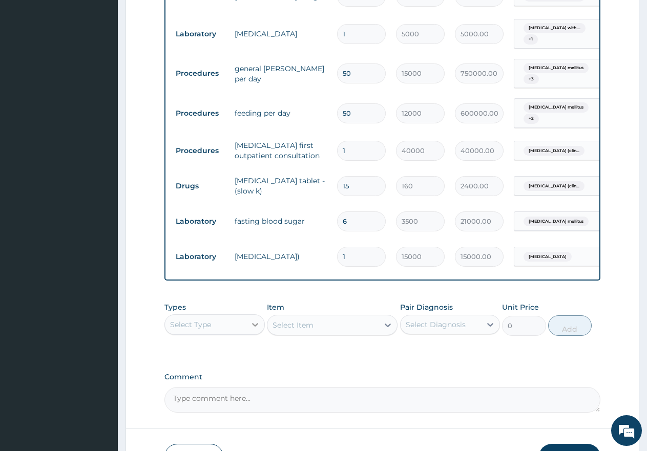
scroll to position [1273, 0]
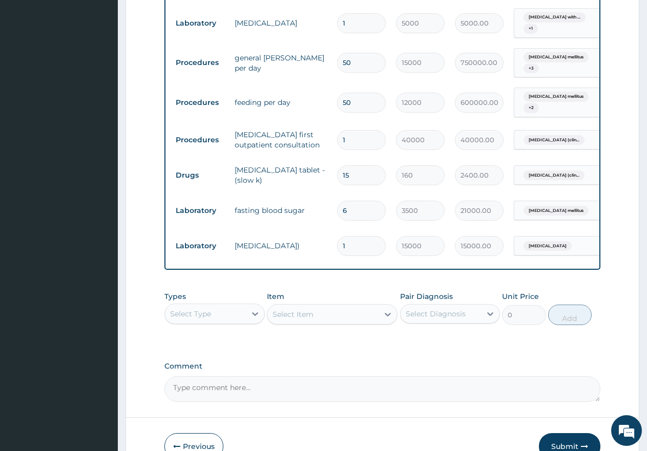
click at [211, 306] on div "Select Type" at bounding box center [205, 314] width 81 height 16
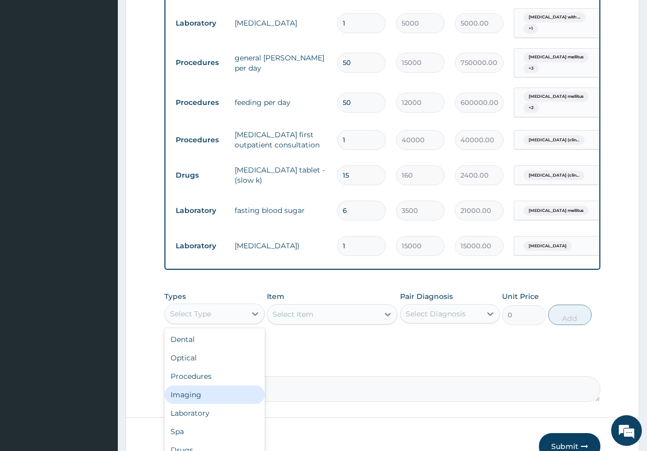
click at [198, 388] on div "Imaging" at bounding box center [214, 394] width 100 height 18
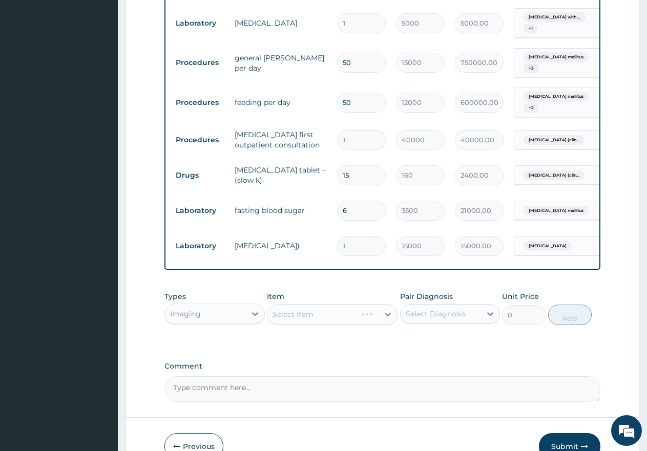
click at [357, 93] on input "50" at bounding box center [361, 103] width 49 height 20
type input "5"
type input "60000.00"
type input "0.00"
type input "1"
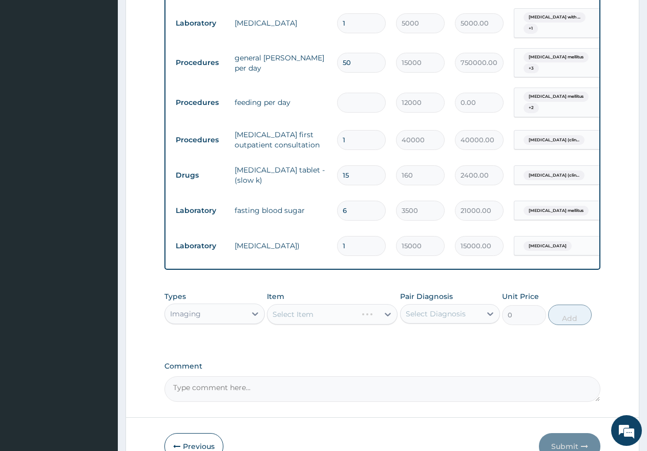
type input "12000.00"
type input "12"
type input "144000.00"
type input "12"
click at [364, 53] on input "50" at bounding box center [361, 63] width 49 height 20
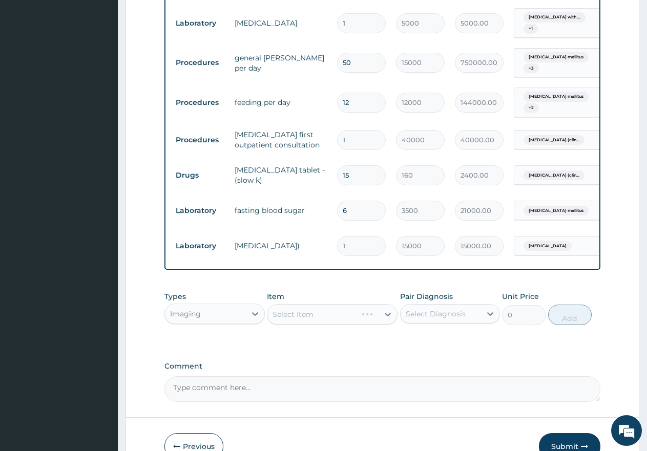
type input "5"
type input "75000.00"
type input "0.00"
type input "1"
type input "15000.00"
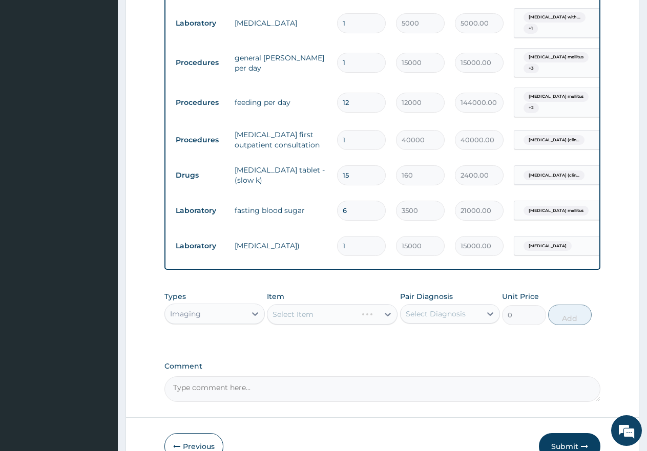
type input "12"
type input "180000.00"
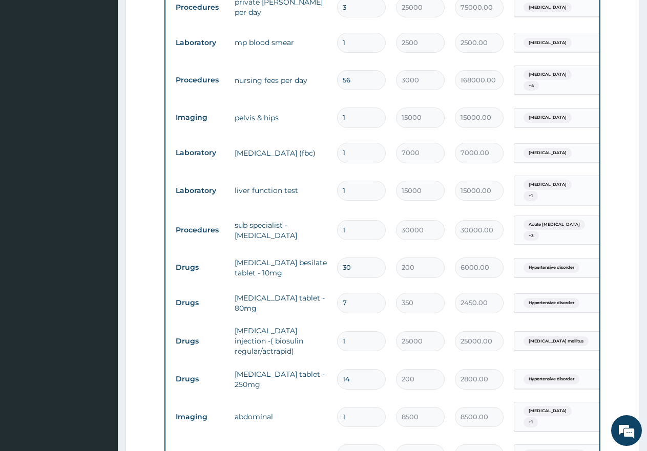
scroll to position [608, 0]
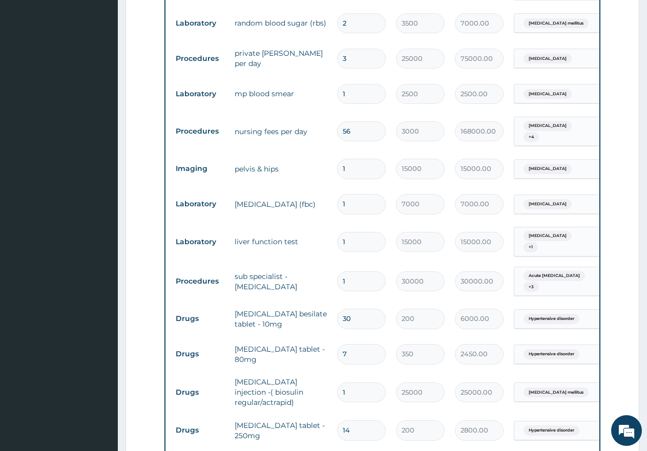
type input "12"
click at [364, 127] on input "56" at bounding box center [361, 131] width 49 height 20
type input "5"
type input "15000.00"
type input "0.00"
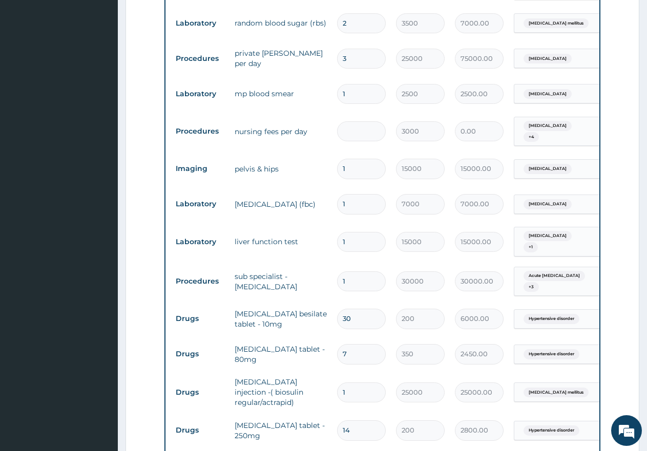
type input "1"
type input "3000.00"
type input "12"
type input "36000.00"
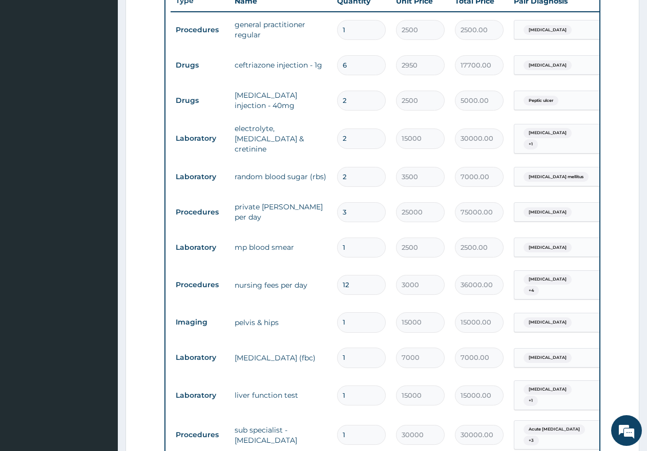
scroll to position [403, 0]
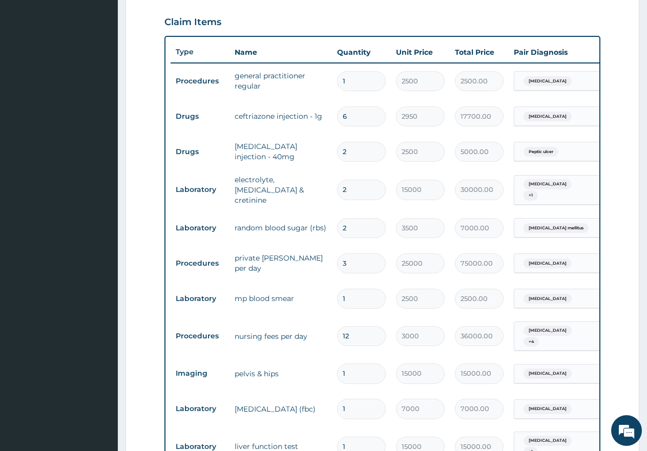
type input "12"
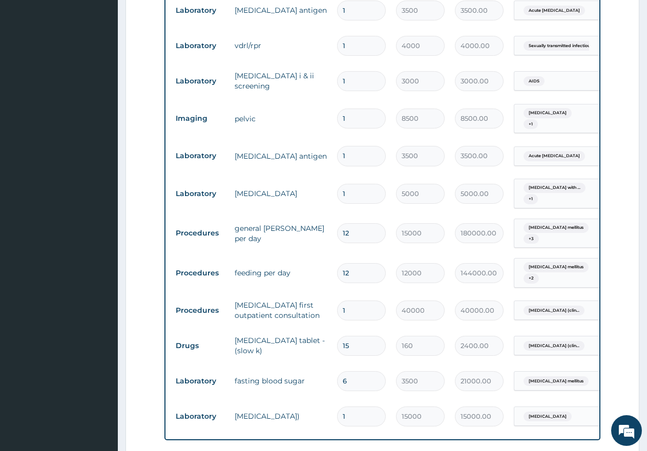
scroll to position [1120, 0]
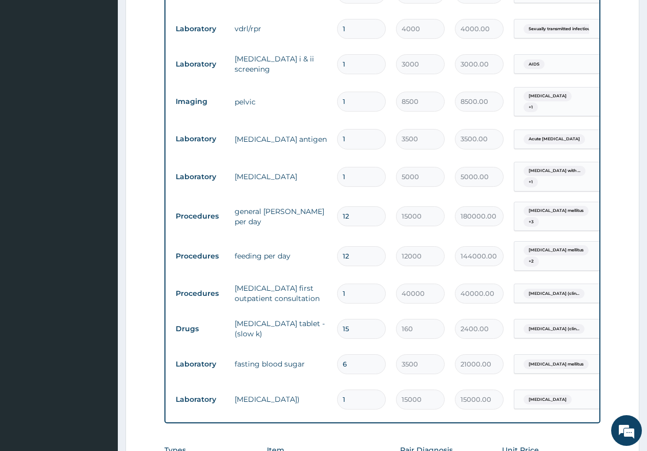
click at [354, 354] on input "6" at bounding box center [361, 364] width 49 height 20
type input "0.00"
type input "8"
type input "28000.00"
type input "8"
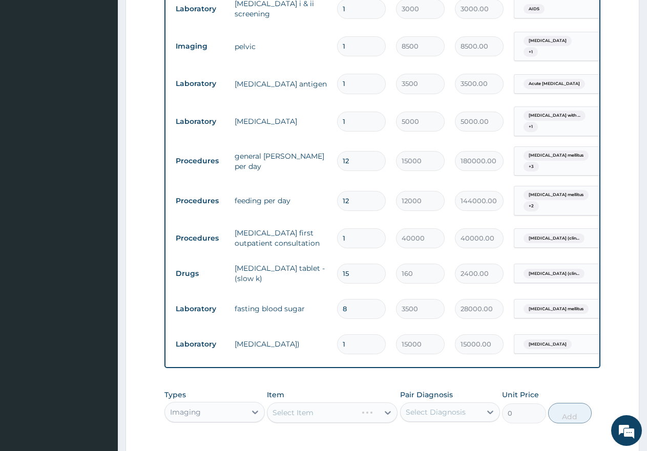
scroll to position [1320, 0]
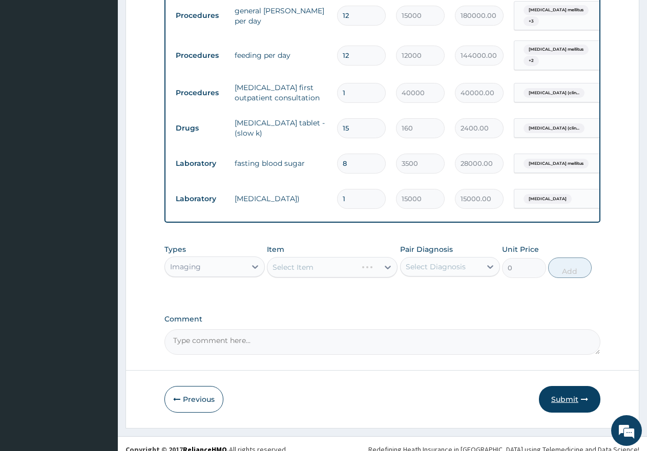
click at [564, 387] on button "Submit" at bounding box center [569, 399] width 61 height 27
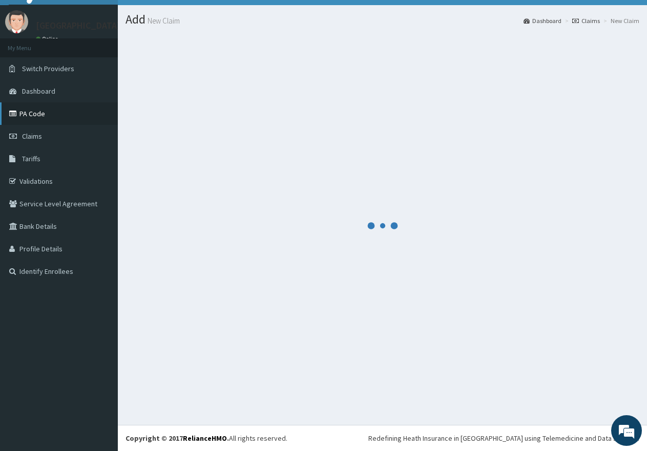
scroll to position [0, 0]
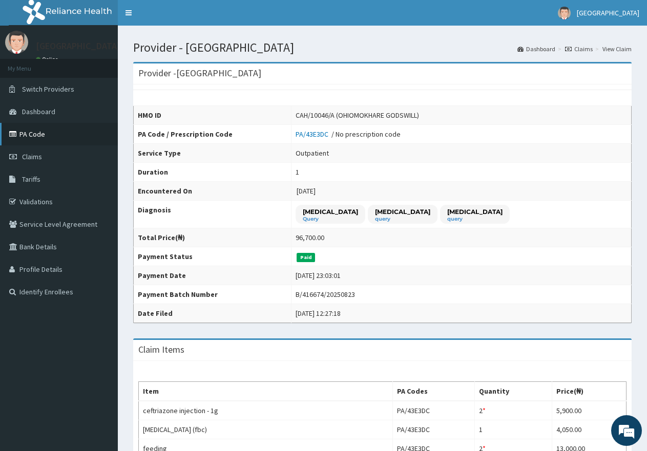
click at [26, 136] on link "PA Code" at bounding box center [59, 134] width 118 height 23
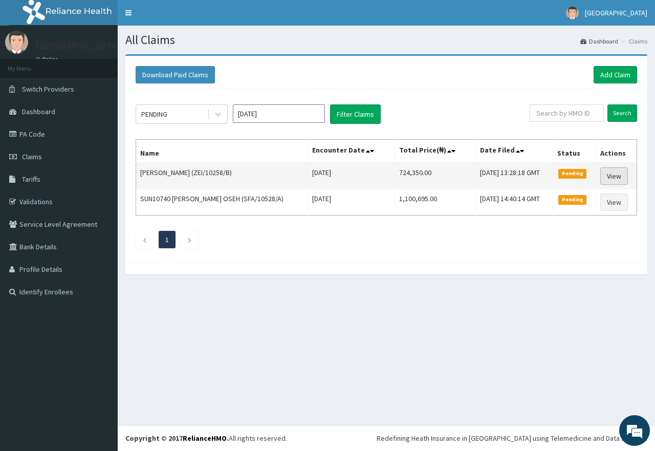
click at [617, 177] on link "View" at bounding box center [615, 175] width 28 height 17
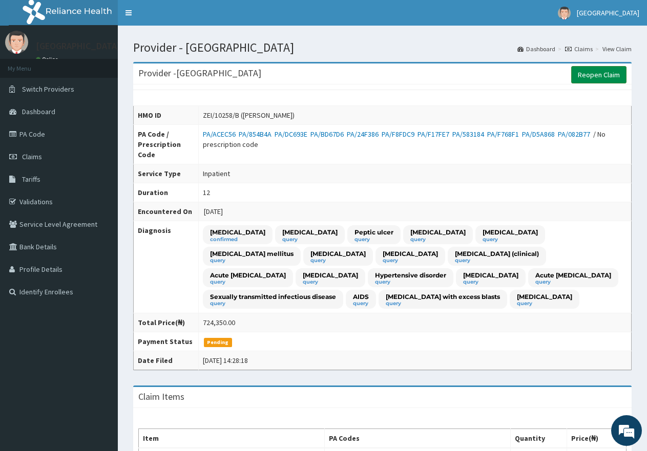
click at [601, 74] on link "Reopen Claim" at bounding box center [598, 74] width 55 height 17
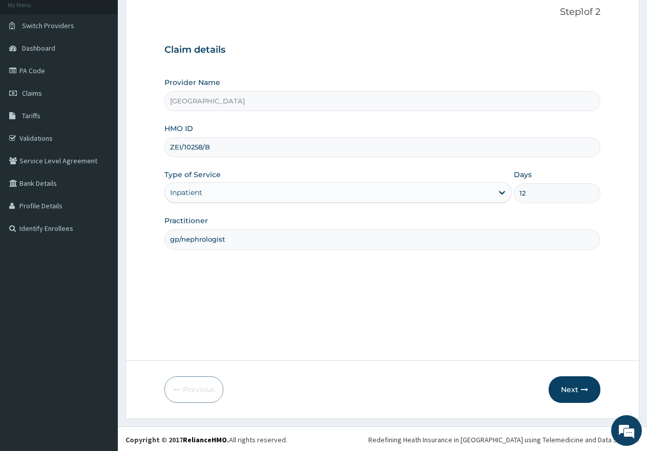
scroll to position [65, 0]
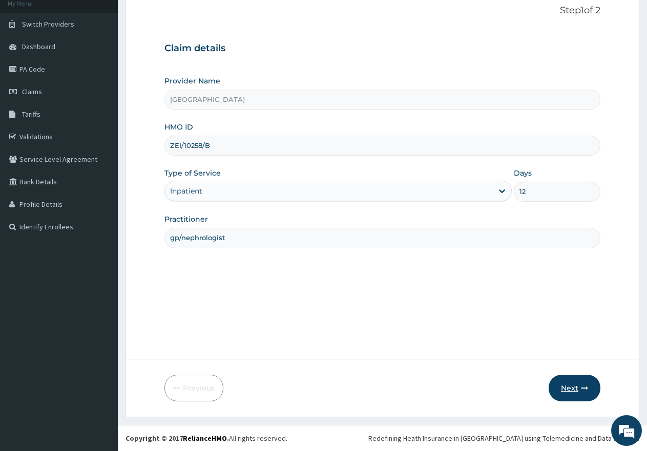
click at [565, 390] on button "Next" at bounding box center [574, 388] width 52 height 27
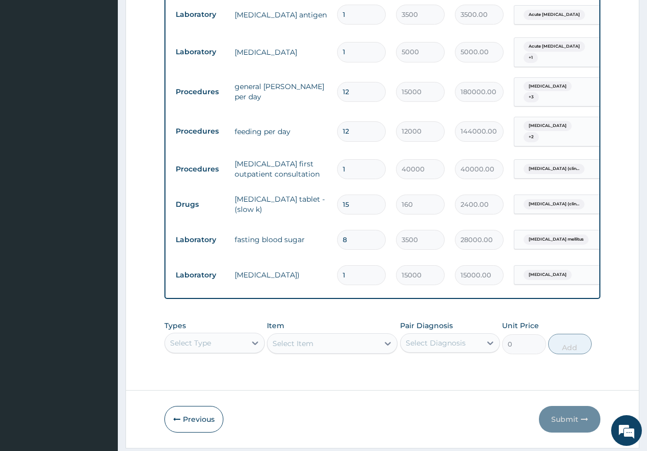
scroll to position [1269, 0]
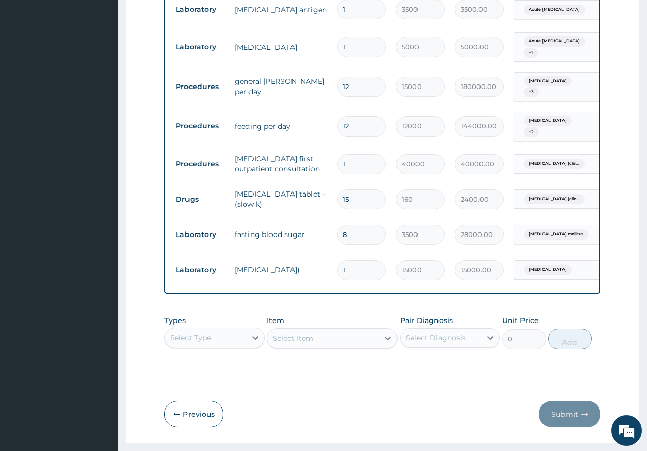
click at [231, 328] on div "Select Type" at bounding box center [214, 338] width 100 height 20
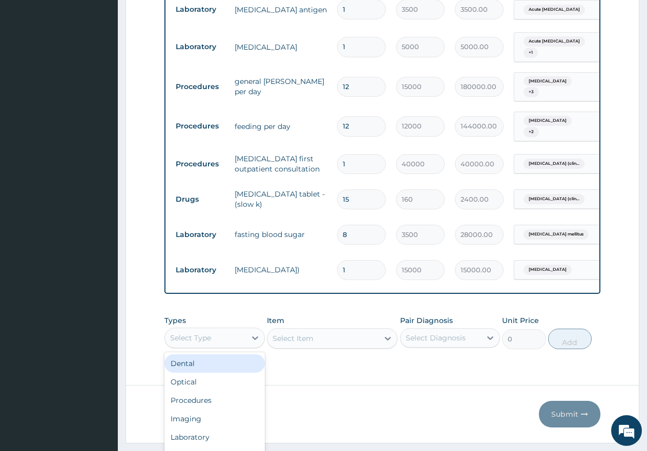
scroll to position [29, 0]
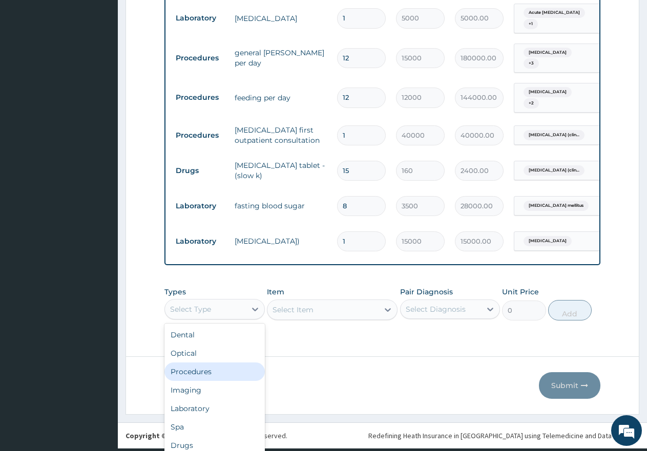
click at [199, 363] on div "Procedures" at bounding box center [214, 371] width 100 height 18
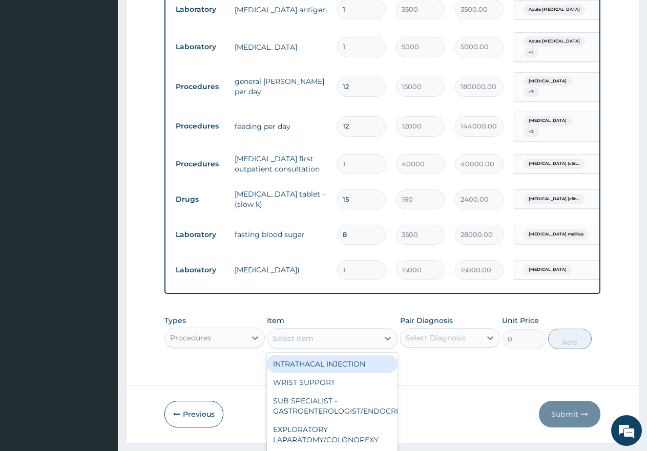
scroll to position [29, 0]
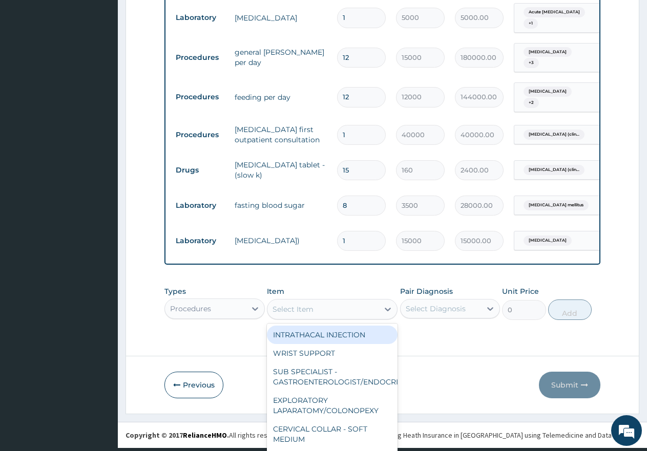
click at [321, 310] on div "Select Item" at bounding box center [322, 309] width 111 height 16
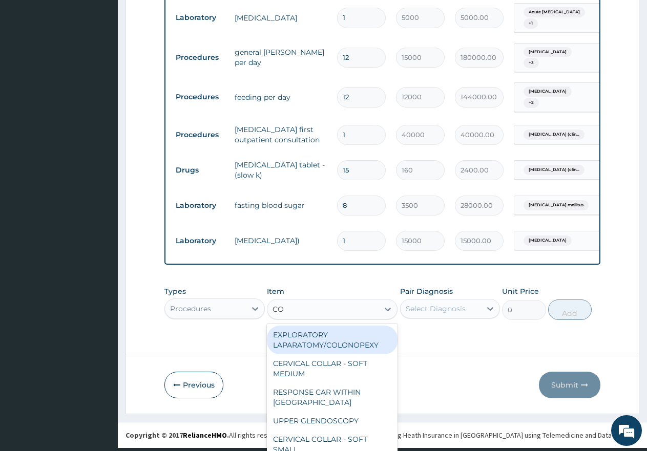
type input "CON"
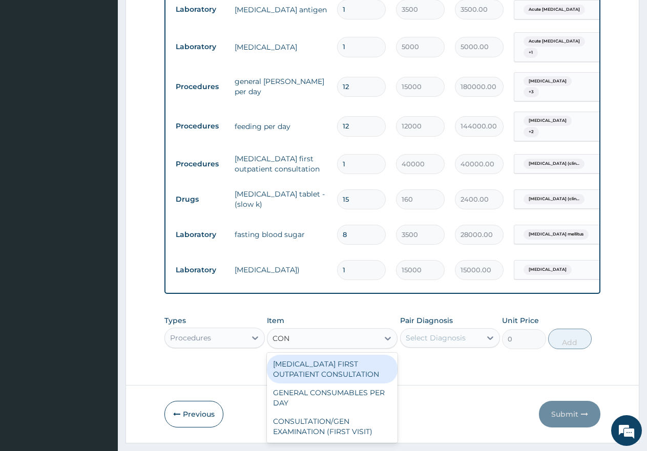
scroll to position [0, 0]
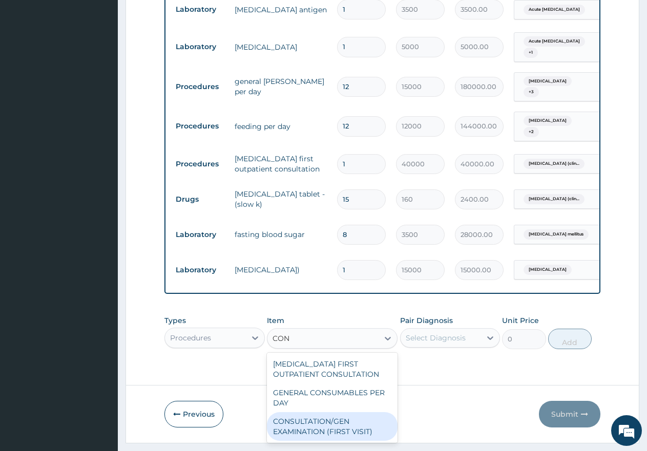
click at [307, 412] on div "CONSULTATION/GEN EXAMINATION (FIRST VISIT)" at bounding box center [332, 426] width 131 height 29
type input "5000"
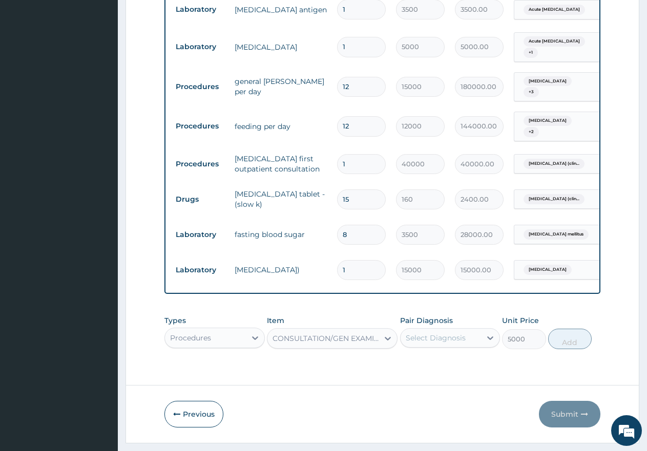
scroll to position [28, 0]
click at [423, 328] on div "Select Diagnosis" at bounding box center [450, 337] width 100 height 19
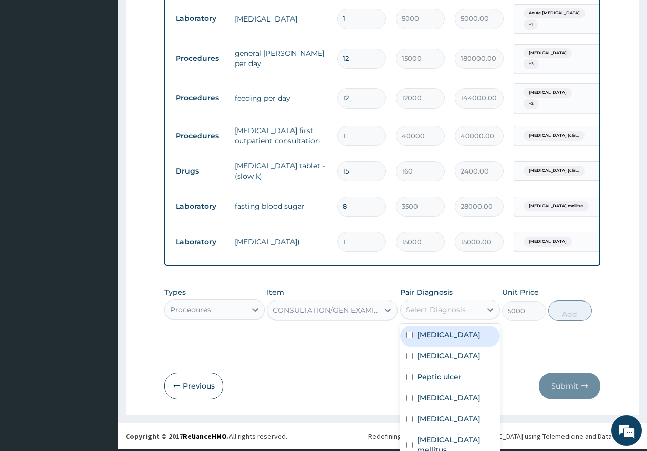
click at [406, 332] on input "checkbox" at bounding box center [409, 335] width 7 height 7
checkbox input "true"
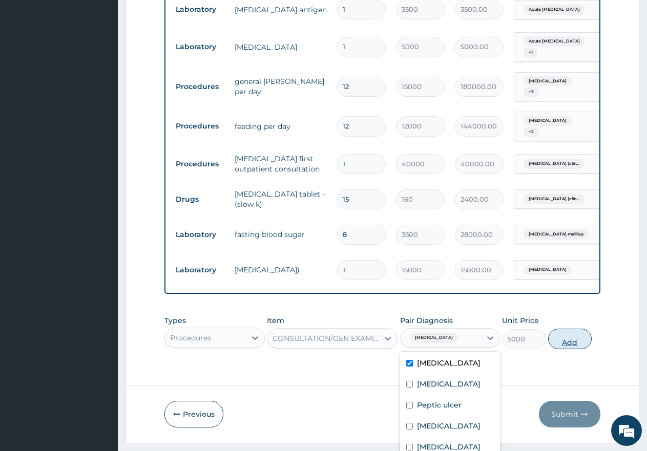
click at [559, 329] on button "Add" at bounding box center [570, 339] width 44 height 20
type input "0"
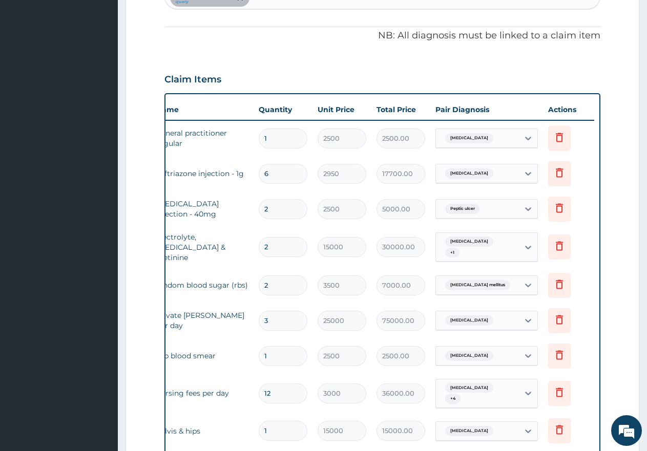
scroll to position [347, 0]
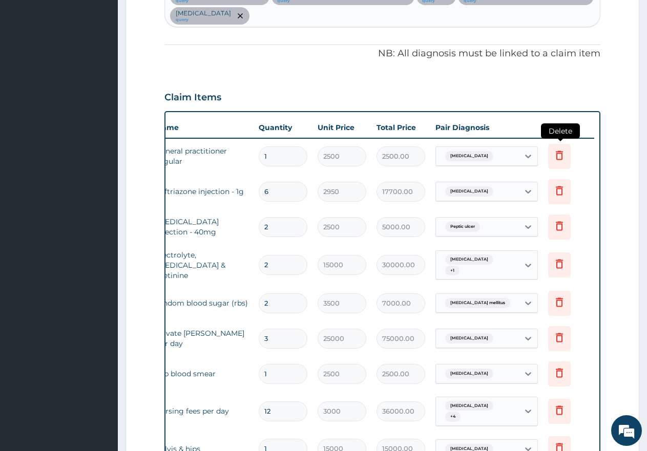
click at [559, 149] on icon at bounding box center [559, 155] width 12 height 12
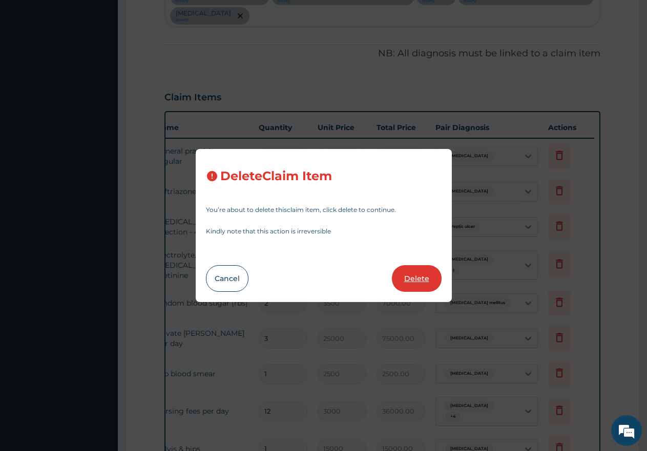
click at [410, 276] on button "Delete" at bounding box center [417, 278] width 50 height 27
type input "6"
type input "2950"
type input "17700.00"
type input "2"
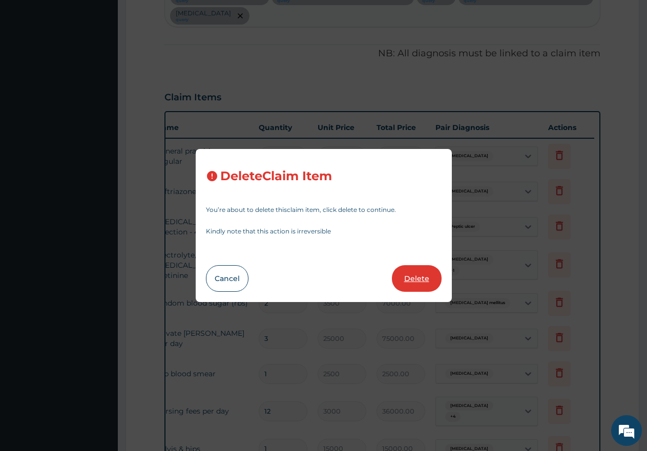
type input "2500"
type input "5000.00"
type input "15000"
type input "30000.00"
type input "3500"
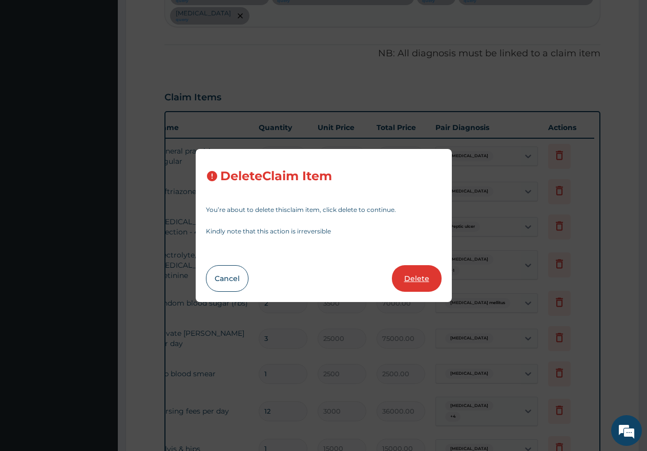
type input "7000.00"
type input "3"
type input "25000"
type input "75000.00"
type input "1"
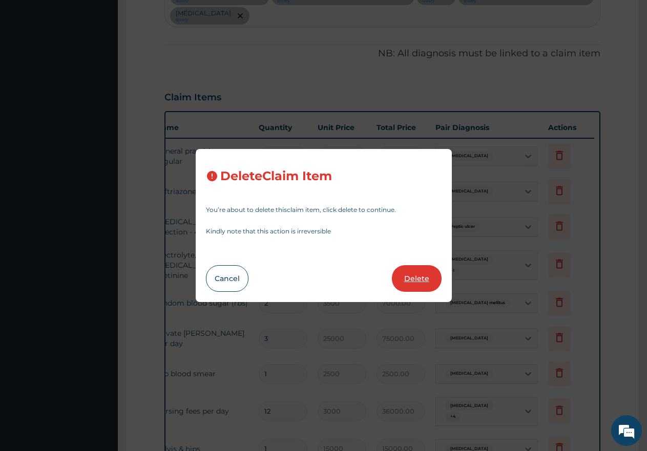
type input "2500"
type input "2500.00"
type input "12"
type input "3000"
type input "36000.00"
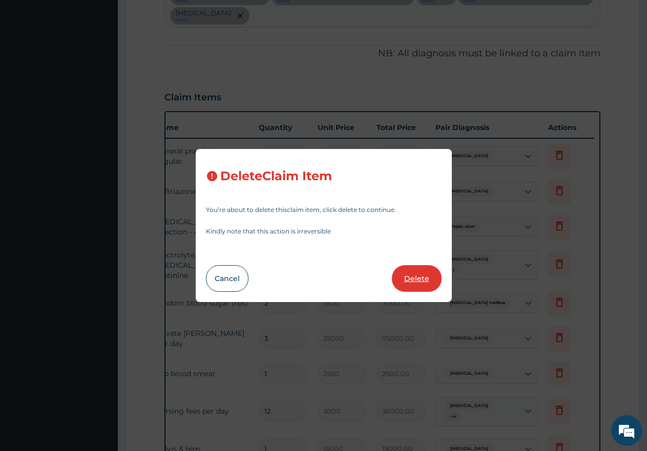
type input "1"
type input "15000"
type input "15000.00"
type input "7000"
type input "7000.00"
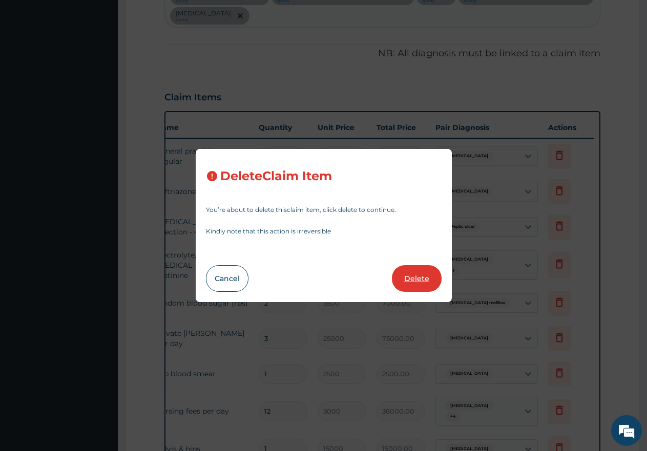
type input "15000"
type input "15000.00"
type input "30000"
type input "30000.00"
type input "30"
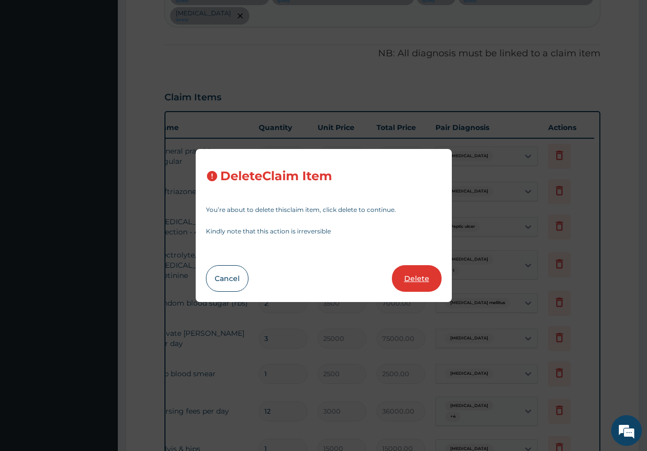
type input "200"
type input "6000.00"
type input "7"
type input "350"
type input "2450.00"
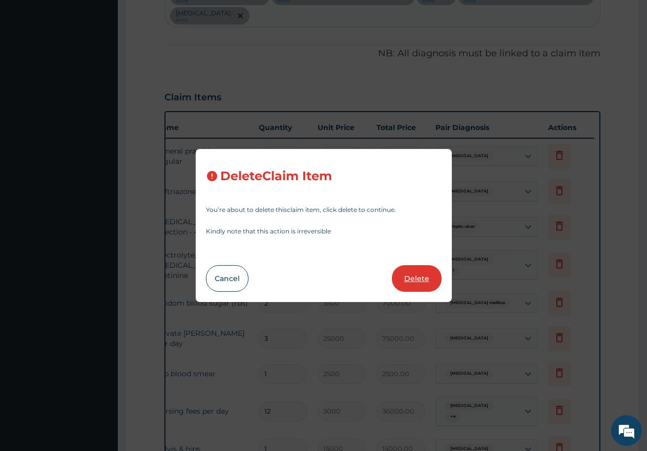
type input "1"
type input "25000"
type input "25000.00"
type input "14"
type input "200"
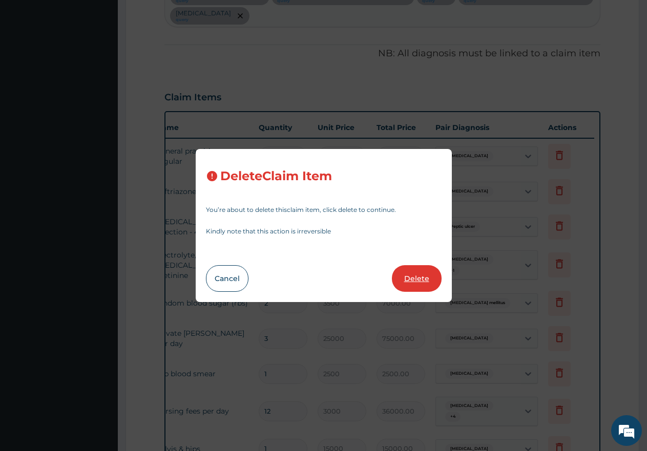
type input "2800.00"
type input "1"
type input "8500"
type input "8500.00"
type input "3500"
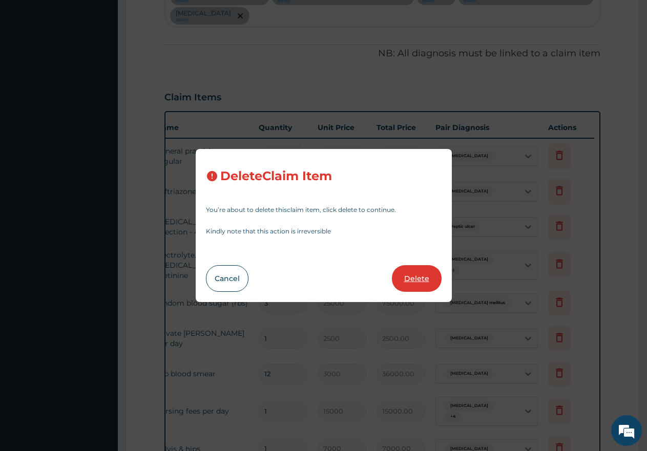
type input "3500.00"
type input "4000"
type input "4000.00"
type input "3000"
type input "3000.00"
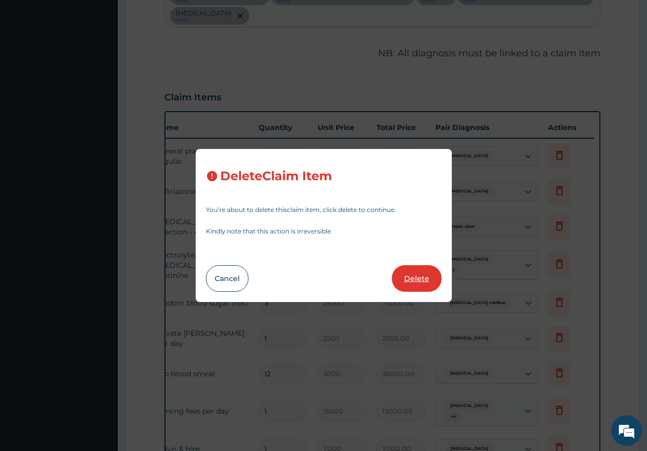
type input "8500"
type input "8500.00"
type input "3500"
type input "3500.00"
type input "5000"
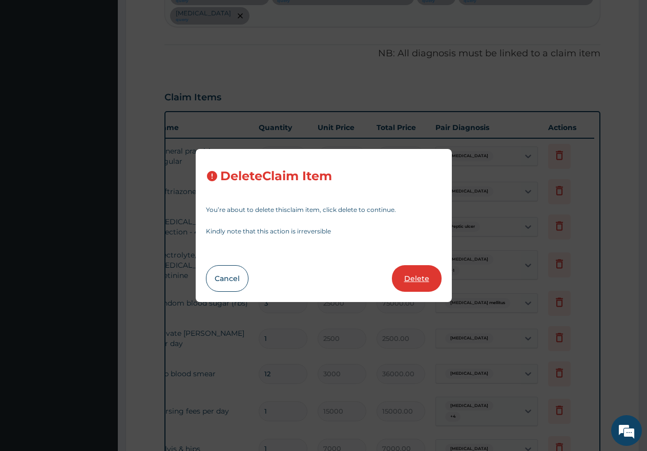
type input "5000.00"
type input "12"
type input "15000"
type input "180000.00"
type input "12000"
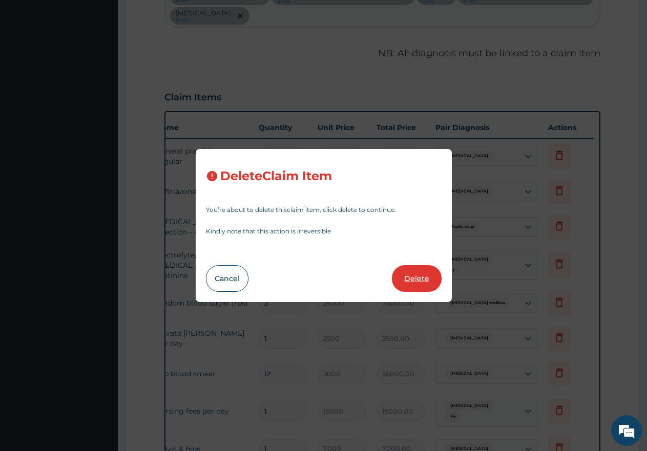
type input "144000.00"
type input "1"
type input "40000"
type input "40000.00"
type input "15"
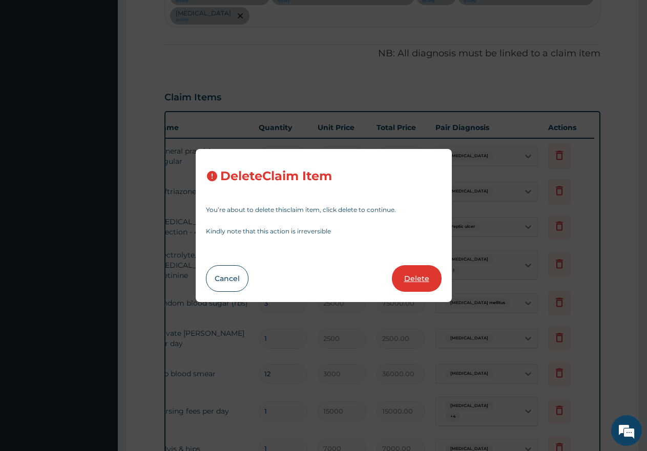
type input "160"
type input "2400.00"
type input "8"
type input "3500"
type input "28000.00"
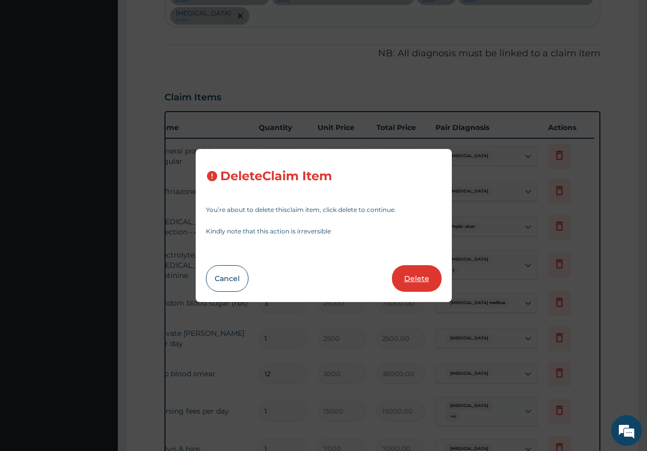
type input "1"
type input "15000"
type input "15000.00"
type input "5000"
type input "5000.00"
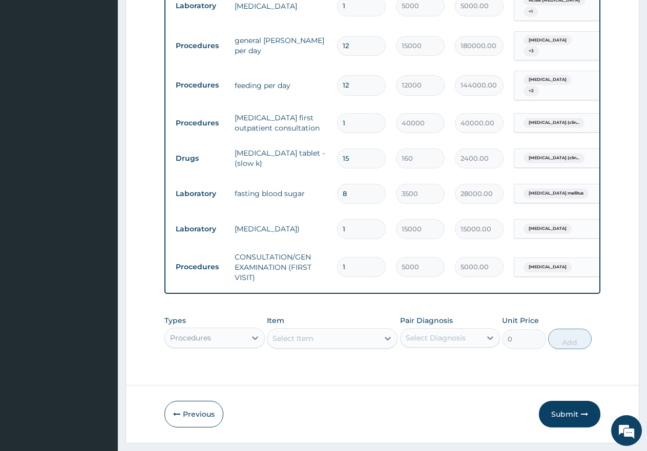
scroll to position [29, 0]
click at [229, 330] on div "Procedures" at bounding box center [205, 338] width 81 height 16
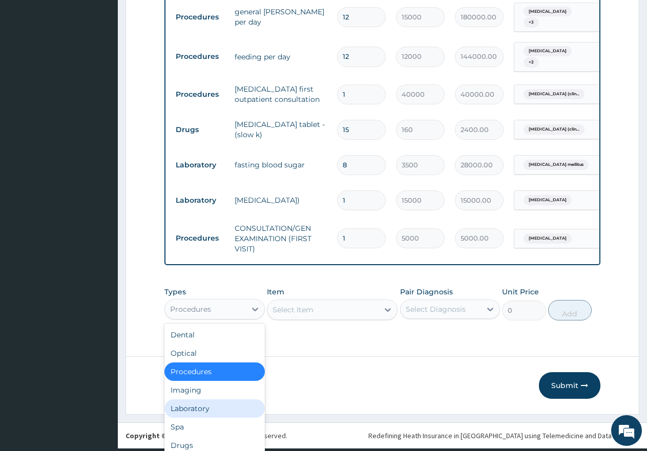
click at [191, 401] on div "Laboratory" at bounding box center [214, 408] width 100 height 18
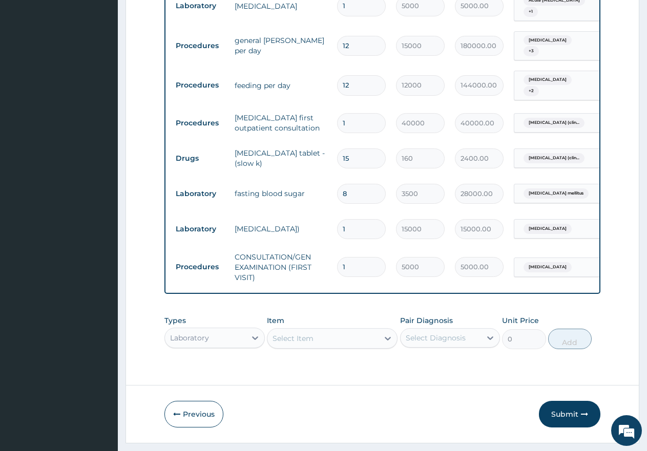
click at [335, 315] on div "Item Select Item" at bounding box center [332, 332] width 131 height 34
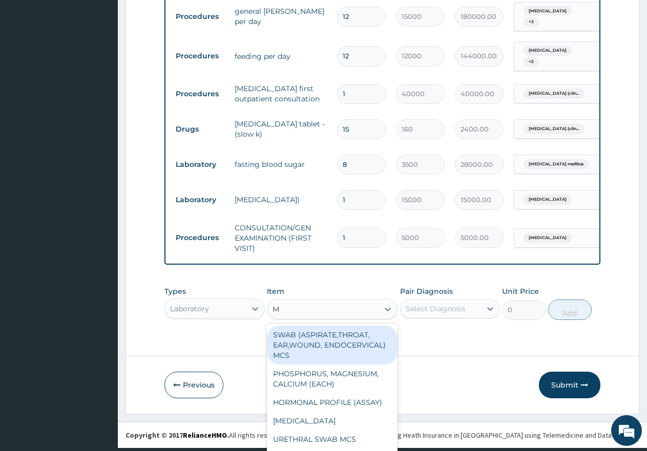
type input "MP"
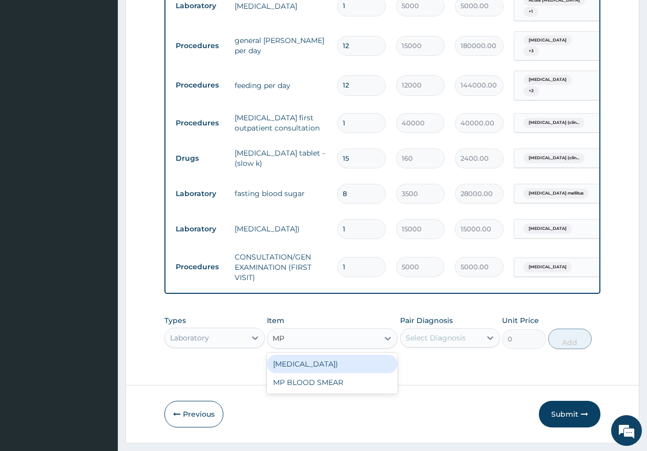
scroll to position [0, 0]
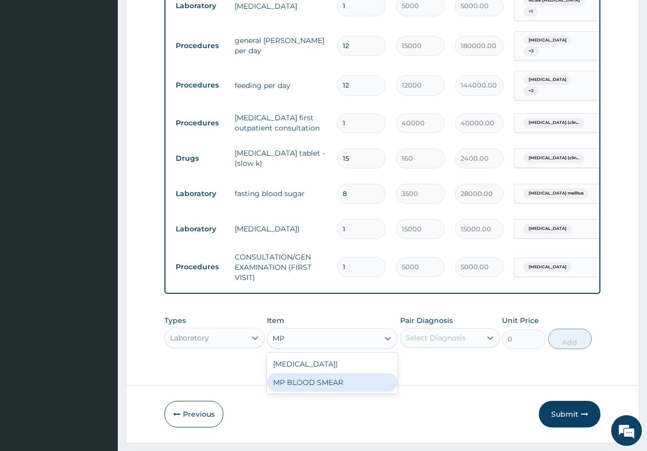
click at [311, 373] on div "MP BLOOD SMEAR" at bounding box center [332, 382] width 131 height 18
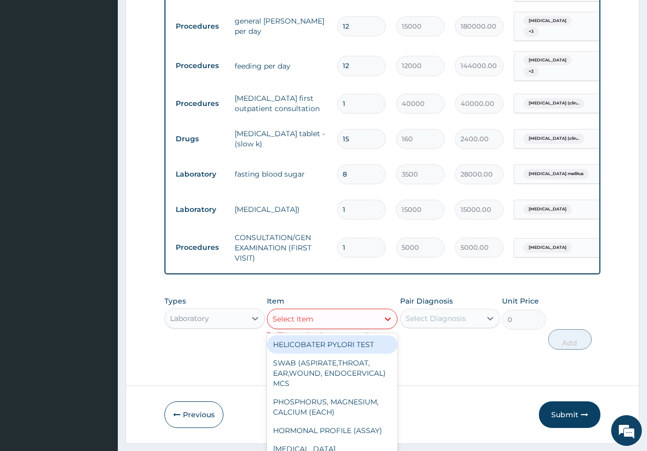
scroll to position [9, 0]
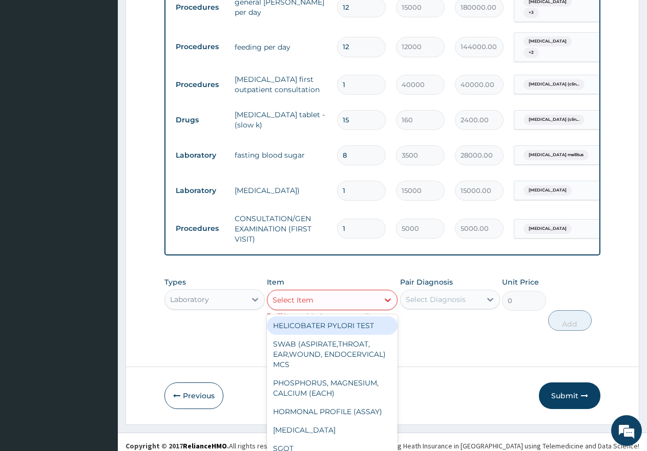
click at [322, 292] on div "Select Item" at bounding box center [322, 300] width 111 height 16
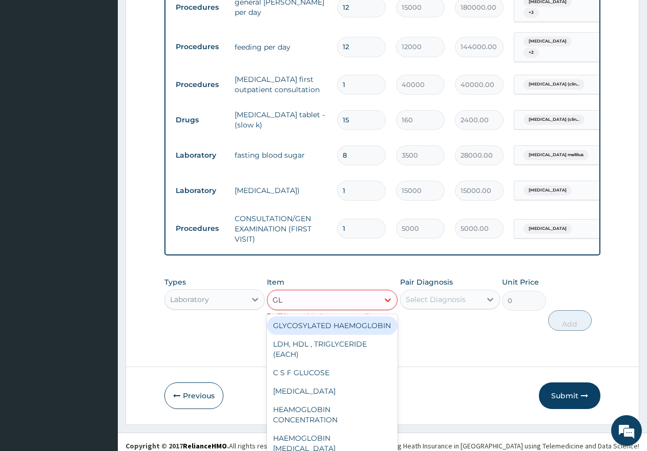
type input "GLY"
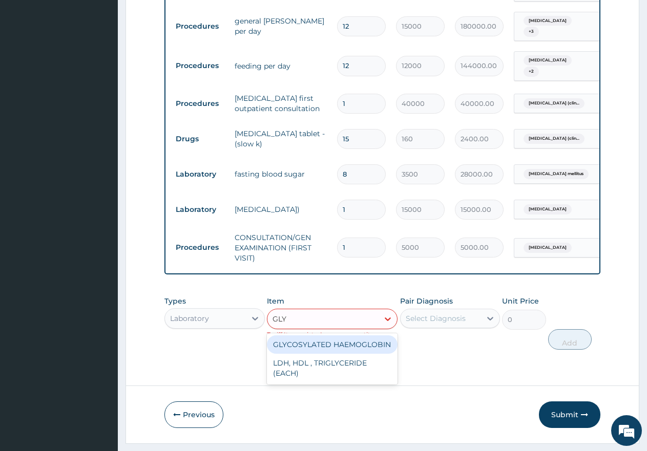
click at [332, 335] on div "GLYCOSYLATED HAEMOGLOBIN" at bounding box center [332, 344] width 131 height 18
type input "12000"
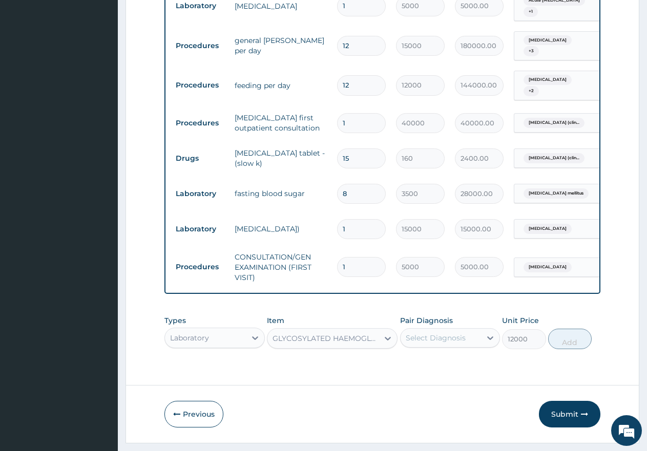
scroll to position [28, 0]
click at [432, 330] on div "Select Diagnosis" at bounding box center [440, 338] width 81 height 16
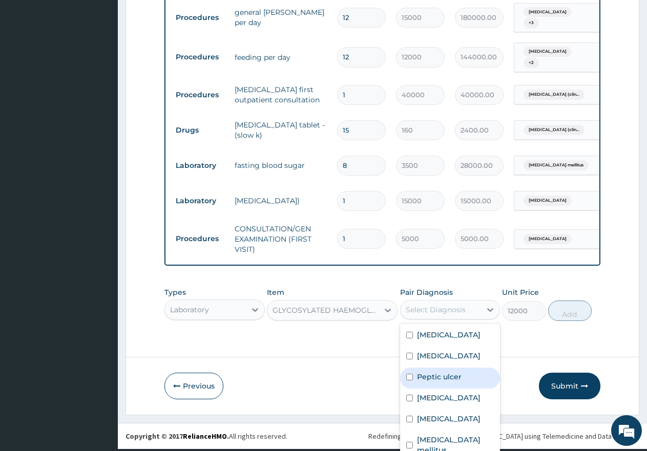
scroll to position [51, 0]
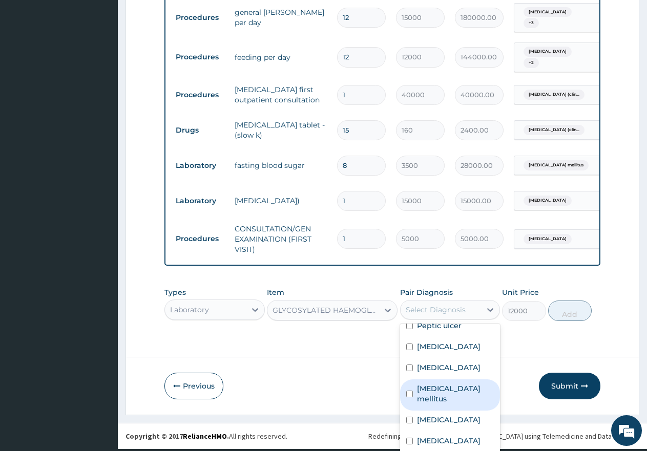
click at [406, 397] on input "checkbox" at bounding box center [409, 394] width 7 height 7
checkbox input "true"
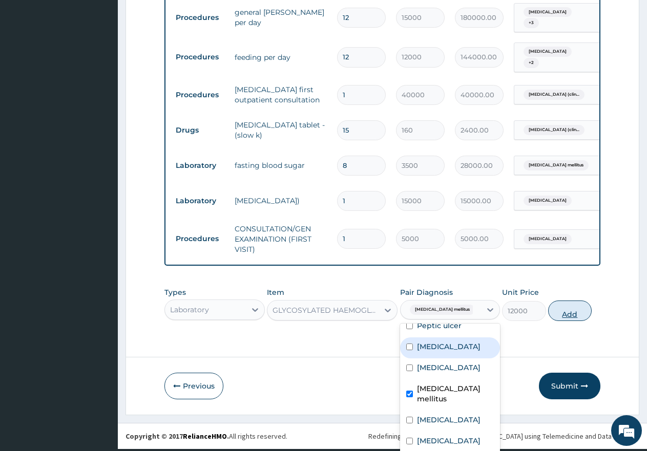
click at [563, 308] on button "Add" at bounding box center [570, 311] width 44 height 20
type input "0"
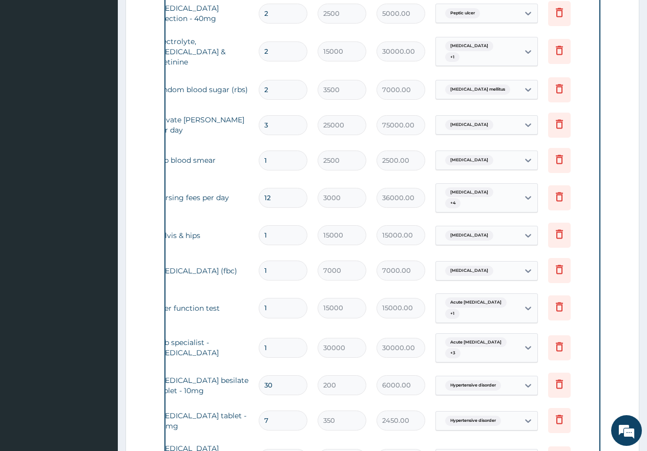
scroll to position [506, 0]
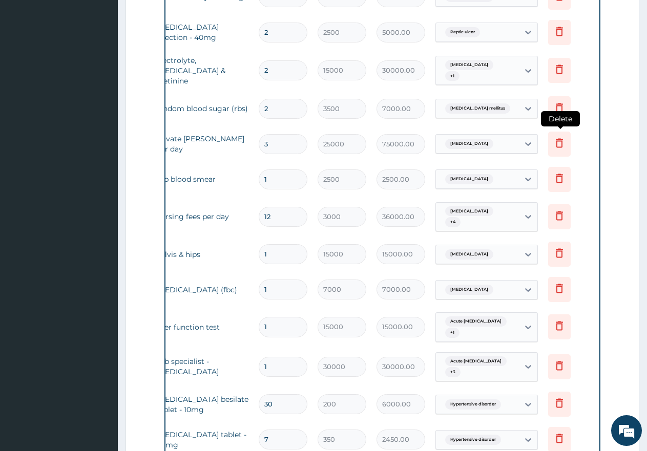
click at [555, 137] on icon at bounding box center [559, 143] width 12 height 12
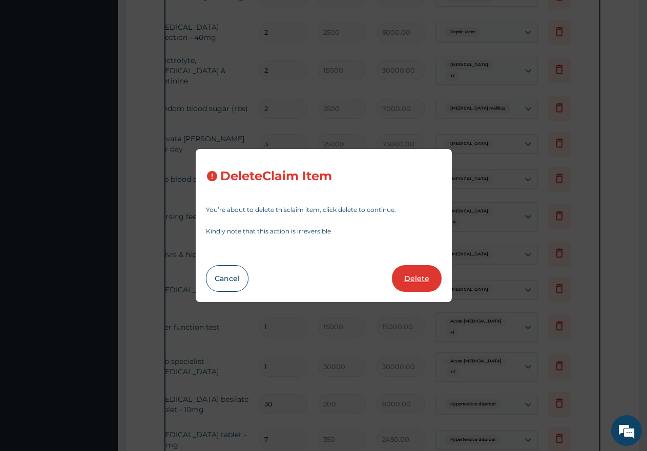
click at [409, 278] on button "Delete" at bounding box center [417, 278] width 50 height 27
type input "1"
type input "2500"
type input "2500.00"
type input "12"
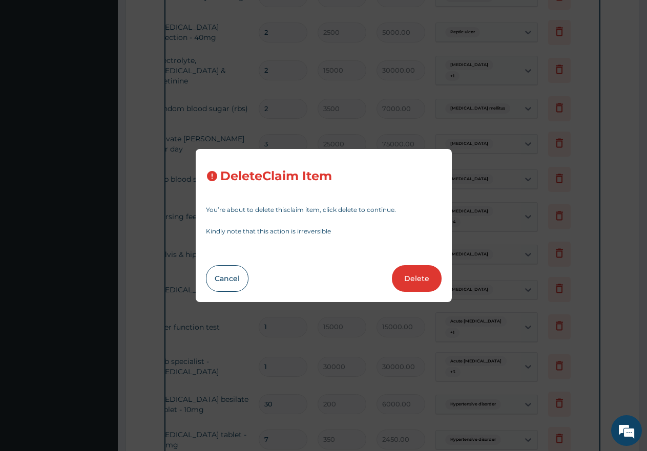
type input "3000"
type input "36000.00"
type input "1"
type input "15000"
type input "15000.00"
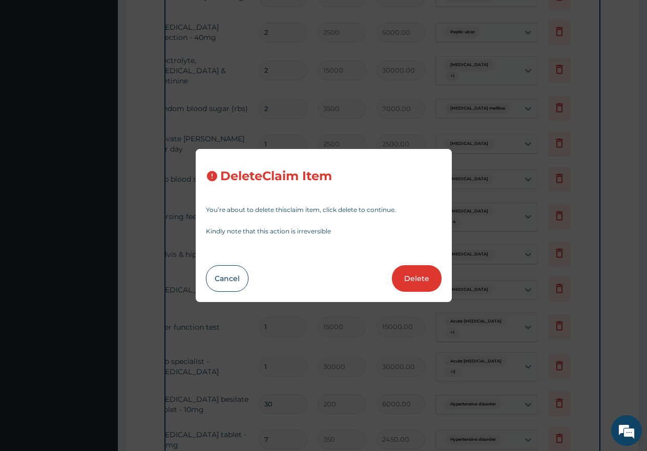
type input "7000"
type input "7000.00"
type input "15000"
type input "15000.00"
type input "30000"
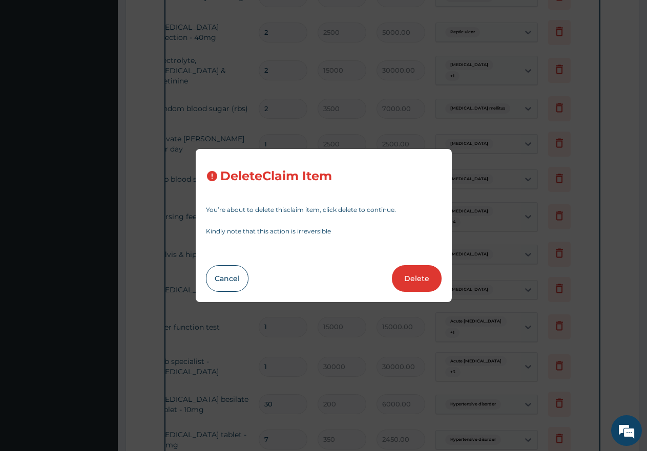
type input "30000.00"
type input "30"
type input "200"
type input "6000.00"
type input "7"
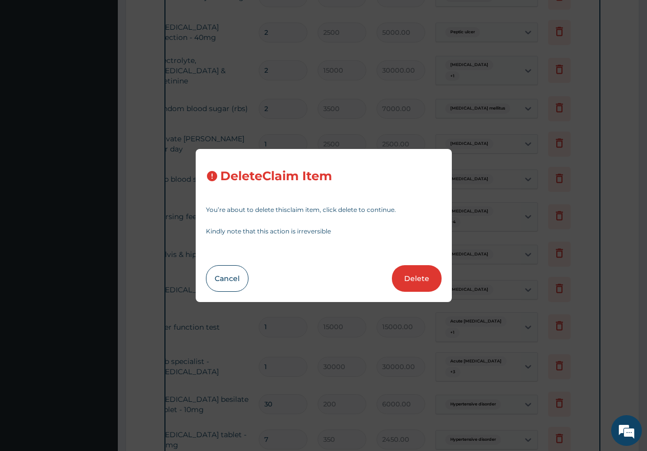
type input "350"
type input "2450.00"
type input "1"
type input "25000"
type input "25000.00"
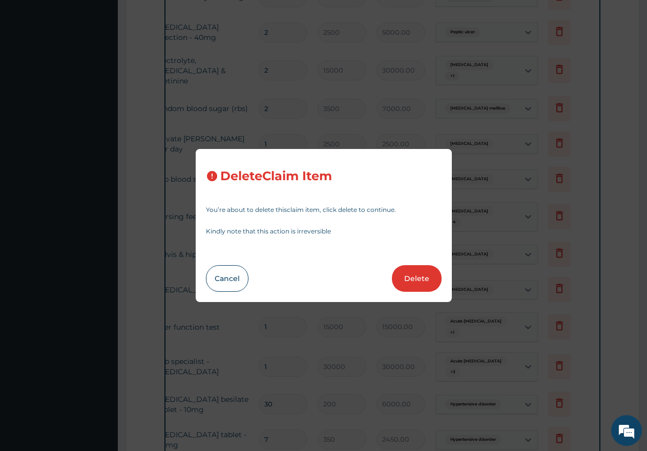
type input "14"
type input "200"
type input "2800.00"
type input "1"
type input "8500"
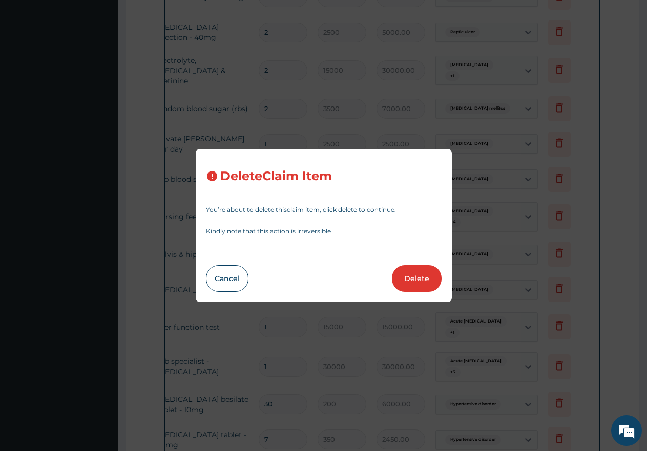
type input "8500.00"
type input "3500"
type input "3500.00"
type input "4000"
type input "4000.00"
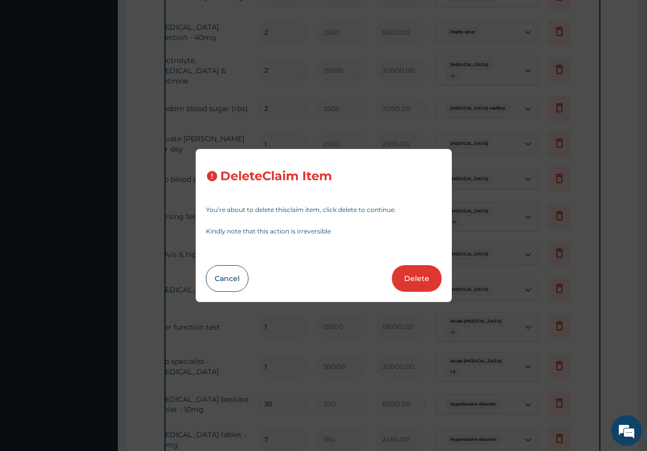
type input "3000"
type input "3000.00"
type input "8500"
type input "8500.00"
type input "3500"
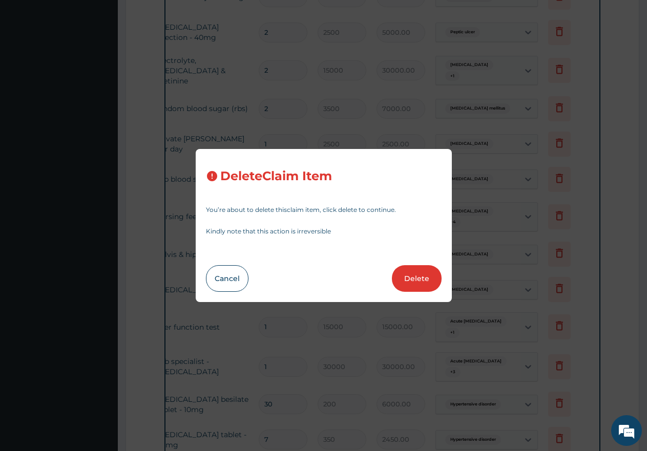
type input "3500.00"
type input "5000"
type input "5000.00"
type input "12"
type input "15000"
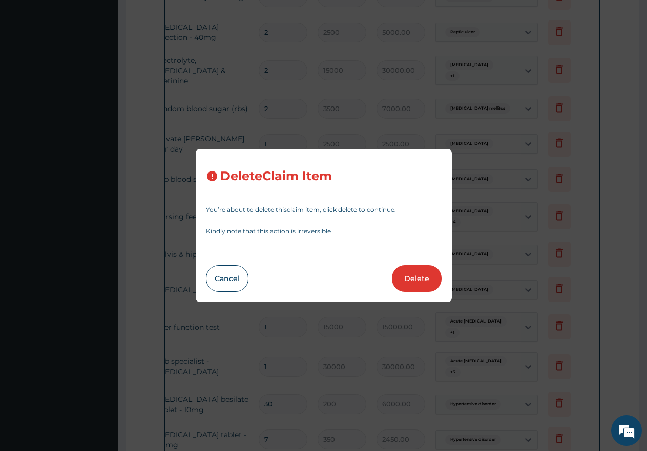
type input "180000.00"
type input "12000"
type input "144000.00"
type input "1"
type input "40000"
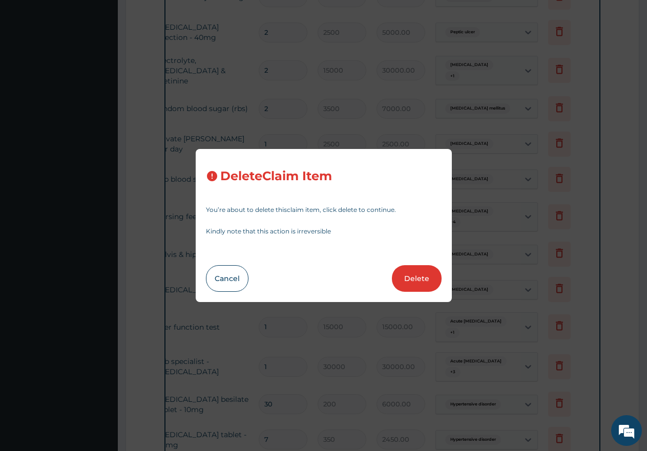
type input "40000.00"
type input "15"
type input "160"
type input "2400.00"
type input "8"
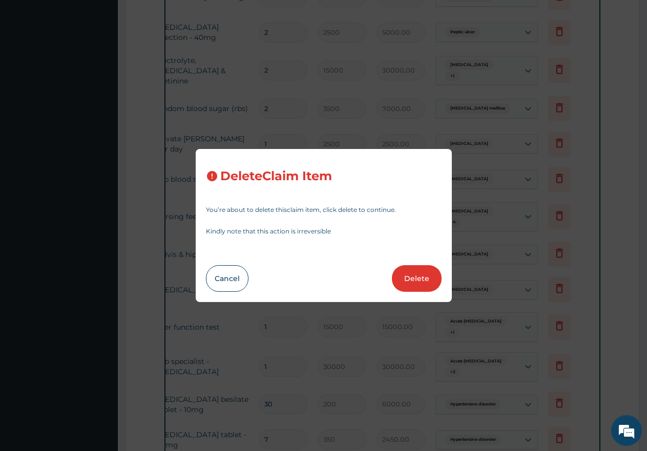
type input "3500"
type input "28000.00"
type input "1"
type input "15000"
type input "15000.00"
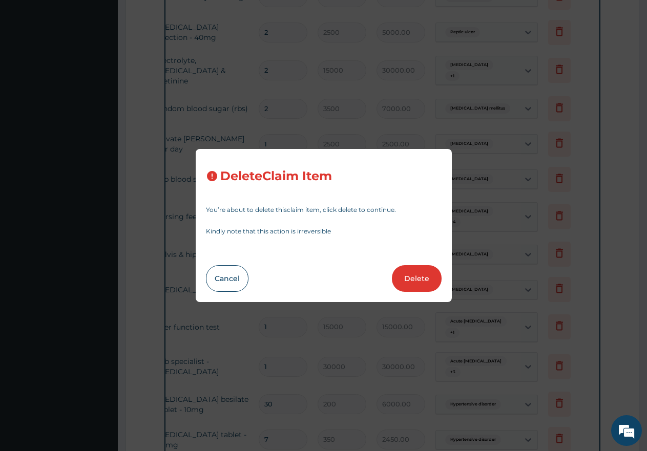
type input "5000"
type input "5000.00"
type input "12000"
type input "12000.00"
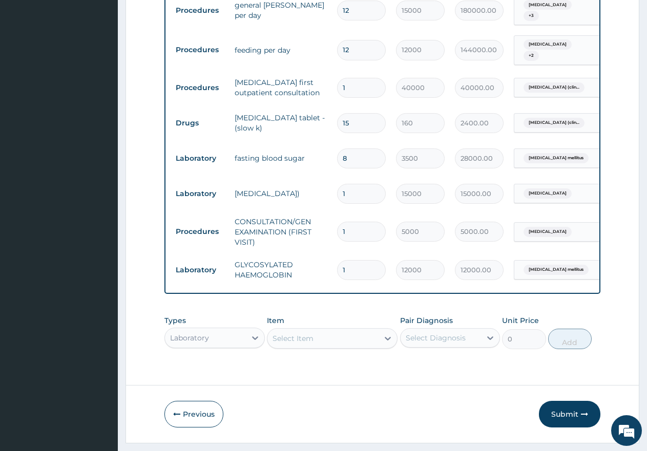
scroll to position [29, 0]
click at [222, 330] on div "Laboratory" at bounding box center [205, 338] width 81 height 16
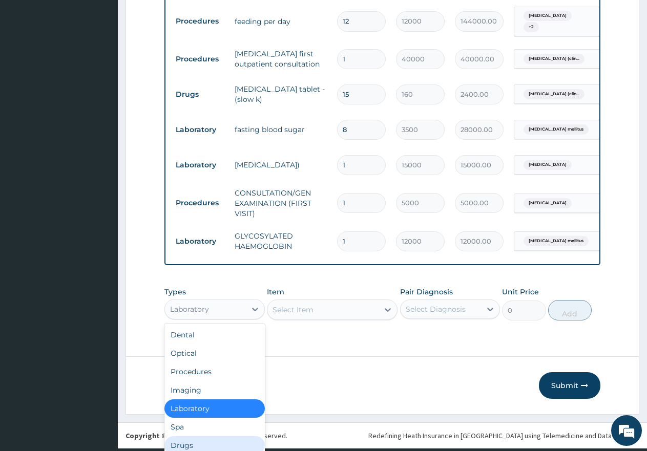
click at [182, 437] on div "Drugs" at bounding box center [214, 445] width 100 height 18
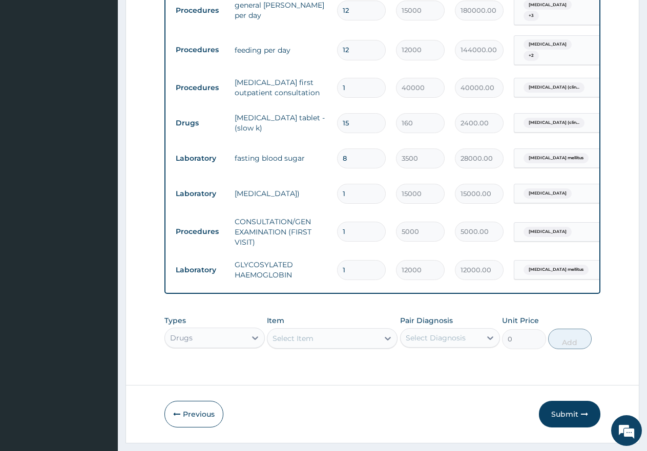
click at [306, 333] on div "Select Item" at bounding box center [292, 338] width 41 height 10
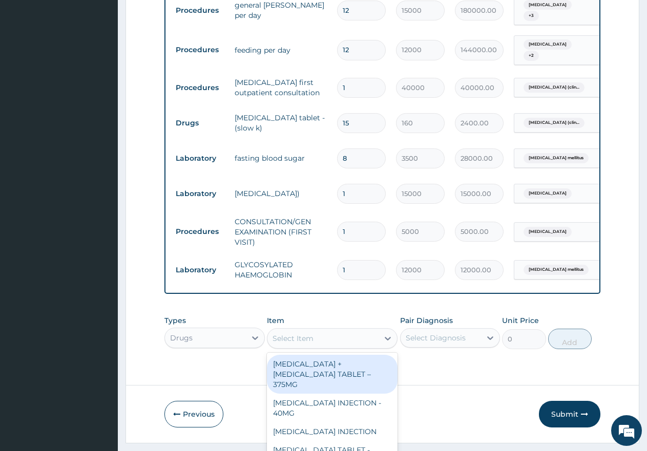
scroll to position [29, 0]
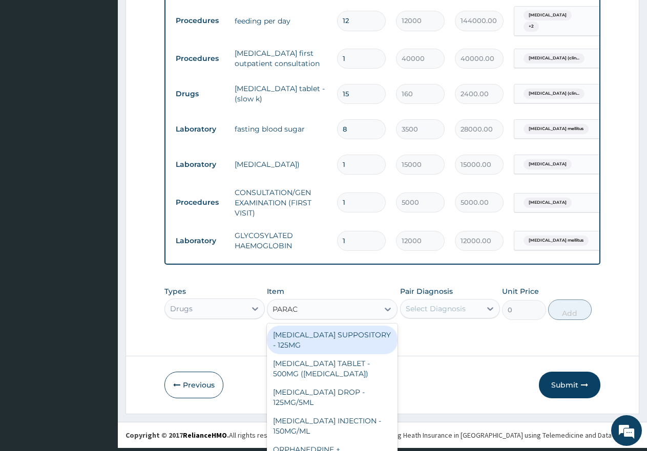
type input "PARACE"
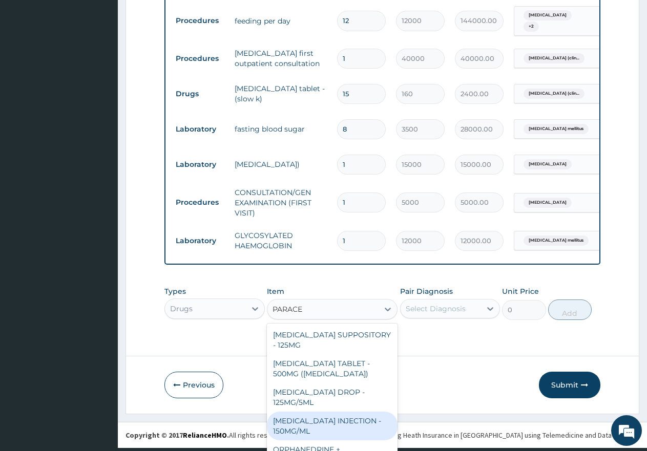
click at [318, 414] on div "PARACETAMOL INJECTION - 150MG/ML" at bounding box center [332, 426] width 131 height 29
type input "1000"
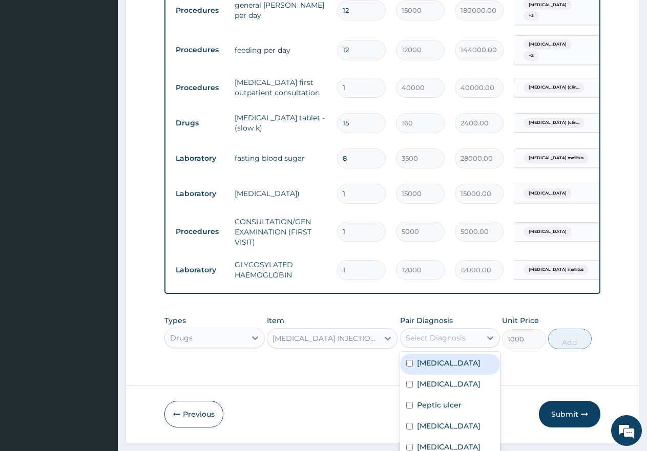
scroll to position [28, 0]
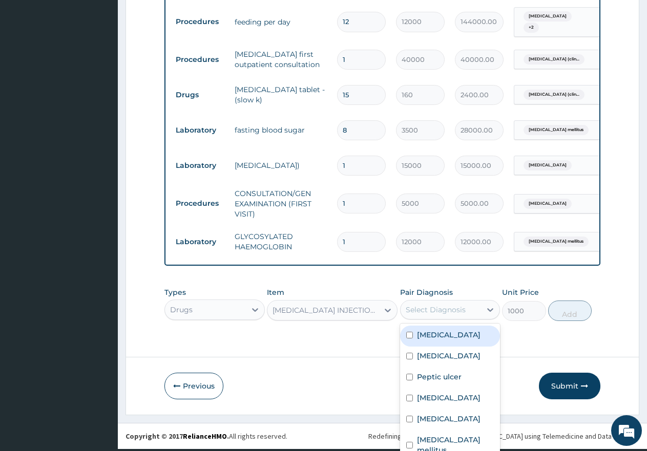
click at [423, 310] on div "Select Diagnosis" at bounding box center [440, 310] width 81 height 16
click at [406, 332] on input "checkbox" at bounding box center [409, 335] width 7 height 7
checkbox input "true"
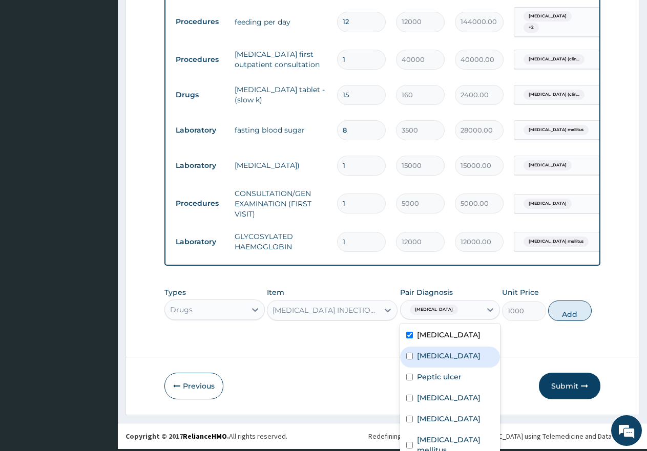
click at [400, 349] on div "[MEDICAL_DATA]" at bounding box center [450, 357] width 100 height 21
checkbox input "true"
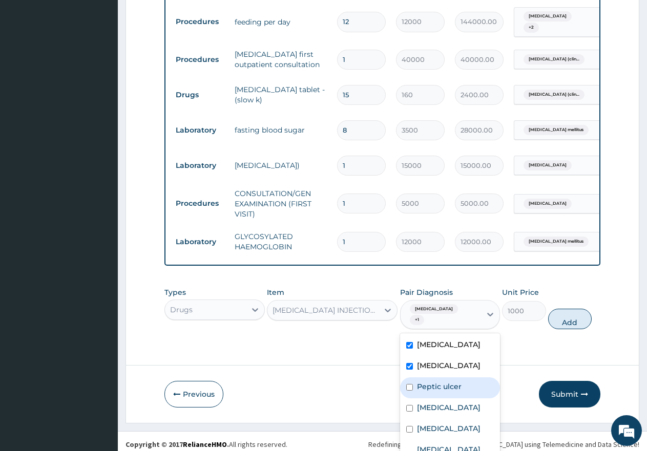
drag, startPoint x: 404, startPoint y: 369, endPoint x: 401, endPoint y: 390, distance: 21.7
click at [406, 384] on input "checkbox" at bounding box center [409, 387] width 7 height 7
checkbox input "true"
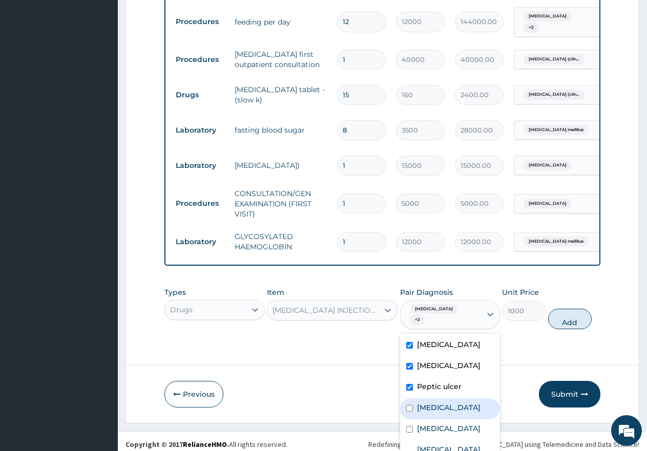
drag, startPoint x: 405, startPoint y: 394, endPoint x: 404, endPoint y: 404, distance: 10.3
click at [406, 405] on input "checkbox" at bounding box center [409, 408] width 7 height 7
checkbox input "true"
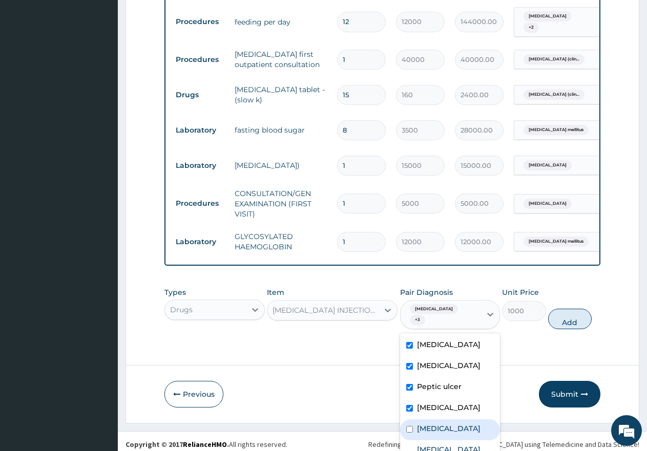
click at [406, 427] on input "checkbox" at bounding box center [409, 429] width 7 height 7
checkbox input "true"
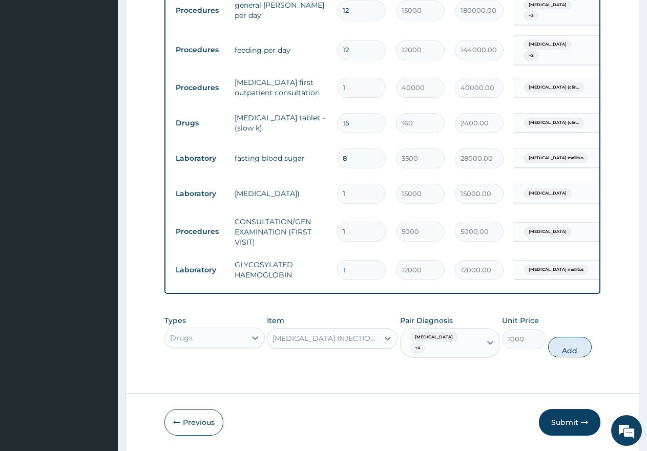
scroll to position [0, 0]
click at [567, 337] on button "Add" at bounding box center [570, 347] width 44 height 20
type input "0"
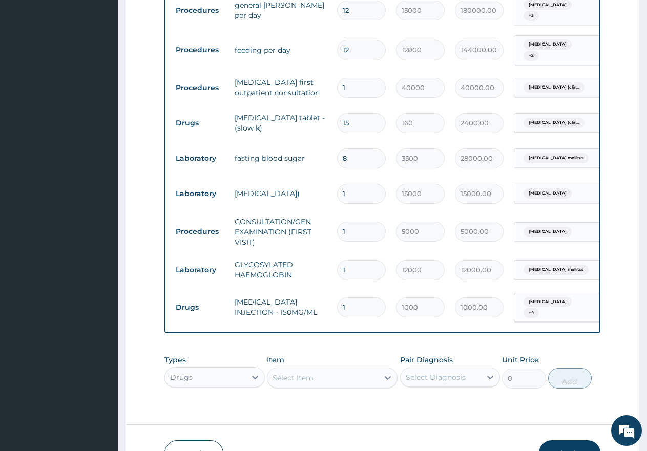
type input "0.00"
type input "2"
type input "2000.00"
type input "23"
type input "23000.00"
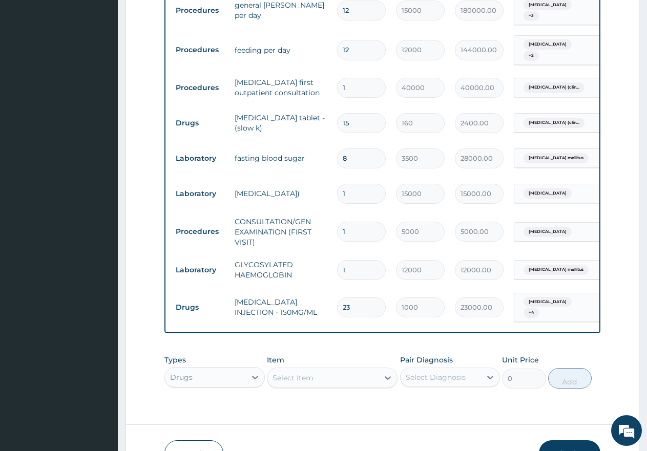
type input "23"
click at [304, 368] on div "Select Item" at bounding box center [332, 378] width 131 height 20
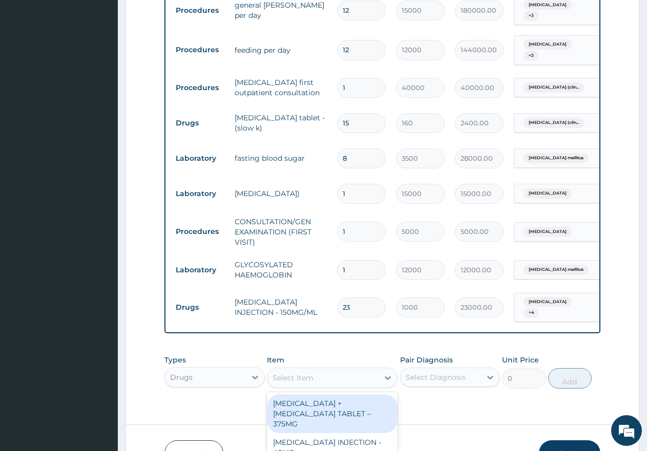
scroll to position [29, 0]
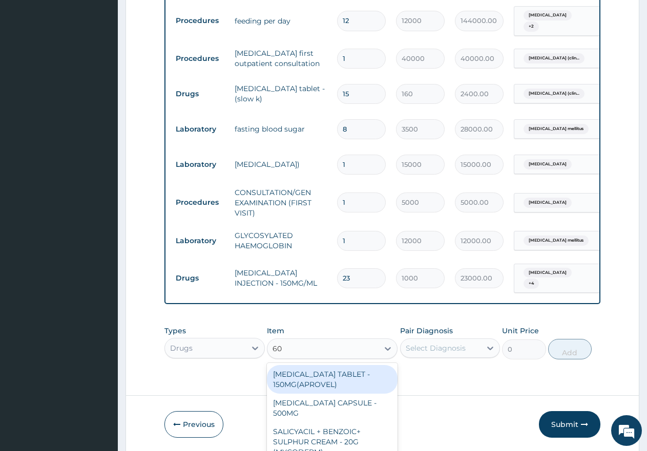
type input "60M"
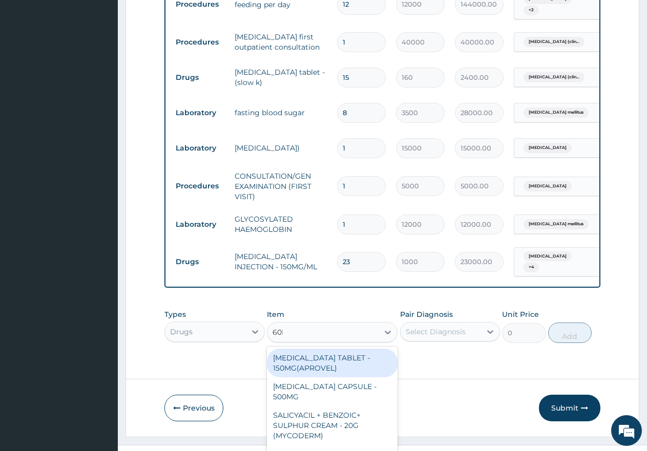
scroll to position [13, 0]
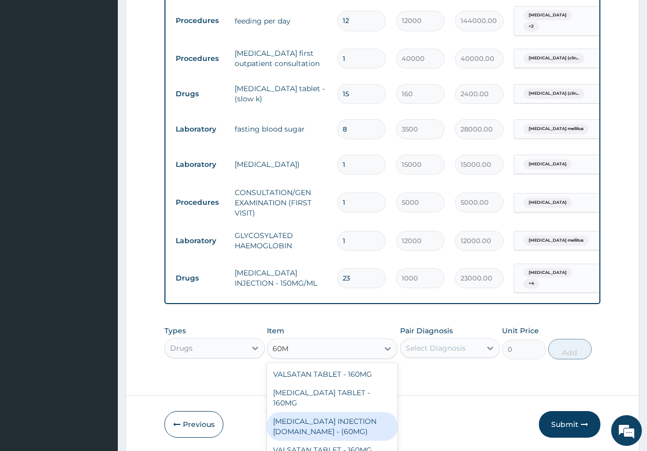
click at [365, 412] on div "ARTESUNATE INJECTION IV.IM - (60MG)" at bounding box center [332, 426] width 131 height 29
type input "2850"
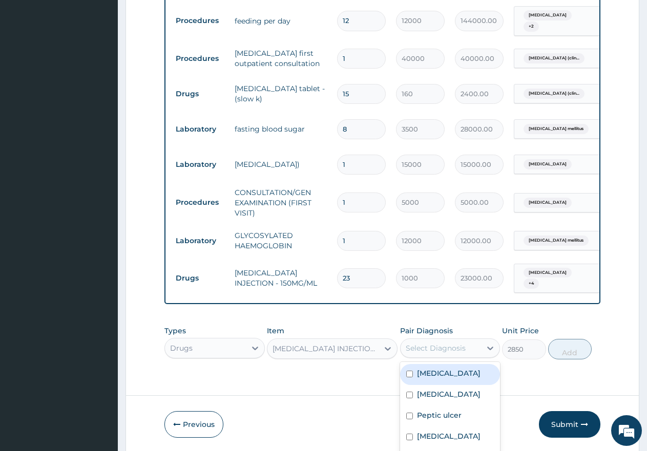
scroll to position [28, 0]
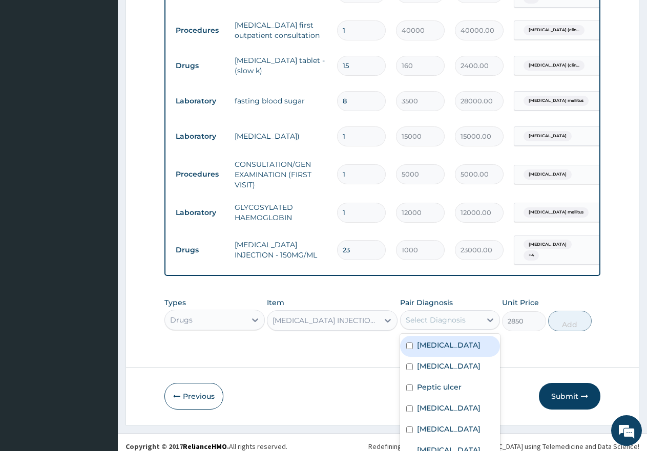
click at [434, 317] on div "Select Diagnosis" at bounding box center [450, 319] width 100 height 19
click at [408, 342] on input "checkbox" at bounding box center [409, 345] width 7 height 7
checkbox input "true"
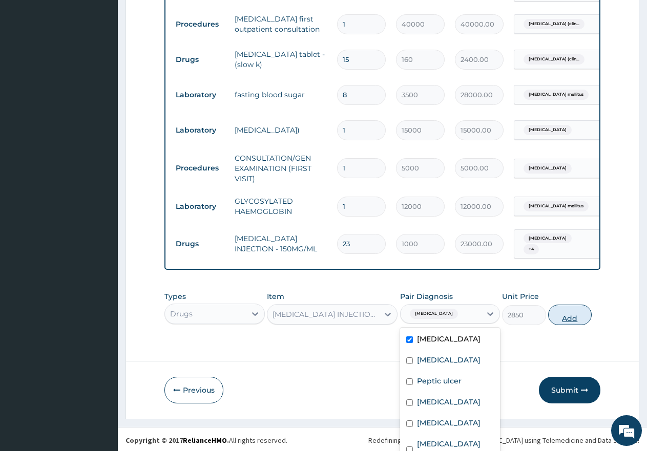
scroll to position [0, 0]
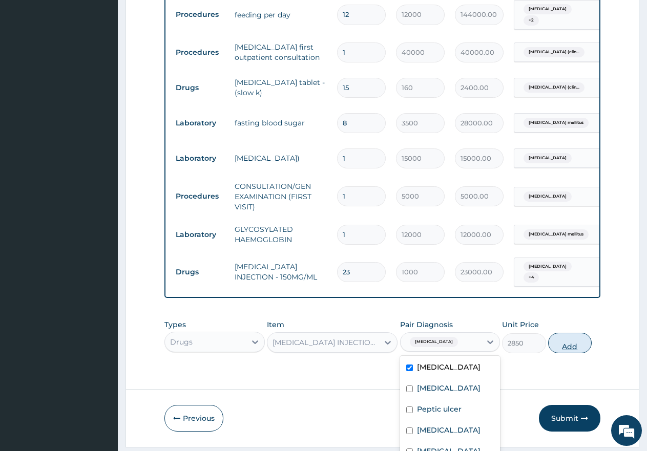
click at [560, 333] on button "Add" at bounding box center [570, 343] width 44 height 20
type input "0"
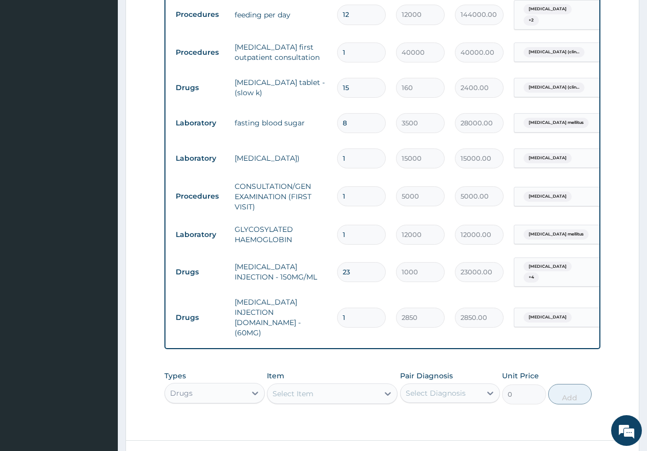
type input "0.00"
type input "6"
type input "17100.00"
type input "6"
click at [322, 383] on div "Select Item" at bounding box center [332, 393] width 131 height 20
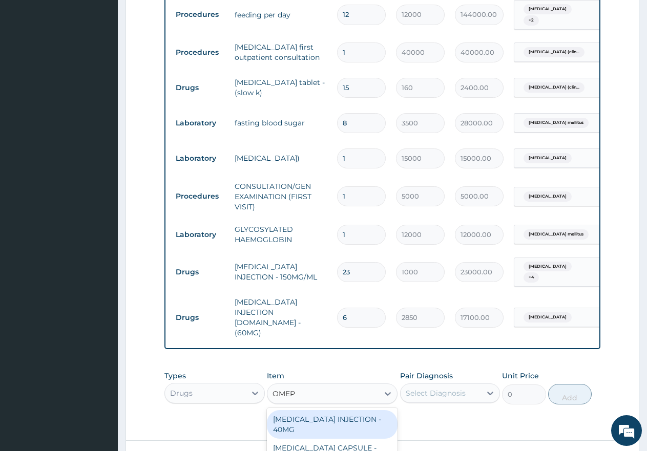
scroll to position [1339, 0]
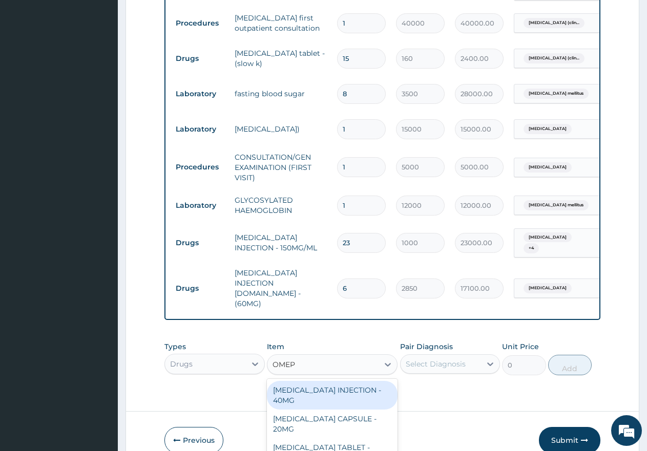
type input "OMEPR"
click at [314, 381] on div "OMEPRAZOLE INJECTION - 40MG" at bounding box center [332, 395] width 131 height 29
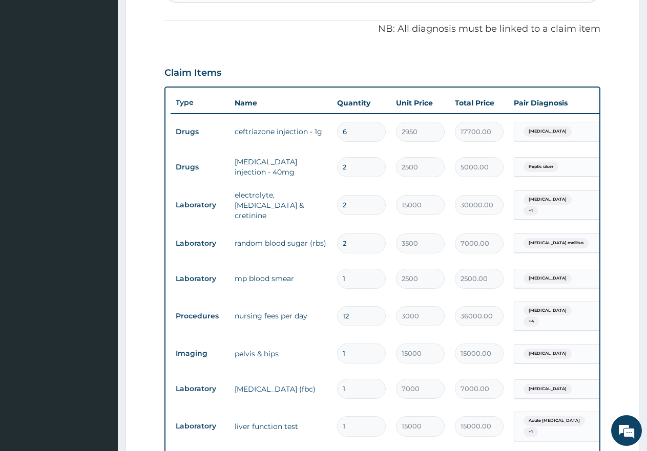
scroll to position [366, 0]
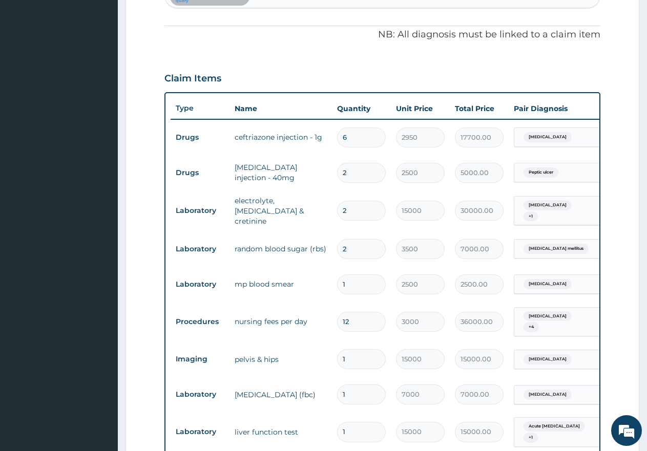
drag, startPoint x: 357, startPoint y: 153, endPoint x: 334, endPoint y: 156, distance: 23.7
click at [334, 158] on td "2" at bounding box center [361, 173] width 59 height 30
type input "1"
type input "2500.00"
type input "14"
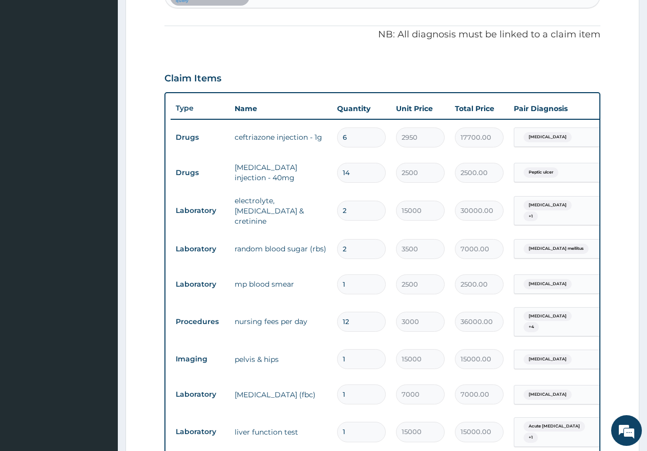
type input "35000.00"
type input "14"
drag, startPoint x: 349, startPoint y: 117, endPoint x: 336, endPoint y: 113, distance: 13.9
click at [336, 122] on td "6" at bounding box center [361, 137] width 59 height 30
type input "2"
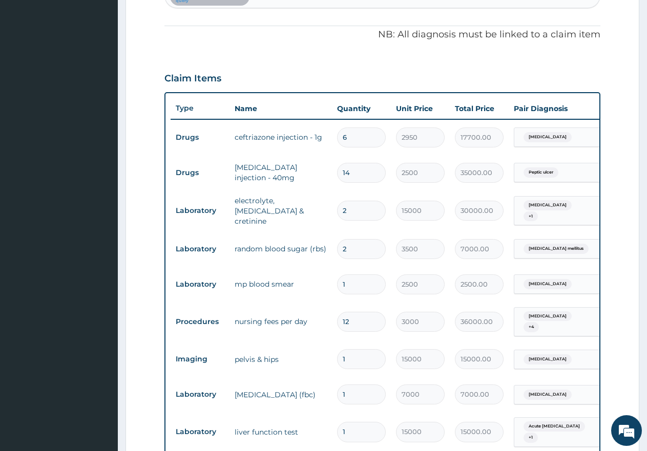
type input "5900.00"
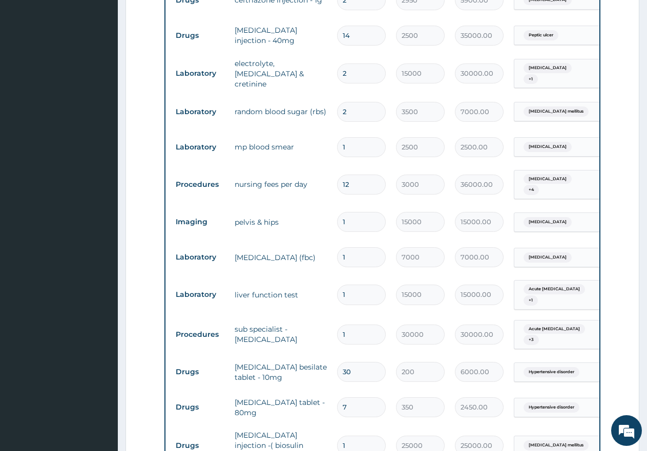
scroll to position [520, 0]
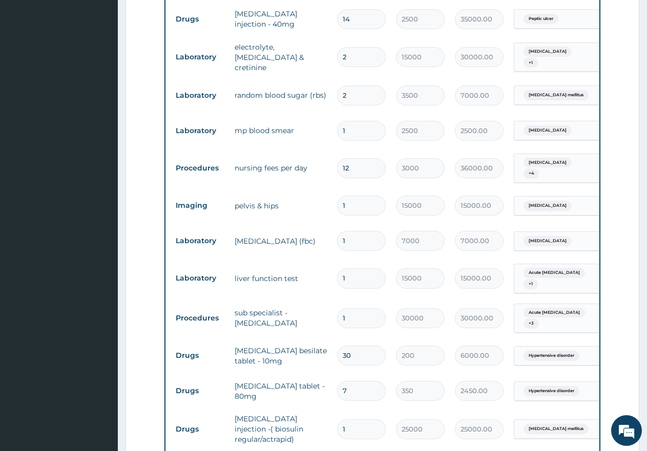
type input "2"
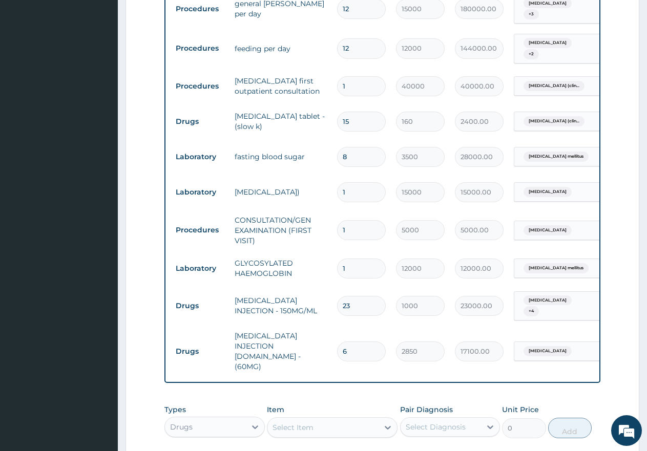
scroll to position [1288, 0]
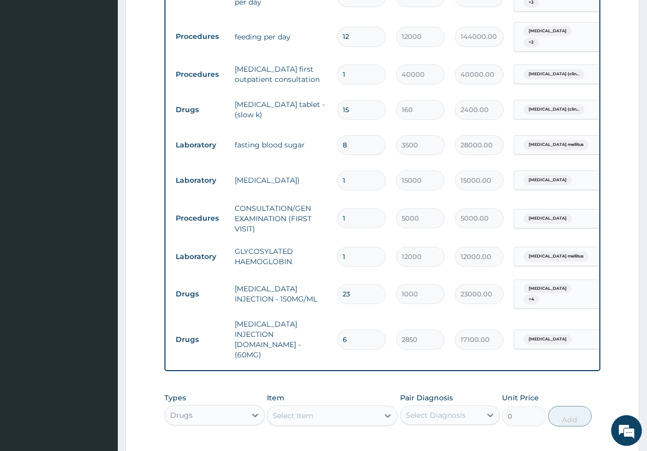
click at [315, 408] on div "Select Item" at bounding box center [322, 416] width 111 height 16
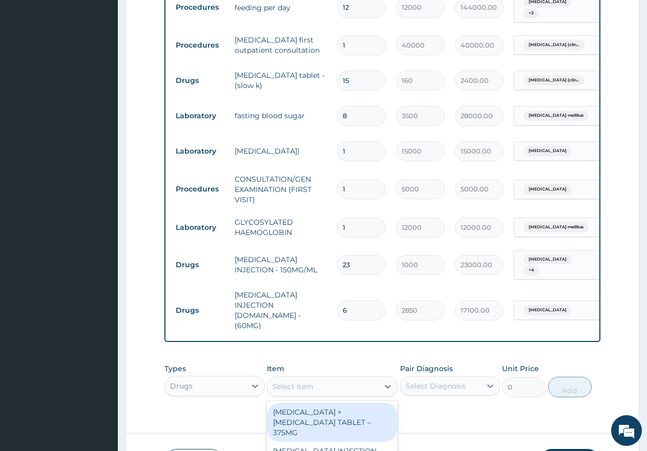
type input "N"
type input "SALIN"
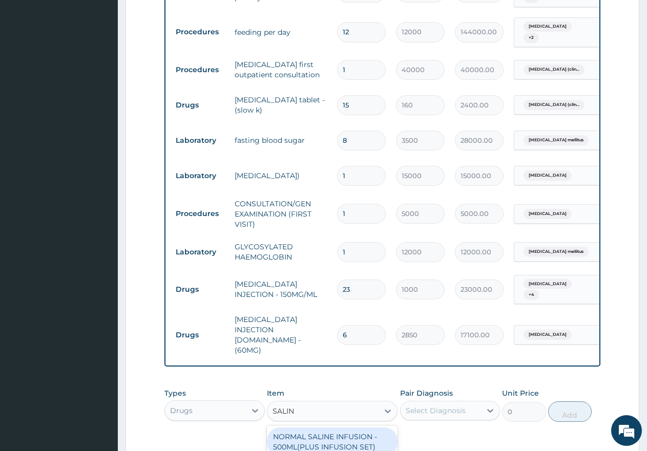
scroll to position [15, 0]
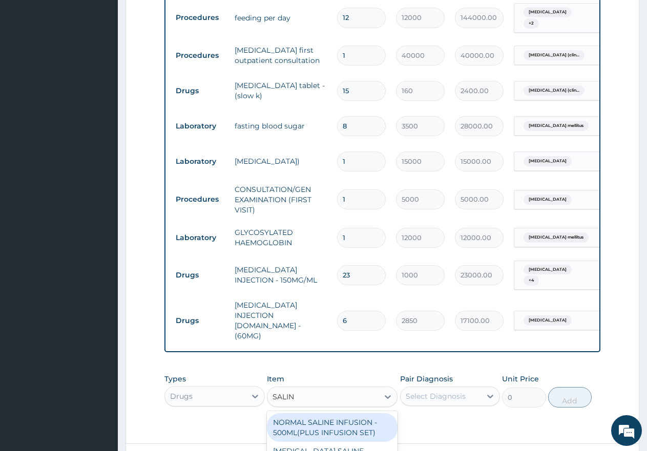
click at [332, 413] on div "NORMAL SALINE INFUSION - 500ML(PLUS INFUSION SET)" at bounding box center [332, 427] width 131 height 29
type input "1950"
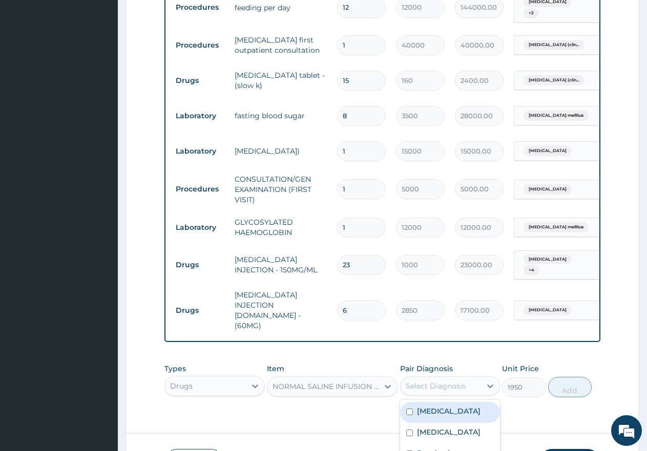
scroll to position [28, 0]
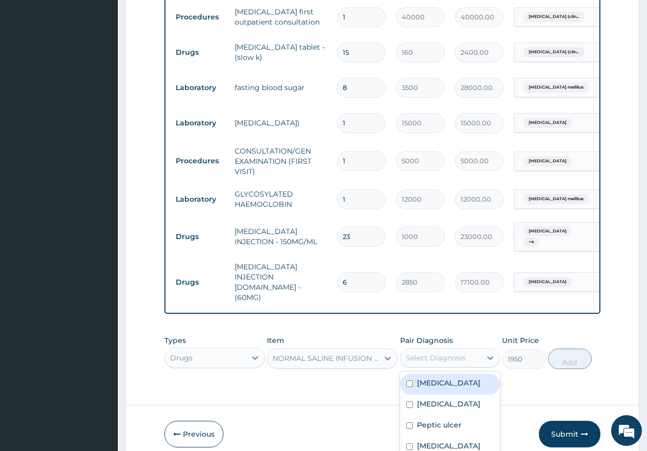
click at [435, 350] on div "Select Diagnosis" at bounding box center [440, 358] width 81 height 16
drag, startPoint x: 405, startPoint y: 378, endPoint x: 412, endPoint y: 379, distance: 6.7
click at [406, 401] on input "checkbox" at bounding box center [409, 404] width 7 height 7
checkbox input "true"
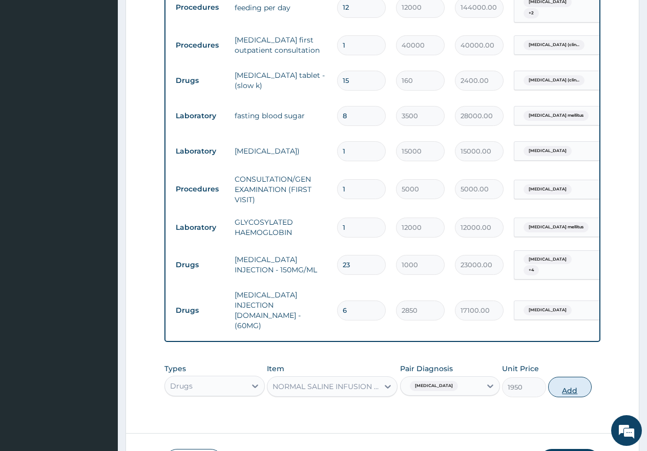
click at [564, 358] on div "Types Drugs Item NORMAL SALINE INFUSION - 500ML(PLUS INFUSION SET) Pair Diagnos…" at bounding box center [382, 387] width 436 height 59
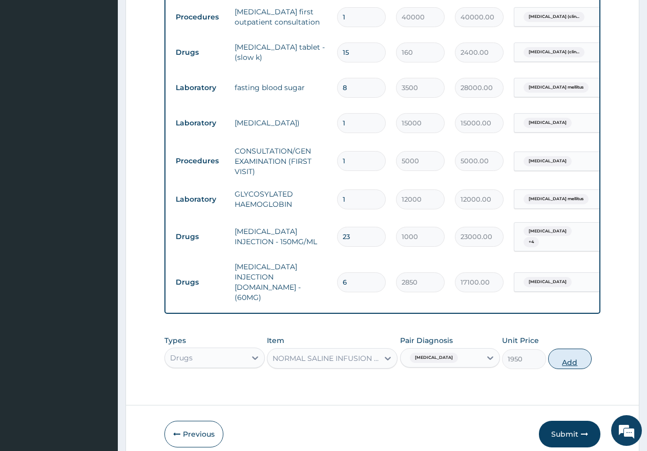
click at [574, 349] on button "Add" at bounding box center [570, 359] width 44 height 20
type input "0"
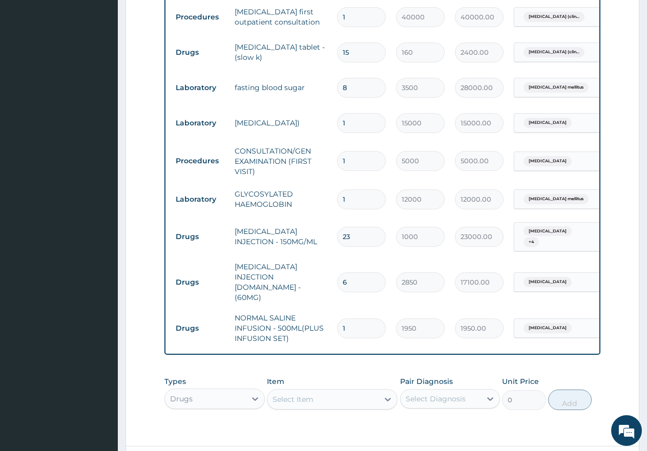
type input "0.00"
type input "5"
type input "9750.00"
type input "5"
click at [295, 394] on div "Select Item" at bounding box center [292, 399] width 41 height 10
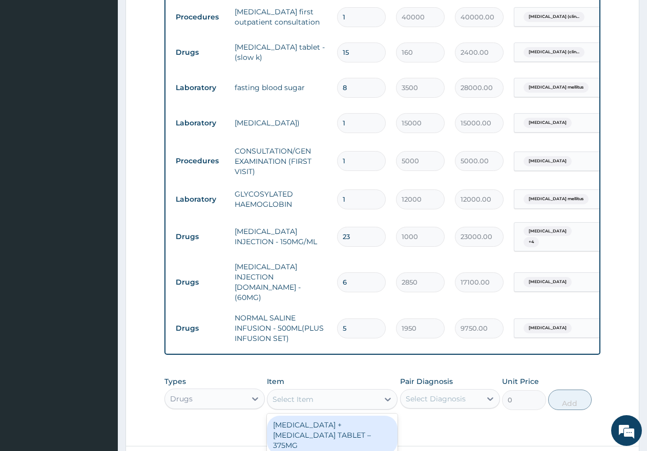
scroll to position [29, 0]
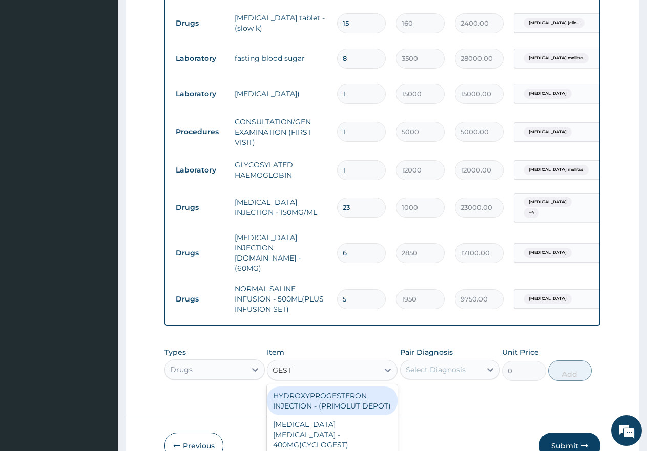
type input "GESTI"
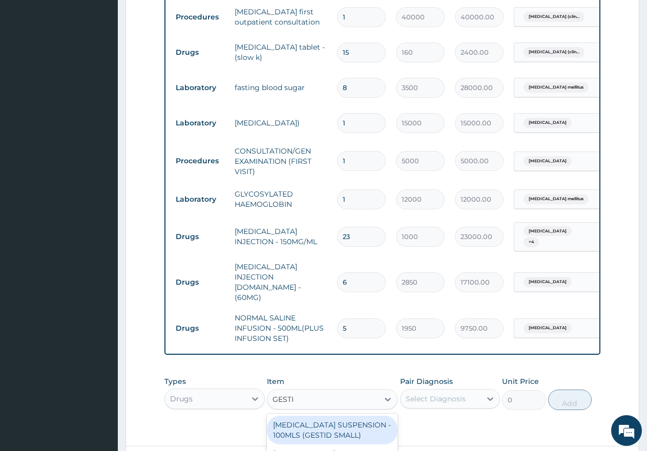
scroll to position [1374, 0]
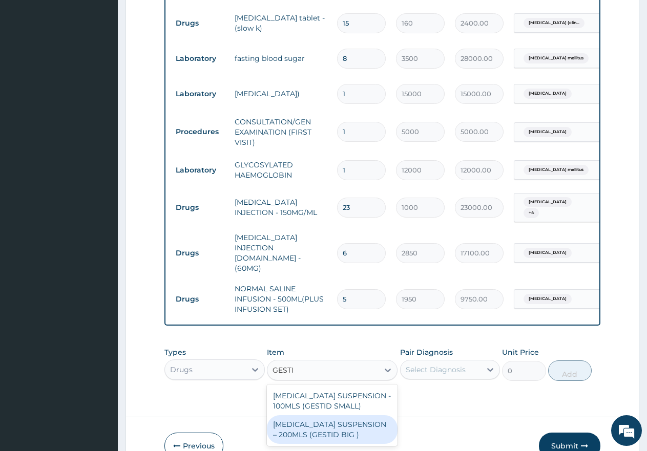
drag, startPoint x: 293, startPoint y: 382, endPoint x: 312, endPoint y: 379, distance: 18.8
click at [294, 415] on div "ANTACID SUSPENSION – 200MLS (GESTID BIG )" at bounding box center [332, 429] width 131 height 29
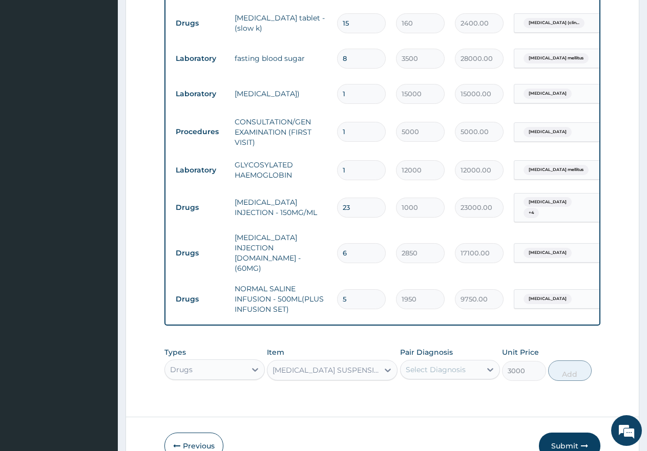
click at [420, 360] on div "Select Diagnosis" at bounding box center [450, 369] width 100 height 19
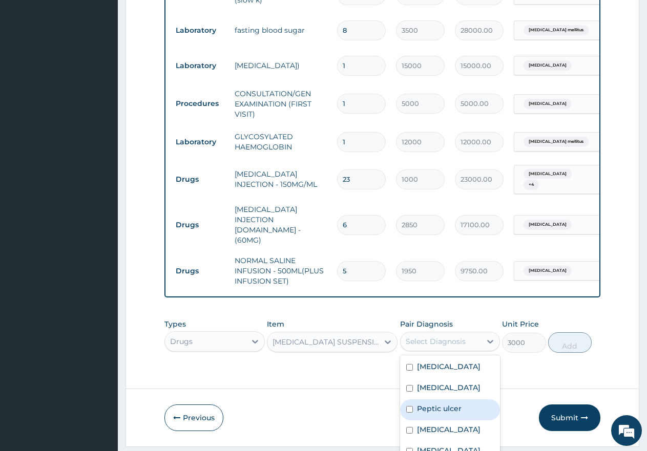
click at [406, 406] on input "checkbox" at bounding box center [409, 409] width 7 height 7
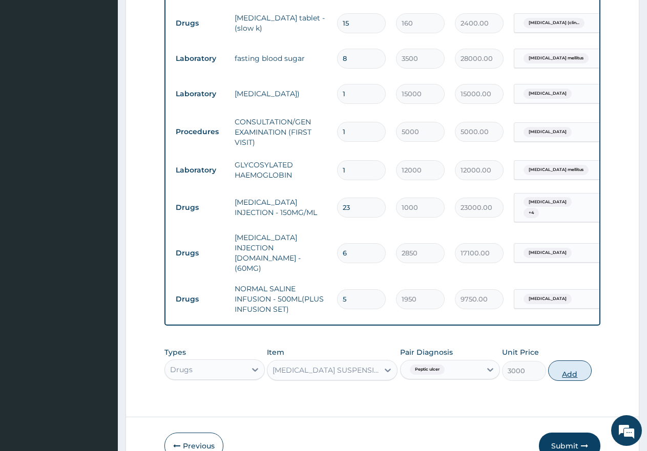
scroll to position [0, 0]
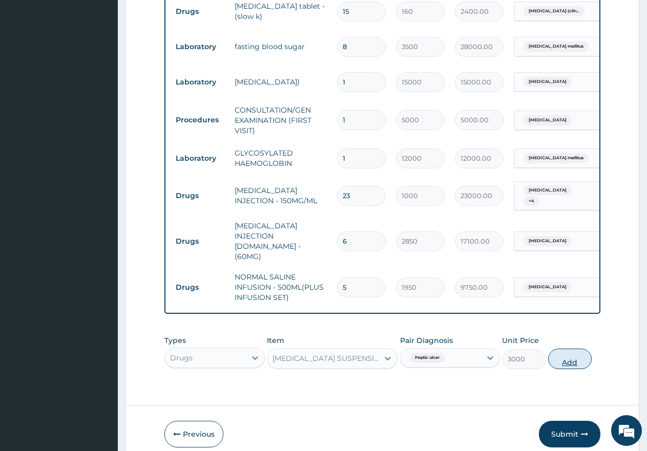
click at [562, 349] on button "Add" at bounding box center [570, 359] width 44 height 20
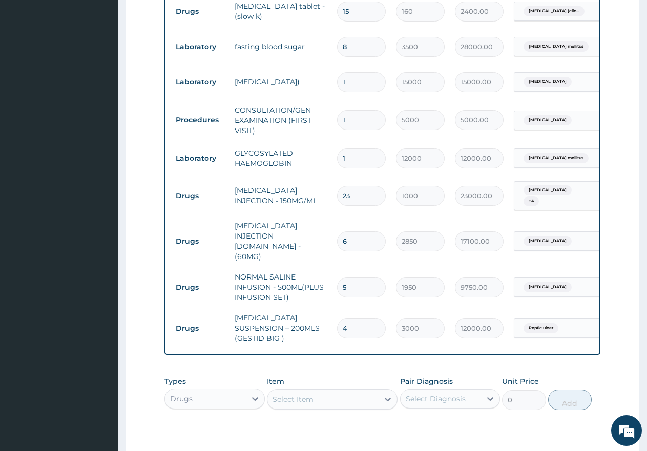
click at [304, 394] on div "Select Item" at bounding box center [292, 399] width 41 height 10
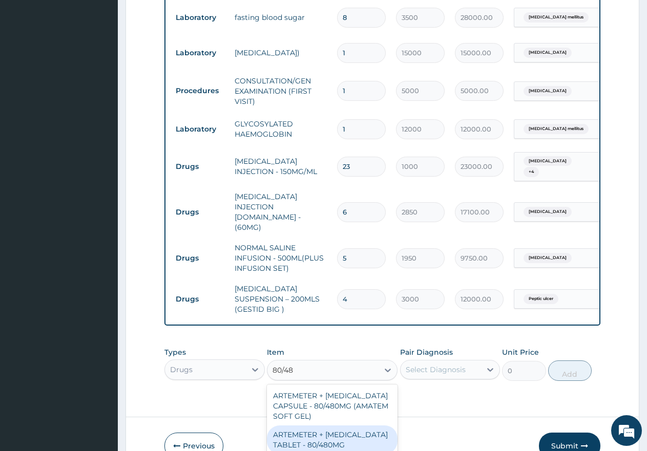
click at [288, 425] on div "ARTEMETER + [MEDICAL_DATA] TABLET - 80/480MG" at bounding box center [332, 439] width 131 height 29
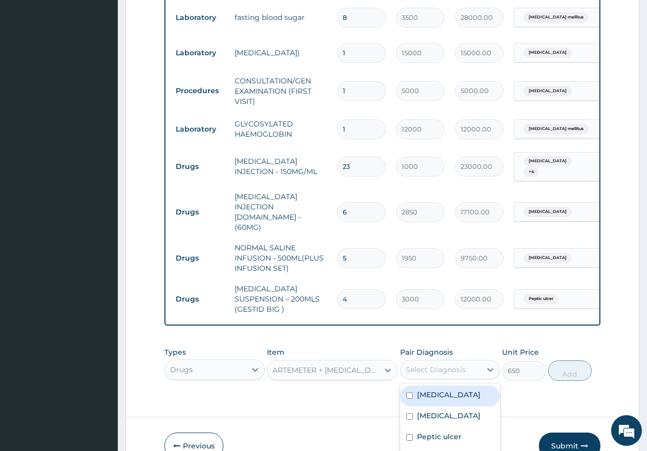
click at [441, 342] on div "Types Drugs Item ARTEMETER + LUMEFANTRINE TABLET - 80/480MG Pair Diagnosis opti…" at bounding box center [382, 364] width 436 height 44
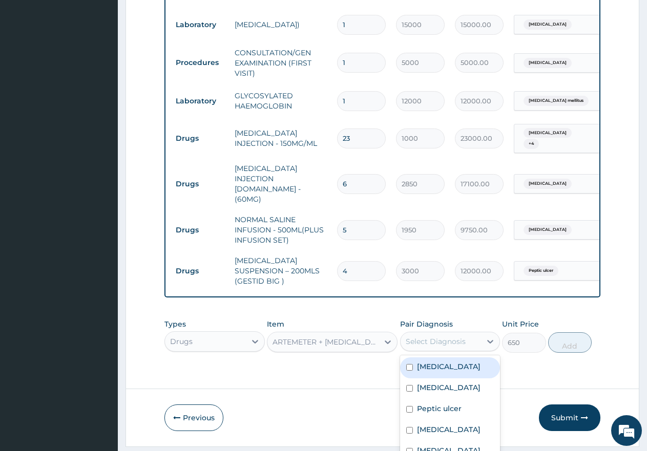
click at [406, 364] on input "checkbox" at bounding box center [409, 367] width 7 height 7
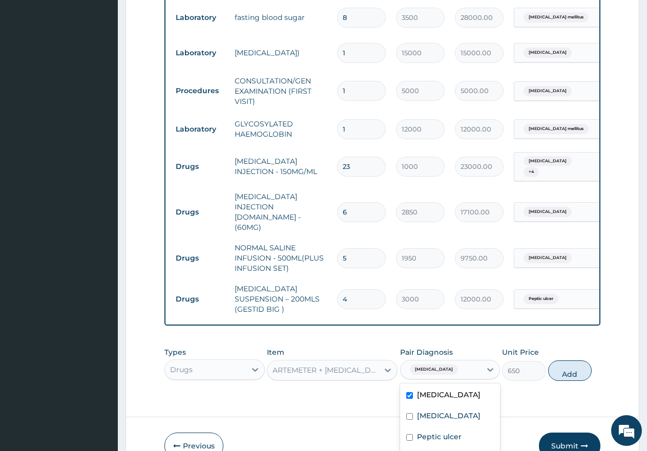
scroll to position [1421, 0]
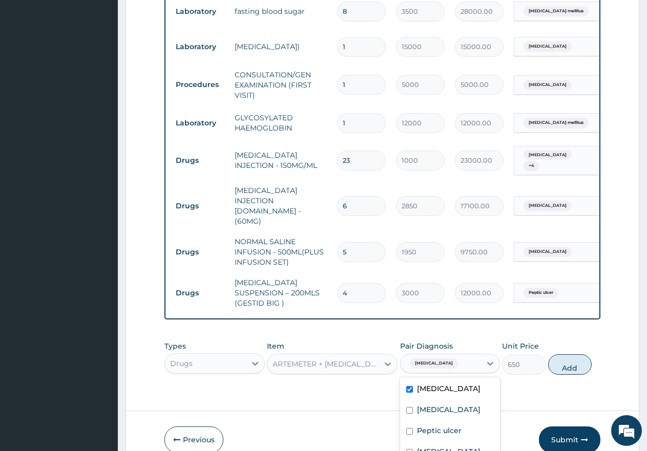
drag, startPoint x: 560, startPoint y: 313, endPoint x: 550, endPoint y: 313, distance: 9.7
click at [562, 354] on button "Add" at bounding box center [570, 364] width 44 height 20
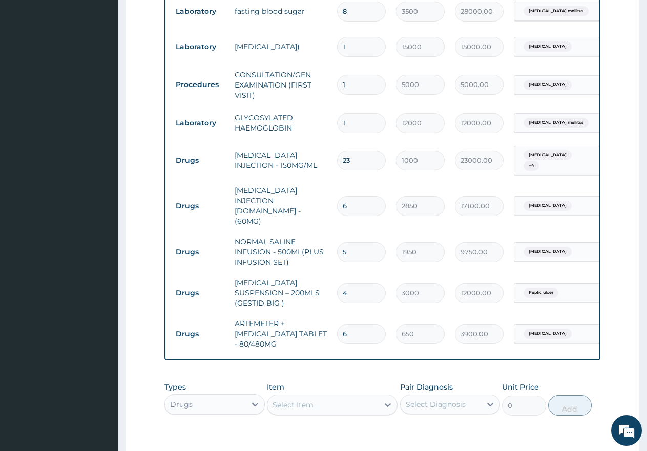
click at [304, 397] on div "Select Item" at bounding box center [322, 405] width 111 height 16
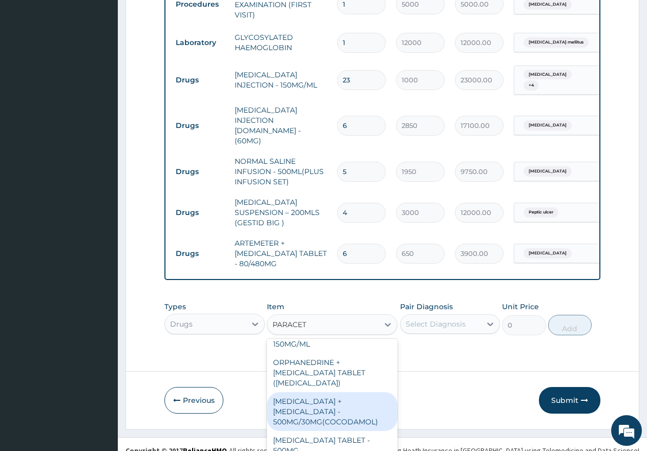
scroll to position [119, 0]
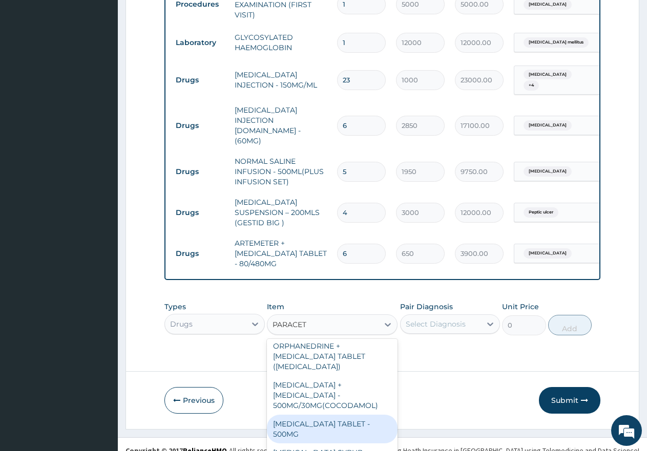
click at [318, 415] on div "[MEDICAL_DATA] TABLET - 500MG" at bounding box center [332, 429] width 131 height 29
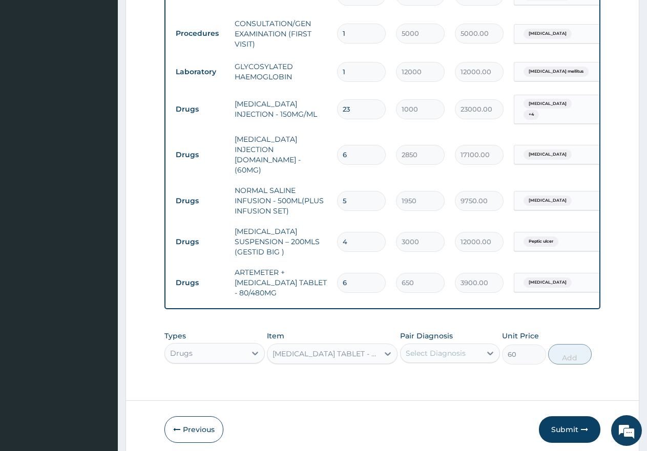
scroll to position [1462, 0]
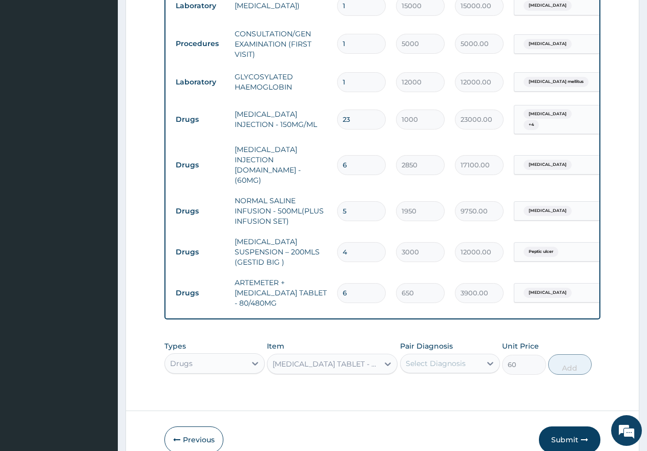
click at [433, 355] on div "Select Diagnosis" at bounding box center [440, 363] width 81 height 16
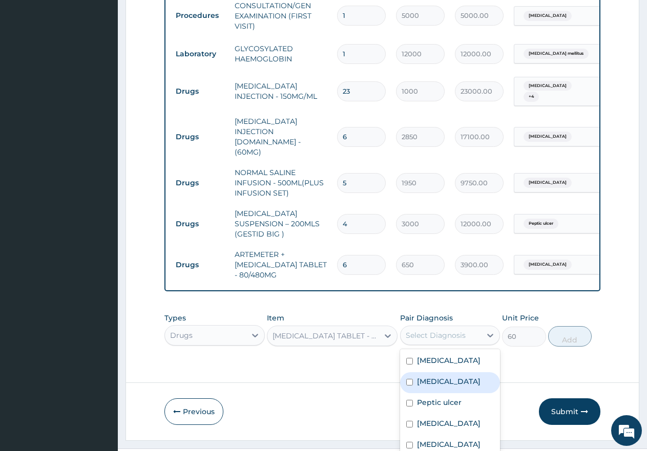
click at [406, 379] on input "checkbox" at bounding box center [409, 382] width 7 height 7
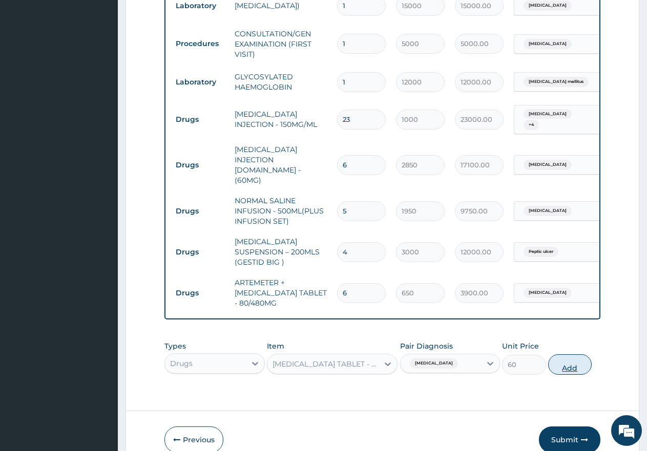
scroll to position [0, 0]
click at [567, 354] on button "Add" at bounding box center [570, 364] width 44 height 20
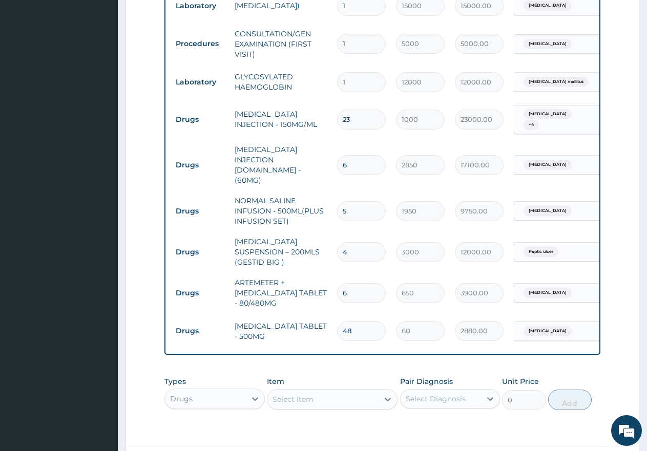
scroll to position [1497, 0]
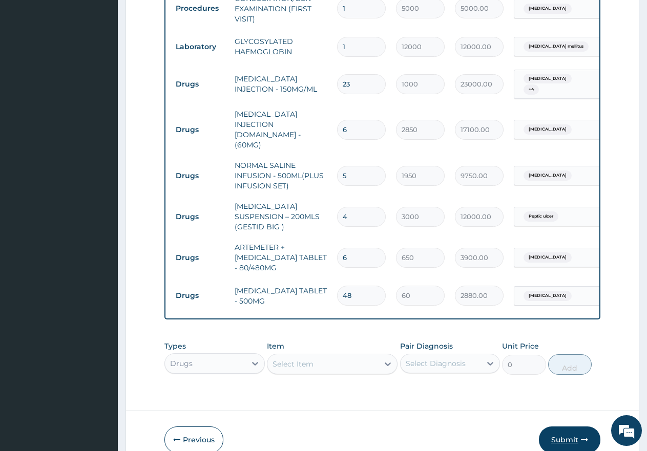
click at [567, 426] on button "Submit" at bounding box center [569, 439] width 61 height 27
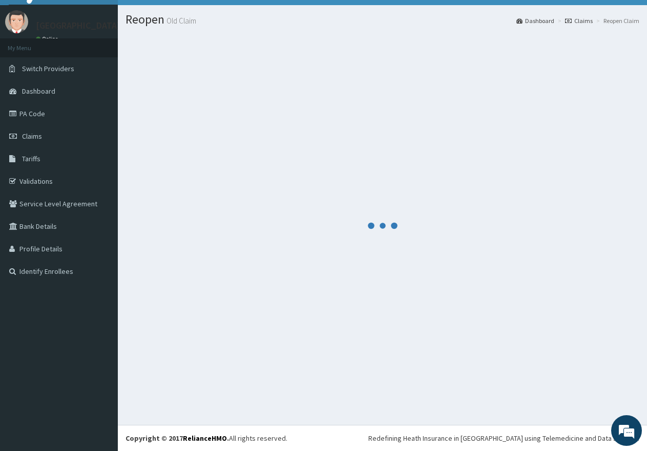
scroll to position [20, 0]
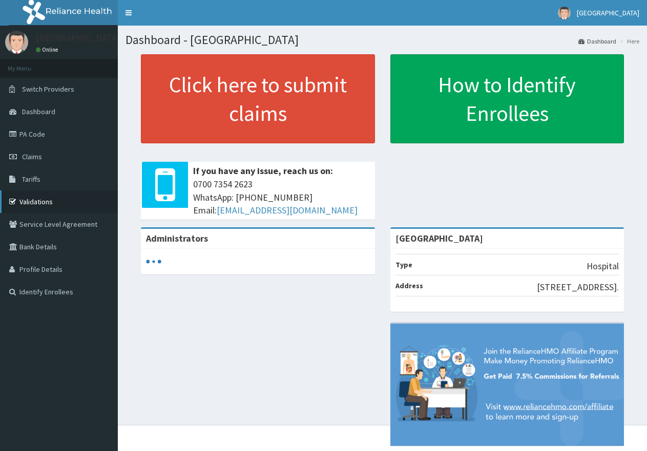
click at [39, 201] on link "Validations" at bounding box center [59, 201] width 118 height 23
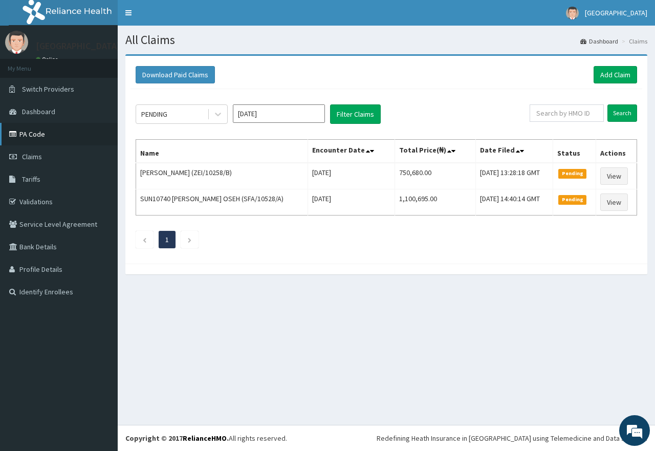
click at [31, 135] on link "PA Code" at bounding box center [59, 134] width 118 height 23
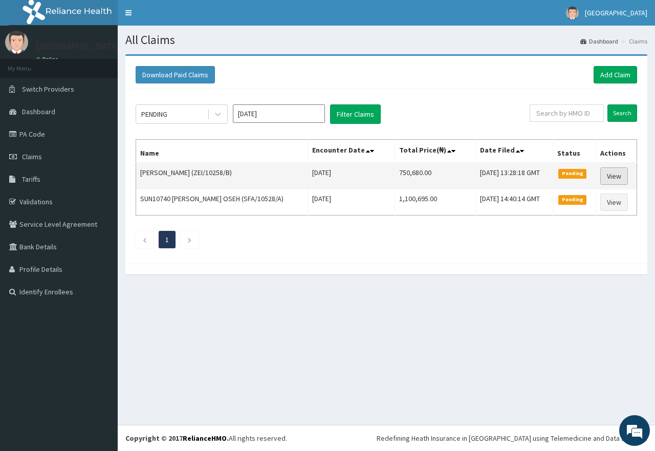
click at [615, 176] on link "View" at bounding box center [615, 175] width 28 height 17
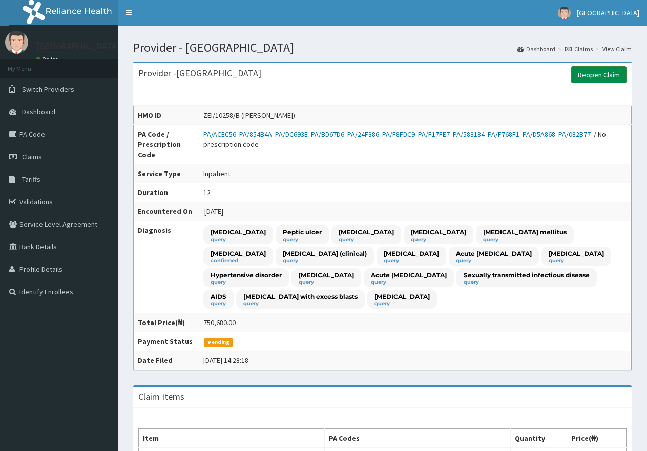
click at [599, 75] on link "Reopen Claim" at bounding box center [598, 74] width 55 height 17
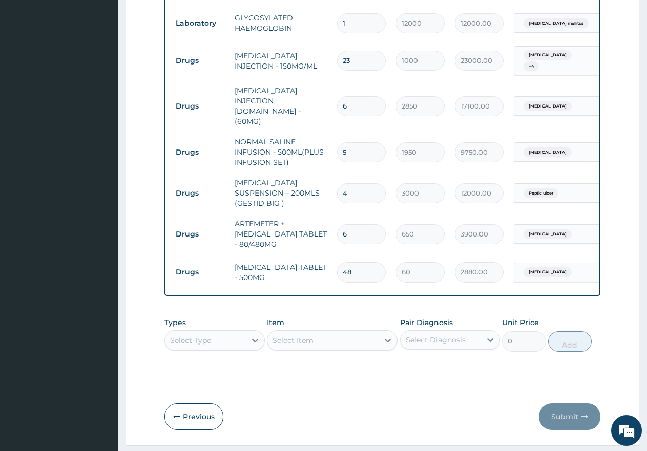
click at [285, 330] on div "Select Item" at bounding box center [332, 340] width 131 height 20
click at [337, 330] on div "Select Item" at bounding box center [332, 340] width 131 height 20
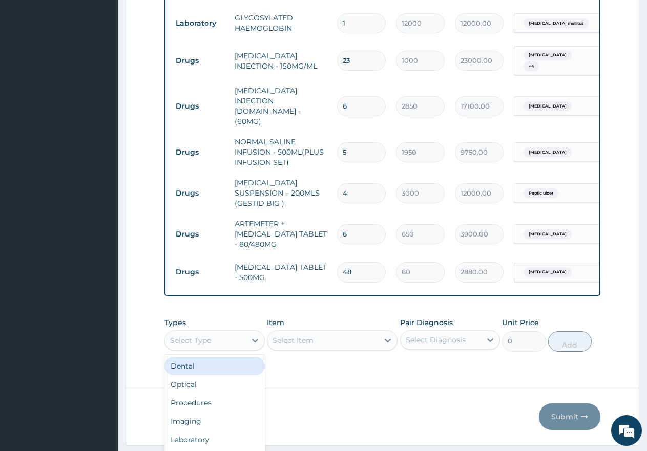
click at [202, 330] on div "option Dental focused, 1 of 10. 10 results available. Use Up and Down to choose…" at bounding box center [214, 340] width 100 height 20
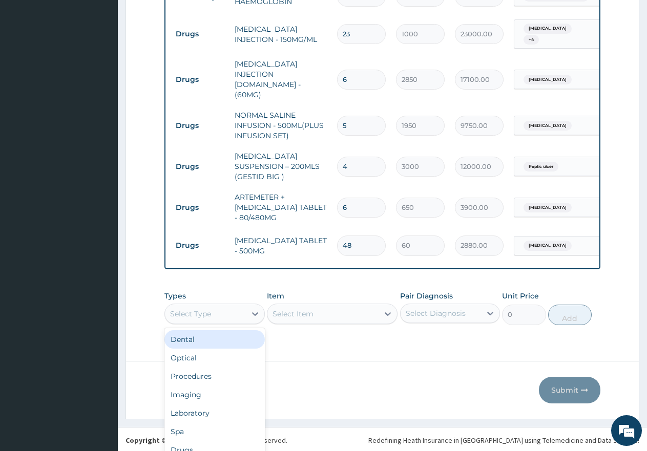
scroll to position [29, 0]
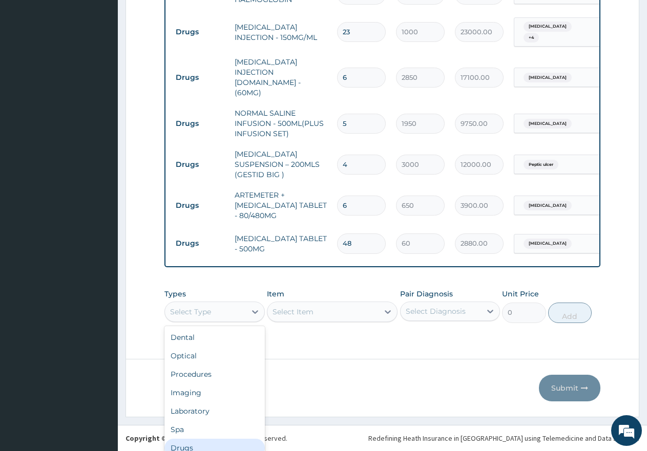
drag, startPoint x: 188, startPoint y: 418, endPoint x: 201, endPoint y: 409, distance: 16.1
click at [189, 439] on div "Drugs" at bounding box center [214, 448] width 100 height 18
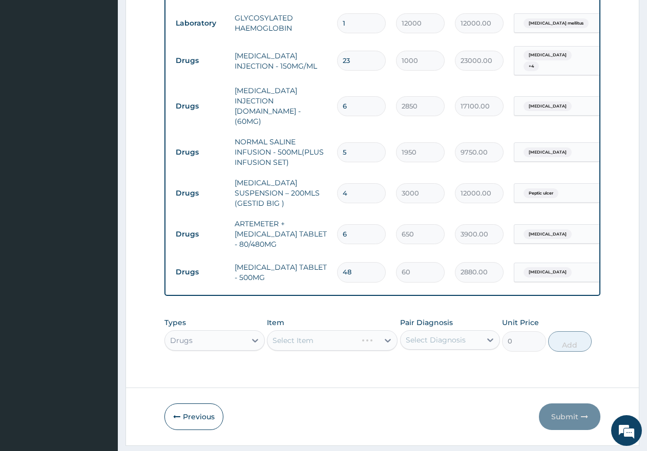
scroll to position [0, 0]
click at [289, 335] on div "Select Item" at bounding box center [292, 340] width 41 height 10
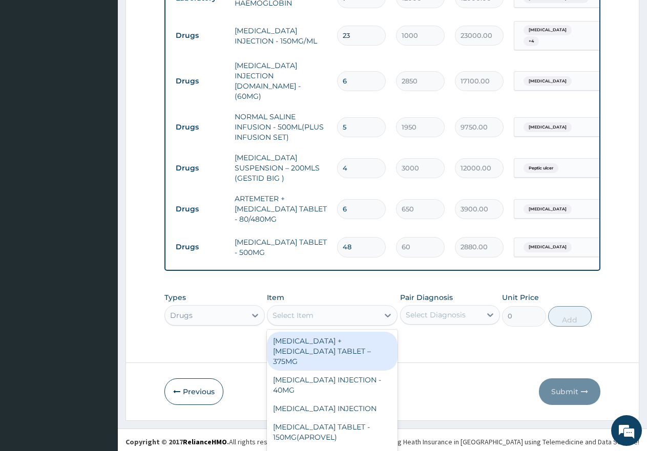
scroll to position [29, 0]
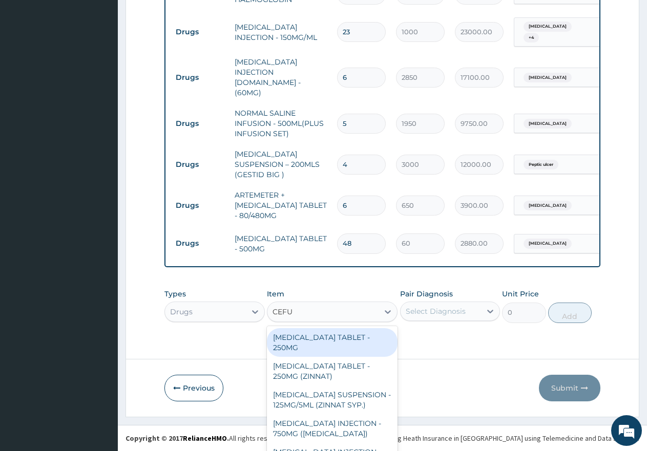
type input "CEFUR"
click at [326, 328] on div "[MEDICAL_DATA] TABLET - 250MG" at bounding box center [332, 342] width 131 height 29
type input "750"
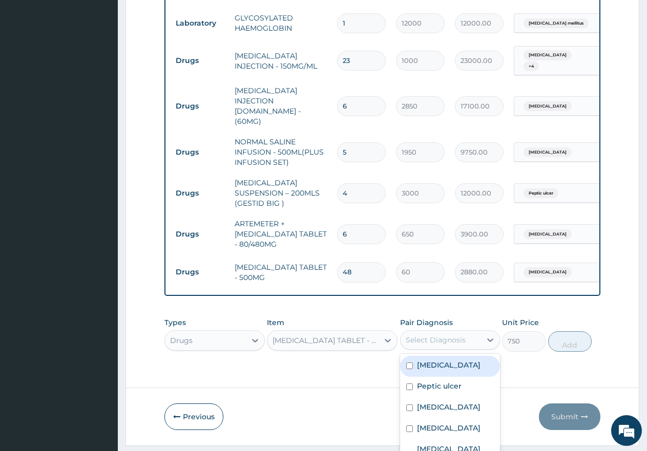
scroll to position [28, 0]
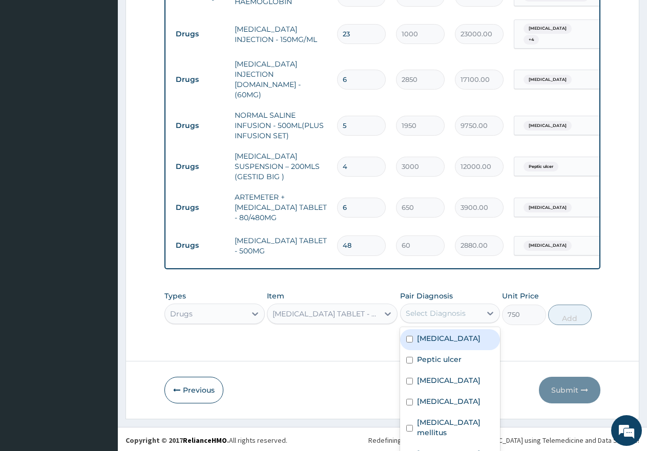
click at [419, 310] on div "option Sepsis focused, 1 of 17. 17 results available. Use Up and Down to choose…" at bounding box center [450, 313] width 100 height 19
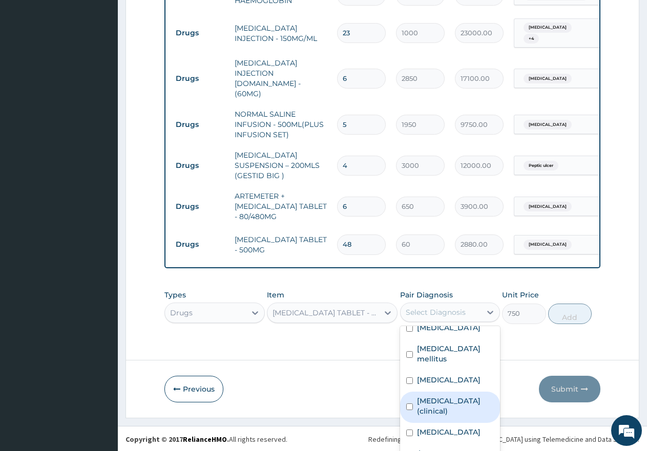
scroll to position [22, 0]
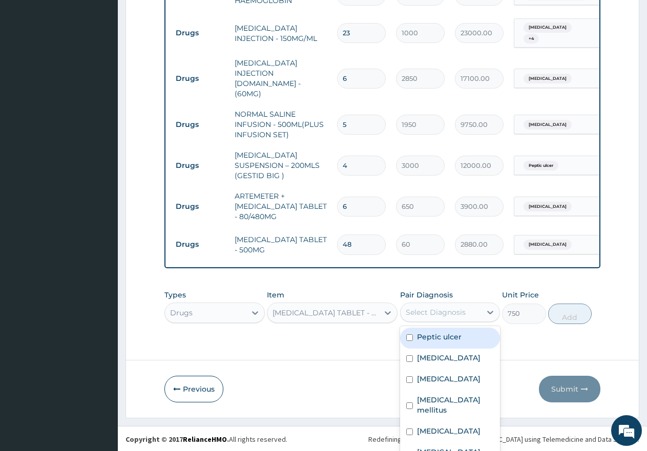
click at [406, 334] on input "checkbox" at bounding box center [409, 337] width 7 height 7
checkbox input "false"
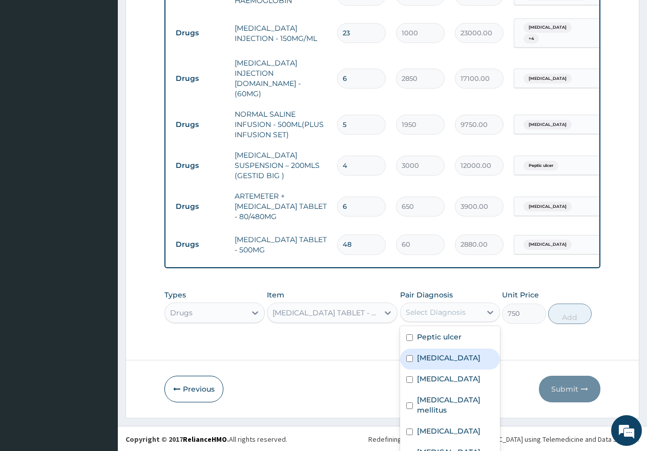
scroll to position [0, 0]
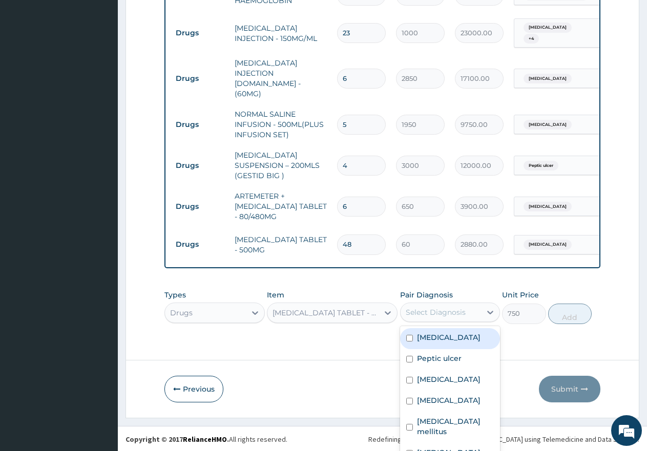
click at [406, 335] on input "checkbox" at bounding box center [409, 338] width 7 height 7
checkbox input "true"
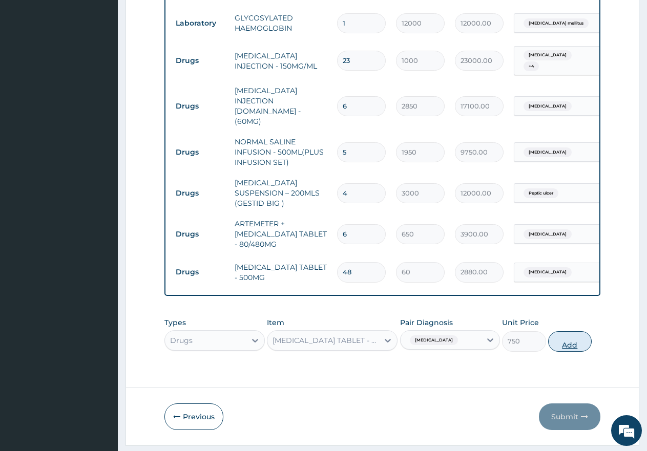
click at [557, 312] on div "Types Drugs Item CEFUROXIME TABLET - 250MG Pair Diagnosis Sepsis Unit Price 750…" at bounding box center [382, 334] width 436 height 44
click at [561, 331] on button "Add" at bounding box center [570, 341] width 44 height 20
type input "0"
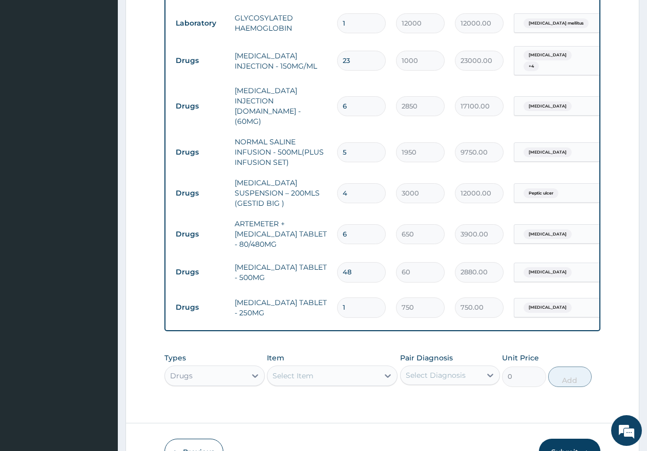
type input "0.00"
type input "3"
type input "2250.00"
type input "30"
type input "22500.00"
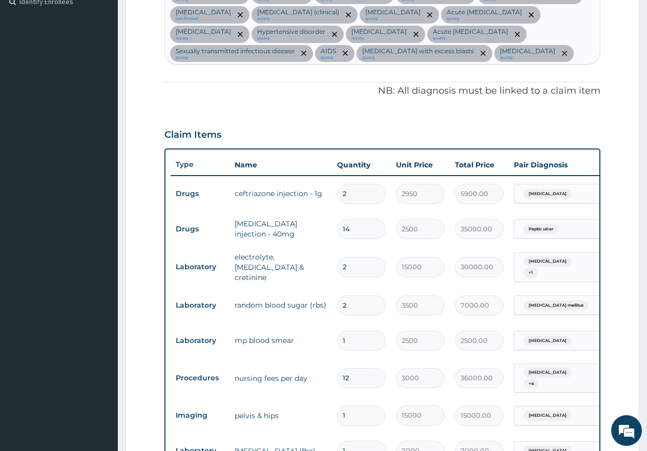
scroll to position [273, 0]
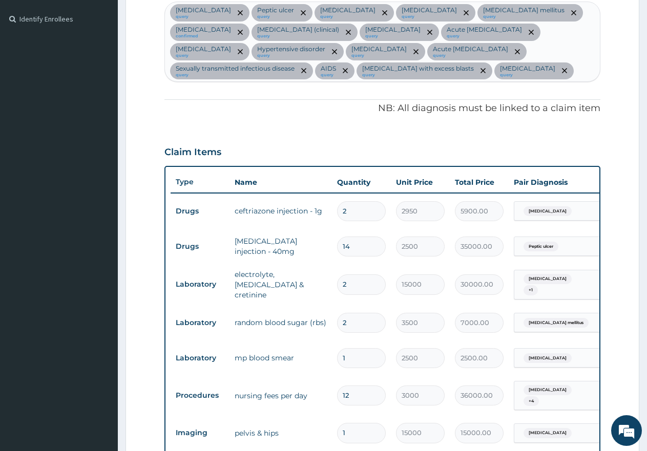
type input "30"
drag, startPoint x: 350, startPoint y: 212, endPoint x: 336, endPoint y: 208, distance: 14.1
click at [336, 208] on td "2" at bounding box center [361, 211] width 59 height 30
type input "6"
type input "17700.00"
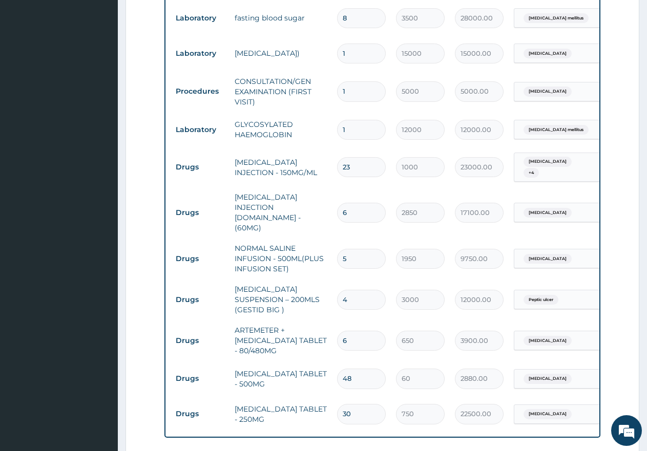
scroll to position [1399, 0]
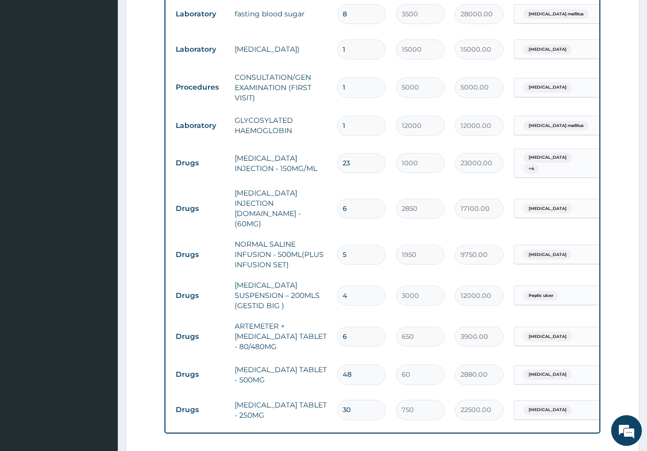
type input "6"
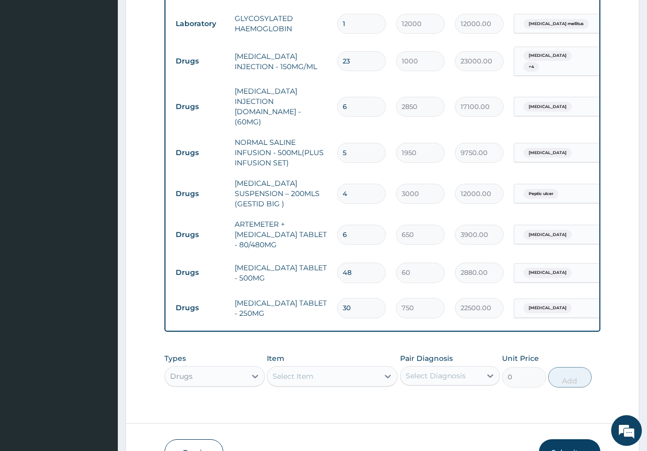
scroll to position [1502, 0]
click at [299, 353] on div "Item Select Item" at bounding box center [332, 370] width 131 height 34
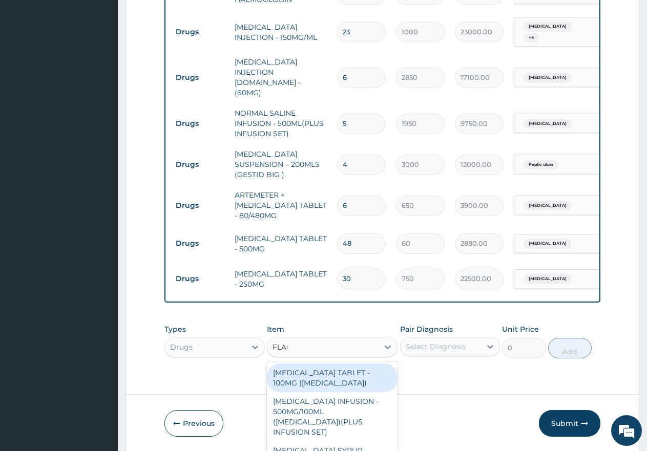
scroll to position [1531, 0]
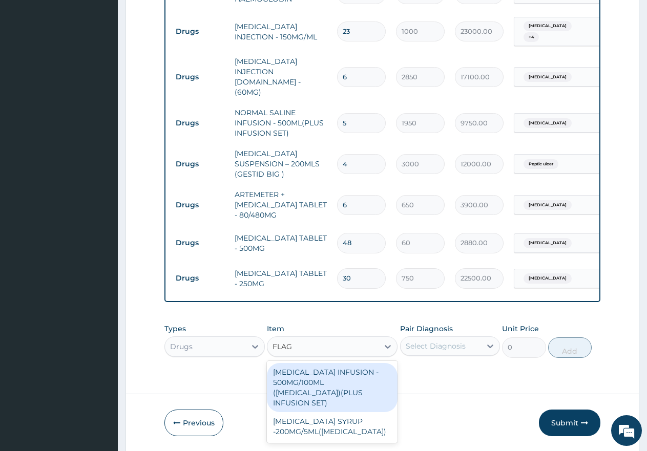
type input "FLAGY"
drag, startPoint x: 304, startPoint y: 348, endPoint x: 318, endPoint y: 349, distance: 13.9
click at [306, 363] on div "[MEDICAL_DATA] INFUSION - 500MG/100ML ([MEDICAL_DATA])(PLUS INFUSION SET)" at bounding box center [332, 387] width 131 height 49
type input "1650"
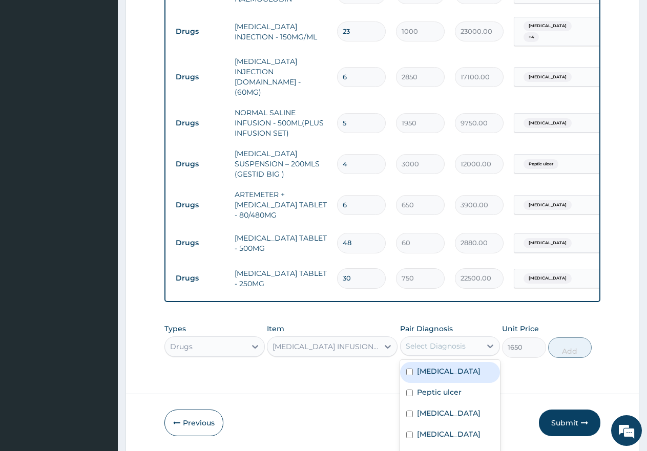
scroll to position [28, 0]
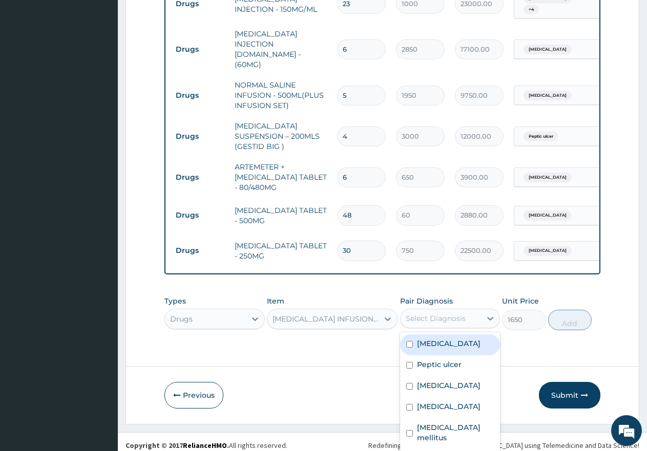
click at [416, 319] on div "option Sepsis, selected. option Sepsis focused, 1 of 17. 17 results available. …" at bounding box center [450, 318] width 100 height 19
drag, startPoint x: 406, startPoint y: 314, endPoint x: 402, endPoint y: 332, distance: 18.4
click at [406, 341] on input "checkbox" at bounding box center [409, 344] width 7 height 7
checkbox input "true"
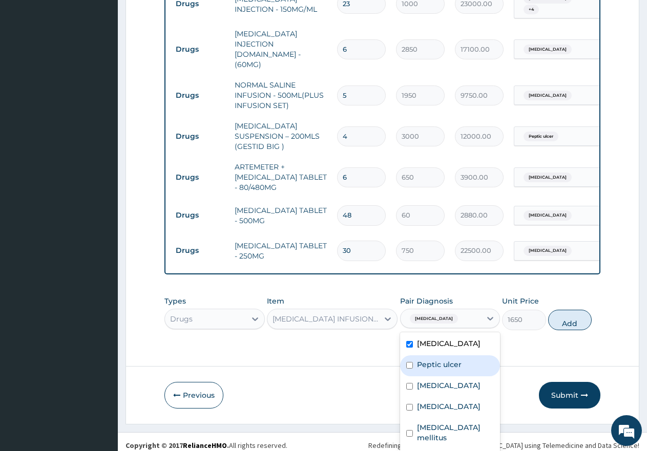
click at [406, 362] on input "checkbox" at bounding box center [409, 365] width 7 height 7
checkbox input "true"
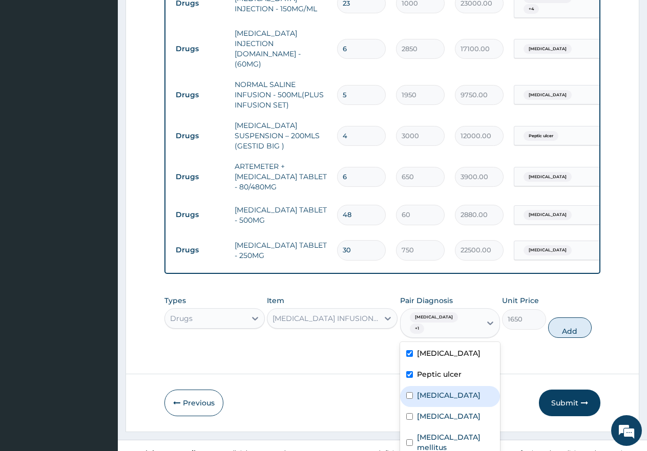
drag, startPoint x: 407, startPoint y: 369, endPoint x: 412, endPoint y: 366, distance: 6.2
click at [408, 386] on div "Acute kidney injury" at bounding box center [450, 396] width 100 height 21
checkbox input "true"
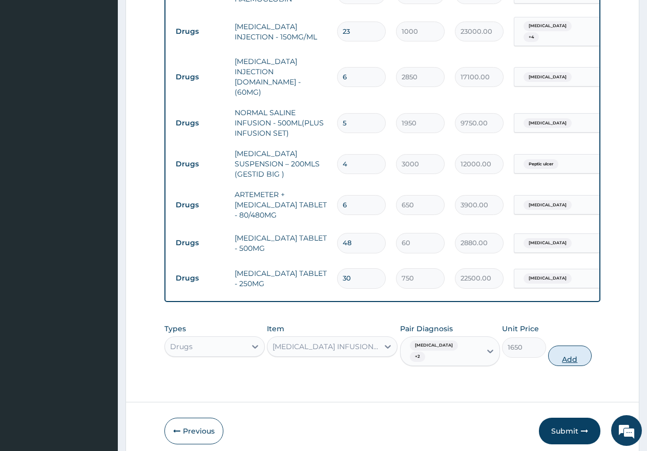
scroll to position [0, 0]
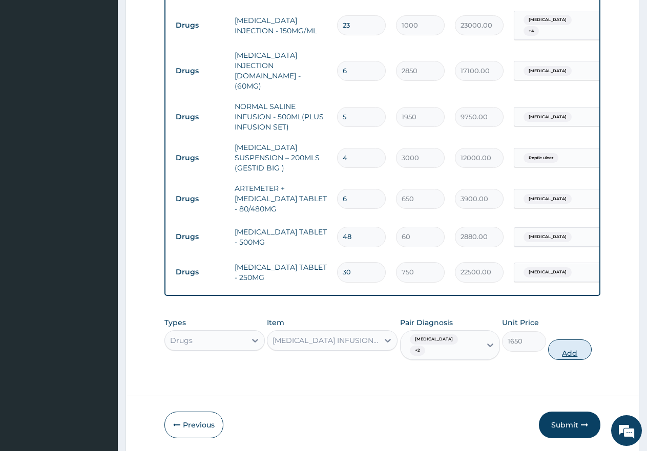
click at [560, 312] on div "Types Drugs Item METRONIDAZOLE INFUSION - 500MG/100ML (FLAGYL)(PLUS INFUSION SE…" at bounding box center [382, 338] width 436 height 53
click at [567, 339] on button "Add" at bounding box center [570, 349] width 44 height 20
type input "0"
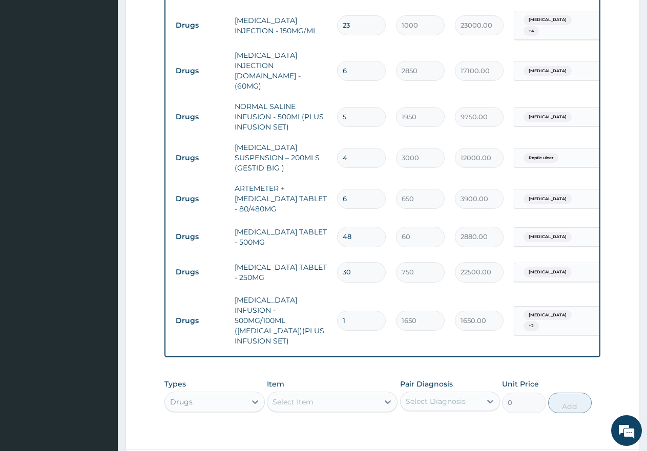
type input "0.00"
type input "9"
type input "14850.00"
type input "9"
click at [293, 392] on div "Select Item" at bounding box center [332, 402] width 131 height 20
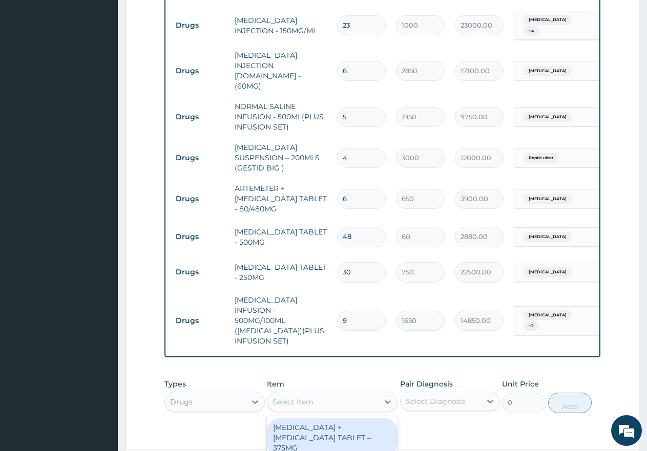
scroll to position [29, 0]
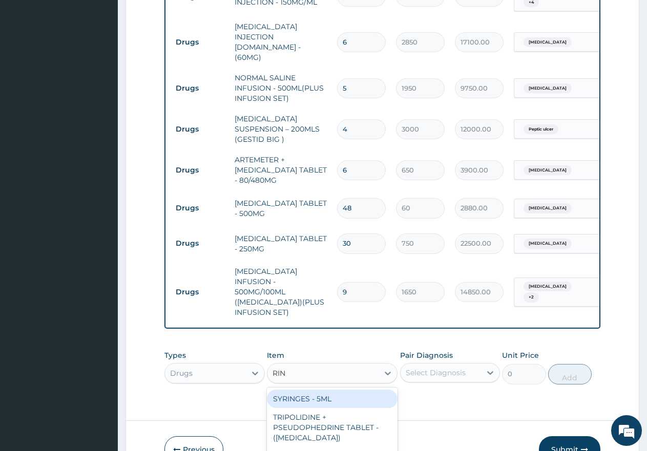
type input "RING"
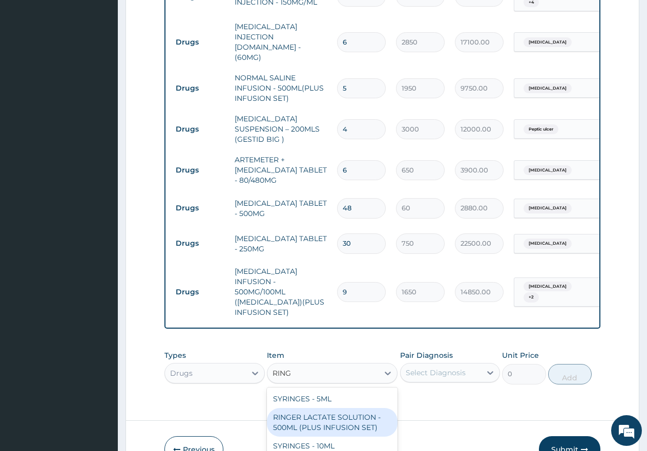
click at [324, 408] on div "RINGER LACTATE SOLUTION - 500ML (PLUS INFUSION SET)" at bounding box center [332, 422] width 131 height 29
type input "1950"
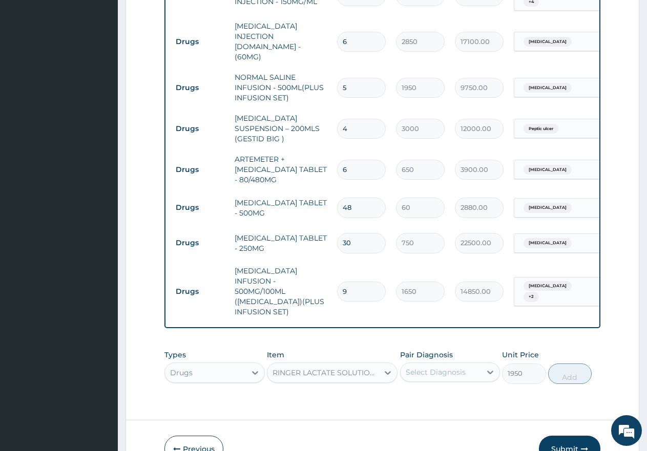
scroll to position [28, 0]
click at [428, 362] on div "Select Diagnosis" at bounding box center [450, 371] width 100 height 19
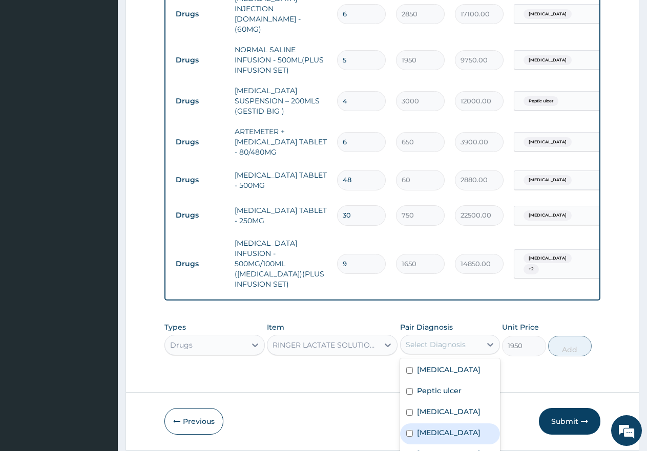
click at [406, 430] on input "checkbox" at bounding box center [409, 433] width 7 height 7
checkbox input "true"
drag, startPoint x: 404, startPoint y: 434, endPoint x: 412, endPoint y: 395, distance: 40.1
click at [405, 444] on div "Diabetes mellitus" at bounding box center [450, 459] width 100 height 31
checkbox input "true"
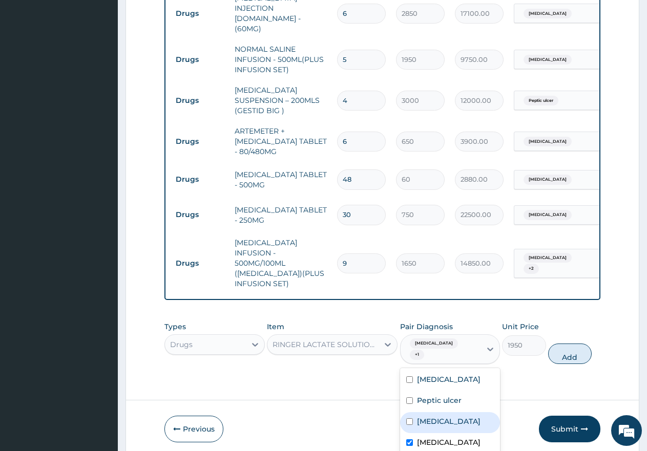
click at [405, 412] on div "Acute kidney injury" at bounding box center [450, 422] width 100 height 21
checkbox input "true"
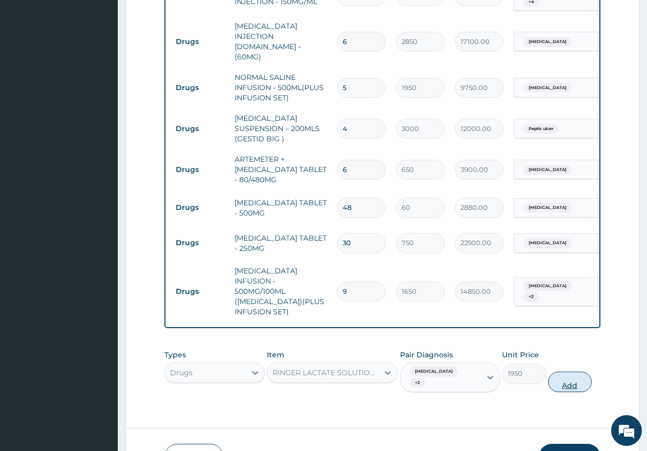
scroll to position [1594, 0]
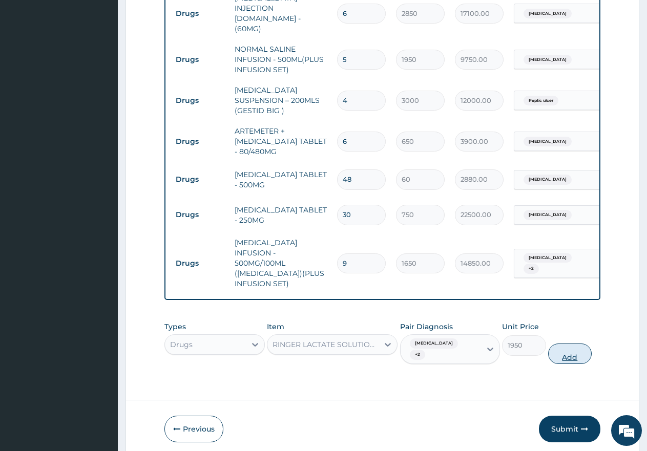
click at [565, 344] on button "Add" at bounding box center [570, 354] width 44 height 20
type input "0"
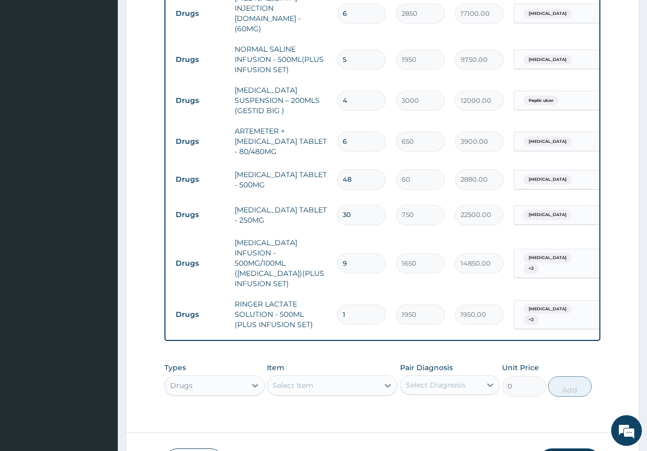
type input "0.00"
type input "6"
type input "11700.00"
type input "6"
click at [307, 375] on div "Select Item" at bounding box center [332, 385] width 131 height 20
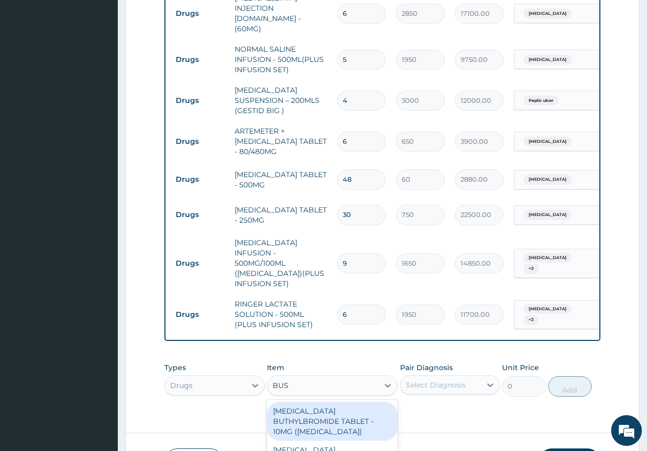
scroll to position [0, 0]
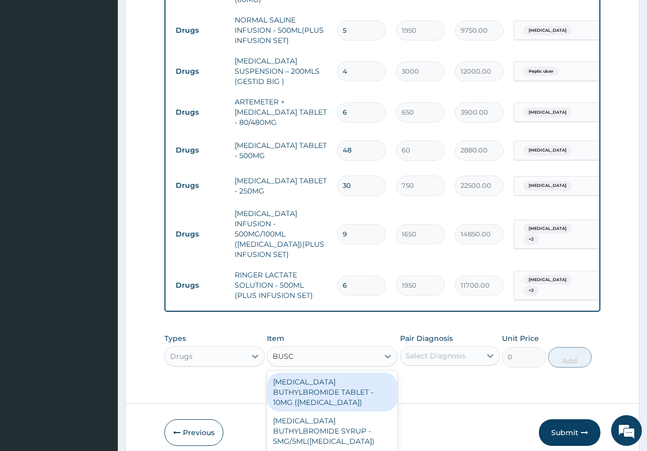
type input "BUSCO"
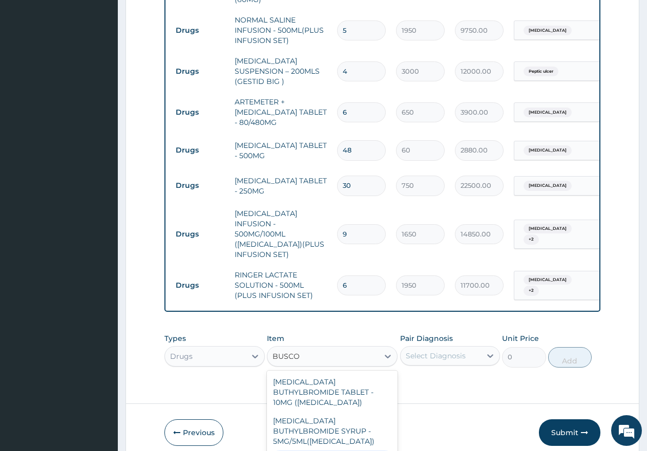
type input "550"
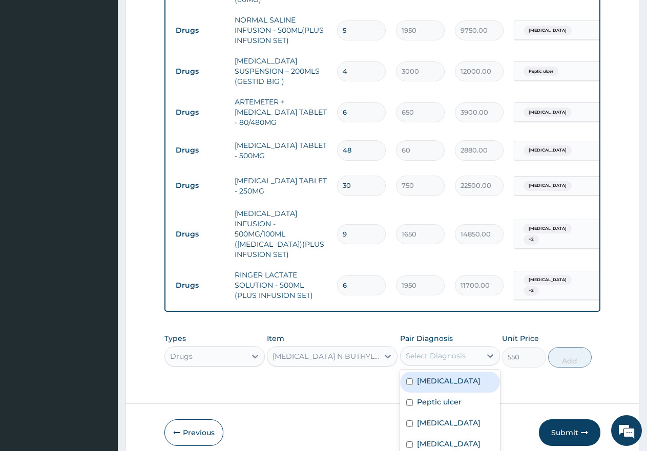
scroll to position [28, 0]
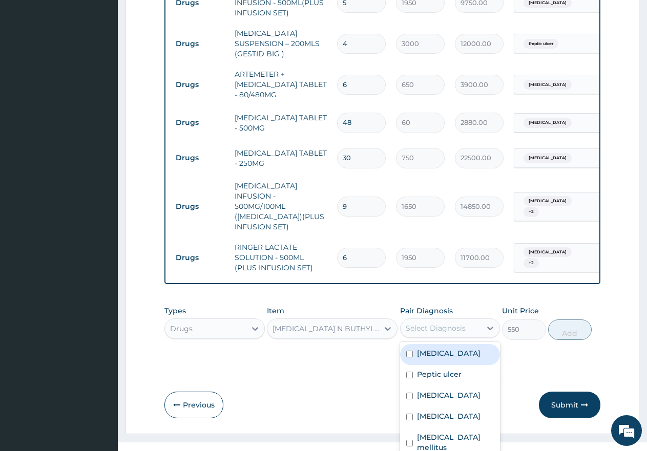
click at [437, 318] on div "option Acute kidney injury, selected. option Sepsis focused, 1 of 17. 17 result…" at bounding box center [450, 327] width 100 height 19
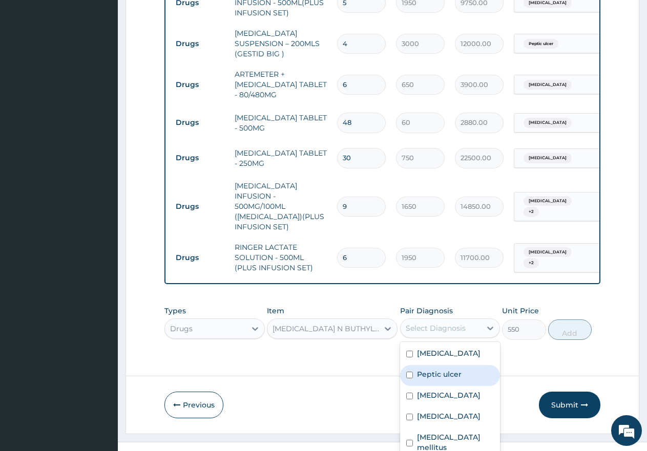
click at [406, 372] on input "checkbox" at bounding box center [409, 375] width 7 height 7
checkbox input "true"
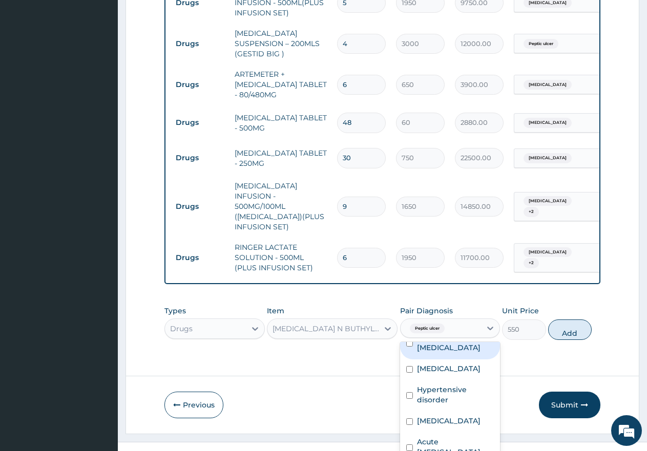
scroll to position [205, 0]
click at [406, 418] on input "checkbox" at bounding box center [409, 421] width 7 height 7
checkbox input "true"
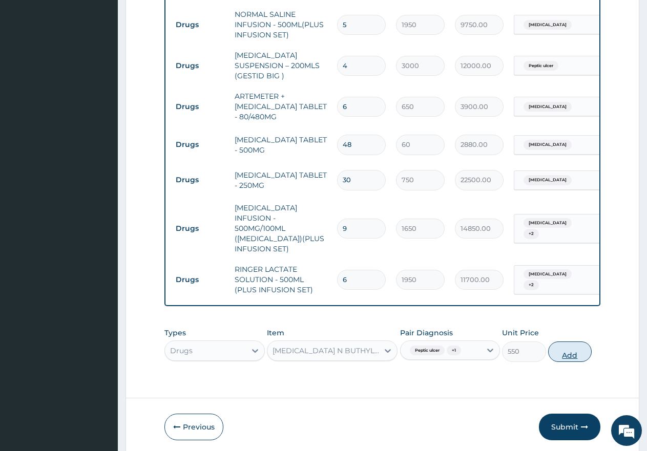
scroll to position [0, 0]
click at [566, 323] on div "Types Drugs Item HYOSCINE N BUTHYLBROMIDE INJECTION - 20MG/ML(BUSCOPAN) Pair Di…" at bounding box center [382, 345] width 436 height 44
click at [568, 341] on button "Add" at bounding box center [570, 351] width 44 height 20
type input "0"
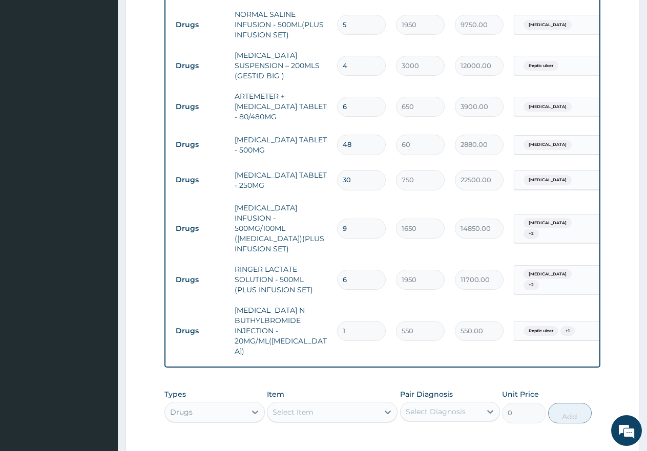
type input "12"
type input "6600.00"
type input "12"
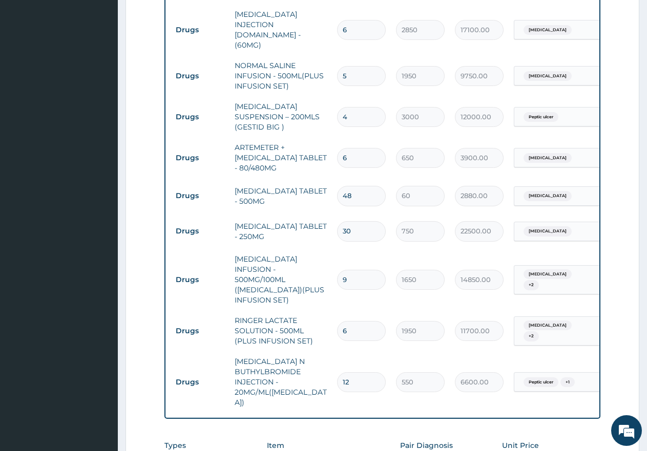
scroll to position [1680, 0]
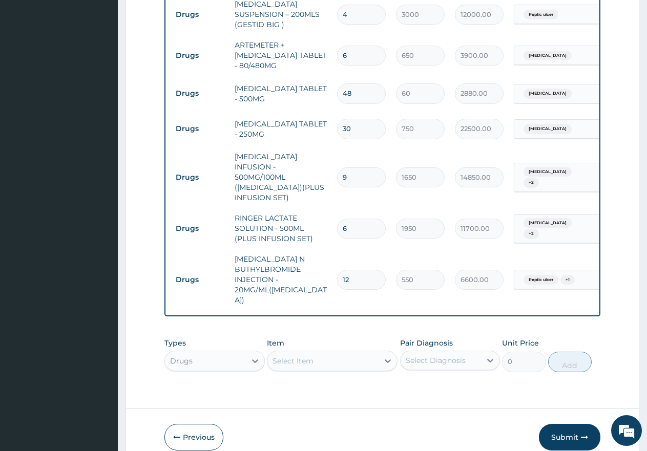
click at [288, 353] on div "Select Item" at bounding box center [322, 361] width 111 height 16
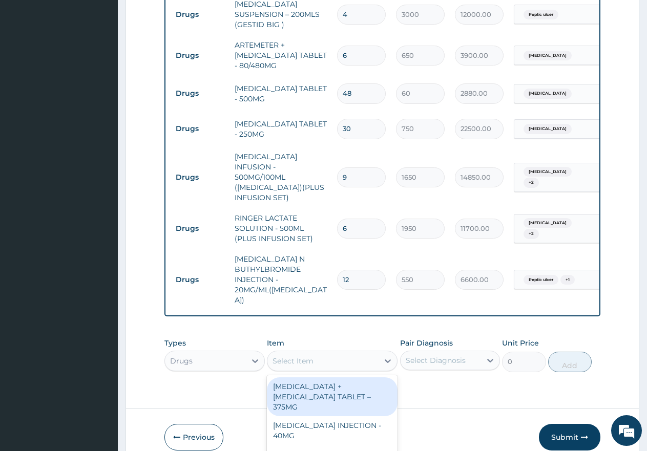
scroll to position [29, 0]
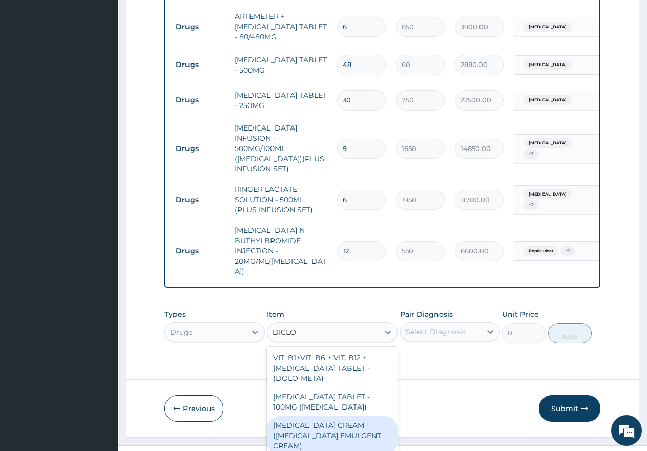
type input "DICLO"
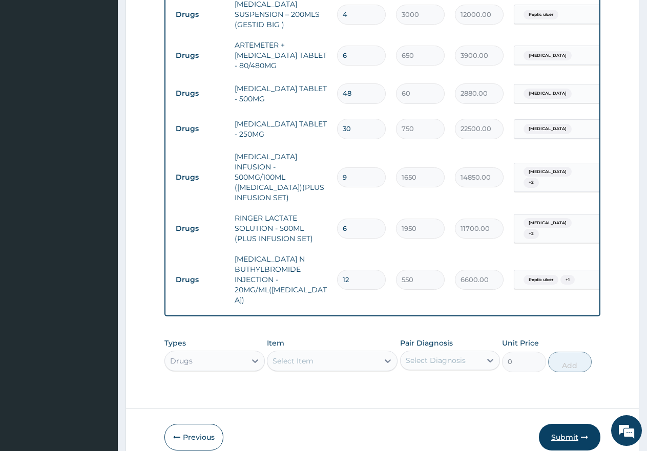
click at [563, 424] on button "Submit" at bounding box center [569, 437] width 61 height 27
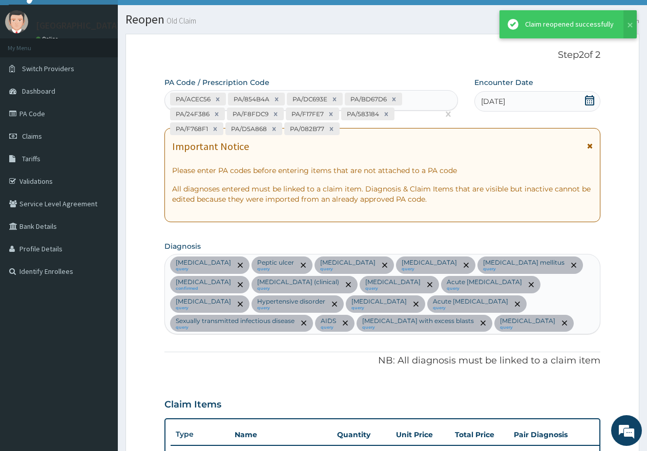
scroll to position [1680, 0]
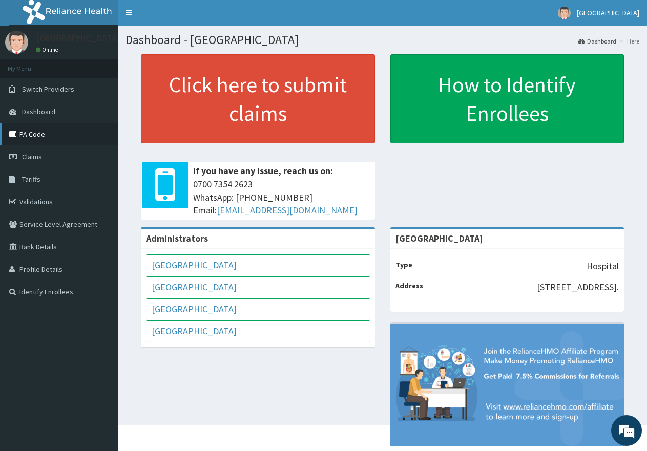
click at [26, 132] on link "PA Code" at bounding box center [59, 134] width 118 height 23
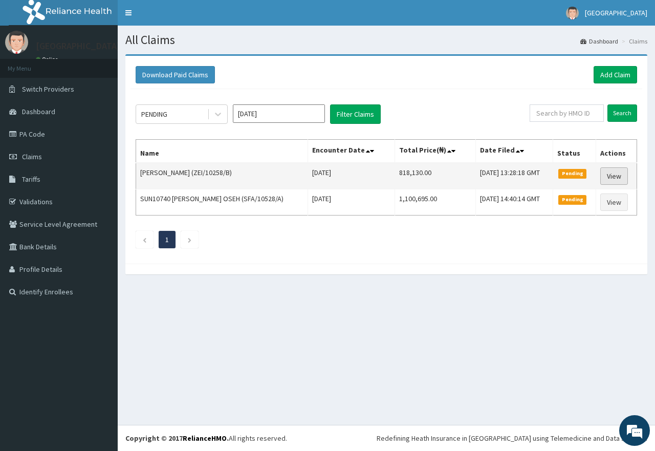
click at [612, 176] on link "View" at bounding box center [615, 175] width 28 height 17
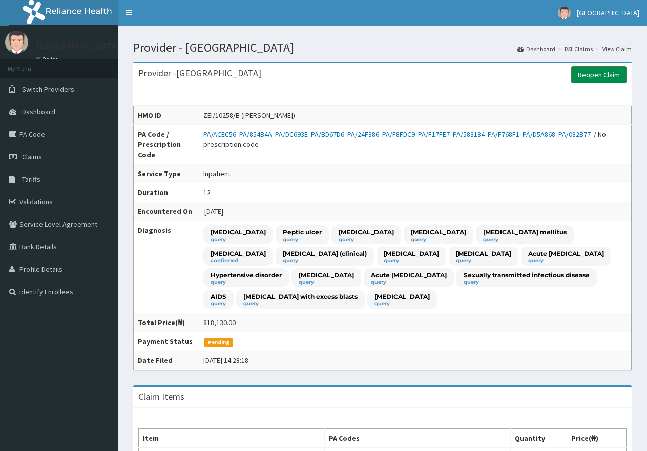
click at [599, 75] on link "Reopen Claim" at bounding box center [598, 74] width 55 height 17
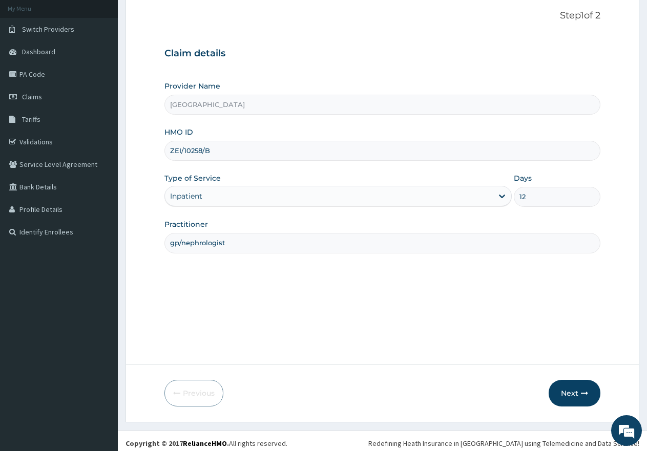
scroll to position [65, 0]
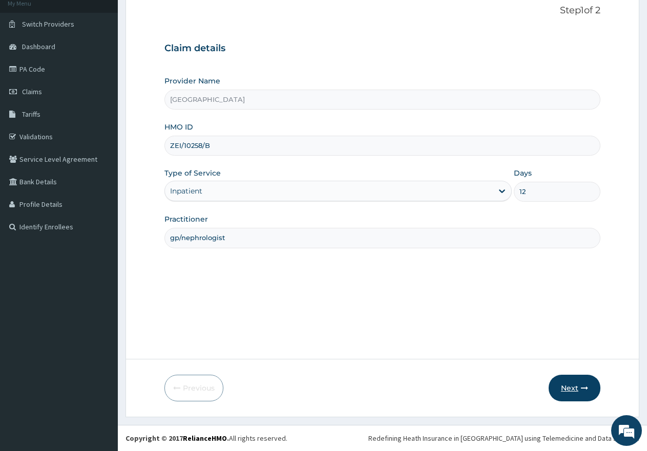
click at [570, 390] on button "Next" at bounding box center [574, 388] width 52 height 27
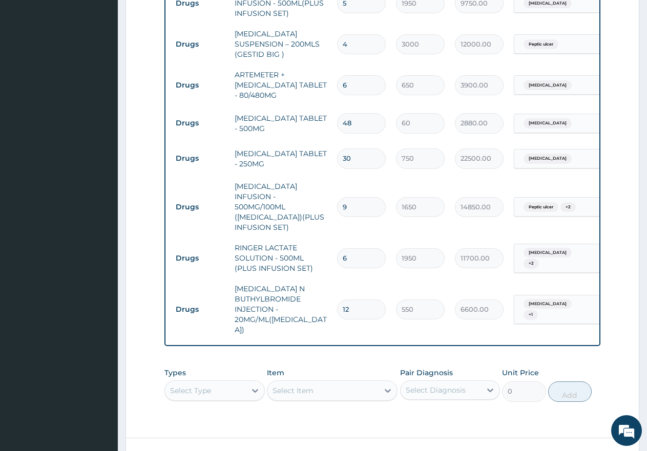
scroll to position [1652, 0]
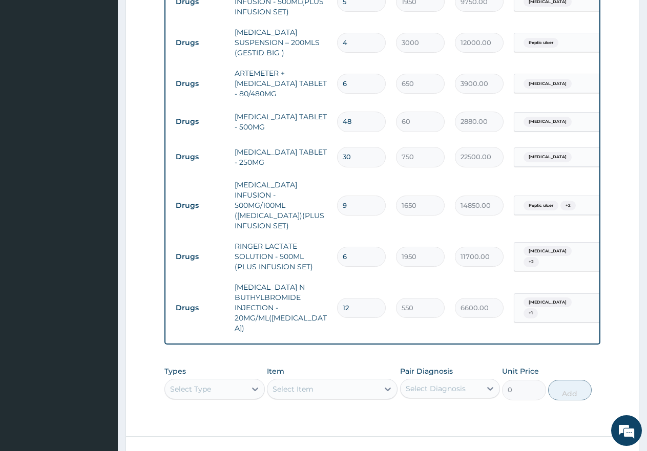
click at [347, 147] on input "30" at bounding box center [361, 157] width 49 height 20
type input "0"
type input "0.00"
type input "20"
type input "15000.00"
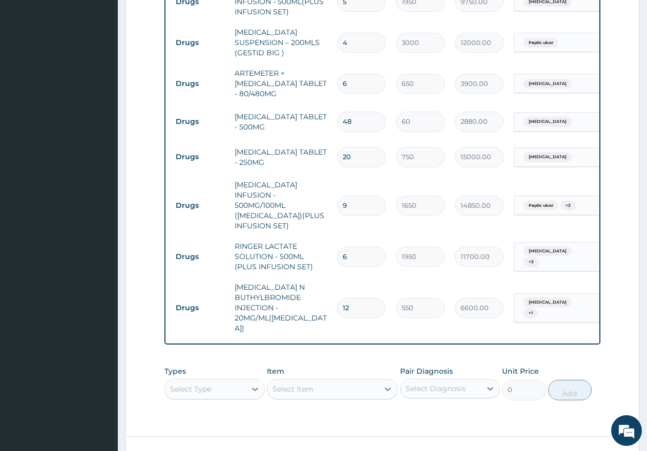
type input "20"
click at [218, 379] on div "Select Type" at bounding box center [214, 389] width 100 height 20
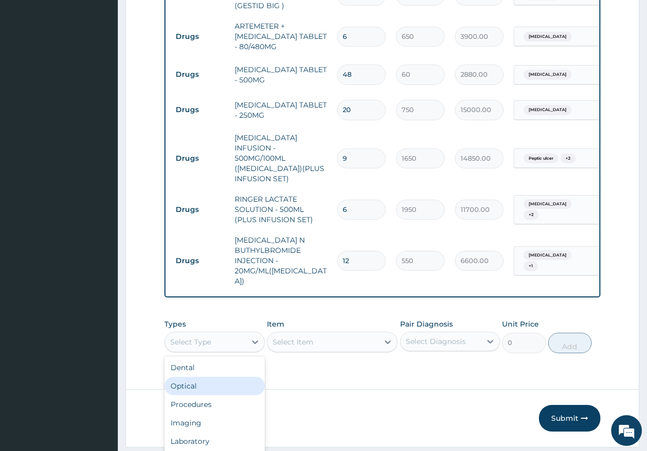
scroll to position [1680, 0]
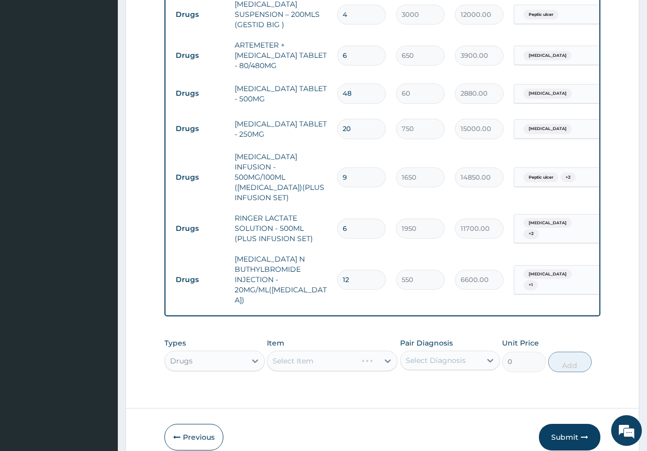
scroll to position [0, 0]
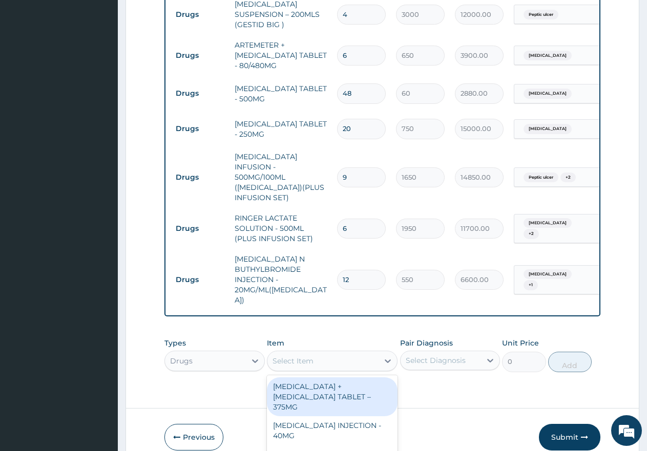
click at [325, 351] on div "option AMOXICILLIN + CLAVULANIC ACID TABLET – 375MG focused, 1 of 870. 870 resu…" at bounding box center [332, 361] width 131 height 20
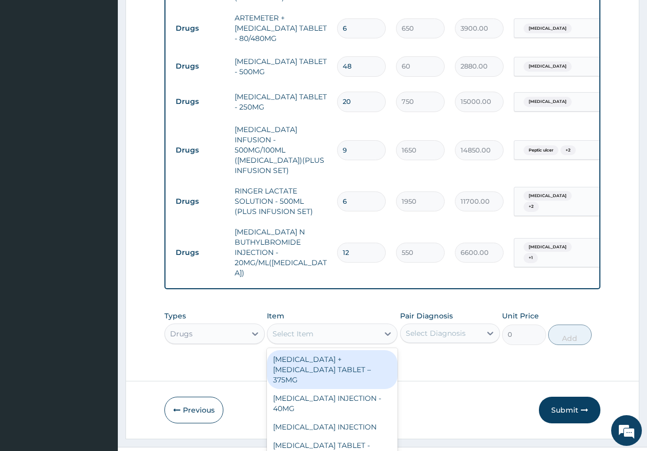
scroll to position [29, 0]
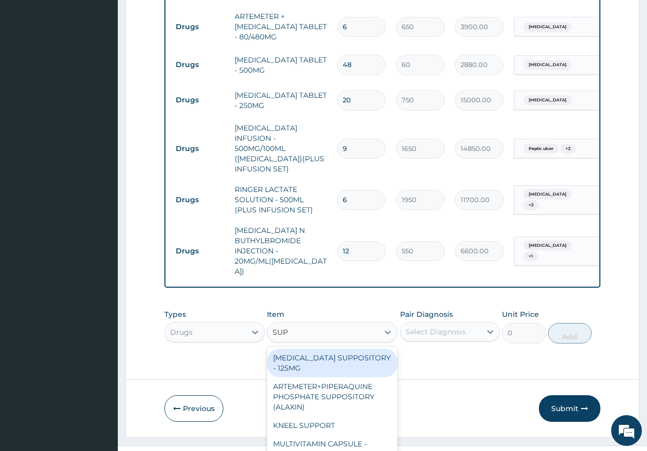
type input "SUPP"
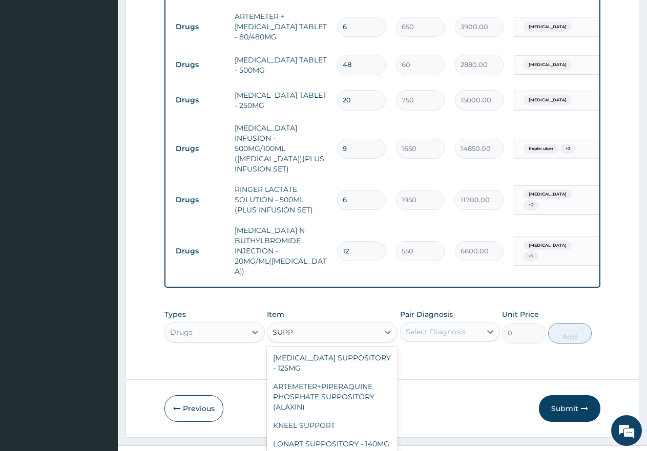
type input "1150"
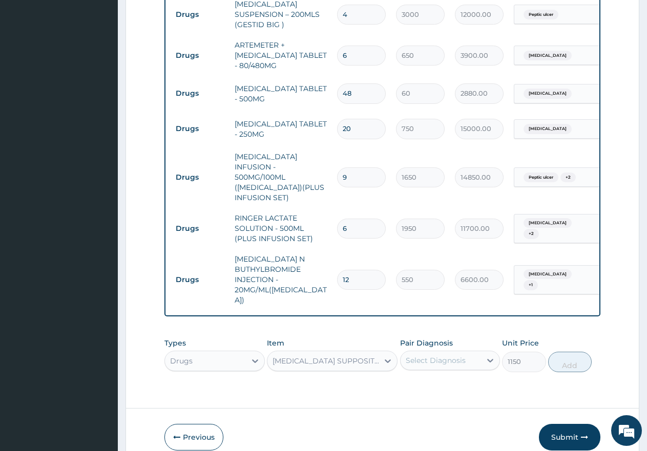
scroll to position [0, 0]
click at [440, 351] on div "Select Diagnosis" at bounding box center [450, 360] width 100 height 19
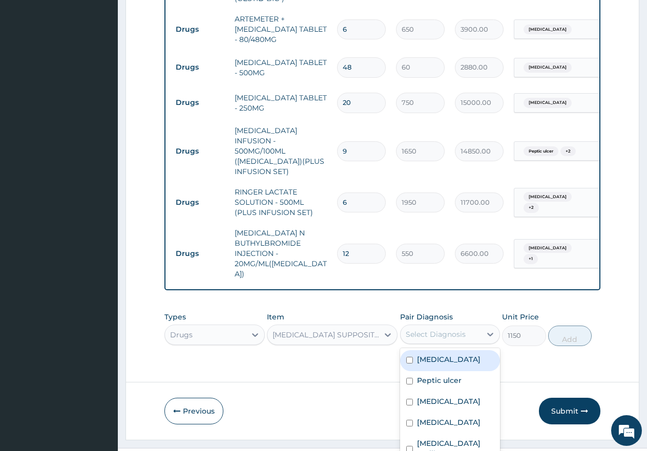
scroll to position [28, 0]
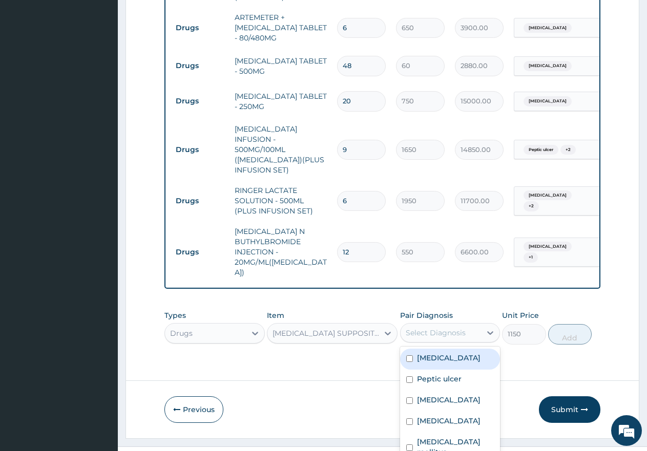
click at [406, 355] on input "checkbox" at bounding box center [409, 358] width 7 height 7
checkbox input "true"
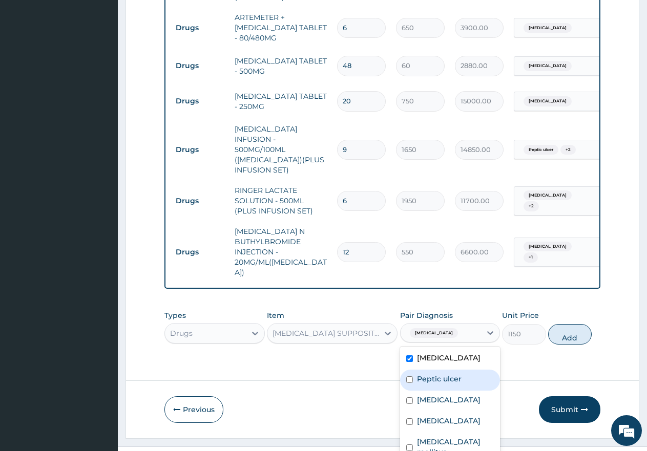
click at [404, 370] on div "Peptic ulcer" at bounding box center [450, 380] width 100 height 21
checkbox input "true"
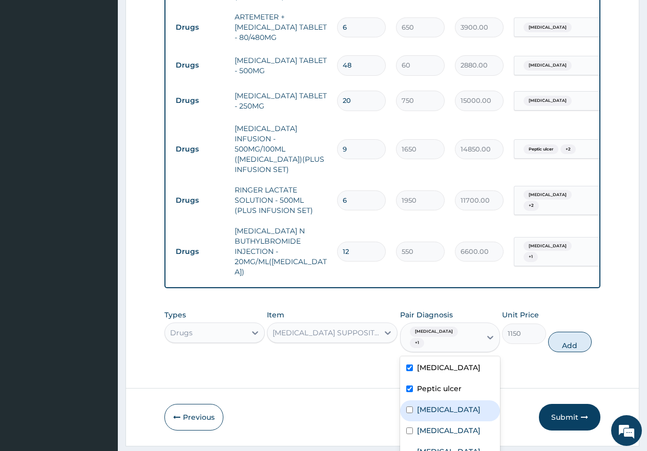
click at [402, 400] on div "[MEDICAL_DATA]" at bounding box center [450, 410] width 100 height 21
checkbox input "true"
drag, startPoint x: 401, startPoint y: 383, endPoint x: 489, endPoint y: 338, distance: 98.5
click at [401, 421] on div "[MEDICAL_DATA]" at bounding box center [450, 431] width 100 height 21
checkbox input "true"
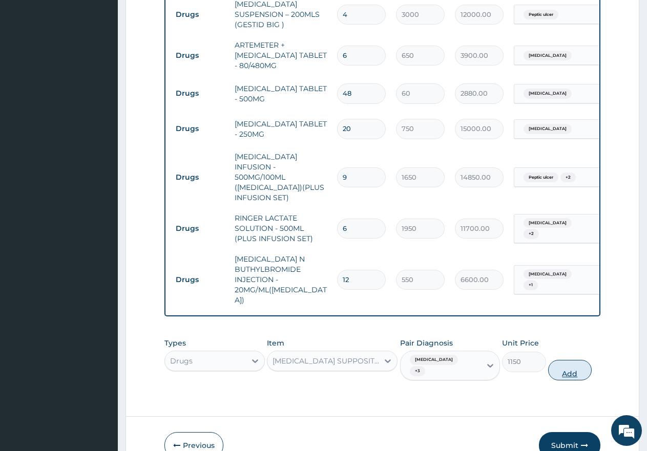
scroll to position [0, 0]
click at [561, 333] on div "Types Drugs Item DICLOFENAC SUPPOSITORY - 100MG Pair Diagnosis Sepsis + 3 Unit …" at bounding box center [382, 359] width 436 height 53
click at [561, 360] on button "Add" at bounding box center [570, 370] width 44 height 20
type input "0"
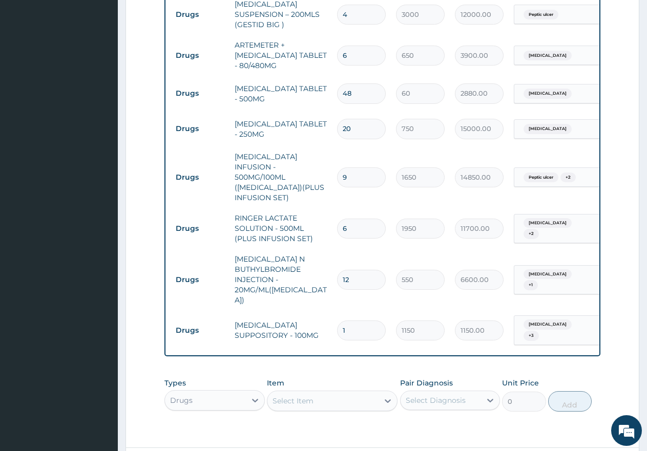
type input "0.00"
type input "3"
type input "3450.00"
type input "3"
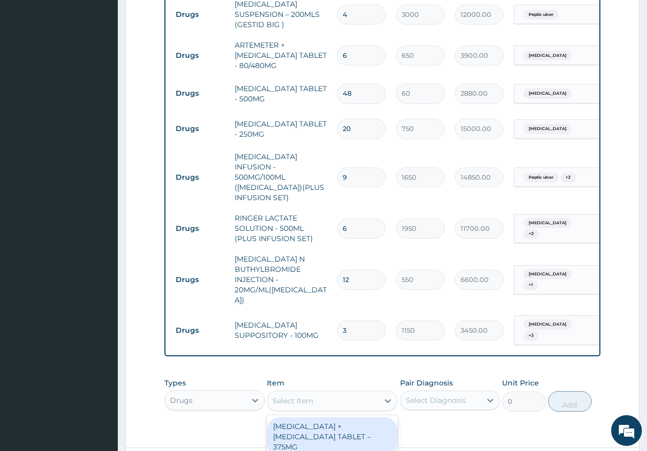
click at [297, 391] on div "option DICLOFENAC SUPPOSITORY - 100MG, selected. option AMOXICILLIN + CLAVULANI…" at bounding box center [332, 401] width 131 height 20
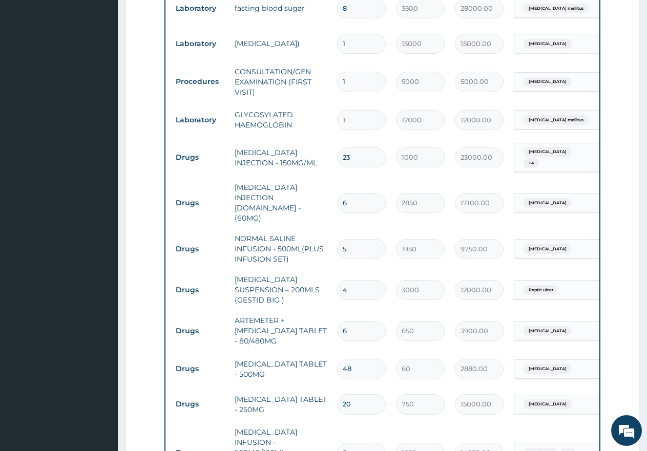
scroll to position [1402, 0]
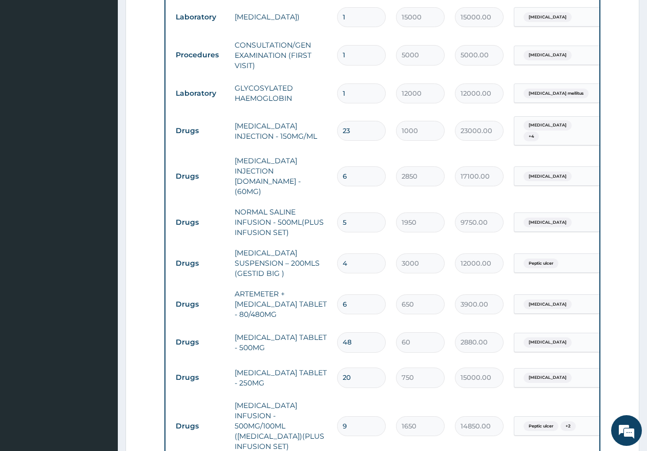
type input "ME"
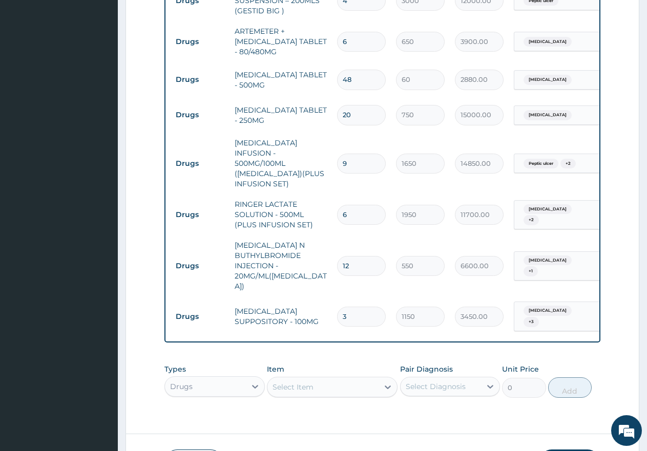
scroll to position [1716, 0]
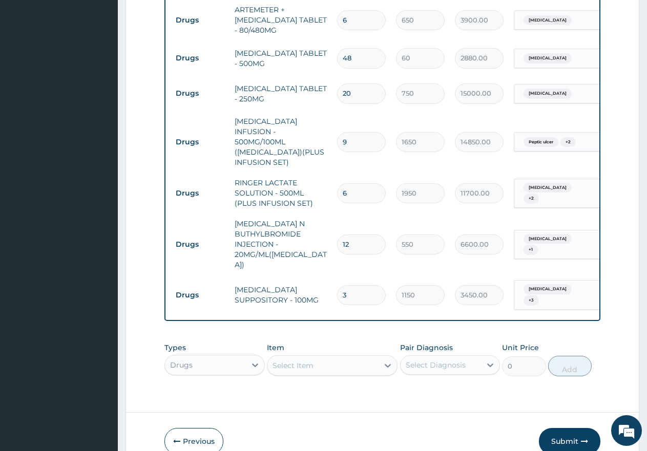
click at [319, 357] on div "Select Item" at bounding box center [322, 365] width 111 height 16
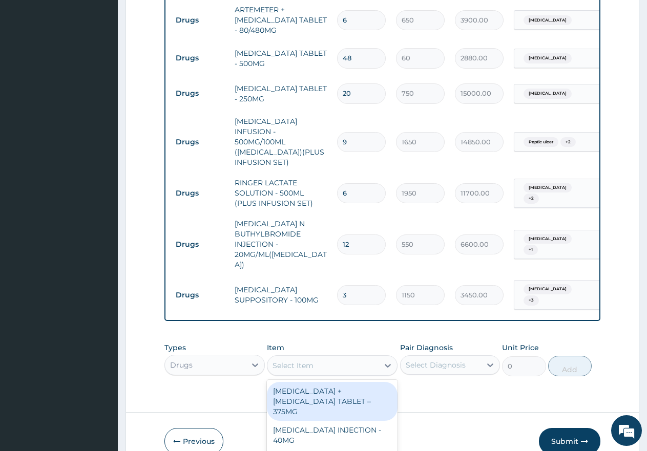
scroll to position [29, 0]
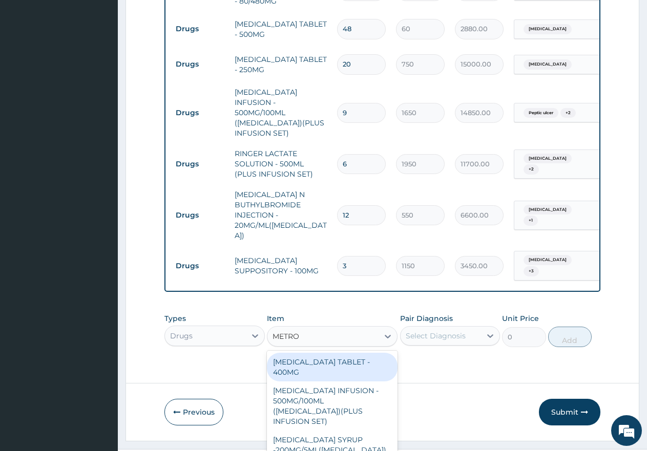
type input "METRON"
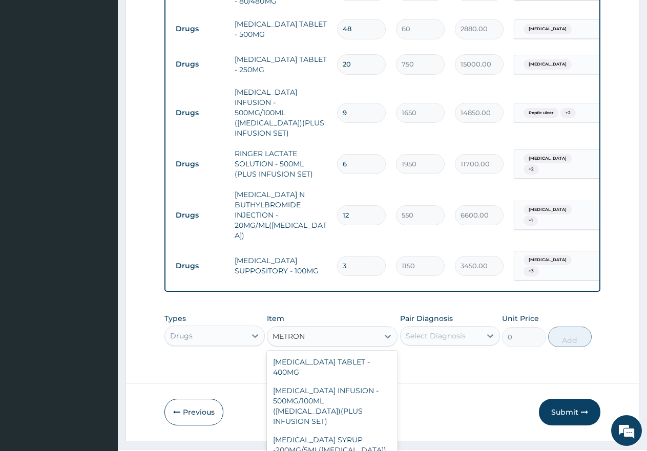
type input "50"
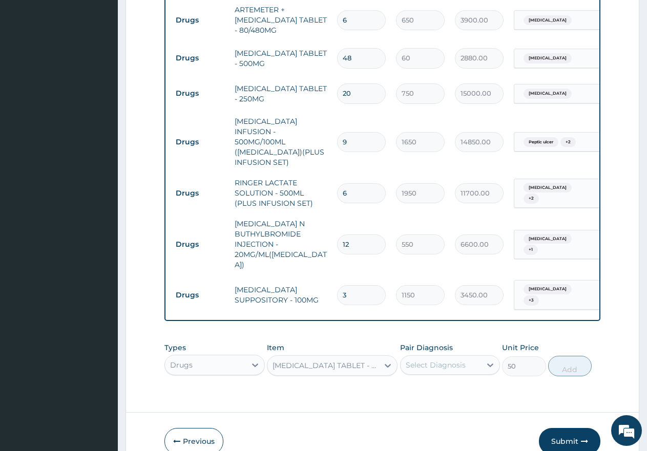
scroll to position [28, 0]
click at [433, 355] on div "Select Diagnosis" at bounding box center [450, 364] width 100 height 19
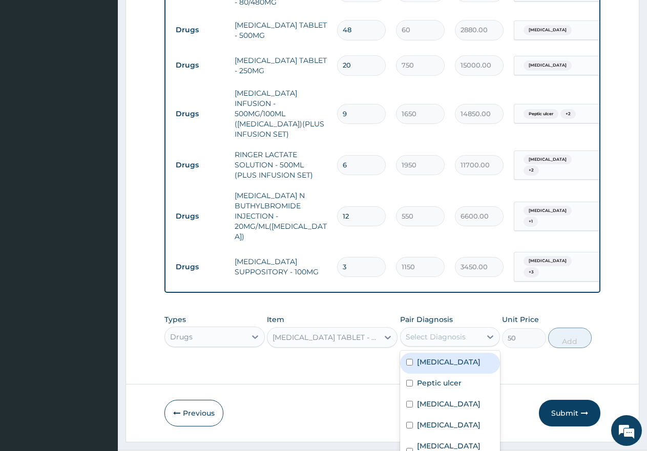
click at [406, 359] on input "checkbox" at bounding box center [409, 362] width 7 height 7
checkbox input "true"
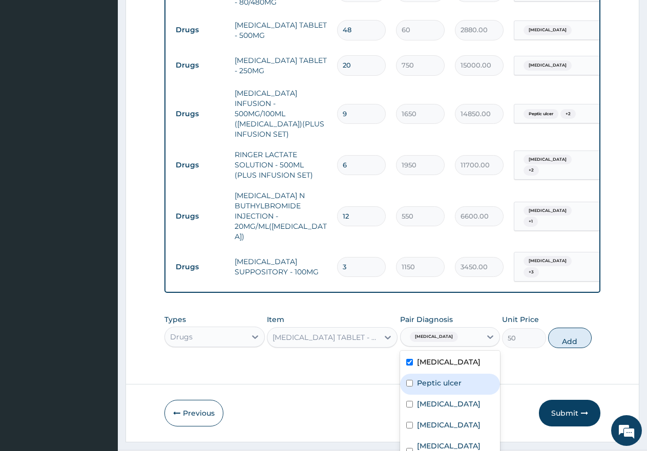
drag, startPoint x: 408, startPoint y: 332, endPoint x: 419, endPoint y: 330, distance: 11.9
click at [408, 374] on div "Peptic ulcer" at bounding box center [450, 384] width 100 height 21
checkbox input "true"
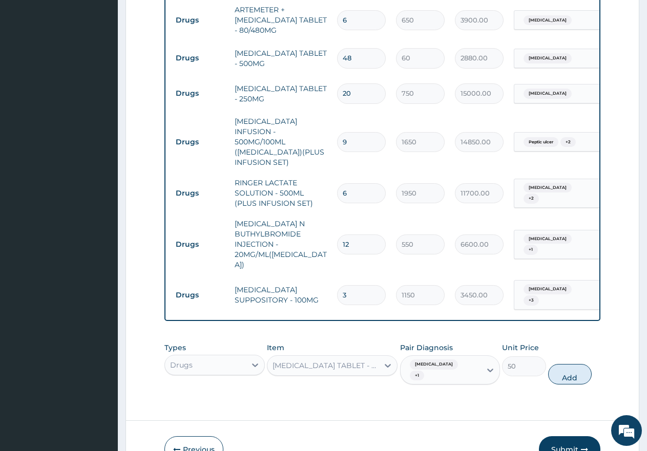
scroll to position [0, 0]
click at [562, 337] on div "Types Drugs Item METRONIDAZOLE TABLET - 200MG Pair Diagnosis Sepsis + 1 Unit Pr…" at bounding box center [382, 363] width 436 height 53
click at [576, 364] on button "Add" at bounding box center [570, 374] width 44 height 20
type input "0"
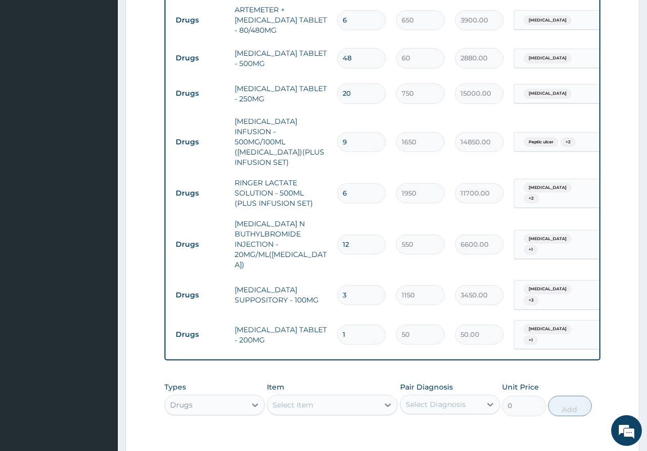
type input "0.00"
type input "3"
type input "150.00"
type input "30"
type input "1500.00"
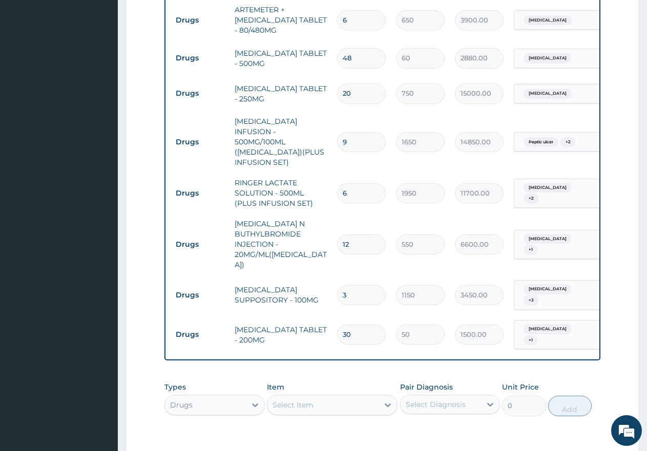
type input "30"
click at [319, 395] on div "Select Item" at bounding box center [332, 405] width 131 height 20
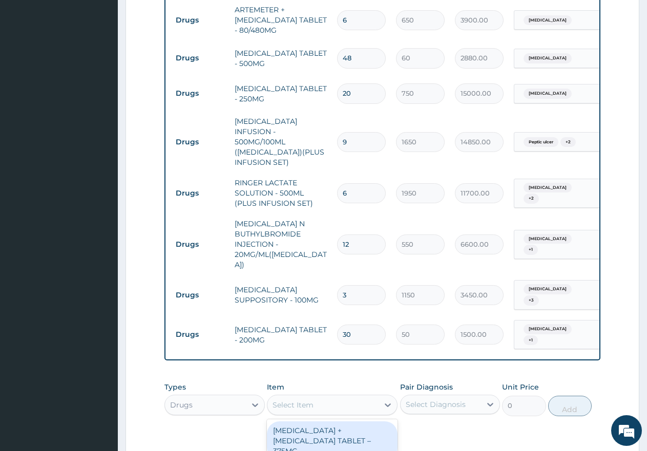
scroll to position [29, 0]
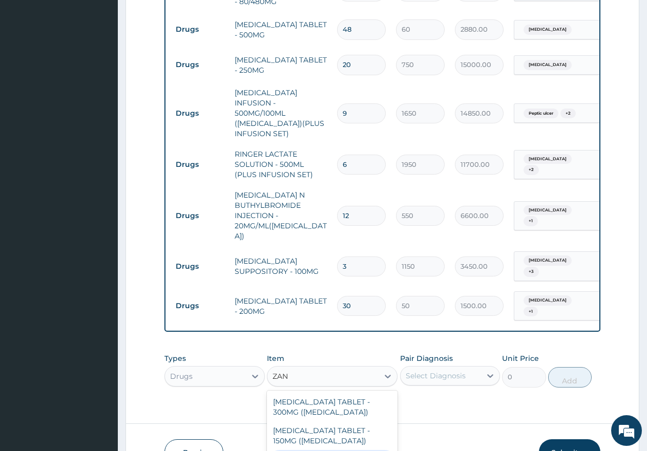
type input "ZAN"
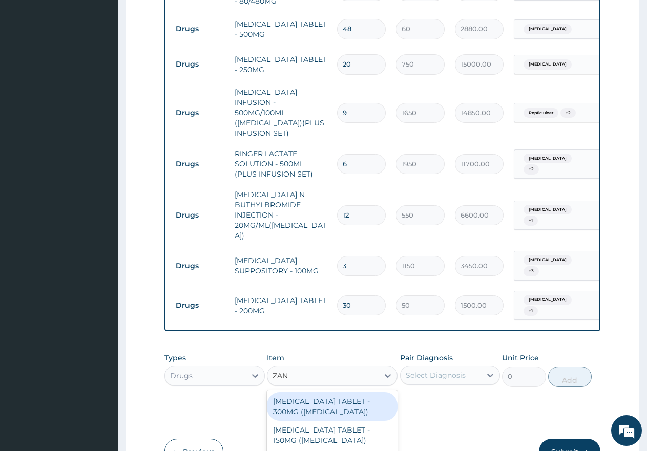
type input "ZANT"
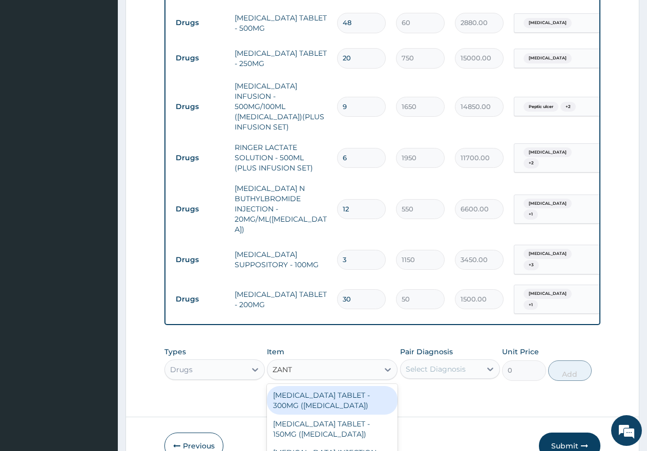
scroll to position [0, 0]
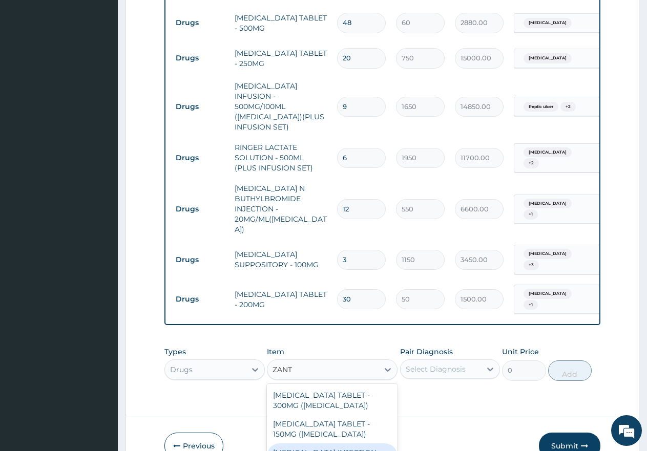
click at [324, 443] on div "RANITIDINE INJECTION - 50MG/2ML (ZANTAC)" at bounding box center [332, 457] width 131 height 29
type input "1350"
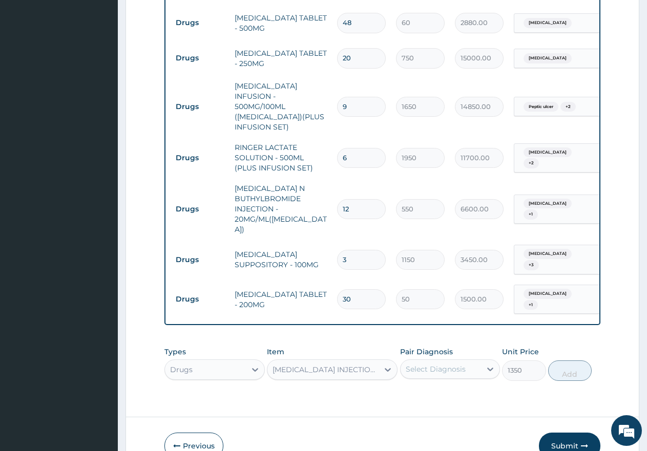
scroll to position [28, 0]
click at [447, 359] on div "Select Diagnosis" at bounding box center [450, 368] width 100 height 19
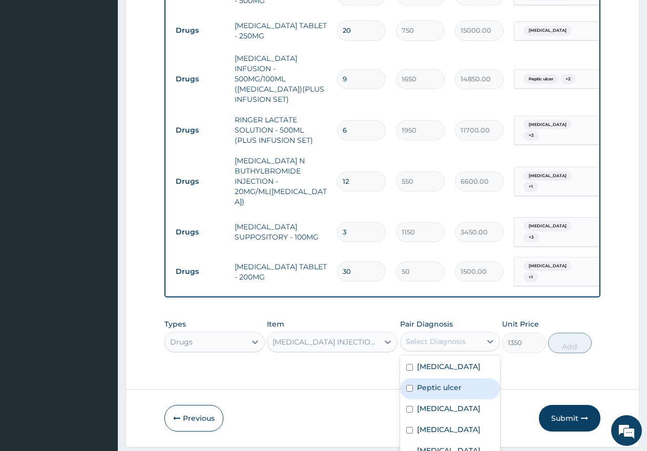
click at [406, 385] on input "checkbox" at bounding box center [409, 388] width 7 height 7
checkbox input "true"
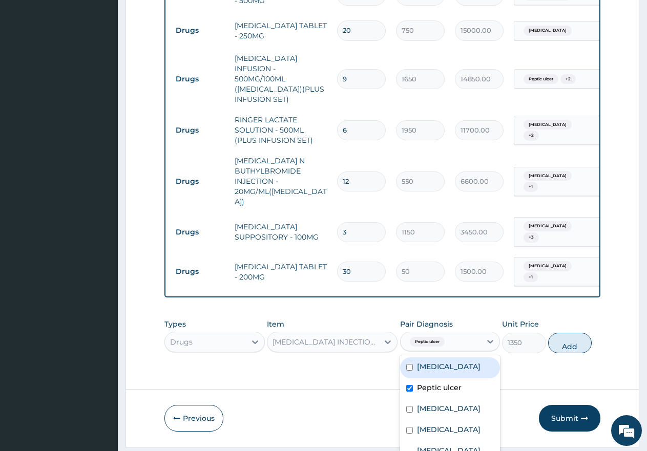
click at [406, 364] on input "checkbox" at bounding box center [409, 367] width 7 height 7
checkbox input "true"
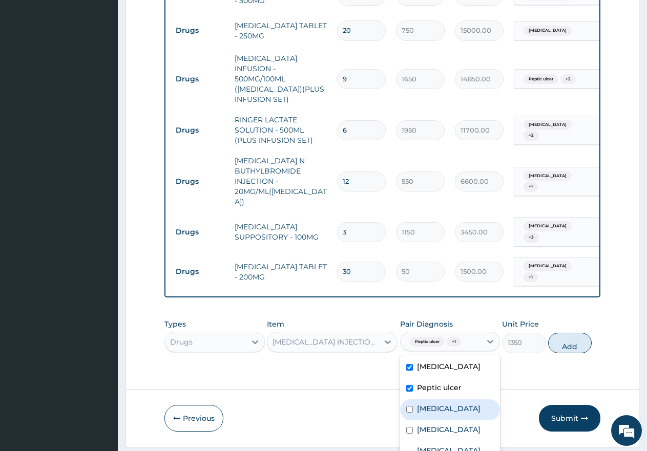
click at [406, 406] on input "checkbox" at bounding box center [409, 409] width 7 height 7
checkbox input "true"
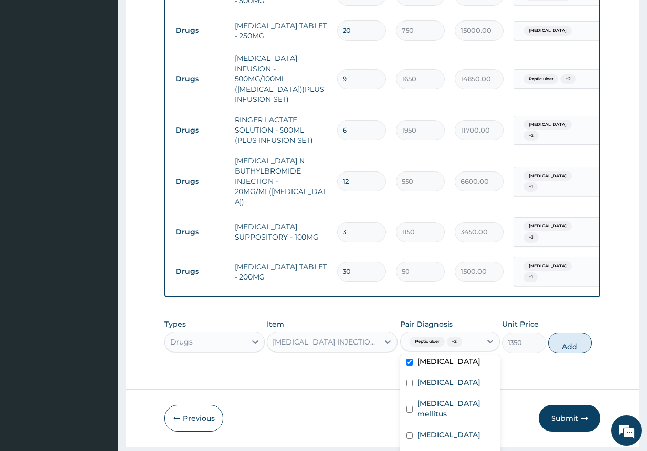
scroll to position [102, 0]
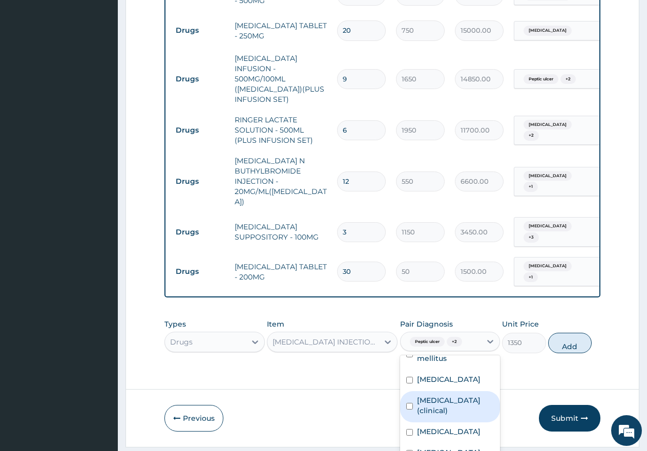
click at [406, 403] on input "checkbox" at bounding box center [409, 406] width 7 height 7
checkbox input "true"
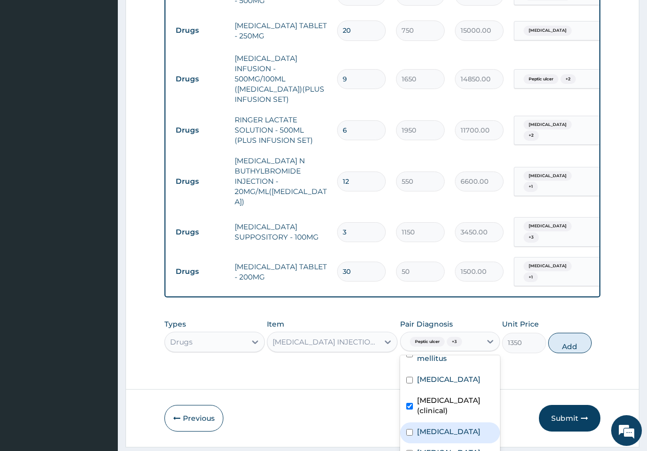
click at [406, 429] on input "checkbox" at bounding box center [409, 432] width 7 height 7
checkbox input "true"
click at [410, 443] on div "[MEDICAL_DATA]" at bounding box center [450, 453] width 100 height 21
checkbox input "true"
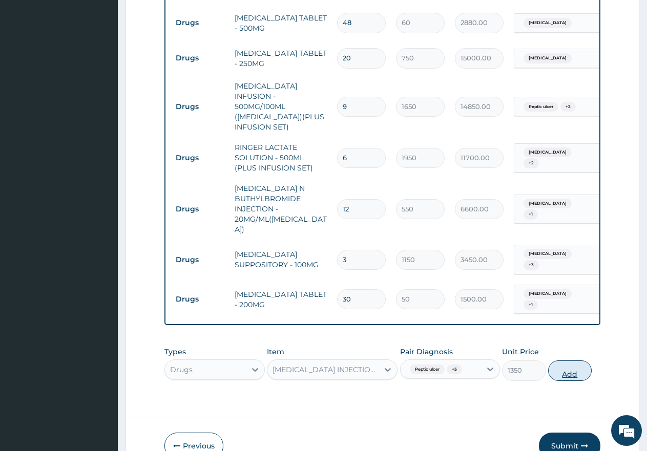
scroll to position [0, 0]
click at [566, 341] on div "Types Drugs Item RANITIDINE INJECTION - 50MG/2ML (ZANTAC) Pair Diagnosis Peptic…" at bounding box center [382, 363] width 436 height 44
click at [564, 360] on button "Add" at bounding box center [570, 370] width 44 height 20
type input "0"
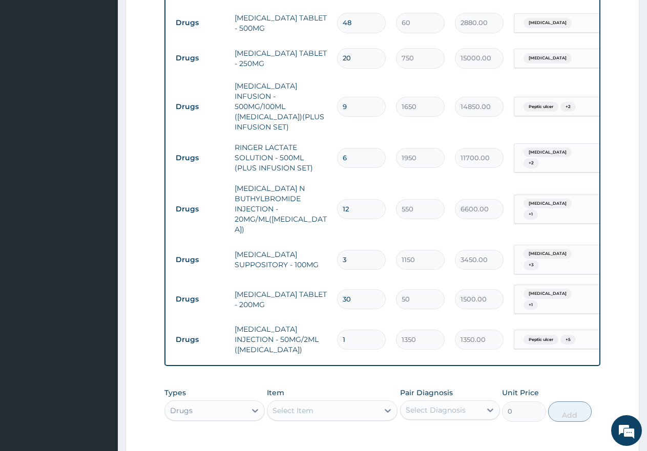
type input "0.00"
type input "4"
type input "5400.00"
type input "4"
click at [335, 382] on div "Types Drugs Item Select Item Pair Diagnosis Select Diagnosis Unit Price 0 Add" at bounding box center [382, 404] width 436 height 44
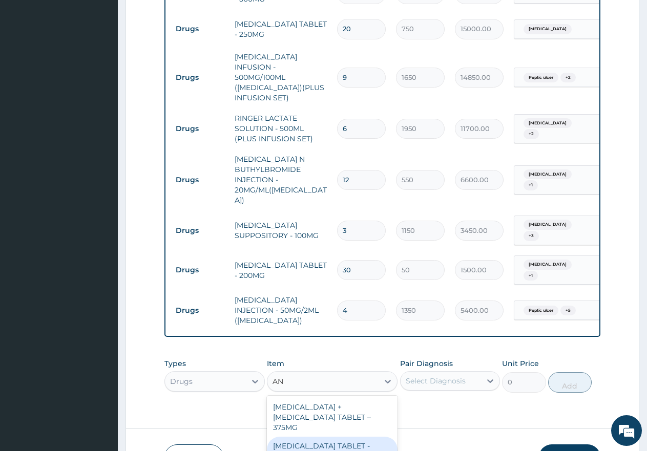
scroll to position [51, 0]
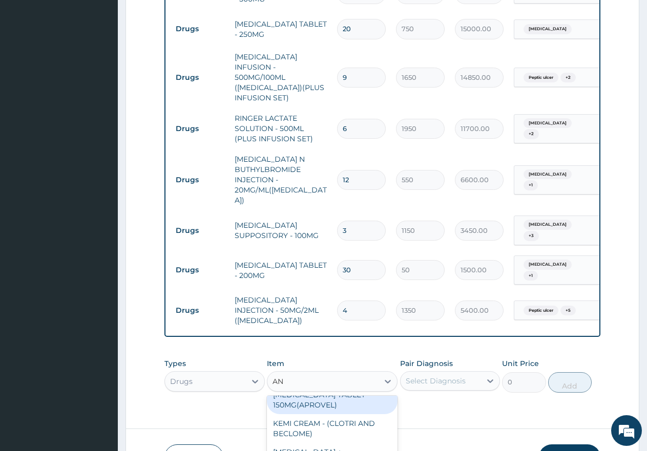
type input "AN"
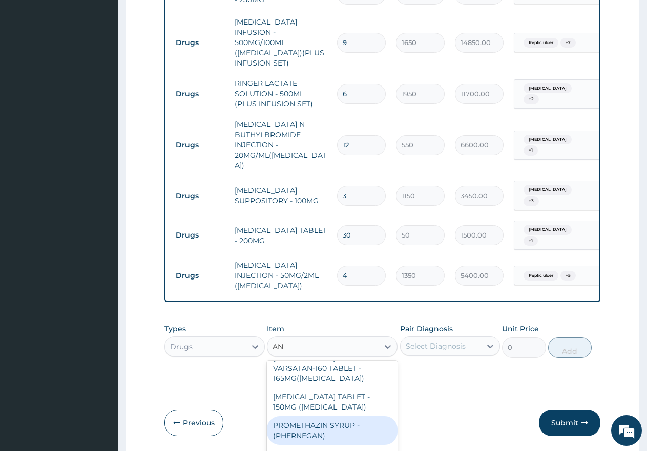
scroll to position [0, 0]
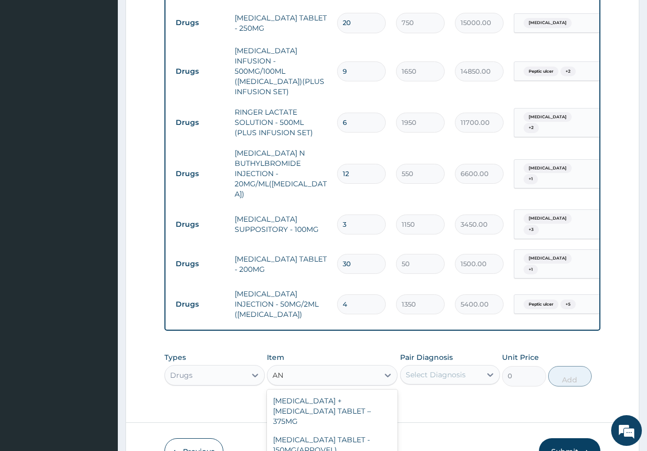
type input "A"
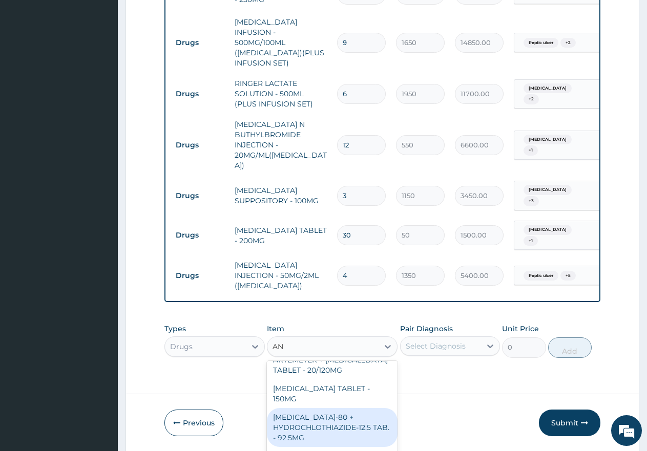
scroll to position [1638, 0]
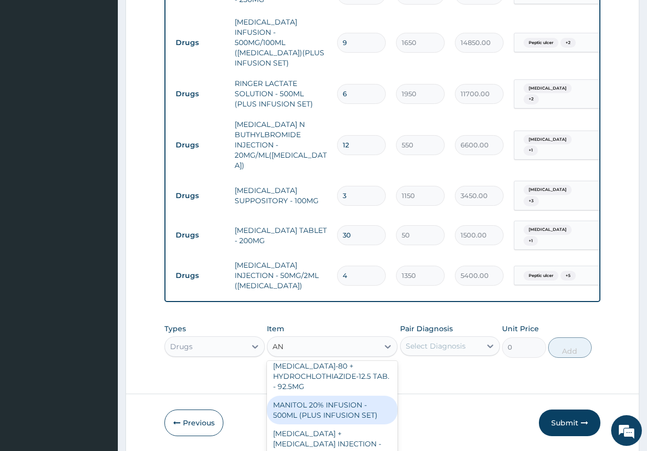
type input "A"
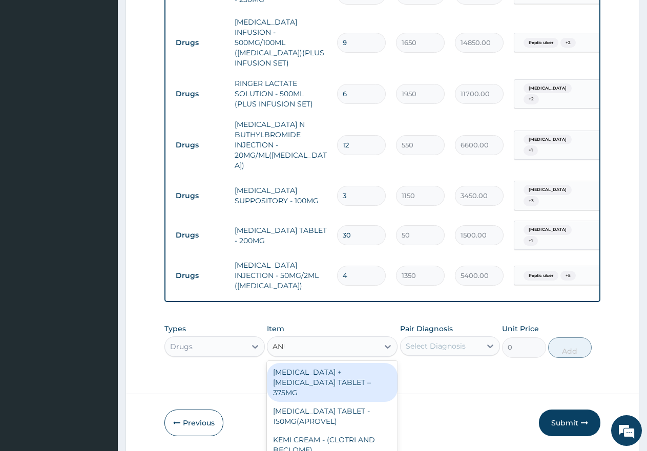
scroll to position [0, 0]
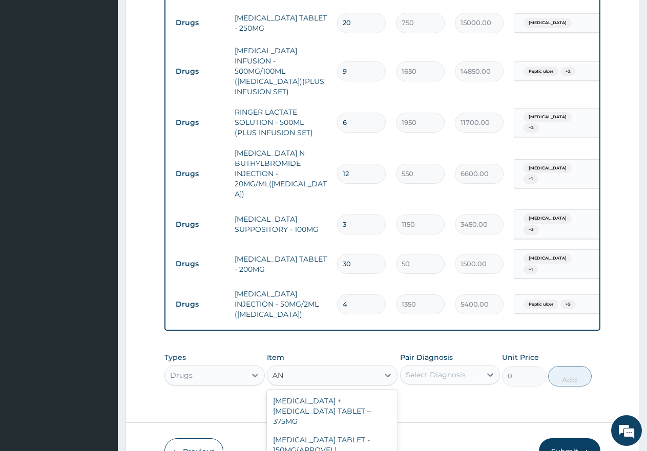
type input "A"
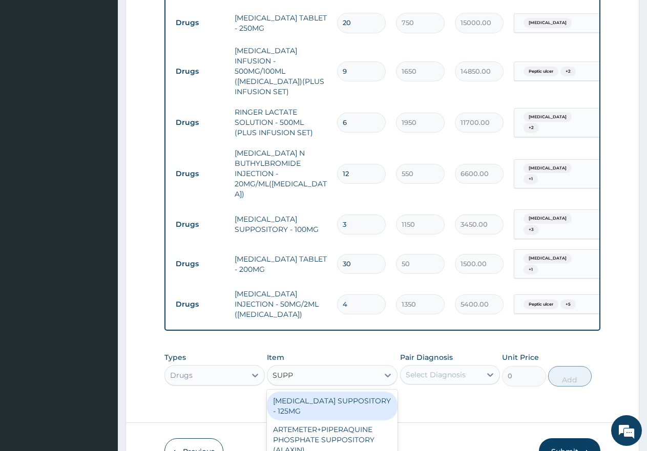
type input "SUPPO"
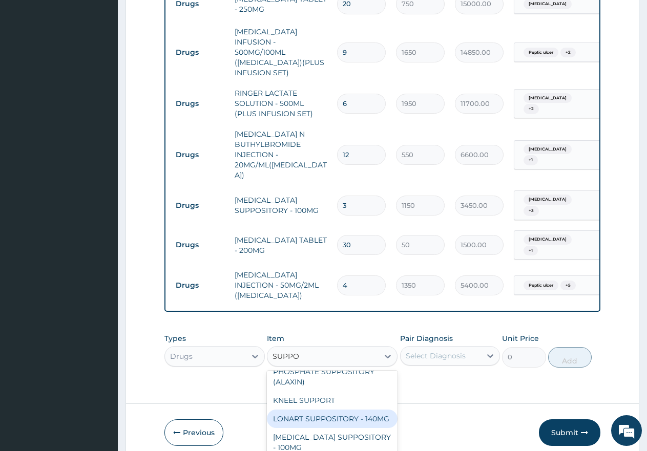
scroll to position [29, 0]
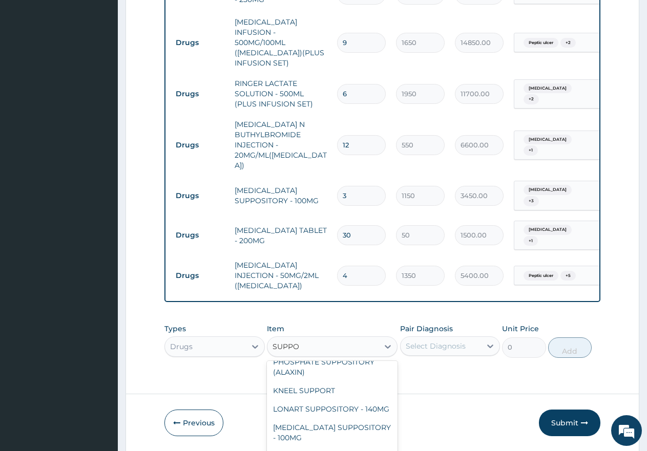
type input "1200"
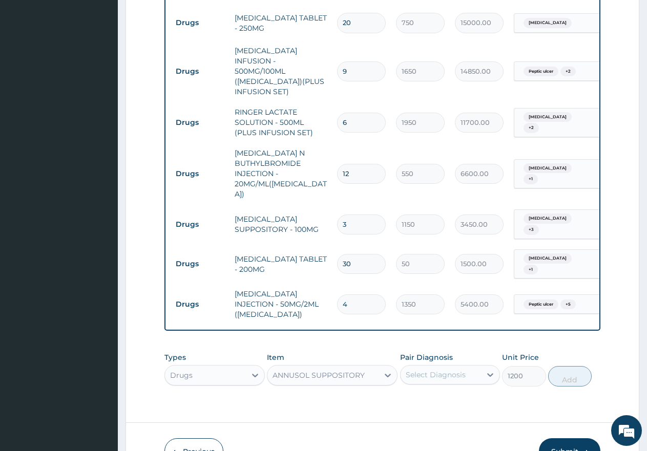
scroll to position [0, 0]
click at [419, 365] on div "Select Diagnosis" at bounding box center [450, 374] width 100 height 19
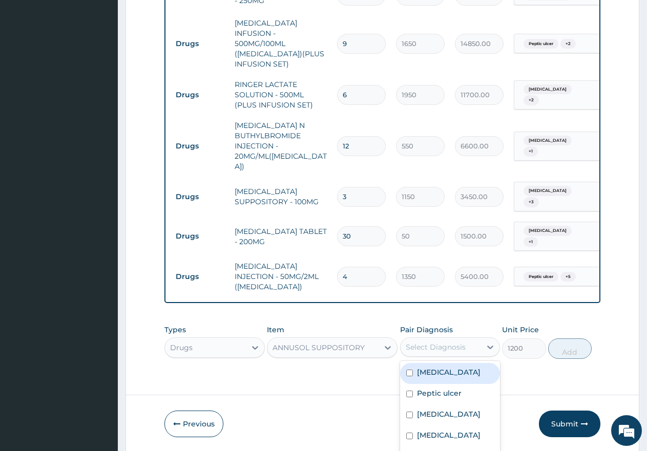
click at [239, 319] on div "Types Drugs Item ANNUSOL SUPPOSITORY Pair Diagnosis option Hepatosplenomegaly, …" at bounding box center [382, 341] width 436 height 44
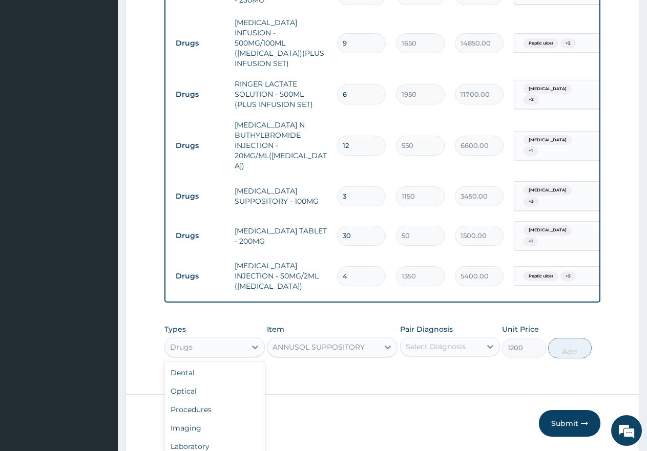
scroll to position [29, 0]
drag, startPoint x: 241, startPoint y: 277, endPoint x: 306, endPoint y: 314, distance: 75.2
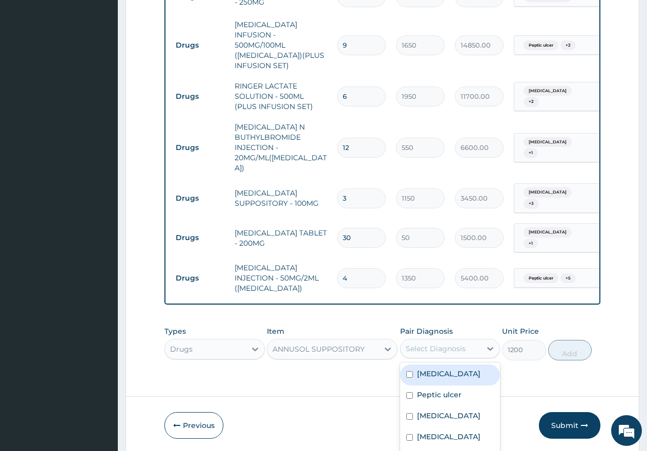
click at [433, 339] on div "option Hepatosplenomegaly, selected. option Sepsis focused, 1 of 17. 17 results…" at bounding box center [450, 348] width 100 height 19
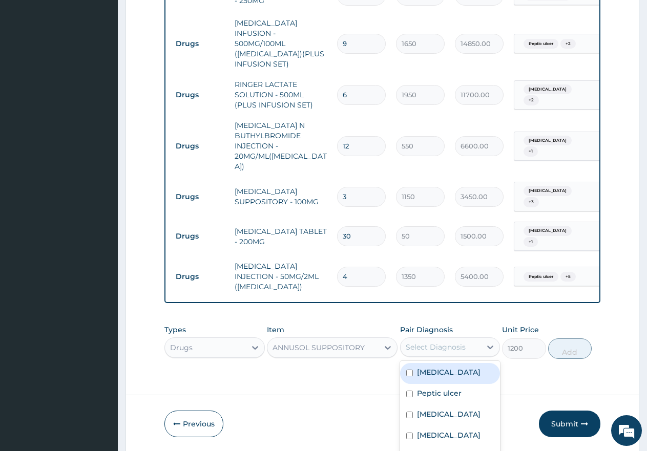
drag, startPoint x: 404, startPoint y: 310, endPoint x: 407, endPoint y: 333, distance: 23.2
click at [406, 370] on input "checkbox" at bounding box center [409, 373] width 7 height 7
checkbox input "true"
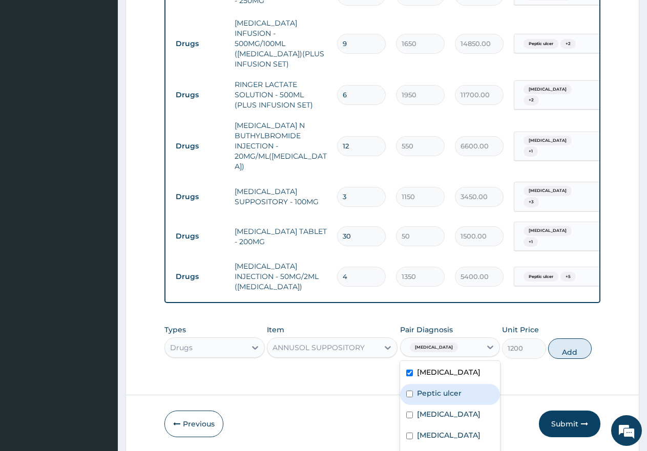
click at [406, 384] on div "Peptic ulcer" at bounding box center [450, 394] width 100 height 21
checkbox input "true"
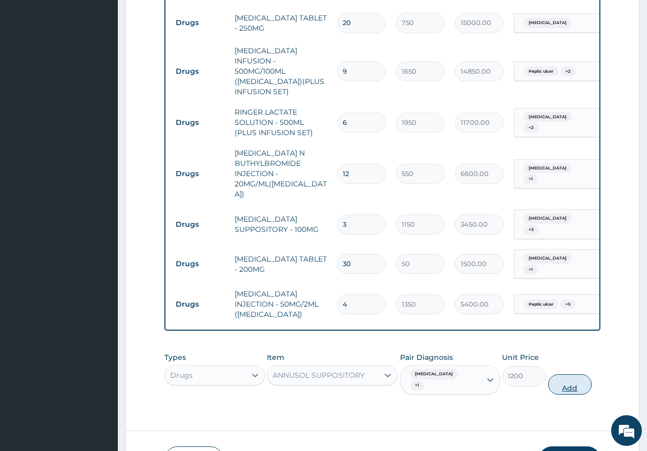
scroll to position [0, 0]
click at [568, 347] on div "Types Drugs Item ANNUSOL SUPPOSITORY Pair Diagnosis Sepsis + 1 Unit Price 1200 …" at bounding box center [382, 373] width 436 height 53
click at [561, 374] on button "Add" at bounding box center [570, 384] width 44 height 20
type input "0"
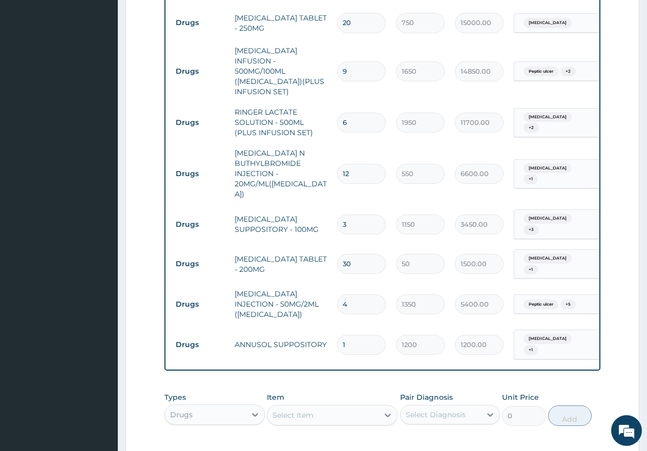
type input "0.00"
type input "5"
type input "6000.00"
type input "5"
drag, startPoint x: 354, startPoint y: 237, endPoint x: 335, endPoint y: 237, distance: 18.4
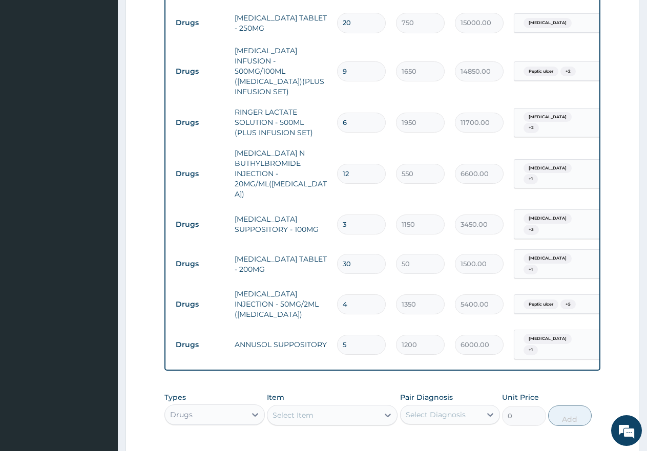
click at [335, 289] on td "4" at bounding box center [361, 304] width 59 height 30
type input "8"
type input "10800.00"
type input "8"
click at [294, 405] on div "Select Item" at bounding box center [332, 415] width 131 height 20
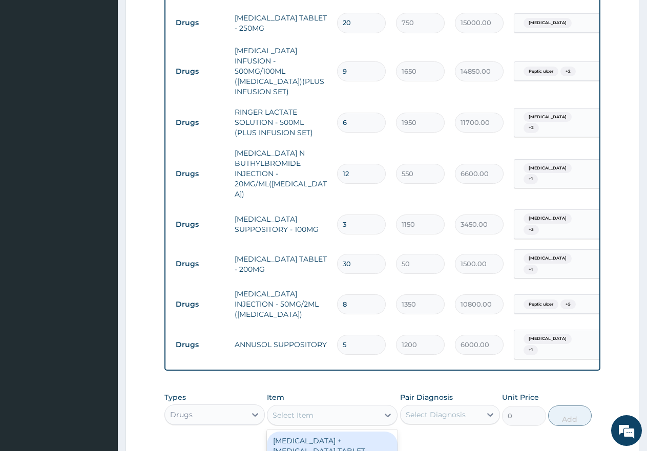
scroll to position [29, 0]
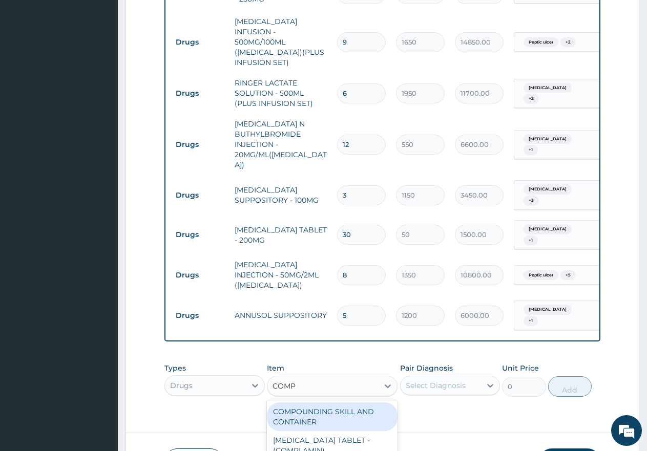
type input "COMPL"
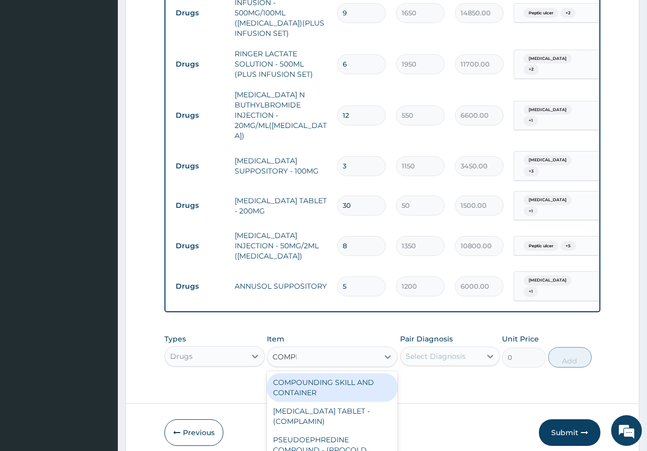
scroll to position [0, 0]
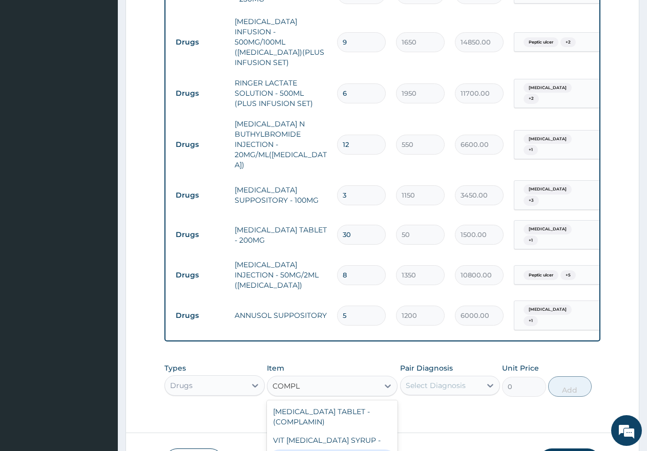
type input "275"
click at [443, 376] on div "Select Diagnosis" at bounding box center [450, 385] width 100 height 19
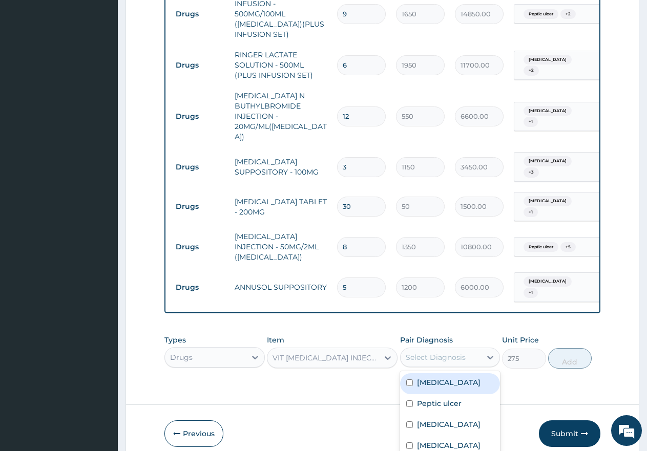
click at [406, 379] on input "checkbox" at bounding box center [409, 382] width 7 height 7
checkbox input "true"
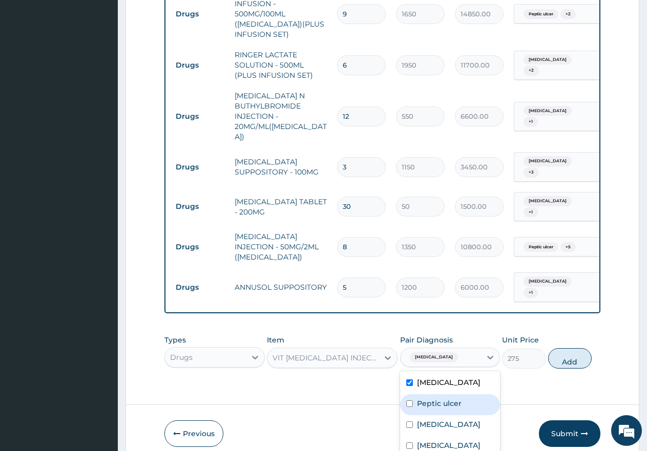
click at [400, 394] on div "Peptic ulcer" at bounding box center [450, 404] width 100 height 21
checkbox input "true"
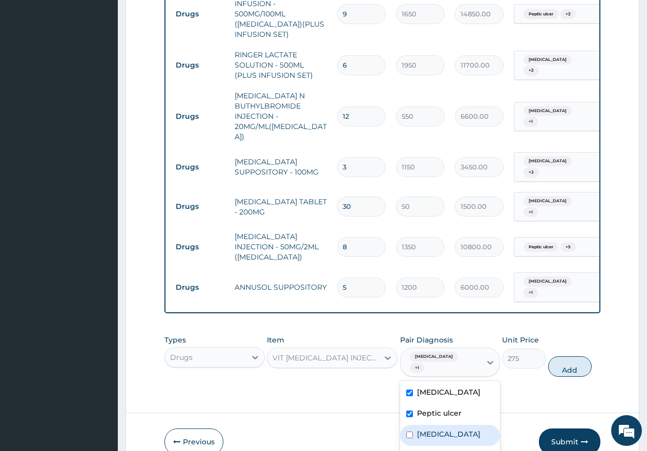
click at [400, 425] on div "[MEDICAL_DATA]" at bounding box center [450, 435] width 100 height 21
checkbox input "true"
click at [402, 446] on div "[MEDICAL_DATA]" at bounding box center [450, 456] width 100 height 21
checkbox input "true"
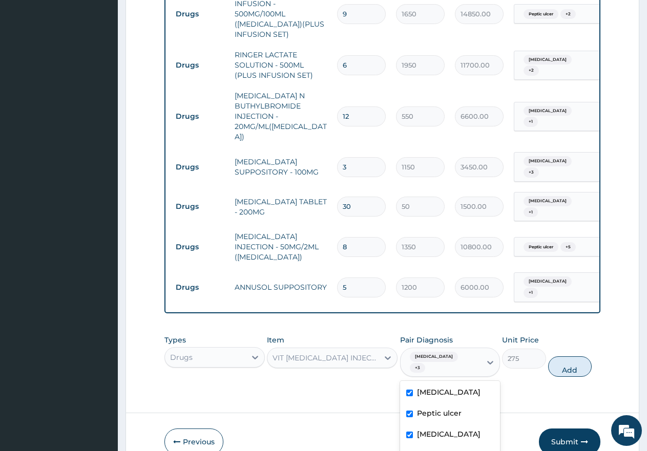
checkbox input "true"
drag, startPoint x: 402, startPoint y: 440, endPoint x: 462, endPoint y: 425, distance: 61.7
checkbox input "true"
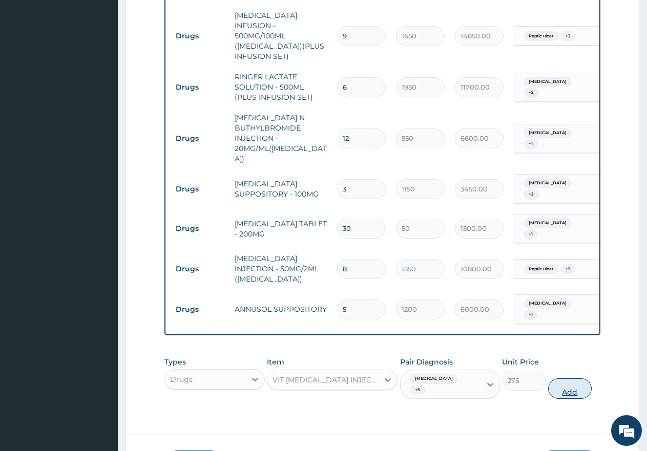
scroll to position [0, 0]
click at [569, 352] on div "Types Drugs Item VIT B- COMPLEX INJECTION - 10ML Pair Diagnosis Sepsis + 5 Unit…" at bounding box center [382, 378] width 436 height 53
click at [569, 378] on button "Add" at bounding box center [570, 388] width 44 height 20
type input "0"
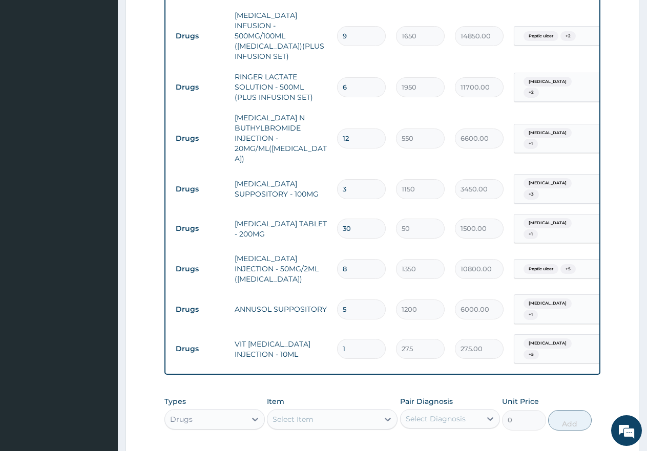
click at [284, 409] on div "Select Item" at bounding box center [332, 419] width 131 height 20
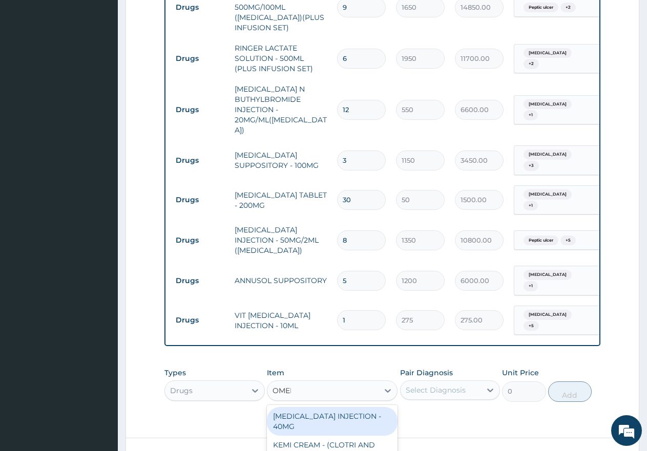
scroll to position [1851, 0]
type input "OMEPR"
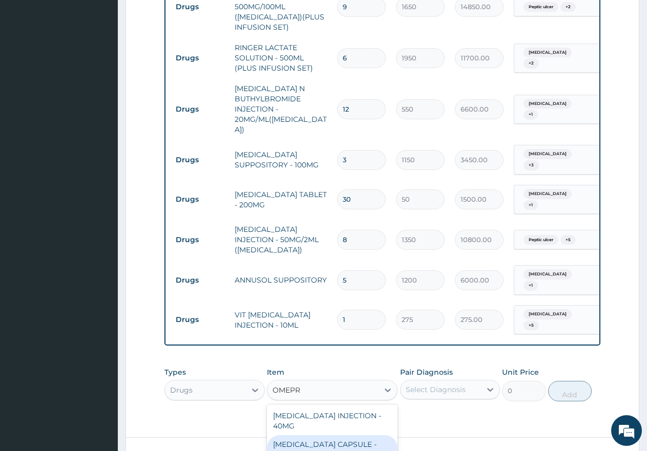
click at [333, 435] on div "[MEDICAL_DATA] CAPSULE - 20MG" at bounding box center [332, 449] width 131 height 29
type input "250"
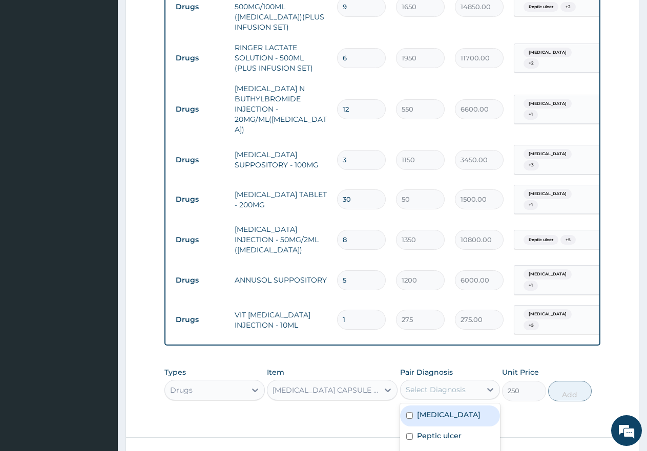
scroll to position [28, 0]
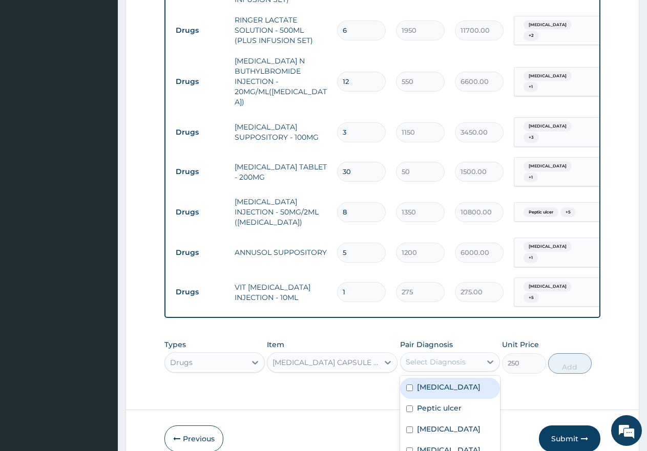
click at [429, 352] on div "option Malaria, selected. option Sepsis focused, 1 of 17. 17 results available.…" at bounding box center [450, 361] width 100 height 19
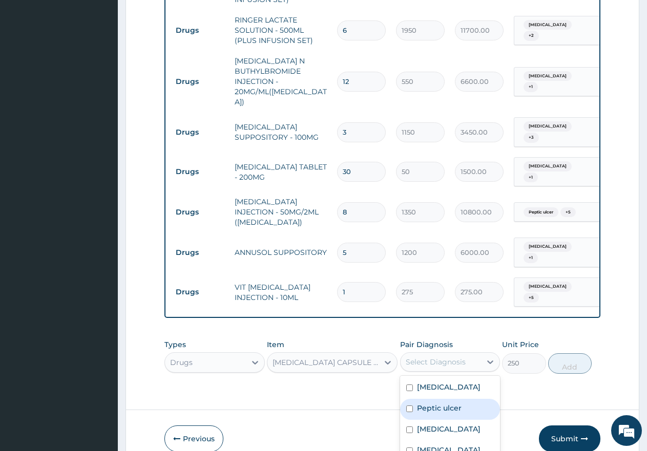
click at [406, 405] on input "checkbox" at bounding box center [409, 408] width 7 height 7
checkbox input "true"
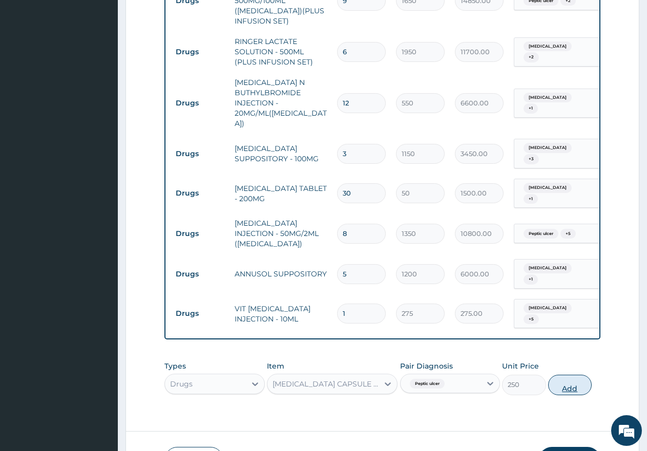
scroll to position [0, 0]
click at [565, 356] on div "Types Drugs Item OMEPRAZOLE CAPSULE - 20MG Pair Diagnosis Peptic ulcer Unit Pri…" at bounding box center [382, 378] width 436 height 44
click at [561, 375] on button "Add" at bounding box center [570, 385] width 44 height 20
type input "0"
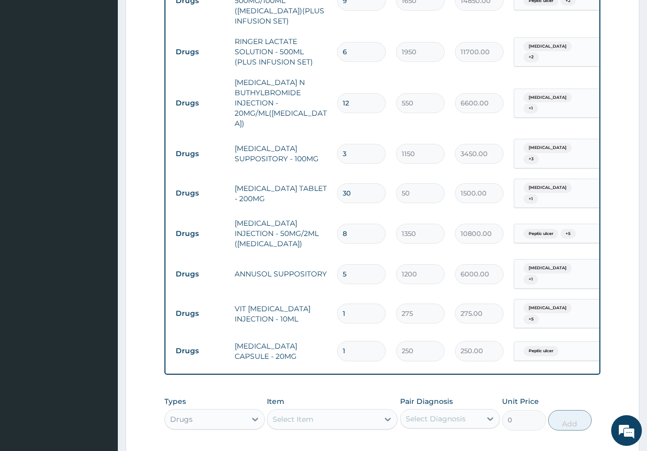
type input "0.00"
type input "8"
type input "2000.00"
type input "84"
type input "21000.00"
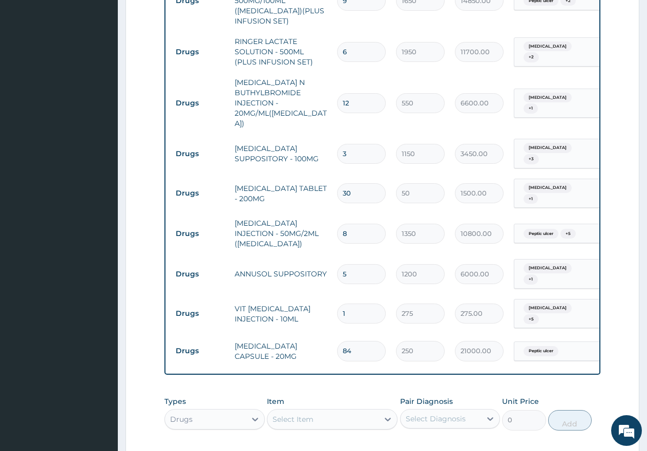
type input "84"
click at [311, 409] on div "Select Item" at bounding box center [332, 419] width 131 height 20
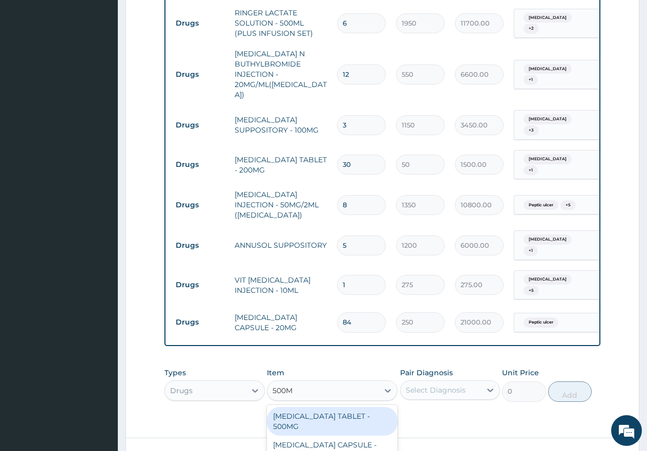
type input "500MG"
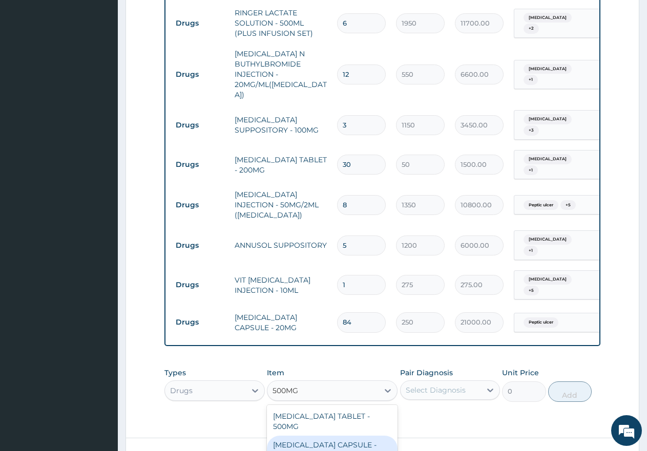
drag, startPoint x: 307, startPoint y: 375, endPoint x: 317, endPoint y: 366, distance: 13.4
click at [306, 436] on div "[MEDICAL_DATA] CAPSULE - 500MG" at bounding box center [332, 450] width 131 height 29
type input "200"
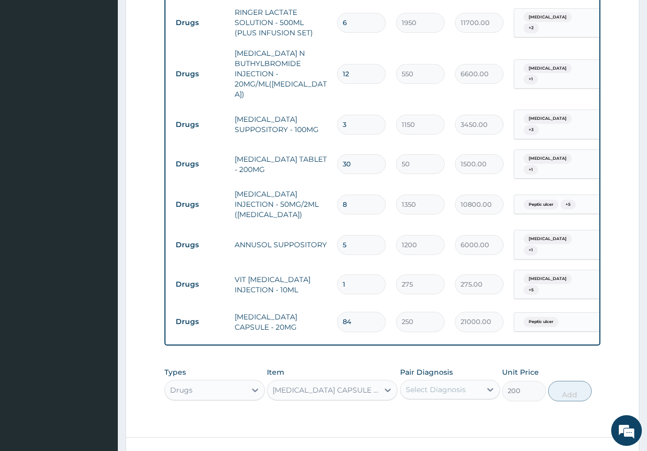
scroll to position [28, 0]
click at [424, 380] on div "Select Diagnosis" at bounding box center [450, 389] width 100 height 19
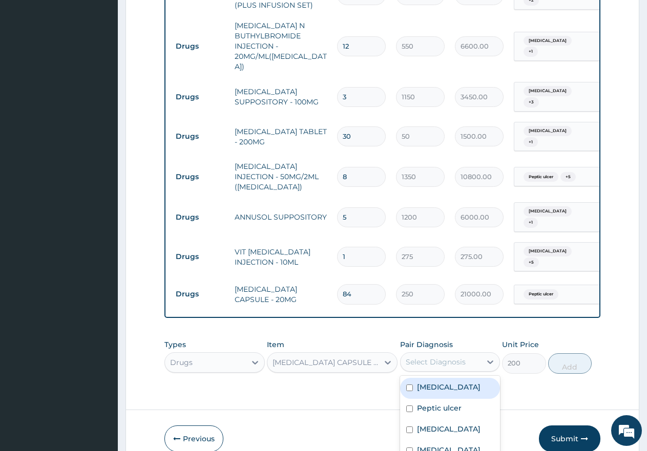
drag, startPoint x: 401, startPoint y: 310, endPoint x: 398, endPoint y: 337, distance: 27.3
click at [400, 378] on div "[MEDICAL_DATA]" at bounding box center [450, 388] width 100 height 21
checkbox input "true"
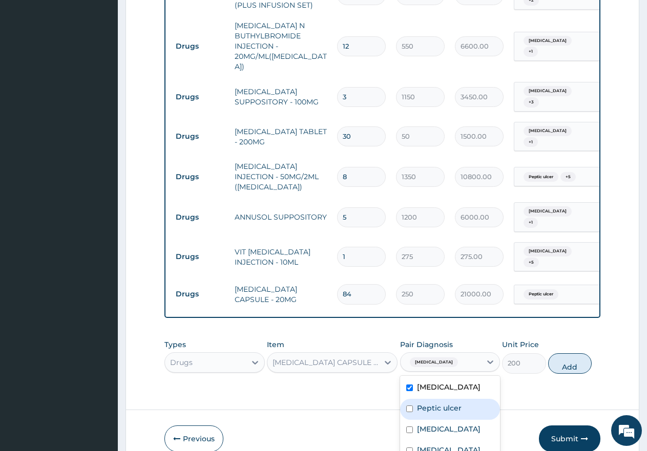
click at [402, 399] on div "Peptic ulcer" at bounding box center [450, 409] width 100 height 21
checkbox input "true"
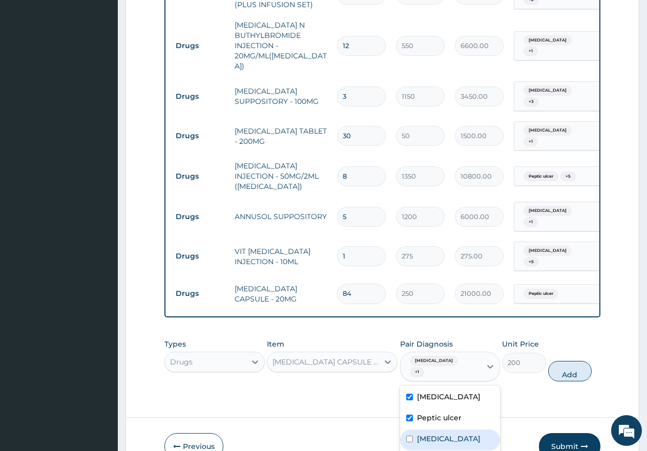
drag, startPoint x: 398, startPoint y: 366, endPoint x: 398, endPoint y: 384, distance: 18.9
click at [400, 430] on div "[MEDICAL_DATA]" at bounding box center [450, 440] width 100 height 21
checkbox input "true"
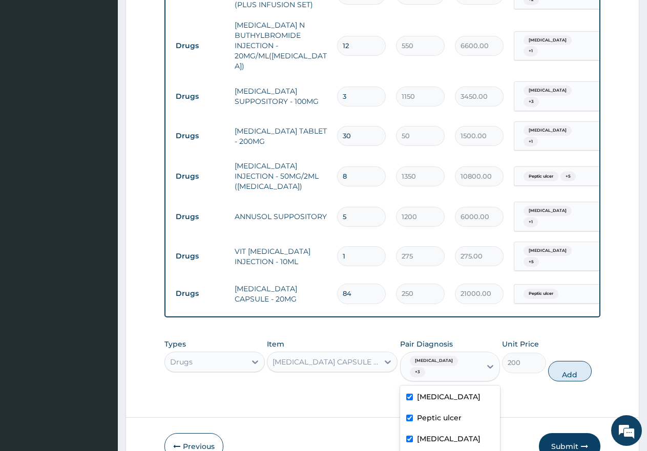
drag, startPoint x: 401, startPoint y: 424, endPoint x: 410, endPoint y: 420, distance: 9.4
checkbox input "true"
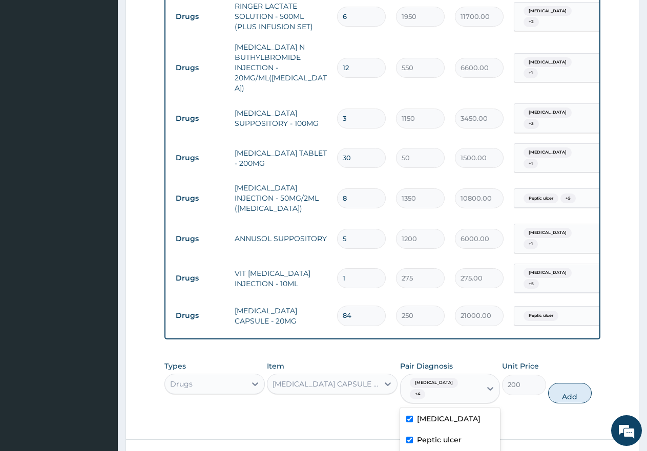
click at [563, 356] on div "Types Drugs Item AMOXICILLIN CAPSULE - 500MG Pair Diagnosis option Diabetes mel…" at bounding box center [382, 382] width 436 height 53
click at [575, 383] on button "Add" at bounding box center [570, 393] width 44 height 20
type input "0"
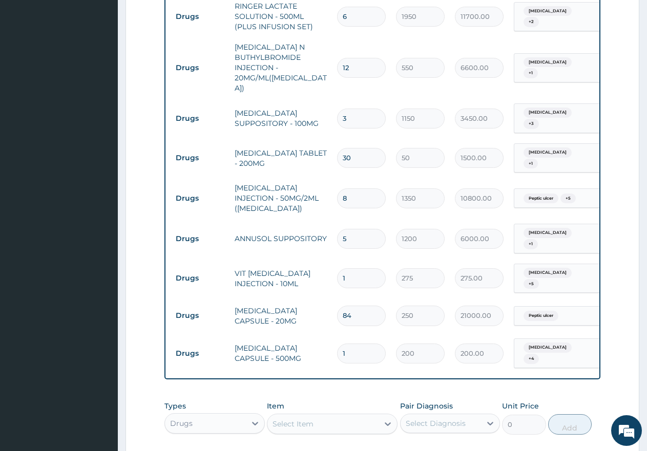
type input "0.00"
type input "5"
type input "1000.00"
type input "56"
type input "11200.00"
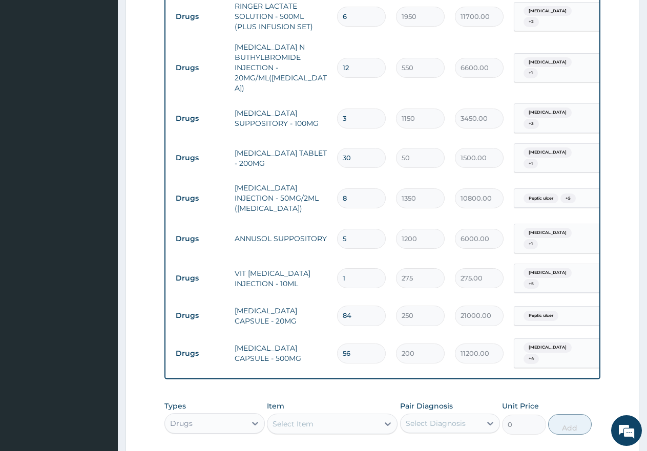
type input "56"
click at [284, 414] on div "Select Item" at bounding box center [332, 424] width 131 height 20
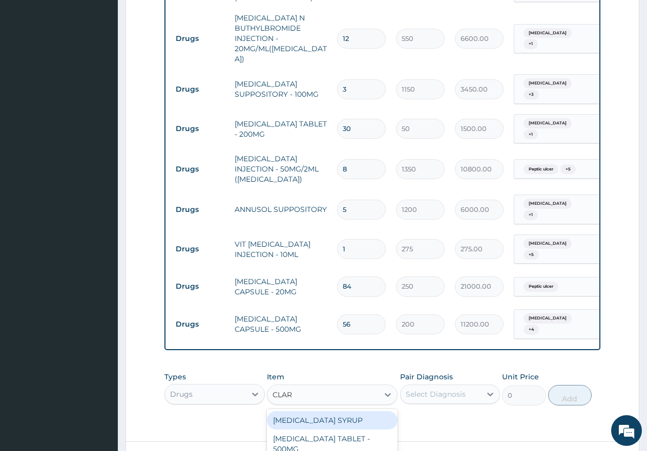
type input "CLARI"
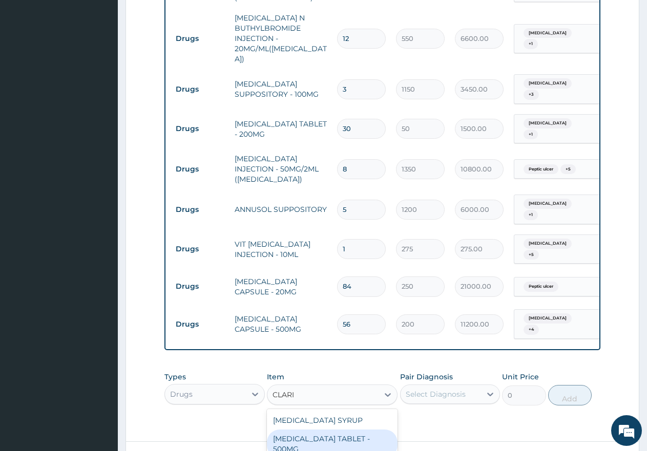
click at [312, 430] on div "[MEDICAL_DATA] TABLET - 500MG" at bounding box center [332, 444] width 131 height 29
type input "700"
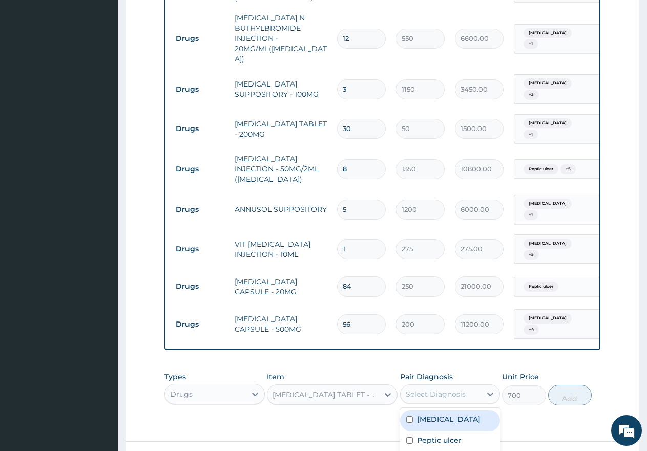
scroll to position [28, 0]
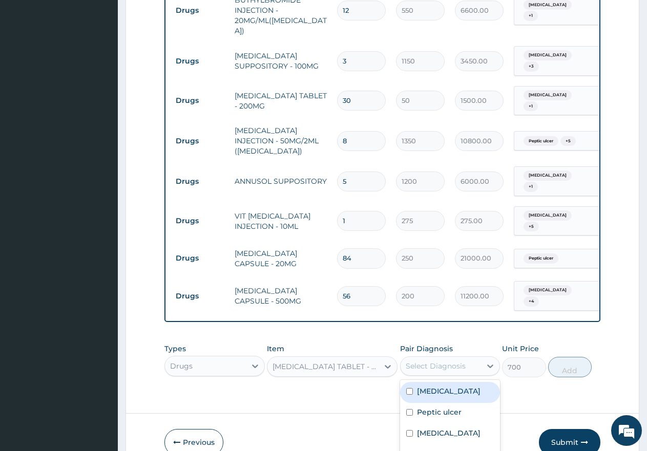
click at [443, 356] on div "option Diabetes mellitus, selected. option Sepsis focused, 1 of 17. 17 results …" at bounding box center [450, 365] width 100 height 19
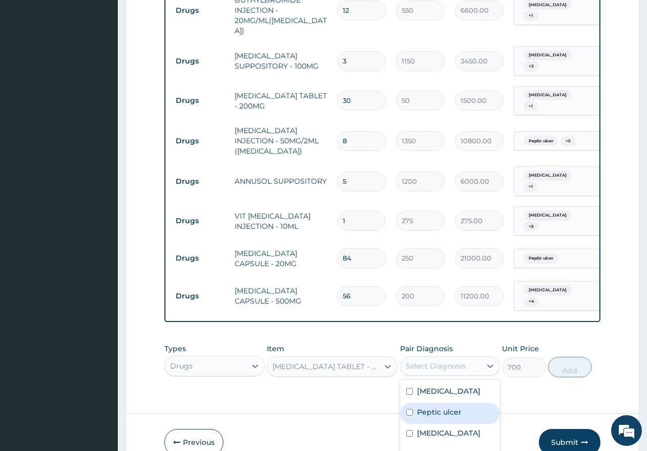
click at [406, 409] on input "checkbox" at bounding box center [409, 412] width 7 height 7
checkbox input "true"
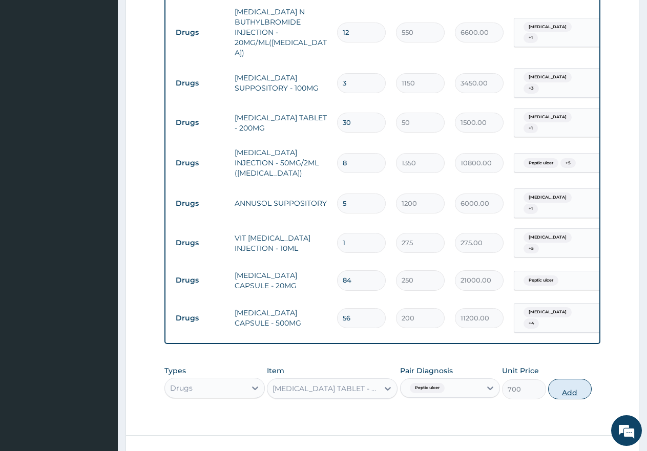
click at [563, 360] on div "Types Drugs Item CLARITHROMYCIN TABLET - 500MG Pair Diagnosis Peptic ulcer Unit…" at bounding box center [382, 382] width 436 height 44
click at [562, 379] on button "Add" at bounding box center [570, 389] width 44 height 20
type input "0"
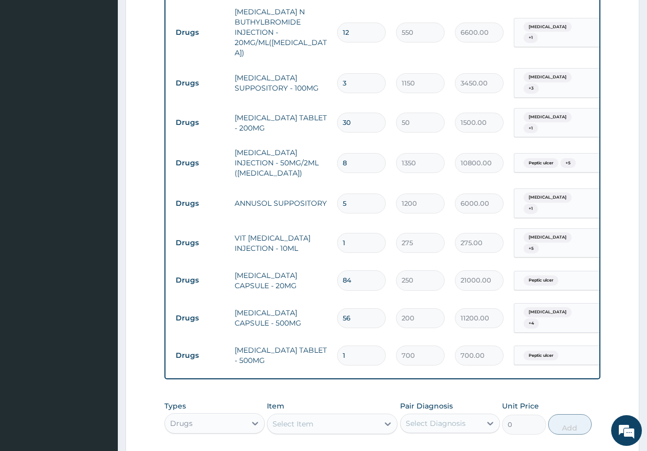
type input "0.00"
type input "2"
type input "1400.00"
type input "28"
type input "19600.00"
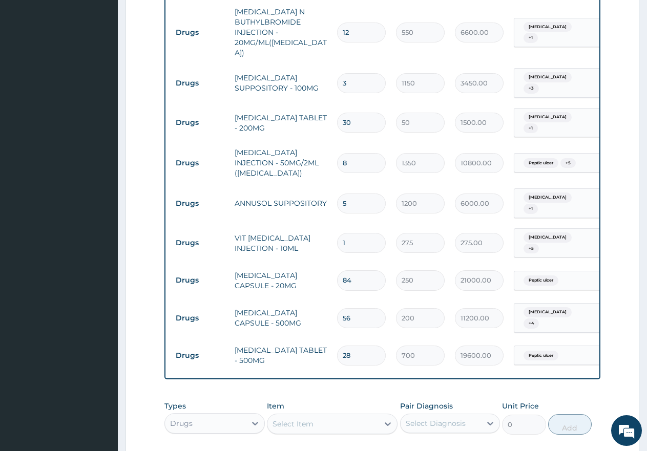
type input "28"
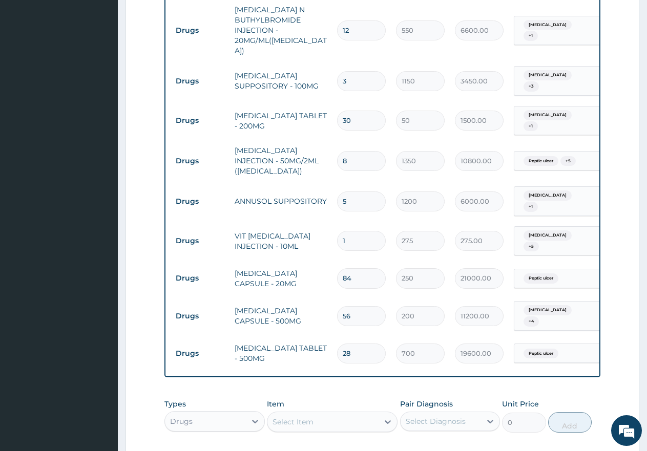
scroll to position [1963, 0]
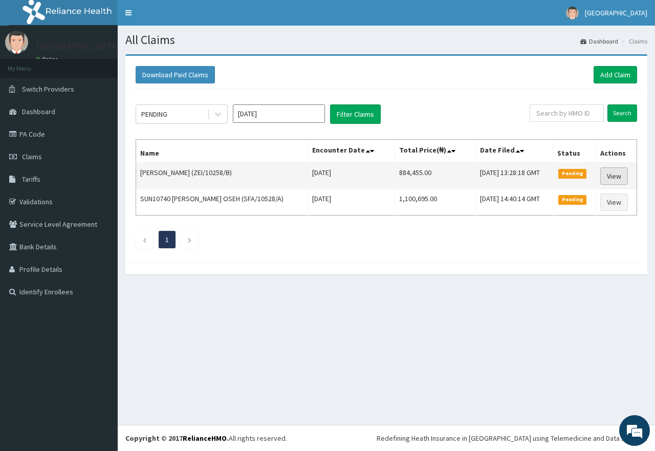
click at [611, 175] on link "View" at bounding box center [615, 175] width 28 height 17
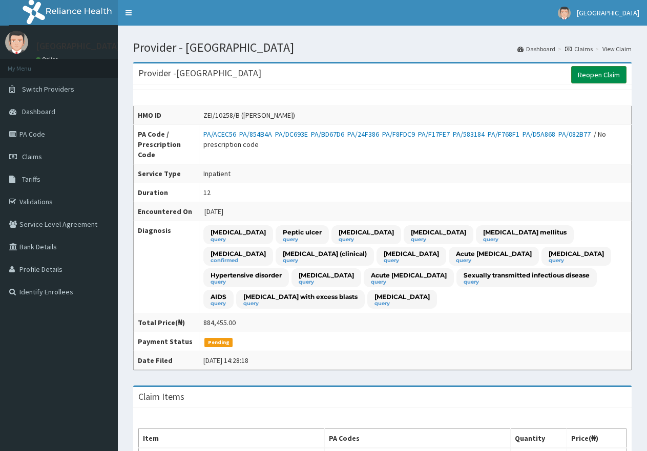
click at [595, 76] on link "Reopen Claim" at bounding box center [598, 74] width 55 height 17
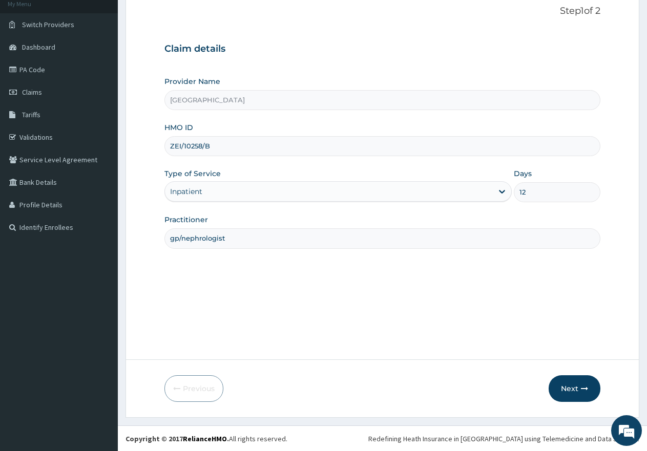
scroll to position [65, 0]
click at [573, 387] on button "Next" at bounding box center [574, 388] width 52 height 27
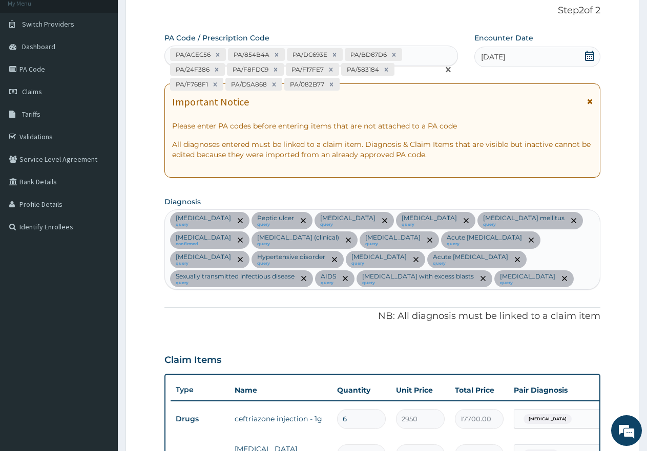
click at [347, 80] on div "PA/ACEC56 PA/854B4A PA/DC693E PA/BD67D6 PA/24F386 PA/F8FDC9 PA/F17FE7 PA/583184…" at bounding box center [302, 69] width 274 height 47
paste input "PA/66C1C5"
type input "PA/66C1C5"
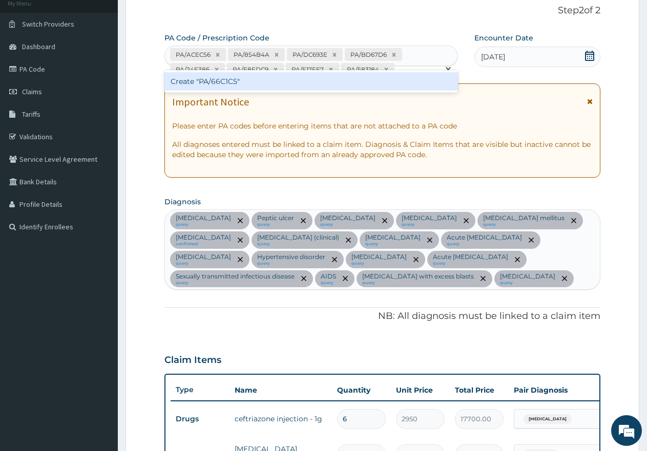
click at [336, 89] on div "Create "PA/66C1C5"" at bounding box center [310, 81] width 293 height 18
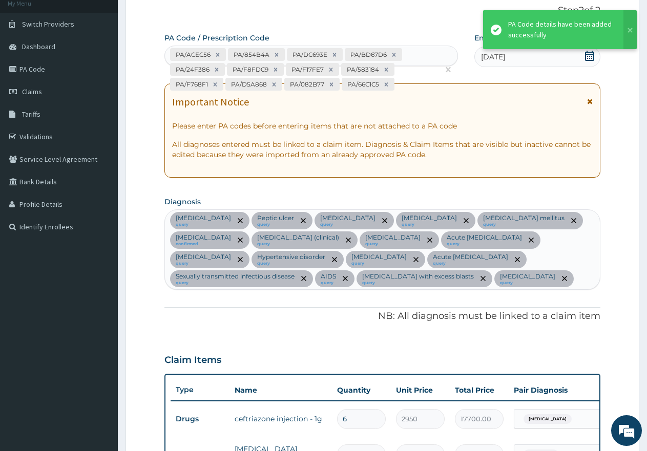
scroll to position [2011, 0]
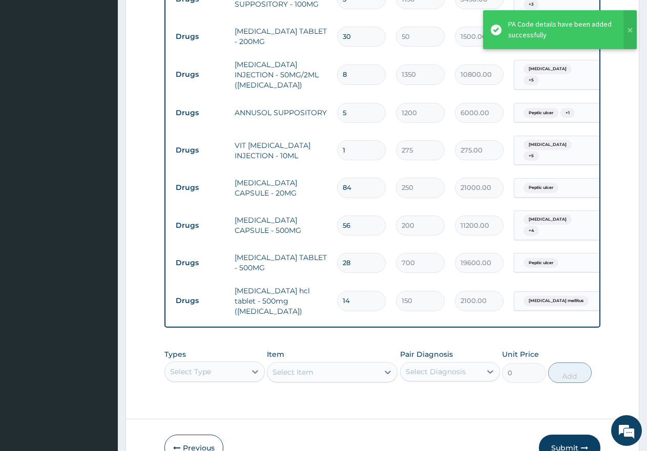
click at [565, 435] on button "Submit" at bounding box center [569, 448] width 61 height 27
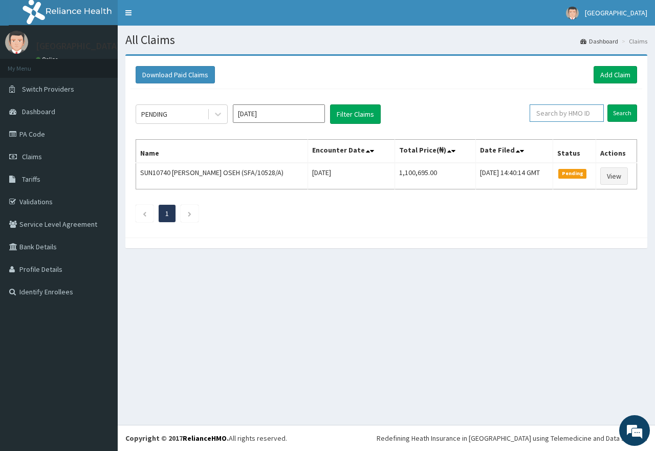
paste input "SFC/10058/A"
type input "SFC/10058/A"
click at [619, 115] on input "Search" at bounding box center [623, 112] width 30 height 17
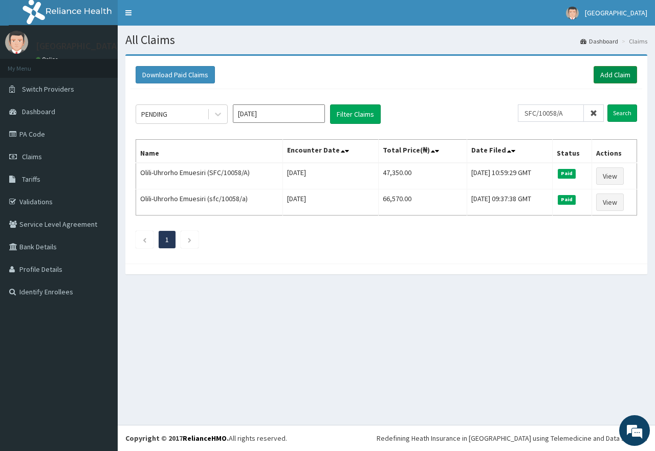
click at [612, 74] on link "Add Claim" at bounding box center [616, 74] width 44 height 17
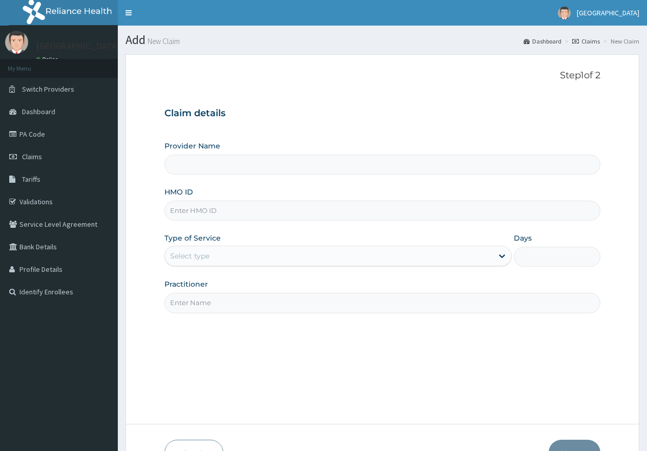
type input "[GEOGRAPHIC_DATA]"
paste input "SFC/10058/A"
type input "SFC/10058/A"
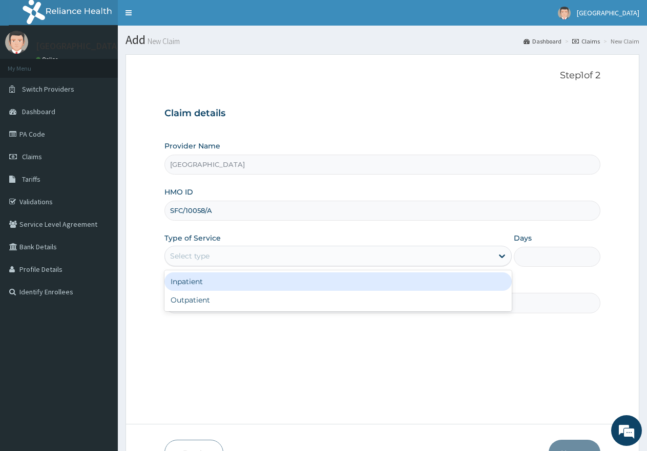
click at [277, 256] on div "Select type" at bounding box center [328, 256] width 327 height 16
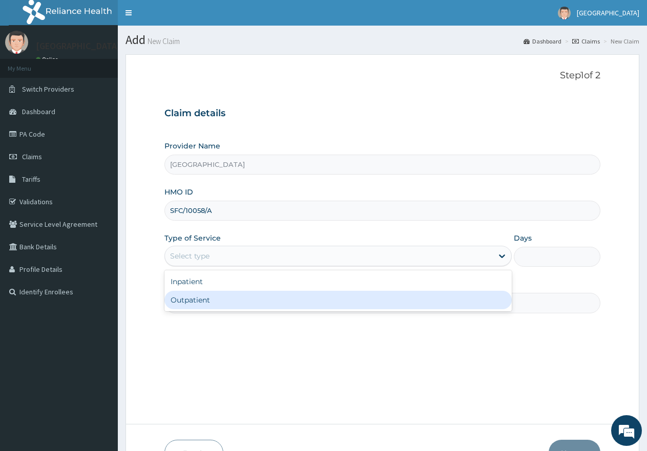
click at [264, 301] on div "Outpatient" at bounding box center [337, 300] width 347 height 18
type input "1"
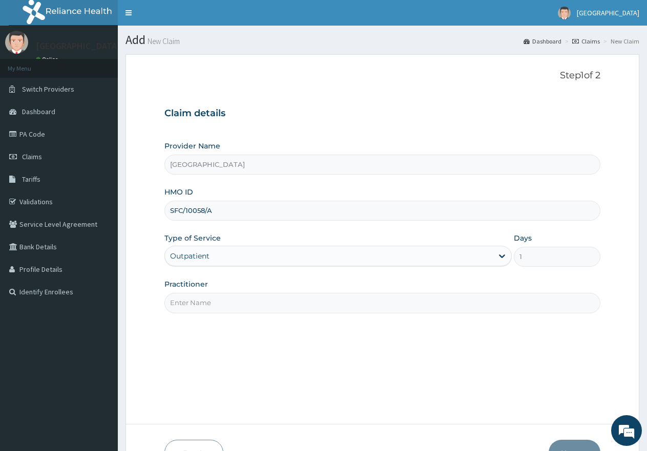
click at [264, 301] on input "Practitioner" at bounding box center [382, 303] width 436 height 20
type input "gp"
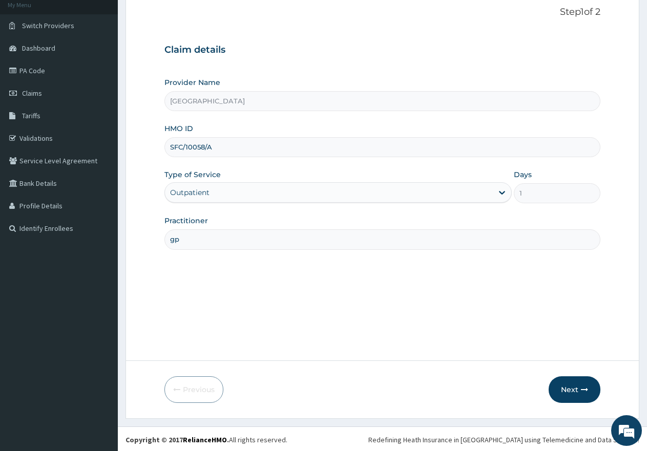
scroll to position [65, 0]
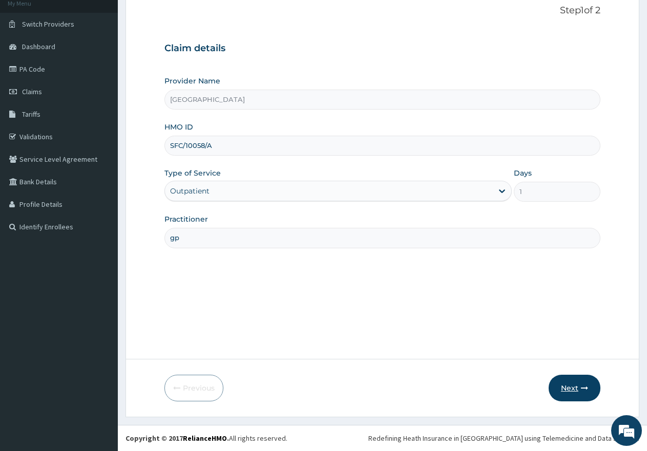
click at [562, 389] on button "Next" at bounding box center [574, 388] width 52 height 27
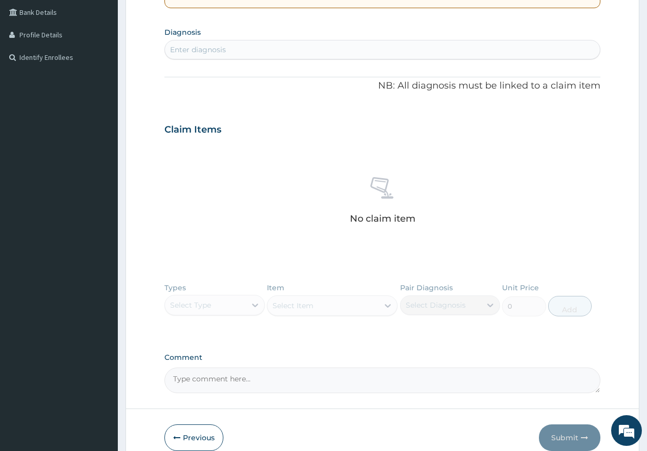
scroll to position [284, 0]
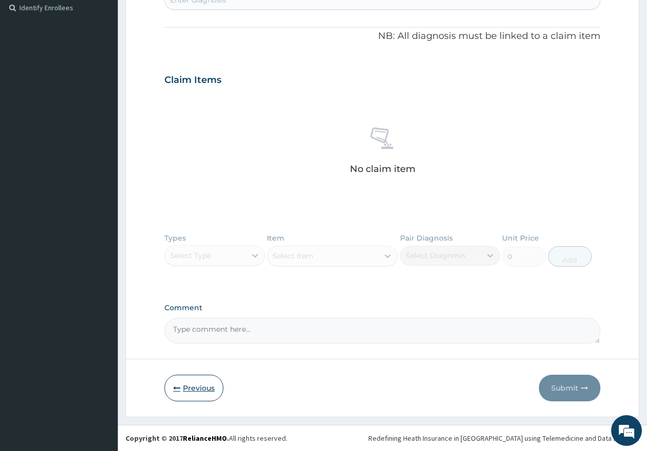
click at [200, 386] on button "Previous" at bounding box center [193, 388] width 59 height 27
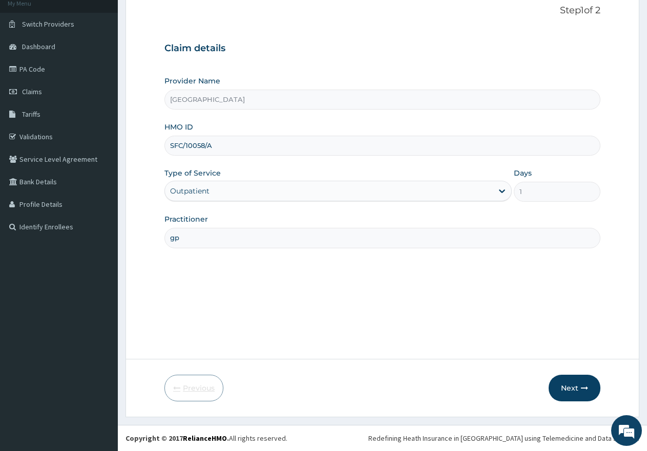
scroll to position [65, 0]
click at [573, 390] on button "Next" at bounding box center [574, 388] width 52 height 27
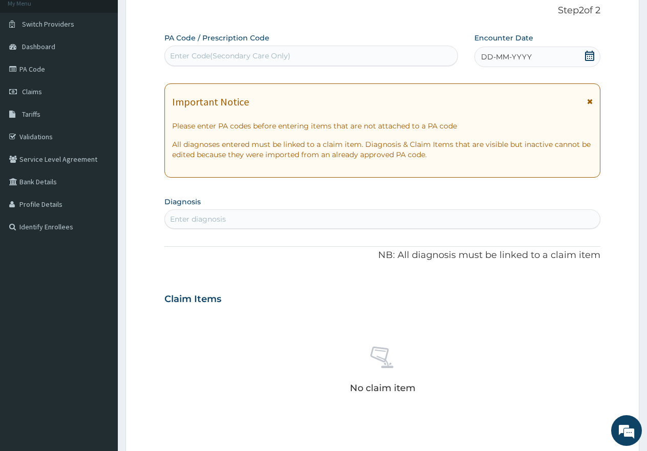
click at [248, 54] on div "Enter Code(Secondary Care Only)" at bounding box center [230, 56] width 120 height 10
paste input "PA/29B379"
type input "PA/29B379"
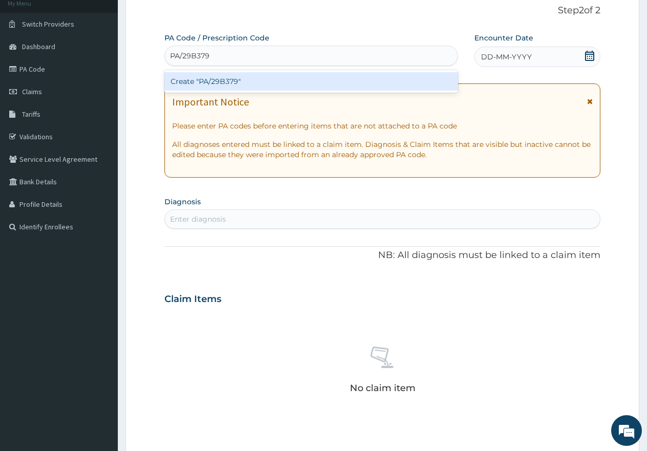
click at [232, 80] on div "Create "PA/29B379"" at bounding box center [310, 81] width 293 height 18
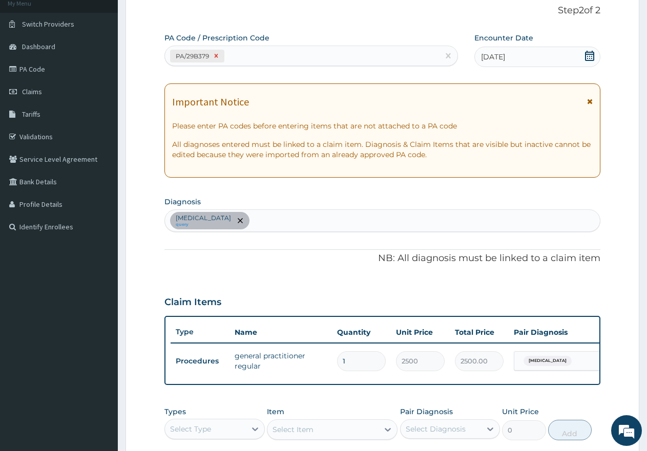
click at [218, 54] on icon at bounding box center [217, 56] width 4 height 4
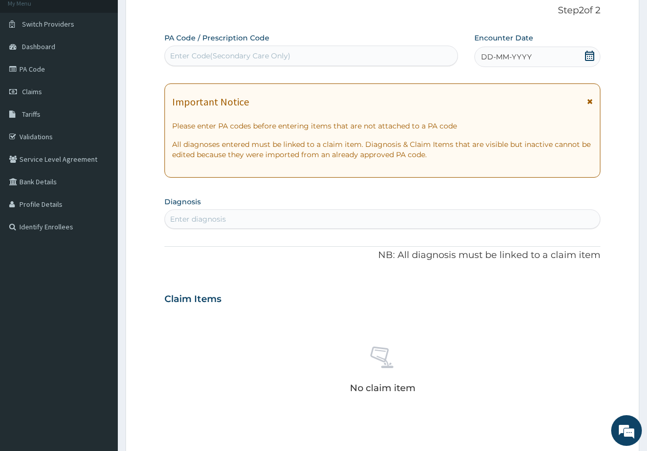
click at [251, 52] on div "Enter Code(Secondary Care Only)" at bounding box center [230, 56] width 120 height 10
paste input "PA/E4EBCE"
type input "PA/E4EBCE"
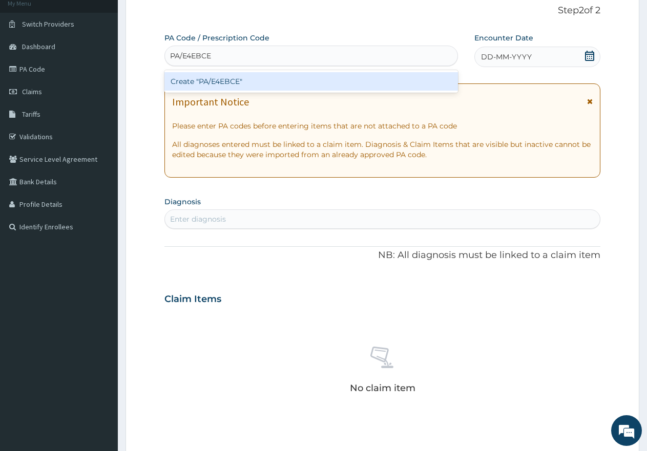
click at [249, 80] on div "Create "PA/E4EBCE"" at bounding box center [310, 81] width 293 height 18
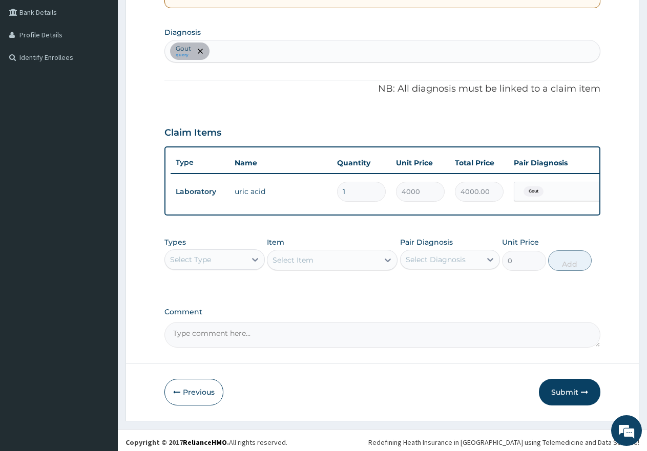
scroll to position [247, 0]
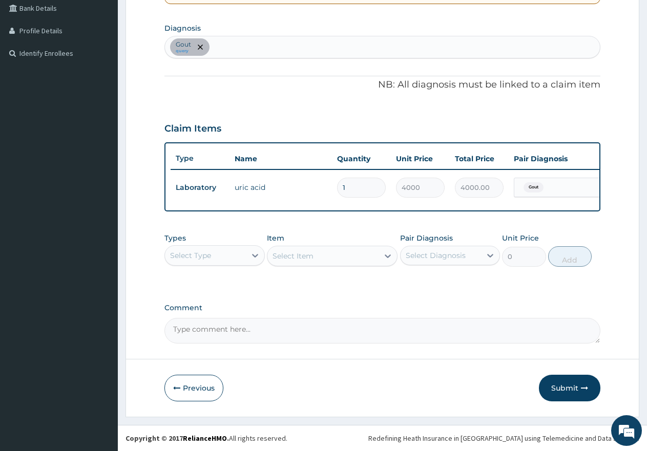
click at [257, 37] on div "[MEDICAL_DATA] query" at bounding box center [382, 47] width 435 height 22
type input "PUD"
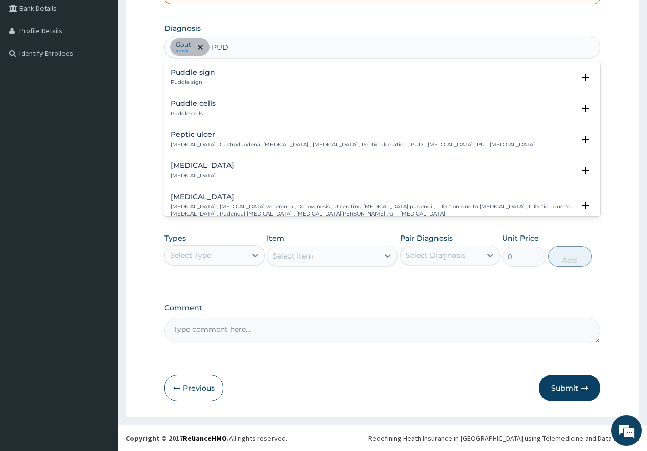
click at [204, 141] on p "[MEDICAL_DATA] , Gastroduodenal [MEDICAL_DATA] , [MEDICAL_DATA] , Peptic ulcera…" at bounding box center [352, 144] width 364 height 7
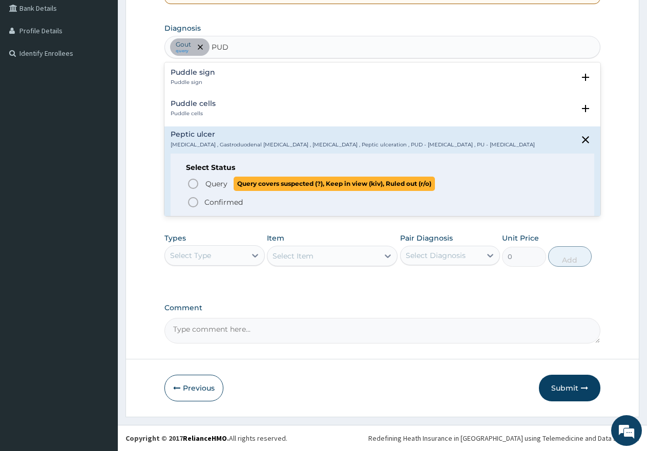
click at [195, 178] on icon "status option query" at bounding box center [193, 184] width 12 height 12
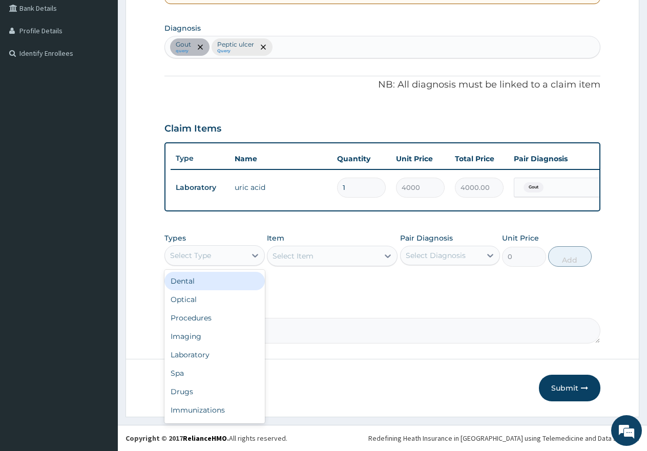
click at [207, 254] on div "Select Type" at bounding box center [190, 255] width 41 height 10
click at [199, 315] on div "Procedures" at bounding box center [214, 318] width 100 height 18
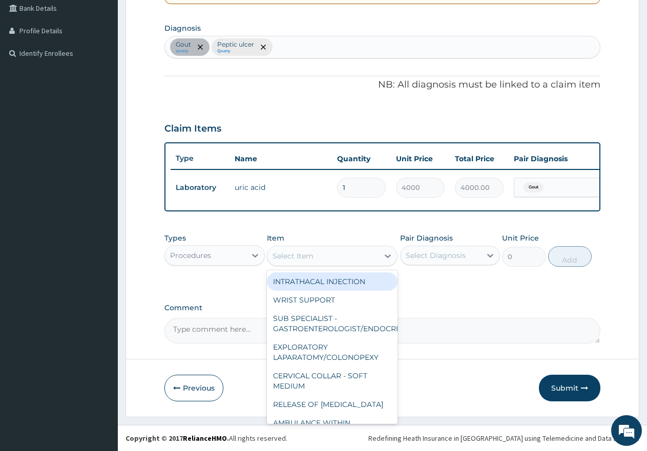
click at [322, 254] on div "Select Item" at bounding box center [322, 256] width 111 height 16
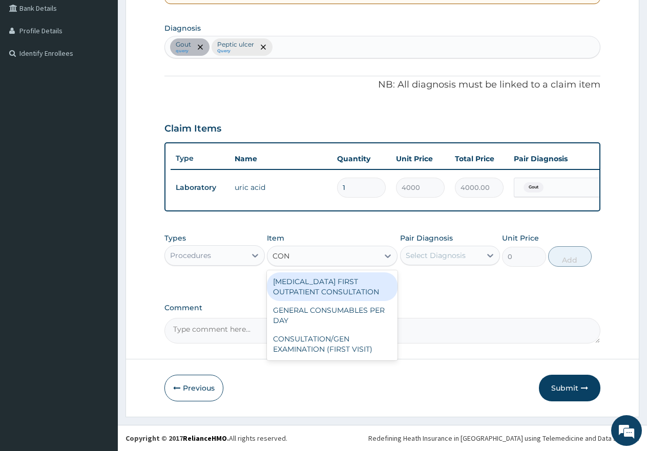
type input "CONS"
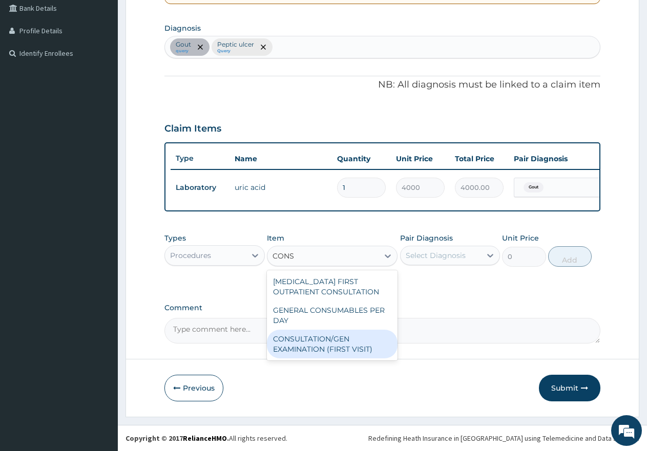
drag, startPoint x: 310, startPoint y: 351, endPoint x: 313, endPoint y: 347, distance: 5.4
click at [310, 350] on div "CONSULTATION/GEN EXAMINATION (FIRST VISIT)" at bounding box center [332, 344] width 131 height 29
type input "5000"
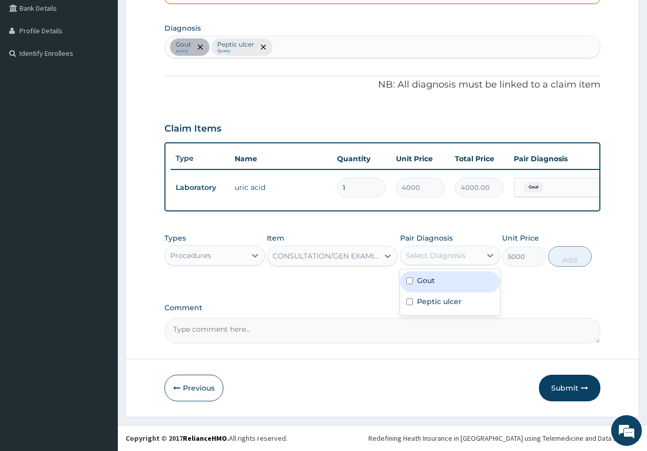
click at [436, 256] on div "Select Diagnosis" at bounding box center [435, 255] width 60 height 10
click at [407, 277] on div "Gout" at bounding box center [450, 281] width 100 height 21
checkbox input "true"
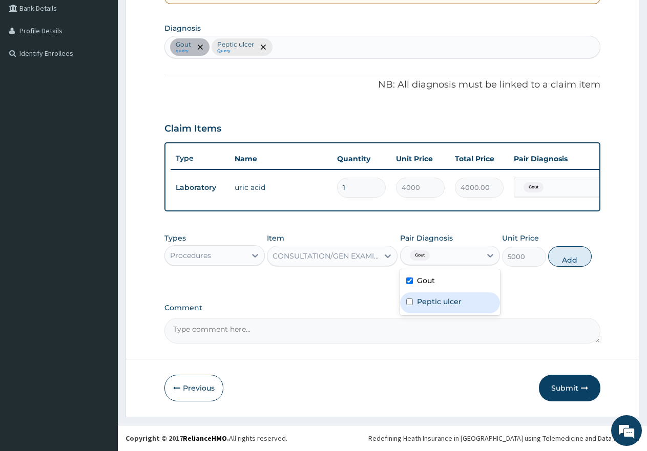
click at [408, 301] on input "checkbox" at bounding box center [409, 301] width 7 height 7
checkbox input "true"
click at [562, 260] on button "Add" at bounding box center [570, 256] width 44 height 20
type input "0"
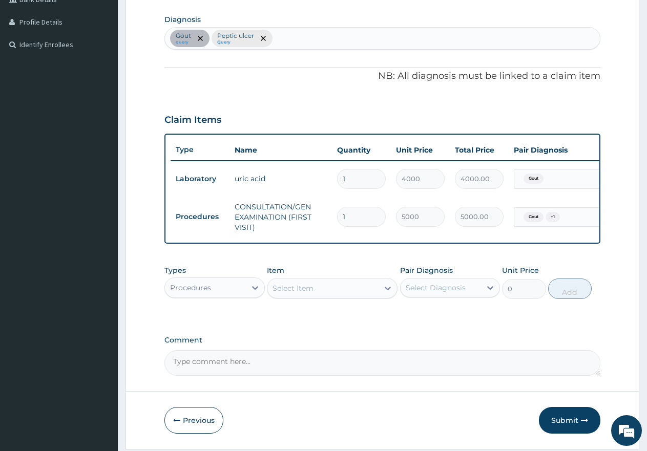
click at [225, 295] on div "Procedures" at bounding box center [205, 288] width 81 height 16
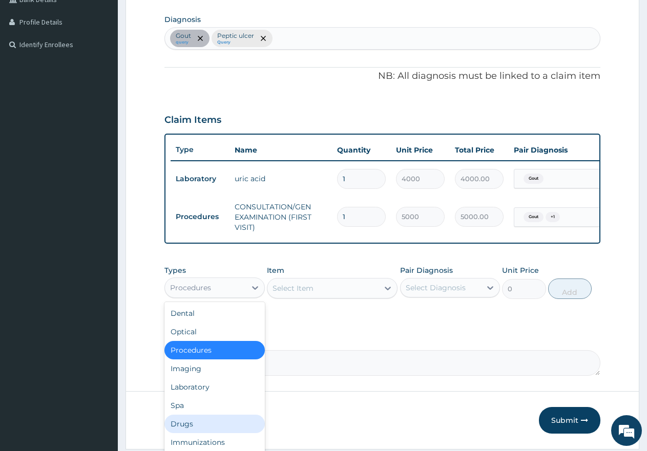
click at [181, 431] on div "Drugs" at bounding box center [214, 424] width 100 height 18
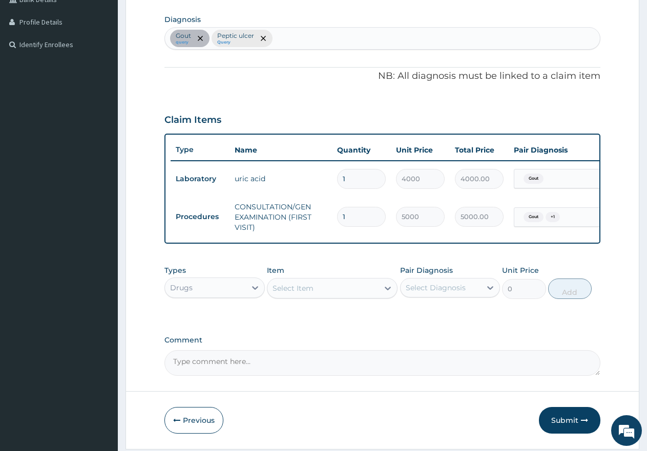
click at [307, 293] on div "Select Item" at bounding box center [292, 288] width 41 height 10
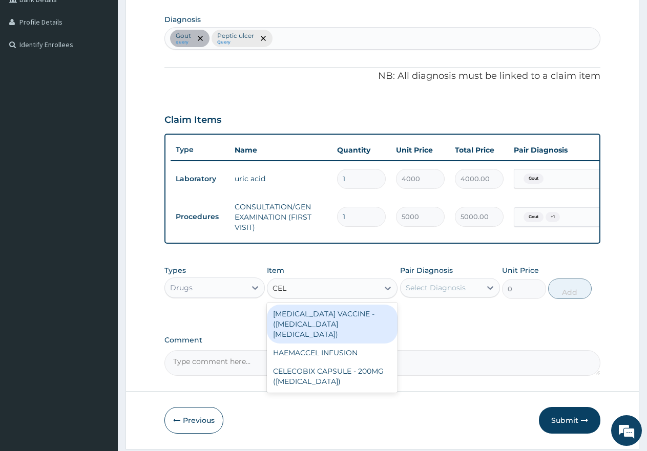
type input "CELE"
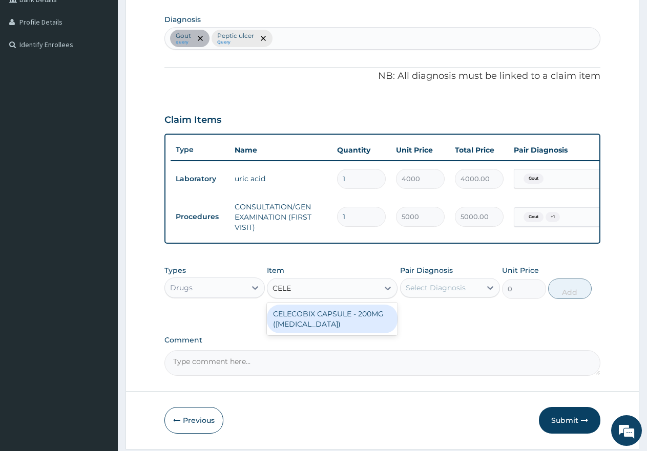
click at [316, 323] on div "CELECOBIX CAPSULE - 200MG ([MEDICAL_DATA])" at bounding box center [332, 319] width 131 height 29
type input "400"
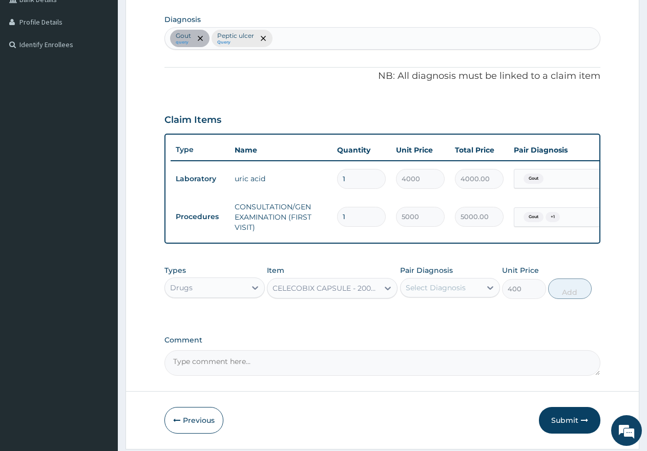
click at [419, 293] on div "Select Diagnosis" at bounding box center [435, 288] width 60 height 10
click at [409, 337] on input "checkbox" at bounding box center [409, 334] width 7 height 7
checkbox input "true"
click at [569, 299] on button "Add" at bounding box center [570, 288] width 44 height 20
type input "0"
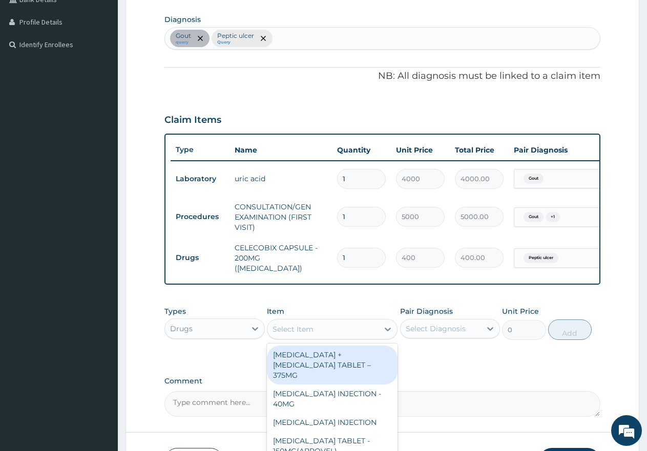
click at [307, 331] on div "Select Item" at bounding box center [292, 329] width 41 height 10
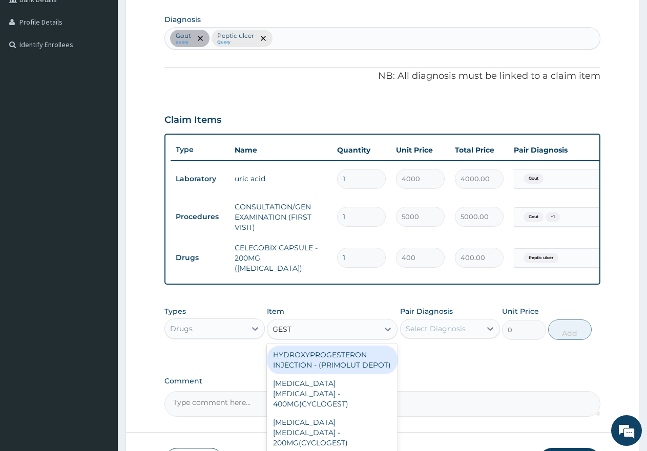
type input "GESTI"
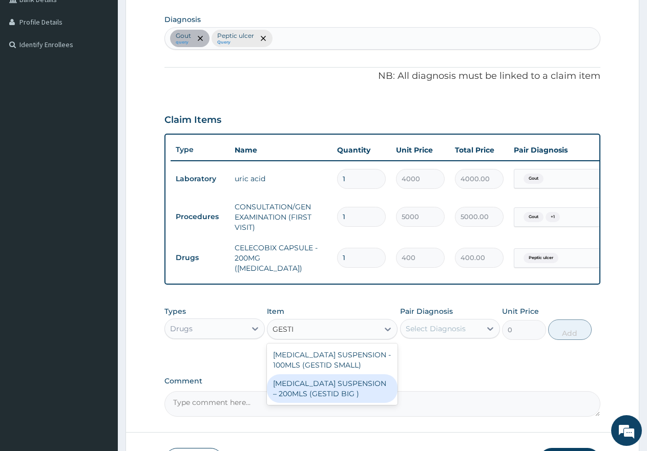
drag, startPoint x: 320, startPoint y: 394, endPoint x: 395, endPoint y: 365, distance: 80.0
click at [320, 395] on div "[MEDICAL_DATA] SUSPENSION – 200MLS (GESTID BIG )" at bounding box center [332, 388] width 131 height 29
type input "3000"
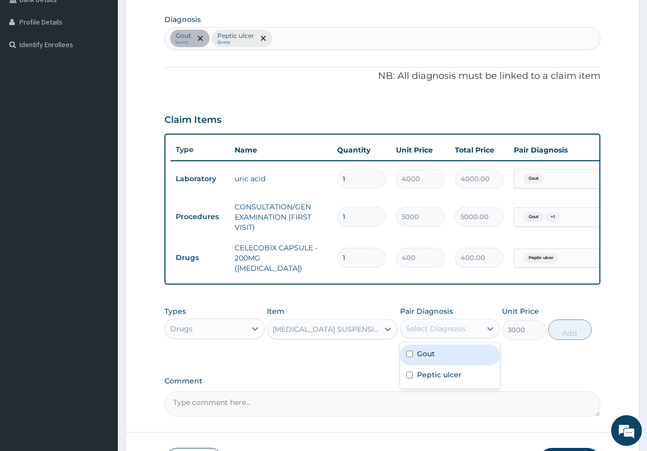
click at [439, 333] on div "Select Diagnosis" at bounding box center [435, 329] width 60 height 10
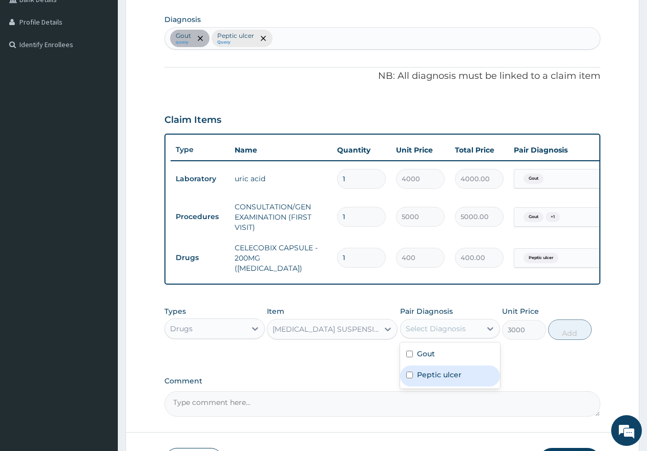
drag, startPoint x: 409, startPoint y: 381, endPoint x: 458, endPoint y: 370, distance: 50.4
click at [410, 378] on input "checkbox" at bounding box center [409, 375] width 7 height 7
checkbox input "true"
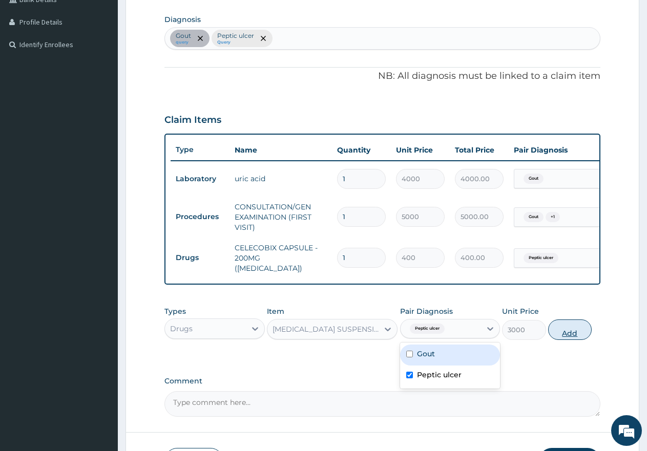
click at [574, 336] on button "Add" at bounding box center [570, 329] width 44 height 20
type input "0"
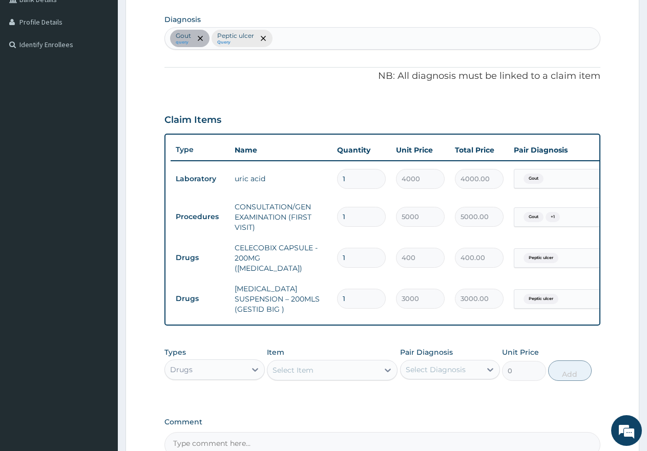
drag, startPoint x: 350, startPoint y: 253, endPoint x: 334, endPoint y: 247, distance: 16.5
click at [334, 247] on td "1" at bounding box center [361, 258] width 59 height 30
type input "7"
type input "2800.00"
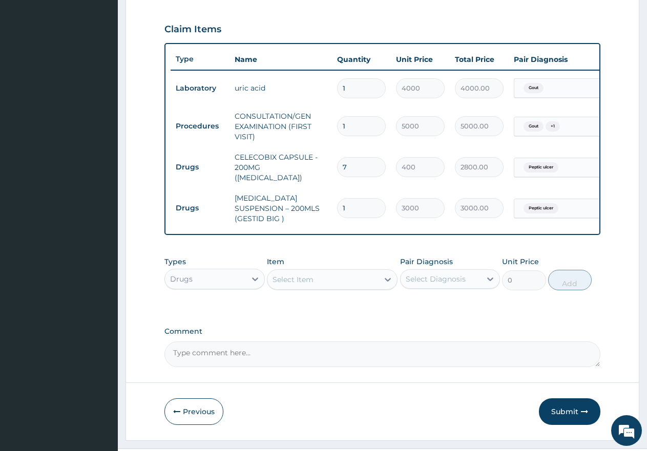
scroll to position [350, 0]
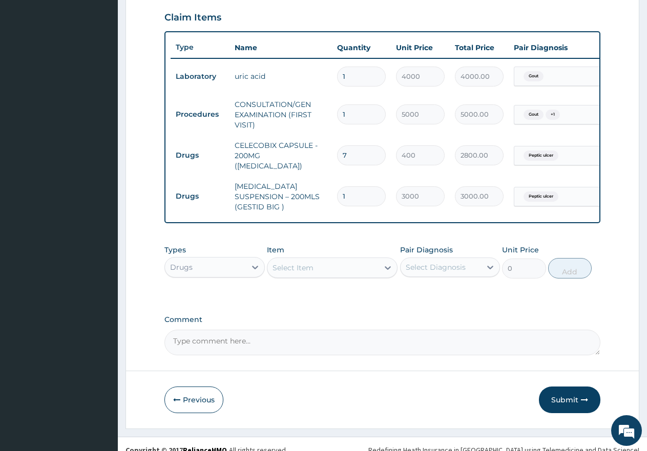
type input "7"
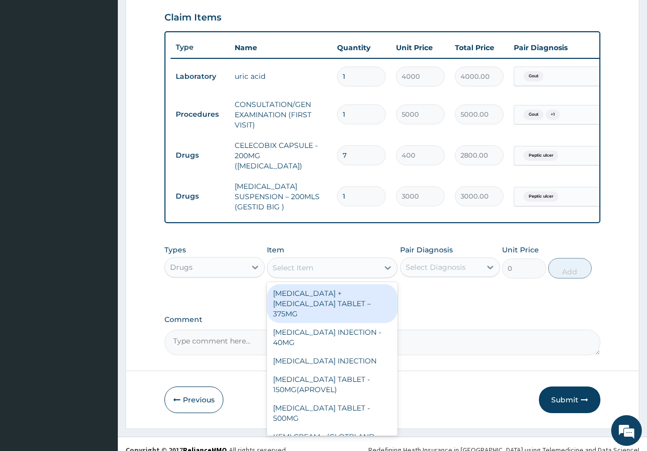
click at [319, 265] on div "Select Item" at bounding box center [322, 268] width 111 height 16
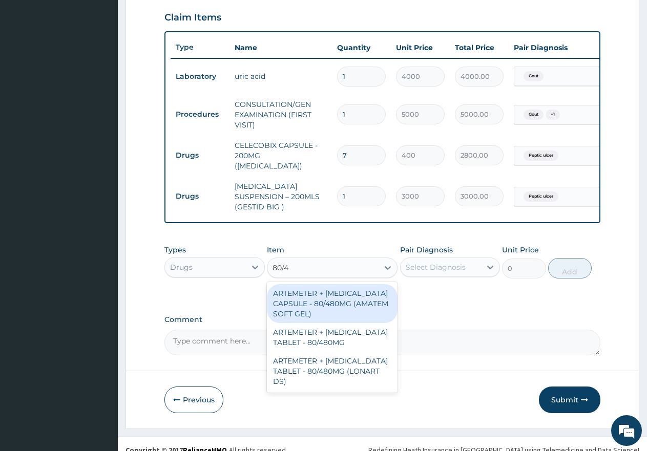
type input "80/48"
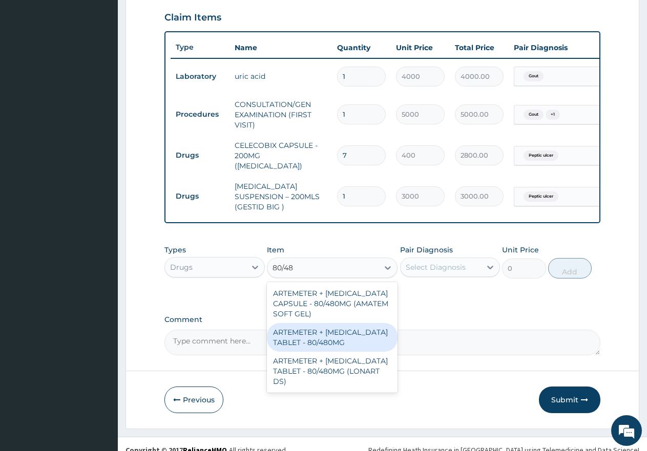
click at [320, 336] on div "ARTEMETER + LUMEFANTRINE TABLET - 80/480MG" at bounding box center [332, 337] width 131 height 29
type input "650"
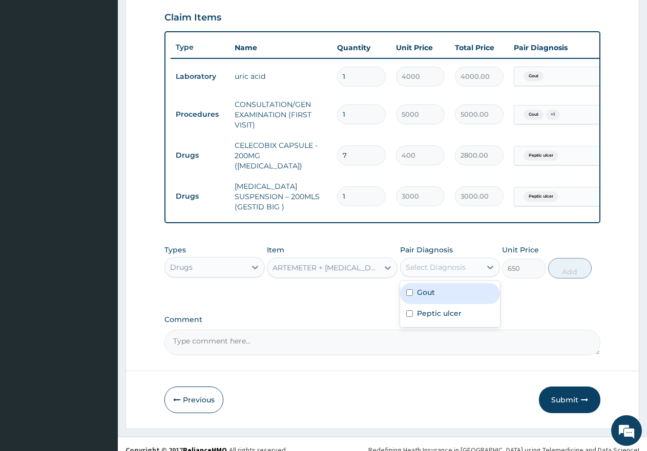
click at [426, 263] on div "Select Diagnosis" at bounding box center [435, 267] width 60 height 10
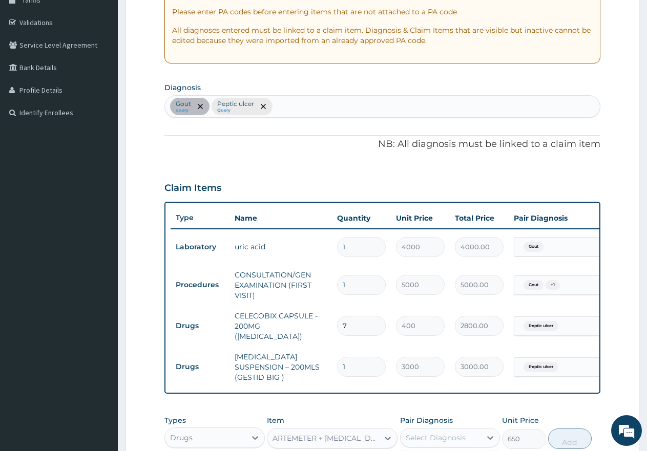
scroll to position [145, 0]
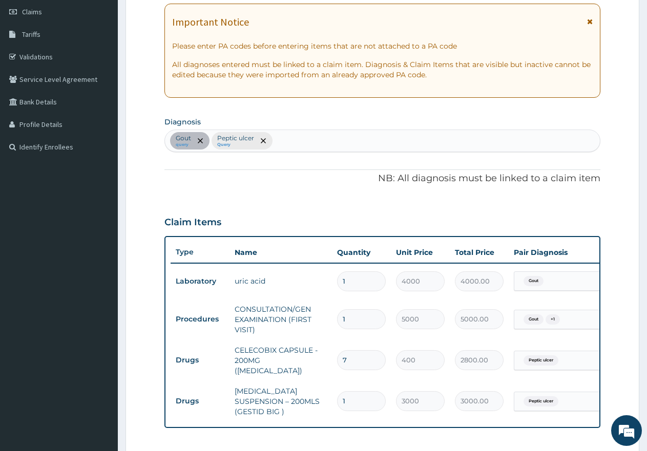
click at [302, 139] on div "Gout query Peptic ulcer Query" at bounding box center [382, 141] width 435 height 22
type input "MALARI"
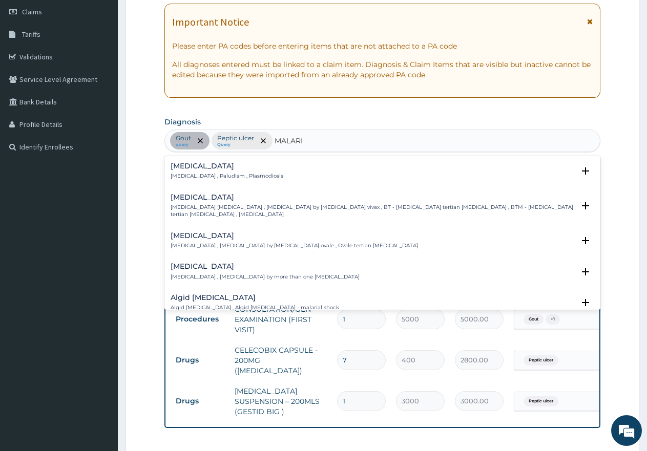
click at [178, 170] on div "Malaria Malaria , Paludism , Plasmodiosis" at bounding box center [226, 171] width 113 height 18
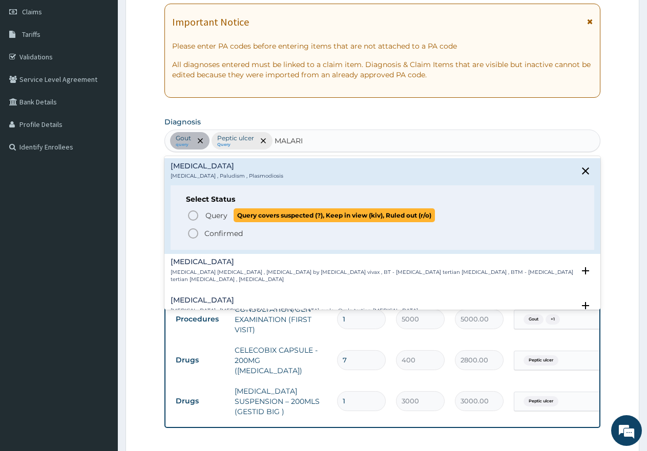
click at [190, 217] on icon "status option query" at bounding box center [193, 215] width 12 height 12
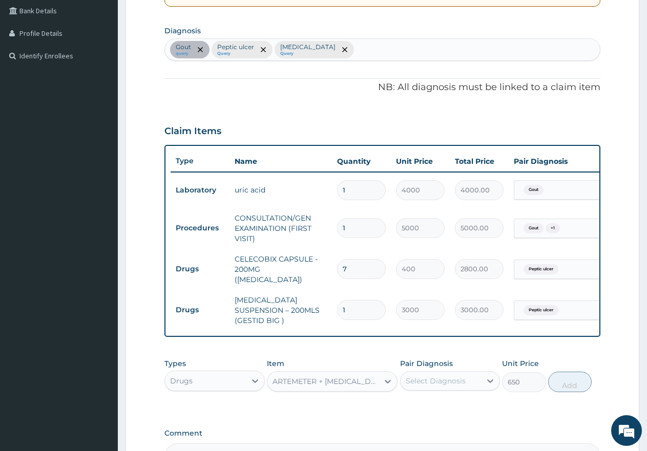
scroll to position [298, 0]
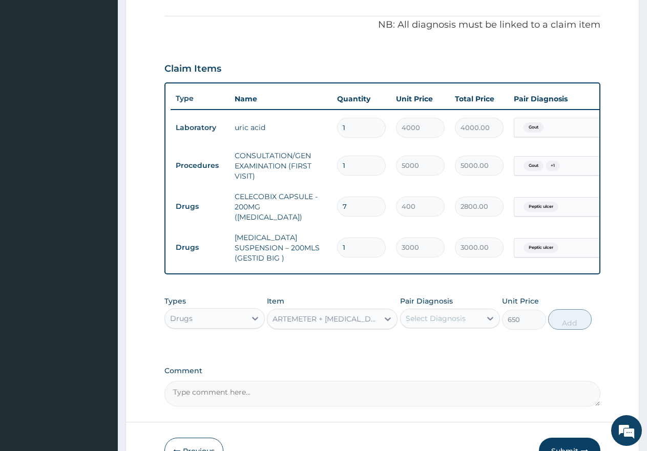
click at [416, 315] on div "Select Diagnosis" at bounding box center [435, 318] width 60 height 10
click at [411, 383] on input "checkbox" at bounding box center [409, 385] width 7 height 7
checkbox input "true"
click at [566, 318] on button "Add" at bounding box center [570, 319] width 44 height 20
type input "0"
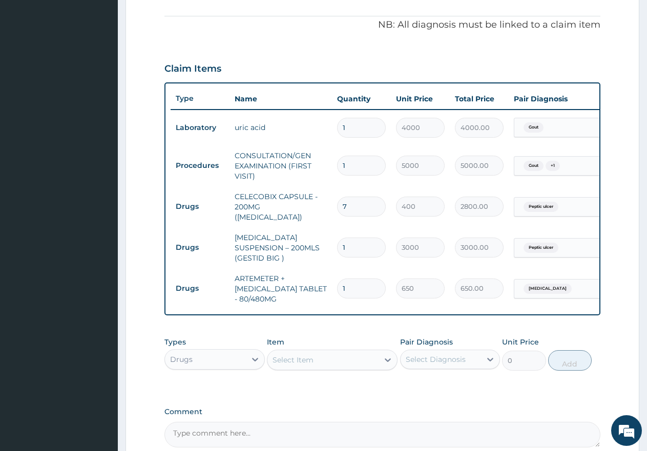
type input "0.00"
type input "6"
type input "3900.00"
type input "6"
click at [287, 359] on div "Select Item" at bounding box center [292, 360] width 41 height 10
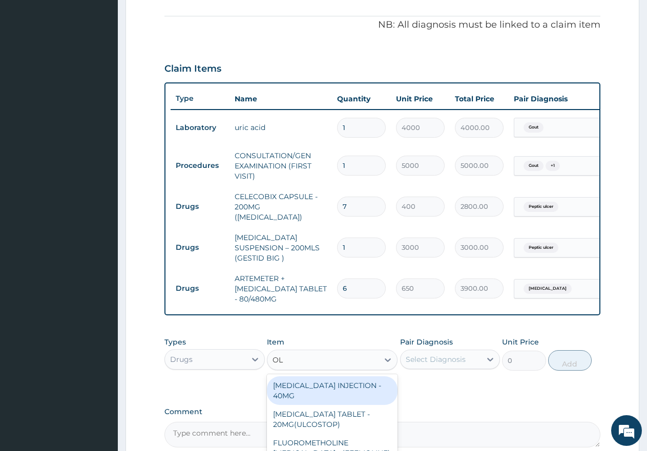
type input "OLF"
click at [337, 382] on div "DICLOFENAC GEL - 30G (OLFEN)" at bounding box center [332, 390] width 131 height 29
type input "2000"
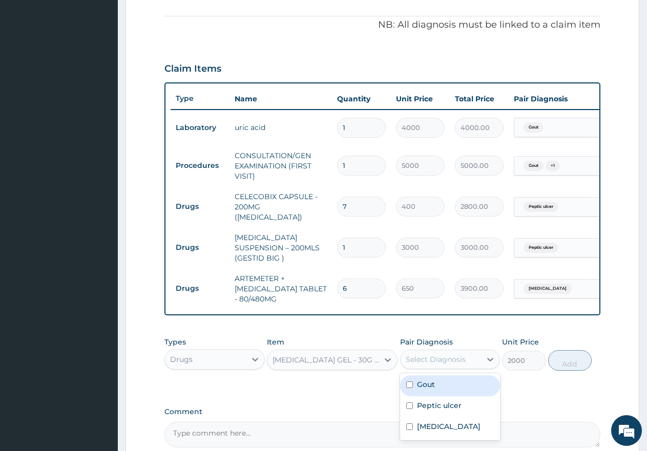
click at [444, 358] on div "Select Diagnosis" at bounding box center [435, 359] width 60 height 10
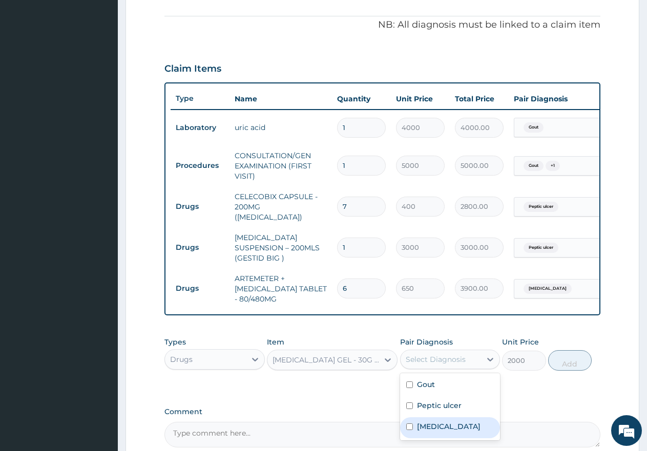
click at [407, 425] on input "checkbox" at bounding box center [409, 426] width 7 height 7
click at [407, 424] on input "checkbox" at bounding box center [409, 426] width 7 height 7
checkbox input "false"
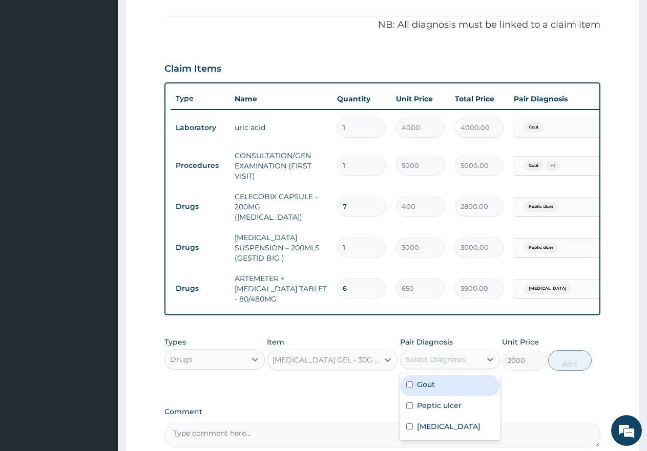
click at [408, 381] on input "checkbox" at bounding box center [409, 384] width 7 height 7
checkbox input "true"
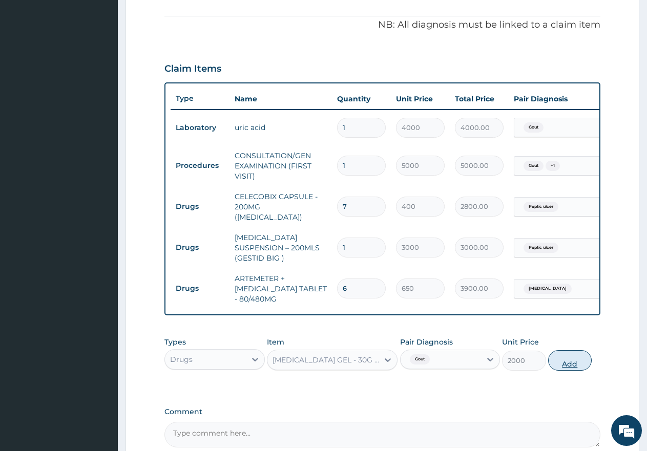
click at [564, 358] on button "Add" at bounding box center [570, 360] width 44 height 20
type input "0"
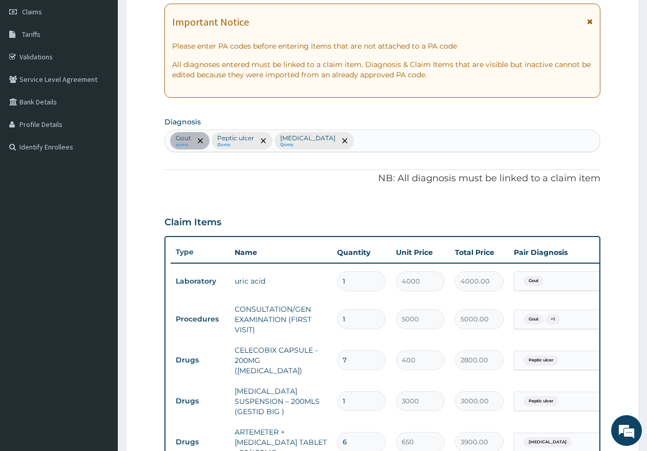
scroll to position [94, 0]
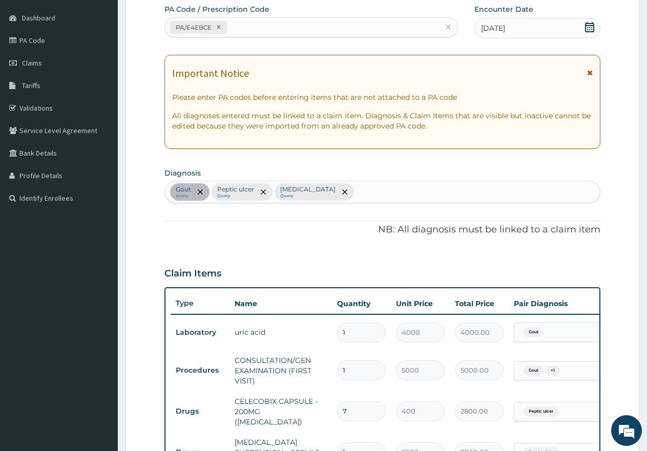
click at [334, 196] on div "Gout query Peptic ulcer Query Malaria Query" at bounding box center [382, 192] width 435 height 22
type input "NERV"
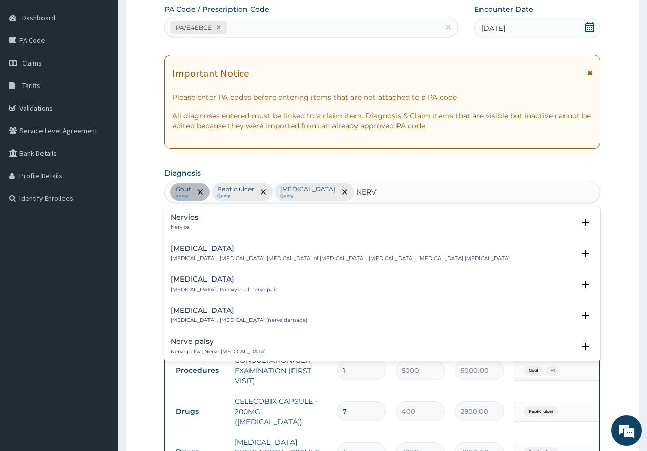
click at [232, 289] on p "Neuralgia , Paroxysmal nerve pain" at bounding box center [224, 289] width 108 height 7
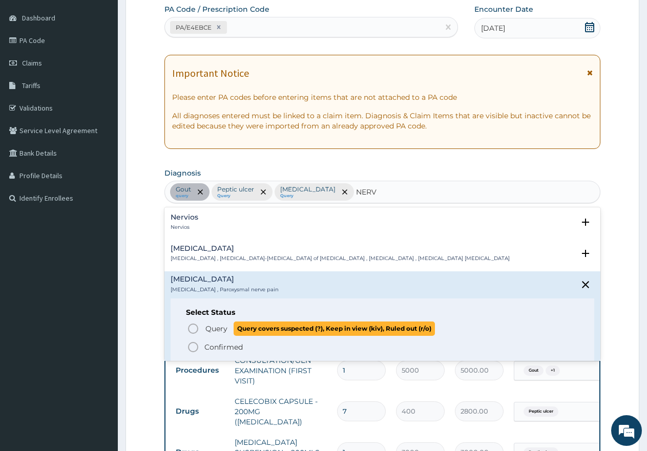
click at [194, 328] on icon "status option query" at bounding box center [193, 329] width 12 height 12
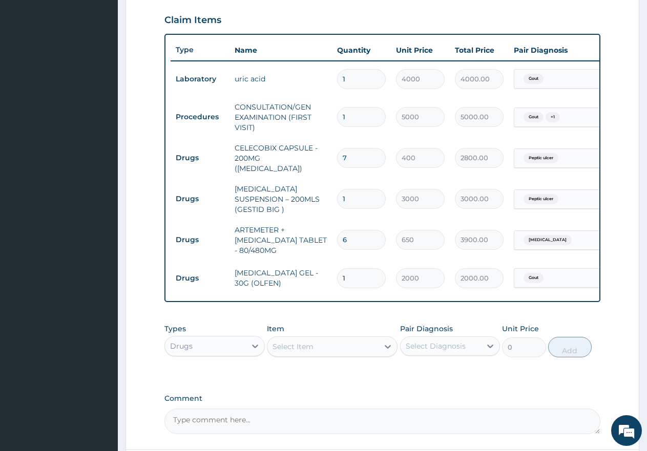
scroll to position [350, 0]
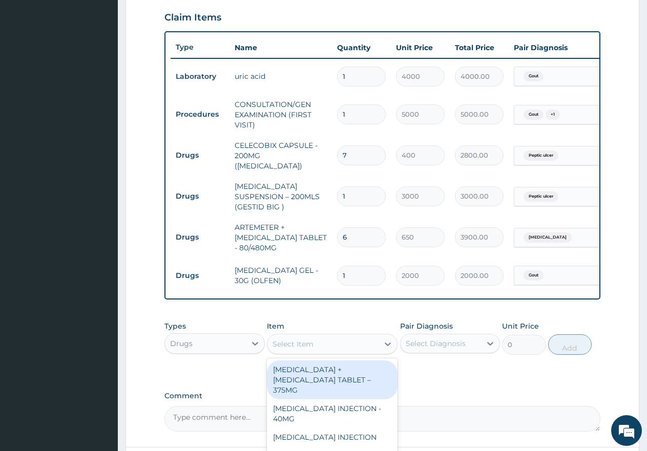
click at [322, 344] on div "Select Item" at bounding box center [322, 344] width 111 height 16
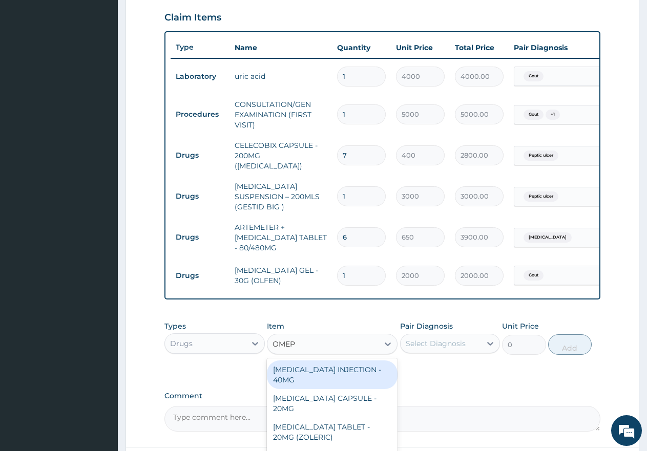
type input "OMEPR"
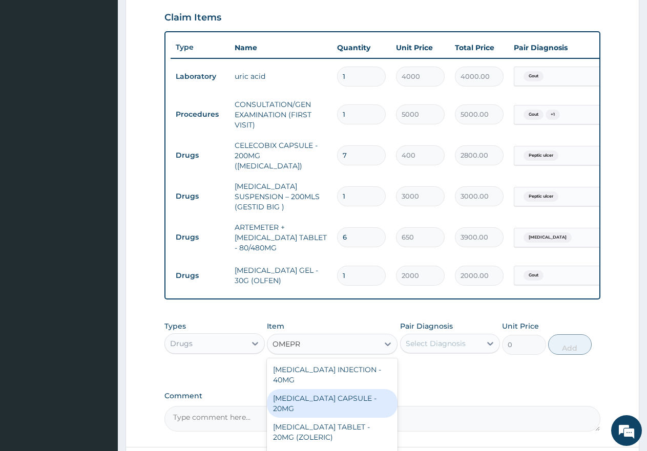
click at [343, 396] on div "OMEPRAZOLE CAPSULE - 20MG" at bounding box center [332, 403] width 131 height 29
type input "250"
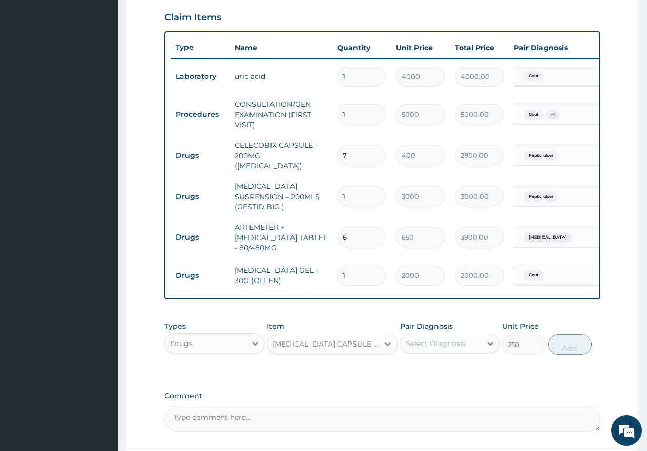
click at [434, 341] on div "Select Diagnosis" at bounding box center [435, 343] width 60 height 10
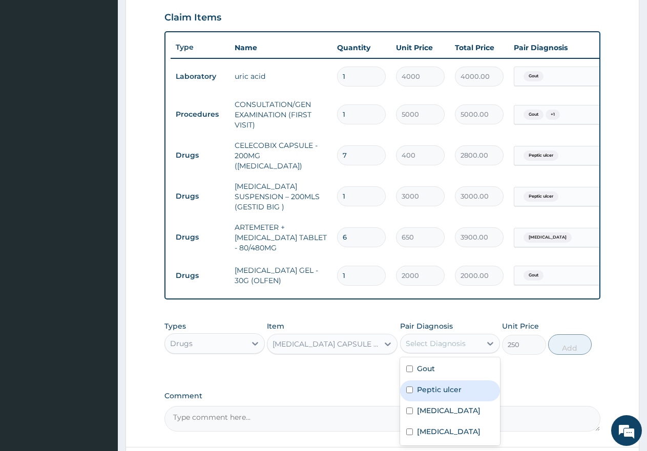
click at [408, 387] on input "checkbox" at bounding box center [409, 390] width 7 height 7
checkbox input "true"
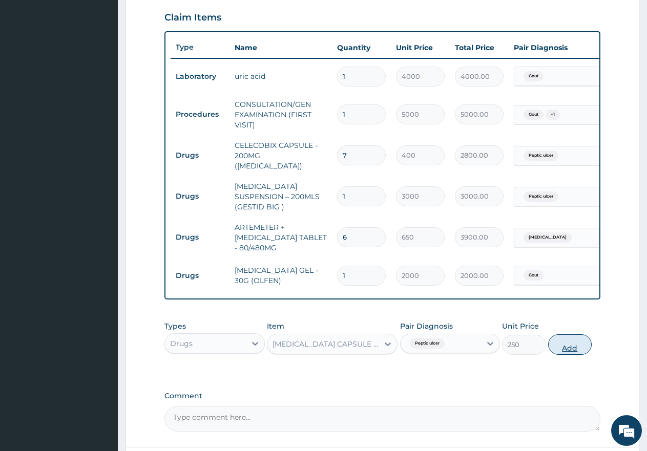
click at [573, 348] on button "Add" at bounding box center [570, 344] width 44 height 20
type input "0"
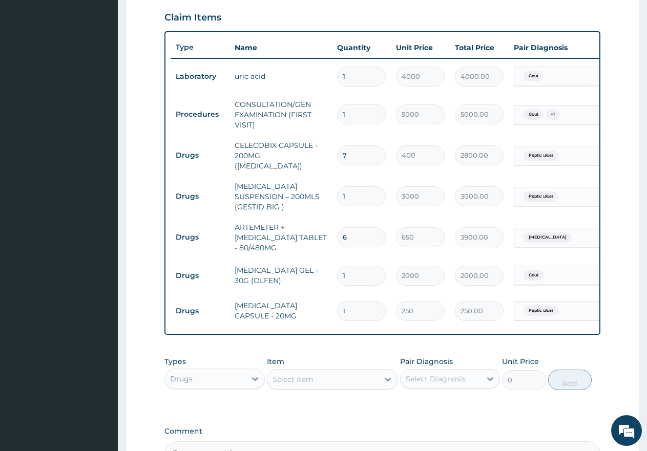
type input "0.00"
type input "2"
type input "500.00"
type input "28"
type input "7000.00"
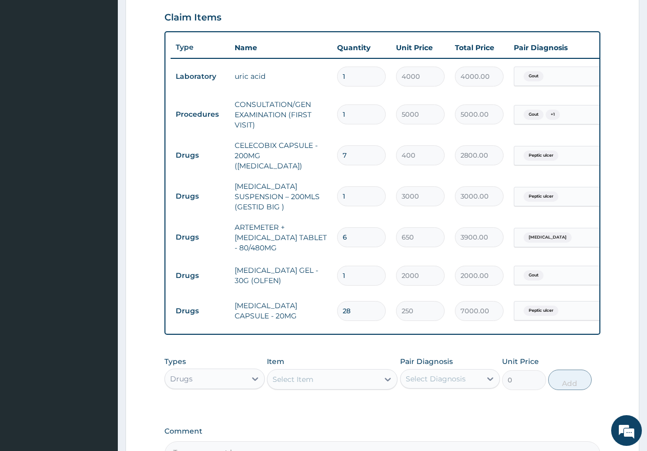
type input "28"
click at [286, 376] on div "Select Item" at bounding box center [292, 379] width 41 height 10
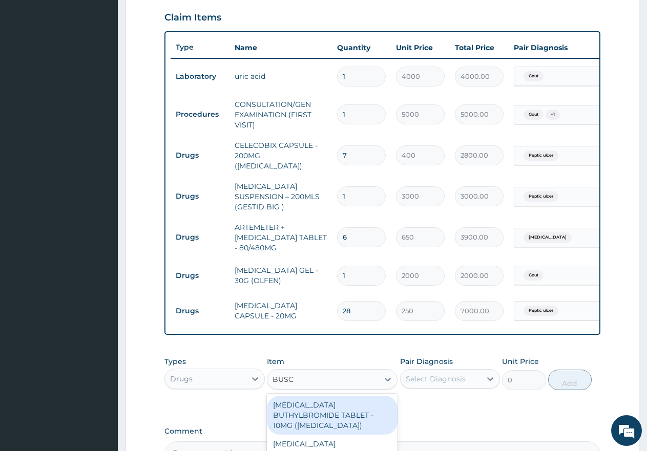
type input "BUSCO"
click at [340, 406] on div "HYOSCINE BUTHYLBROMIDE TABLET - 10MG (BUSCOPAN)" at bounding box center [332, 415] width 131 height 39
type input "100"
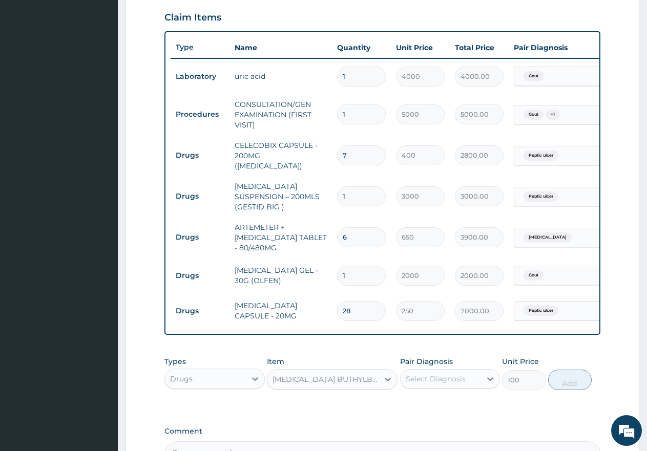
click at [448, 377] on div "Select Diagnosis" at bounding box center [435, 379] width 60 height 10
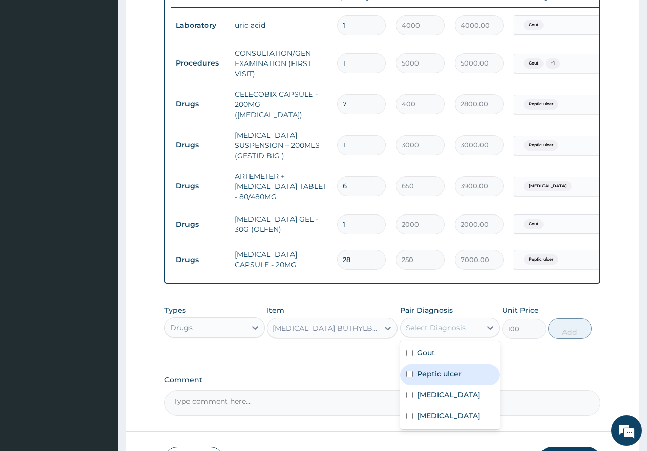
click at [408, 371] on input "checkbox" at bounding box center [409, 374] width 7 height 7
checkbox input "true"
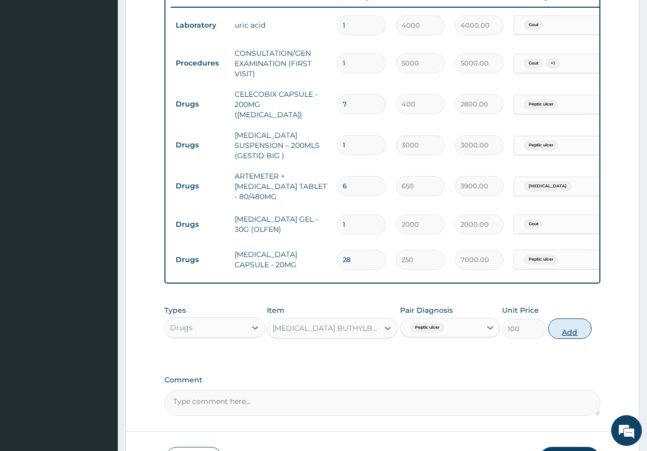
click at [569, 329] on button "Add" at bounding box center [570, 328] width 44 height 20
type input "0"
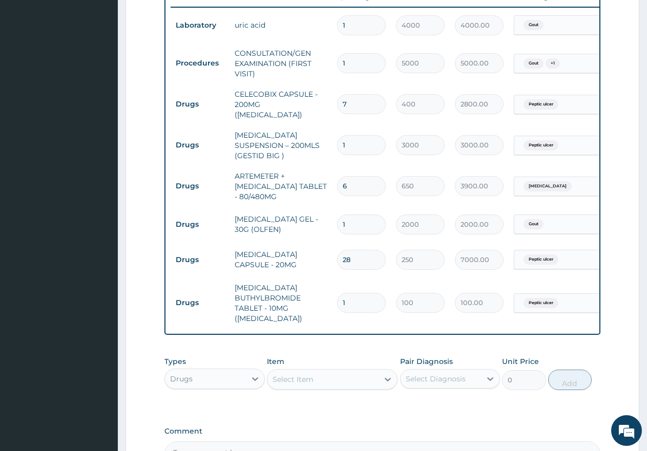
type input "18"
type input "1800.00"
type input "18"
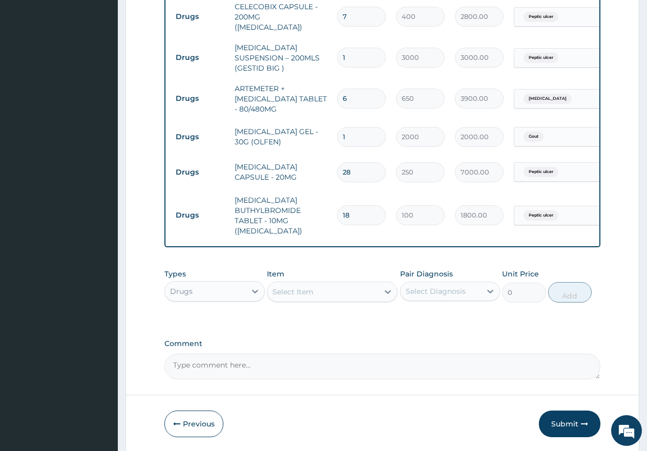
scroll to position [503, 0]
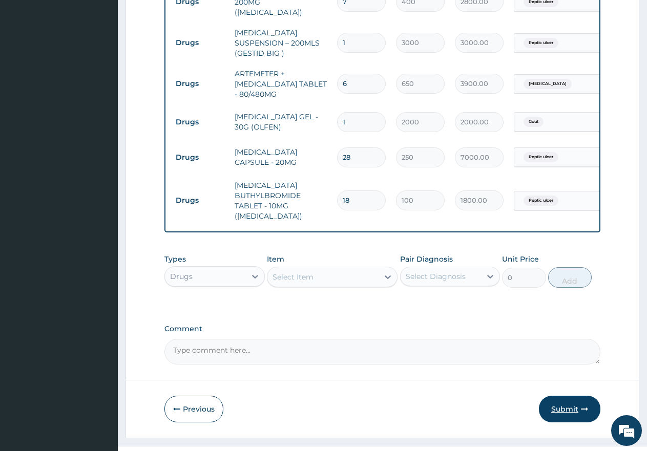
click at [571, 410] on button "Submit" at bounding box center [569, 409] width 61 height 27
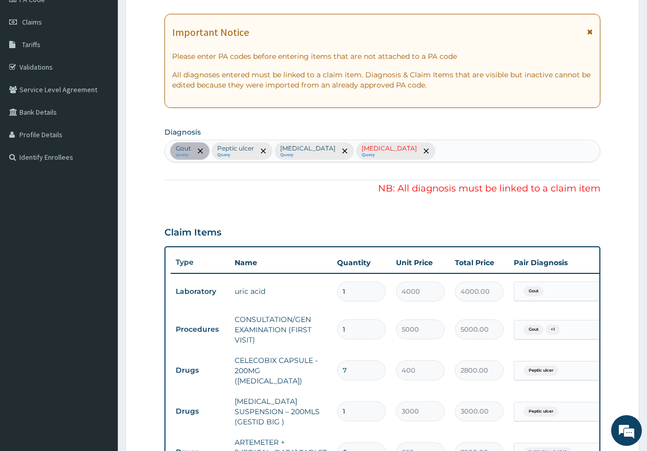
scroll to position [247, 0]
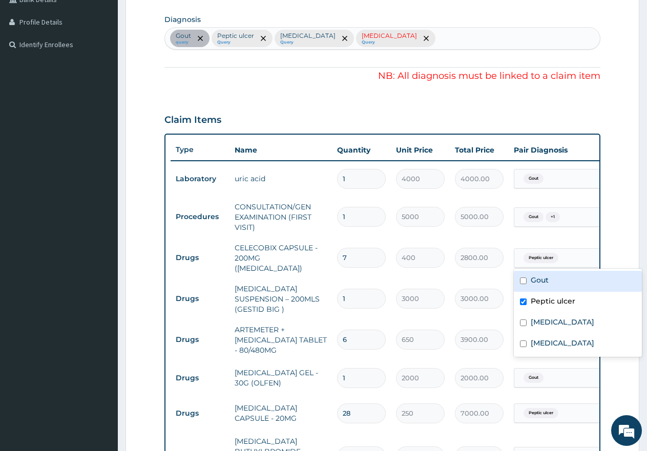
click at [564, 254] on div "Peptic ulcer" at bounding box center [555, 257] width 83 height 17
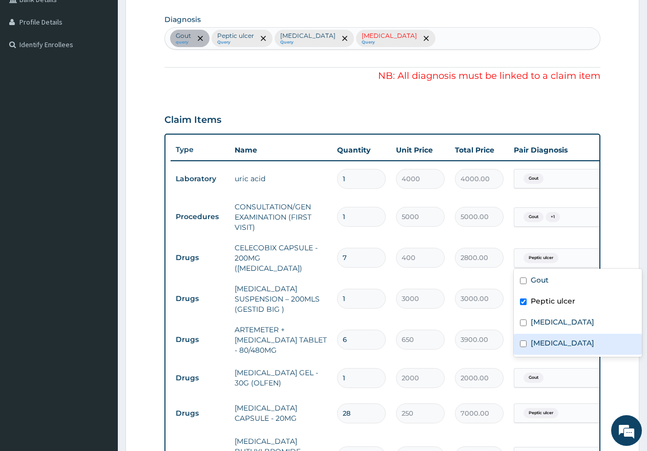
click at [523, 344] on input "checkbox" at bounding box center [523, 343] width 7 height 7
checkbox input "true"
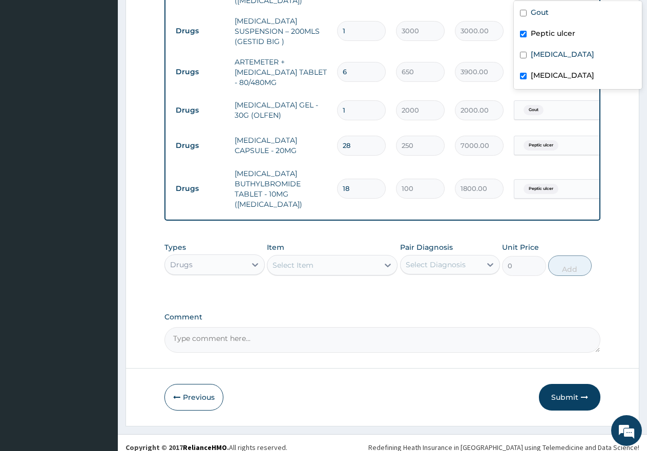
scroll to position [522, 0]
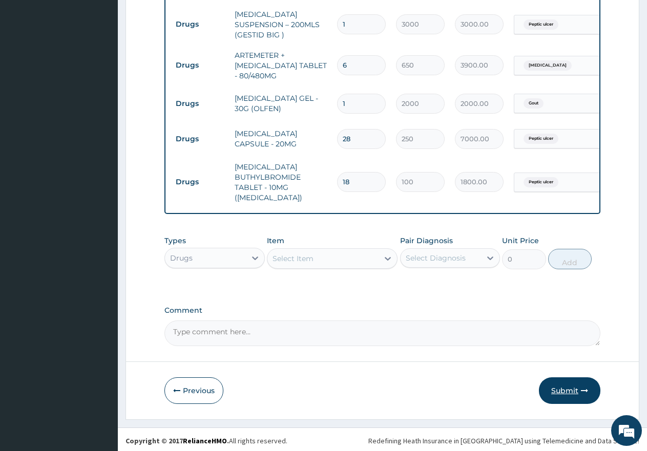
click at [560, 390] on button "Submit" at bounding box center [569, 390] width 61 height 27
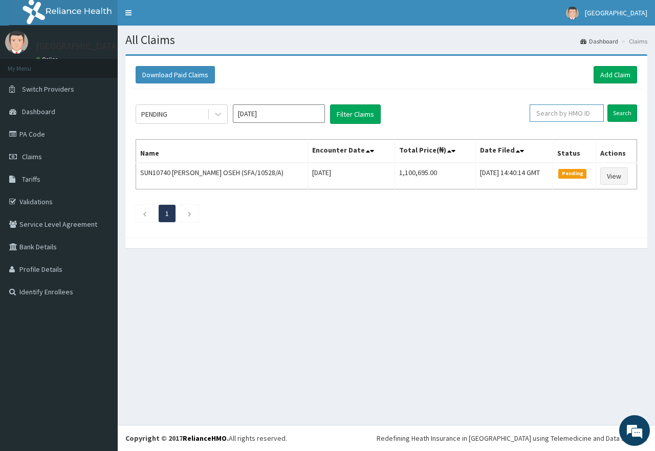
paste input "AMO/10011/B"
type input "AMO/10011/B"
click at [622, 113] on input "Search" at bounding box center [623, 112] width 30 height 17
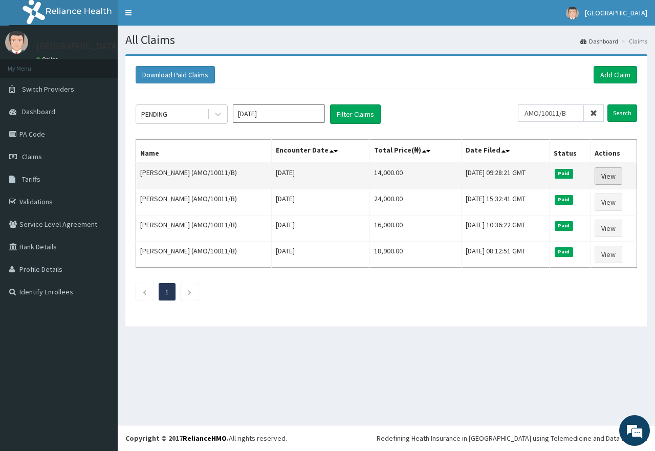
click at [612, 177] on link "View" at bounding box center [609, 175] width 28 height 17
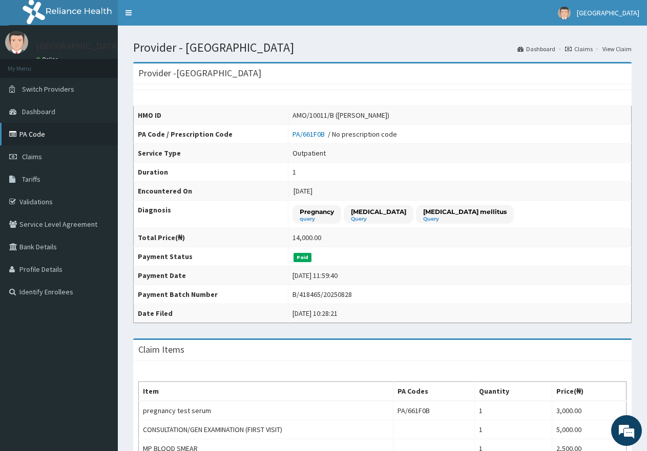
click at [33, 135] on link "PA Code" at bounding box center [59, 134] width 118 height 23
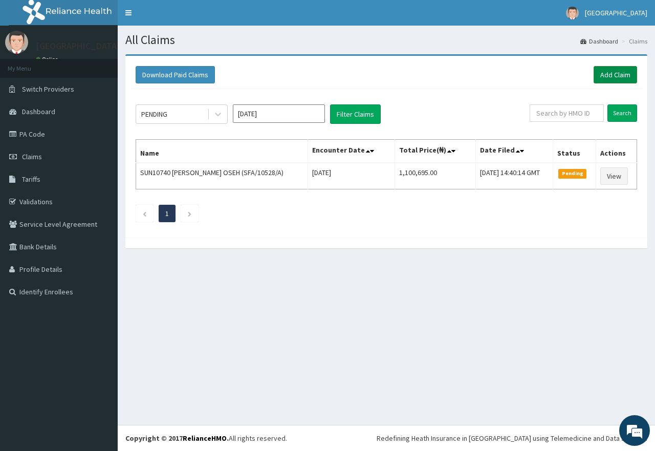
click at [608, 77] on link "Add Claim" at bounding box center [616, 74] width 44 height 17
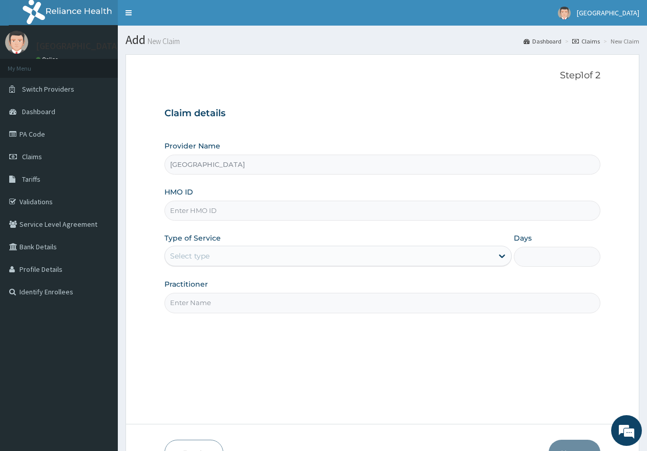
click at [232, 218] on input "HMO ID" at bounding box center [382, 211] width 436 height 20
paste input "AMO/10011/B"
type input "AMO/10011/B"
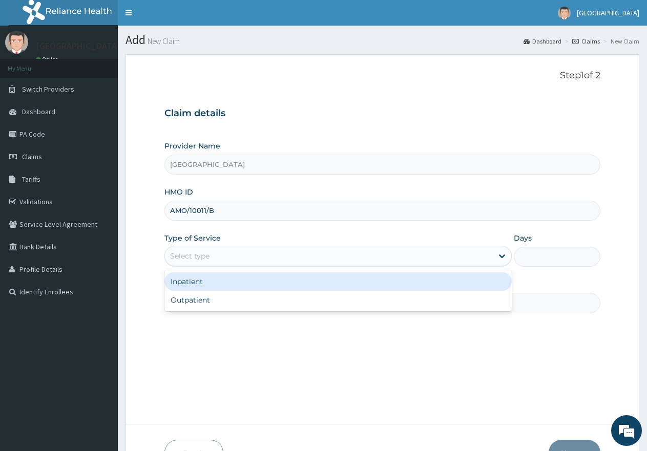
click at [230, 258] on div "Select type" at bounding box center [328, 256] width 327 height 16
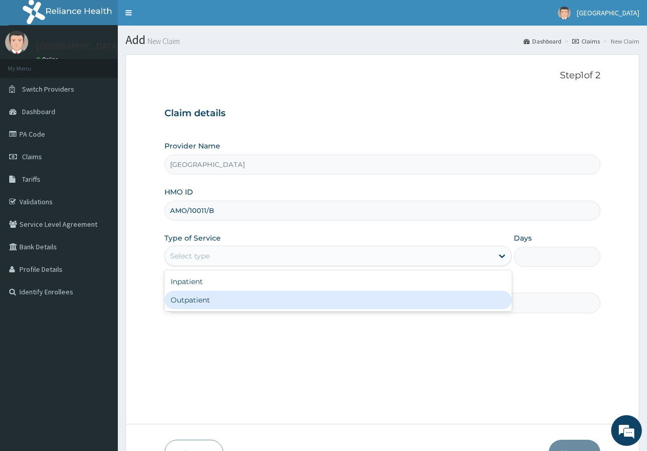
click at [226, 302] on div "Outpatient" at bounding box center [337, 300] width 347 height 18
type input "1"
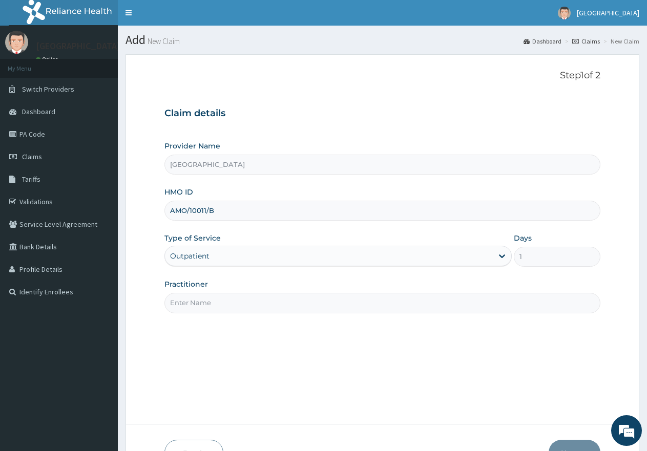
click at [230, 307] on input "Practitioner" at bounding box center [382, 303] width 436 height 20
type input "gp"
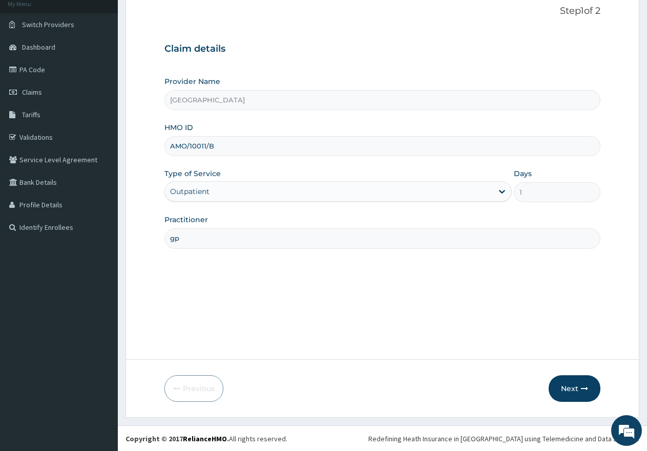
scroll to position [65, 0]
click at [574, 390] on button "Next" at bounding box center [574, 388] width 52 height 27
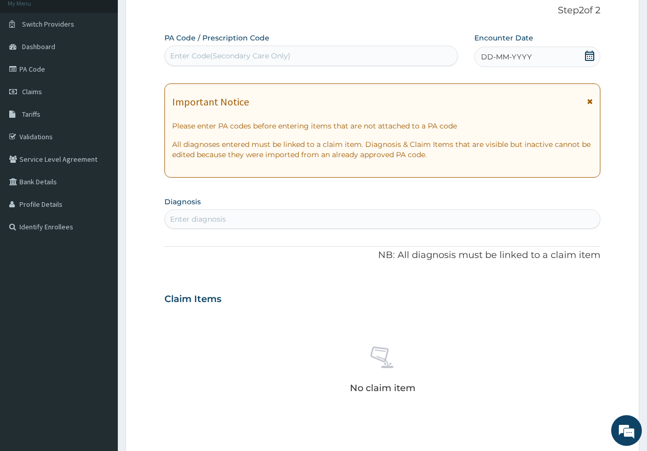
click at [285, 54] on div "Enter Code(Secondary Care Only)" at bounding box center [230, 56] width 120 height 10
paste input "PA/D686B1"
type input "PA/D686B1"
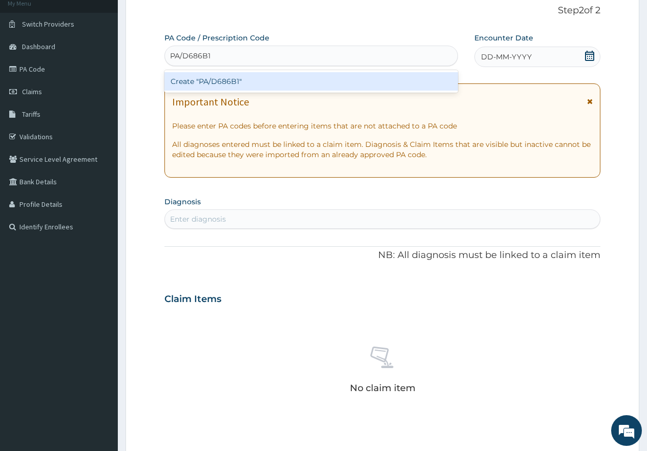
click at [267, 81] on div "Create "PA/D686B1"" at bounding box center [310, 81] width 293 height 18
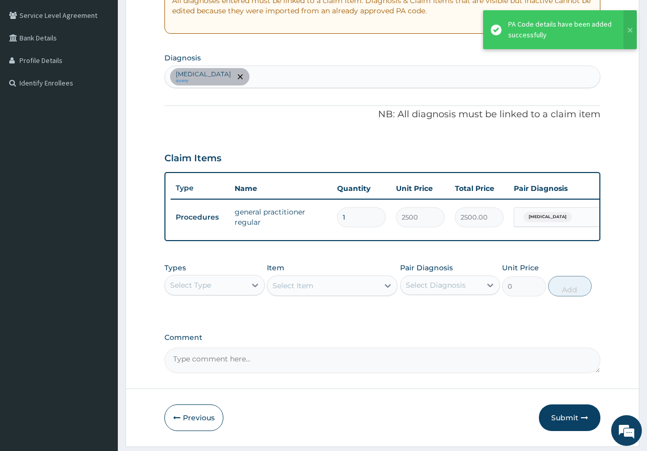
scroll to position [247, 0]
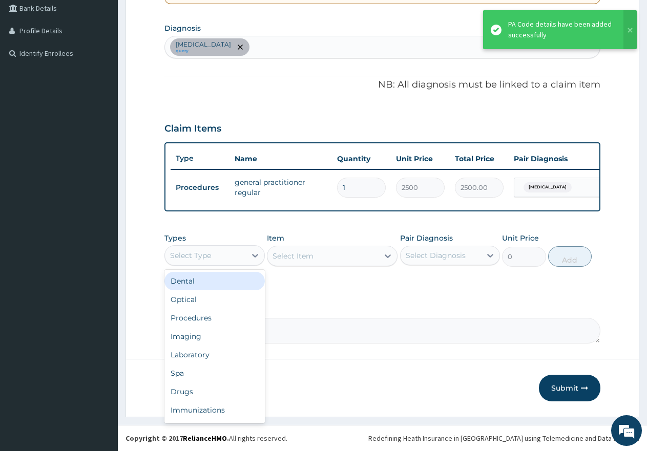
click at [207, 258] on div "Select Type" at bounding box center [190, 255] width 41 height 10
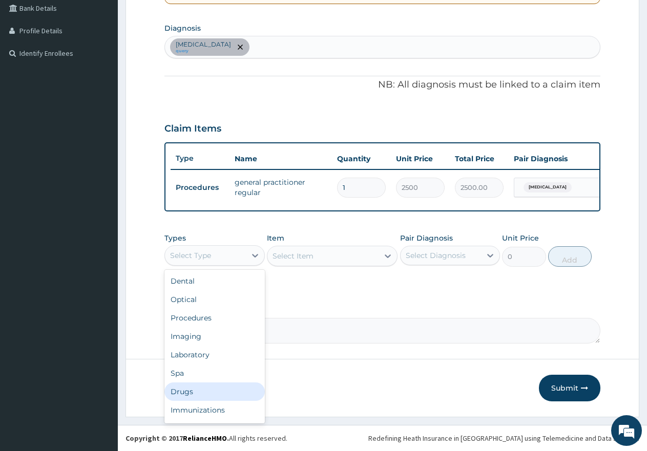
click at [196, 385] on div "Drugs" at bounding box center [214, 391] width 100 height 18
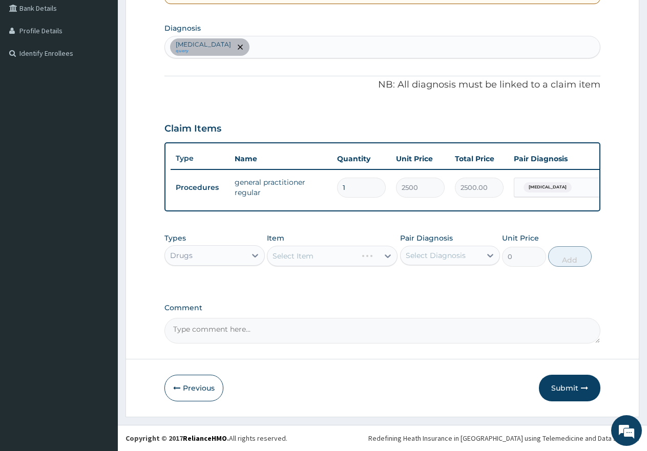
click at [293, 251] on div "Select Item" at bounding box center [332, 256] width 131 height 20
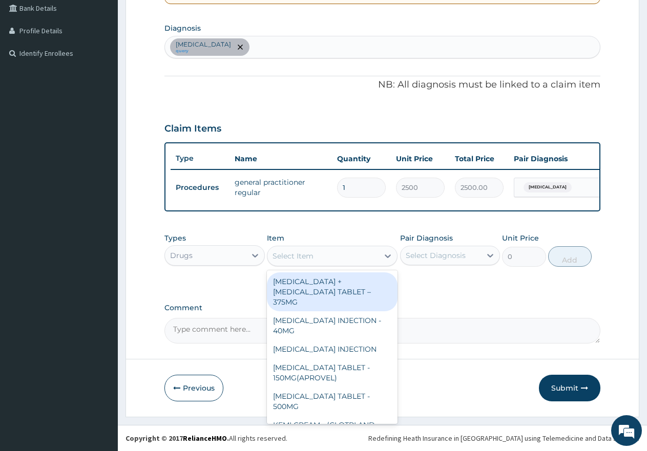
click at [296, 256] on div "Select Item" at bounding box center [292, 256] width 41 height 10
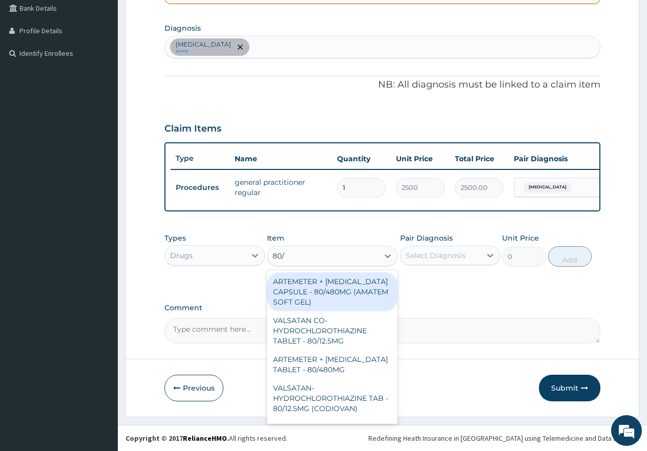
type input "80/4"
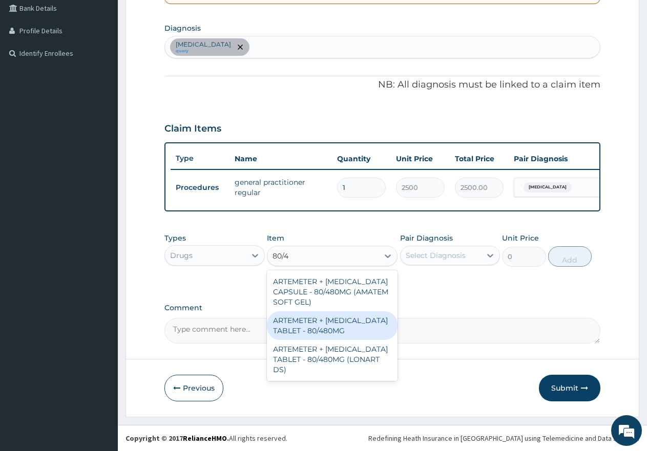
drag, startPoint x: 332, startPoint y: 324, endPoint x: 364, endPoint y: 316, distance: 32.7
click at [333, 324] on div "ARTEMETER + [MEDICAL_DATA] TABLET - 80/480MG" at bounding box center [332, 325] width 131 height 29
type input "650"
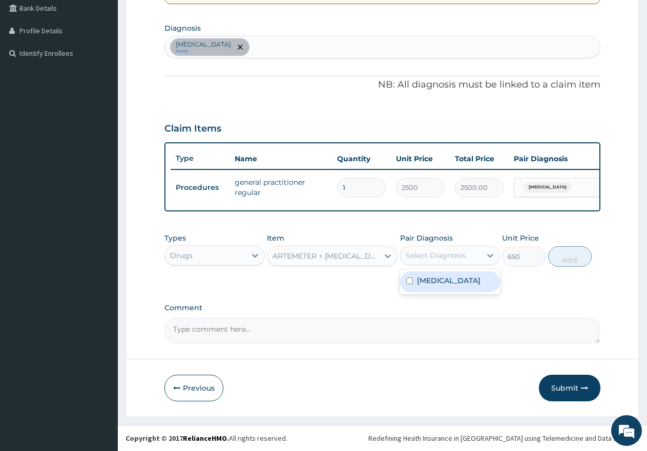
click at [441, 250] on div "Select Diagnosis" at bounding box center [435, 255] width 60 height 10
click at [411, 280] on input "checkbox" at bounding box center [409, 280] width 7 height 7
checkbox input "true"
click at [567, 261] on button "Add" at bounding box center [570, 256] width 44 height 20
type input "0"
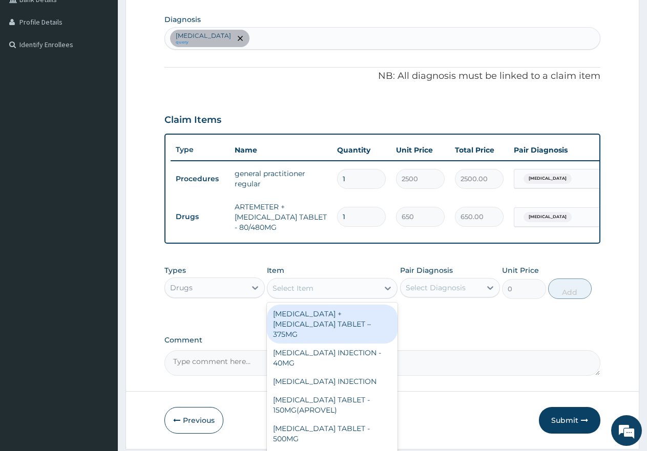
click at [337, 296] on div "Select Item" at bounding box center [322, 288] width 111 height 16
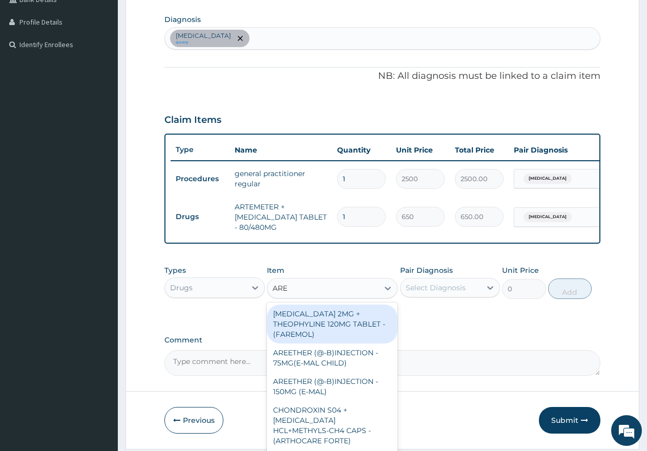
type input "AREE"
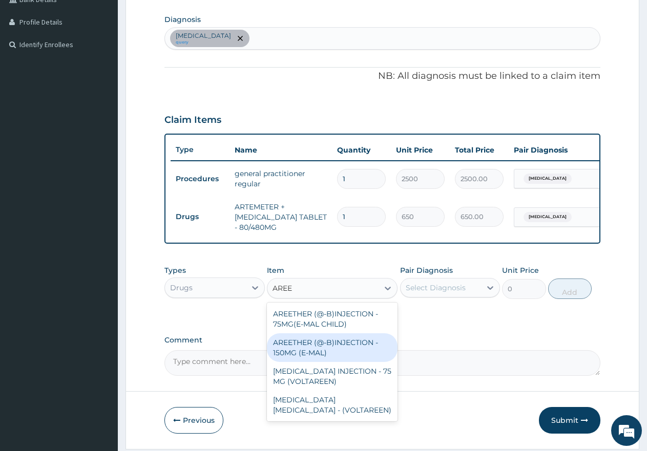
click at [317, 354] on div "AREETHER (@-B)INJECTION - 150MG (E-MAL)" at bounding box center [332, 347] width 131 height 29
type input "3000"
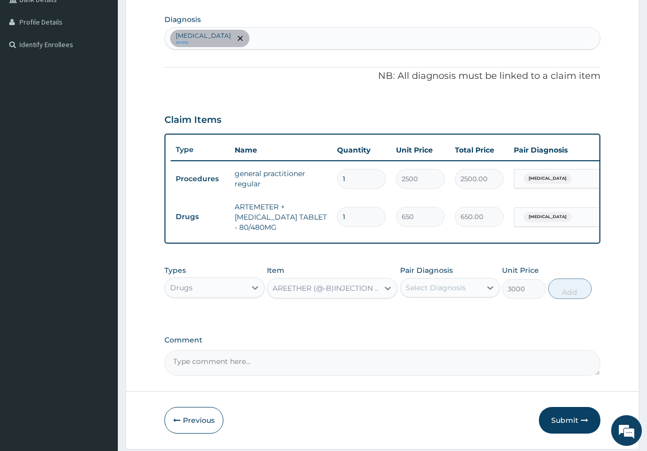
click at [423, 293] on div "Select Diagnosis" at bounding box center [435, 288] width 60 height 10
click at [408, 316] on input "checkbox" at bounding box center [409, 313] width 7 height 7
checkbox input "true"
click at [567, 299] on button "Add" at bounding box center [570, 288] width 44 height 20
type input "0"
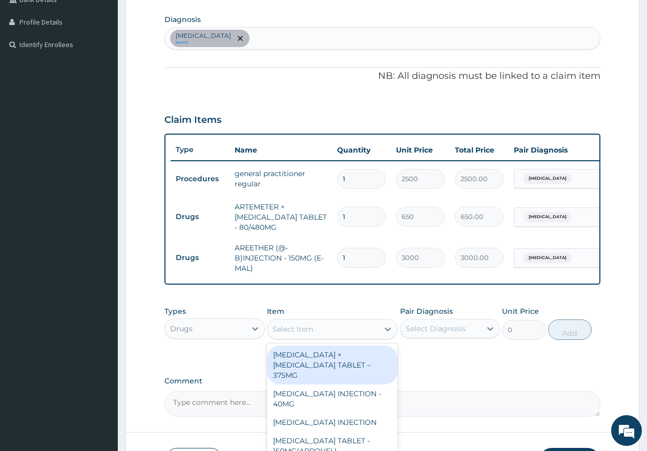
click at [314, 336] on div "Select Item" at bounding box center [322, 329] width 111 height 16
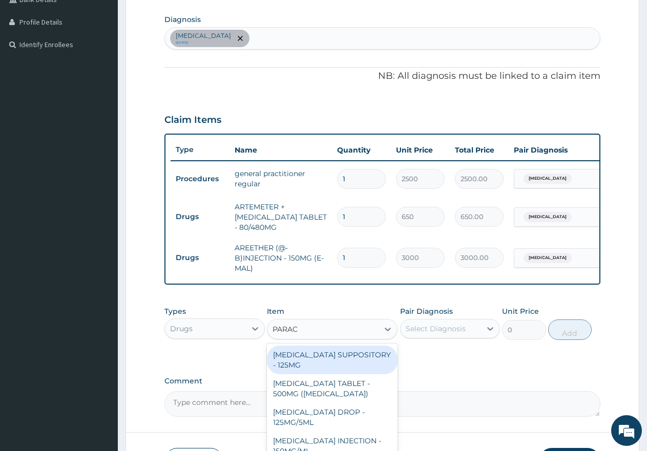
type input "PARACE"
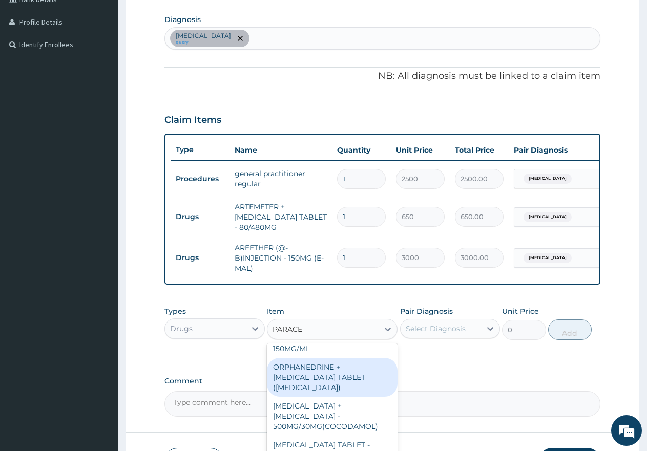
scroll to position [119, 0]
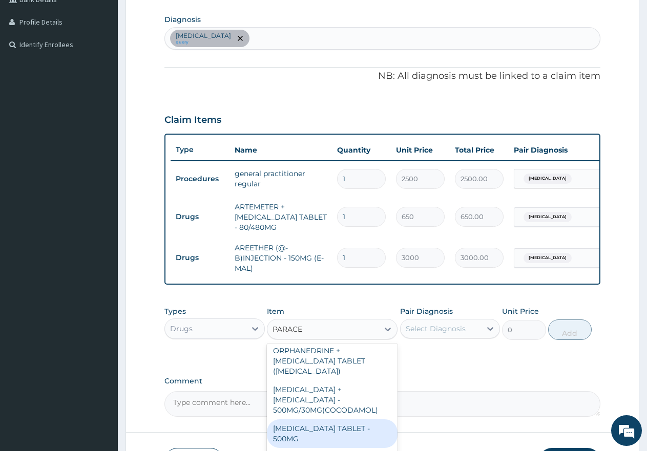
click at [317, 425] on div "[MEDICAL_DATA] TABLET - 500MG" at bounding box center [332, 433] width 131 height 29
type input "60"
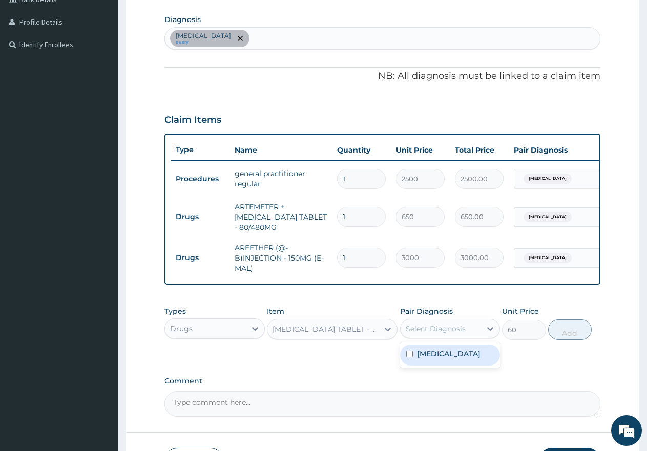
click at [427, 334] on div "Select Diagnosis" at bounding box center [435, 329] width 60 height 10
click at [417, 359] on label "Malaria" at bounding box center [448, 354] width 63 height 10
checkbox input "true"
click at [569, 339] on button "Add" at bounding box center [570, 329] width 44 height 20
type input "0"
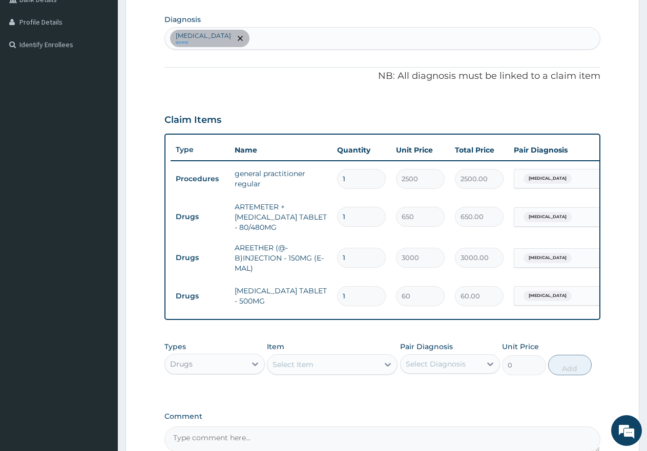
type input "18"
type input "1080.00"
type input "18"
drag, startPoint x: 348, startPoint y: 250, endPoint x: 332, endPoint y: 245, distance: 16.0
click at [332, 245] on td "1" at bounding box center [361, 258] width 59 height 30
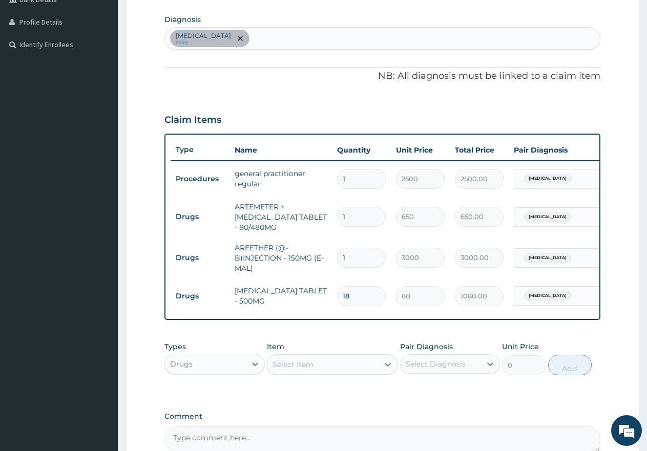
type input "3"
type input "9000.00"
type input "3"
drag, startPoint x: 353, startPoint y: 216, endPoint x: 334, endPoint y: 211, distance: 19.6
click at [334, 211] on td "1" at bounding box center [361, 217] width 59 height 30
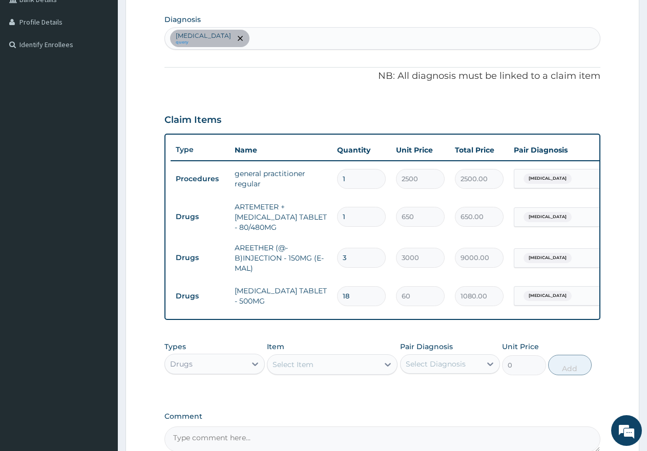
type input "6"
type input "3900.00"
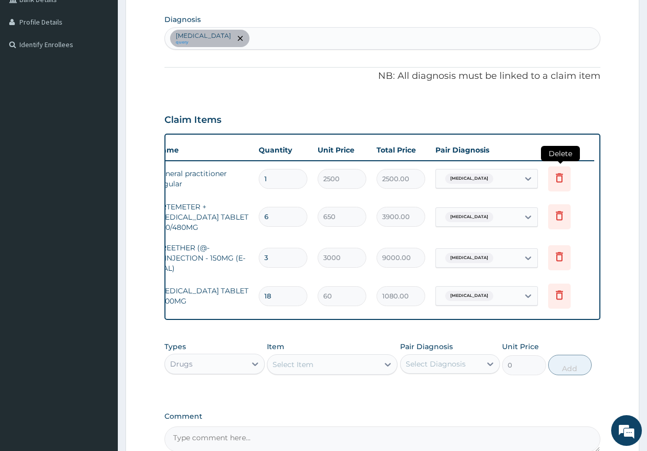
type input "6"
click at [555, 177] on icon at bounding box center [559, 178] width 12 height 12
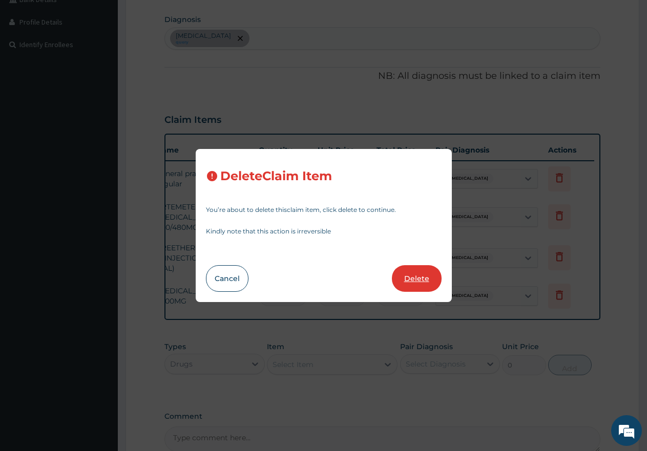
click at [425, 278] on button "Delete" at bounding box center [417, 278] width 50 height 27
type input "6"
type input "650"
type input "3900.00"
type input "3"
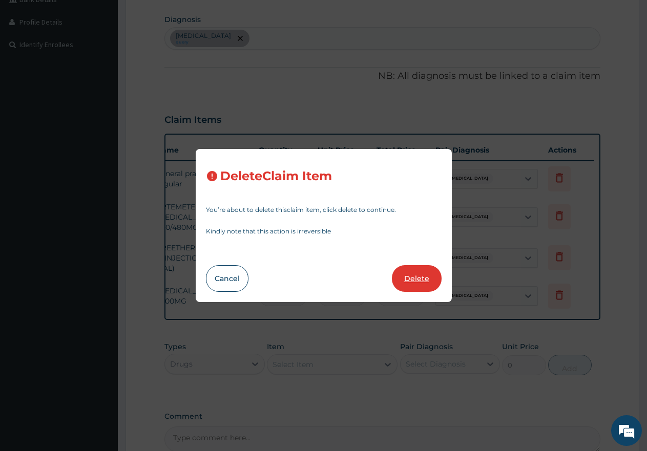
type input "3000"
type input "9000.00"
type input "18"
type input "60"
type input "1080.00"
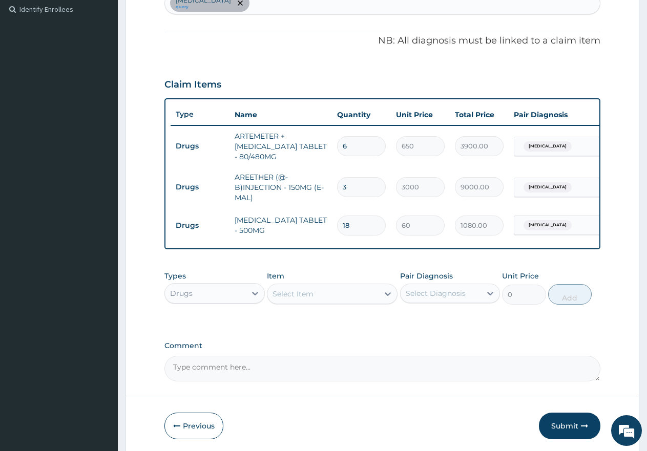
scroll to position [329, 0]
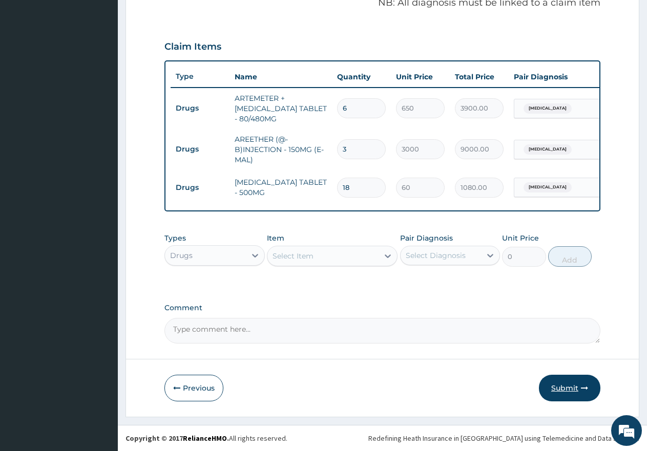
click at [560, 387] on button "Submit" at bounding box center [569, 388] width 61 height 27
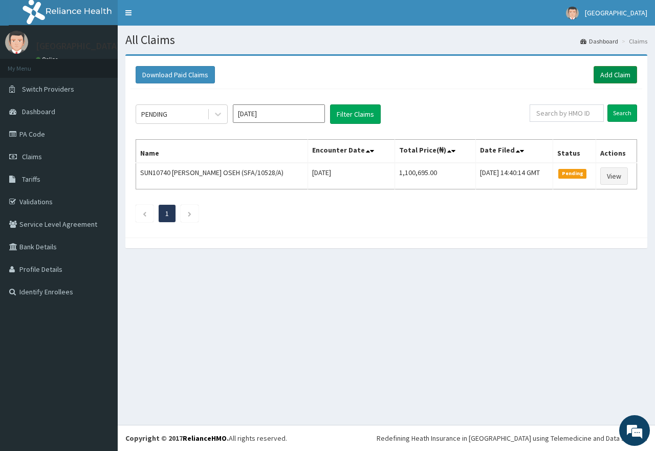
click at [619, 76] on link "Add Claim" at bounding box center [616, 74] width 44 height 17
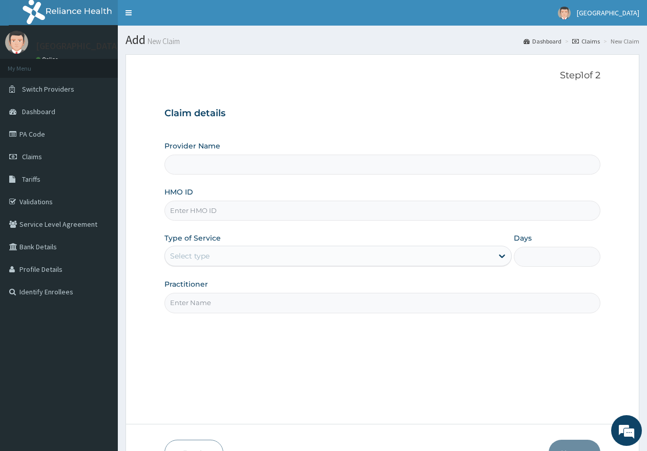
type input "[GEOGRAPHIC_DATA]"
paste input "SFL/10506/D"
type input "SFL/10506/D"
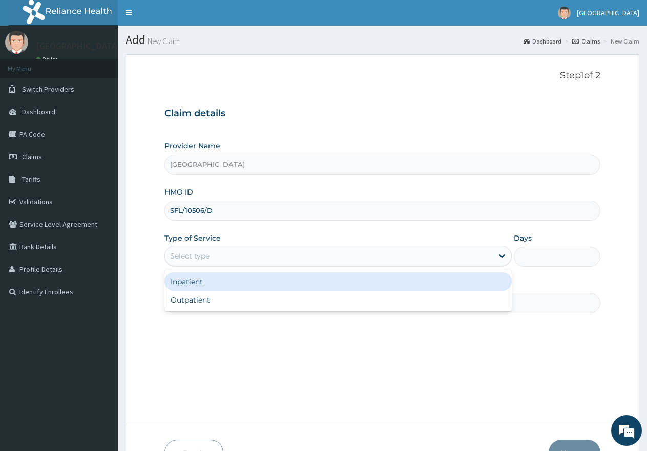
drag, startPoint x: 258, startPoint y: 254, endPoint x: 221, endPoint y: 303, distance: 60.6
click at [221, 303] on div "Outpatient" at bounding box center [337, 300] width 347 height 18
type input "1"
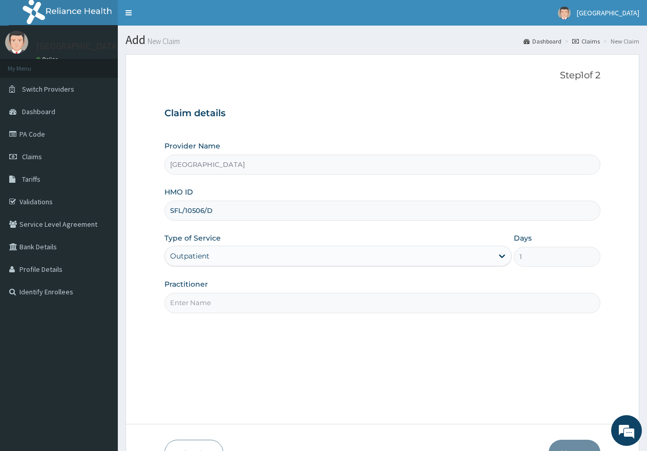
click at [221, 303] on input "Practitioner" at bounding box center [382, 303] width 436 height 20
type input "gp"
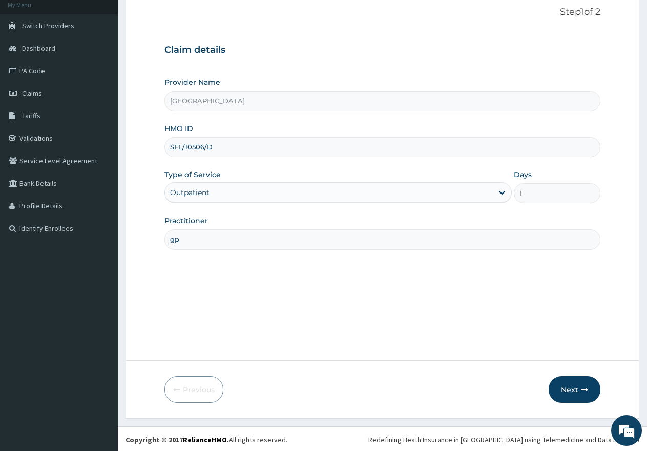
scroll to position [65, 0]
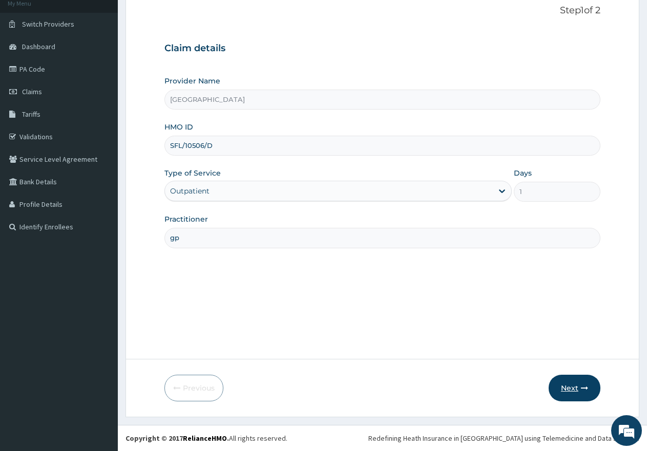
click at [575, 388] on button "Next" at bounding box center [574, 388] width 52 height 27
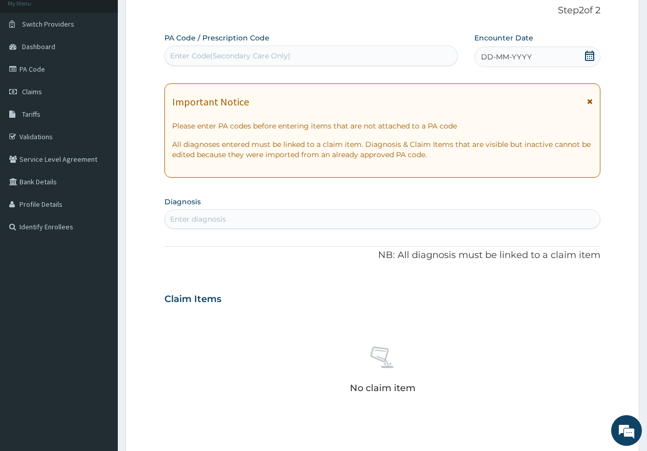
click at [287, 54] on div "Enter Code(Secondary Care Only)" at bounding box center [230, 56] width 120 height 10
paste input "PA/4053F1"
type input "PA/4053F1"
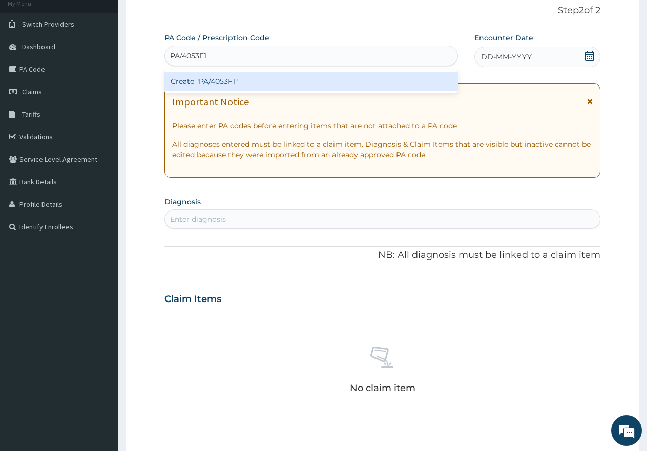
click at [262, 83] on div "Create "PA/4053F1"" at bounding box center [310, 81] width 293 height 18
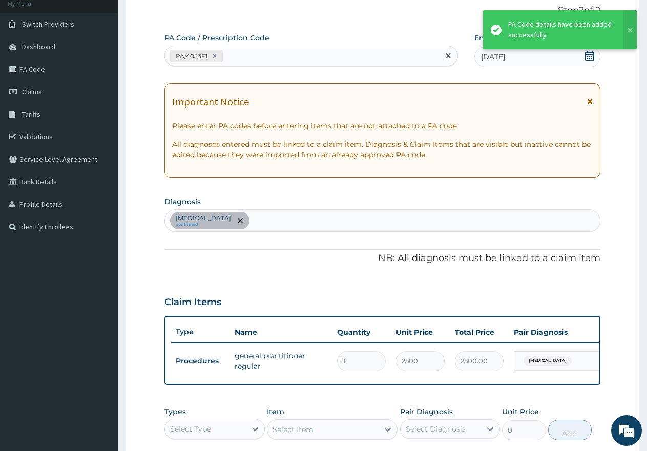
click at [250, 54] on div "PA/4053F1" at bounding box center [302, 56] width 274 height 17
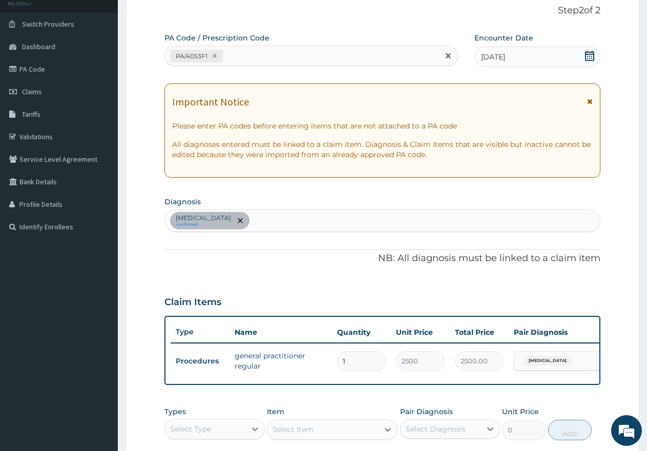
paste input "PA/13475B"
type input "PA/13475B"
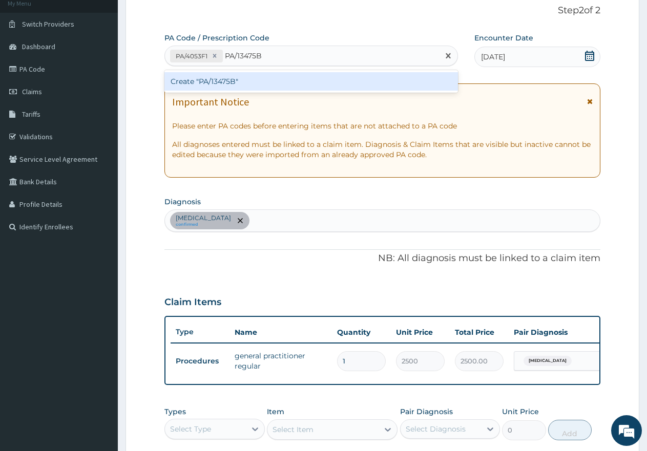
click at [244, 80] on div "Create "PA/13475B"" at bounding box center [310, 81] width 293 height 18
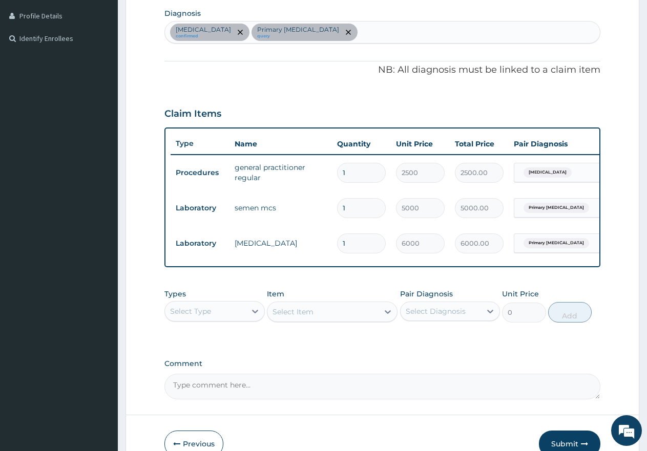
scroll to position [270, 0]
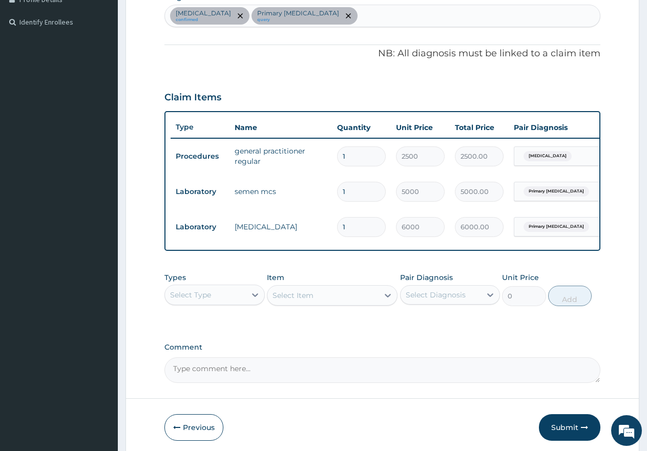
click at [215, 303] on div "Select Type" at bounding box center [205, 295] width 81 height 16
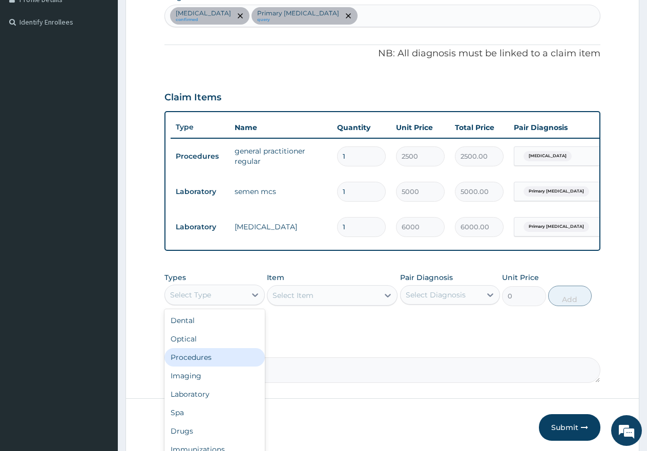
click at [204, 361] on div "Procedures" at bounding box center [214, 357] width 100 height 18
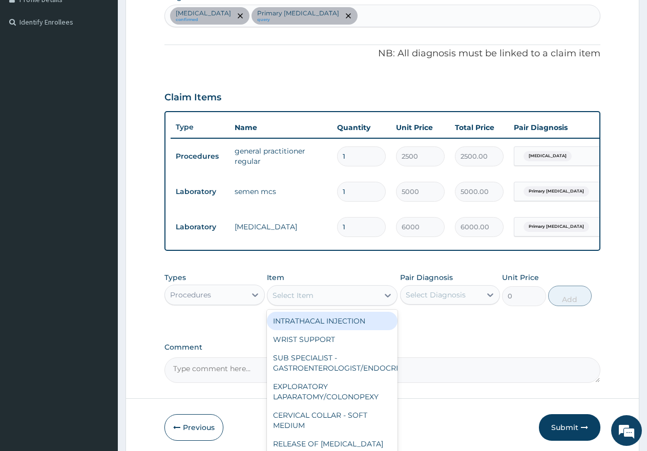
click at [311, 301] on div "Select Item" at bounding box center [292, 295] width 41 height 10
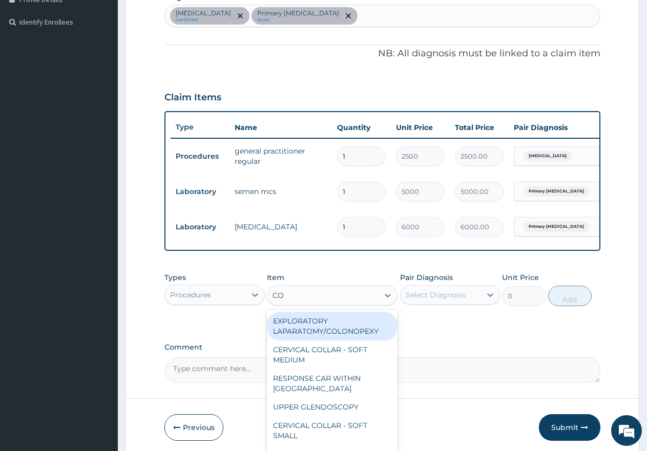
type input "CON"
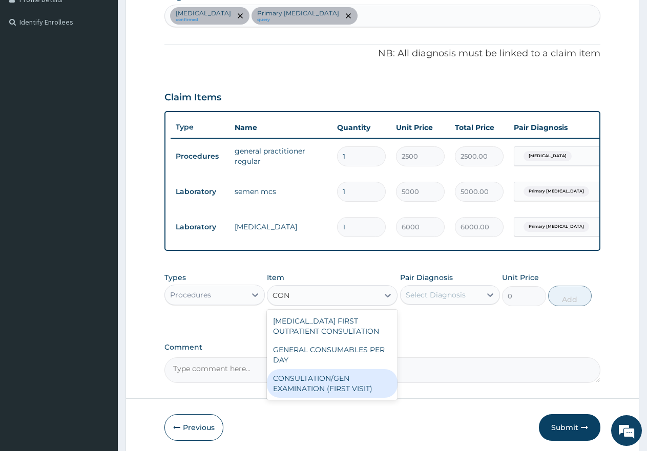
drag, startPoint x: 311, startPoint y: 390, endPoint x: 373, endPoint y: 353, distance: 72.3
click at [312, 391] on div "CONSULTATION/GEN EXAMINATION (FIRST VISIT)" at bounding box center [332, 383] width 131 height 29
type input "5000"
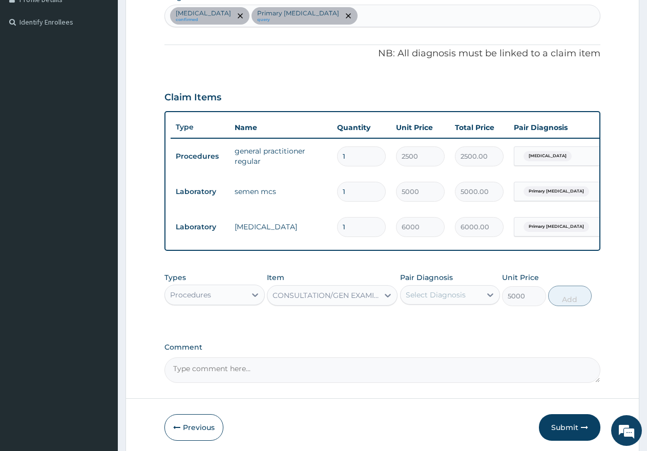
click at [437, 300] on div "Select Diagnosis" at bounding box center [435, 295] width 60 height 10
click at [411, 324] on input "checkbox" at bounding box center [409, 320] width 7 height 7
checkbox input "true"
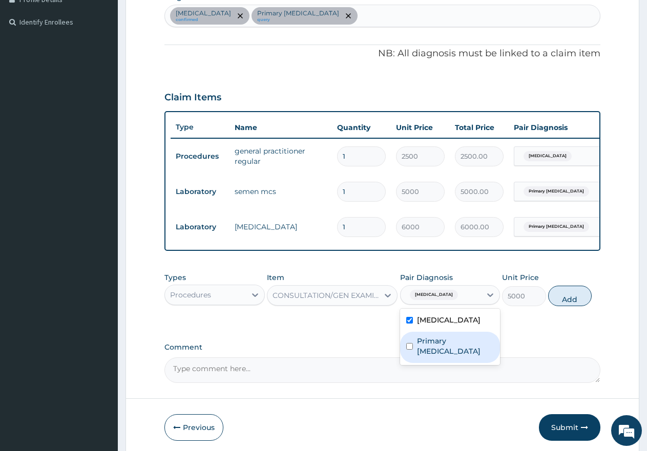
click at [410, 350] on input "checkbox" at bounding box center [409, 346] width 7 height 7
checkbox input "true"
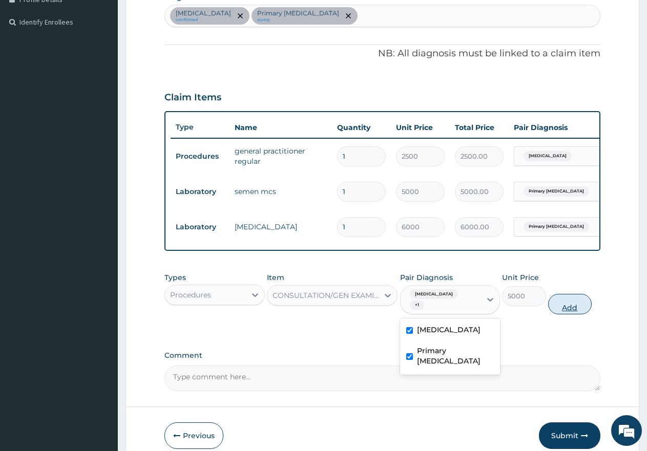
click at [570, 308] on button "Add" at bounding box center [570, 304] width 44 height 20
type input "0"
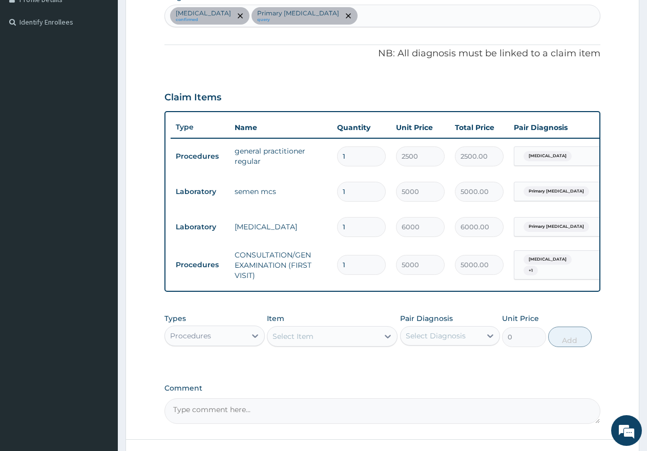
drag, startPoint x: 390, startPoint y: 289, endPoint x: 432, endPoint y: 299, distance: 43.6
click at [432, 292] on div "Type Name Quantity Unit Price Total Price Pair Diagnosis Actions Procedures gen…" at bounding box center [382, 201] width 436 height 181
click at [415, 290] on div "Type Name Quantity Unit Price Total Price Pair Diagnosis Actions Procedures gen…" at bounding box center [382, 201] width 436 height 181
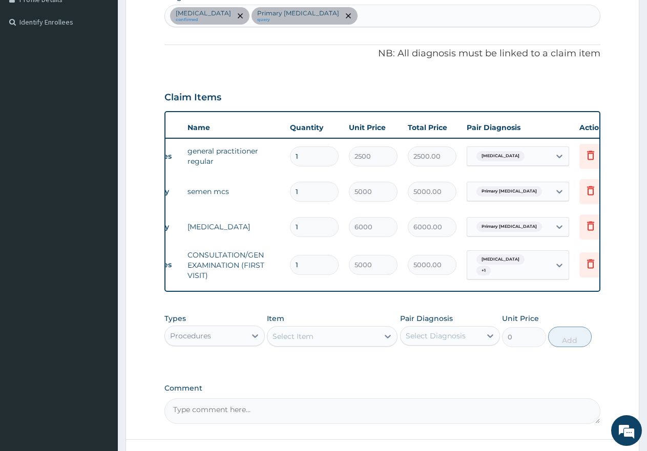
scroll to position [0, 78]
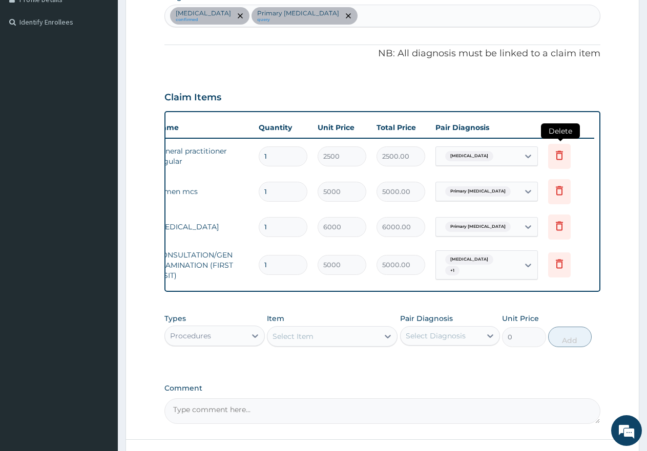
click at [557, 157] on icon at bounding box center [558, 155] width 7 height 9
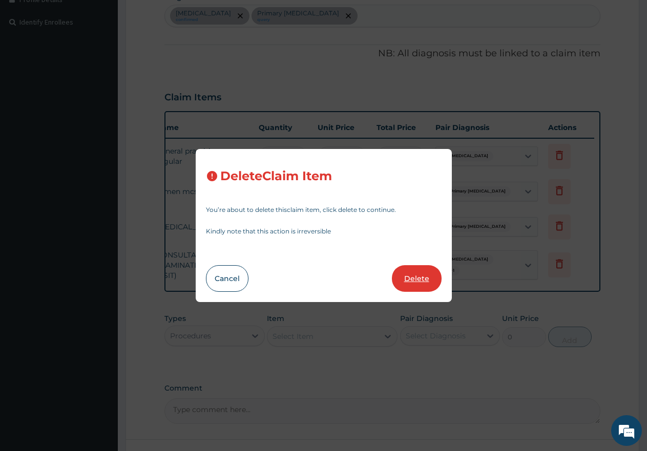
click at [420, 280] on button "Delete" at bounding box center [417, 278] width 50 height 27
type input "5000"
type input "5000.00"
type input "6000"
type input "6000.00"
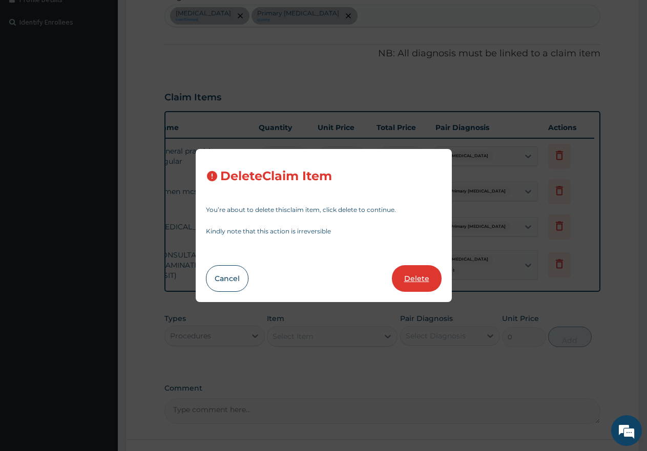
type input "5000"
type input "5000.00"
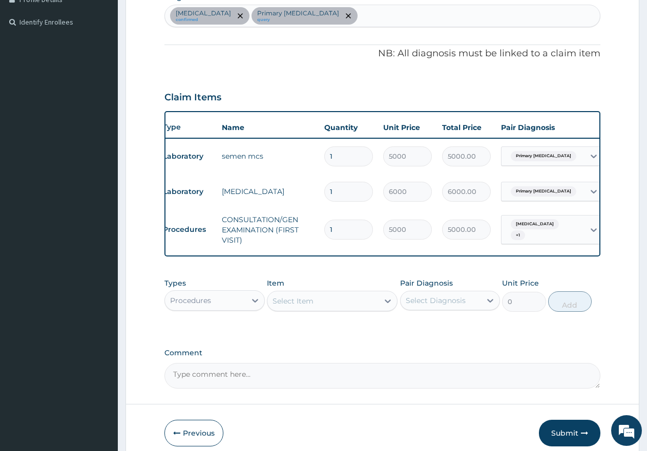
scroll to position [0, 0]
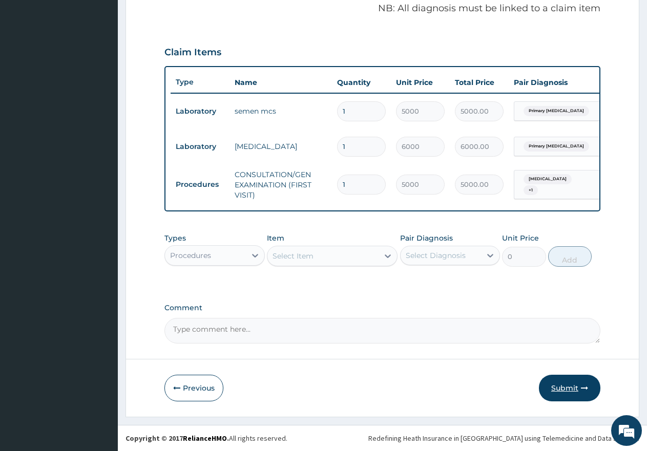
click at [558, 393] on button "Submit" at bounding box center [569, 388] width 61 height 27
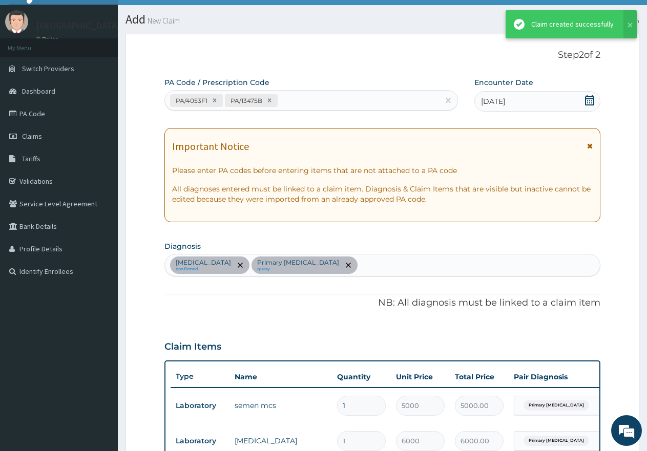
scroll to position [321, 0]
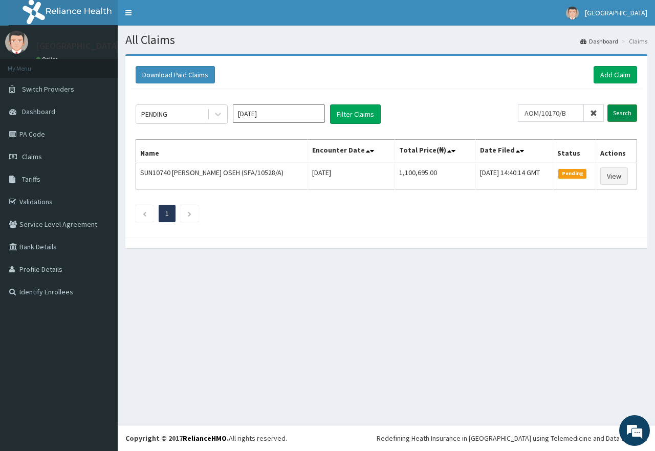
type input "AOM/10170/B"
click at [617, 112] on input "Search" at bounding box center [623, 112] width 30 height 17
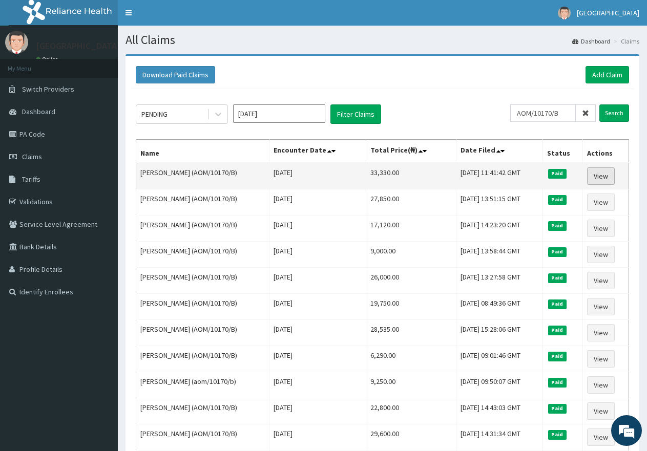
click at [601, 177] on link "View" at bounding box center [601, 175] width 28 height 17
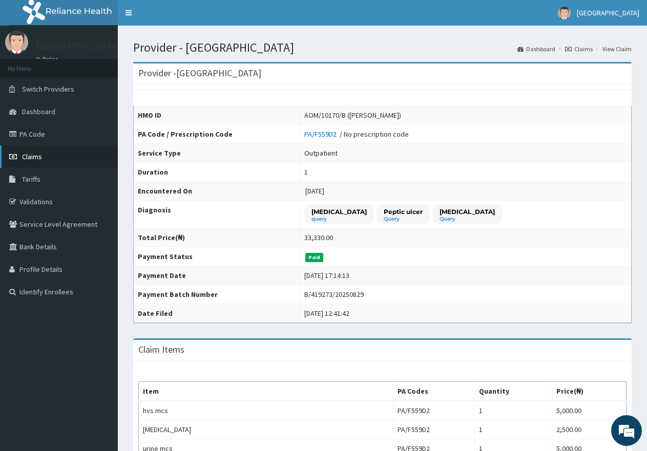
click at [36, 156] on span "Claims" at bounding box center [32, 156] width 20 height 9
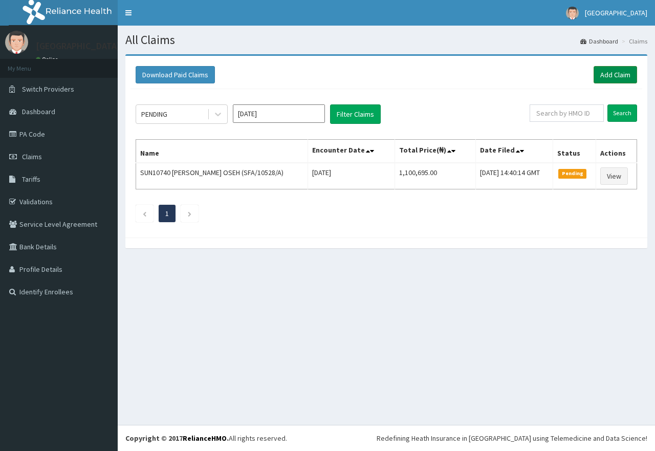
click at [619, 76] on link "Add Claim" at bounding box center [616, 74] width 44 height 17
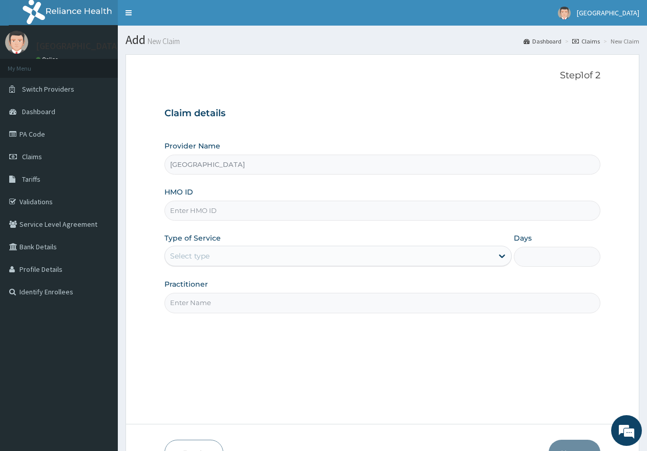
click at [302, 214] on input "HMO ID" at bounding box center [382, 211] width 436 height 20
paste input "AOM/10170/B"
type input "AOM/10170/B"
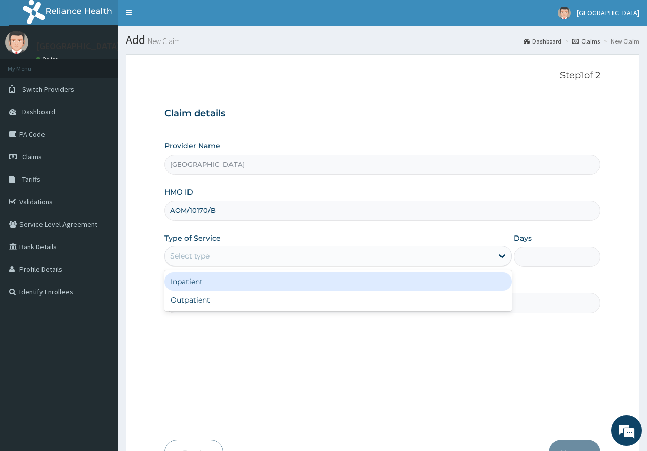
click at [276, 253] on div "Select type" at bounding box center [328, 256] width 327 height 16
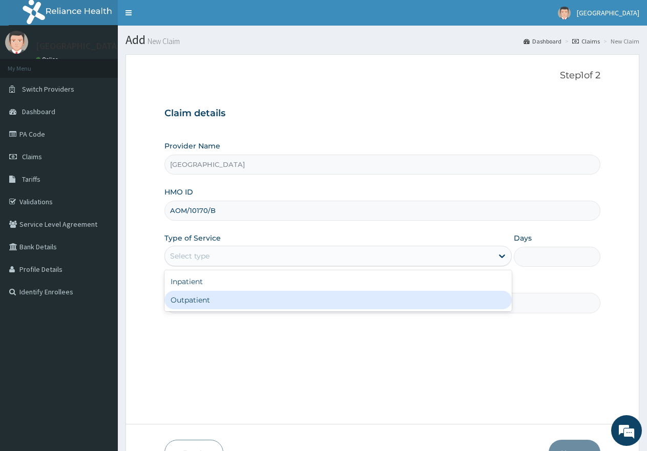
click at [222, 297] on div "Outpatient" at bounding box center [337, 300] width 347 height 18
type input "1"
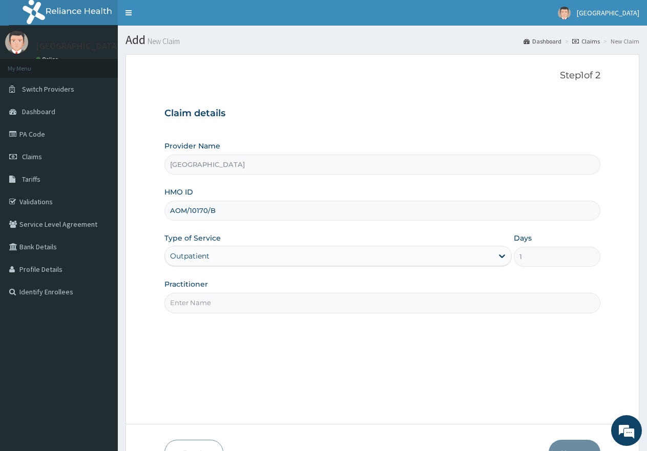
click at [225, 305] on input "Practitioner" at bounding box center [382, 303] width 436 height 20
type input "gp"
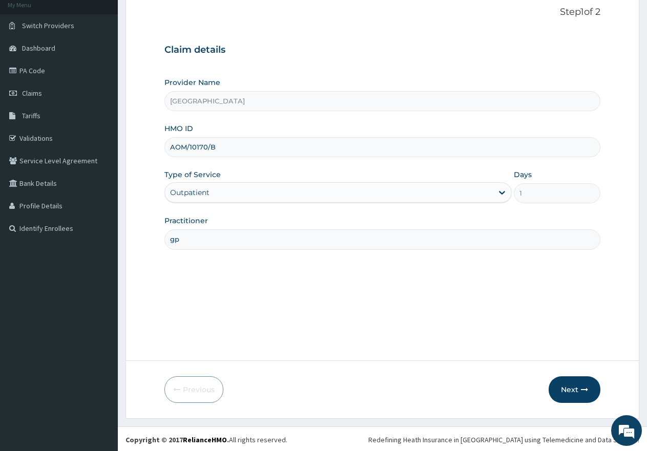
scroll to position [65, 0]
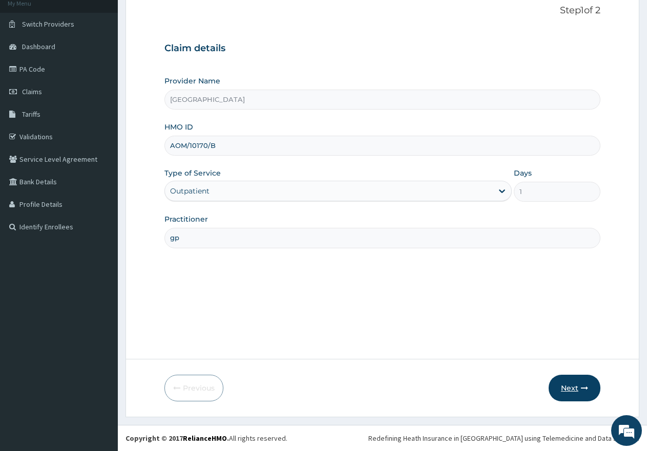
click at [584, 390] on icon "button" at bounding box center [584, 387] width 7 height 7
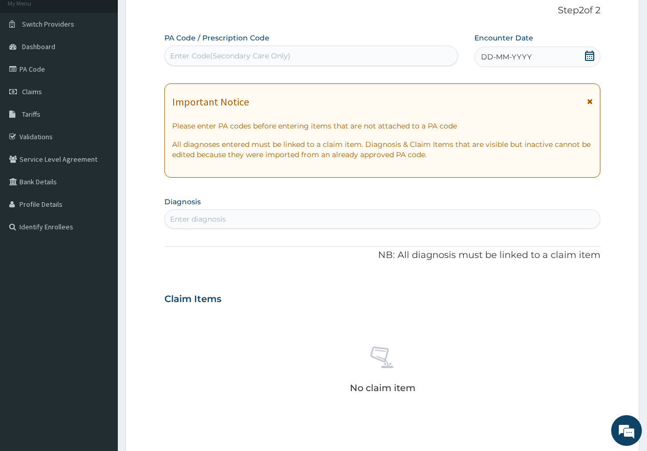
click at [586, 54] on icon at bounding box center [589, 56] width 9 height 10
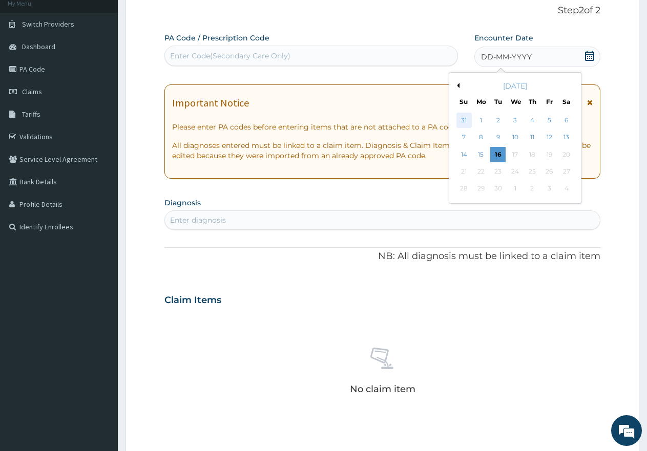
click at [463, 114] on div "31" at bounding box center [463, 120] width 15 height 15
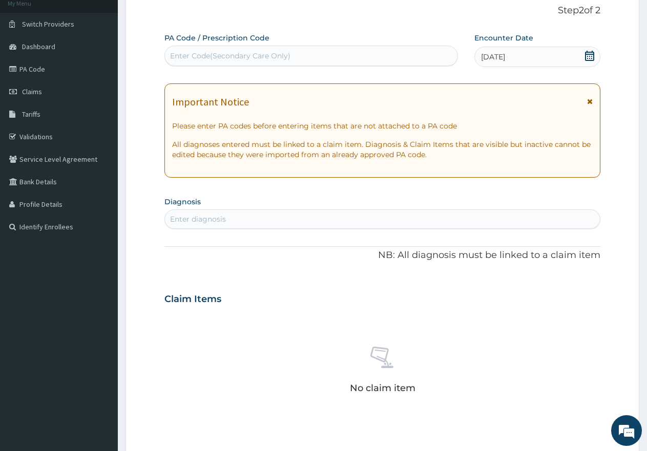
click at [235, 219] on div "Enter diagnosis" at bounding box center [382, 219] width 435 height 16
type input "SEPSI"
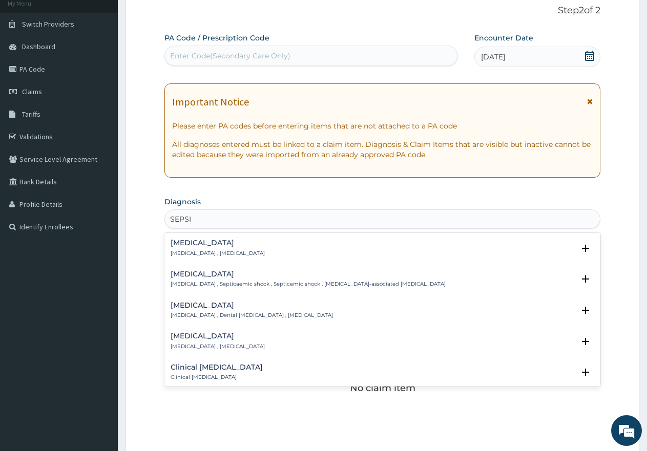
click at [203, 253] on p "Systemic infection , Sepsis" at bounding box center [217, 253] width 94 height 7
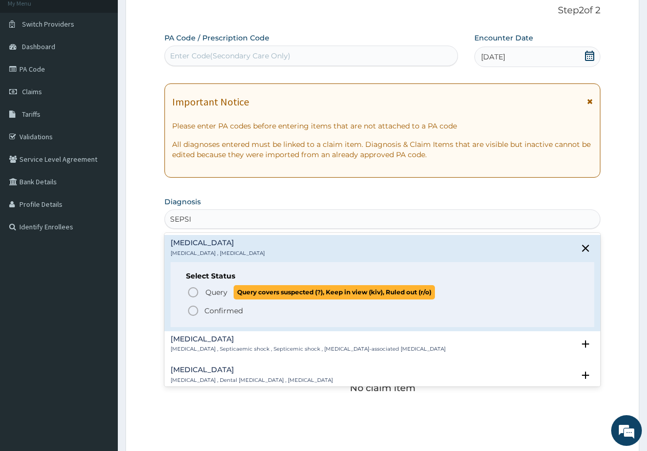
click at [195, 294] on icon "status option query" at bounding box center [193, 292] width 12 height 12
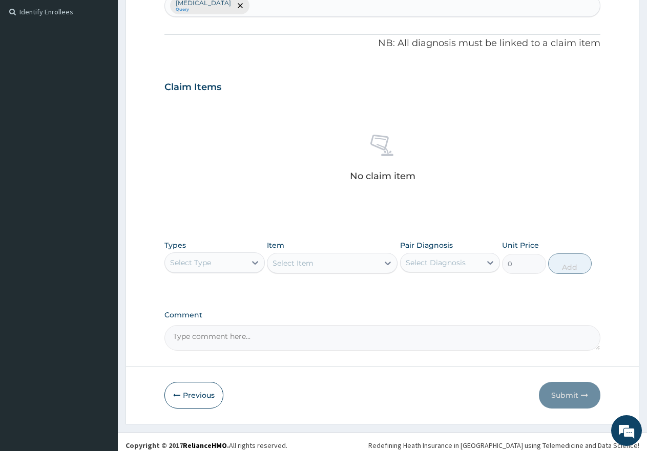
scroll to position [287, 0]
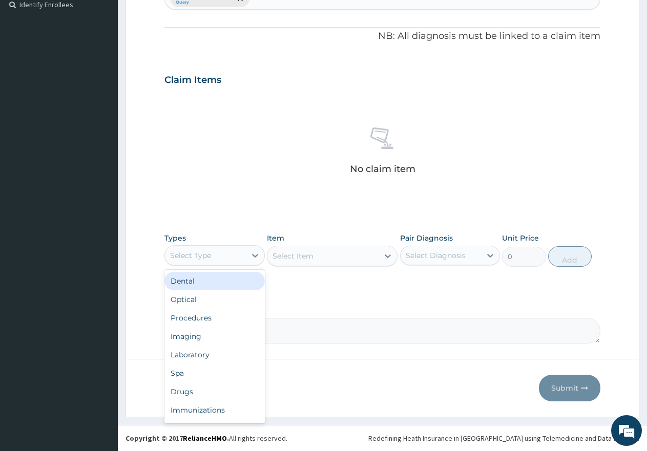
drag, startPoint x: 192, startPoint y: 252, endPoint x: 191, endPoint y: 247, distance: 5.7
click at [191, 247] on div "Select Type" at bounding box center [205, 255] width 81 height 16
click at [207, 311] on div "Procedures" at bounding box center [214, 318] width 100 height 18
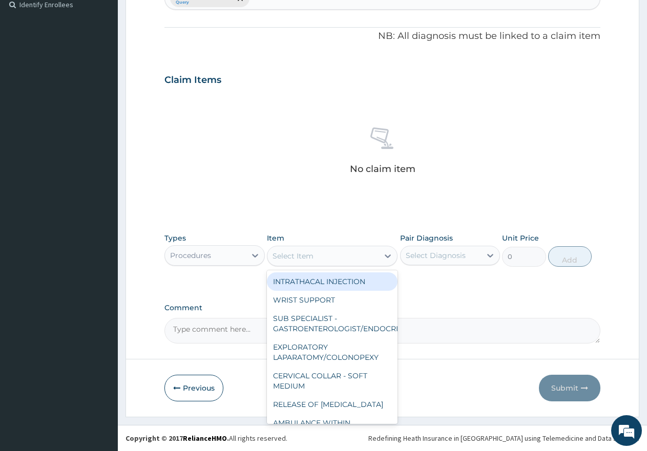
click at [330, 255] on div "Select Item" at bounding box center [322, 256] width 111 height 16
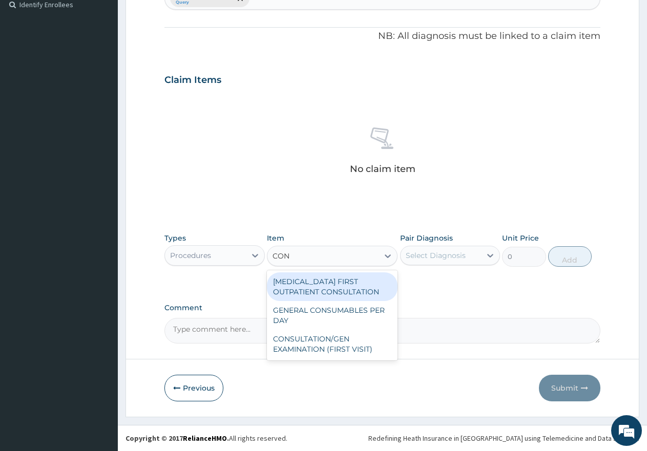
type input "CONS"
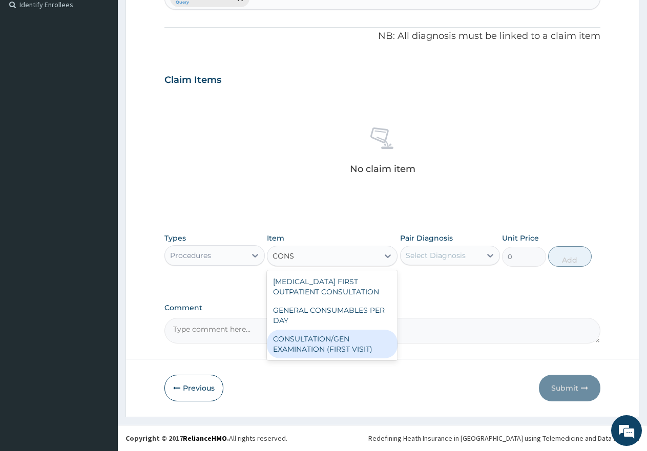
click at [301, 348] on div "CONSULTATION/GEN EXAMINATION (FIRST VISIT)" at bounding box center [332, 344] width 131 height 29
type input "5000"
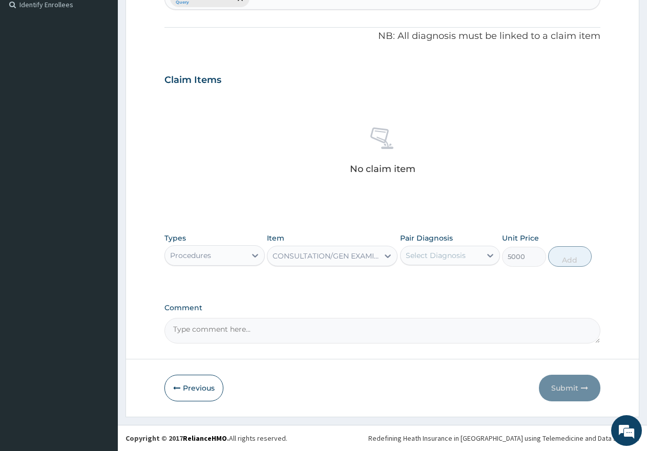
click at [437, 257] on div "Select Diagnosis" at bounding box center [435, 255] width 60 height 10
click at [405, 282] on div "Sepsis" at bounding box center [450, 281] width 100 height 21
checkbox input "true"
click at [575, 260] on button "Add" at bounding box center [570, 256] width 44 height 20
type input "0"
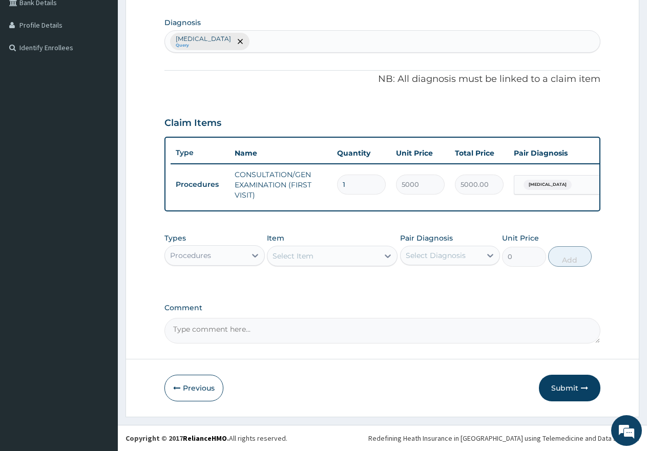
scroll to position [253, 0]
click at [209, 253] on div "Procedures" at bounding box center [190, 255] width 41 height 10
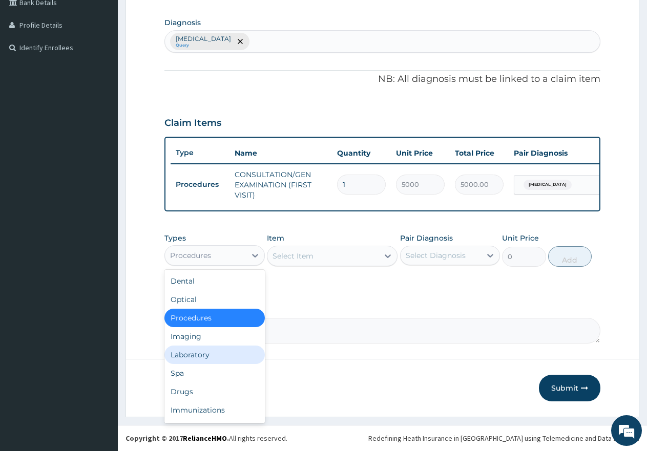
click at [207, 353] on div "Laboratory" at bounding box center [214, 355] width 100 height 18
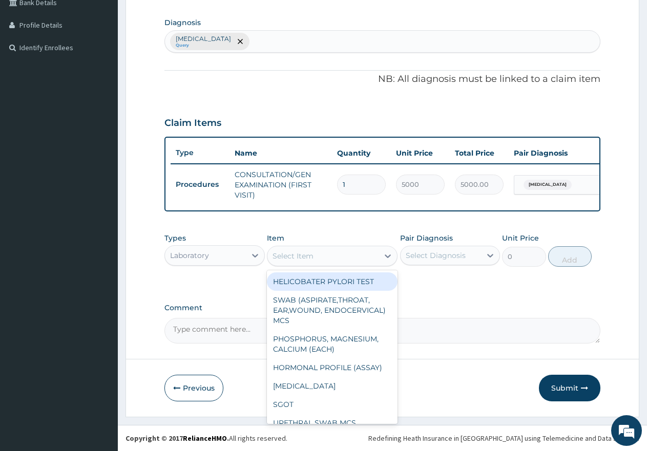
click at [340, 251] on div "Select Item" at bounding box center [322, 256] width 111 height 16
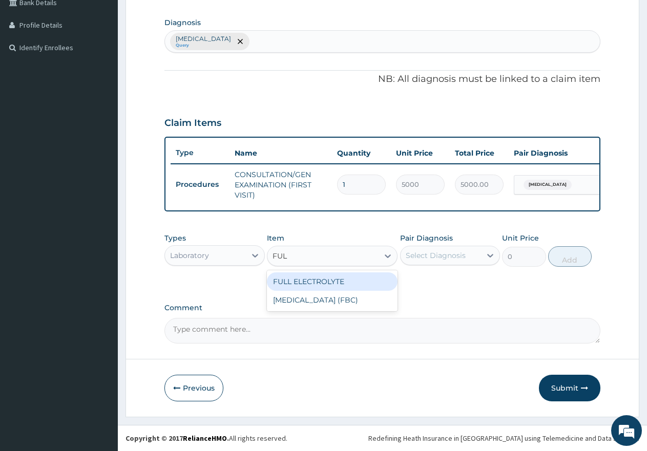
type input "FULL"
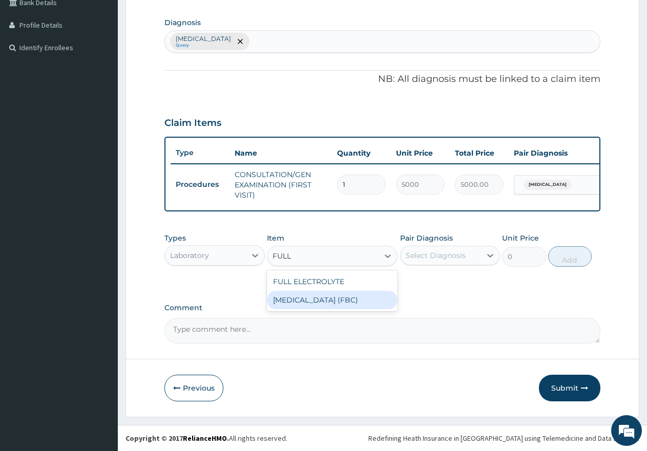
click at [320, 304] on div "FULL BLOOD COUNT (FBC)" at bounding box center [332, 300] width 131 height 18
type input "7000"
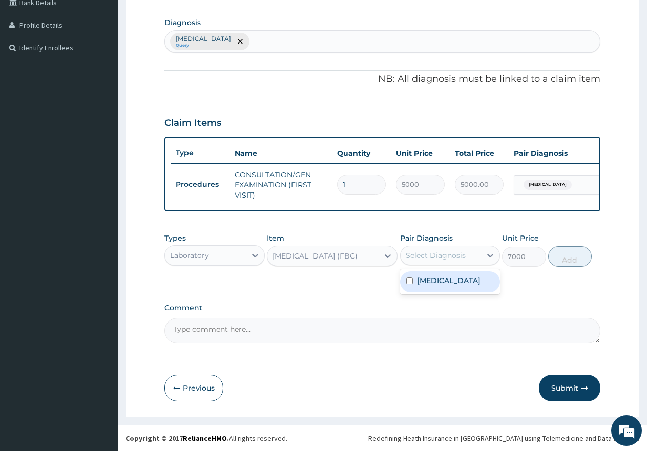
click at [430, 258] on div "Select Diagnosis" at bounding box center [435, 255] width 60 height 10
click at [407, 284] on input "checkbox" at bounding box center [409, 280] width 7 height 7
checkbox input "true"
click at [571, 256] on button "Add" at bounding box center [570, 256] width 44 height 20
type input "0"
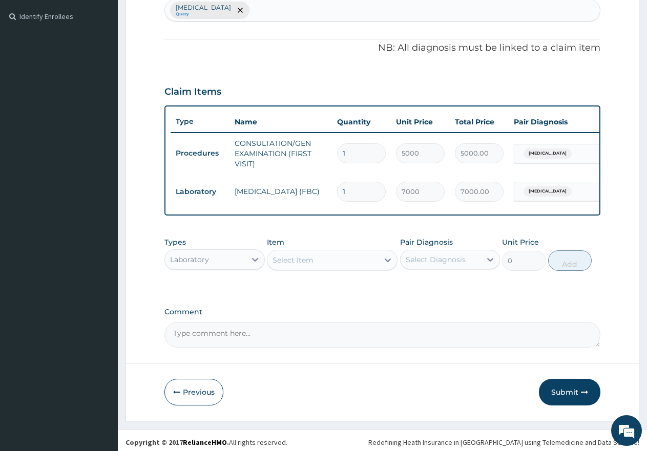
scroll to position [288, 0]
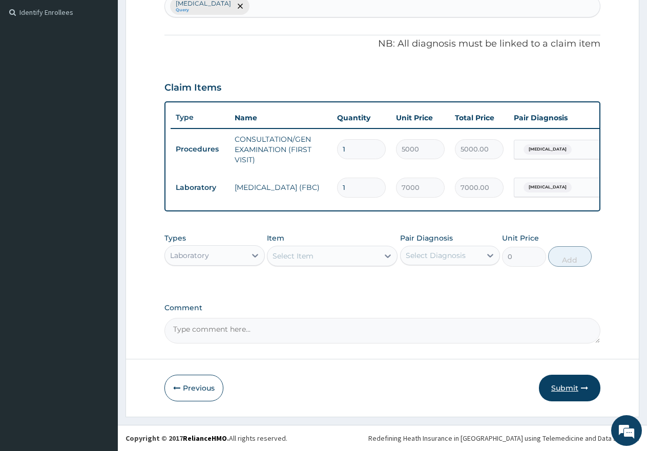
click at [576, 383] on button "Submit" at bounding box center [569, 388] width 61 height 27
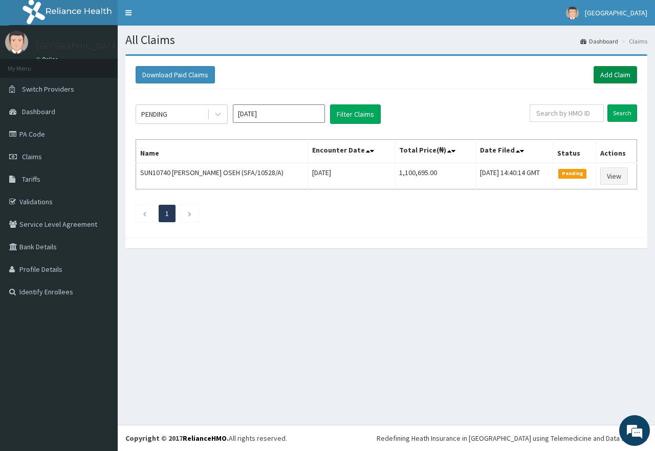
click at [621, 73] on link "Add Claim" at bounding box center [616, 74] width 44 height 17
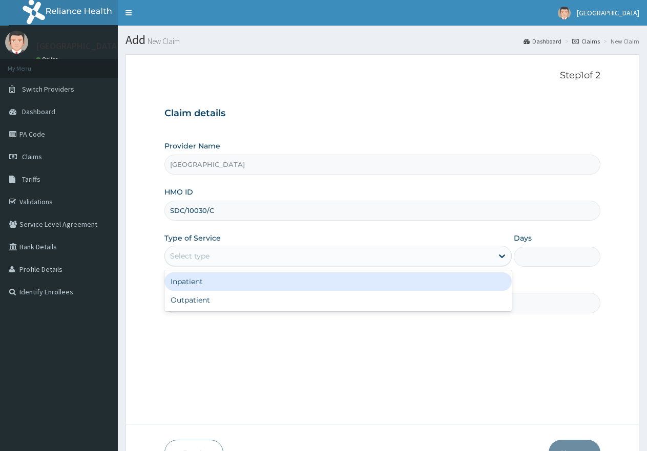
click at [251, 253] on div "Select type" at bounding box center [328, 256] width 327 height 16
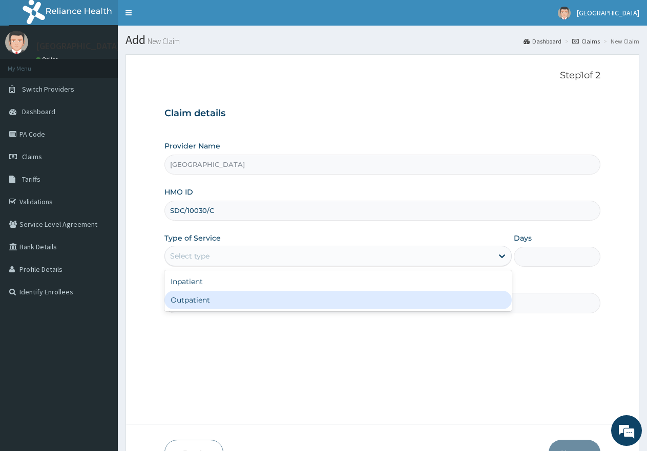
click at [238, 305] on div "Outpatient" at bounding box center [337, 300] width 347 height 18
type input "1"
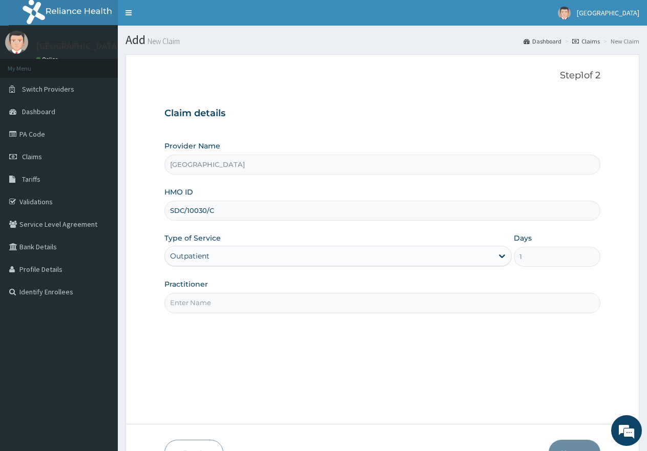
click at [239, 303] on input "Practitioner" at bounding box center [382, 303] width 436 height 20
type input "gp"
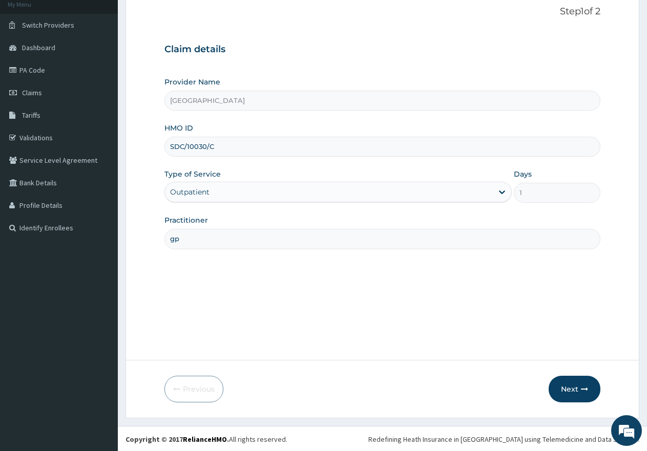
scroll to position [65, 0]
click at [566, 388] on button "Next" at bounding box center [574, 388] width 52 height 27
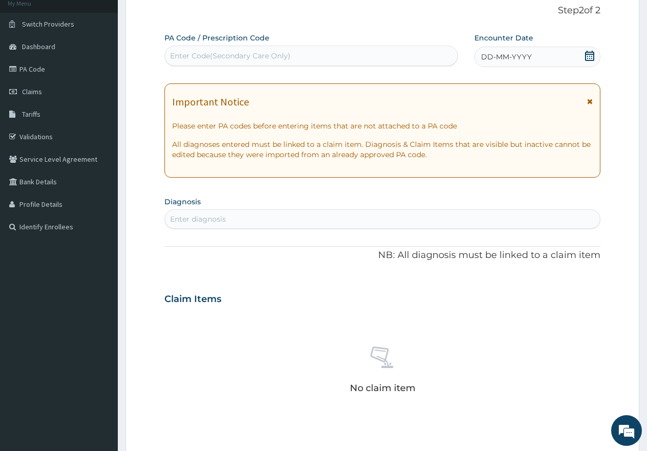
scroll to position [0, 0]
click at [244, 53] on div "Enter Code(Secondary Care Only)" at bounding box center [230, 56] width 120 height 10
paste input "PA/2E030B"
type input "PA/2E030B"
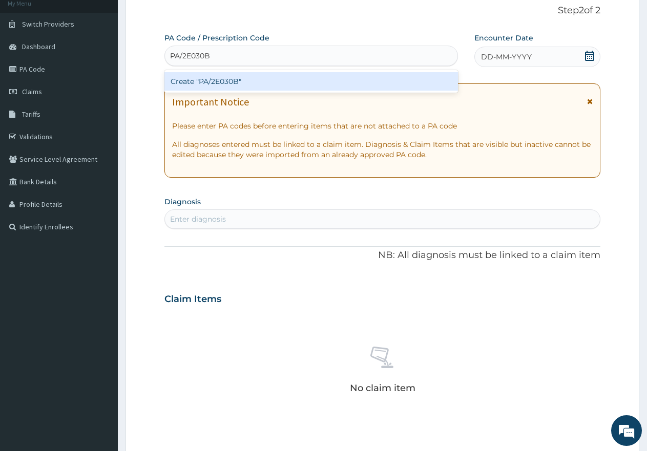
click at [230, 82] on div "Create "PA/2E030B"" at bounding box center [310, 81] width 293 height 18
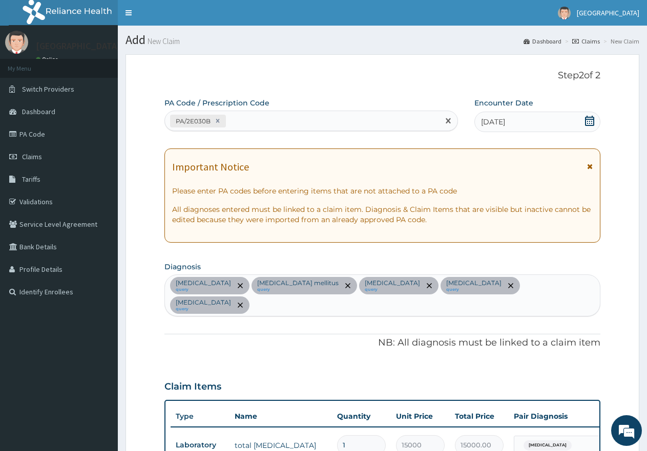
click at [256, 121] on div "PA/2E030B" at bounding box center [302, 121] width 274 height 17
paste input "PA/23B495"
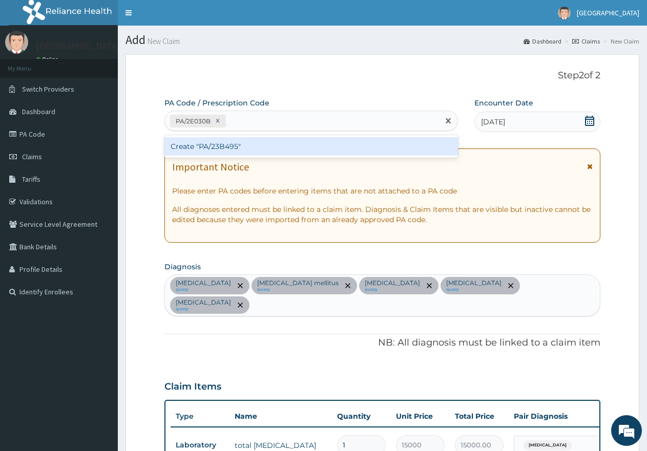
type input "PA/23B495"
click at [238, 145] on div "Create "PA/23B495"" at bounding box center [310, 146] width 293 height 18
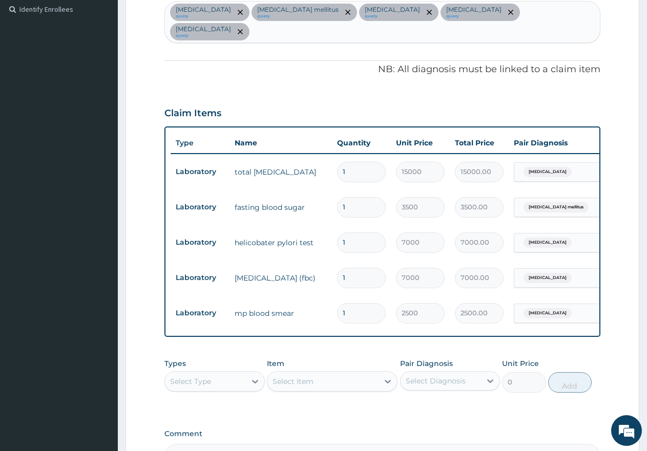
scroll to position [351, 0]
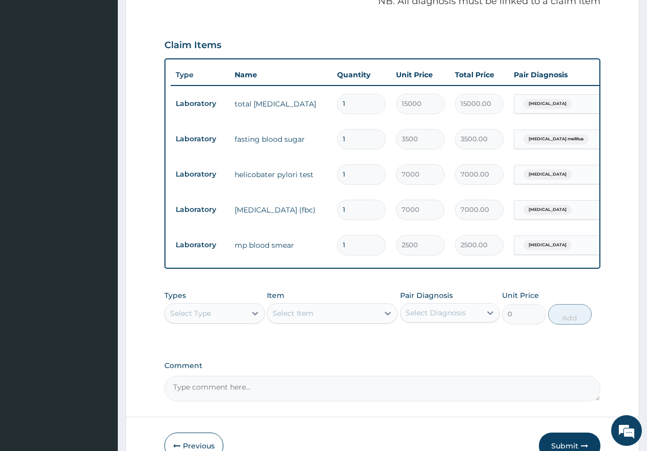
click at [220, 305] on div "Select Type" at bounding box center [205, 313] width 81 height 16
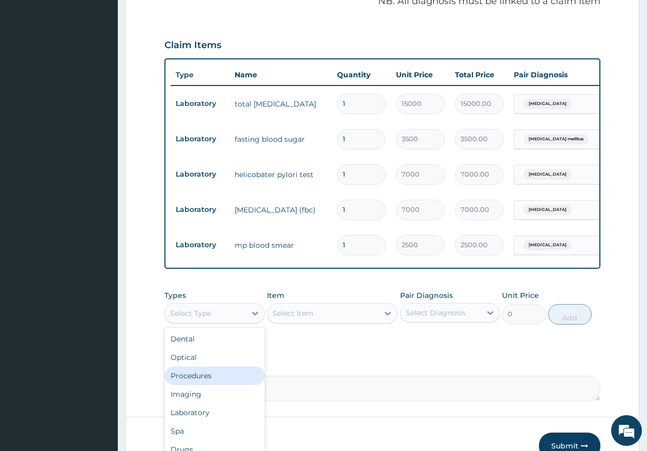
click at [196, 367] on div "Procedures" at bounding box center [214, 376] width 100 height 18
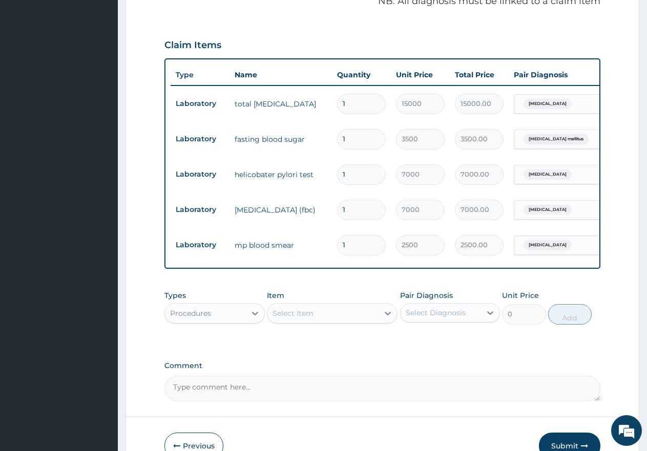
click at [309, 308] on div "Select Item" at bounding box center [292, 313] width 41 height 10
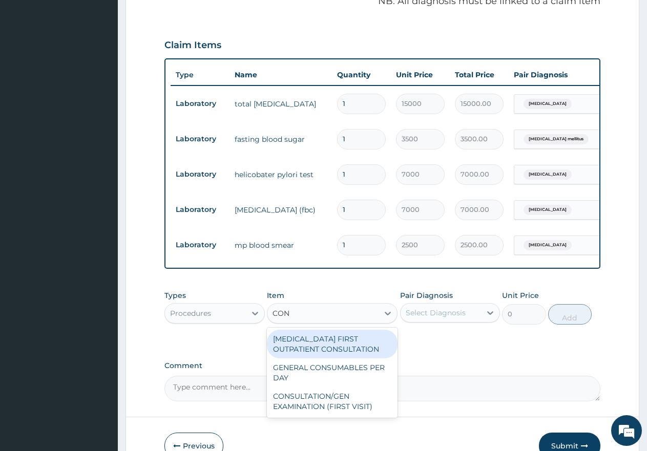
type input "CONS"
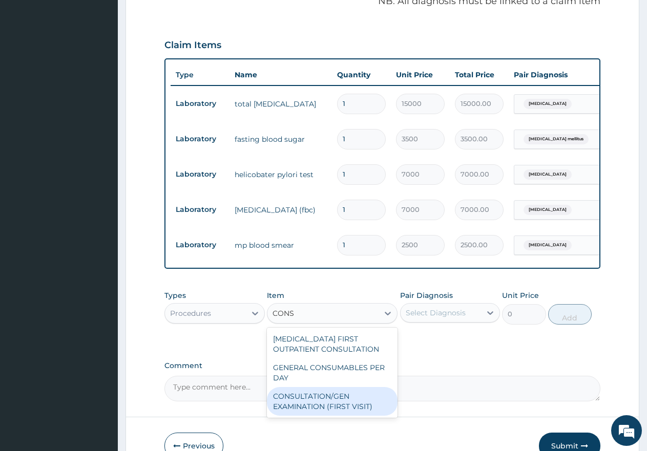
click at [324, 388] on div "CONSULTATION/GEN EXAMINATION (FIRST VISIT)" at bounding box center [332, 401] width 131 height 29
type input "5000"
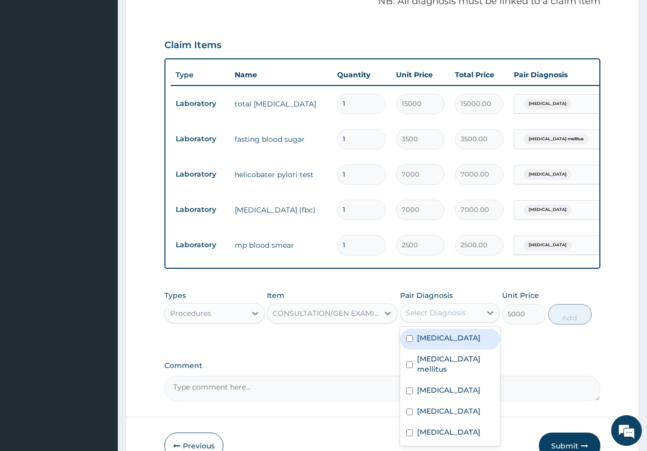
click at [422, 308] on div "Select Diagnosis" at bounding box center [435, 313] width 60 height 10
click at [408, 335] on input "checkbox" at bounding box center [409, 338] width 7 height 7
checkbox input "true"
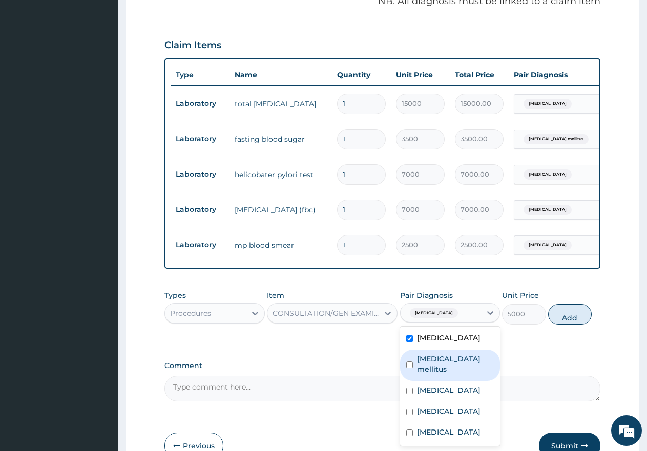
click at [409, 361] on input "checkbox" at bounding box center [409, 364] width 7 height 7
checkbox input "true"
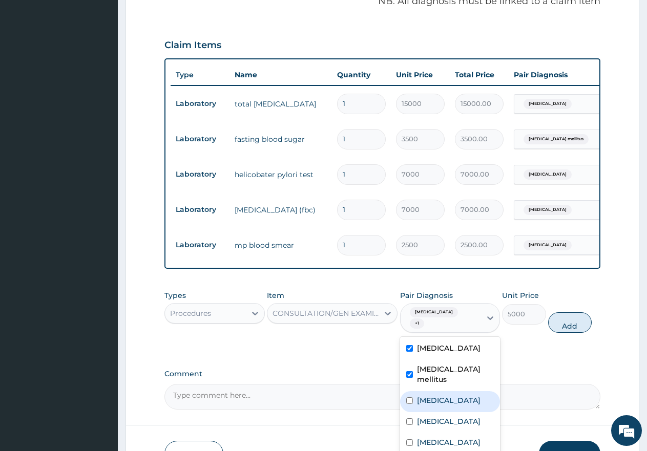
click at [409, 397] on input "checkbox" at bounding box center [409, 400] width 7 height 7
checkbox input "true"
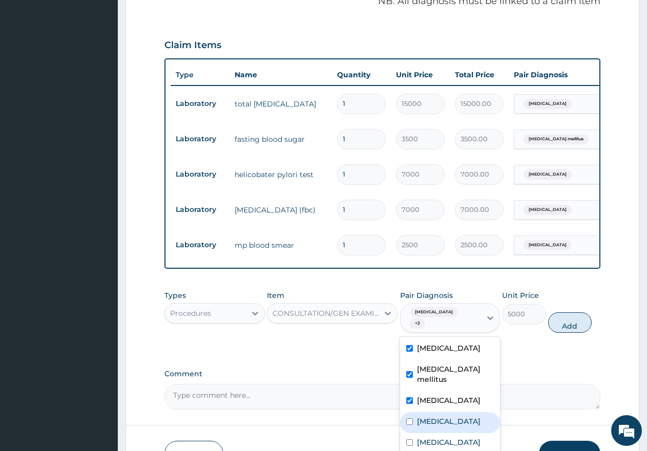
click at [412, 418] on input "checkbox" at bounding box center [409, 421] width 7 height 7
checkbox input "true"
click at [410, 439] on input "checkbox" at bounding box center [409, 442] width 7 height 7
checkbox input "true"
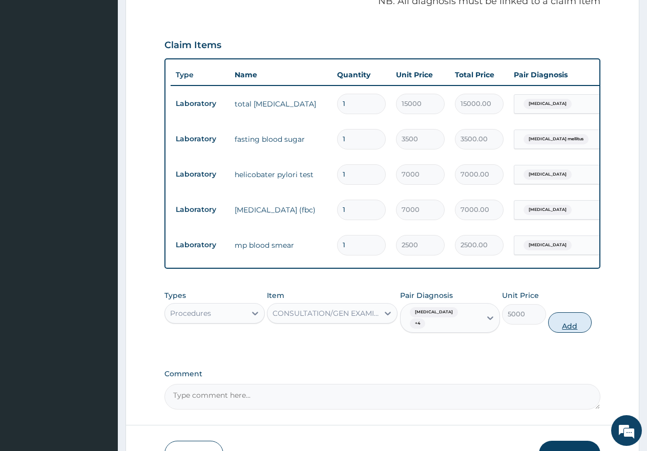
click at [564, 312] on button "Add" at bounding box center [570, 322] width 44 height 20
type input "0"
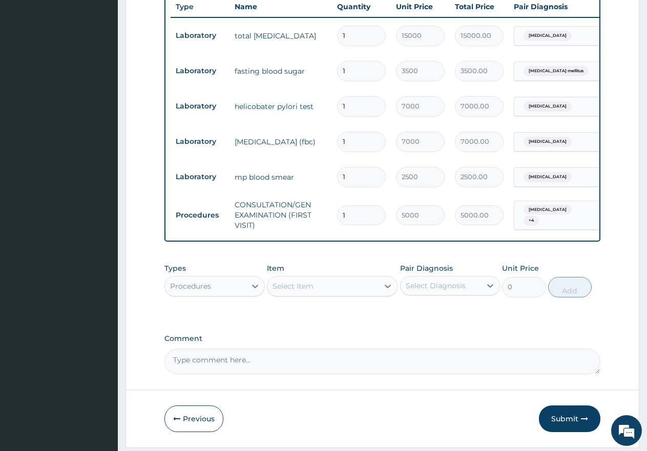
scroll to position [439, 0]
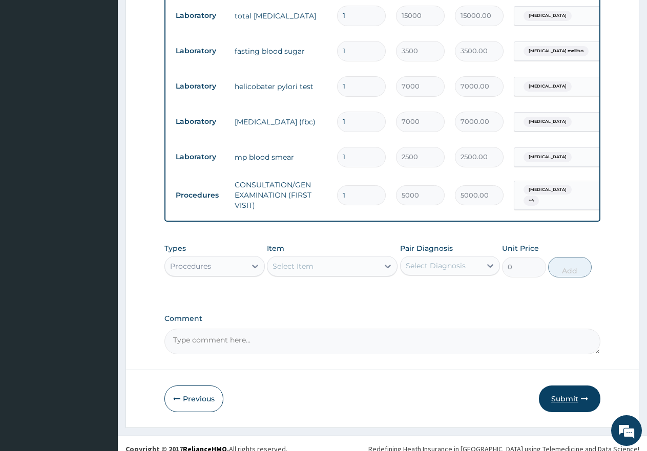
click at [563, 386] on button "Submit" at bounding box center [569, 398] width 61 height 27
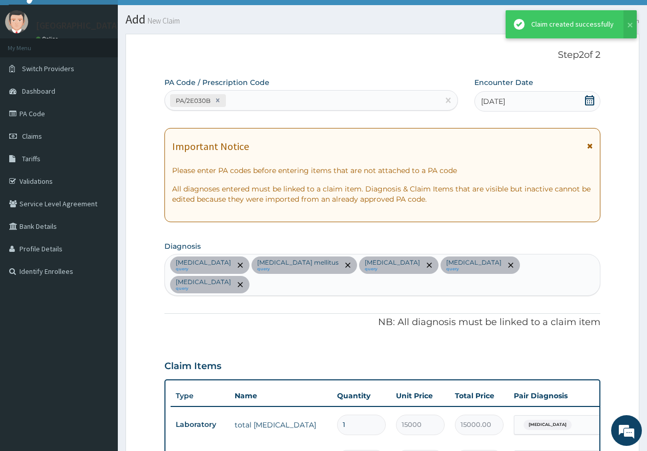
scroll to position [430, 0]
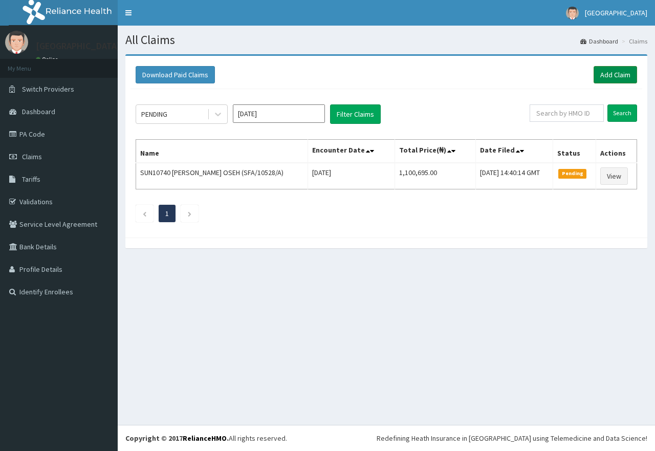
click at [612, 77] on link "Add Claim" at bounding box center [616, 74] width 44 height 17
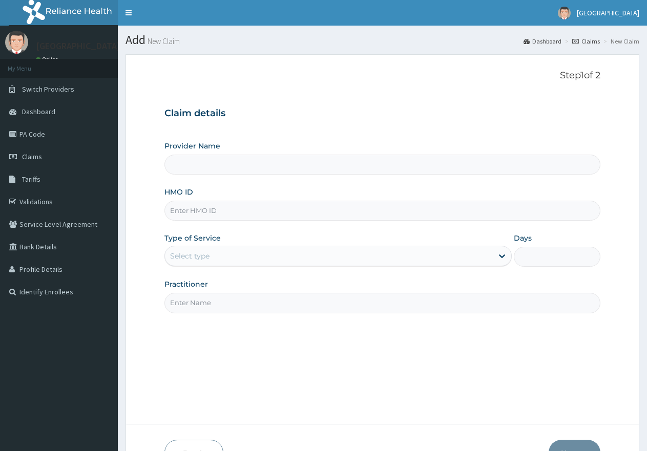
type input "[GEOGRAPHIC_DATA]"
paste input "SDC/10030/C"
type input "SDC/10030/C"
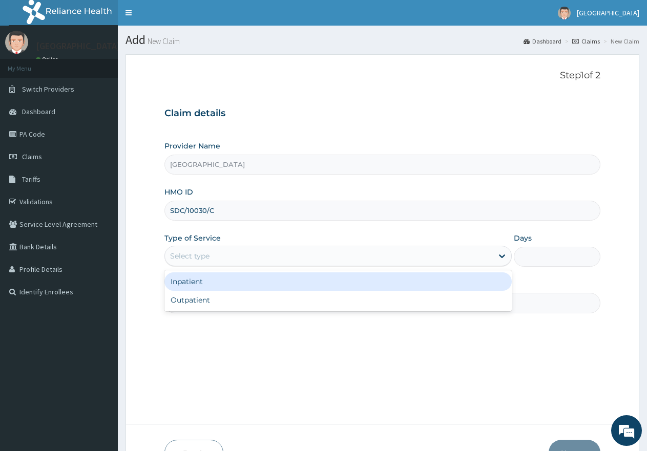
click at [223, 251] on div "Select type" at bounding box center [328, 256] width 327 height 16
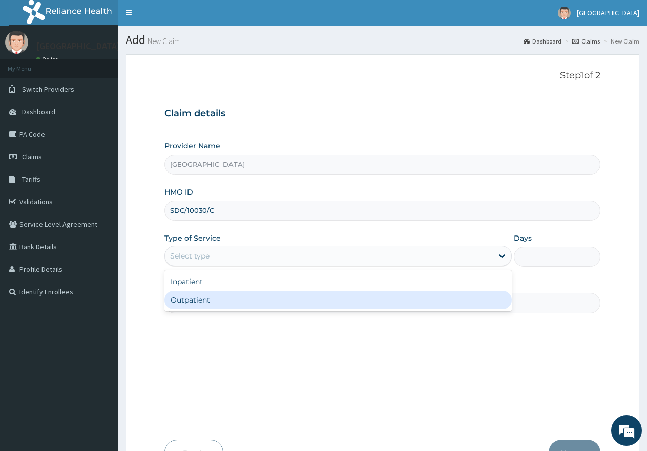
click at [204, 301] on div "Outpatient" at bounding box center [337, 300] width 347 height 18
type input "1"
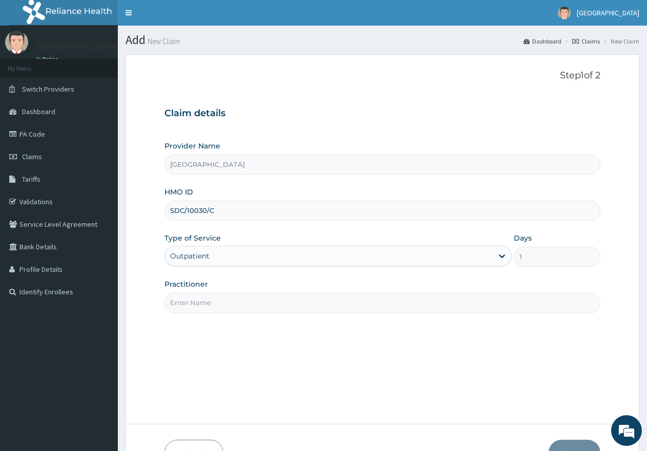
click at [204, 301] on input "Practitioner" at bounding box center [382, 303] width 436 height 20
type input "gp"
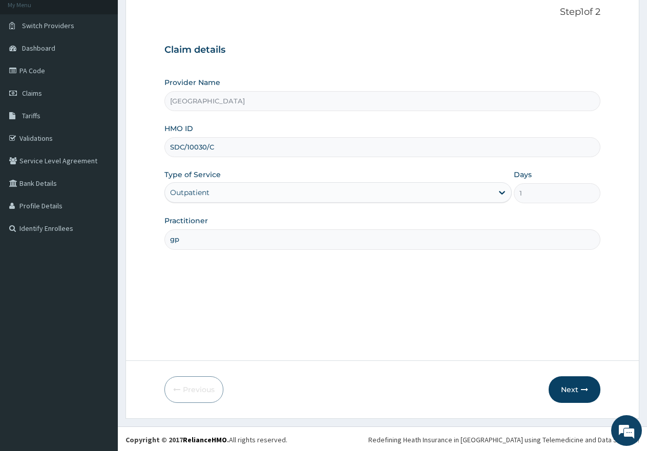
scroll to position [65, 0]
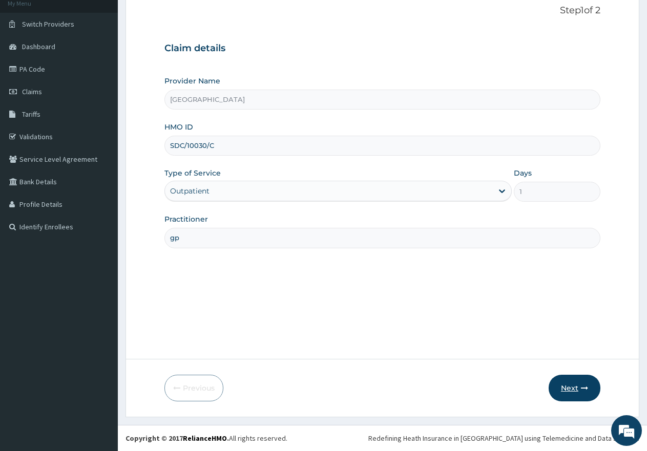
click at [569, 391] on button "Next" at bounding box center [574, 388] width 52 height 27
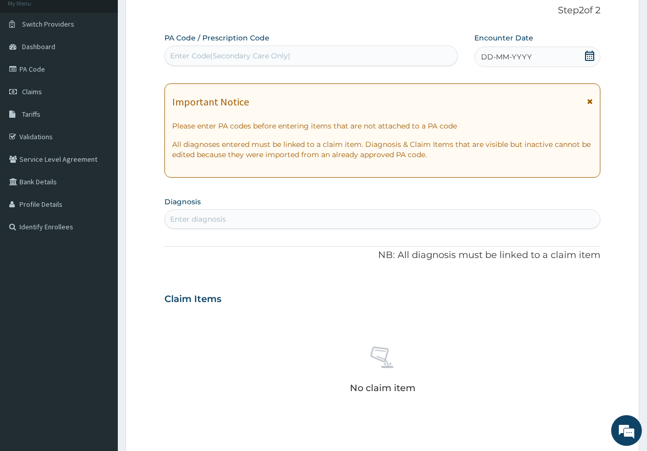
scroll to position [0, 0]
click at [230, 54] on div "Enter Code(Secondary Care Only)" at bounding box center [230, 56] width 120 height 10
paste input "PA/23B495"
type input "PA/23B495"
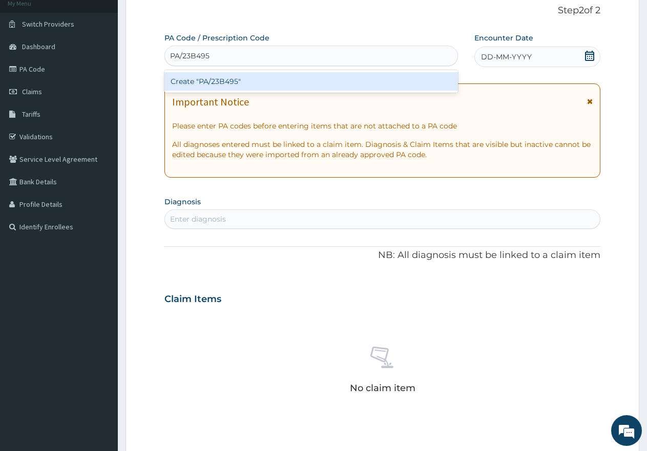
click at [210, 82] on div "Create "PA/23B495"" at bounding box center [310, 81] width 293 height 18
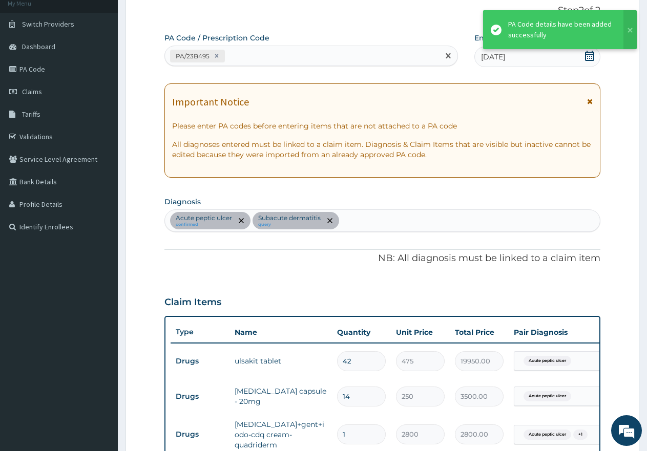
click at [249, 53] on div "PA/23B495" at bounding box center [302, 56] width 274 height 17
paste input "PA/5A6D55"
type input "PA/5A6D55"
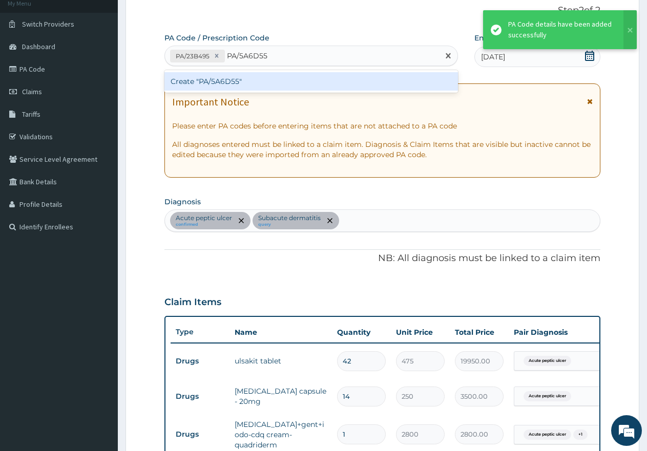
click at [224, 79] on div "Create "PA/5A6D55"" at bounding box center [310, 81] width 293 height 18
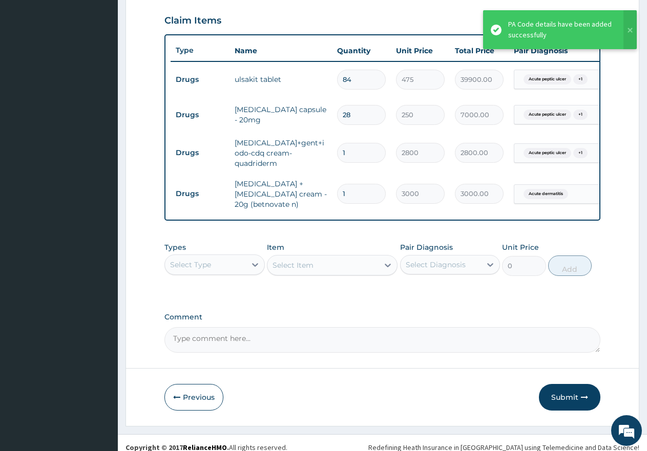
scroll to position [365, 0]
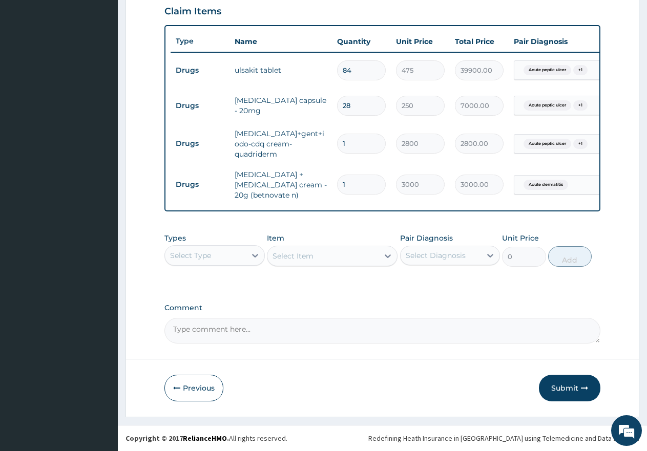
drag, startPoint x: 357, startPoint y: 61, endPoint x: 340, endPoint y: 59, distance: 17.1
click at [340, 60] on input "84" at bounding box center [361, 70] width 49 height 20
type input "4"
type input "1900.00"
type input "42"
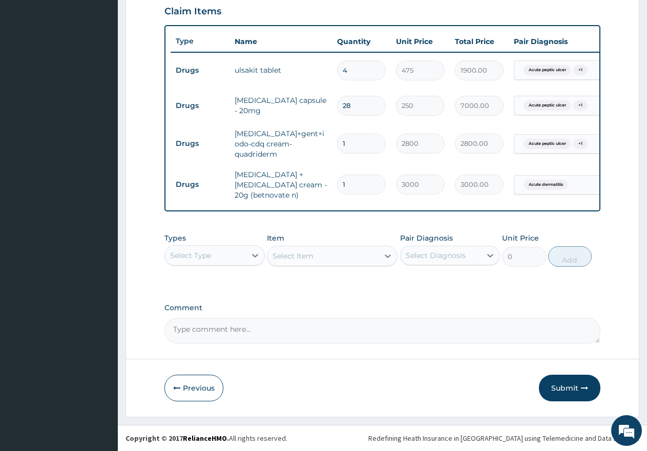
type input "19950.00"
type input "42"
click at [326, 294] on div "PA Code / Prescription Code PA/23B495 PA/5A6D55 Encounter Date [DATE] Important…" at bounding box center [382, 43] width 436 height 602
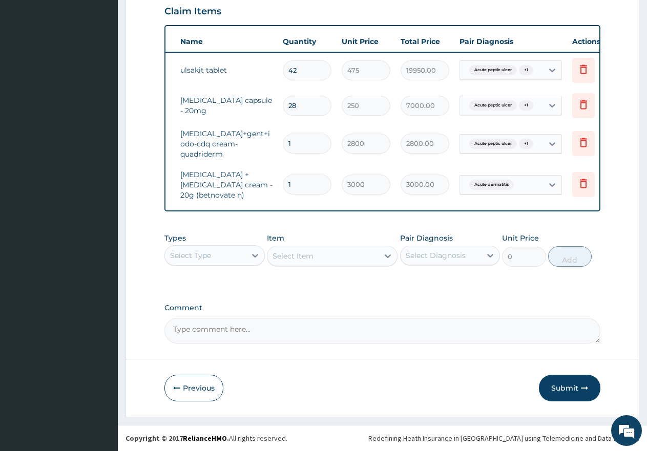
scroll to position [0, 78]
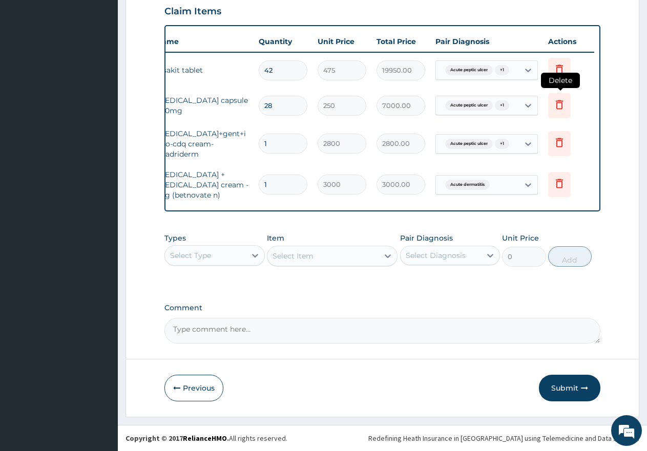
click at [559, 98] on icon at bounding box center [559, 104] width 12 height 12
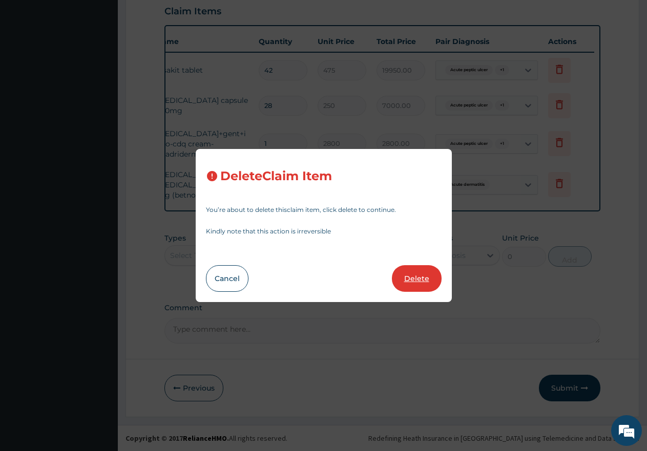
click at [414, 276] on button "Delete" at bounding box center [417, 278] width 50 height 27
type input "1"
type input "2800"
type input "2800.00"
type input "3000"
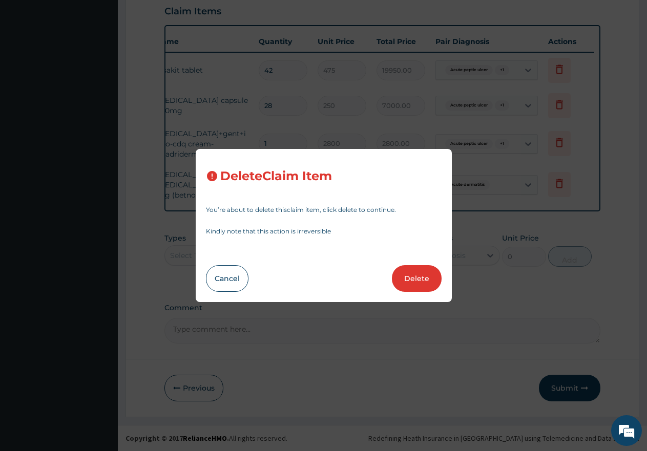
type input "3000.00"
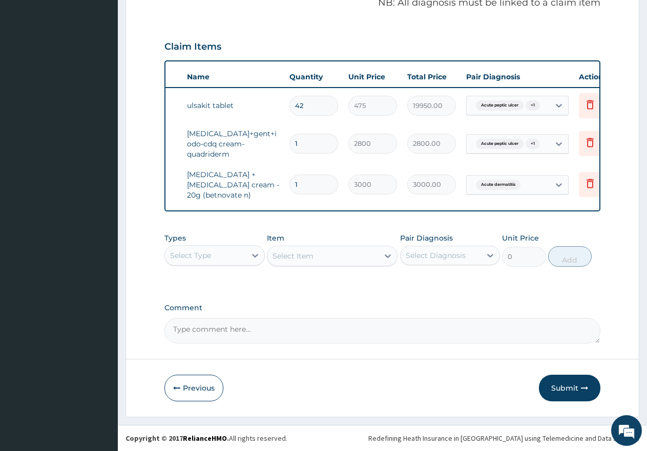
scroll to position [0, 0]
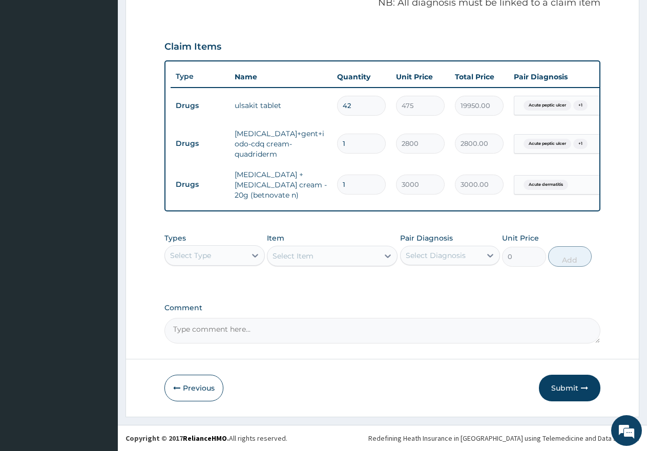
click at [217, 252] on div "Select Type" at bounding box center [205, 255] width 81 height 16
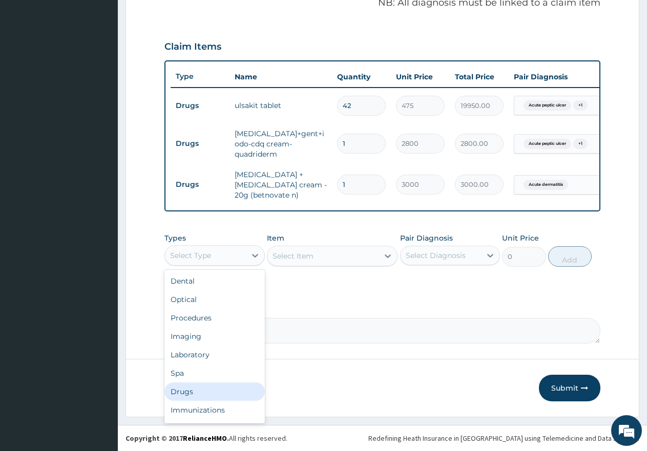
drag, startPoint x: 182, startPoint y: 384, endPoint x: 194, endPoint y: 380, distance: 12.6
click at [184, 385] on div "Drugs" at bounding box center [214, 391] width 100 height 18
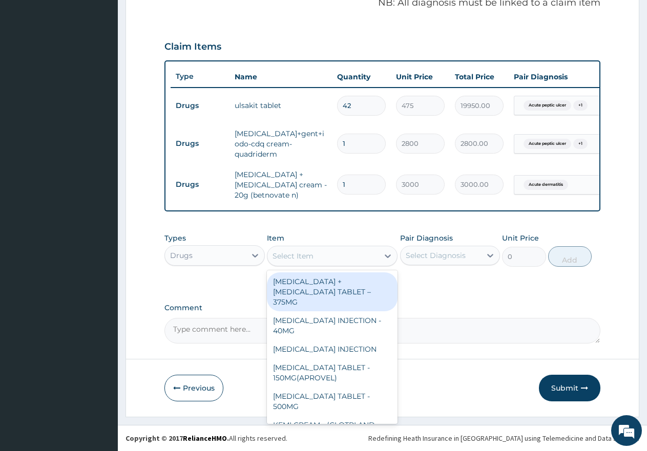
click at [339, 254] on div "Select Item" at bounding box center [322, 256] width 111 height 16
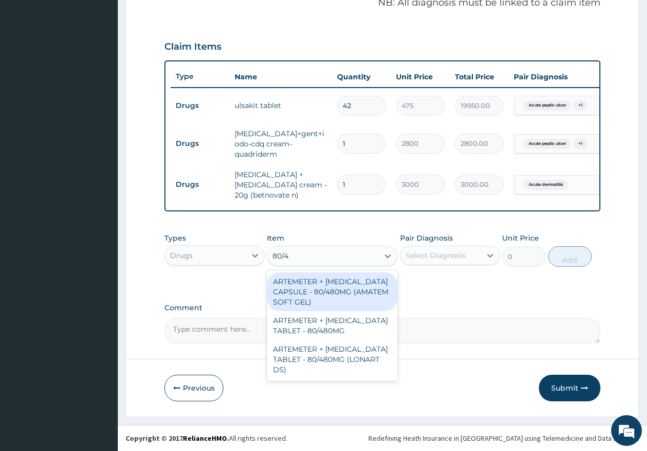
type input "80/48"
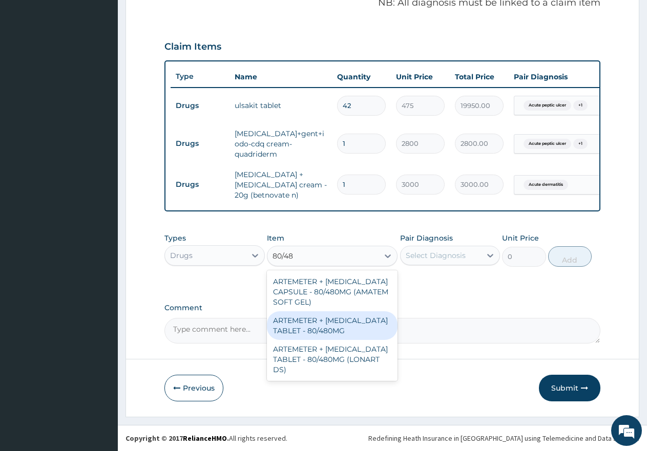
click at [302, 323] on div "ARTEMETER + [MEDICAL_DATA] TABLET - 80/480MG" at bounding box center [332, 325] width 131 height 29
type input "650"
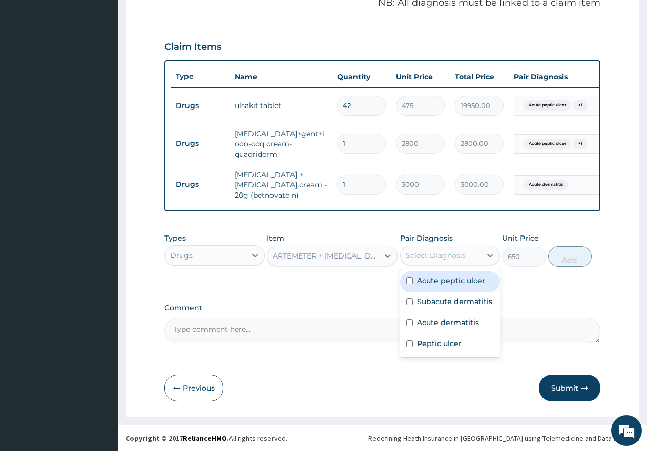
click at [423, 256] on div "Select Diagnosis" at bounding box center [435, 255] width 60 height 10
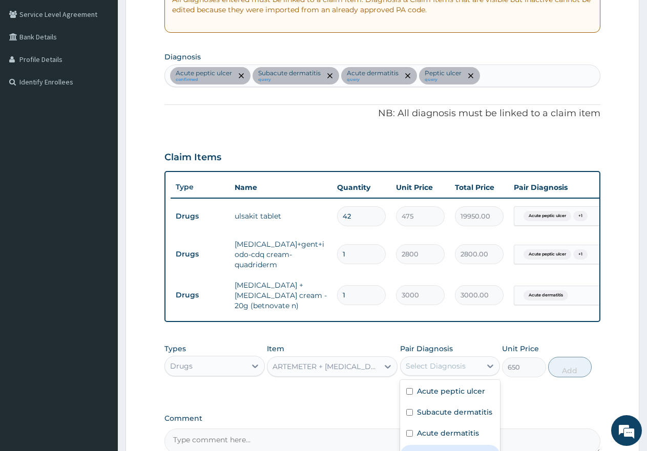
scroll to position [176, 0]
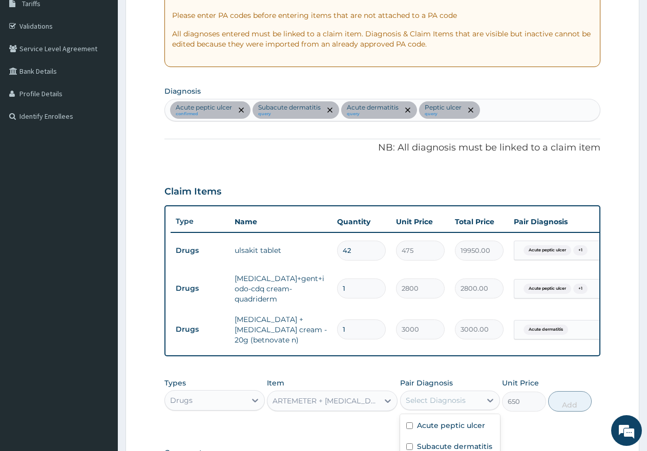
click at [502, 110] on div "Acute peptic ulcer confirmed Subacute dermatitis query Acute dermatitis query P…" at bounding box center [382, 110] width 435 height 22
type input "MALA"
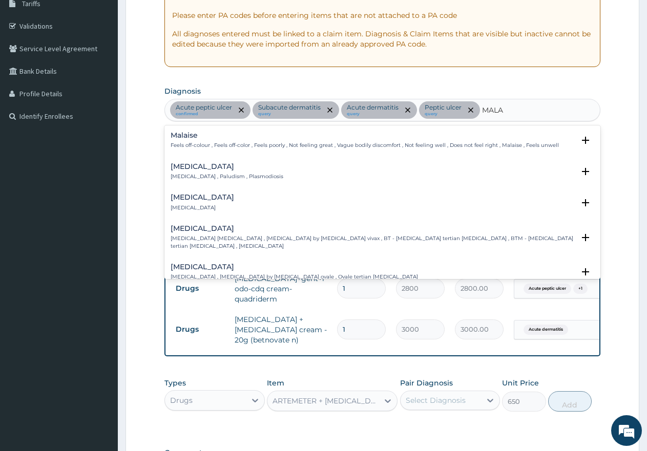
click at [192, 171] on div "Malaria Malaria , Paludism , Plasmodiosis" at bounding box center [226, 172] width 113 height 18
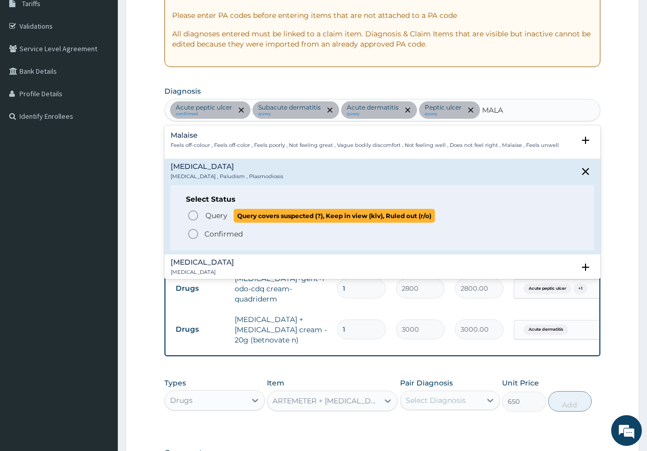
click at [191, 212] on icon "status option query" at bounding box center [193, 215] width 12 height 12
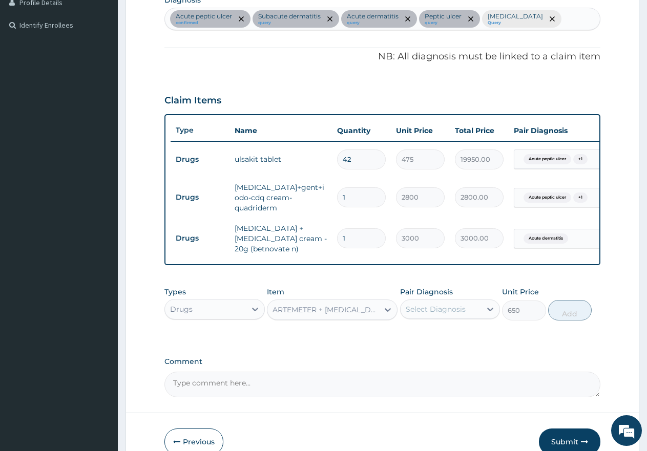
scroll to position [278, 0]
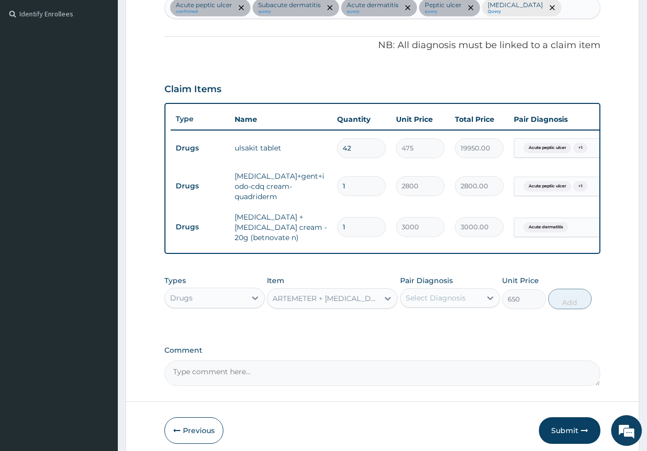
click at [440, 303] on div "Select Diagnosis" at bounding box center [435, 298] width 60 height 10
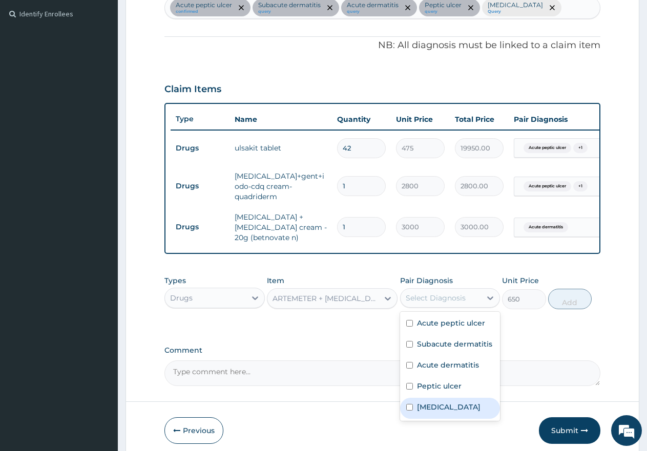
click at [411, 411] on input "checkbox" at bounding box center [409, 407] width 7 height 7
checkbox input "true"
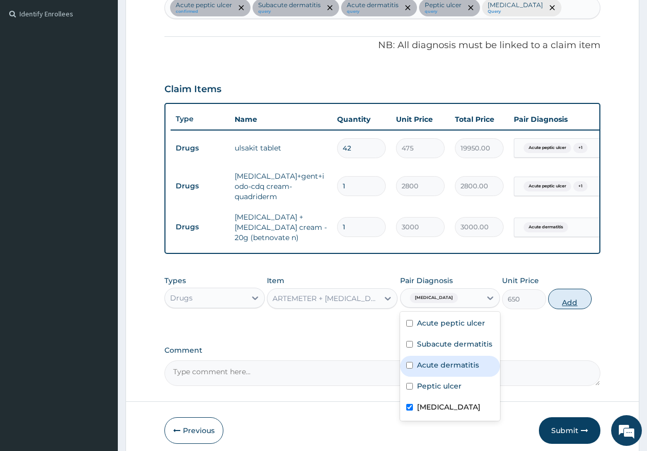
click at [577, 309] on button "Add" at bounding box center [570, 299] width 44 height 20
type input "0"
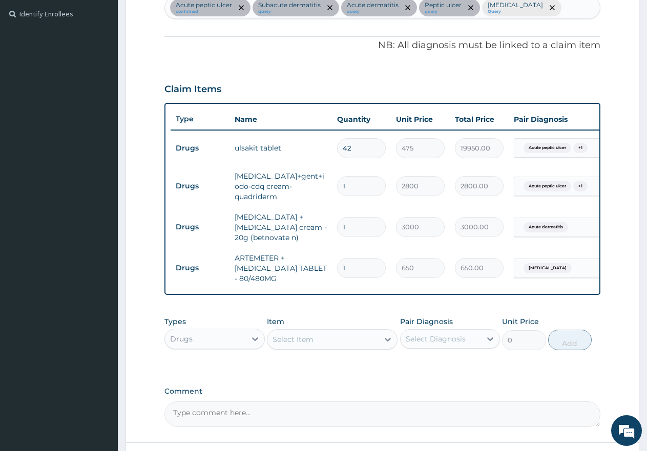
type input "0.00"
type input "6"
type input "3900.00"
type input "6"
click at [296, 345] on div "Select Item" at bounding box center [292, 339] width 41 height 10
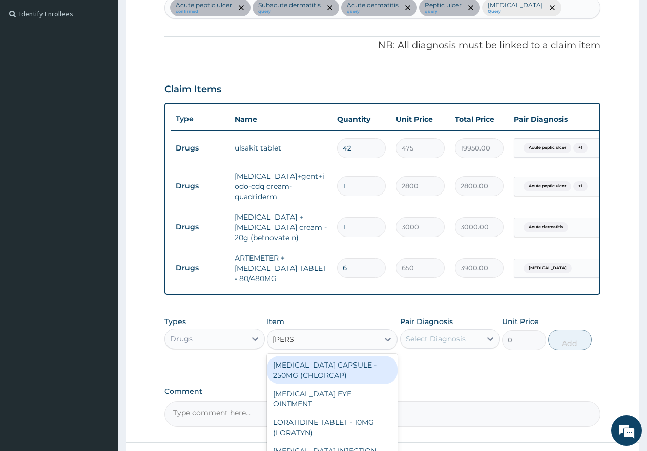
type input "LORAT"
click at [324, 374] on div "LORATIDINE TABLET - 10MG (LORATYN)" at bounding box center [332, 370] width 131 height 29
type input "175"
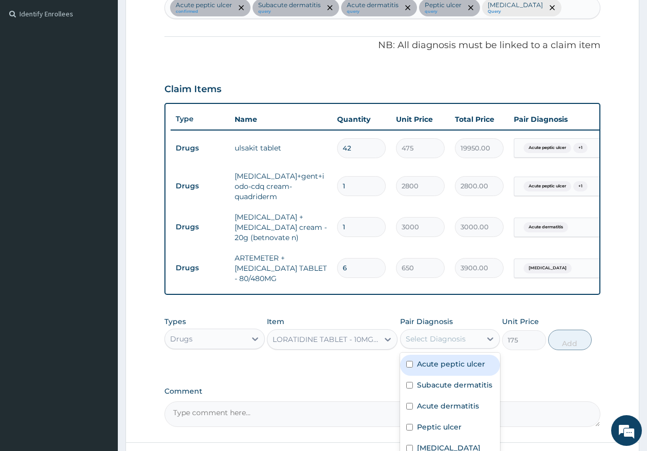
click at [435, 344] on div "Select Diagnosis" at bounding box center [435, 339] width 60 height 10
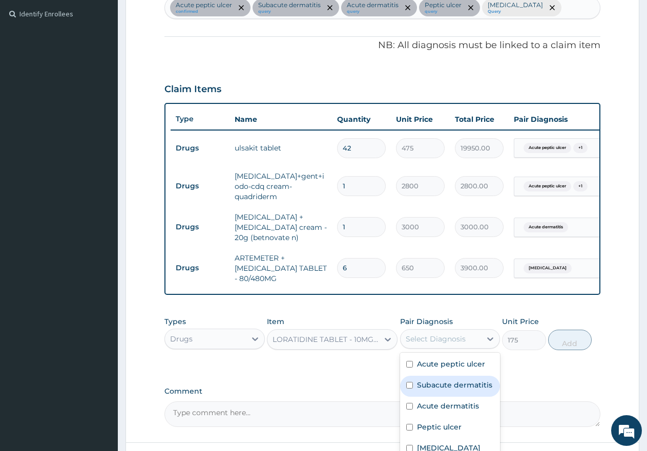
click at [408, 389] on input "checkbox" at bounding box center [409, 385] width 7 height 7
checkbox input "true"
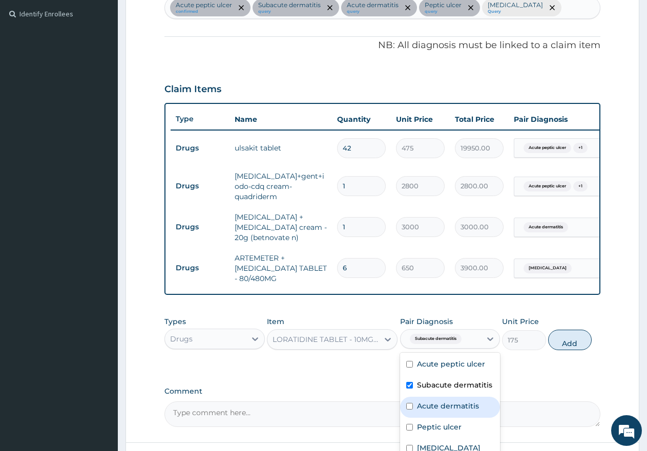
click at [408, 410] on input "checkbox" at bounding box center [409, 406] width 7 height 7
checkbox input "true"
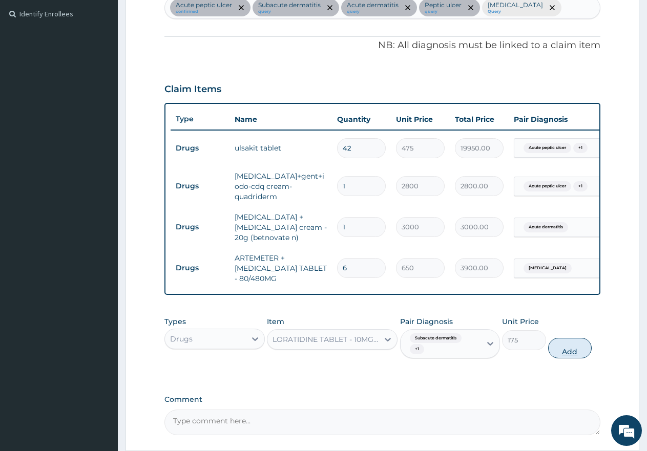
click at [571, 356] on button "Add" at bounding box center [570, 348] width 44 height 20
type input "0"
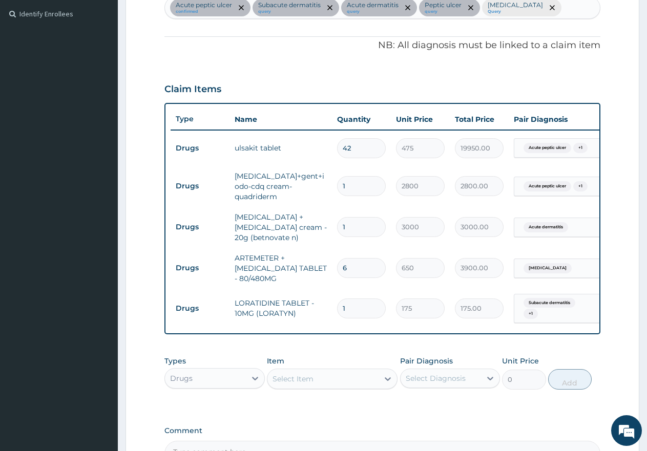
type input "10"
type input "1750.00"
type input "10"
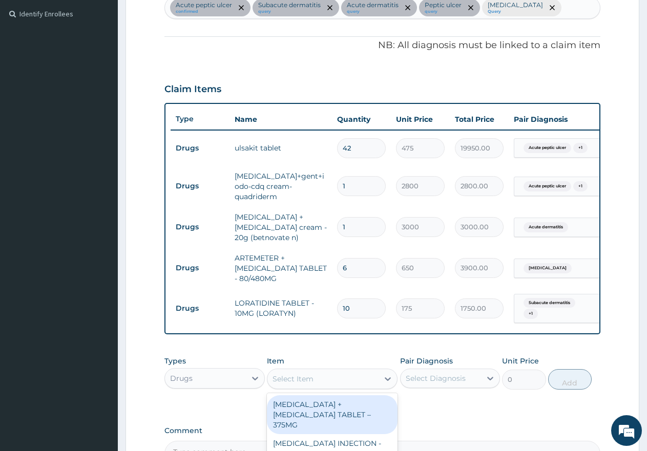
click at [291, 384] on div "Select Item" at bounding box center [292, 379] width 41 height 10
type input "GENTA"
click at [329, 420] on div "DEXAMETHASONE + GENTAMICIN CREAM - 20G ( BIOCUTEN)" at bounding box center [332, 414] width 131 height 39
type input "3000"
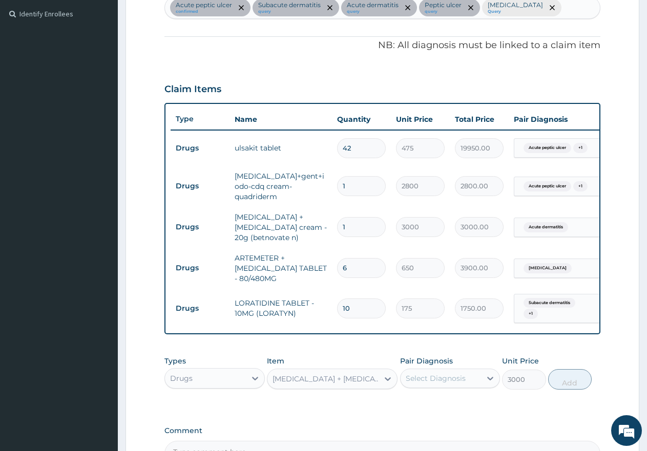
click at [420, 383] on div "Select Diagnosis" at bounding box center [435, 378] width 60 height 10
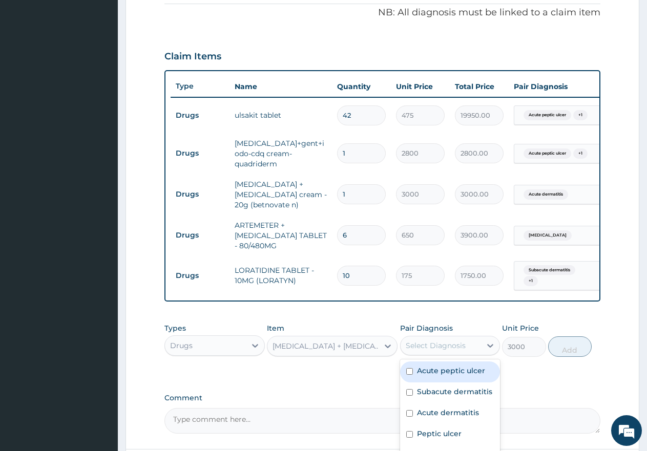
scroll to position [329, 0]
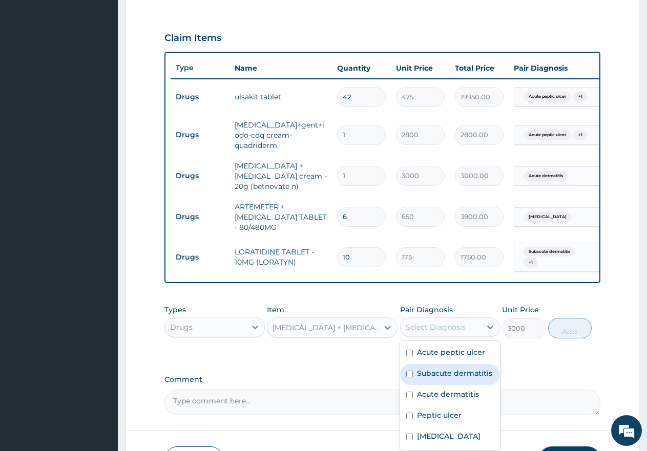
click at [410, 377] on input "checkbox" at bounding box center [409, 374] width 7 height 7
checkbox input "true"
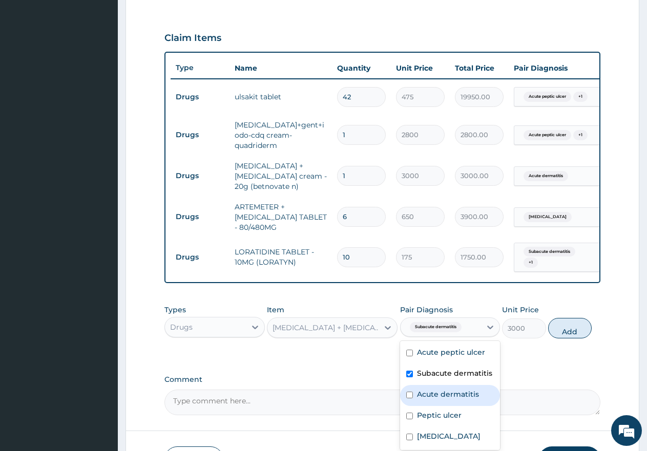
click at [410, 398] on input "checkbox" at bounding box center [409, 395] width 7 height 7
checkbox input "true"
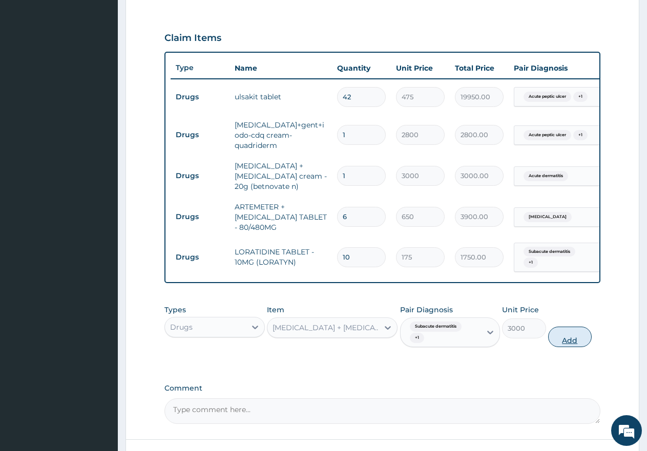
click at [563, 347] on button "Add" at bounding box center [570, 337] width 44 height 20
type input "0"
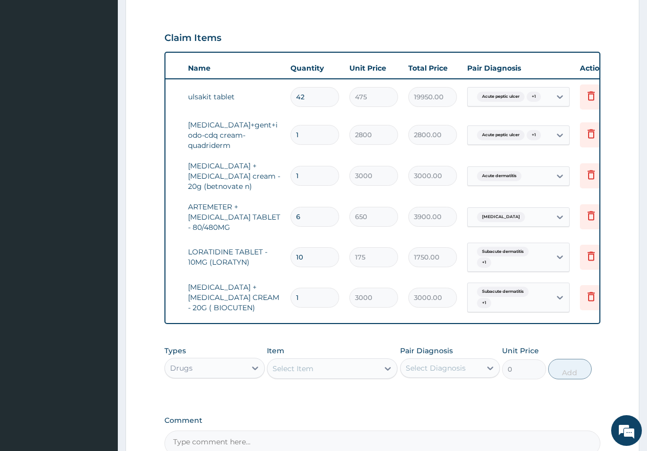
scroll to position [0, 46]
click at [592, 175] on icon at bounding box center [592, 174] width 12 height 12
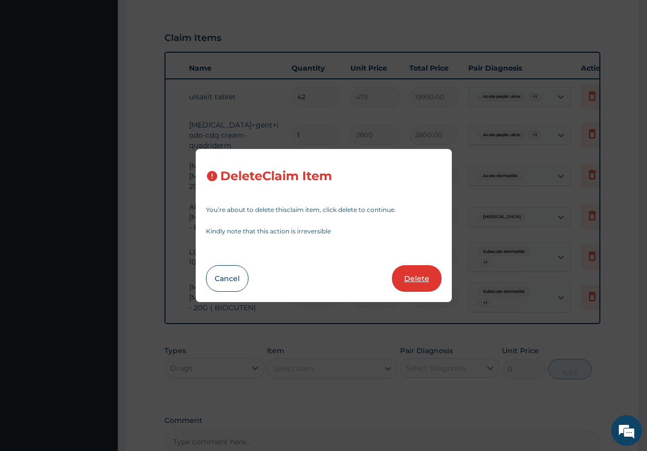
click at [419, 280] on button "Delete" at bounding box center [417, 278] width 50 height 27
type input "6"
type input "650"
type input "3900.00"
type input "10"
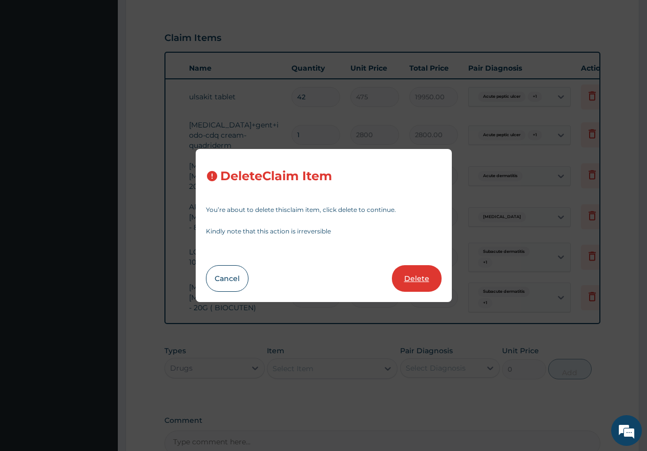
type input "175"
type input "1750.00"
type input "1"
type input "3000"
type input "3000.00"
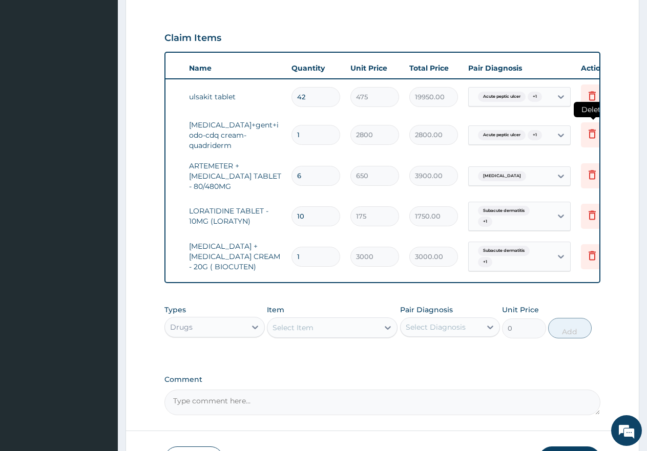
click at [591, 134] on icon at bounding box center [592, 133] width 12 height 12
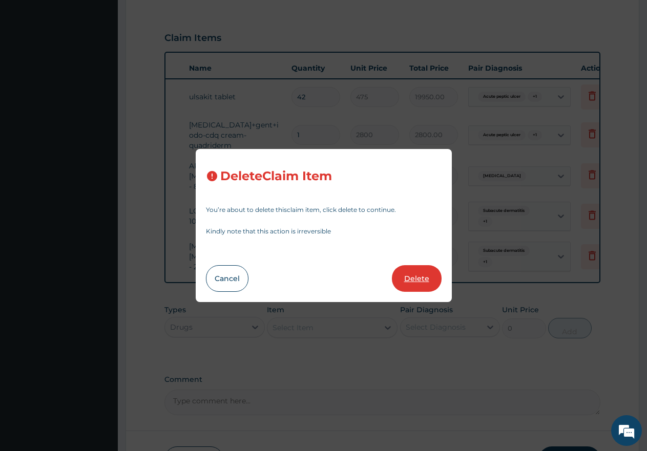
click at [416, 280] on button "Delete" at bounding box center [417, 278] width 50 height 27
type input "6"
type input "650"
type input "3900.00"
type input "10"
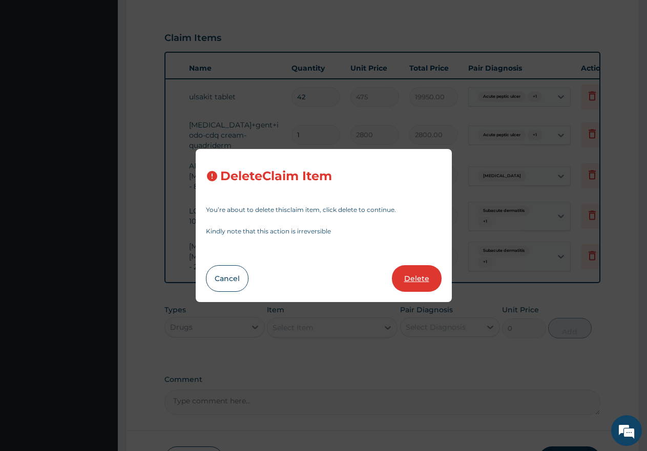
type input "175"
type input "1750.00"
type input "1"
type input "3000"
type input "3000.00"
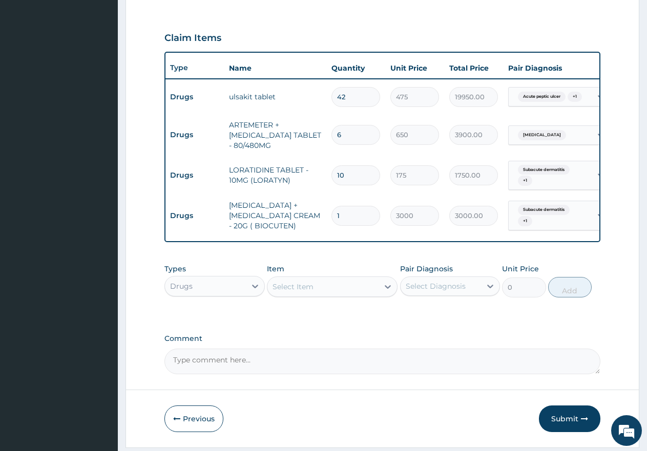
scroll to position [0, 0]
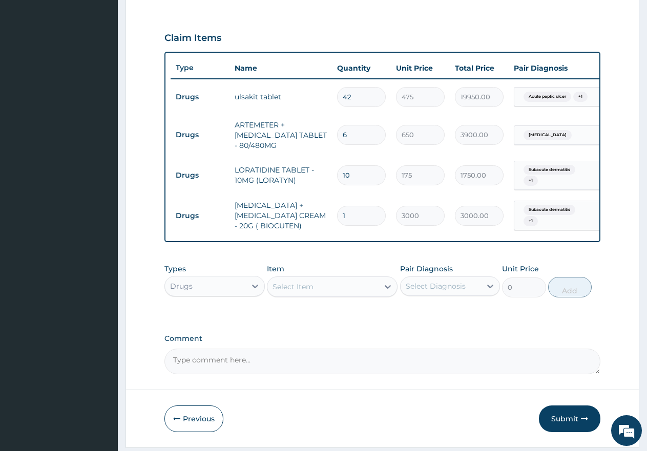
click at [304, 292] on div "Select Item" at bounding box center [292, 287] width 41 height 10
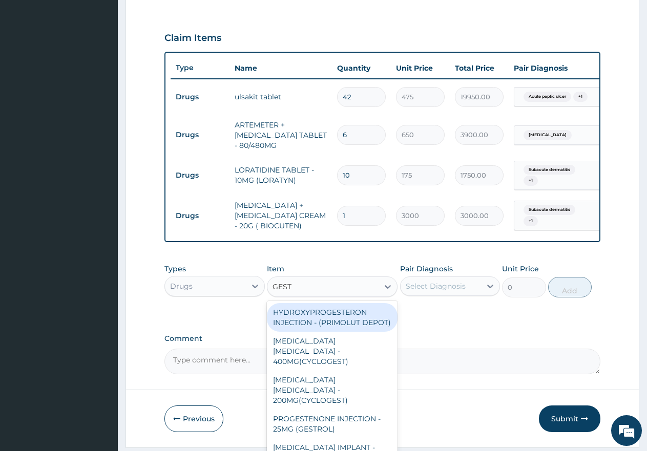
type input "GESTI"
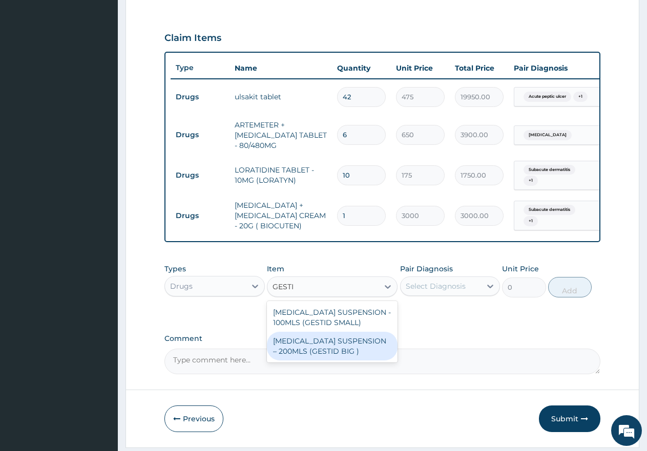
drag, startPoint x: 307, startPoint y: 358, endPoint x: 391, endPoint y: 334, distance: 87.3
click at [308, 358] on div "ANTACID SUSPENSION – 200MLS (GESTID BIG )" at bounding box center [332, 346] width 131 height 29
type input "3000"
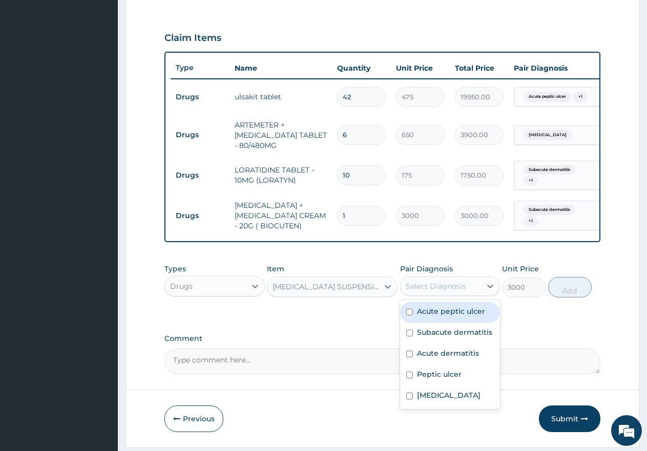
click at [432, 291] on div "Select Diagnosis" at bounding box center [435, 286] width 60 height 10
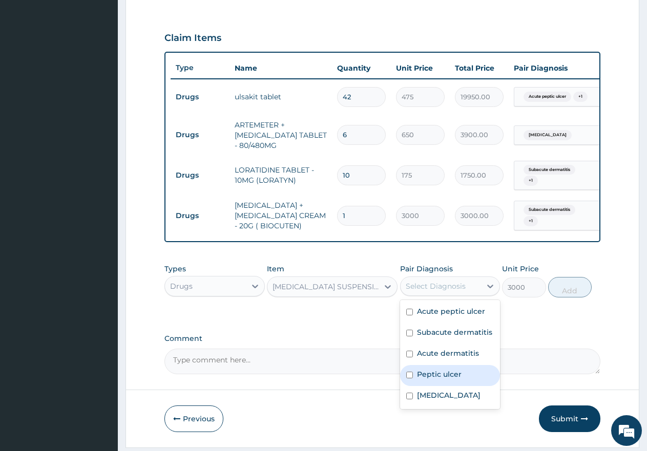
click at [411, 378] on input "checkbox" at bounding box center [409, 375] width 7 height 7
checkbox input "true"
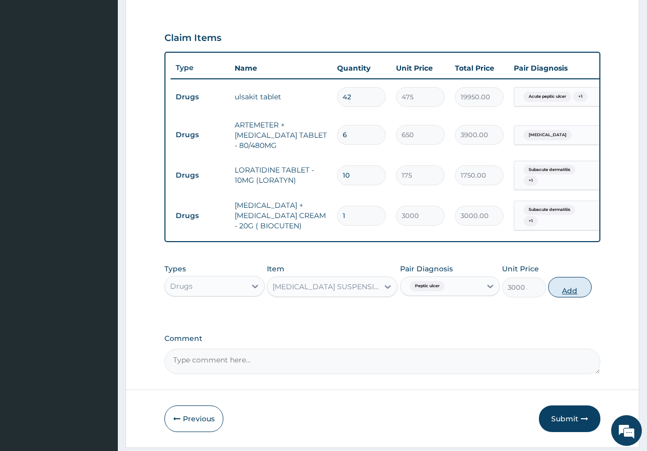
click at [567, 297] on button "Add" at bounding box center [570, 287] width 44 height 20
type input "0"
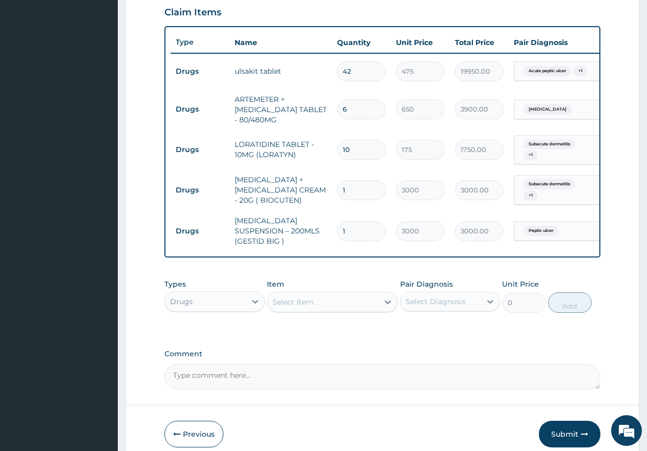
scroll to position [380, 0]
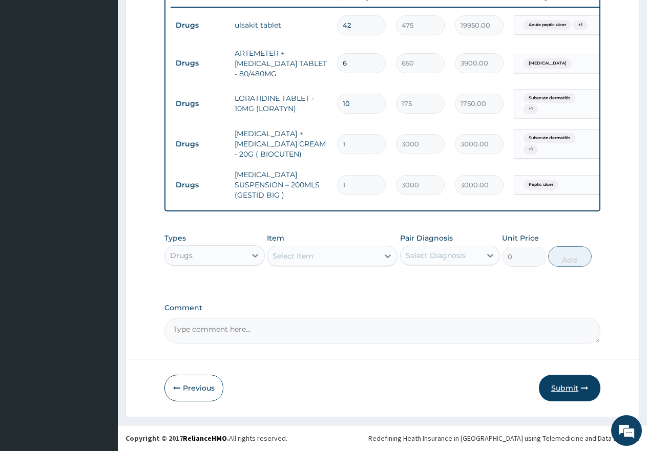
click at [571, 391] on button "Submit" at bounding box center [569, 388] width 61 height 27
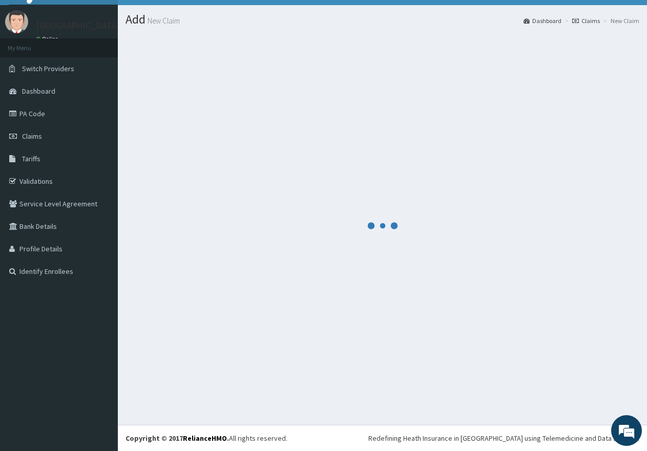
scroll to position [404, 0]
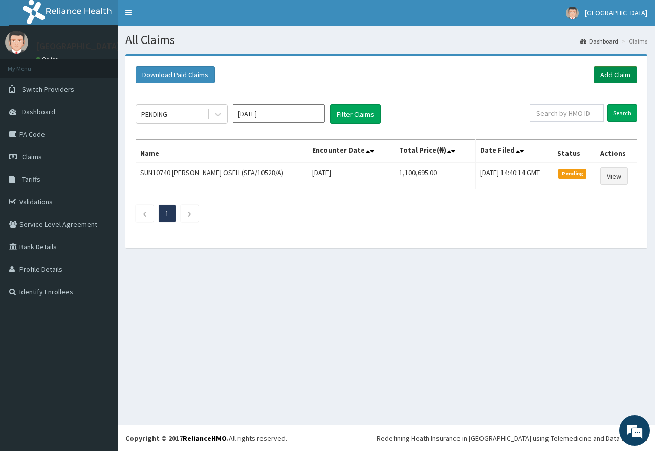
click at [607, 74] on link "Add Claim" at bounding box center [616, 74] width 44 height 17
click at [559, 114] on input "text" at bounding box center [567, 112] width 74 height 17
paste input "ZEI/10077/B"
type input "ZEI/10077/B"
click at [620, 116] on input "Search" at bounding box center [623, 112] width 30 height 17
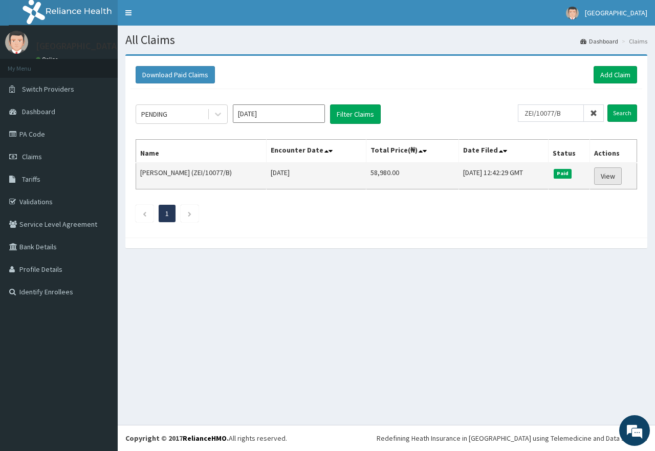
click at [607, 175] on link "View" at bounding box center [608, 175] width 28 height 17
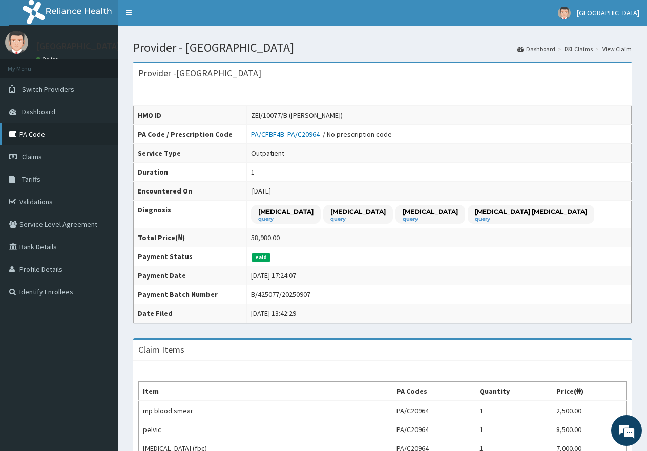
click at [34, 136] on link "PA Code" at bounding box center [59, 134] width 118 height 23
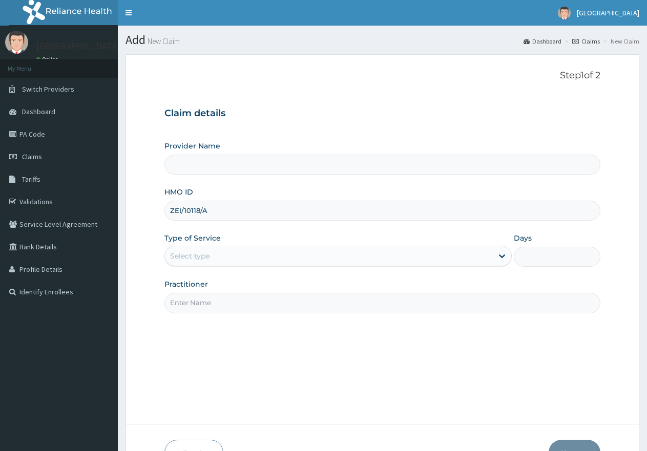
type input "ZEI/10118/A"
click at [222, 259] on div "Select type" at bounding box center [328, 256] width 327 height 16
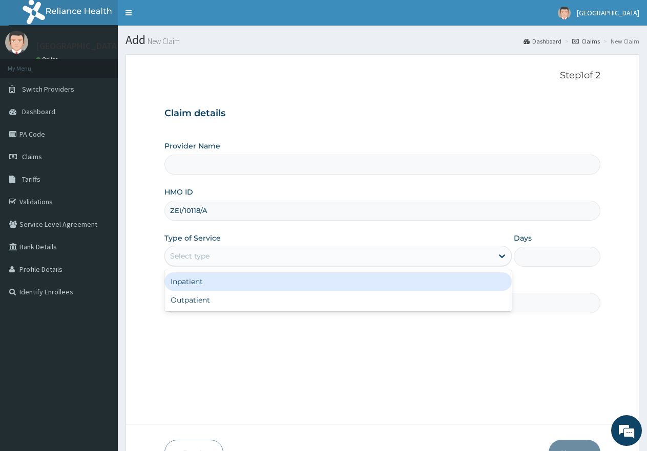
type input "[GEOGRAPHIC_DATA]"
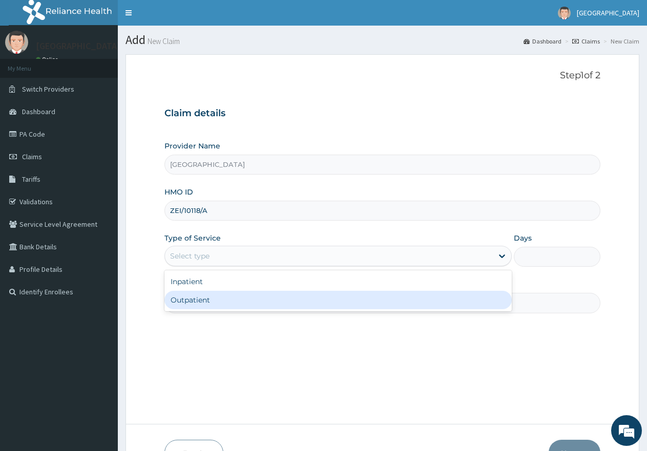
click at [214, 296] on div "Outpatient" at bounding box center [337, 300] width 347 height 18
type input "1"
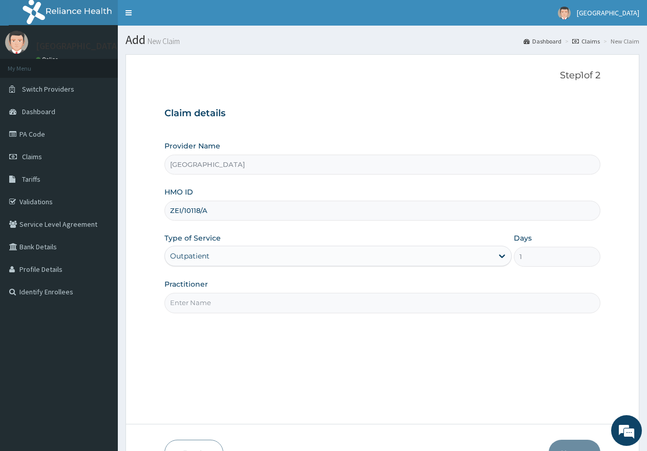
click at [214, 304] on input "Practitioner" at bounding box center [382, 303] width 436 height 20
type input "gp"
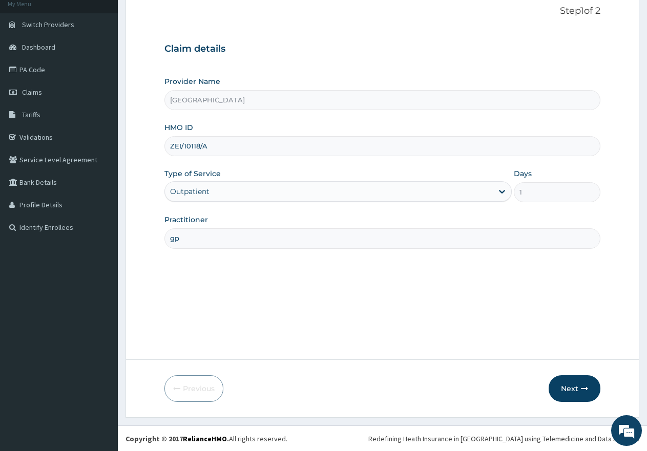
scroll to position [65, 0]
click at [573, 391] on button "Next" at bounding box center [574, 388] width 52 height 27
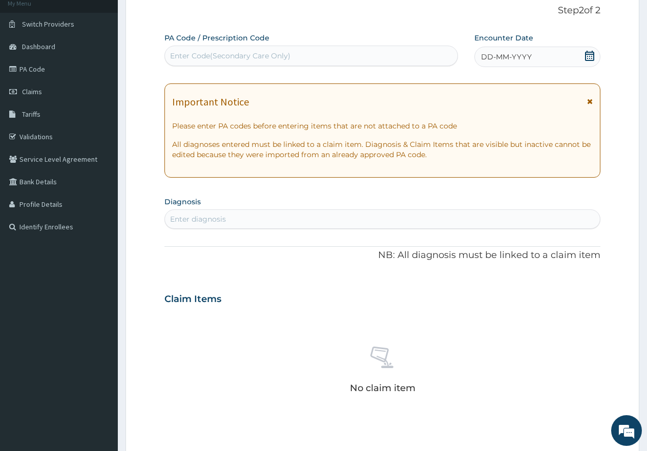
scroll to position [0, 0]
click at [214, 54] on div "Enter Code(Secondary Care Only)" at bounding box center [230, 56] width 120 height 10
paste input "PA/EDDBEF"
type input "PA/EDDBEF"
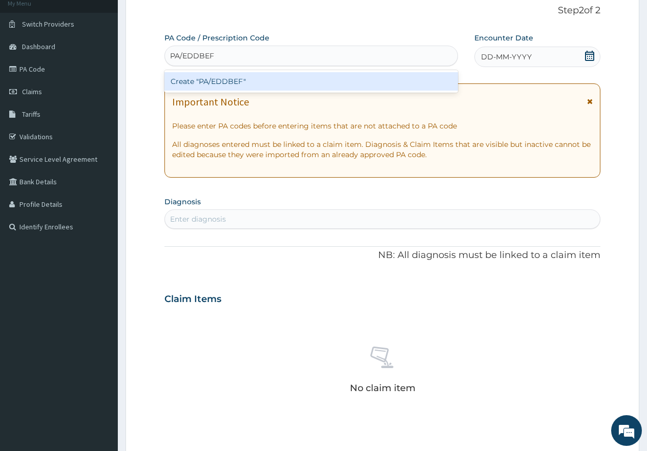
click at [211, 80] on div "Create "PA/EDDBEF"" at bounding box center [310, 81] width 293 height 18
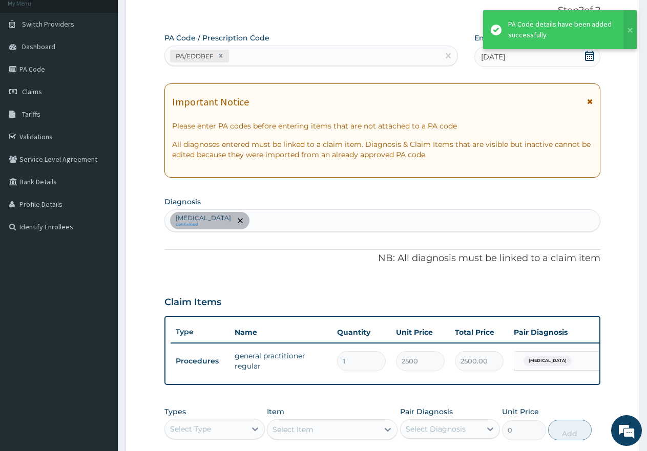
click at [258, 53] on div "PA/EDDBEF" at bounding box center [302, 56] width 274 height 17
paste input "PA/57B554"
type input "PA/57B554"
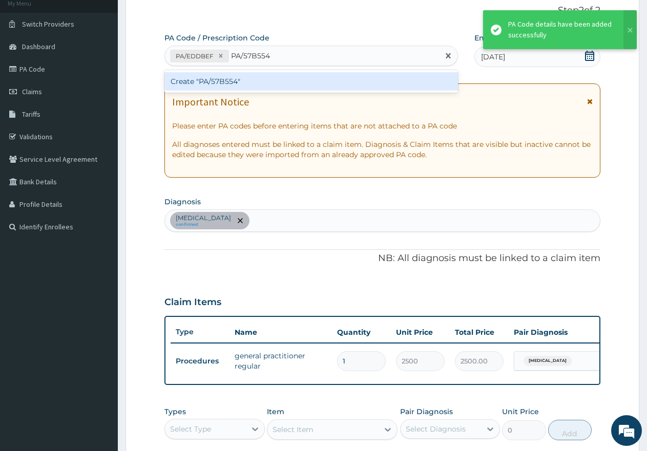
click at [243, 84] on div "Create "PA/57B554"" at bounding box center [310, 81] width 293 height 18
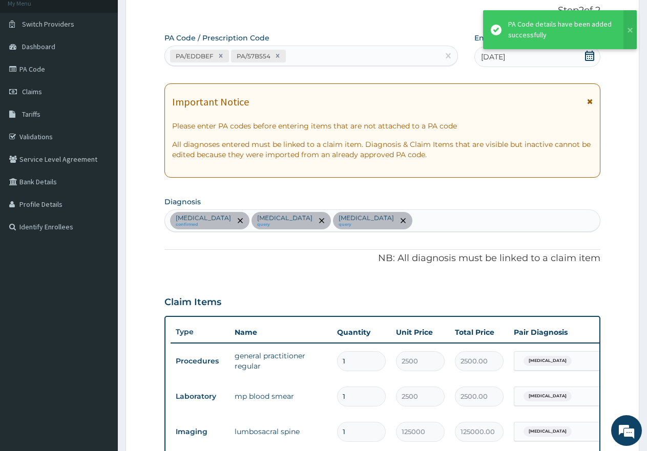
scroll to position [341, 0]
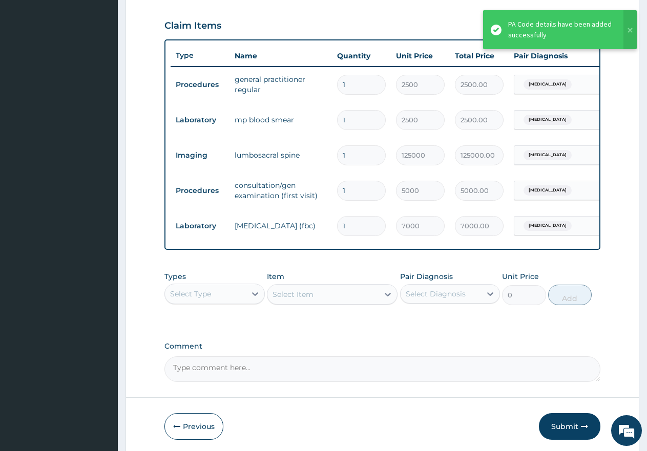
click at [212, 299] on div "Select Type" at bounding box center [205, 294] width 81 height 16
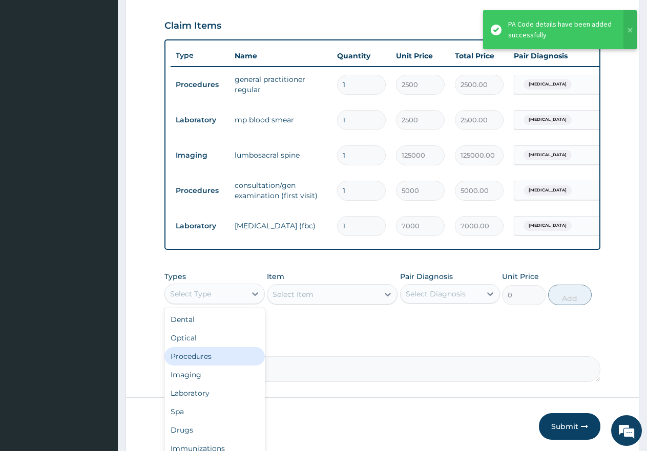
click at [208, 366] on div "Procedures" at bounding box center [214, 356] width 100 height 18
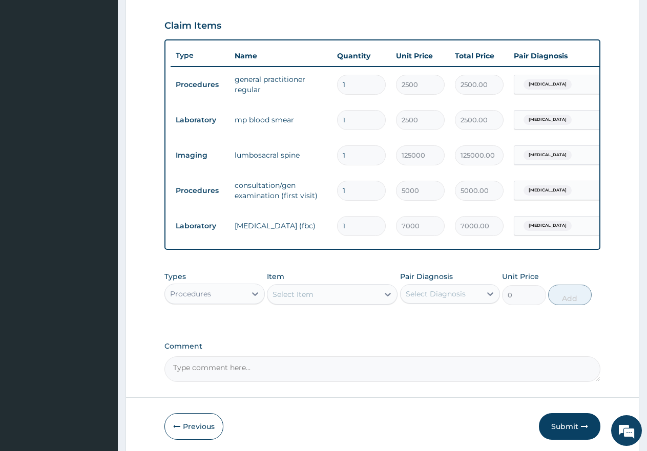
click at [319, 302] on div "Select Item" at bounding box center [322, 294] width 111 height 16
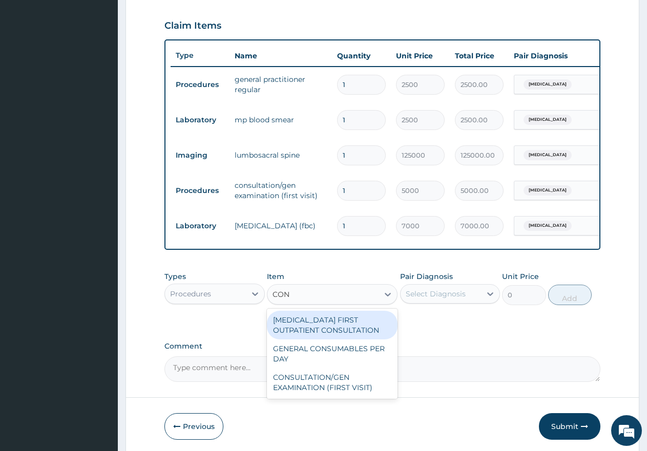
type input "CONS"
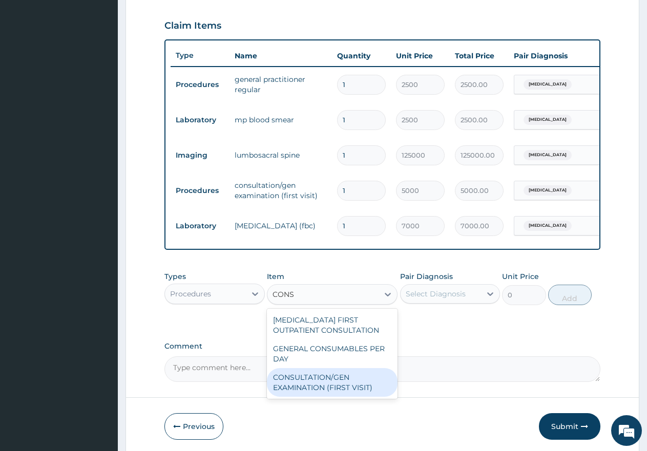
drag, startPoint x: 307, startPoint y: 395, endPoint x: 322, endPoint y: 381, distance: 19.9
click at [311, 393] on div "CONSULTATION/GEN EXAMINATION (FIRST VISIT)" at bounding box center [332, 382] width 131 height 29
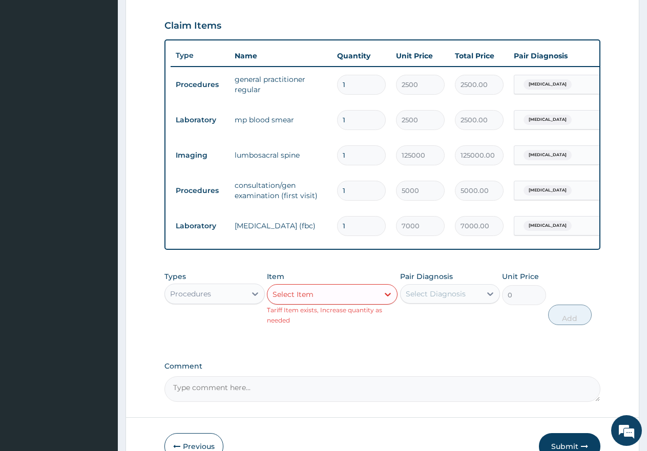
drag, startPoint x: 333, startPoint y: 248, endPoint x: 366, endPoint y: 250, distance: 32.4
click at [366, 250] on div "Type Name Quantity Unit Price Total Price Pair Diagnosis Actions Procedures gen…" at bounding box center [382, 144] width 436 height 210
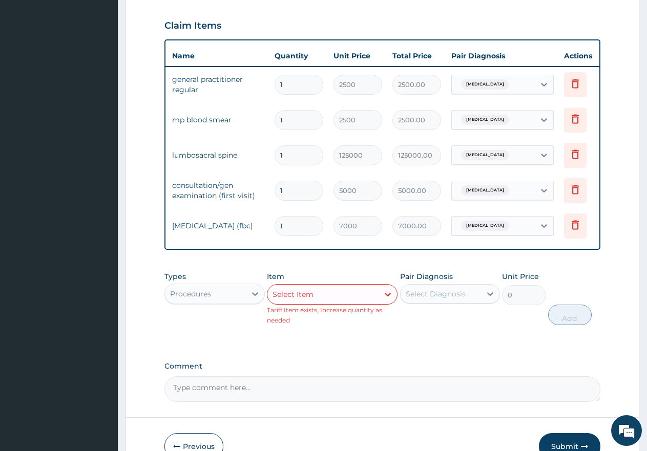
scroll to position [0, 67]
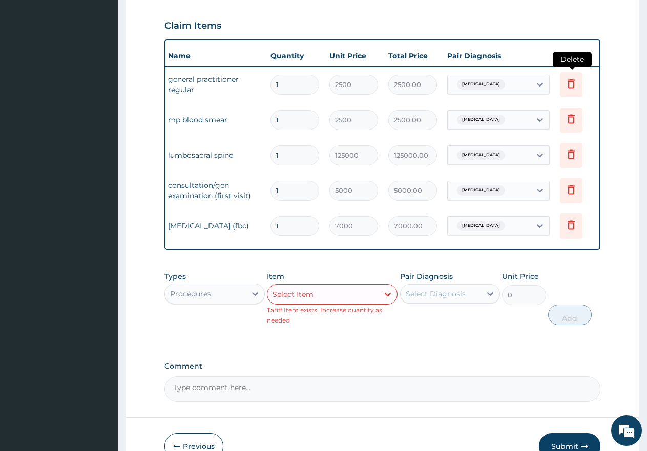
click at [570, 87] on icon at bounding box center [571, 83] width 12 height 12
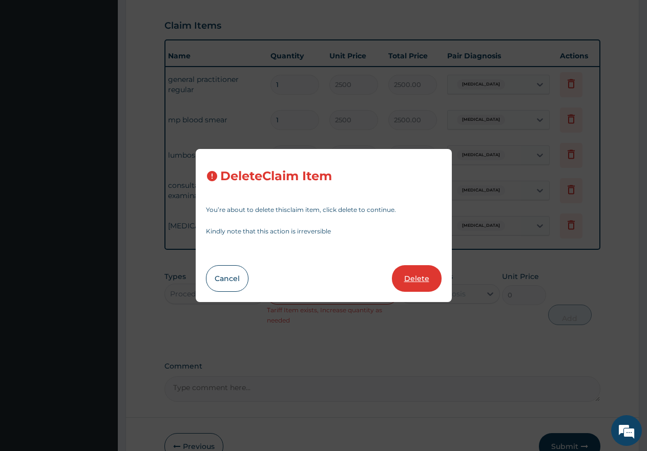
click at [414, 279] on button "Delete" at bounding box center [417, 278] width 50 height 27
type input "125000"
type input "125000.00"
type input "5000"
type input "5000.00"
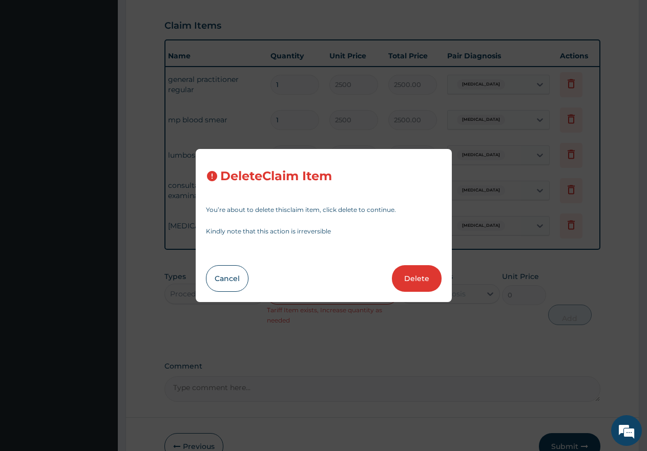
type input "7000"
type input "7000.00"
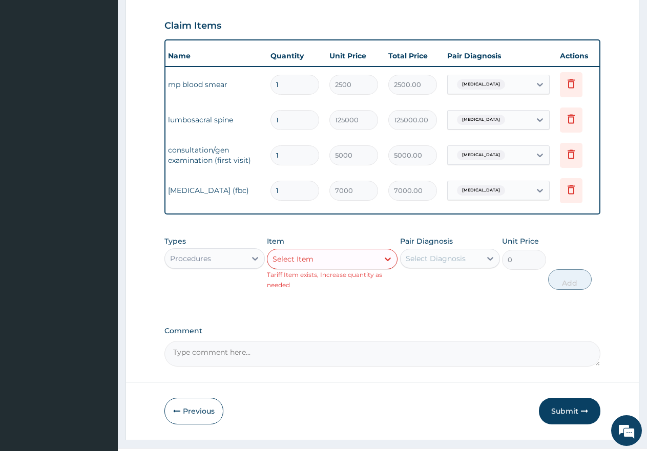
scroll to position [0, 0]
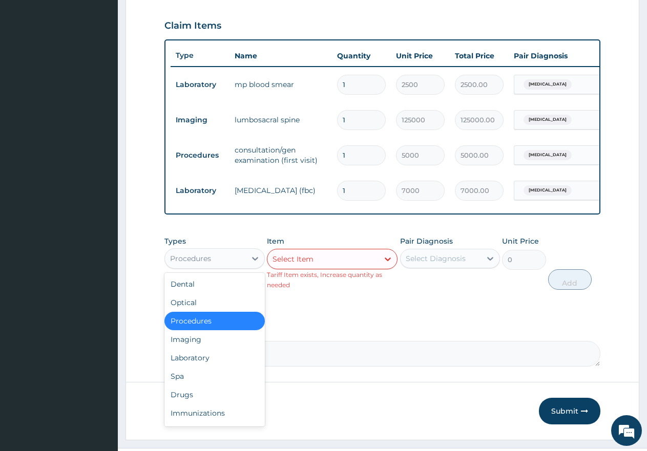
click at [211, 267] on div "Procedures" at bounding box center [205, 258] width 81 height 16
click at [193, 402] on div "Drugs" at bounding box center [214, 394] width 100 height 18
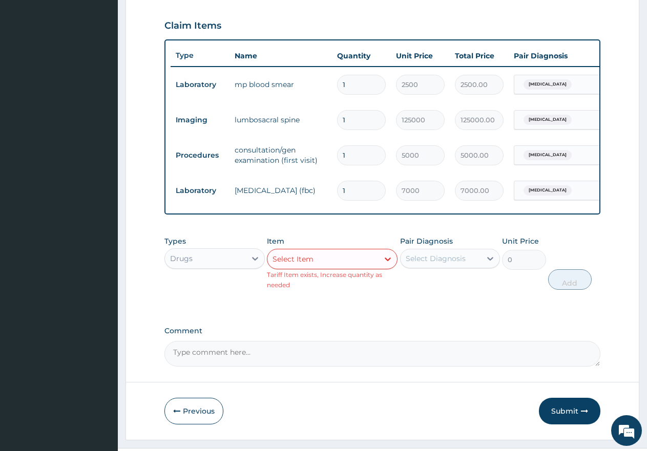
click at [327, 266] on div "Select Item" at bounding box center [322, 259] width 111 height 16
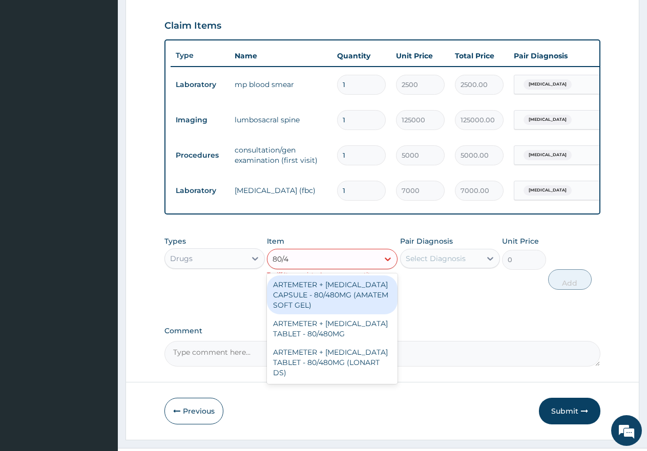
type input "80/48"
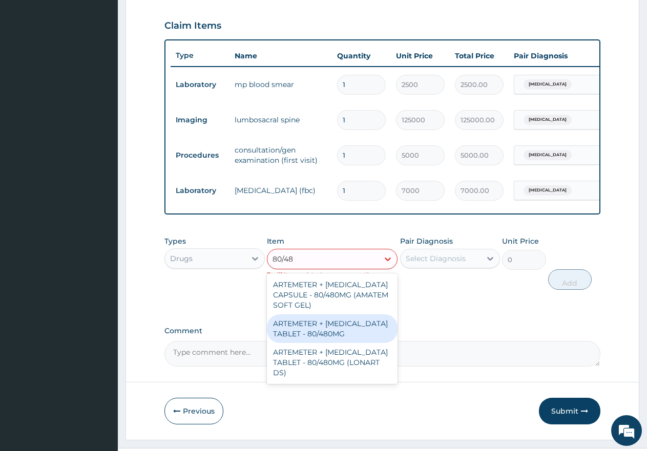
click at [331, 331] on div "ARTEMETER + [MEDICAL_DATA] TABLET - 80/480MG" at bounding box center [332, 328] width 131 height 29
type input "650"
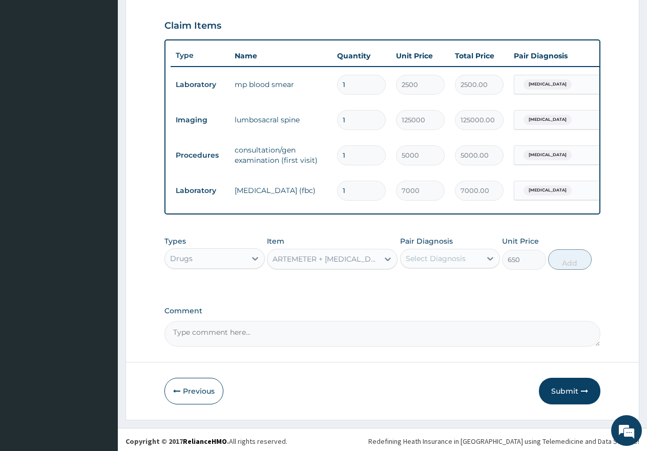
click at [431, 264] on div "Select Diagnosis" at bounding box center [435, 258] width 60 height 10
click at [409, 287] on input "checkbox" at bounding box center [409, 284] width 7 height 7
checkbox input "true"
click at [583, 270] on button "Add" at bounding box center [570, 259] width 44 height 20
type input "0"
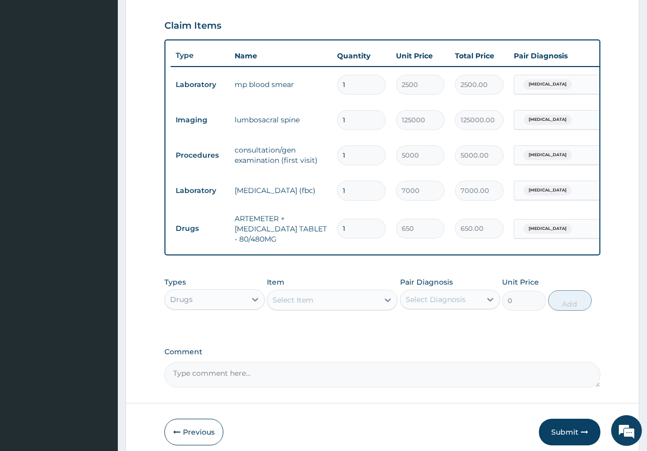
type input "0.00"
type input "6"
type input "3900.00"
type input "6"
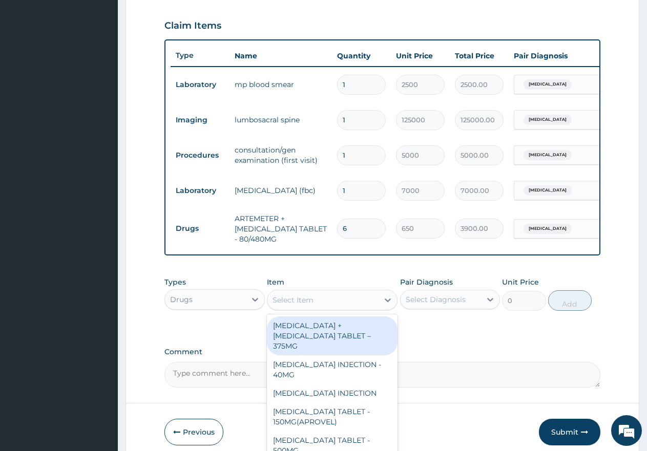
click at [301, 305] on div "Select Item" at bounding box center [292, 300] width 41 height 10
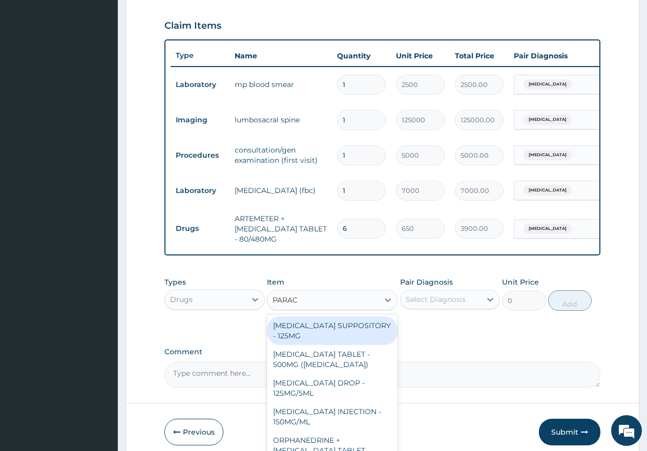
type input "PARACE"
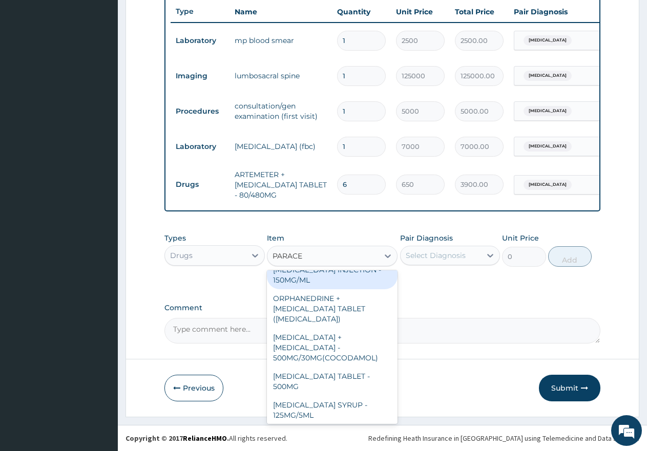
scroll to position [102, 0]
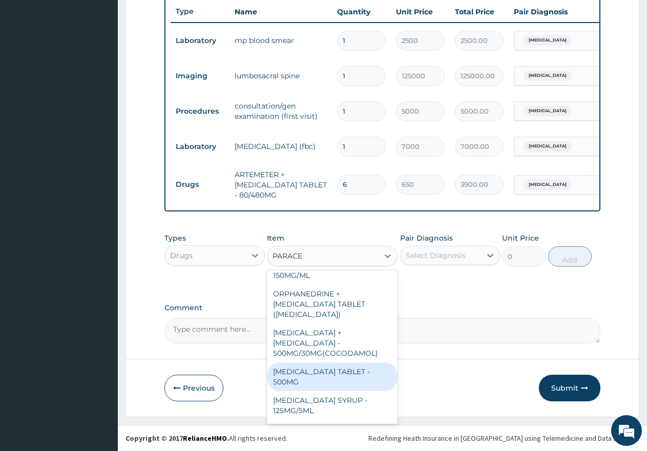
click at [319, 363] on div "[MEDICAL_DATA] TABLET - 500MG" at bounding box center [332, 376] width 131 height 29
type input "60"
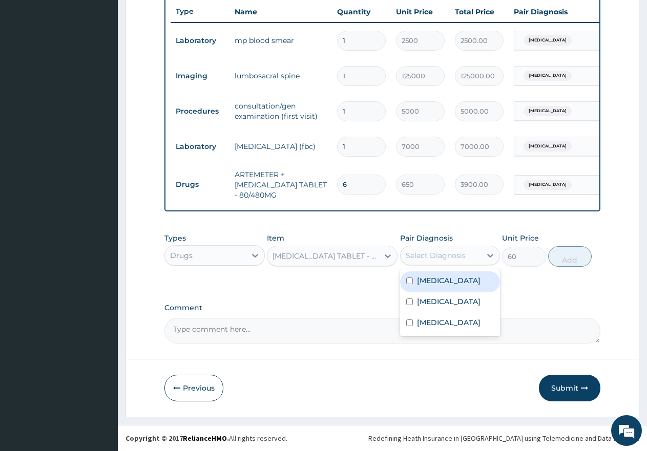
click at [432, 260] on div "Select Diagnosis" at bounding box center [435, 255] width 60 height 10
click at [403, 284] on div "[MEDICAL_DATA]" at bounding box center [450, 281] width 100 height 21
checkbox input "true"
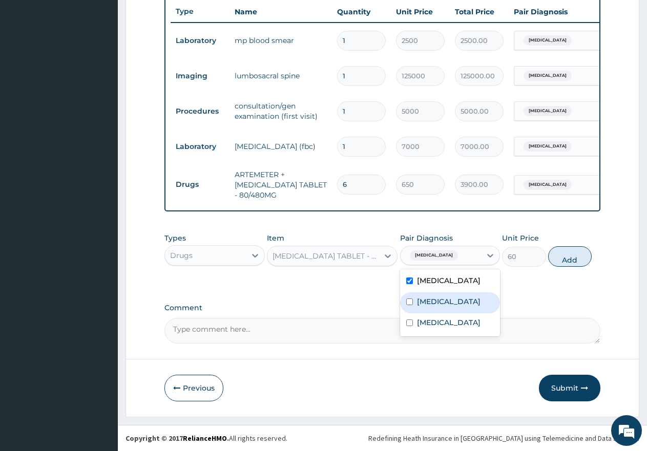
click at [410, 303] on input "checkbox" at bounding box center [409, 301] width 7 height 7
checkbox input "true"
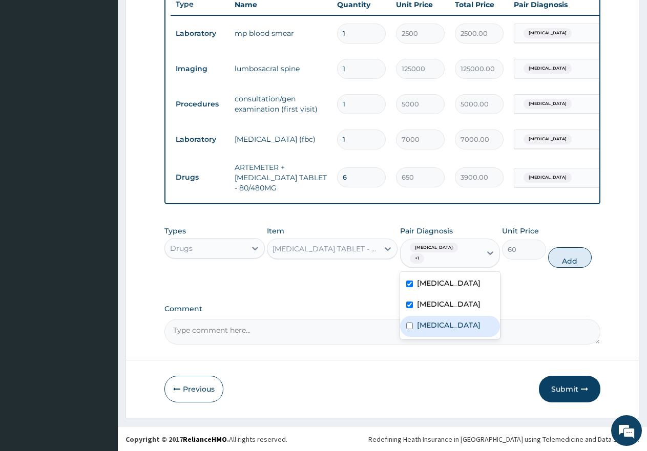
click at [410, 323] on input "checkbox" at bounding box center [409, 326] width 7 height 7
checkbox input "true"
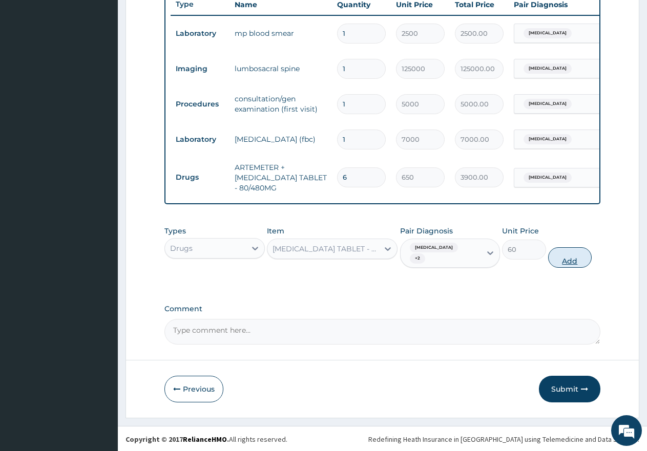
click at [571, 261] on button "Add" at bounding box center [570, 257] width 44 height 20
type input "0"
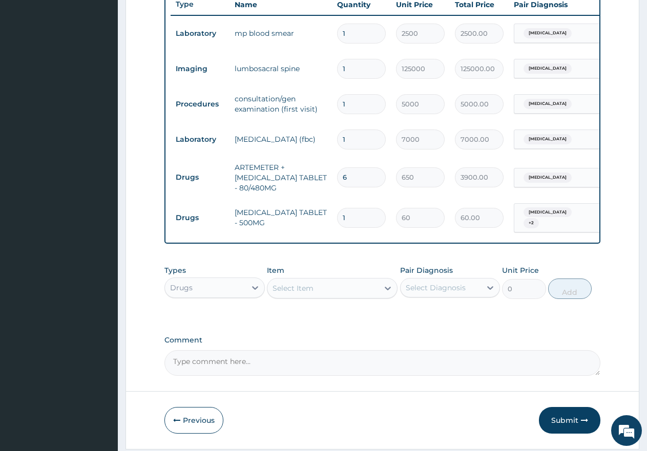
type input "18"
type input "1080.00"
type input "18"
click at [294, 293] on div "Select Item" at bounding box center [292, 288] width 41 height 10
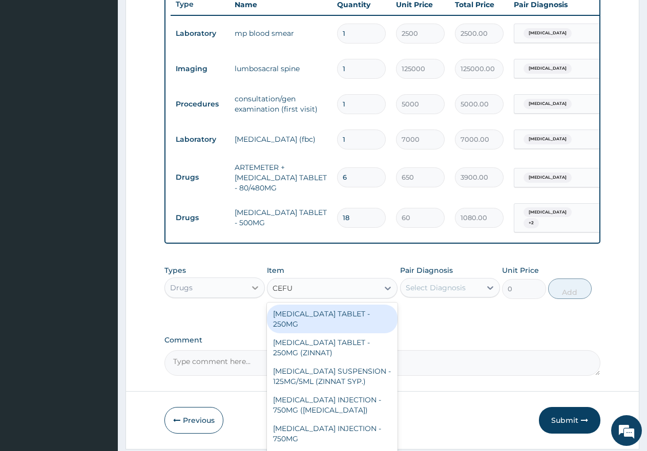
type input "CEFUR"
click at [306, 322] on div "[MEDICAL_DATA] TABLET - 250MG" at bounding box center [332, 319] width 131 height 29
type input "750"
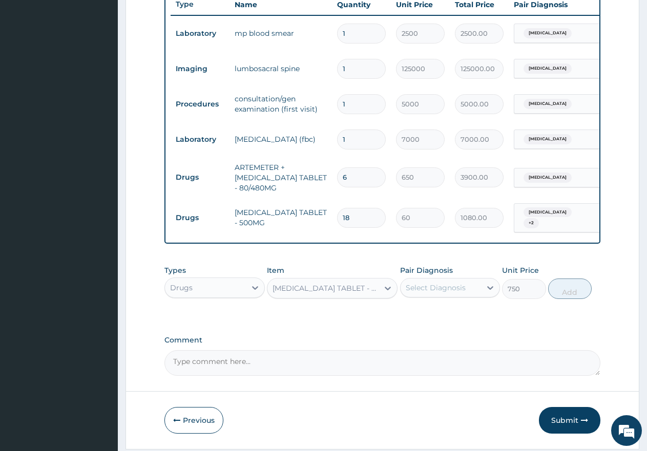
click at [441, 293] on div "Select Diagnosis" at bounding box center [435, 288] width 60 height 10
click at [409, 357] on input "checkbox" at bounding box center [409, 355] width 7 height 7
checkbox input "true"
click at [569, 294] on button "Add" at bounding box center [570, 288] width 44 height 20
type input "0"
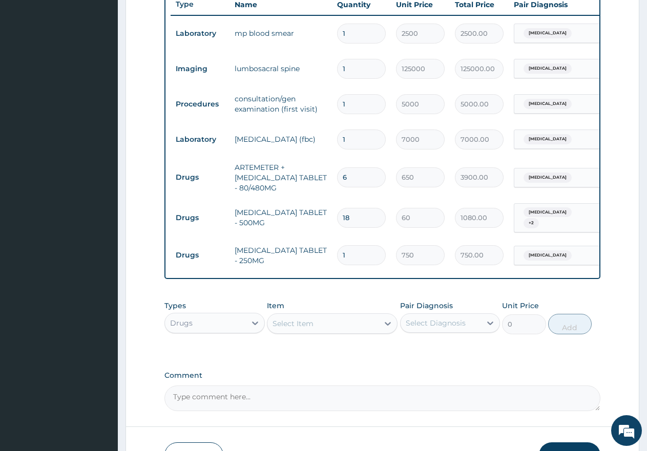
type input "10"
type input "7500.00"
type input "10"
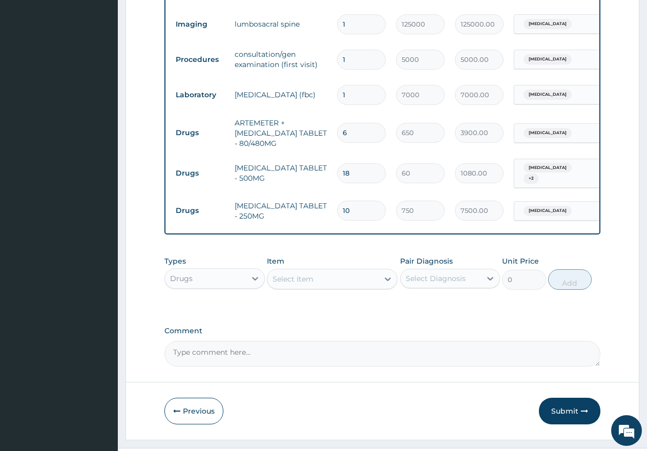
scroll to position [444, 0]
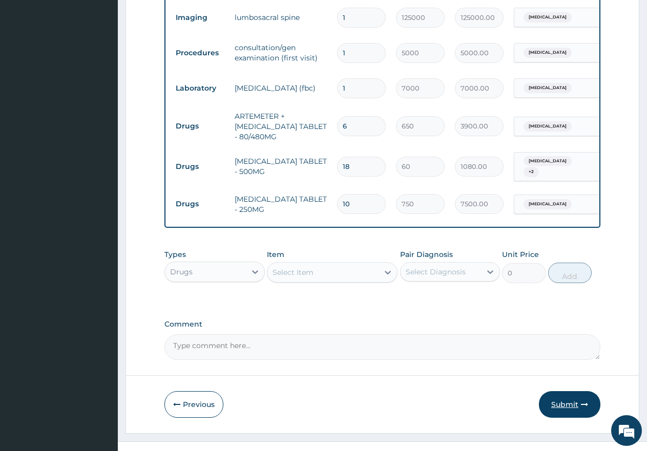
click at [560, 409] on button "Submit" at bounding box center [569, 404] width 61 height 27
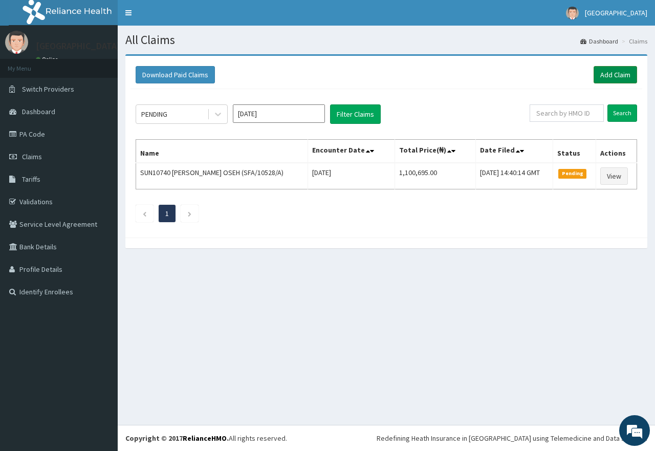
click at [610, 75] on link "Add Claim" at bounding box center [616, 74] width 44 height 17
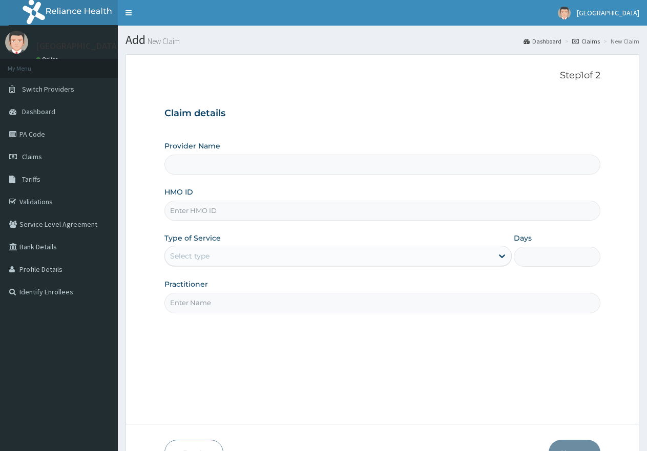
click at [252, 211] on input "HMO ID" at bounding box center [382, 211] width 436 height 20
paste input "FVD/10005/C"
type input "FVD/10005/C"
type input "[GEOGRAPHIC_DATA]"
type input "FVD/10005/C"
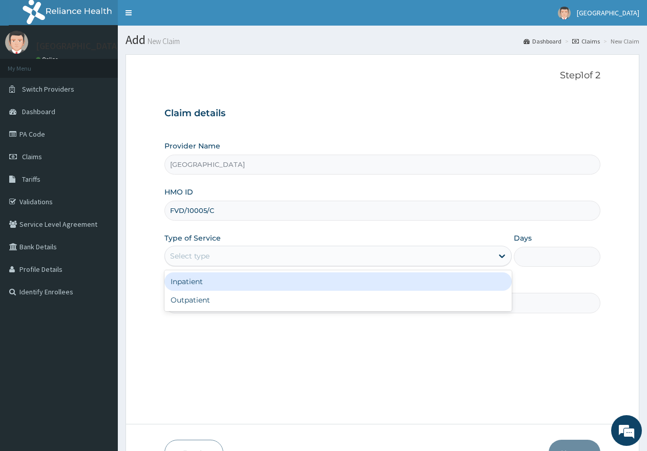
click at [207, 253] on div "Select type" at bounding box center [189, 256] width 39 height 10
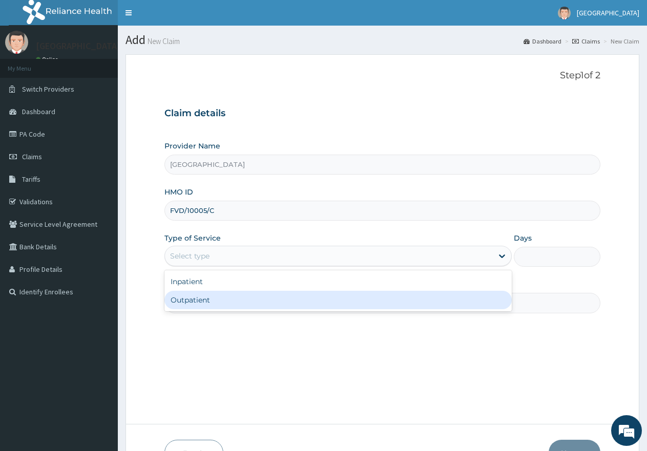
click at [204, 297] on div "Outpatient" at bounding box center [337, 300] width 347 height 18
type input "1"
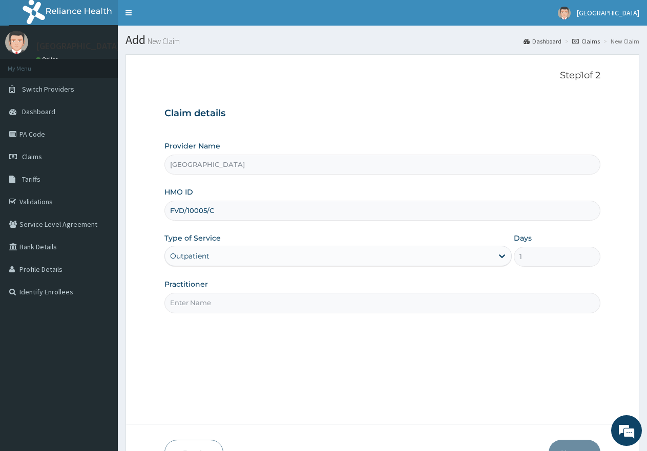
click at [210, 302] on input "Practitioner" at bounding box center [382, 303] width 436 height 20
type input "gp"
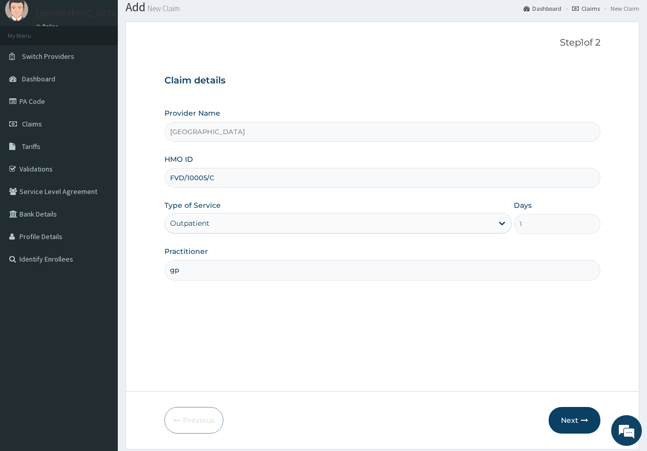
scroll to position [51, 0]
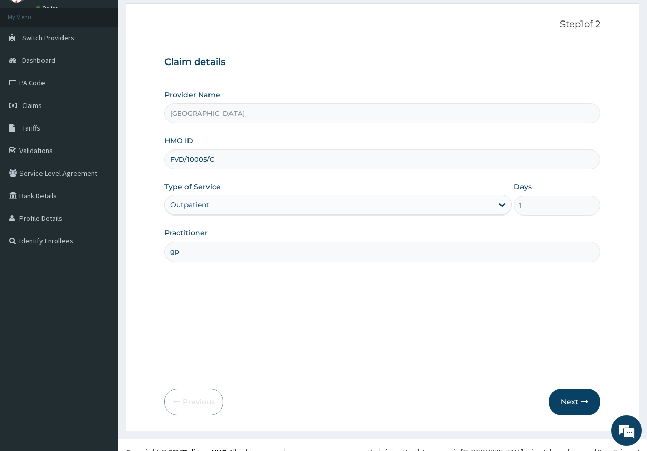
click at [574, 400] on button "Next" at bounding box center [574, 402] width 52 height 27
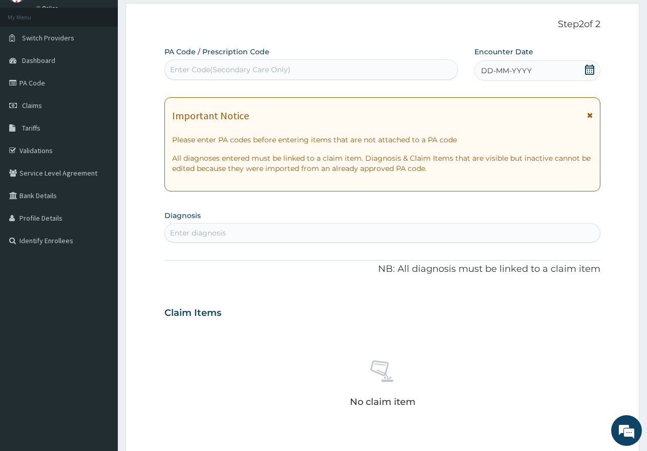
scroll to position [0, 0]
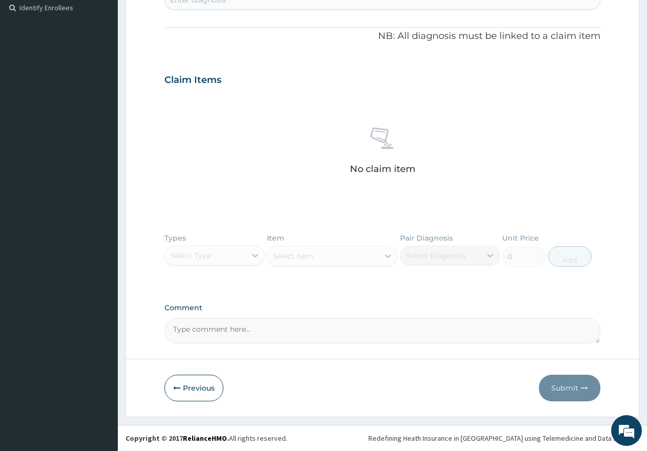
drag, startPoint x: 185, startPoint y: 387, endPoint x: 194, endPoint y: 362, distance: 26.4
click at [186, 387] on button "Previous" at bounding box center [193, 388] width 59 height 27
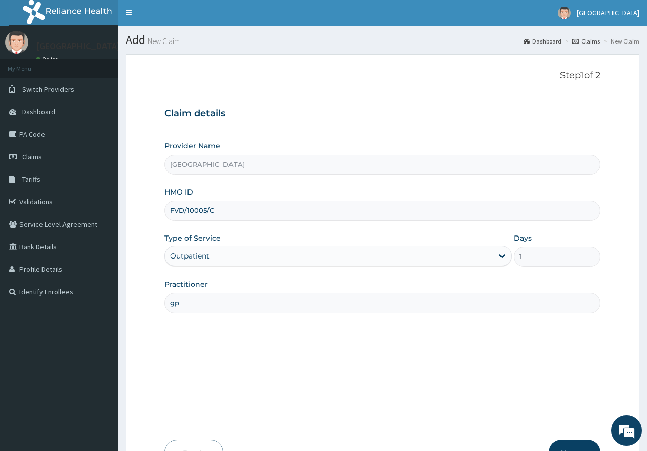
drag, startPoint x: 229, startPoint y: 212, endPoint x: 166, endPoint y: 209, distance: 63.0
click at [166, 209] on input "FVD/10005/C" at bounding box center [382, 211] width 436 height 20
paste input "AGO/10111/A"
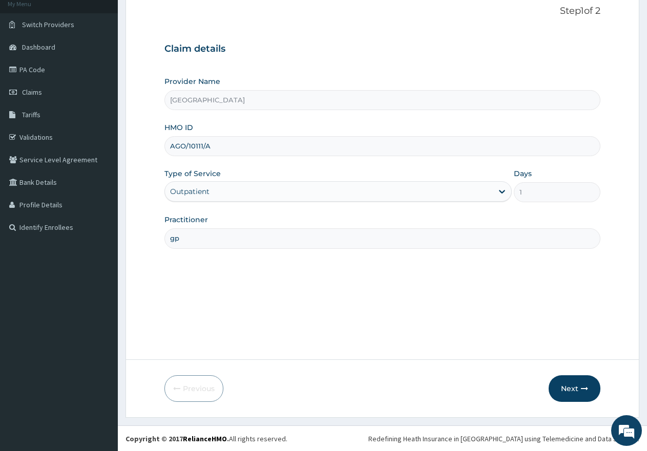
scroll to position [65, 0]
type input "AGO/10111/A"
click at [572, 392] on button "Next" at bounding box center [574, 388] width 52 height 27
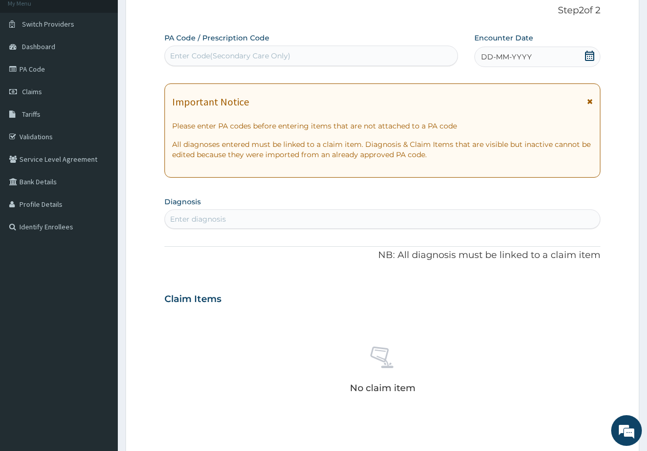
click at [590, 56] on icon at bounding box center [589, 56] width 10 height 10
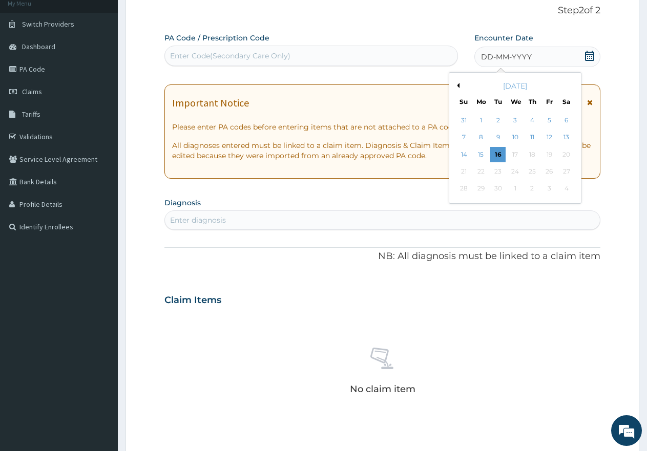
click at [459, 85] on button "Previous Month" at bounding box center [456, 85] width 5 height 5
click at [480, 188] on div "25" at bounding box center [480, 188] width 15 height 15
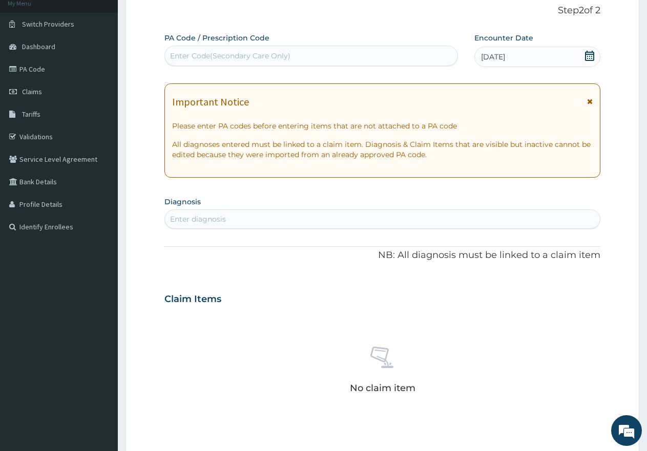
click at [358, 222] on div "Enter diagnosis" at bounding box center [382, 219] width 435 height 16
type input "PUD"
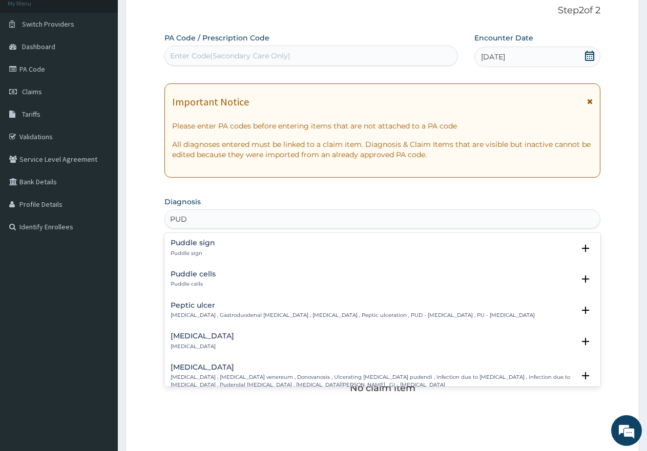
click at [203, 310] on div "[MEDICAL_DATA] [MEDICAL_DATA] , Gastroduodenal [MEDICAL_DATA] , [MEDICAL_DATA] …" at bounding box center [352, 311] width 364 height 18
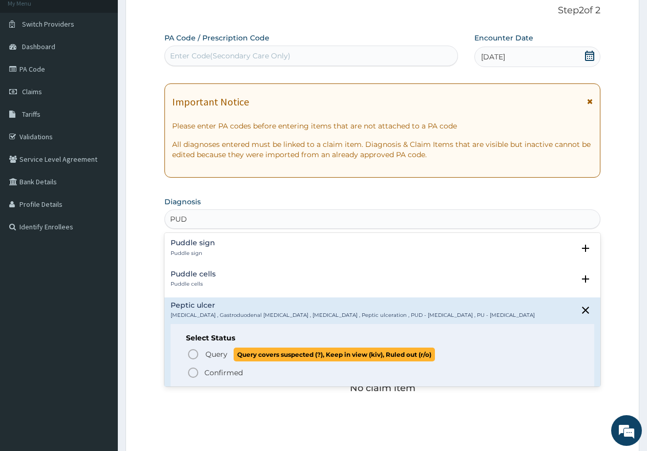
click at [191, 353] on icon "status option query" at bounding box center [193, 354] width 12 height 12
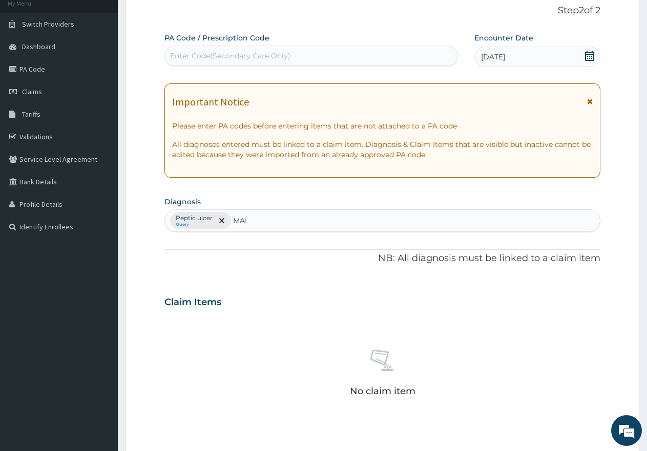
type input "MALA"
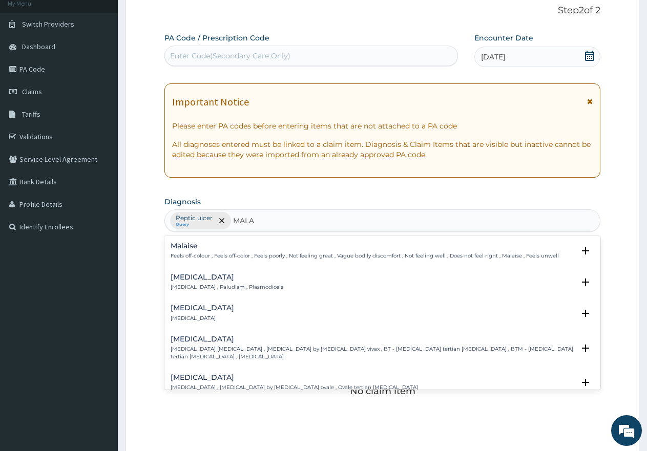
click at [190, 280] on h4 "[MEDICAL_DATA]" at bounding box center [226, 277] width 113 height 8
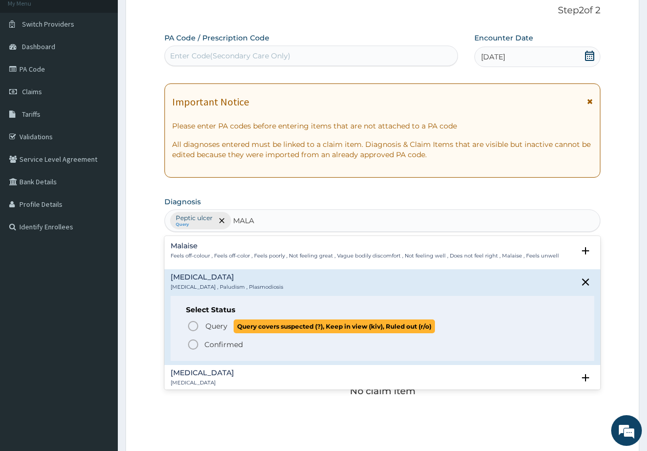
click at [194, 326] on icon "status option query" at bounding box center [193, 326] width 12 height 12
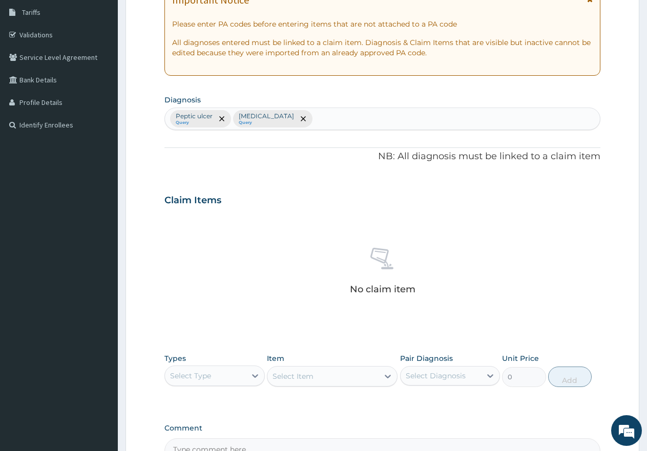
scroll to position [167, 0]
type input "DERMAT"
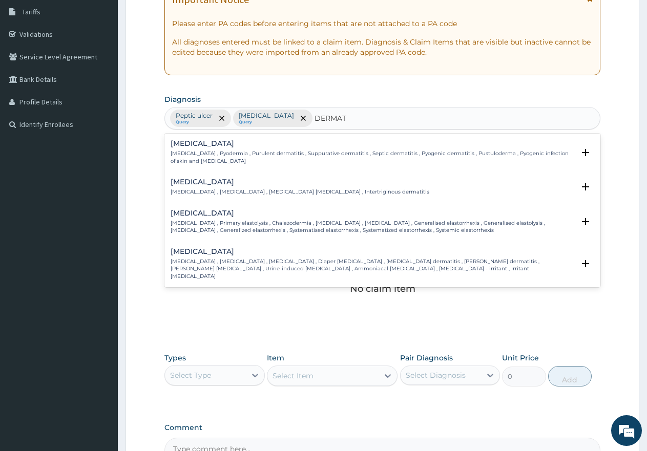
click at [248, 192] on p "[MEDICAL_DATA] , [MEDICAL_DATA] , [MEDICAL_DATA] [MEDICAL_DATA] , Intertriginou…" at bounding box center [299, 191] width 259 height 7
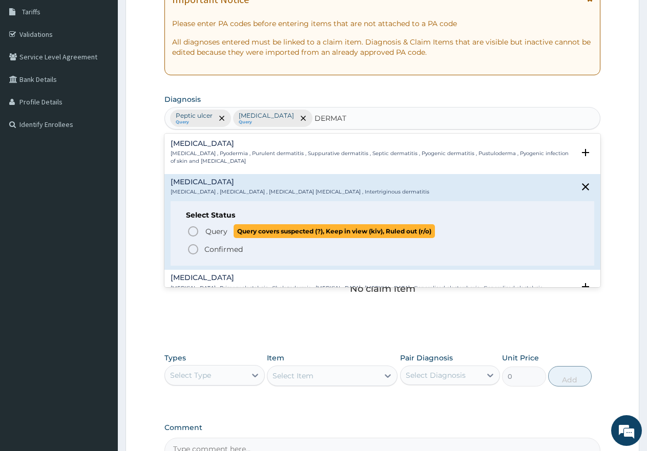
click at [195, 231] on icon "status option query" at bounding box center [193, 231] width 12 height 12
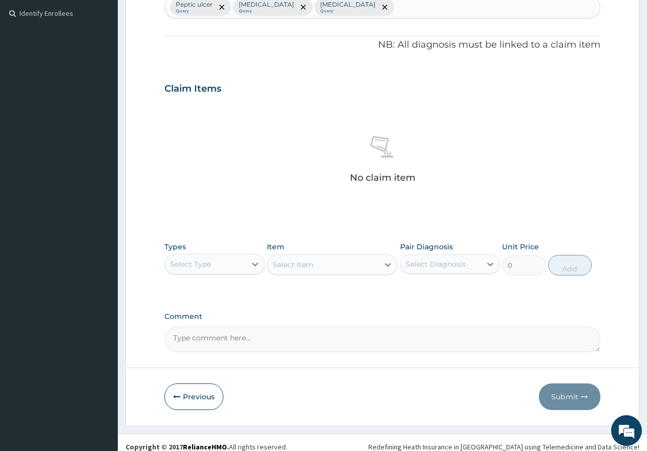
scroll to position [287, 0]
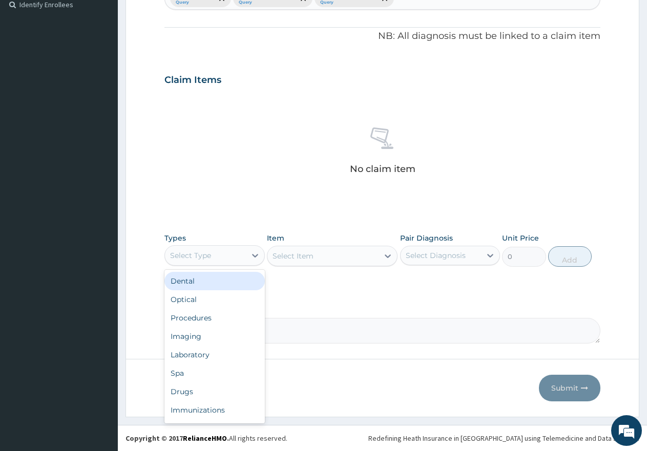
click at [235, 254] on div "Select Type" at bounding box center [205, 255] width 81 height 16
click at [204, 315] on div "Procedures" at bounding box center [214, 318] width 100 height 18
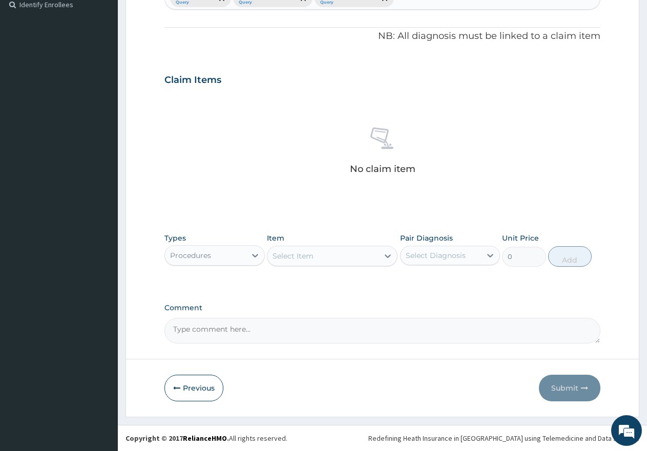
click at [320, 252] on div "Select Item" at bounding box center [322, 256] width 111 height 16
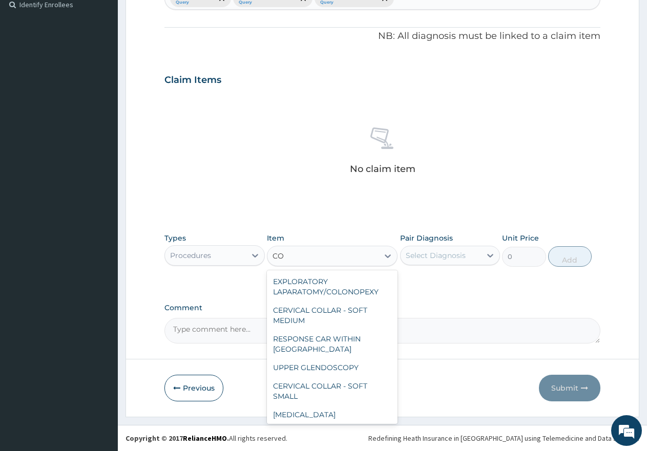
type input "C"
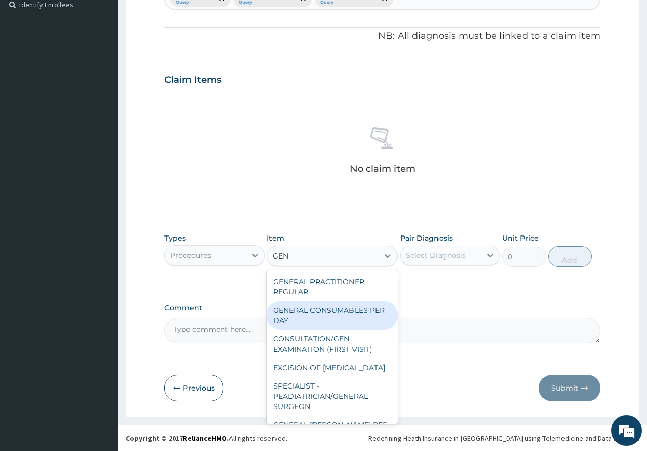
type input "GENE"
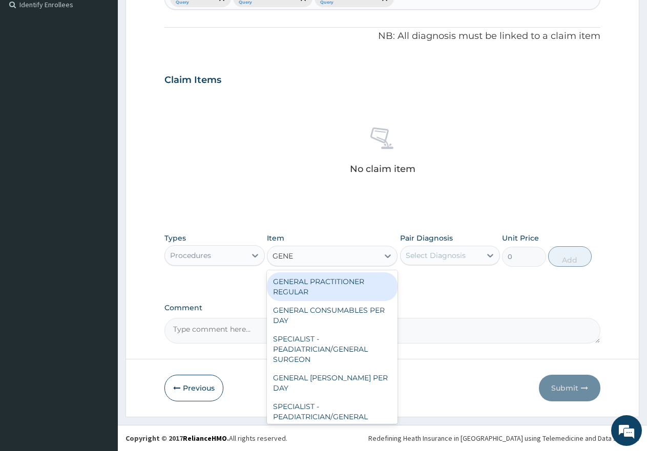
click at [316, 283] on div "GENERAL PRACTITIONER REGULAR" at bounding box center [332, 286] width 131 height 29
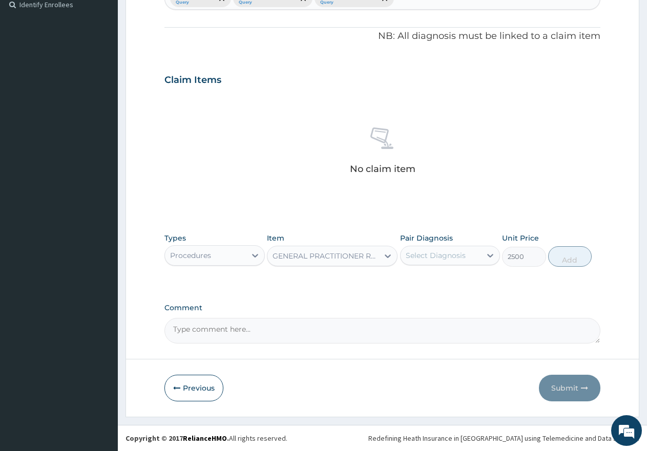
type input "2500"
click at [432, 254] on div "Select Diagnosis" at bounding box center [435, 255] width 60 height 10
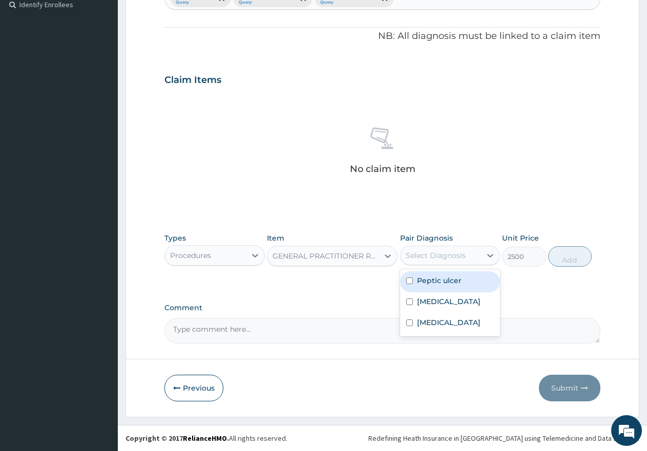
click at [412, 281] on input "checkbox" at bounding box center [409, 280] width 7 height 7
checkbox input "true"
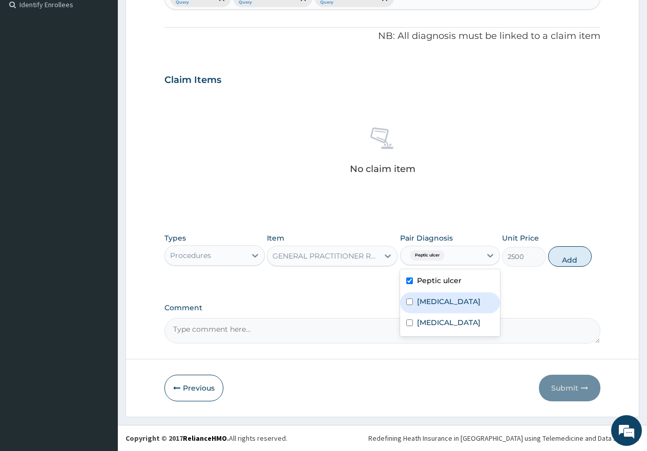
click at [411, 305] on input "checkbox" at bounding box center [409, 301] width 7 height 7
checkbox input "true"
drag, startPoint x: 413, startPoint y: 325, endPoint x: 422, endPoint y: 318, distance: 12.1
click at [414, 325] on div "Intertrigo" at bounding box center [450, 323] width 100 height 21
checkbox input "true"
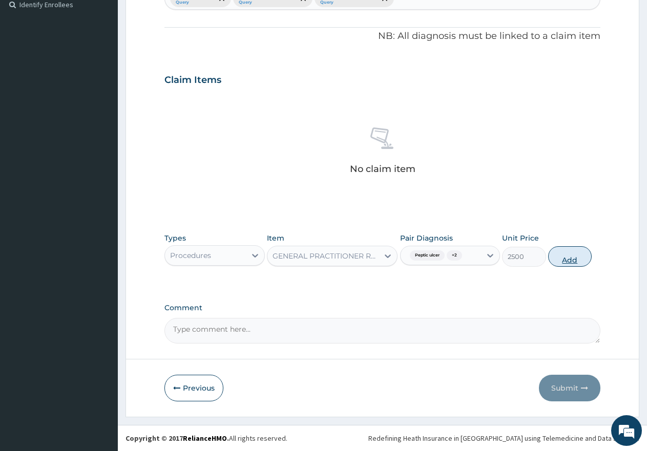
click at [570, 261] on button "Add" at bounding box center [570, 256] width 44 height 20
type input "0"
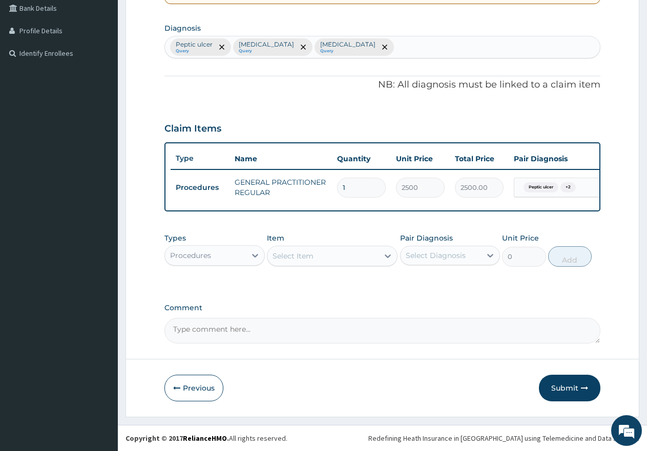
click at [219, 255] on div "Procedures" at bounding box center [205, 255] width 81 height 16
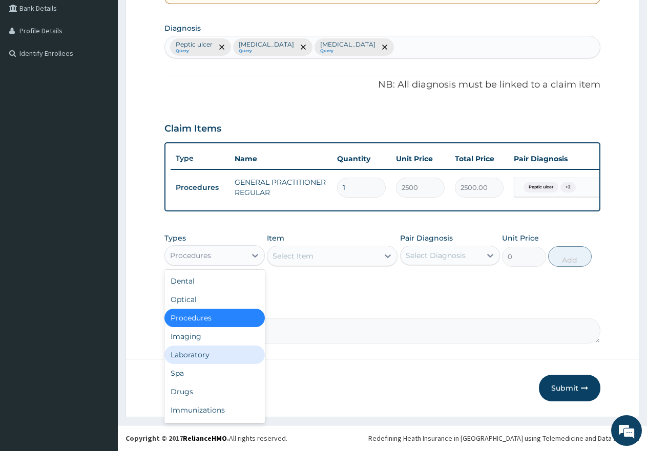
click at [198, 353] on div "Laboratory" at bounding box center [214, 355] width 100 height 18
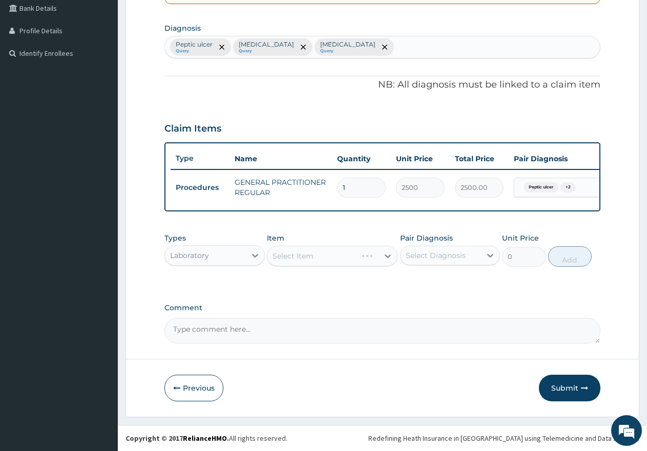
click at [355, 36] on div "Peptic ulcer Query Malaria Query Intertrigo Query" at bounding box center [382, 47] width 435 height 22
type input "SEPSIS"
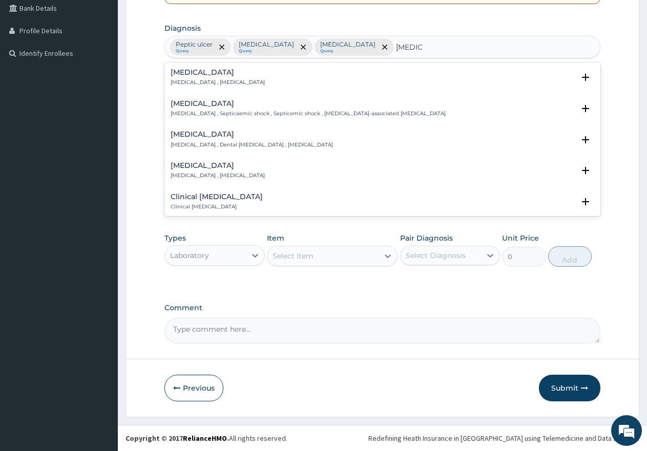
click at [199, 79] on p "[MEDICAL_DATA] , [MEDICAL_DATA]" at bounding box center [217, 82] width 94 height 7
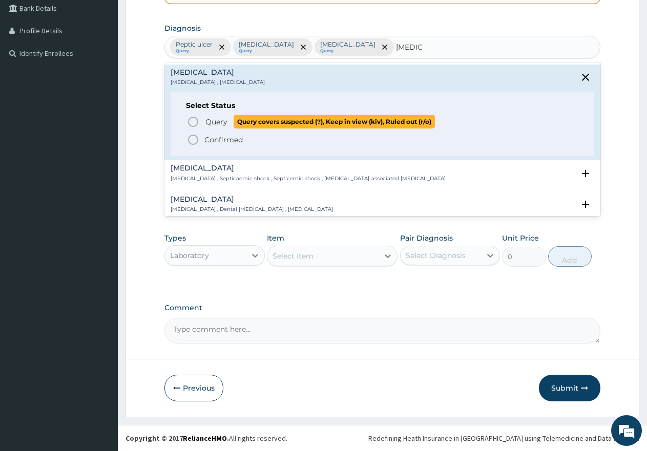
click at [194, 116] on icon "status option query" at bounding box center [193, 122] width 12 height 12
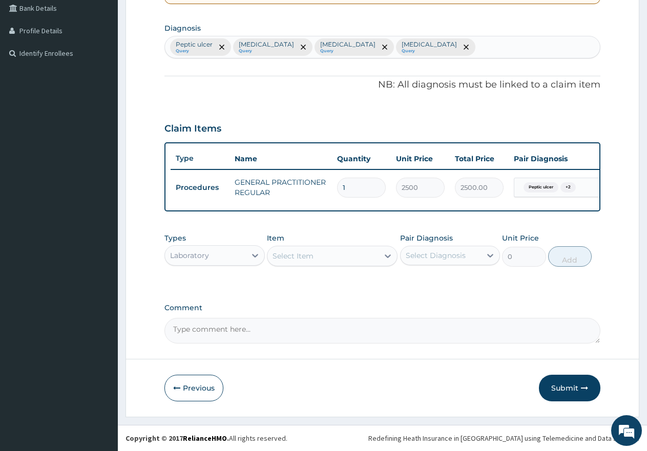
click at [297, 255] on div "Select Item" at bounding box center [292, 256] width 41 height 10
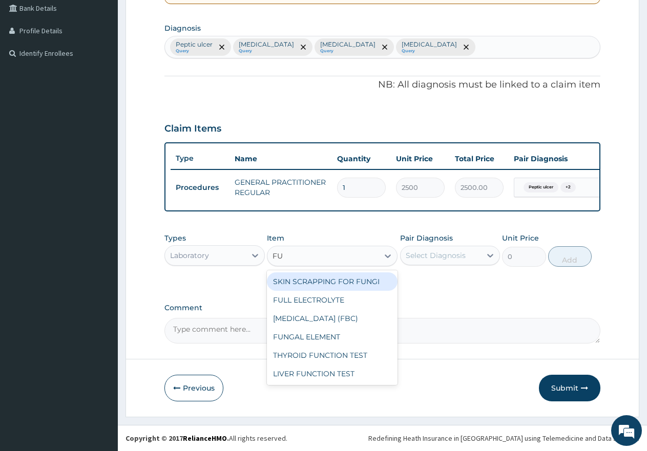
type input "FUL"
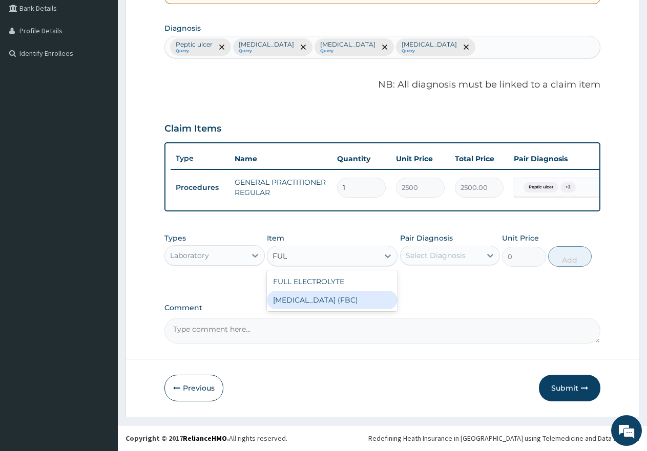
drag, startPoint x: 305, startPoint y: 303, endPoint x: 372, endPoint y: 282, distance: 69.8
click at [306, 303] on div "[MEDICAL_DATA] (FBC)" at bounding box center [332, 300] width 131 height 18
type input "7000"
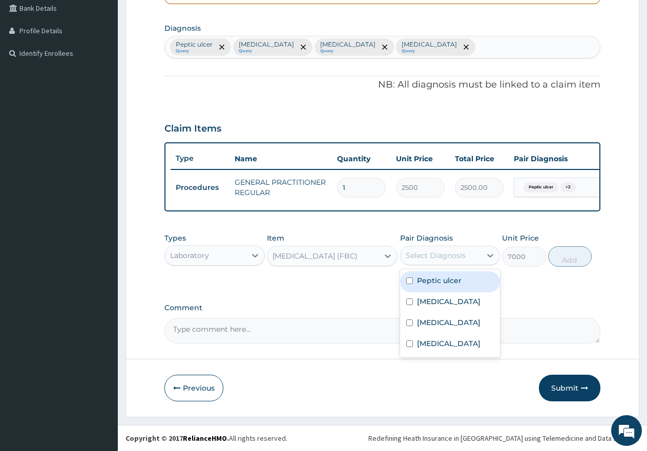
click at [440, 250] on div "Select Diagnosis" at bounding box center [435, 255] width 60 height 10
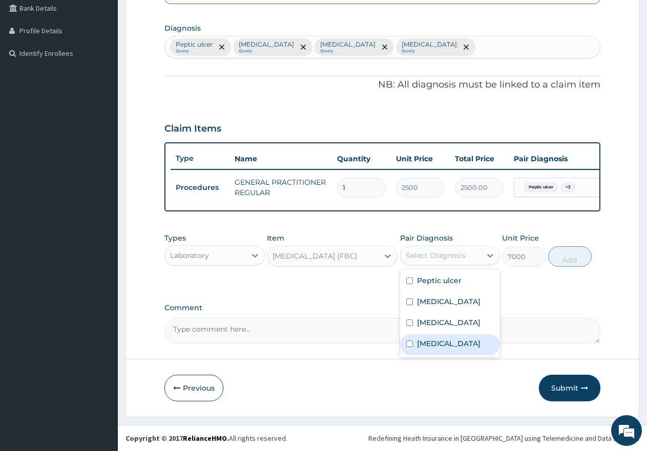
drag, startPoint x: 409, startPoint y: 345, endPoint x: 418, endPoint y: 340, distance: 10.3
click at [412, 344] on input "checkbox" at bounding box center [409, 343] width 7 height 7
checkbox input "true"
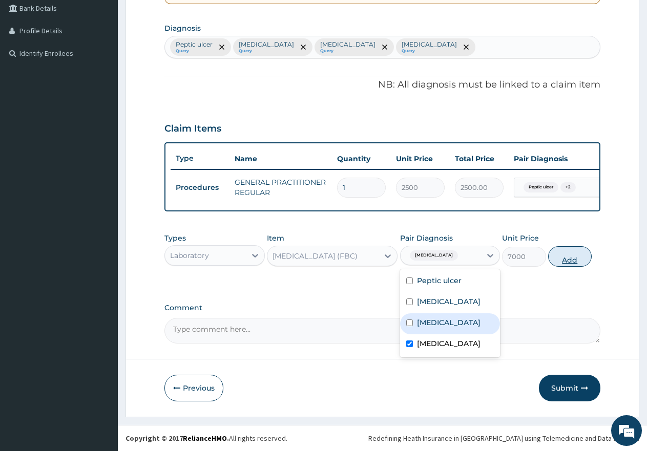
click at [574, 262] on button "Add" at bounding box center [570, 256] width 44 height 20
type input "0"
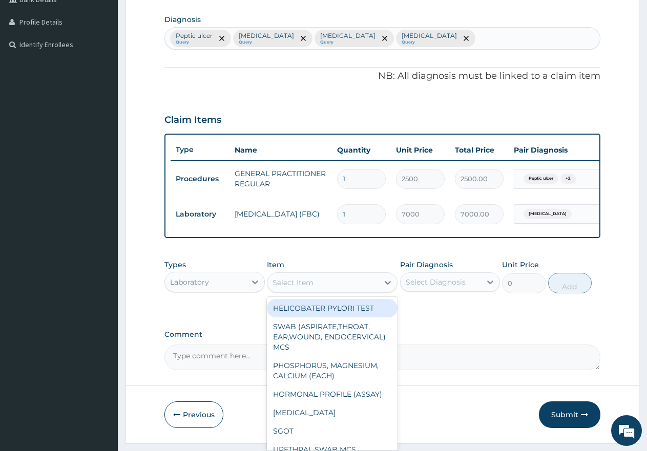
click at [337, 290] on div "Select Item" at bounding box center [322, 282] width 111 height 16
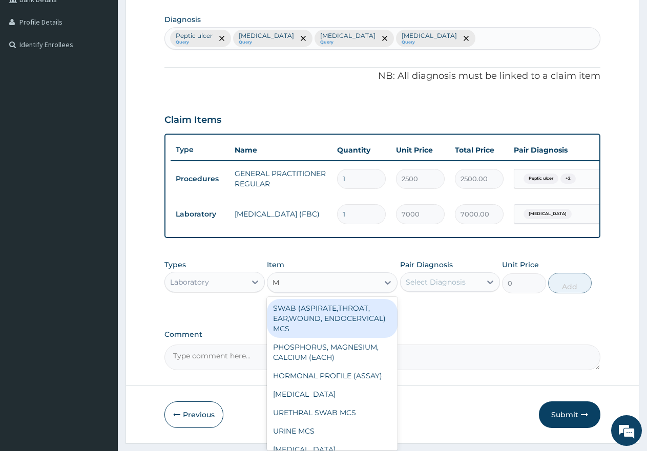
type input "MP"
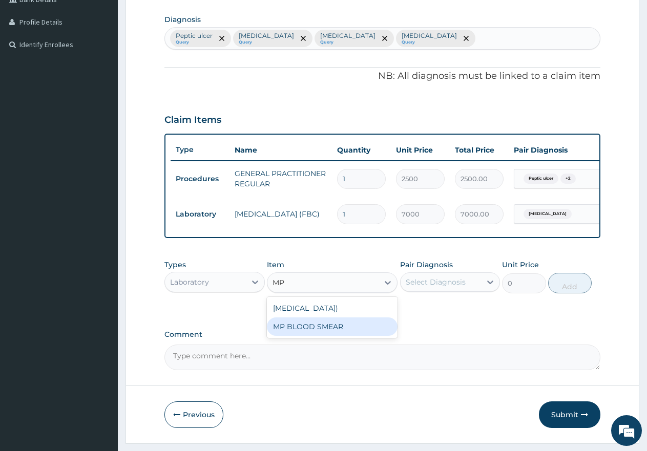
drag, startPoint x: 310, startPoint y: 347, endPoint x: 315, endPoint y: 344, distance: 5.7
click at [312, 336] on div "MP BLOOD SMEAR" at bounding box center [332, 326] width 131 height 18
type input "2500"
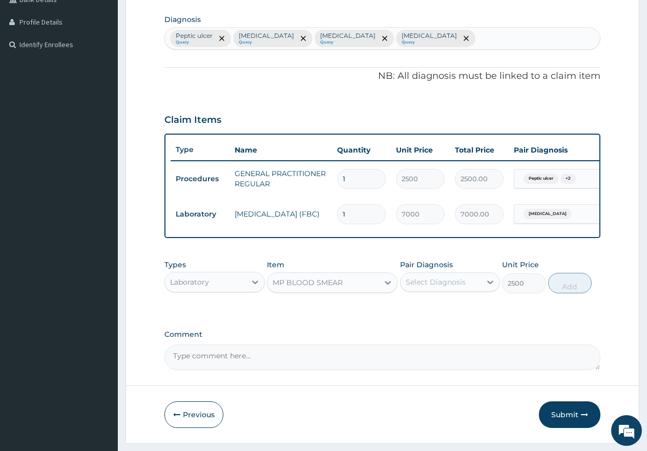
click at [432, 285] on div "Select Diagnosis" at bounding box center [440, 282] width 81 height 16
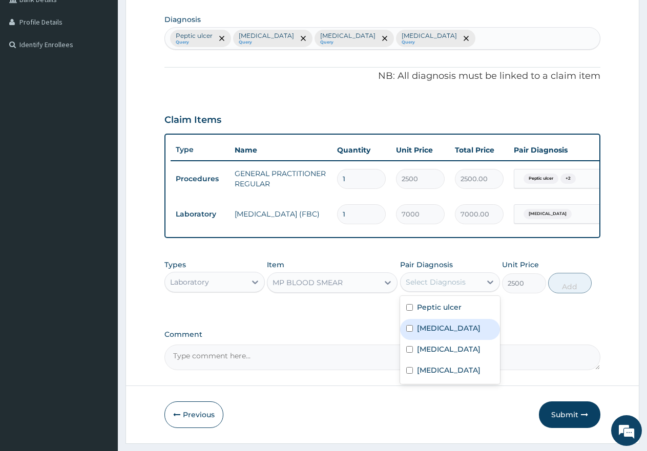
drag, startPoint x: 409, startPoint y: 336, endPoint x: 464, endPoint y: 329, distance: 56.3
click at [413, 337] on div "Malaria" at bounding box center [450, 329] width 100 height 21
checkbox input "true"
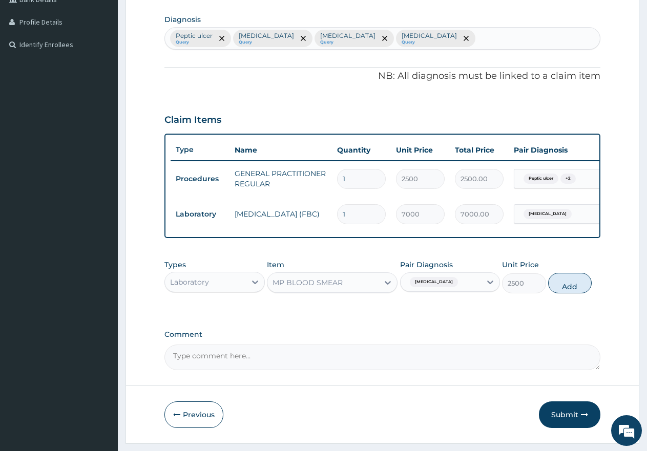
click at [569, 293] on button "Add" at bounding box center [570, 283] width 44 height 20
type input "0"
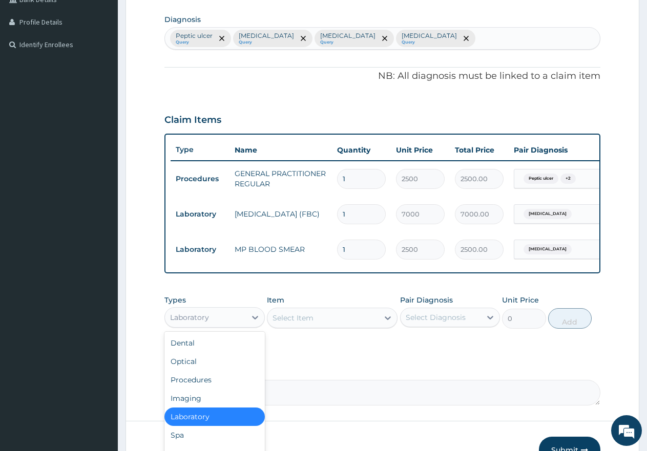
click at [226, 326] on div "Laboratory" at bounding box center [205, 317] width 81 height 16
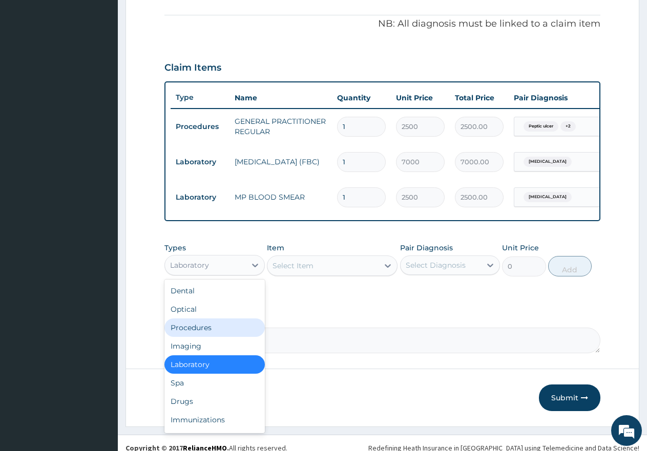
scroll to position [318, 0]
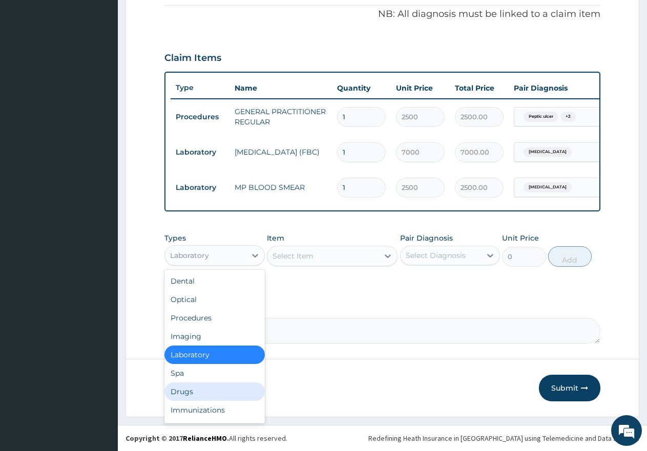
click at [200, 389] on div "Drugs" at bounding box center [214, 391] width 100 height 18
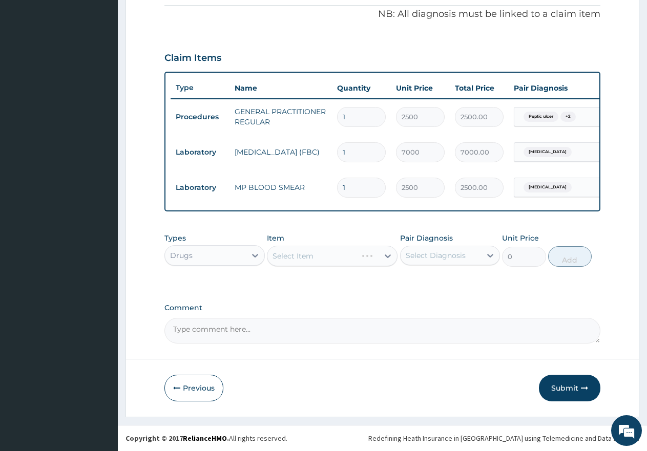
click at [322, 255] on div "Select Item" at bounding box center [332, 256] width 131 height 20
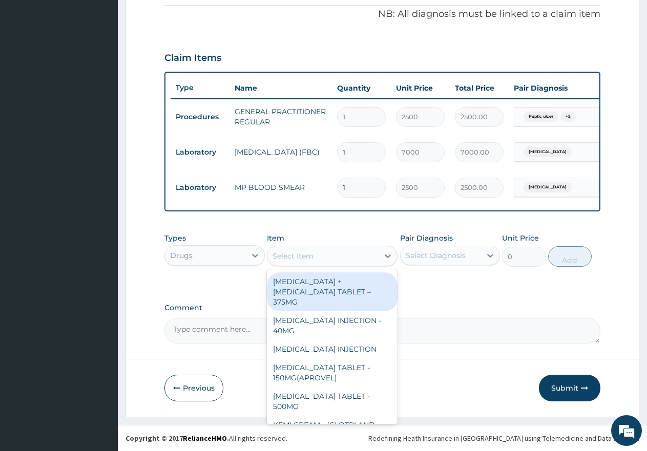
click at [322, 255] on div "Select Item" at bounding box center [322, 256] width 111 height 16
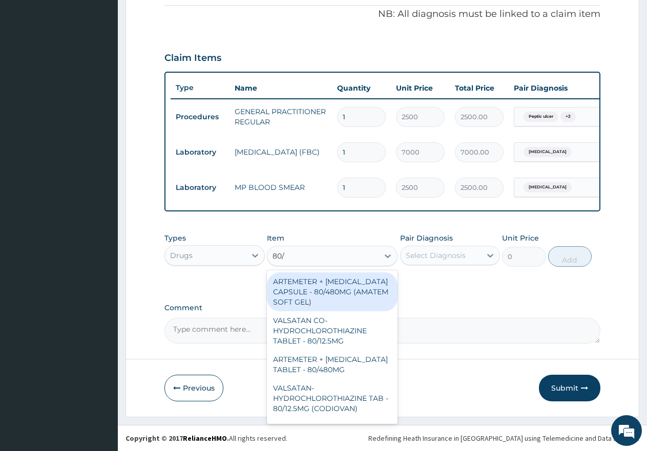
type input "80/4"
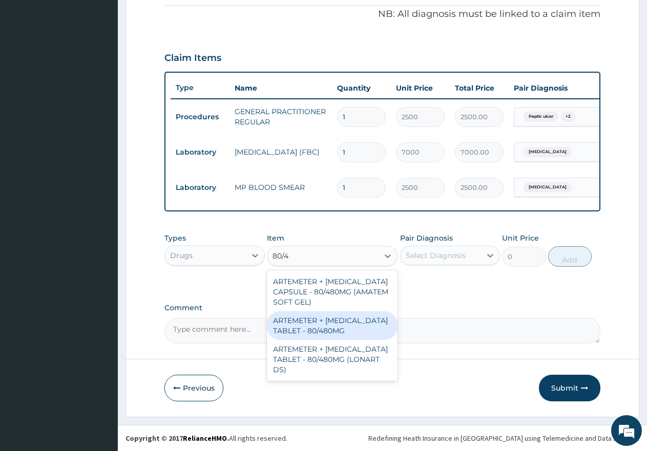
click at [341, 328] on div "ARTEMETER + [MEDICAL_DATA] TABLET - 80/480MG" at bounding box center [332, 325] width 131 height 29
type input "650"
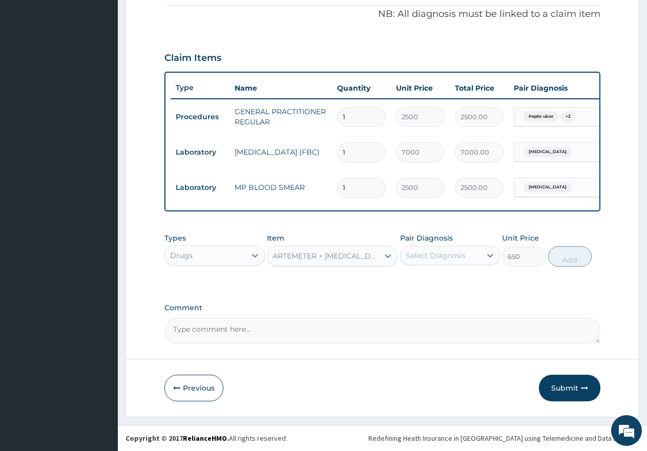
click at [418, 253] on div "Select Diagnosis" at bounding box center [435, 255] width 60 height 10
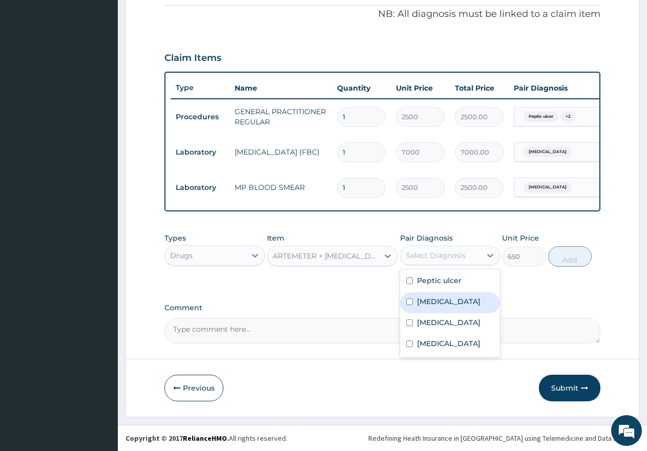
click at [406, 302] on input "checkbox" at bounding box center [409, 301] width 7 height 7
checkbox input "true"
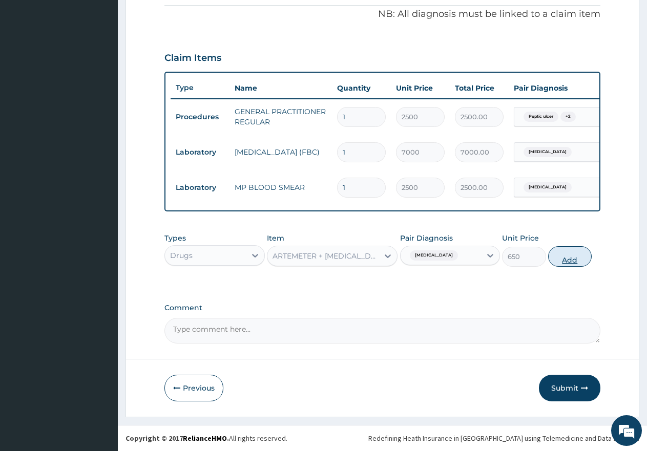
click at [573, 260] on button "Add" at bounding box center [570, 256] width 44 height 20
type input "0"
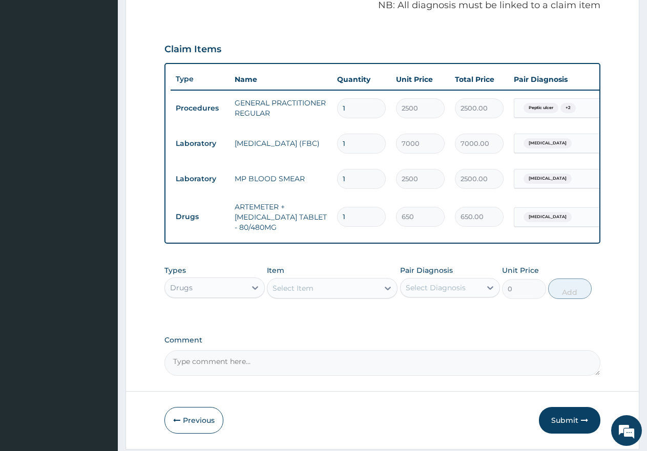
type input "0.00"
type input "8"
type input "5200.00"
type input "0.00"
type input "6"
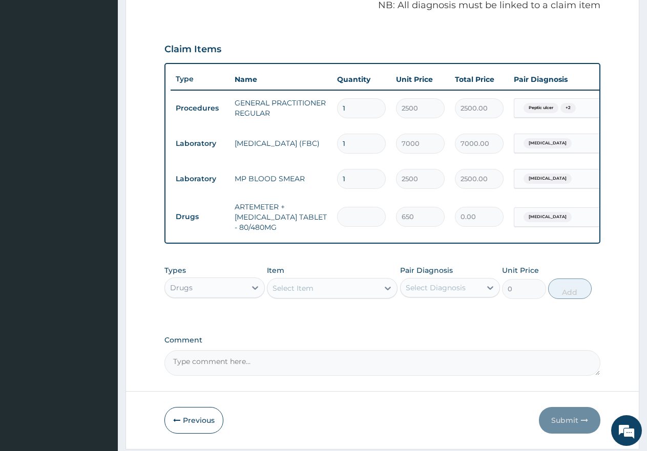
type input "3900.00"
type input "6"
click at [332, 296] on div "Select Item" at bounding box center [322, 288] width 111 height 16
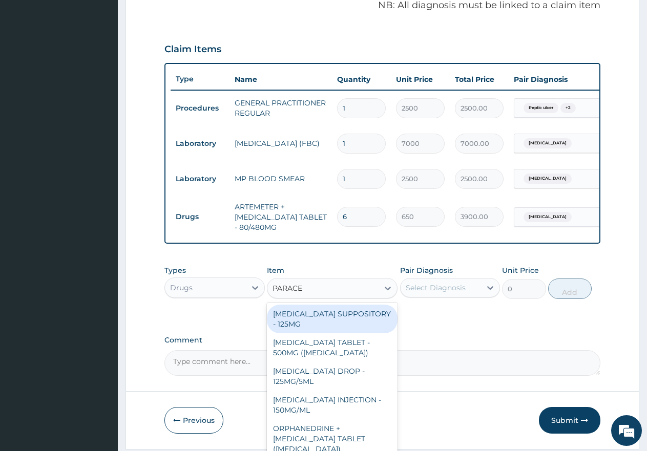
type input "PARACET"
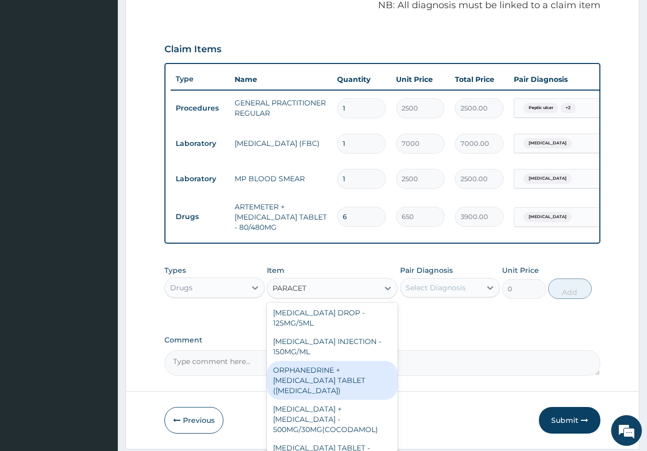
scroll to position [119, 0]
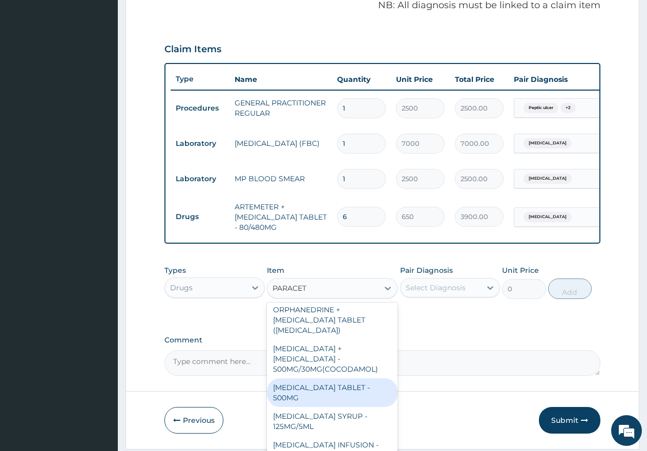
click at [333, 385] on div "[MEDICAL_DATA] TABLET - 500MG" at bounding box center [332, 392] width 131 height 29
type input "60"
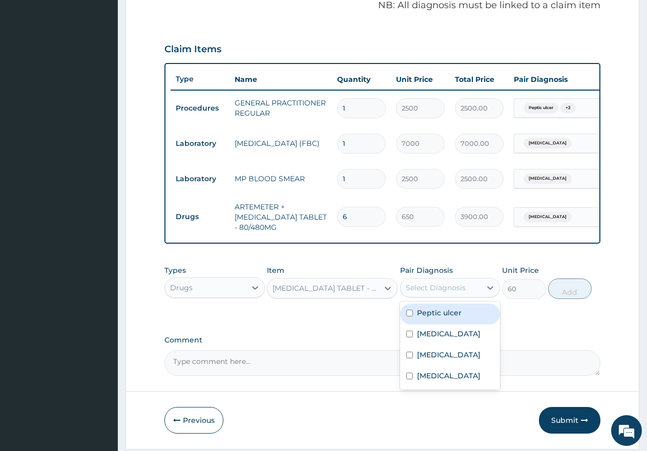
click at [434, 293] on div "Select Diagnosis" at bounding box center [435, 288] width 60 height 10
click at [411, 316] on input "checkbox" at bounding box center [409, 313] width 7 height 7
checkbox input "true"
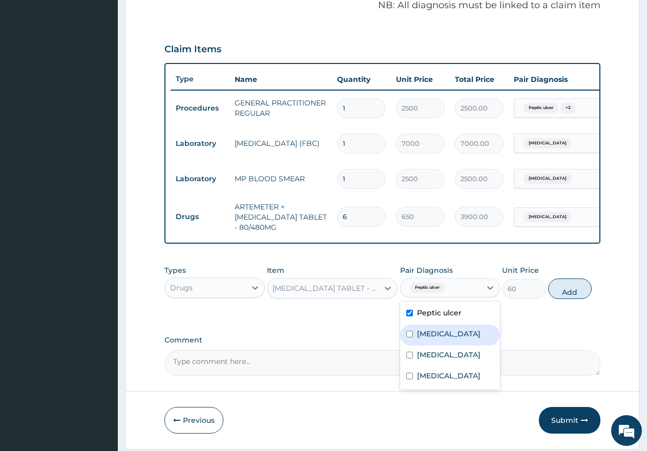
click at [412, 337] on input "checkbox" at bounding box center [409, 334] width 7 height 7
checkbox input "true"
drag, startPoint x: 413, startPoint y: 364, endPoint x: 408, endPoint y: 371, distance: 8.1
click at [413, 364] on div "Intertrigo" at bounding box center [450, 356] width 100 height 21
checkbox input "true"
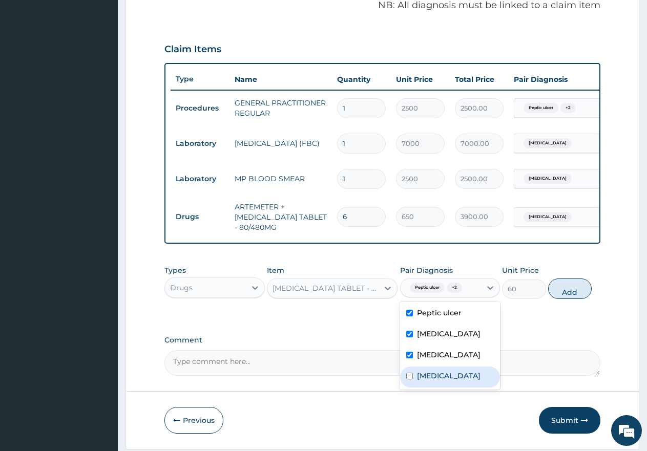
click at [410, 379] on input "checkbox" at bounding box center [409, 376] width 7 height 7
checkbox input "true"
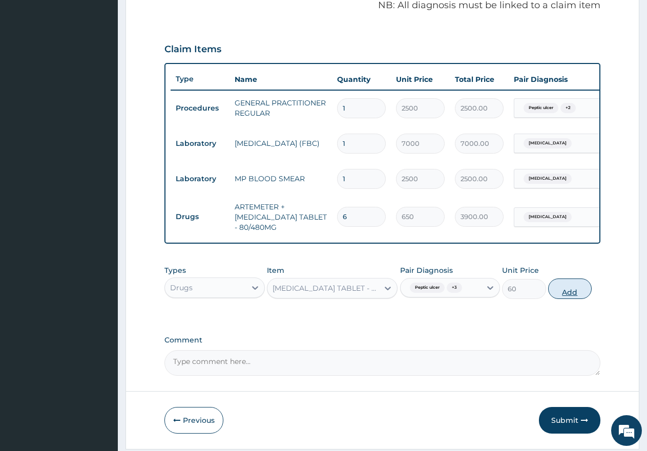
click at [570, 299] on button "Add" at bounding box center [570, 288] width 44 height 20
type input "0"
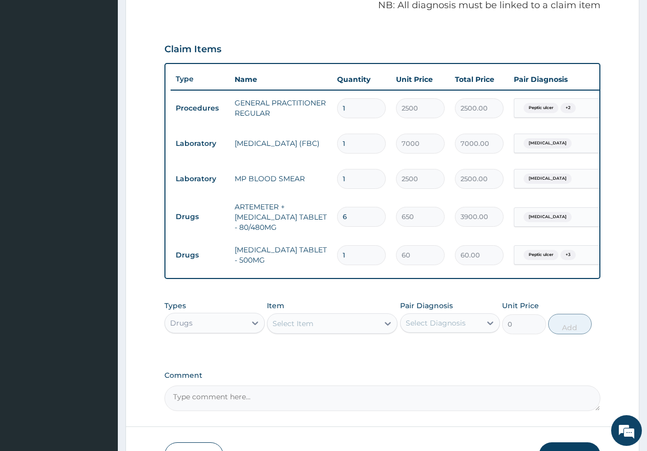
click at [319, 331] on div "Select Item" at bounding box center [322, 323] width 111 height 16
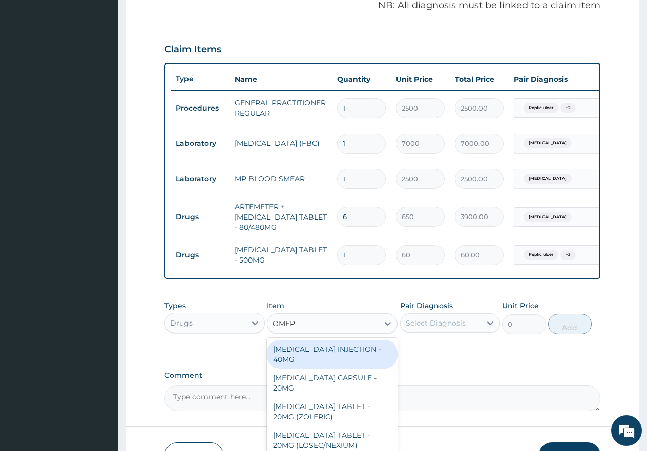
type input "OMEPR"
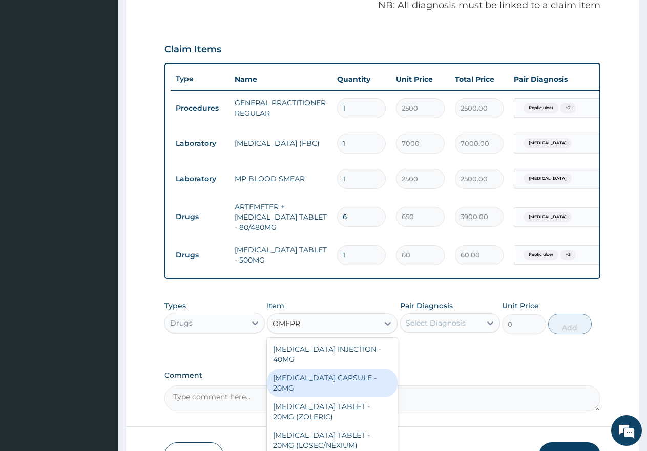
click at [332, 381] on div "[MEDICAL_DATA] CAPSULE - 20MG" at bounding box center [332, 383] width 131 height 29
type input "250"
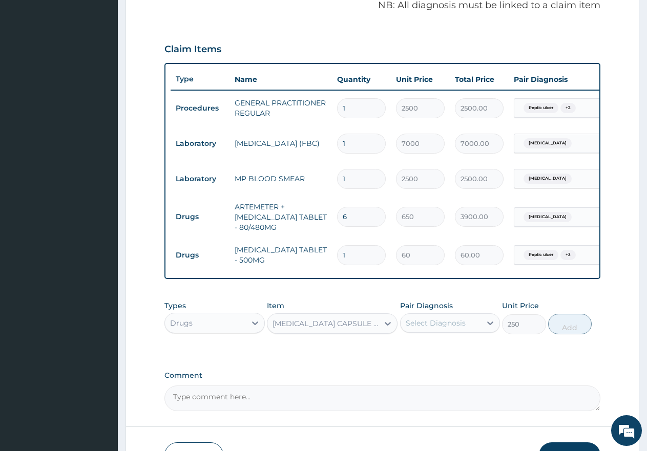
click at [458, 328] on div "Select Diagnosis" at bounding box center [435, 323] width 60 height 10
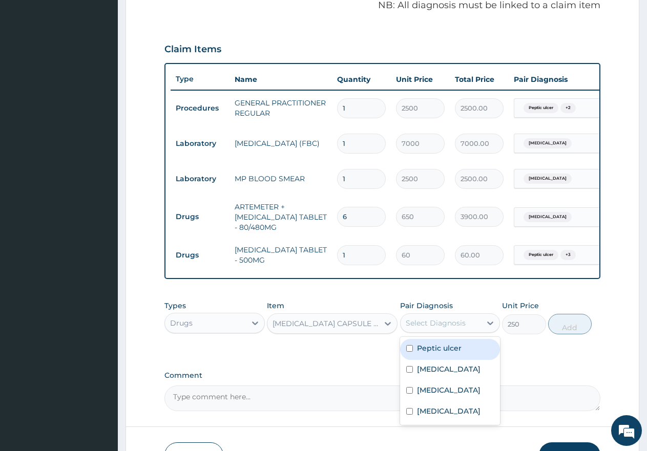
click at [406, 353] on div "Peptic ulcer" at bounding box center [450, 349] width 100 height 21
checkbox input "true"
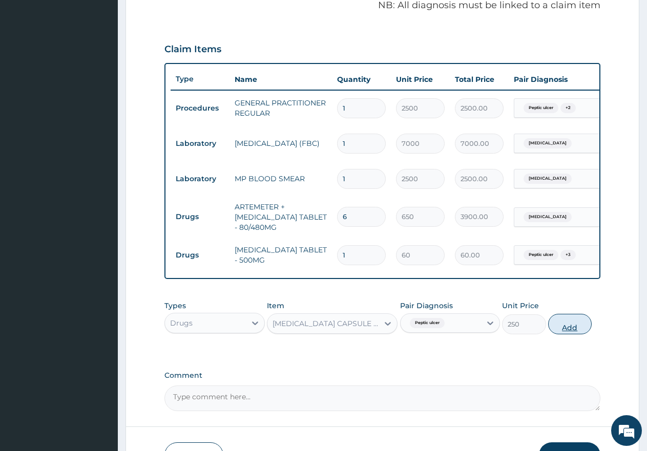
click at [566, 334] on button "Add" at bounding box center [570, 324] width 44 height 20
type input "0"
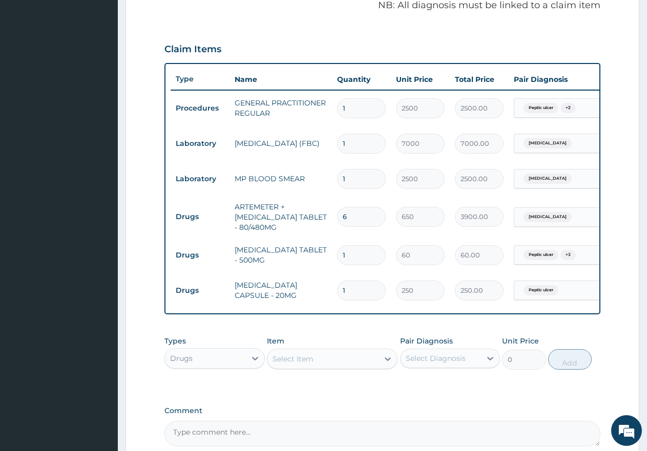
type input "0.00"
type input "2"
type input "500.00"
type input "28"
type input "7000.00"
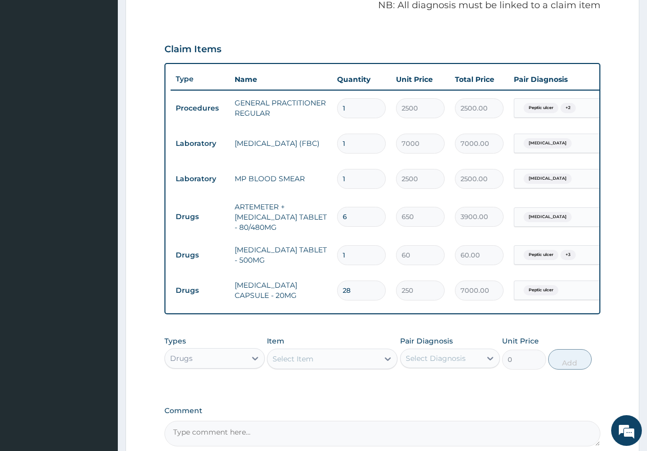
type input "28"
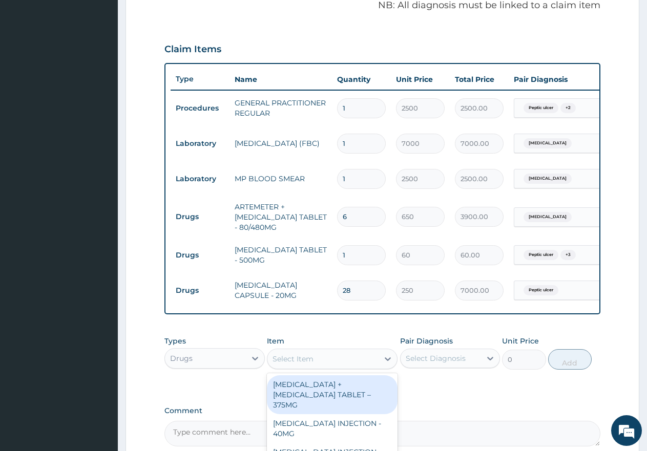
click at [306, 364] on div "Select Item" at bounding box center [292, 359] width 41 height 10
type input "GESTI"
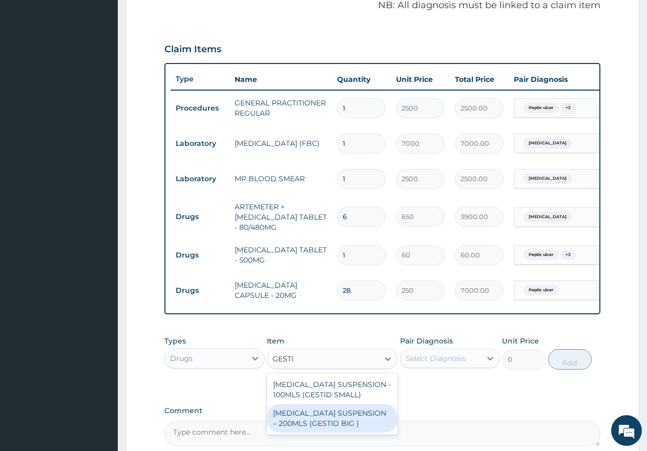
drag, startPoint x: 316, startPoint y: 427, endPoint x: 389, endPoint y: 403, distance: 76.3
click at [318, 427] on div "[MEDICAL_DATA] SUSPENSION – 200MLS (GESTID BIG )" at bounding box center [332, 418] width 131 height 29
type input "3000"
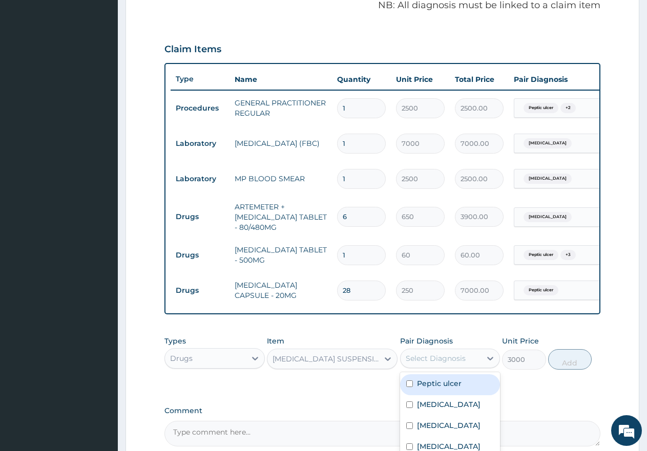
click at [438, 363] on div "Select Diagnosis" at bounding box center [435, 358] width 60 height 10
click at [411, 387] on input "checkbox" at bounding box center [409, 383] width 7 height 7
checkbox input "true"
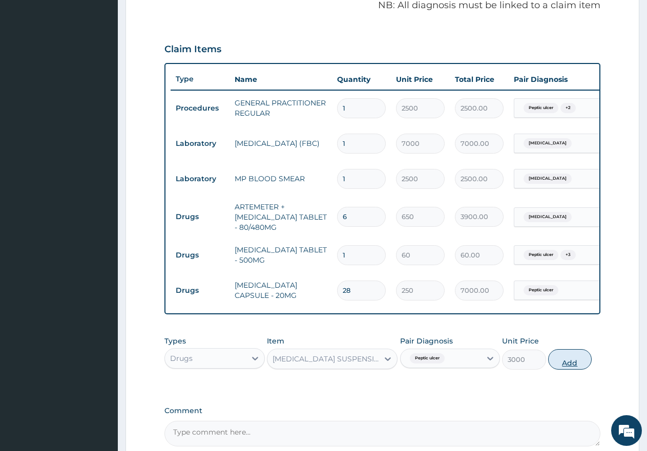
click at [568, 370] on button "Add" at bounding box center [570, 359] width 44 height 20
type input "0"
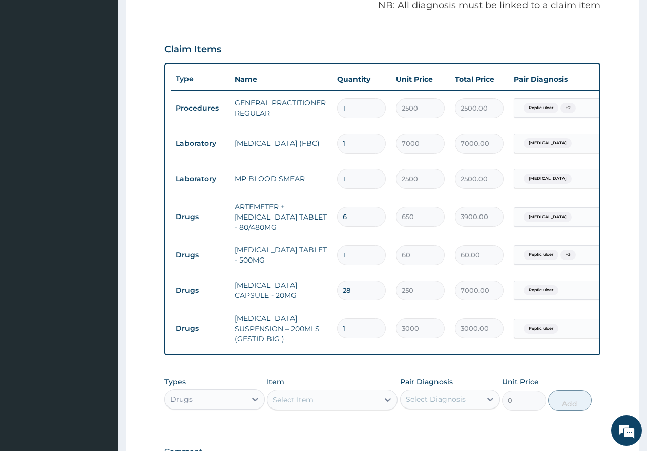
click at [358, 258] on input "1" at bounding box center [361, 255] width 49 height 20
type input "18"
type input "1080.00"
type input "18"
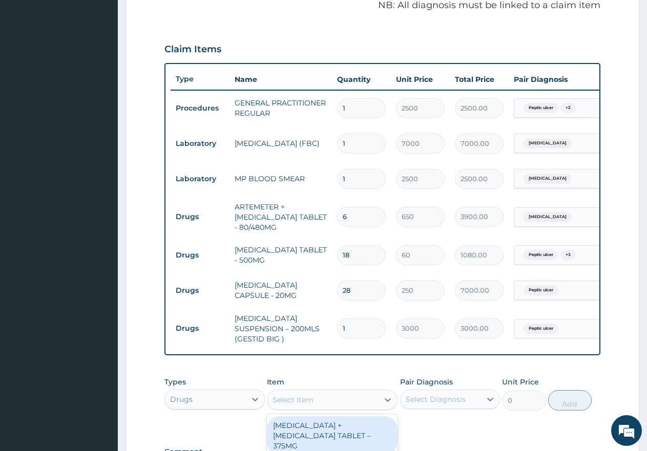
click at [297, 404] on div "Select Item" at bounding box center [292, 400] width 41 height 10
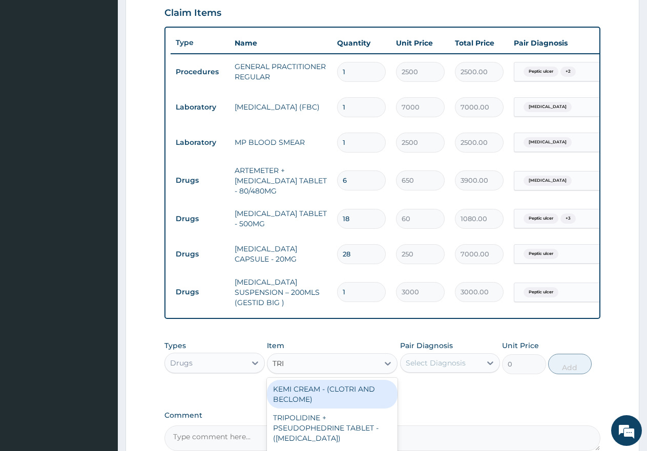
scroll to position [420, 0]
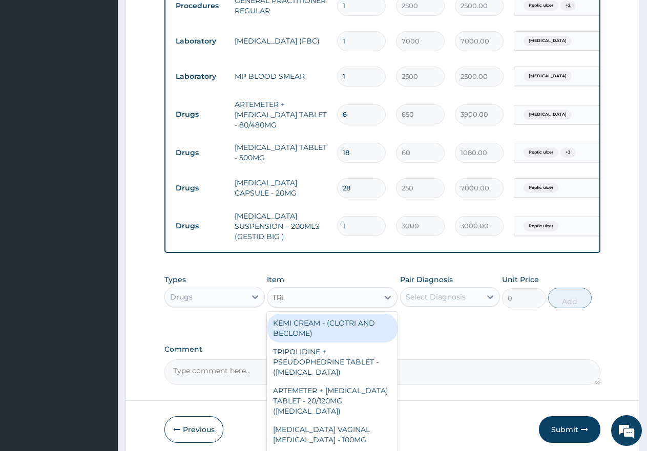
type input "TRIB"
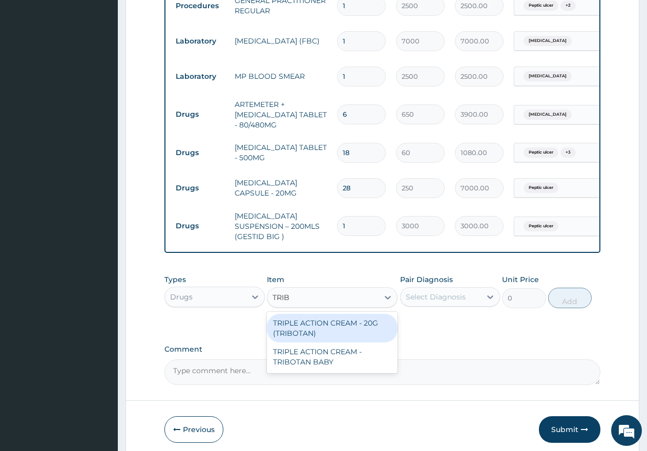
click at [336, 326] on div "TRIPLE ACTION CREAM - 20G (TRIBOTAN)" at bounding box center [332, 328] width 131 height 29
type input "2500"
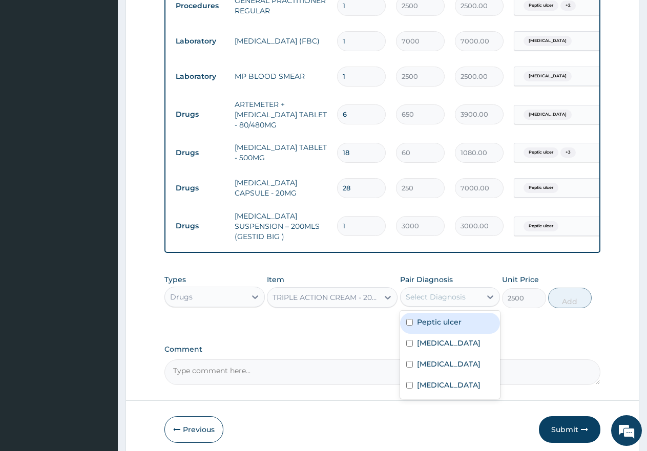
click at [437, 298] on div "Select Diagnosis" at bounding box center [435, 297] width 60 height 10
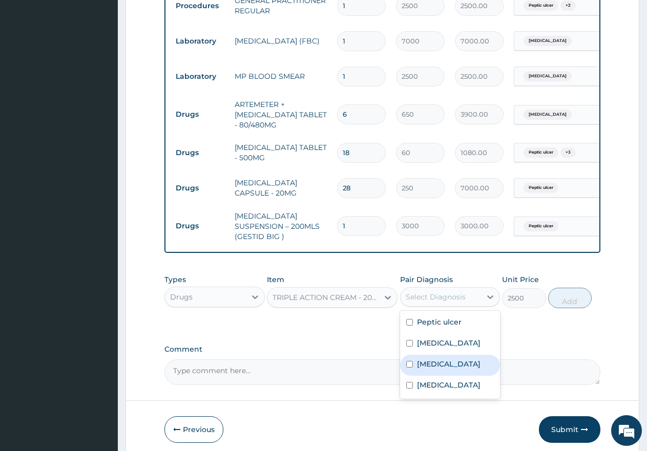
click at [410, 368] on input "checkbox" at bounding box center [409, 364] width 7 height 7
checkbox input "true"
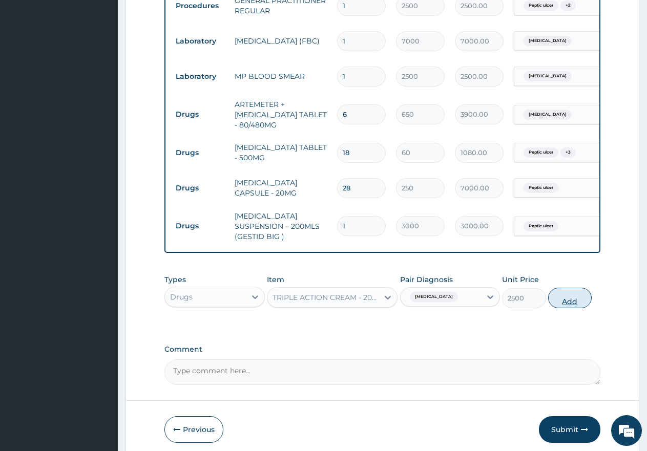
click at [565, 306] on button "Add" at bounding box center [570, 298] width 44 height 20
type input "0"
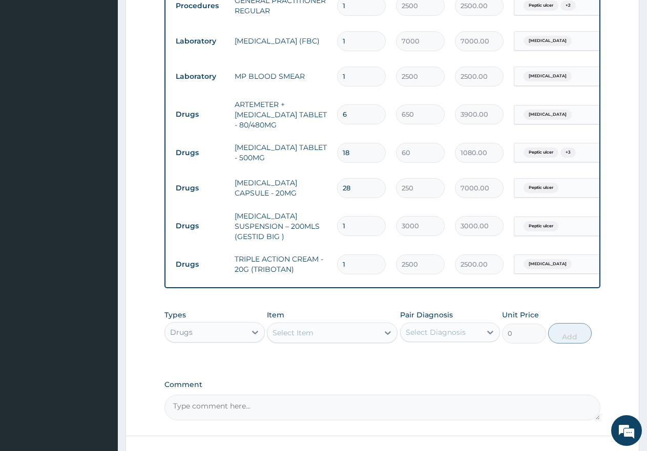
scroll to position [369, 0]
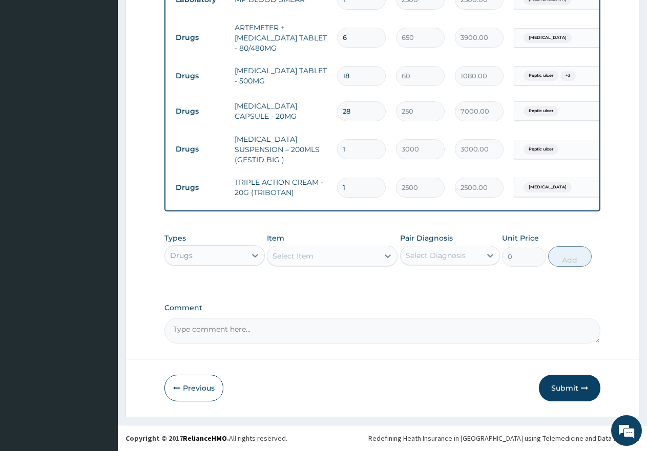
click at [553, 390] on button "Submit" at bounding box center [569, 388] width 61 height 27
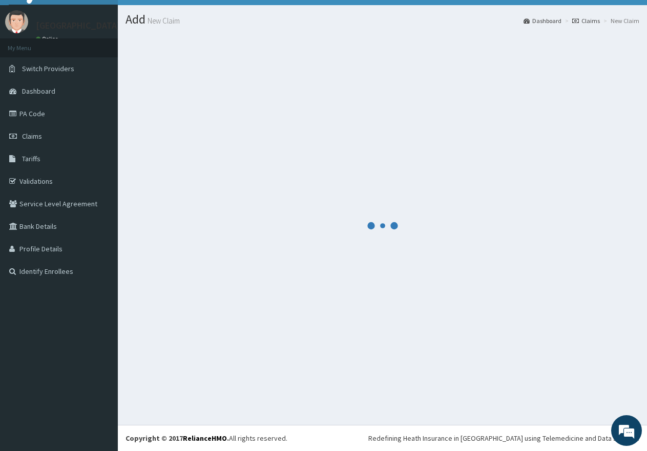
scroll to position [500, 0]
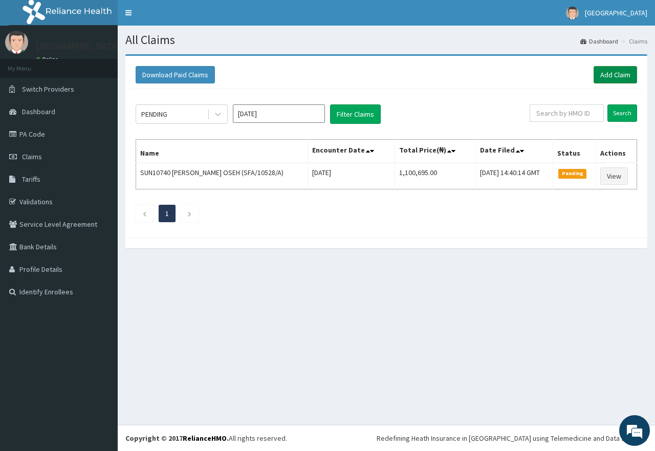
click at [629, 77] on link "Add Claim" at bounding box center [616, 74] width 44 height 17
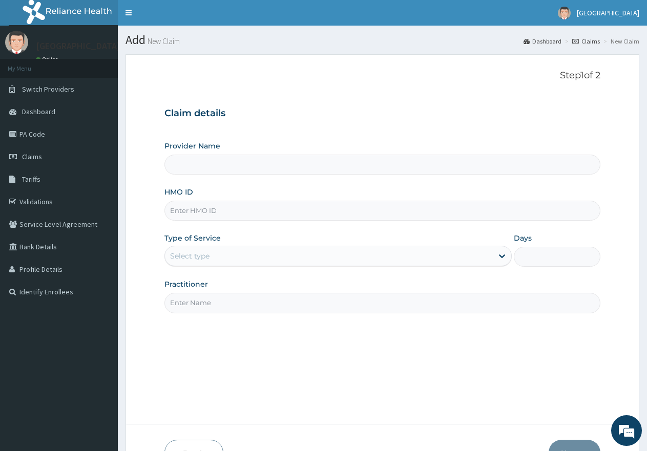
type input "[GEOGRAPHIC_DATA]"
paste input "EDE/10027/B"
type input "EDE/10027/B"
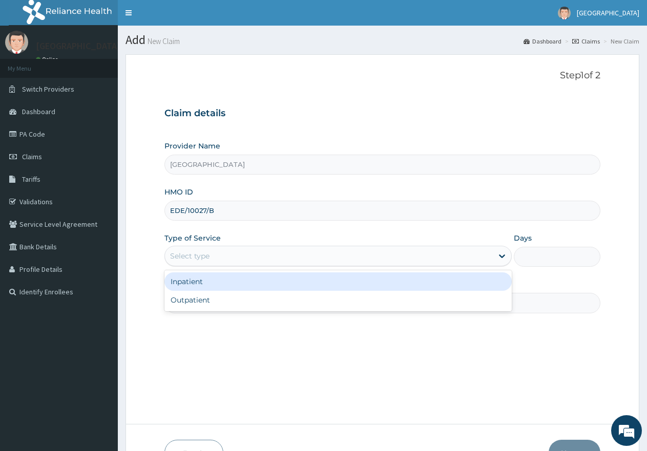
click at [281, 258] on div "Select type" at bounding box center [328, 256] width 327 height 16
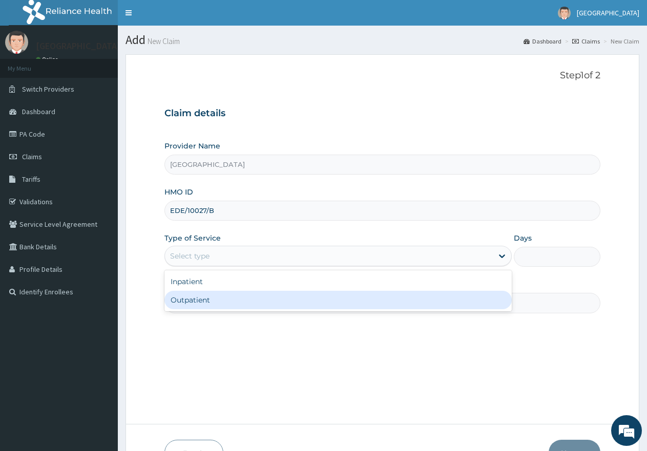
click at [253, 304] on div "Outpatient" at bounding box center [337, 300] width 347 height 18
type input "1"
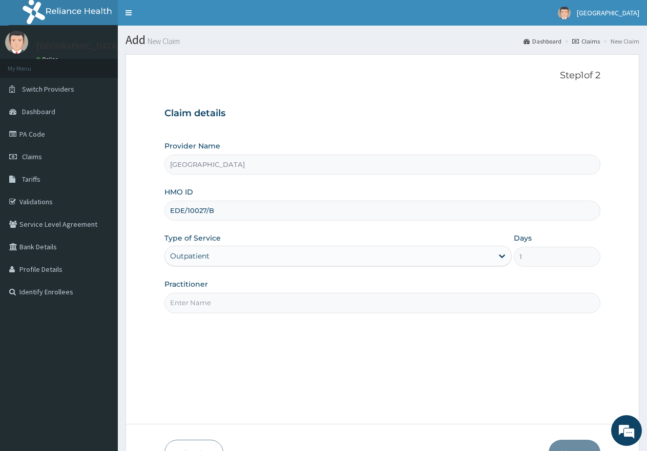
click at [254, 304] on input "Practitioner" at bounding box center [382, 303] width 436 height 20
type input "gp"
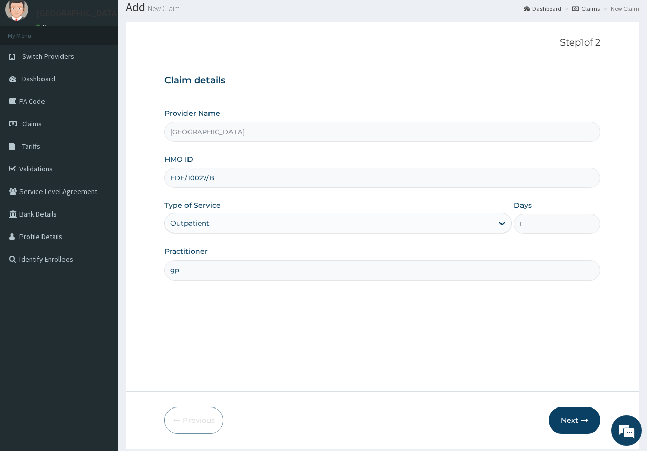
scroll to position [65, 0]
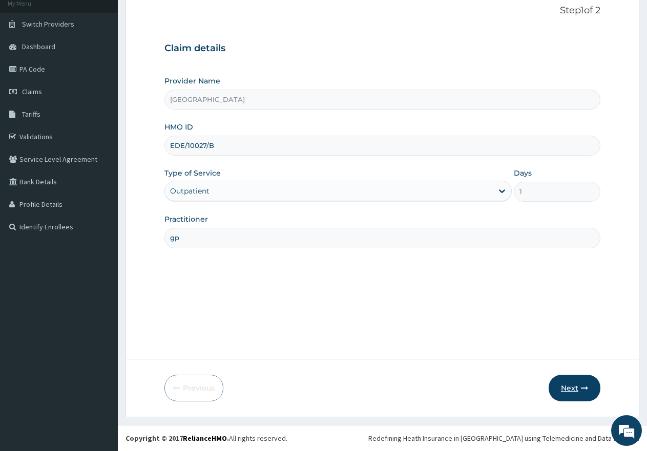
click at [567, 388] on button "Next" at bounding box center [574, 388] width 52 height 27
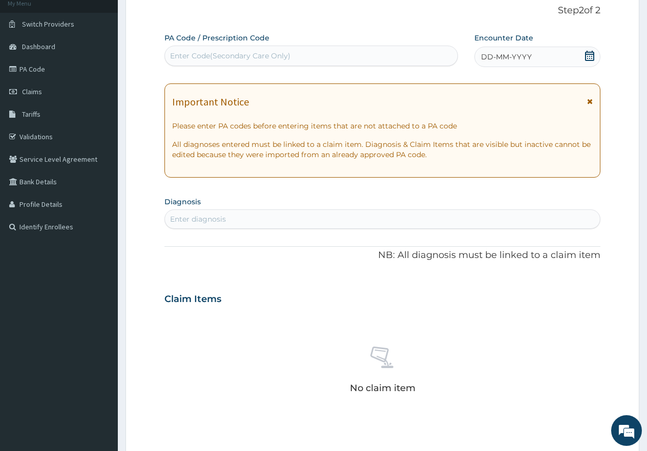
scroll to position [0, 0]
click at [266, 54] on div "Enter Code(Secondary Care Only)" at bounding box center [230, 56] width 120 height 10
paste input "PA/E25228"
type input "PA/E25228"
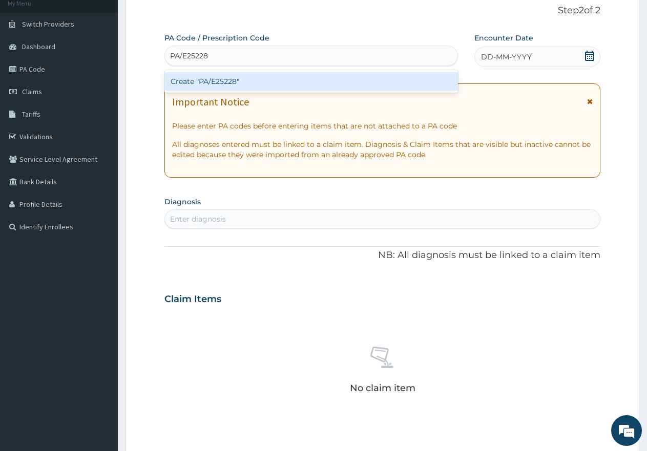
click at [246, 82] on div "Create "PA/E25228"" at bounding box center [310, 81] width 293 height 18
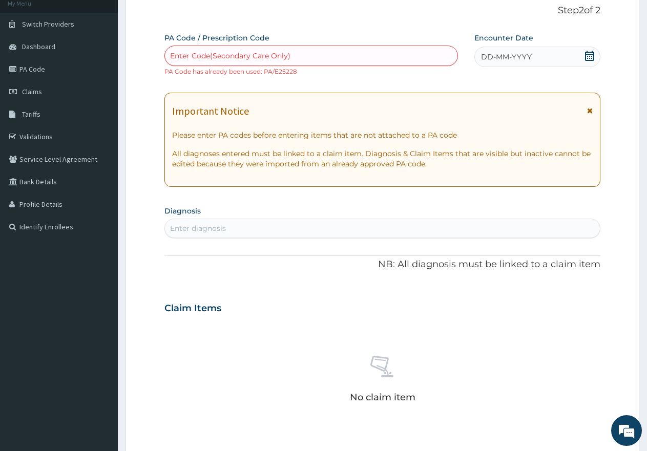
click at [589, 55] on icon at bounding box center [589, 56] width 10 height 10
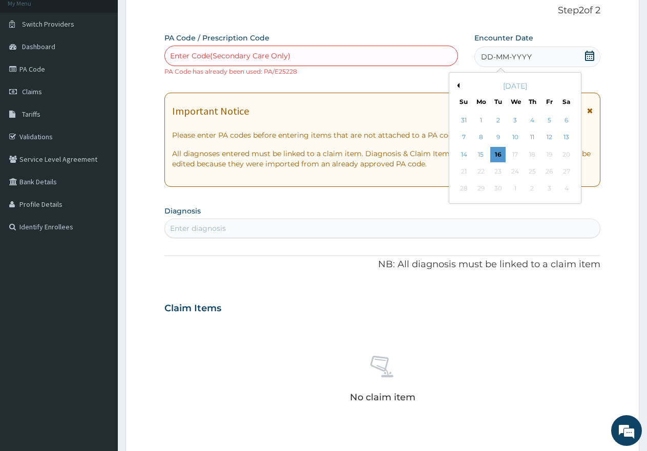
click at [457, 85] on button "Previous Month" at bounding box center [456, 85] width 5 height 5
click at [481, 188] on div "25" at bounding box center [480, 188] width 15 height 15
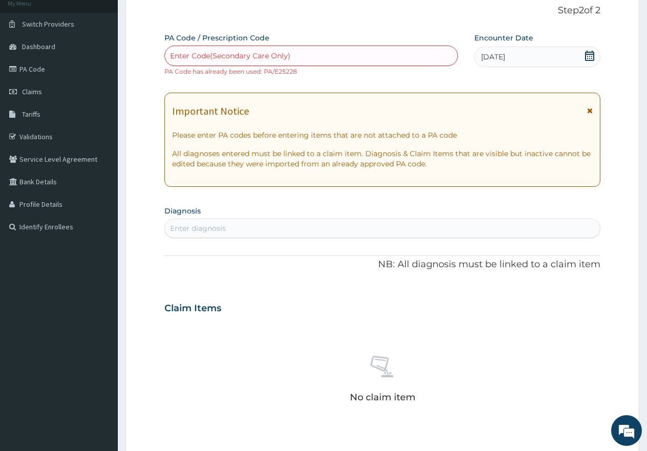
click at [392, 228] on div "Enter diagnosis" at bounding box center [382, 228] width 435 height 16
type input "COMPLICAT"
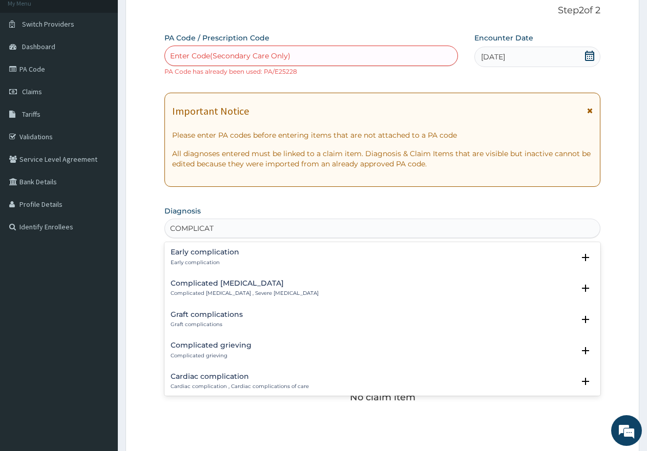
click at [246, 286] on h4 "Complicated [MEDICAL_DATA]" at bounding box center [244, 284] width 148 height 8
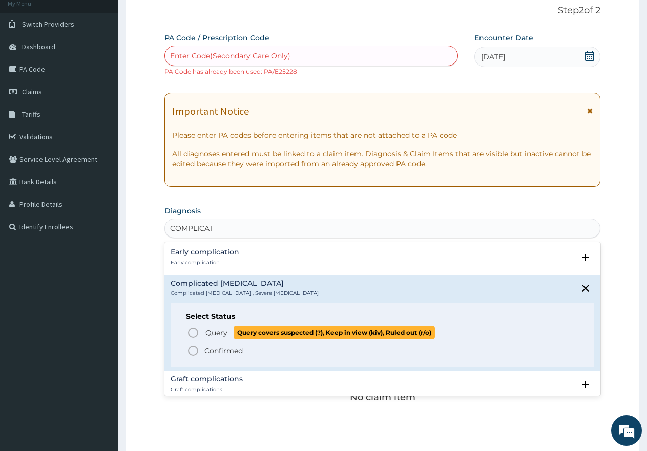
click at [192, 332] on icon "status option query" at bounding box center [193, 333] width 12 height 12
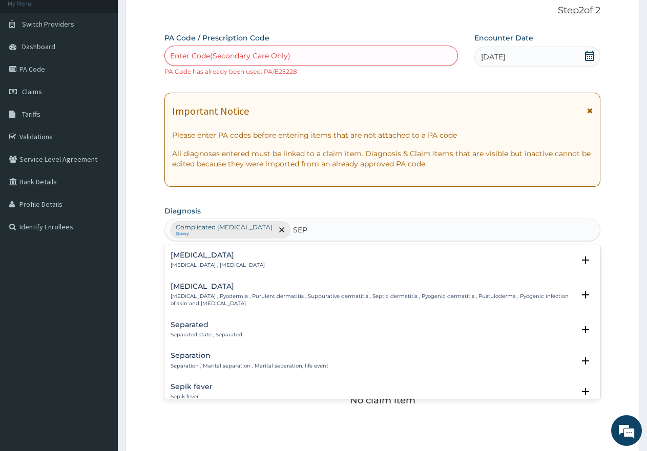
type input "SEPS"
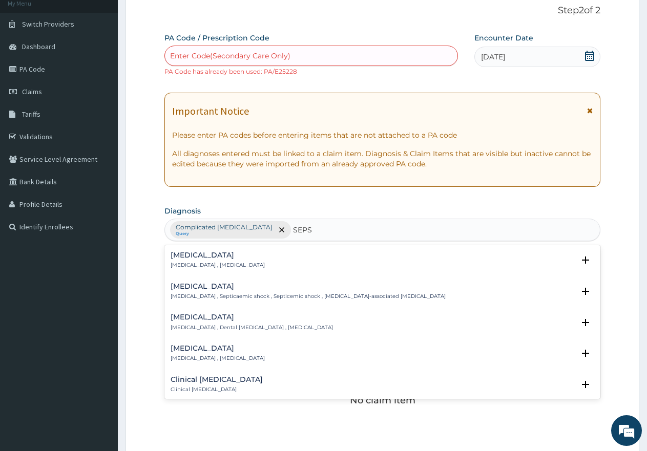
click at [251, 292] on div "[MEDICAL_DATA] [MEDICAL_DATA] , Septicaemic shock , Septicemic shock , [MEDICAL…" at bounding box center [307, 292] width 275 height 18
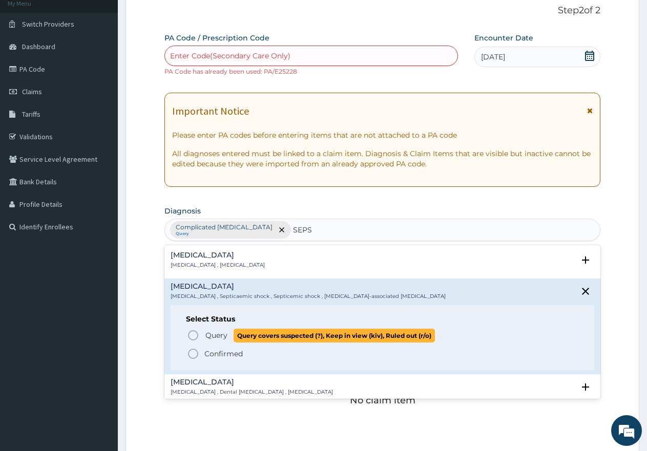
click at [191, 334] on icon "status option query" at bounding box center [193, 335] width 12 height 12
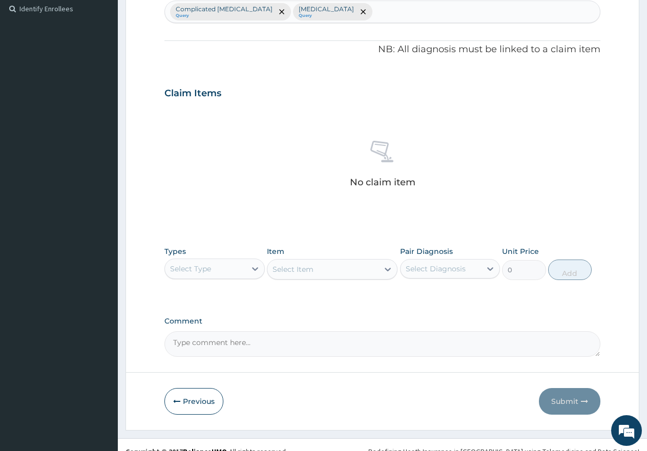
scroll to position [296, 0]
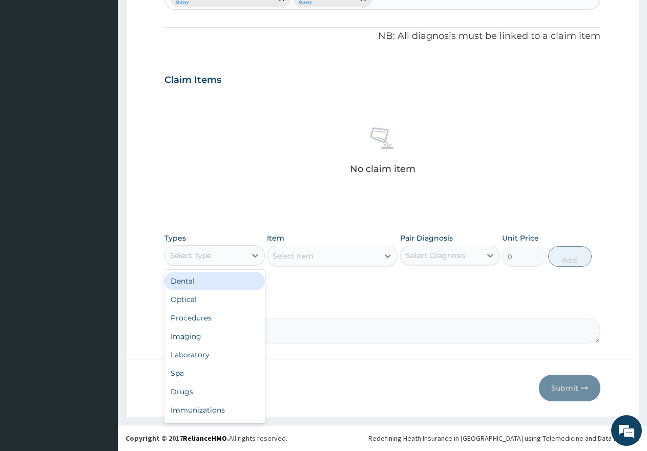
click at [219, 258] on div "Select Type" at bounding box center [205, 255] width 81 height 16
click at [200, 318] on div "Procedures" at bounding box center [214, 318] width 100 height 18
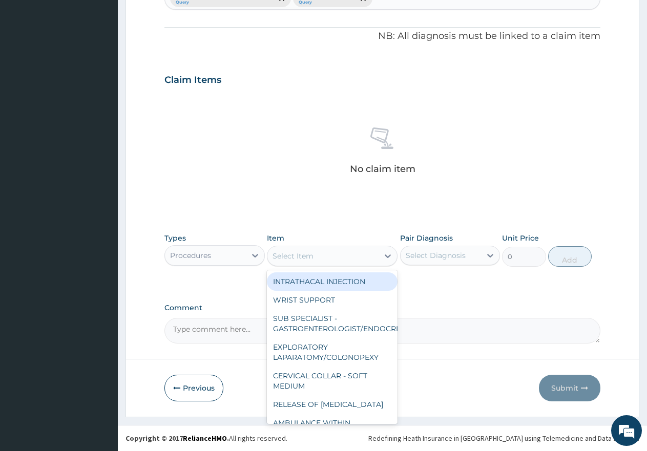
click at [298, 259] on div "Select Item" at bounding box center [292, 256] width 41 height 10
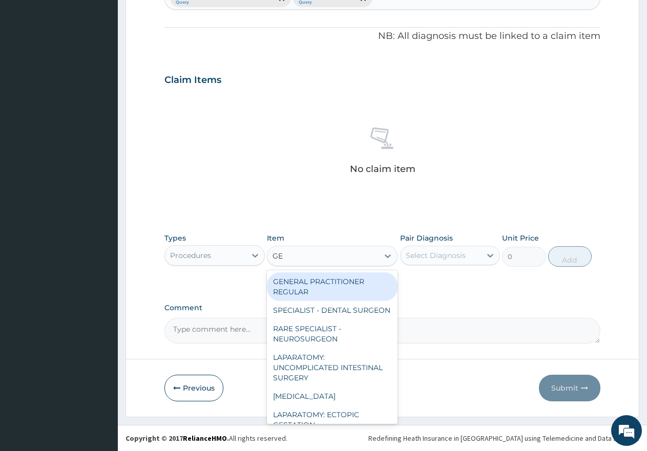
type input "GEN"
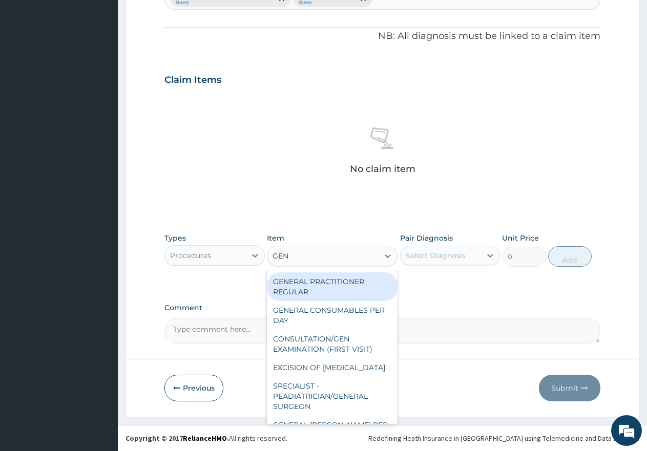
drag, startPoint x: 295, startPoint y: 282, endPoint x: 477, endPoint y: 258, distance: 183.3
click at [295, 282] on div "GENERAL PRACTITIONER REGULAR" at bounding box center [332, 286] width 131 height 29
type input "2500"
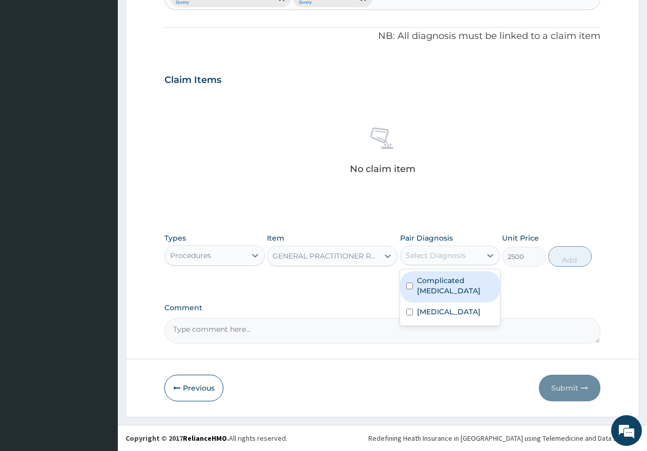
click at [462, 253] on div "Select Diagnosis" at bounding box center [435, 255] width 60 height 10
click at [409, 283] on input "checkbox" at bounding box center [409, 286] width 7 height 7
checkbox input "true"
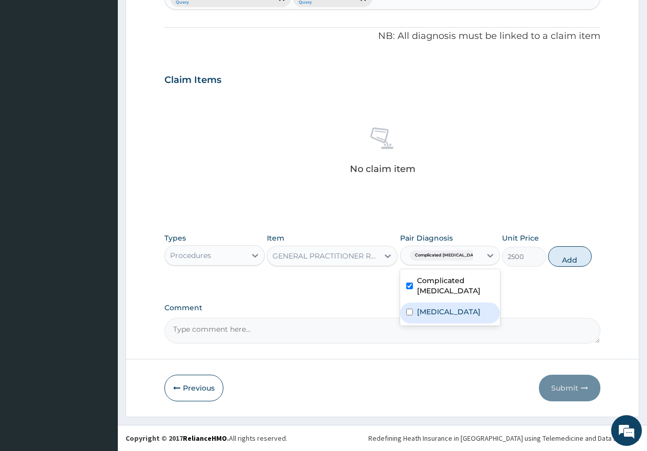
click at [413, 305] on div "[MEDICAL_DATA]" at bounding box center [450, 313] width 100 height 21
checkbox input "true"
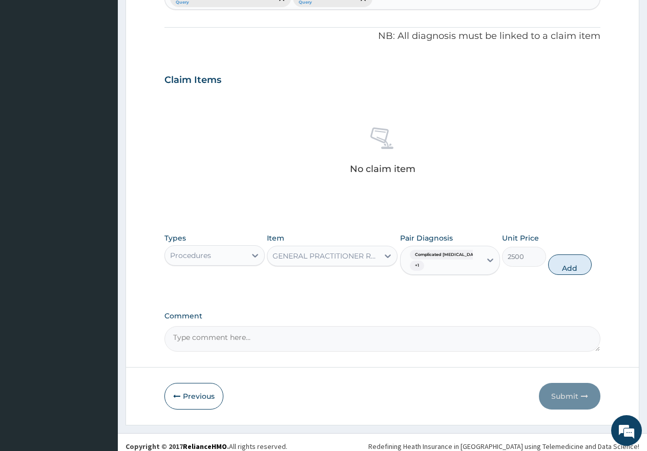
click at [573, 267] on button "Add" at bounding box center [570, 264] width 44 height 20
type input "0"
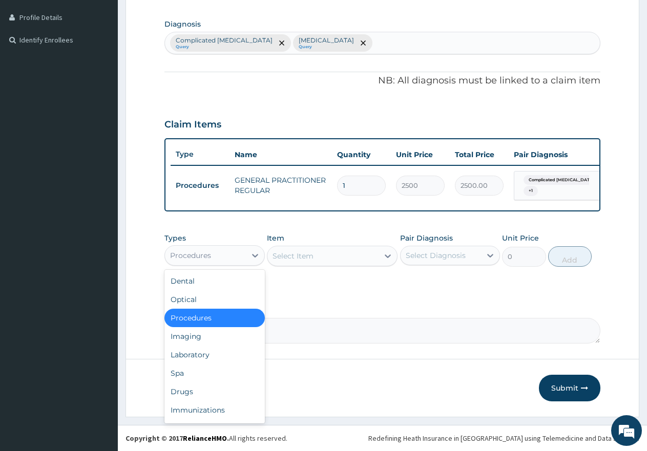
click at [219, 258] on div "Procedures" at bounding box center [205, 255] width 81 height 16
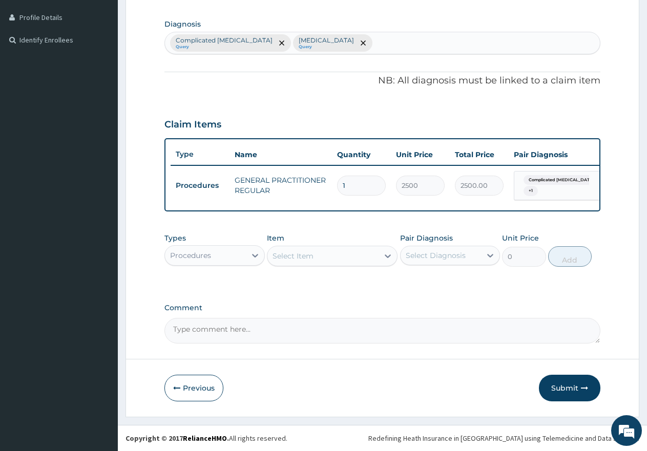
click at [227, 256] on div "Procedures" at bounding box center [205, 255] width 81 height 16
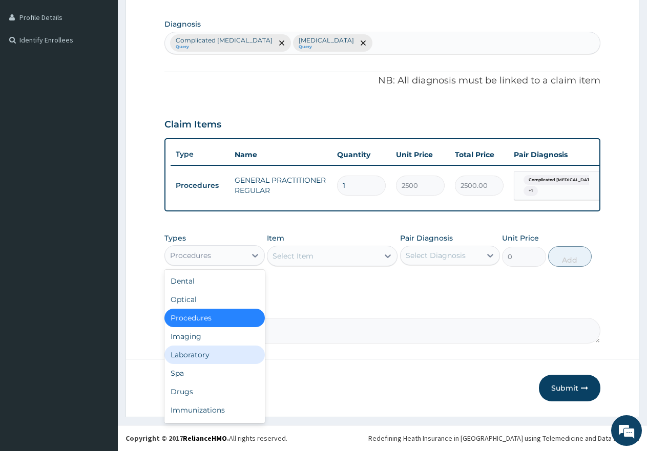
click at [200, 356] on div "Laboratory" at bounding box center [214, 355] width 100 height 18
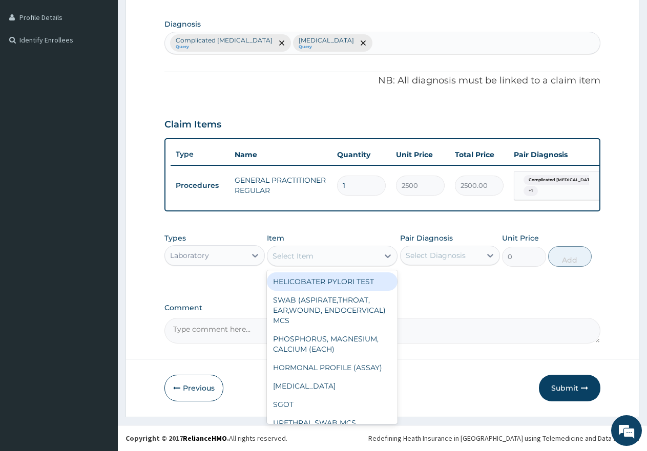
click at [310, 254] on div "Select Item" at bounding box center [292, 256] width 41 height 10
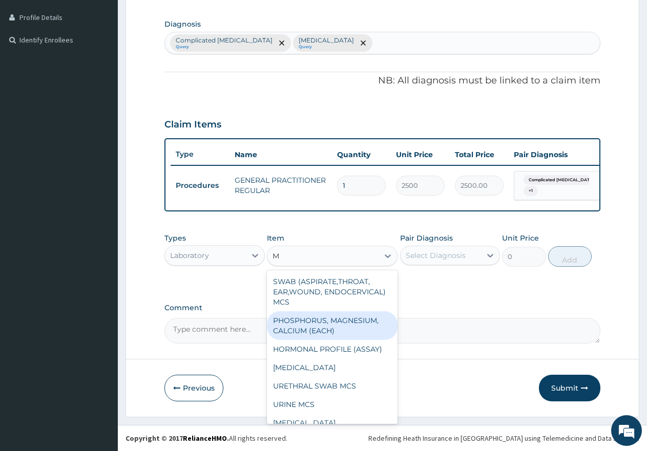
type input "MP"
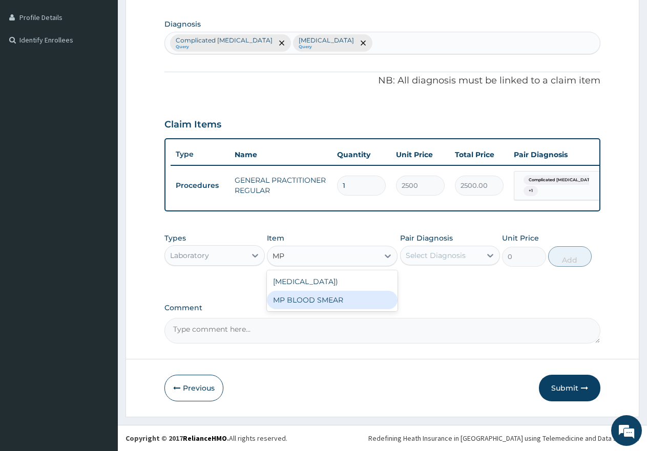
click at [302, 308] on div "MP BLOOD SMEAR" at bounding box center [332, 300] width 131 height 18
type input "2500"
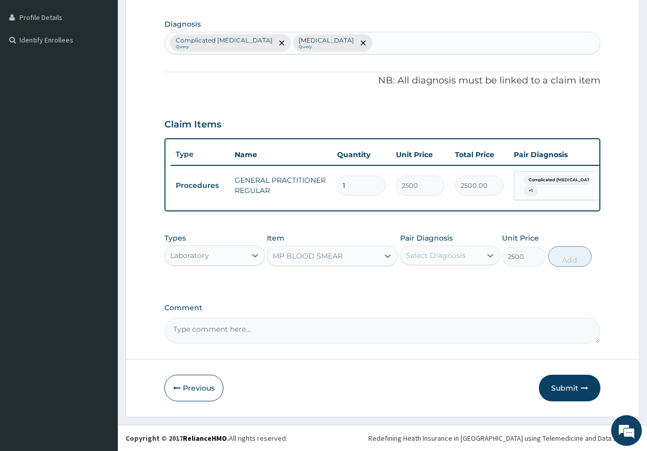
click at [428, 254] on div "Select Diagnosis" at bounding box center [435, 255] width 60 height 10
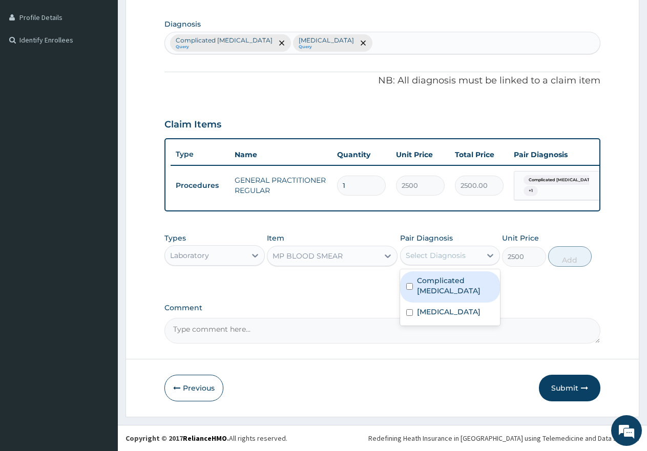
click at [410, 283] on input "checkbox" at bounding box center [409, 286] width 7 height 7
checkbox input "true"
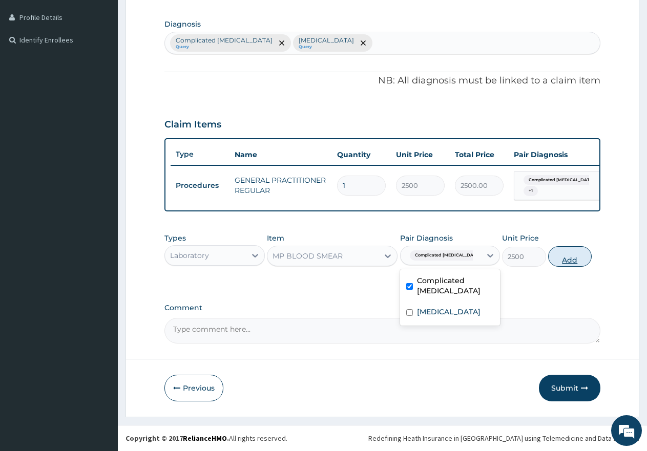
click at [561, 260] on button "Add" at bounding box center [570, 256] width 44 height 20
type input "0"
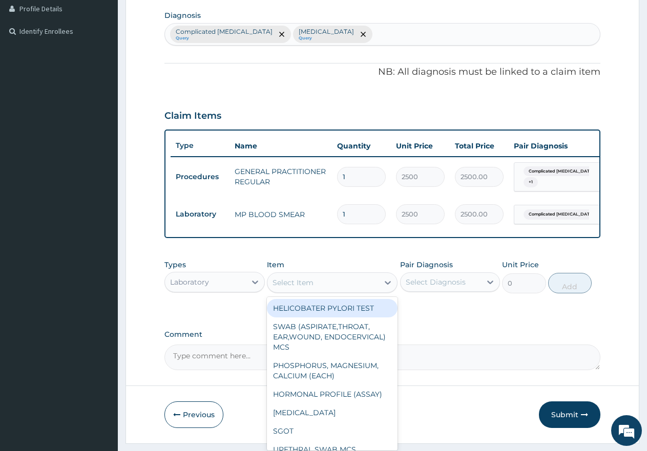
click at [302, 288] on div "Select Item" at bounding box center [292, 282] width 41 height 10
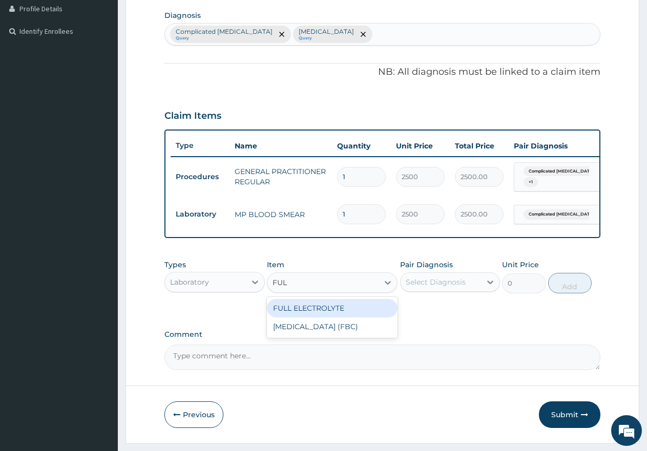
type input "FULL"
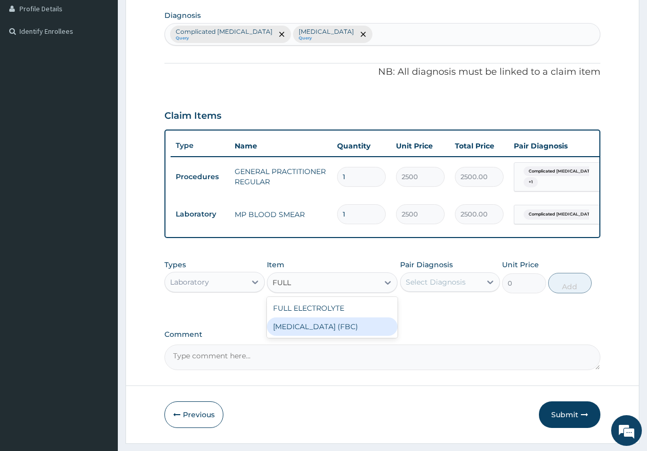
click at [316, 336] on div "[MEDICAL_DATA] (FBC)" at bounding box center [332, 326] width 131 height 18
type input "7000"
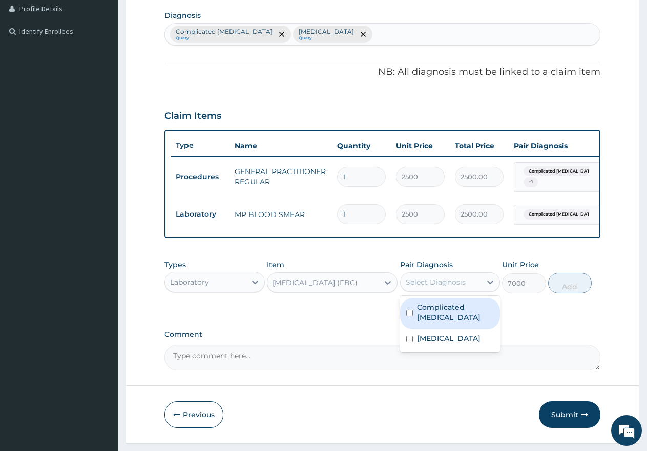
click at [415, 287] on div "Select Diagnosis" at bounding box center [435, 282] width 60 height 10
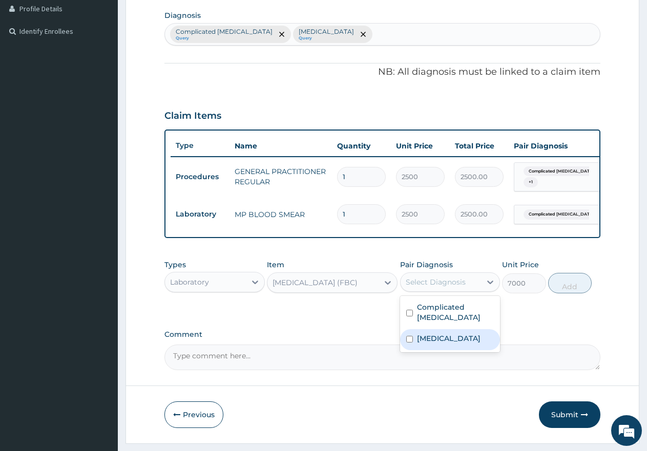
drag, startPoint x: 408, startPoint y: 339, endPoint x: 461, endPoint y: 325, distance: 54.6
click at [409, 339] on input "checkbox" at bounding box center [409, 339] width 7 height 7
checkbox input "true"
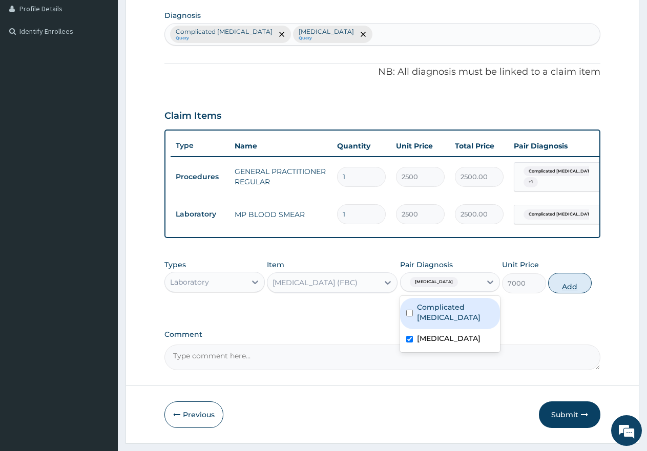
click at [566, 293] on button "Add" at bounding box center [570, 283] width 44 height 20
type input "0"
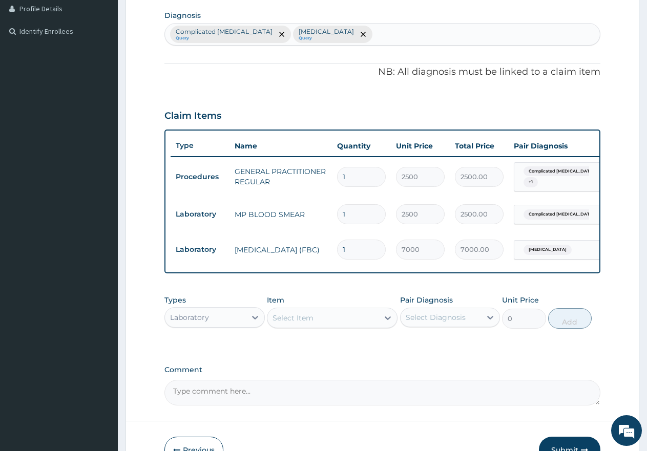
click at [224, 326] on div "Laboratory" at bounding box center [205, 317] width 81 height 16
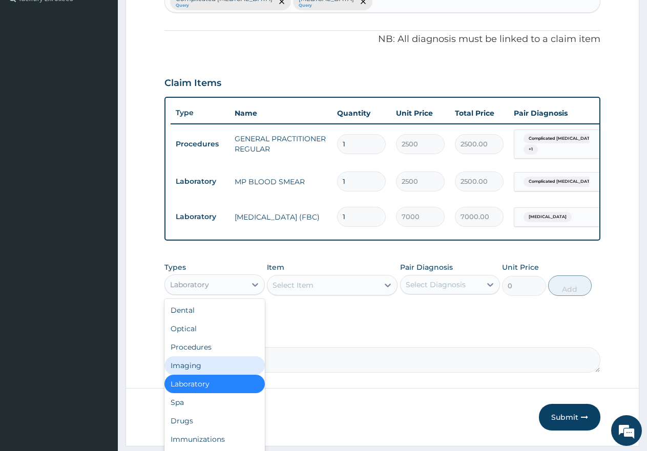
scroll to position [312, 0]
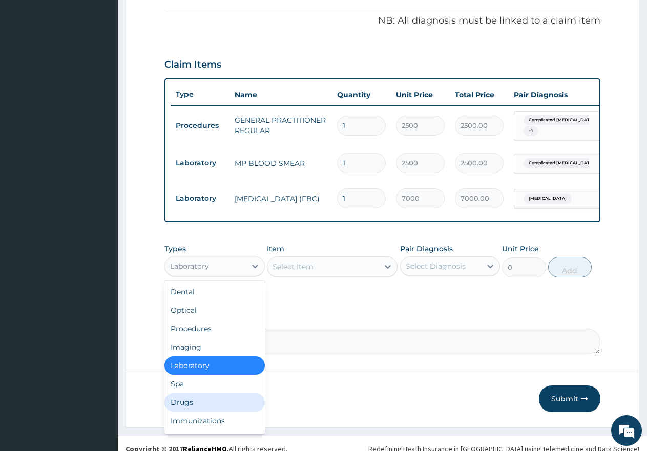
click at [200, 408] on div "Drugs" at bounding box center [214, 402] width 100 height 18
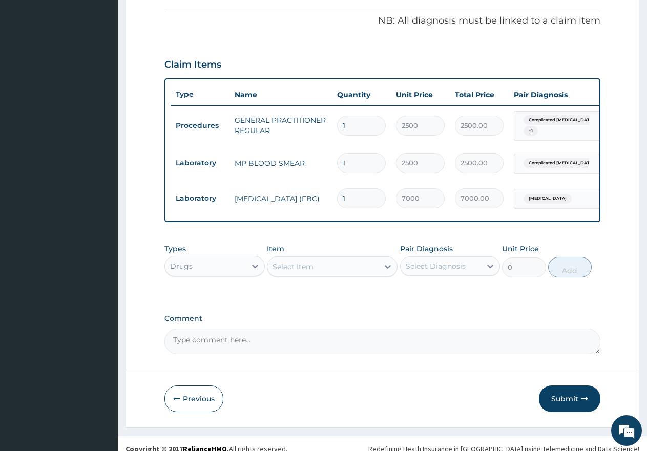
click at [341, 275] on div "Select Item" at bounding box center [322, 267] width 111 height 16
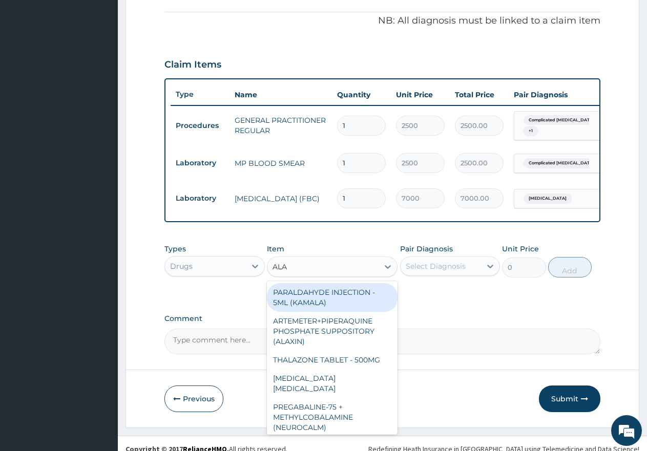
type input "ALAX"
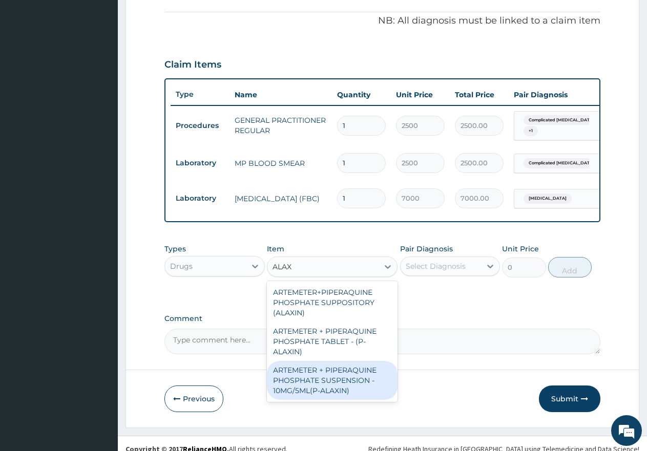
click at [335, 382] on div "ARTEMETER + PIPERAQUINE PHOSPHATE SUSPENSION - 10MG/5ML(P-ALAXIN)" at bounding box center [332, 380] width 131 height 39
type input "3000"
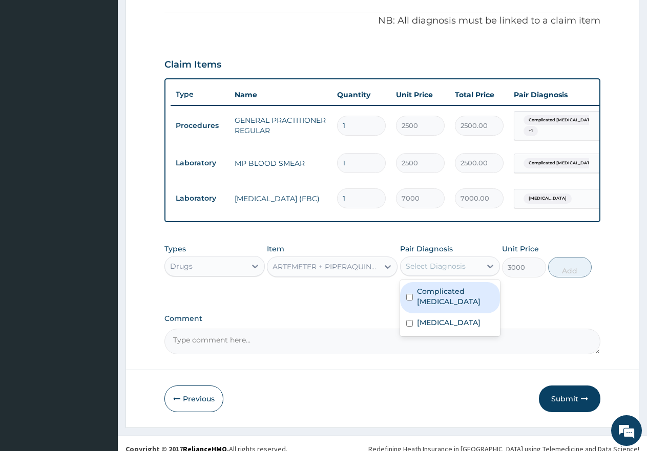
click at [436, 271] on div "Select Diagnosis" at bounding box center [435, 266] width 60 height 10
click at [410, 301] on input "checkbox" at bounding box center [409, 297] width 7 height 7
checkbox input "true"
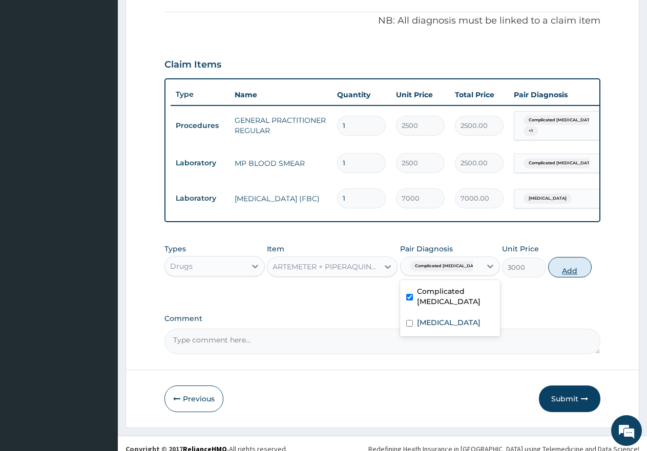
click at [567, 277] on button "Add" at bounding box center [570, 267] width 44 height 20
type input "0"
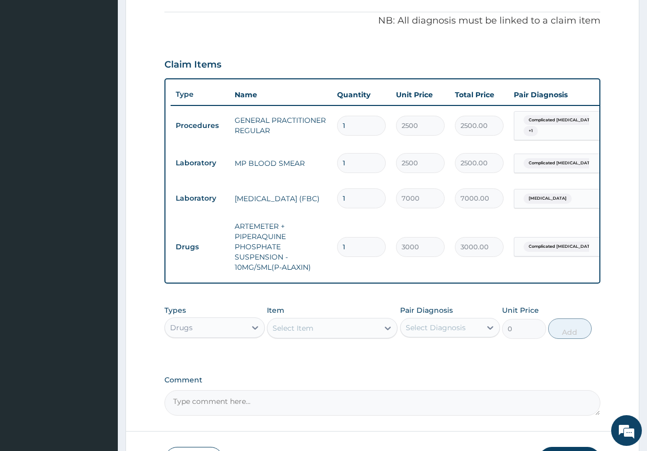
click at [291, 333] on div "Select Item" at bounding box center [292, 328] width 41 height 10
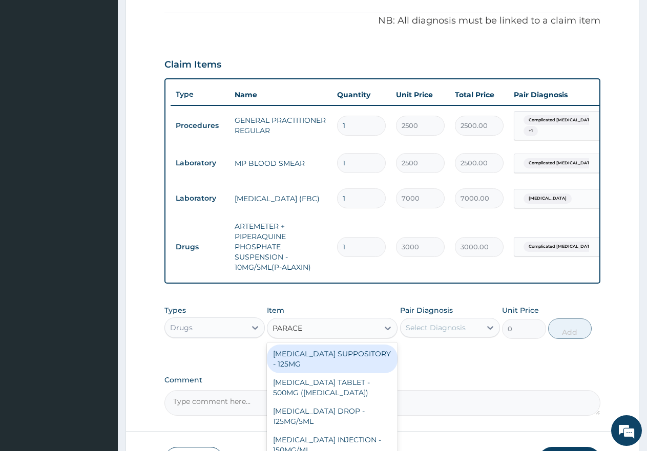
type input "PARACET"
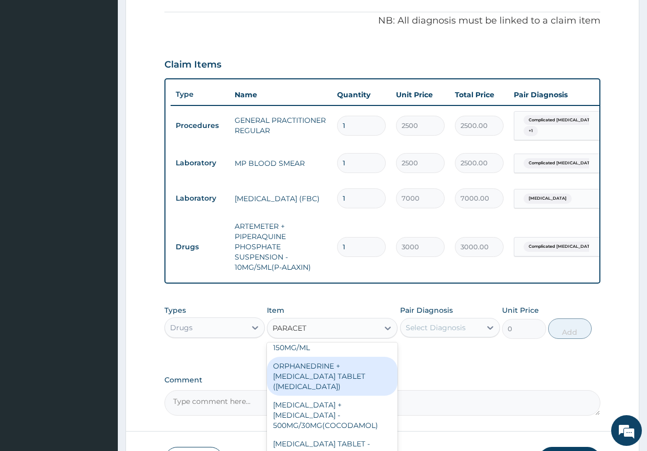
scroll to position [119, 0]
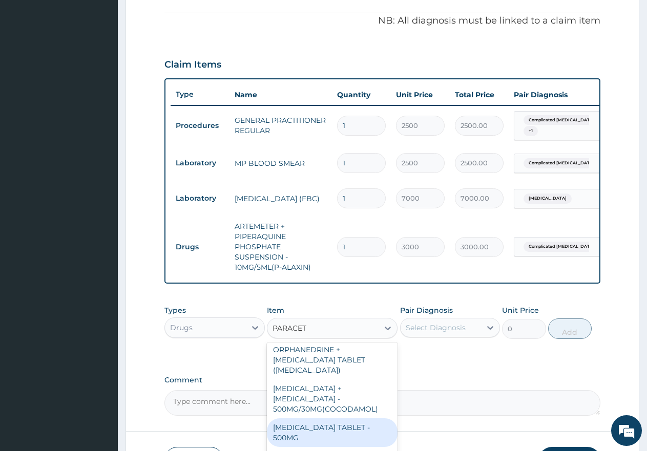
drag, startPoint x: 315, startPoint y: 424, endPoint x: 323, endPoint y: 420, distance: 8.3
click at [318, 423] on div "[MEDICAL_DATA] TABLET - 500MG" at bounding box center [332, 432] width 131 height 29
type input "60"
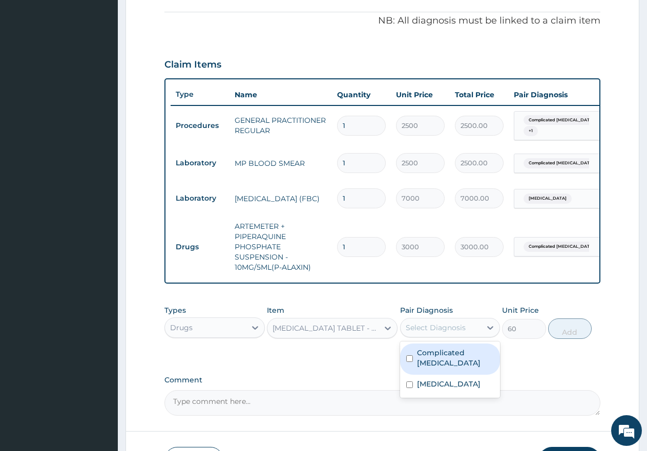
click at [433, 333] on div "Select Diagnosis" at bounding box center [435, 328] width 60 height 10
click at [412, 361] on input "checkbox" at bounding box center [409, 358] width 7 height 7
checkbox input "true"
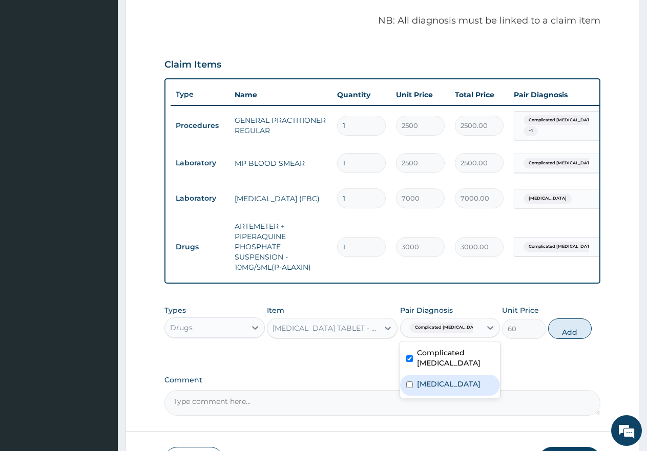
drag, startPoint x: 410, startPoint y: 381, endPoint x: 435, endPoint y: 377, distance: 25.9
click at [411, 381] on input "checkbox" at bounding box center [409, 384] width 7 height 7
checkbox input "true"
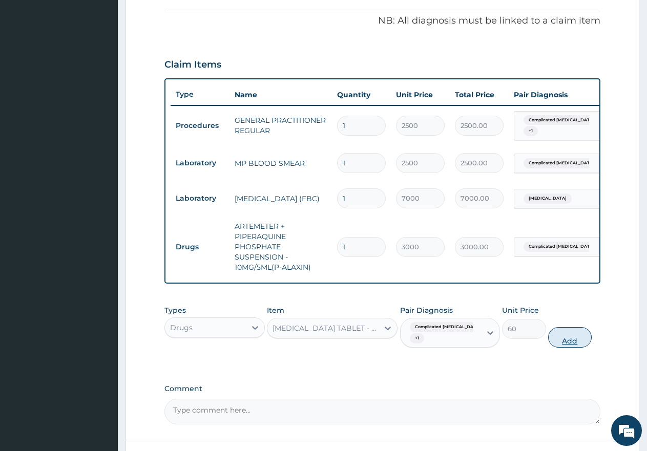
click at [567, 348] on button "Add" at bounding box center [570, 337] width 44 height 20
type input "0"
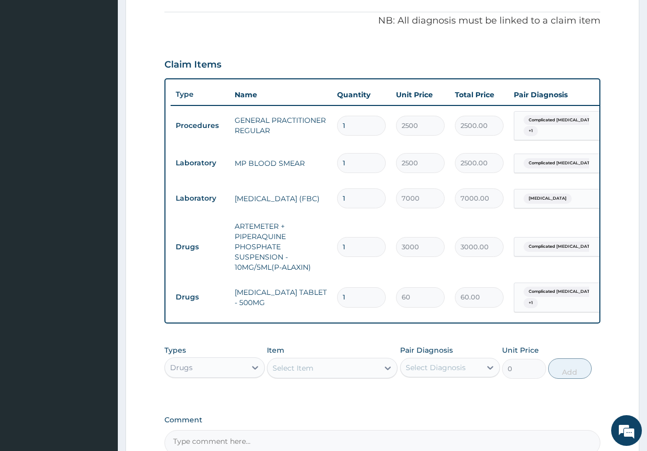
type input "0.00"
type input "5"
type input "300.00"
type input "5"
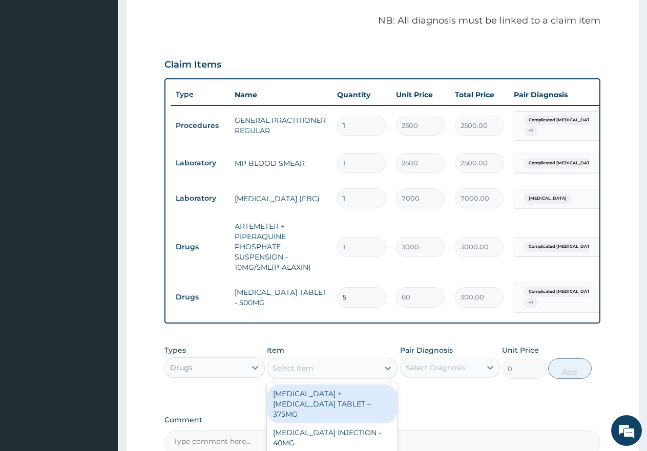
click at [298, 373] on div "Select Item" at bounding box center [292, 368] width 41 height 10
type input "125MG"
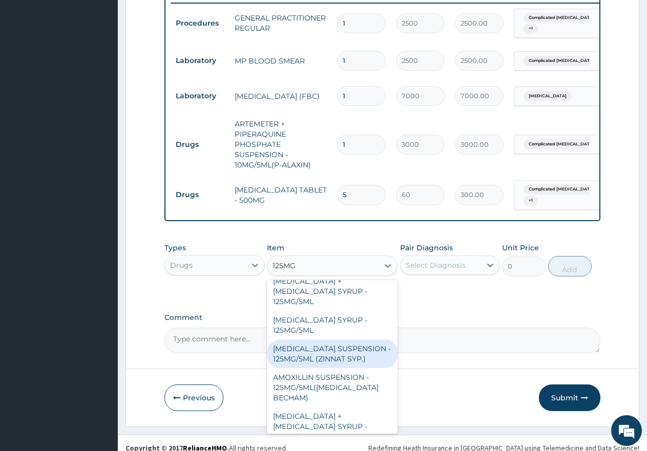
scroll to position [205, 0]
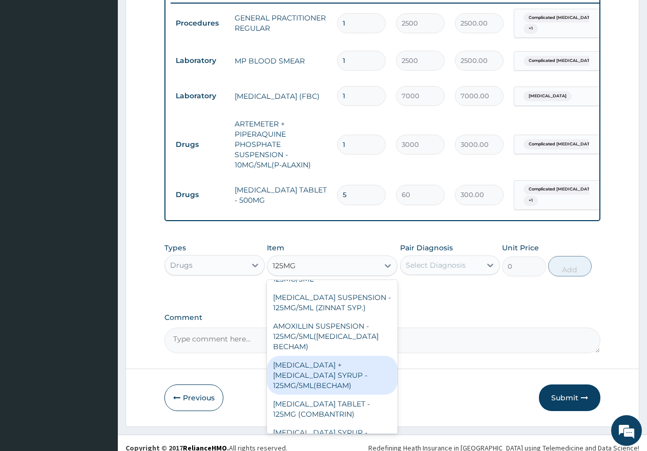
click at [328, 360] on div "[MEDICAL_DATA] + [MEDICAL_DATA] SYRUP - 125MG/5ML(BECHAM)" at bounding box center [332, 375] width 131 height 39
type input "10000"
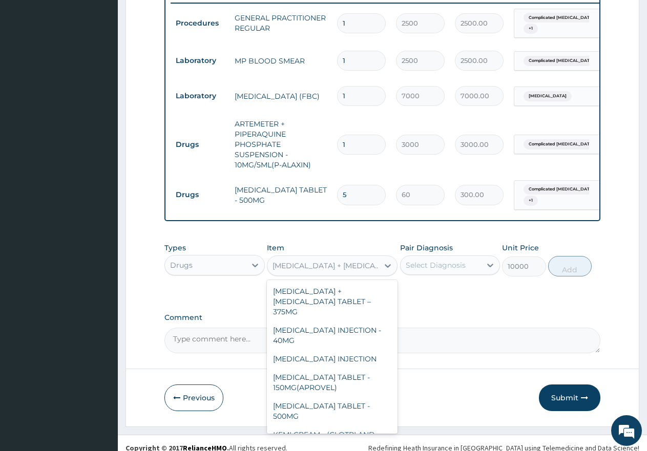
click at [343, 271] on div "[MEDICAL_DATA] + [MEDICAL_DATA] SYRUP - 125MG/5ML(BECHAM)" at bounding box center [325, 266] width 107 height 10
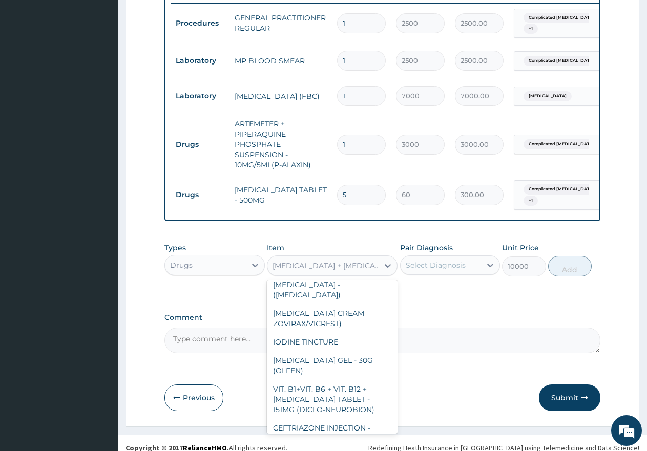
scroll to position [14671, 0]
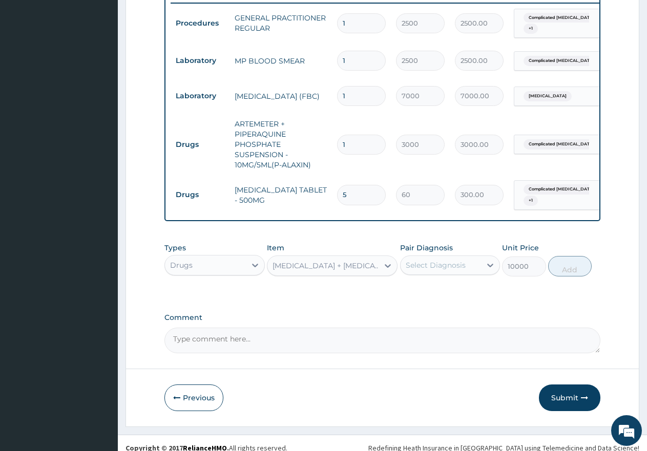
click at [339, 271] on div "[MEDICAL_DATA] + [MEDICAL_DATA] SYRUP - 125MG/5ML(BECHAM)" at bounding box center [325, 266] width 107 height 10
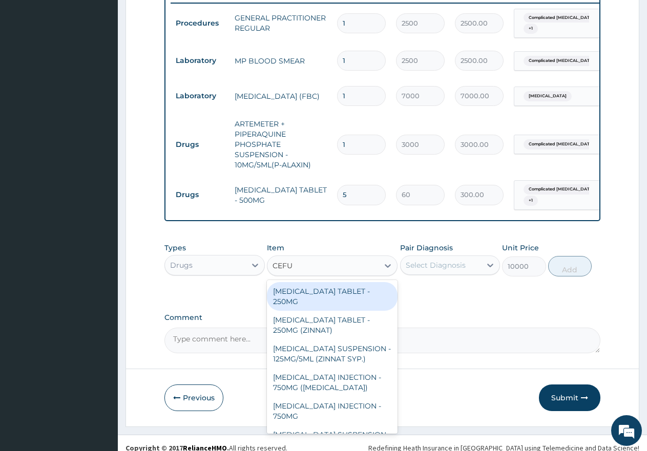
type input "CEFUR"
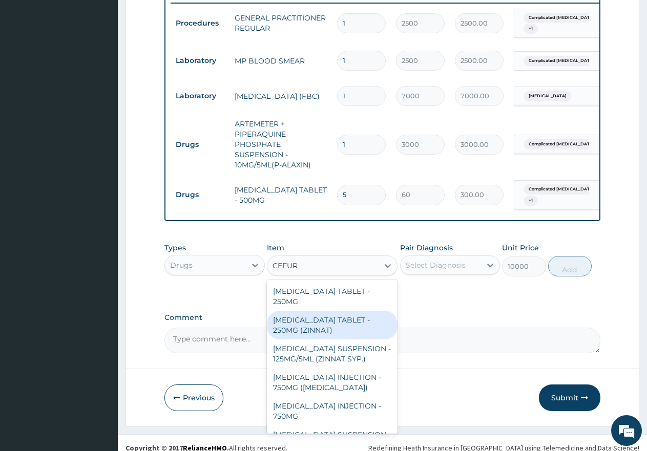
scroll to position [23, 0]
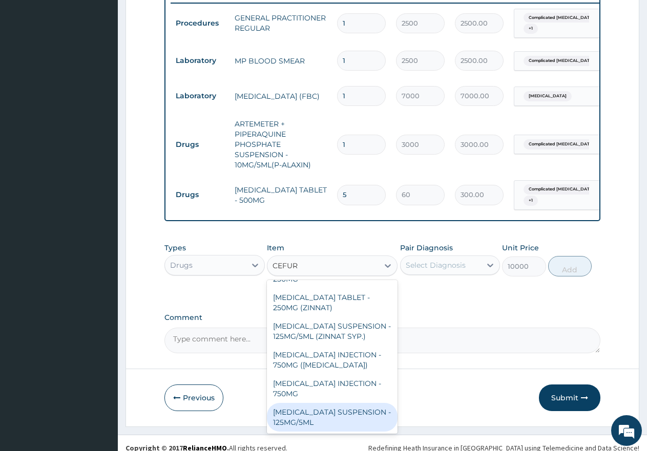
drag, startPoint x: 326, startPoint y: 420, endPoint x: 374, endPoint y: 383, distance: 60.2
click at [327, 420] on div "[MEDICAL_DATA] SUSPENSION - 125MG/5ML" at bounding box center [332, 417] width 131 height 29
type input "7000"
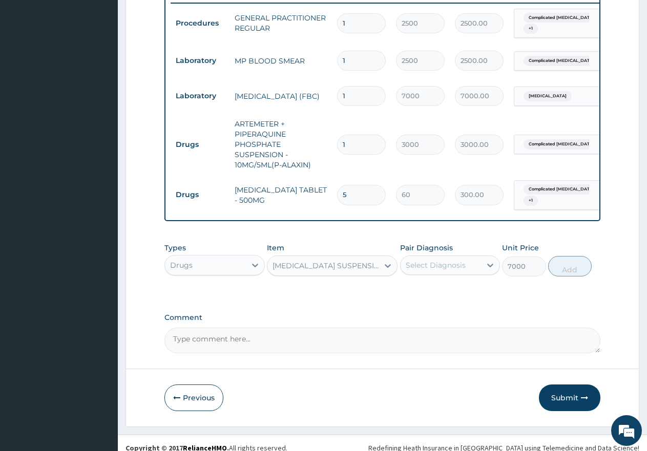
click at [438, 269] on div "Select Diagnosis" at bounding box center [435, 265] width 60 height 10
click at [412, 319] on input "checkbox" at bounding box center [409, 321] width 7 height 7
checkbox input "true"
click at [570, 276] on button "Add" at bounding box center [570, 266] width 44 height 20
type input "0"
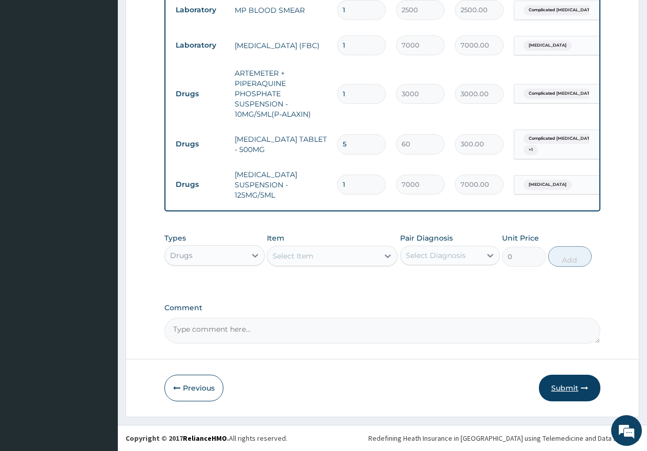
click at [569, 390] on button "Submit" at bounding box center [569, 388] width 61 height 27
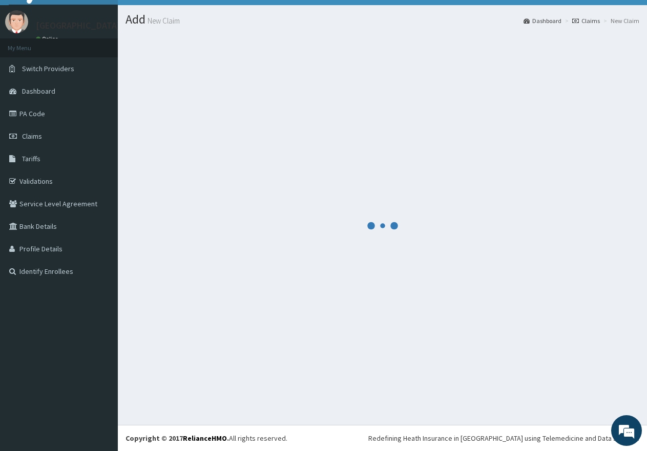
scroll to position [464, 0]
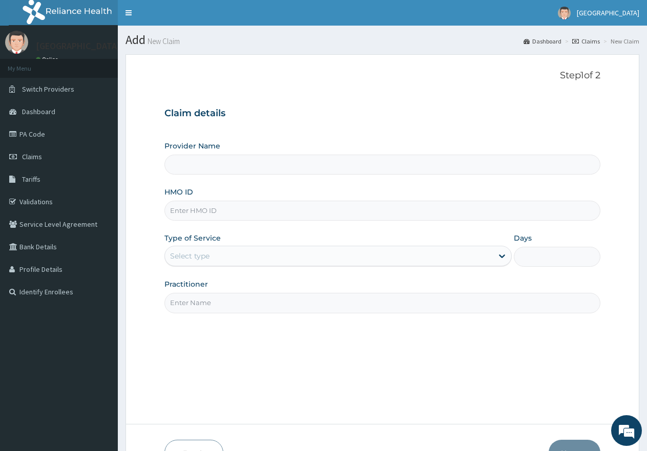
paste input "GAL/10438/A"
type input "GAL/10438/A"
type input "[GEOGRAPHIC_DATA]"
type input "GAL/10438/A"
click at [237, 254] on div "Select type" at bounding box center [328, 256] width 327 height 16
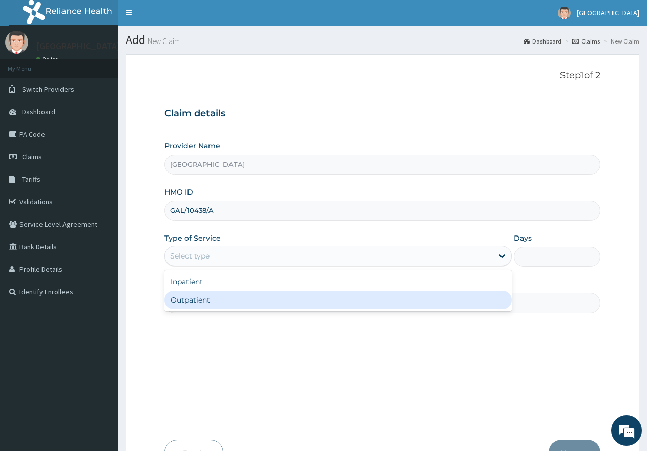
click at [220, 301] on div "Outpatient" at bounding box center [337, 300] width 347 height 18
type input "1"
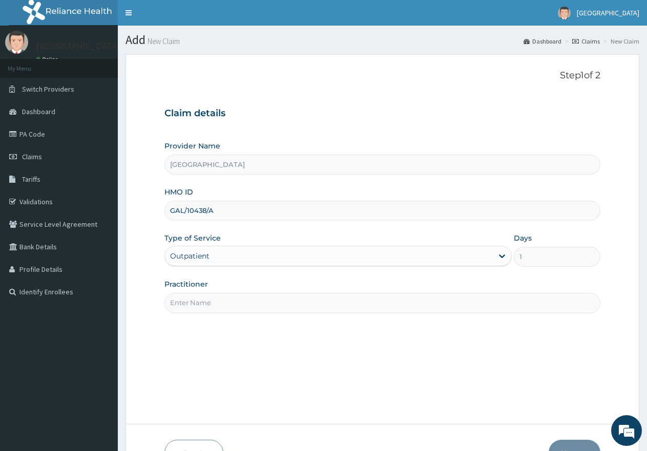
click at [220, 301] on input "Practitioner" at bounding box center [382, 303] width 436 height 20
type input "gp"
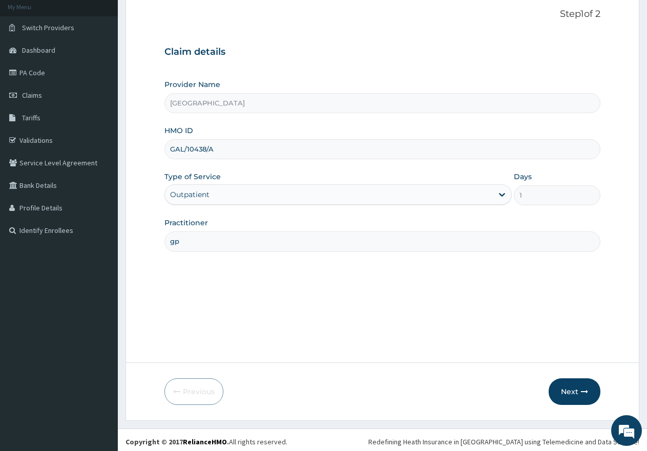
scroll to position [65, 0]
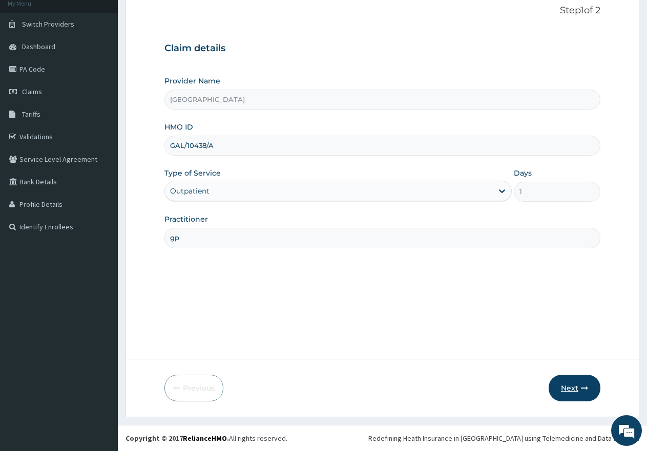
click at [572, 388] on button "Next" at bounding box center [574, 388] width 52 height 27
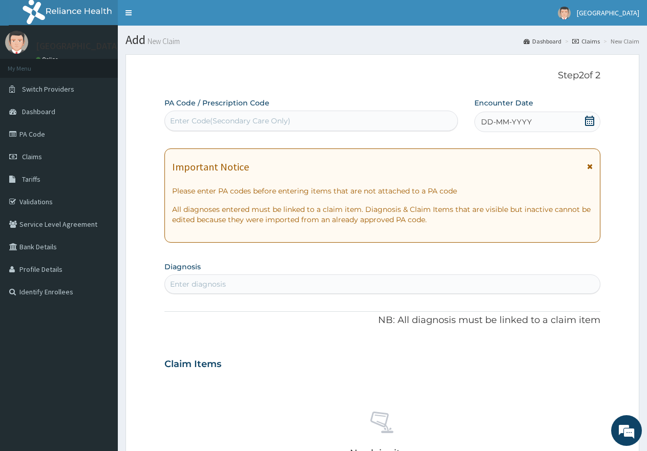
scroll to position [0, 0]
click at [252, 119] on div "Enter Code(Secondary Care Only)" at bounding box center [230, 121] width 120 height 10
paste input "PA/A075DA"
type input "PA/A075DA"
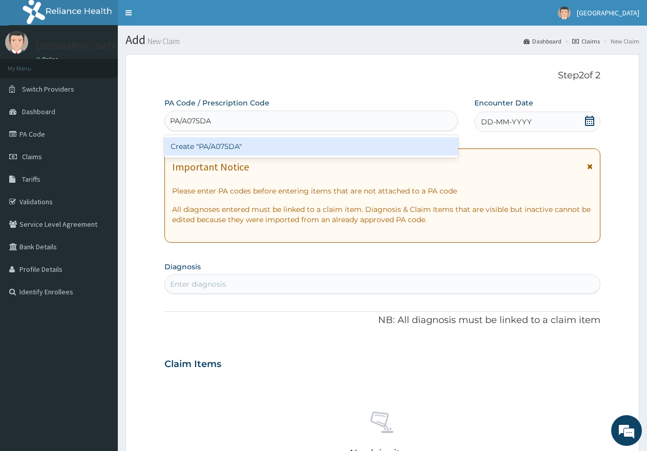
click at [247, 152] on div "Create "PA/A075DA"" at bounding box center [310, 146] width 293 height 18
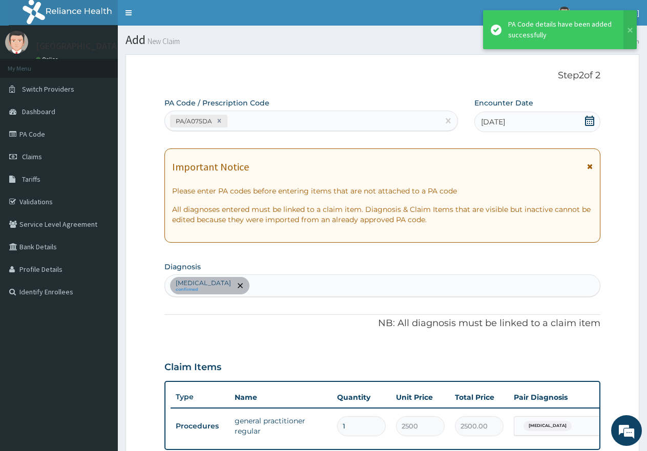
click at [252, 121] on div "PA/A075DA" at bounding box center [302, 121] width 274 height 17
paste input "PA/2BE893"
type input "PA/2BE893"
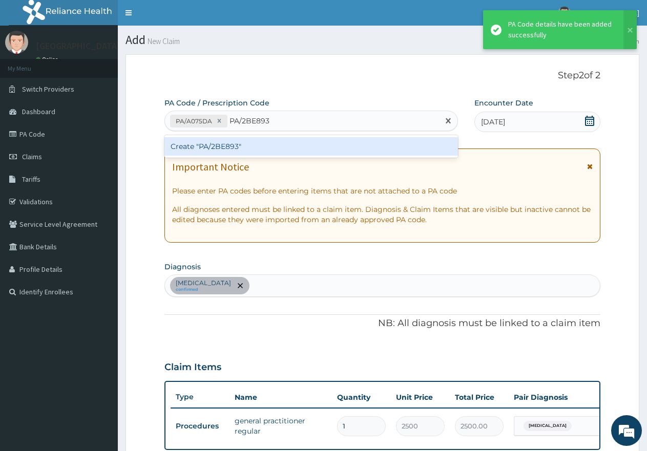
click at [256, 149] on div "Create "PA/2BE893"" at bounding box center [310, 146] width 293 height 18
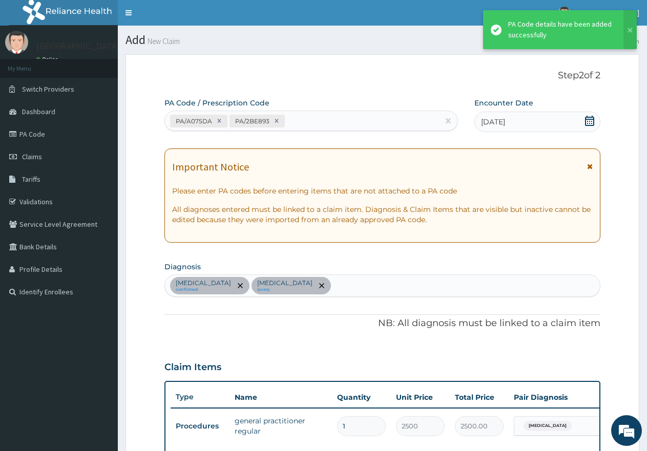
scroll to position [235, 0]
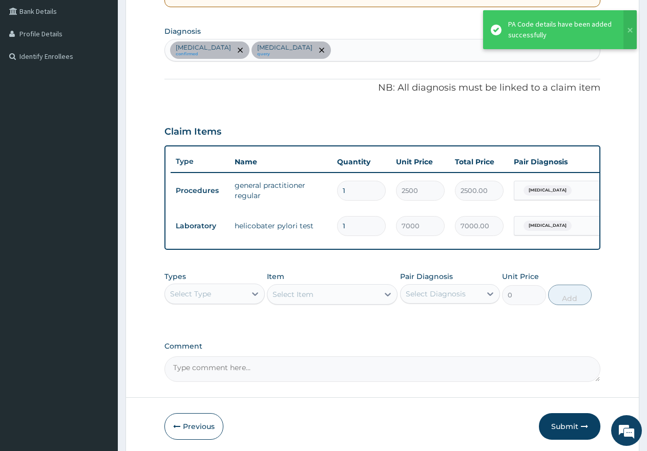
click at [291, 53] on div "[MEDICAL_DATA] confirmed [MEDICAL_DATA] query" at bounding box center [382, 50] width 435 height 22
paste input "V"
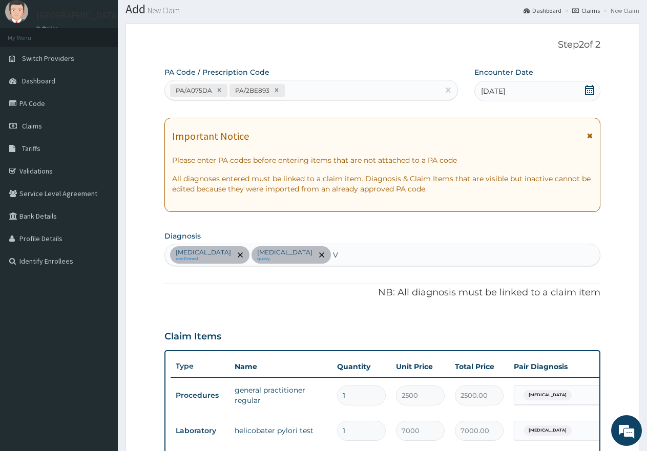
scroll to position [0, 0]
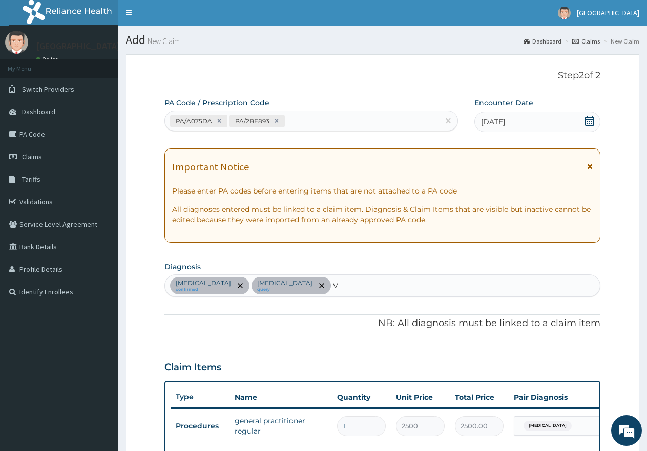
type input "V"
click at [299, 119] on div "PA/A075DA PA/2BE893" at bounding box center [302, 121] width 274 height 17
paste input "PA/914A8E"
type input "PA/914A8E"
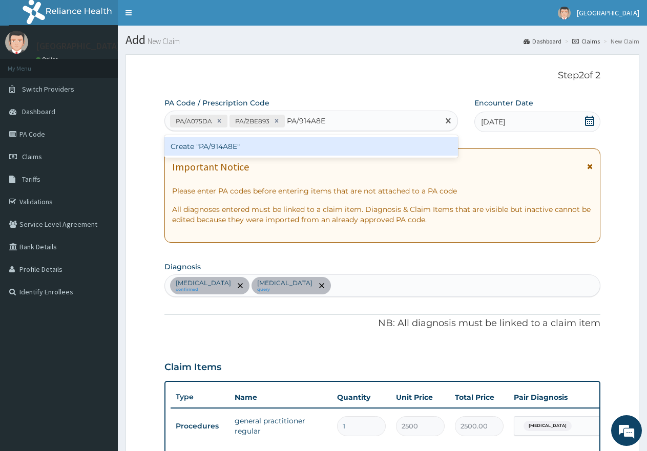
click at [292, 147] on div "Create "PA/914A8E"" at bounding box center [310, 146] width 293 height 18
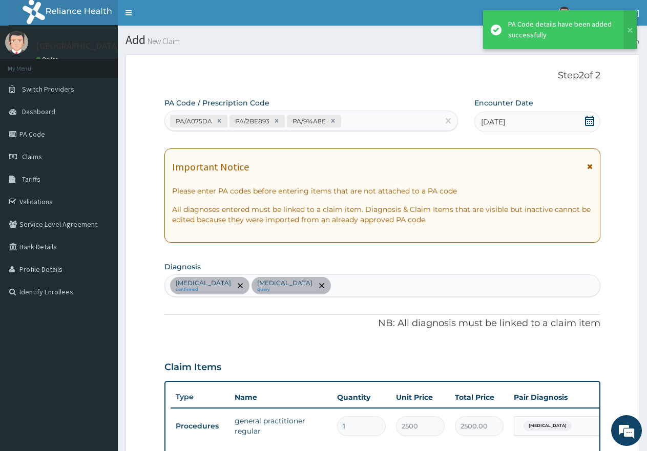
scroll to position [306, 0]
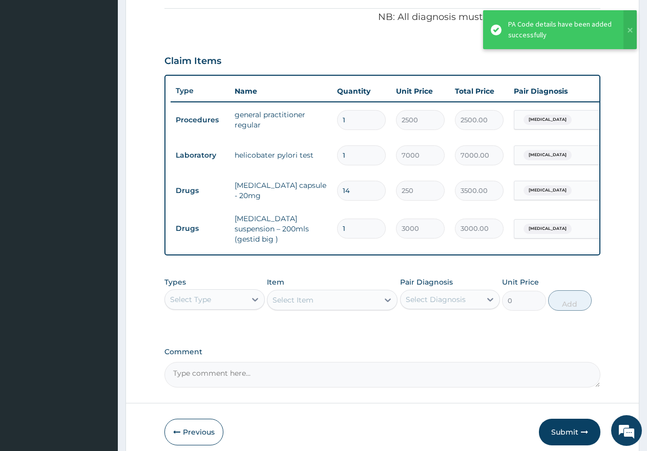
click at [214, 299] on div "Select Type" at bounding box center [205, 299] width 81 height 16
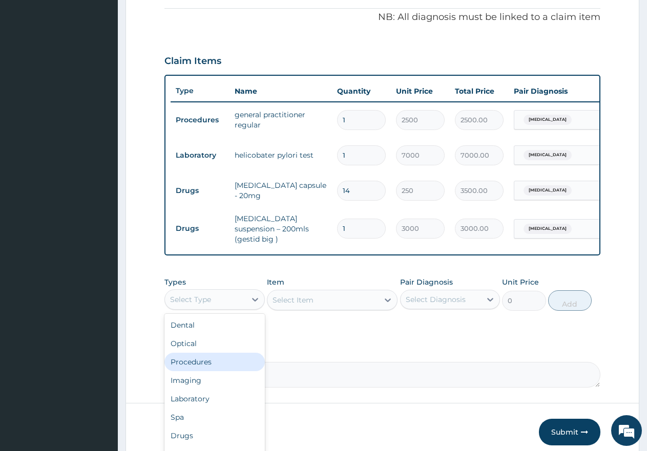
click at [201, 363] on div "Procedures" at bounding box center [214, 362] width 100 height 18
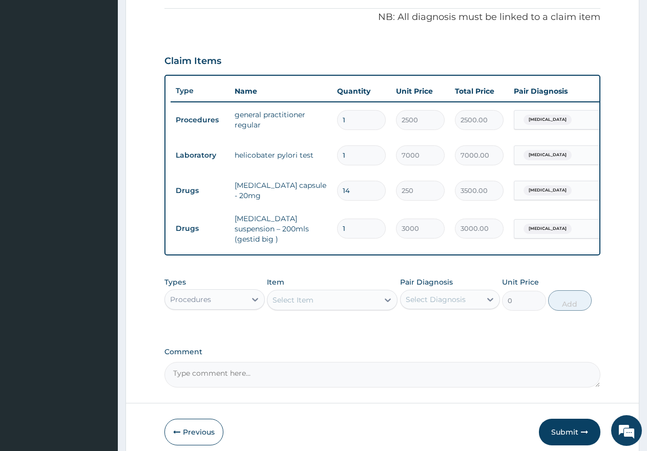
click at [315, 305] on div "Select Item" at bounding box center [322, 300] width 111 height 16
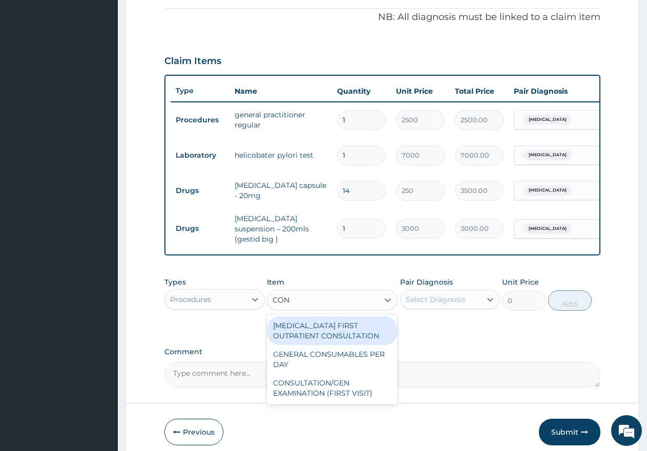
type input "CONS"
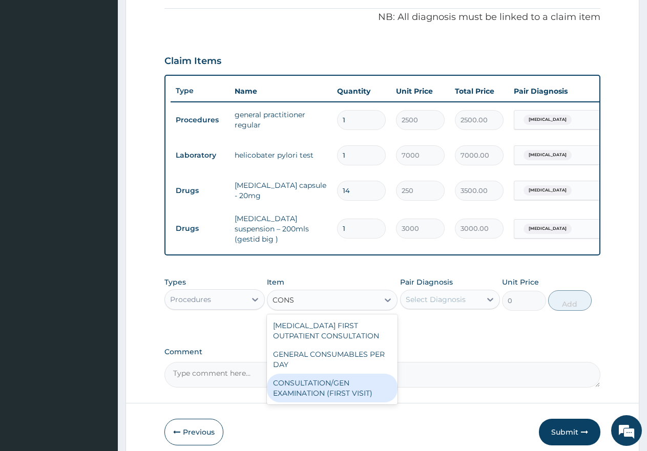
click at [311, 385] on div "CONSULTATION/GEN EXAMINATION (FIRST VISIT)" at bounding box center [332, 388] width 131 height 29
type input "5000"
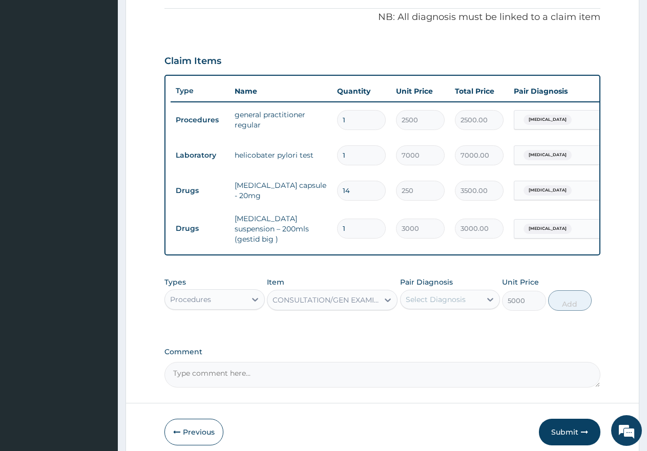
click at [452, 303] on div "Select Diagnosis" at bounding box center [435, 299] width 60 height 10
click at [409, 324] on div "Malaria" at bounding box center [450, 325] width 100 height 21
checkbox input "true"
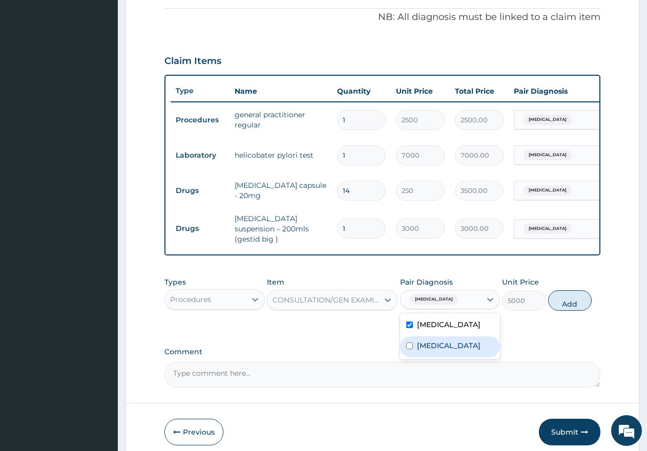
click at [406, 349] on input "checkbox" at bounding box center [409, 345] width 7 height 7
checkbox input "true"
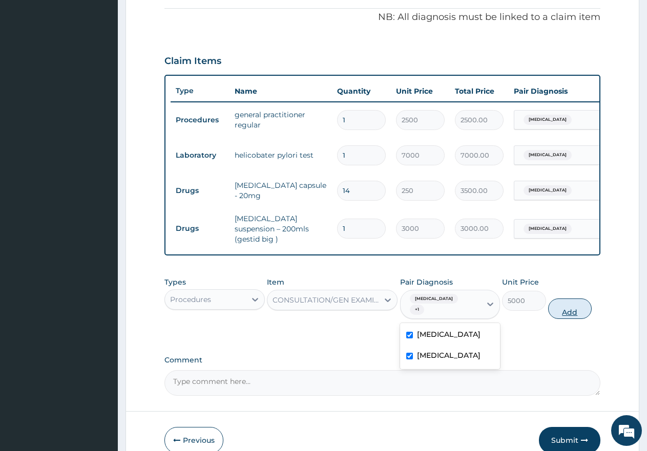
click at [573, 304] on button "Add" at bounding box center [570, 308] width 44 height 20
type input "0"
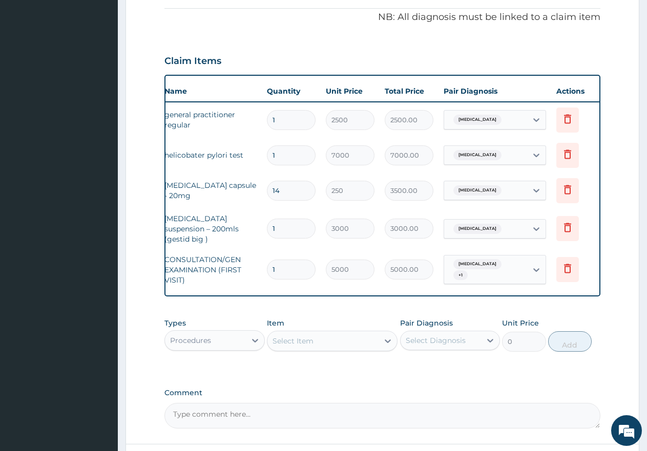
scroll to position [0, 78]
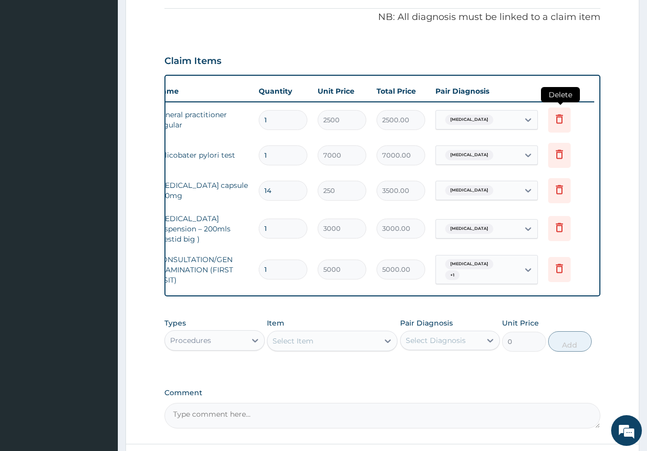
click at [558, 121] on icon at bounding box center [559, 119] width 12 height 12
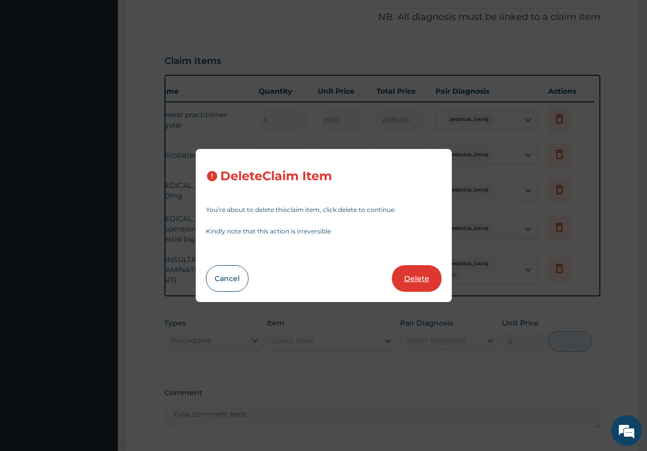
click at [412, 280] on button "Delete" at bounding box center [417, 278] width 50 height 27
type input "7000"
type input "7000.00"
type input "14"
type input "250"
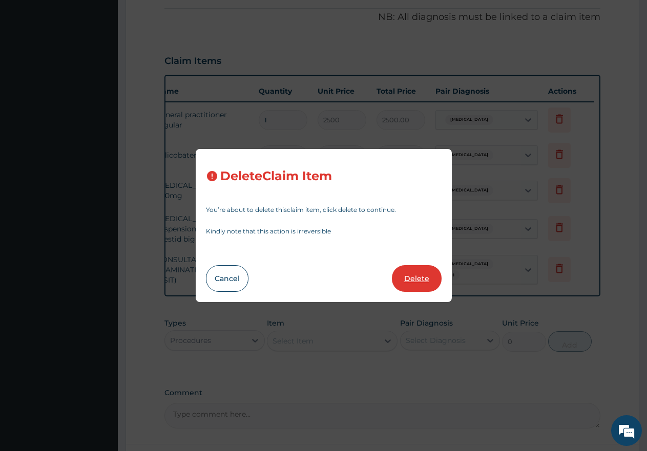
type input "3500.00"
type input "1"
type input "3000"
type input "3000.00"
type input "5000"
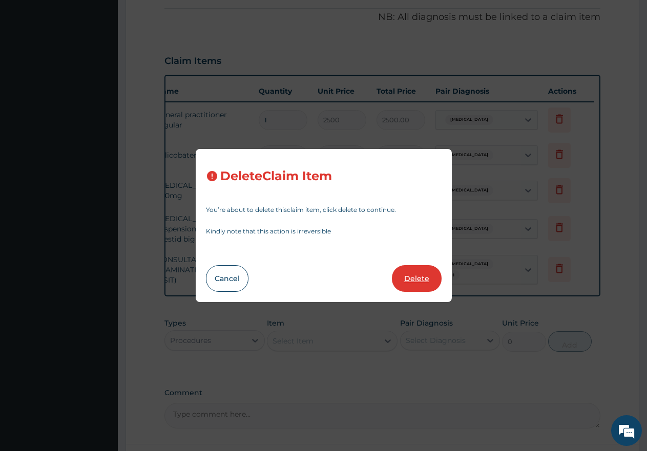
type input "5000.00"
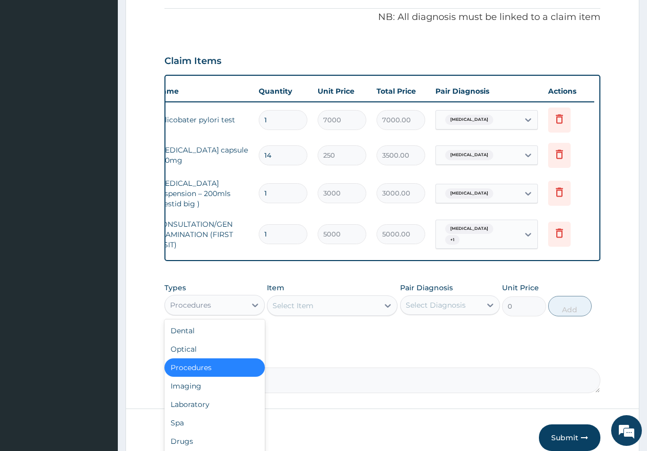
click at [235, 307] on div "Procedures" at bounding box center [205, 305] width 81 height 16
click at [183, 442] on div "Drugs" at bounding box center [214, 441] width 100 height 18
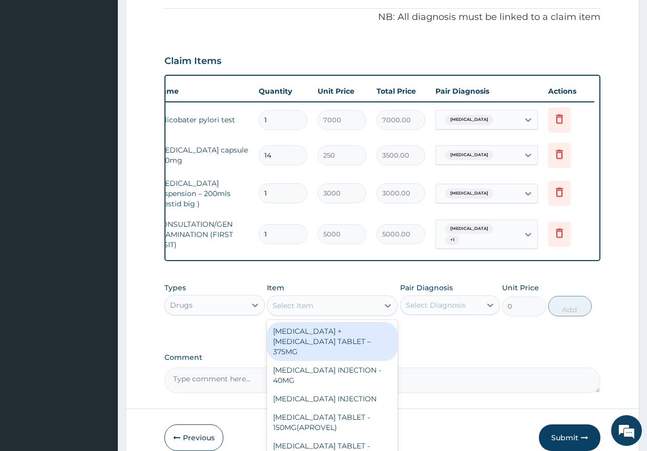
click at [336, 308] on div "Select Item" at bounding box center [322, 305] width 111 height 16
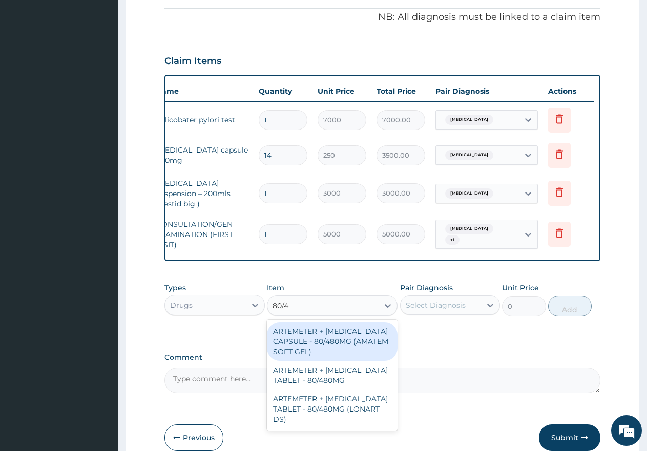
type input "80/48"
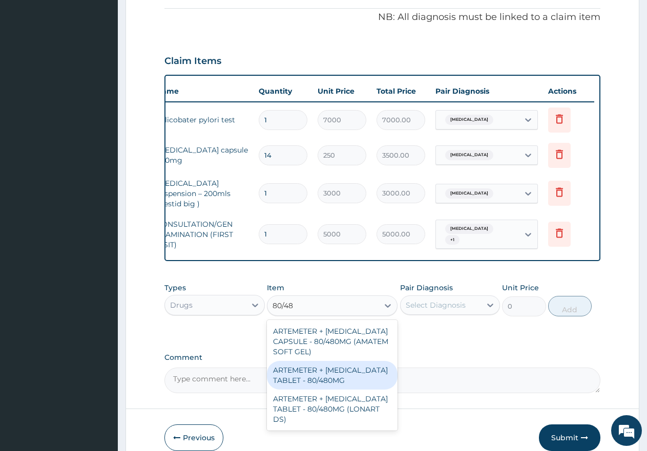
click at [320, 375] on div "ARTEMETER + LUMEFANTRINE TABLET - 80/480MG" at bounding box center [332, 375] width 131 height 29
type input "650"
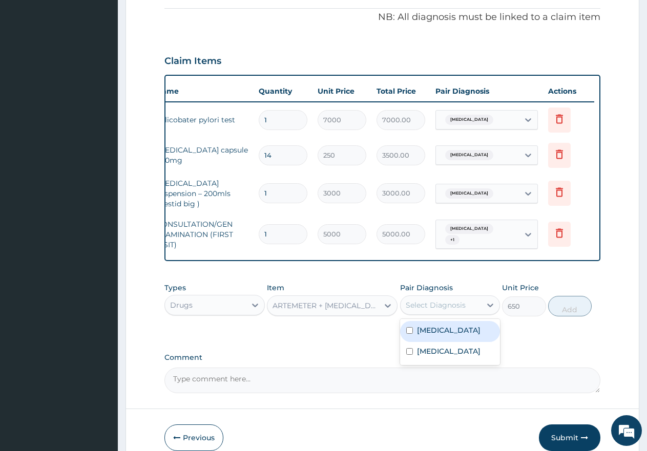
click at [442, 308] on div "Select Diagnosis" at bounding box center [435, 305] width 60 height 10
click at [409, 333] on input "checkbox" at bounding box center [409, 330] width 7 height 7
checkbox input "true"
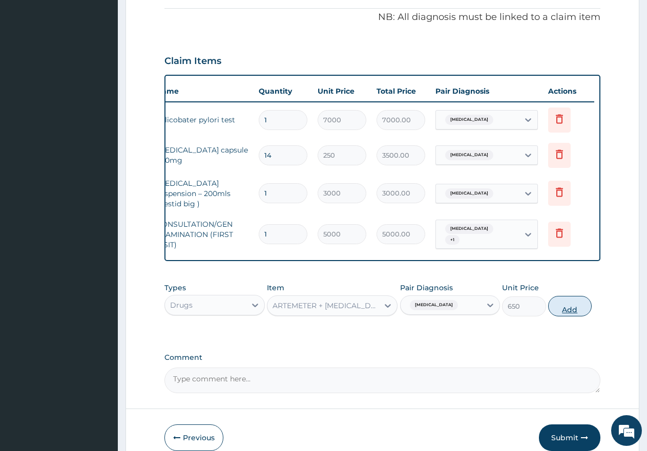
click at [571, 309] on button "Add" at bounding box center [570, 306] width 44 height 20
type input "0"
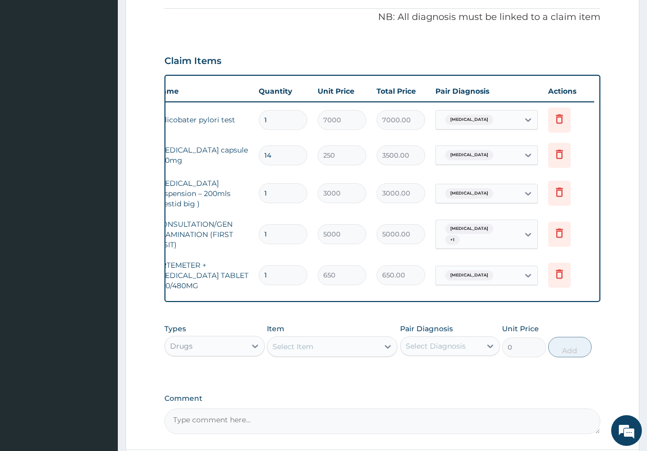
type input "0.00"
type input "6"
type input "3900.00"
type input "6"
click at [328, 348] on div "Select Item" at bounding box center [322, 346] width 111 height 16
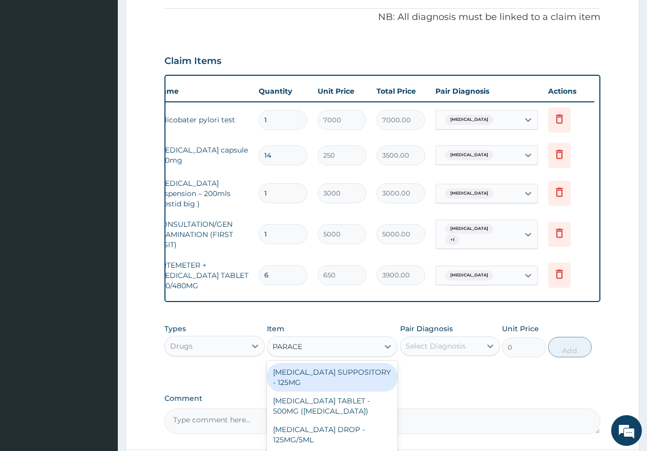
type input "PARACET"
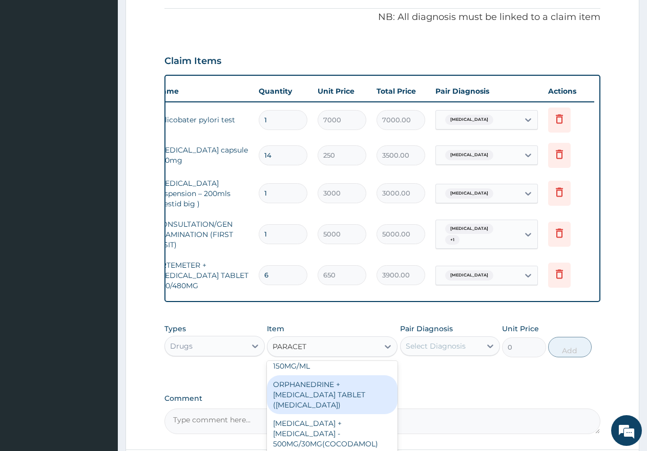
scroll to position [119, 0]
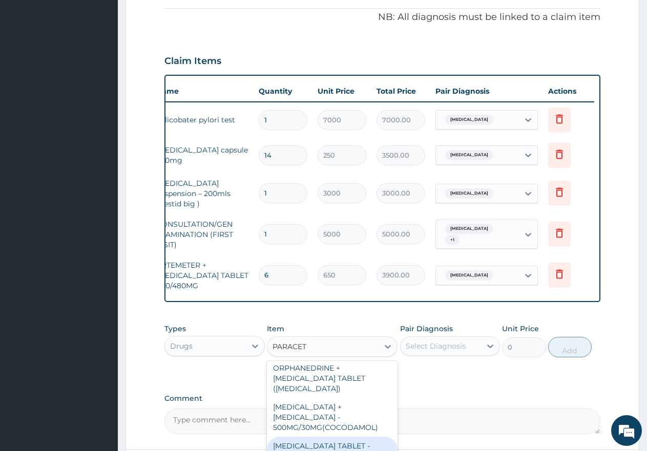
drag, startPoint x: 338, startPoint y: 435, endPoint x: 368, endPoint y: 416, distance: 34.9
click at [340, 437] on div "PARACETAMOL TABLET - 500MG" at bounding box center [332, 451] width 131 height 29
type input "60"
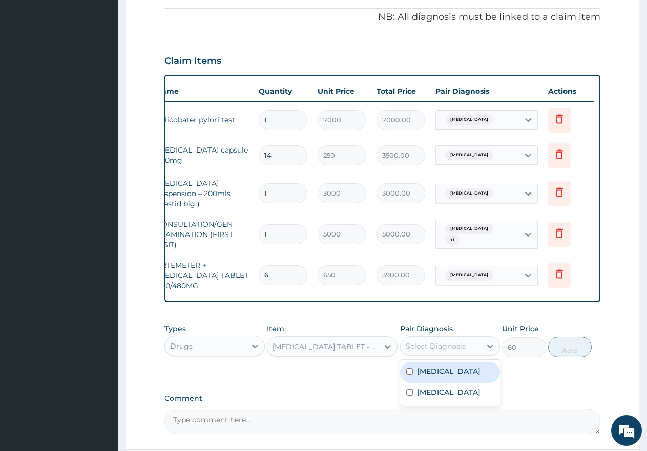
click at [442, 348] on div "Select Diagnosis" at bounding box center [435, 346] width 60 height 10
drag, startPoint x: 408, startPoint y: 371, endPoint x: 402, endPoint y: 393, distance: 22.6
click at [408, 372] on input "checkbox" at bounding box center [409, 371] width 7 height 7
checkbox input "true"
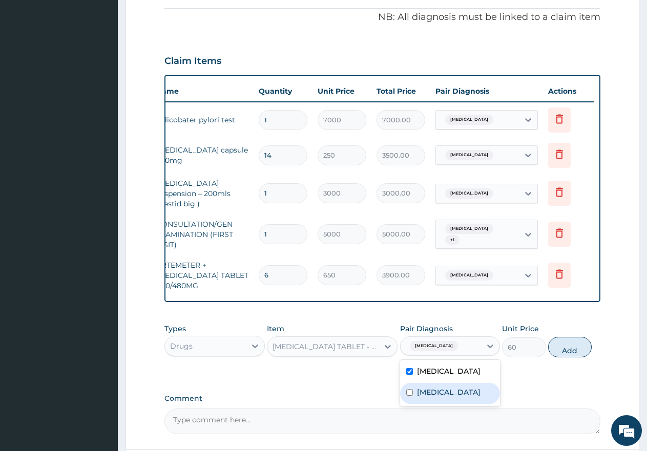
click at [411, 395] on input "checkbox" at bounding box center [409, 392] width 7 height 7
checkbox input "true"
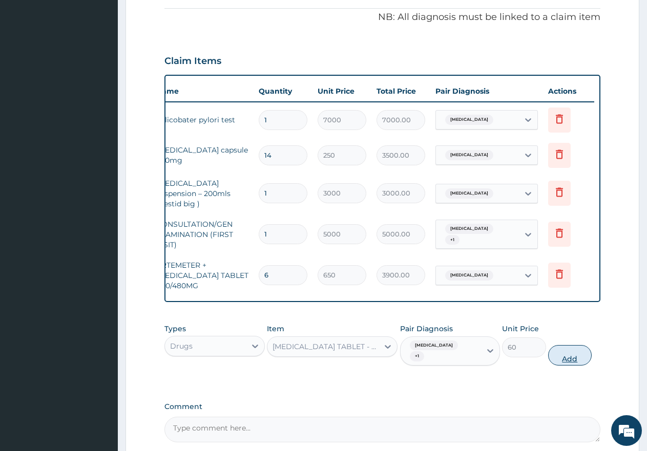
click at [580, 358] on button "Add" at bounding box center [570, 355] width 44 height 20
type input "0"
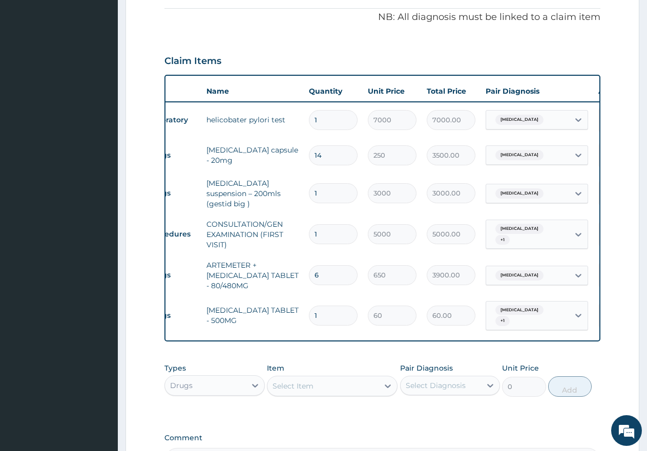
scroll to position [0, 0]
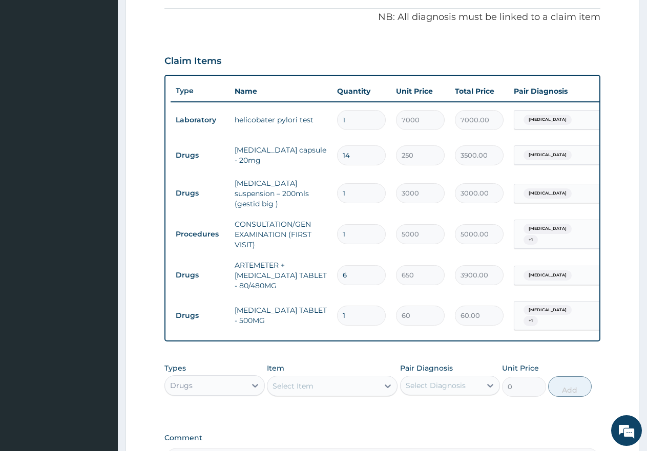
click at [359, 307] on input "1" at bounding box center [361, 316] width 49 height 20
type input "18"
type input "1080.00"
type input "18"
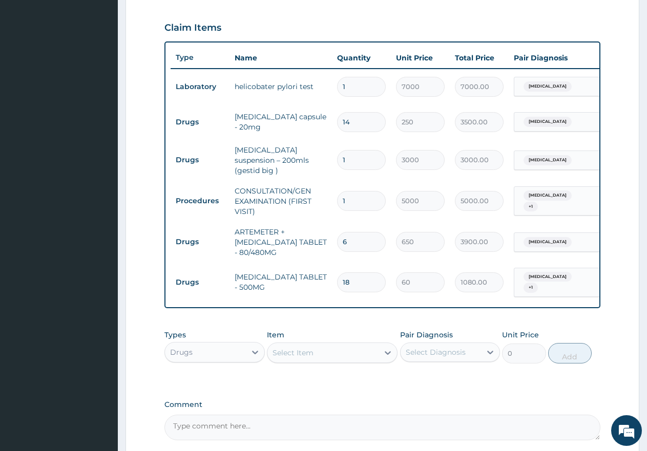
scroll to position [409, 0]
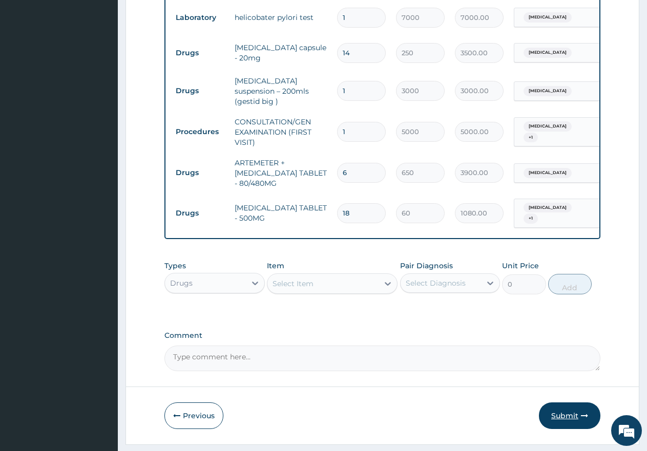
click at [556, 413] on button "Submit" at bounding box center [569, 415] width 61 height 27
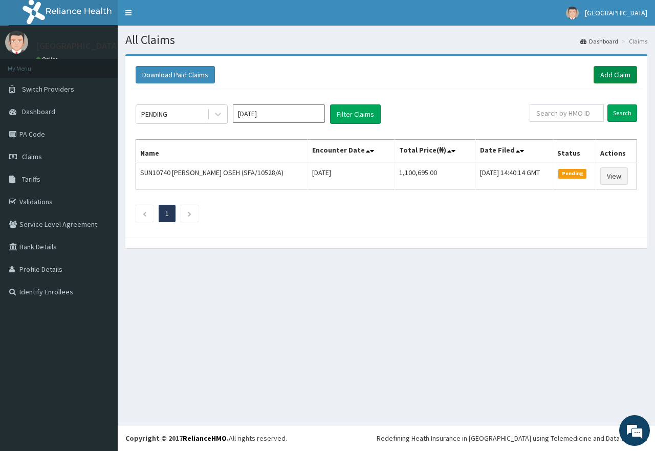
click at [616, 76] on link "Add Claim" at bounding box center [616, 74] width 44 height 17
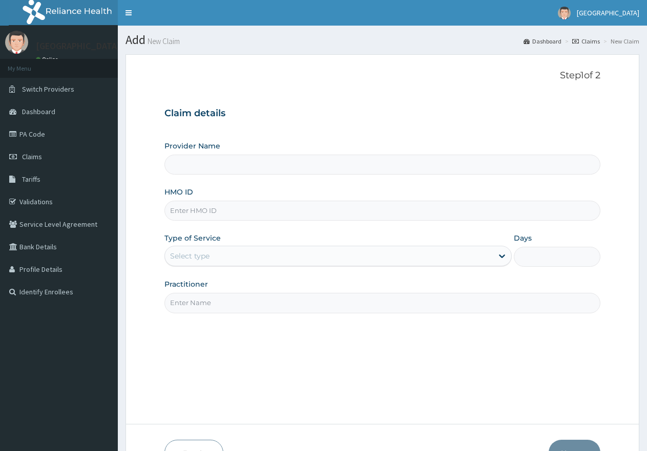
type input "[GEOGRAPHIC_DATA]"
type input "FBS/10050/A"
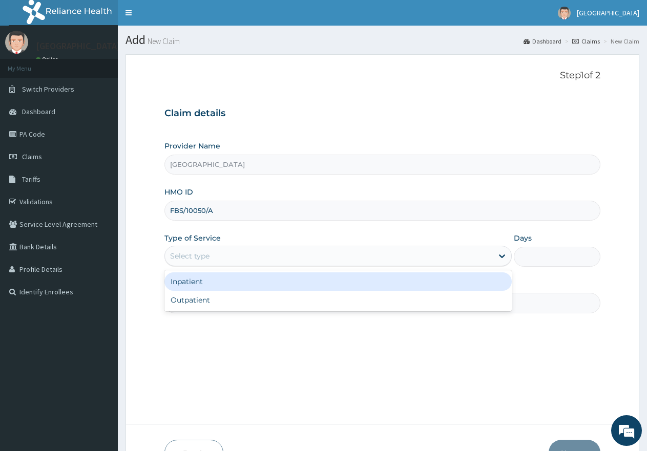
click at [233, 256] on div "Select type" at bounding box center [328, 256] width 327 height 16
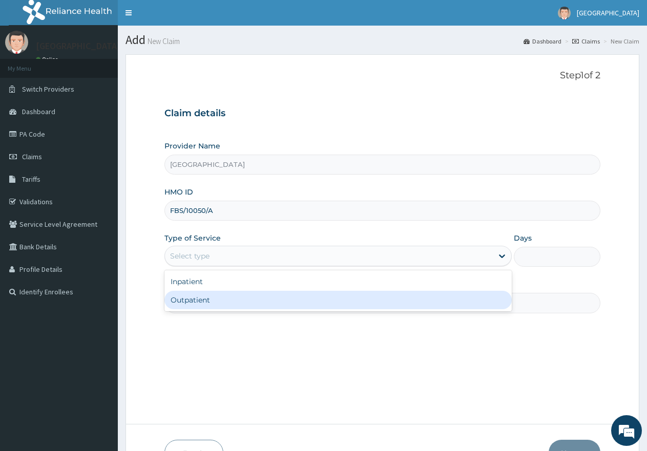
click at [237, 305] on div "Outpatient" at bounding box center [337, 300] width 347 height 18
type input "1"
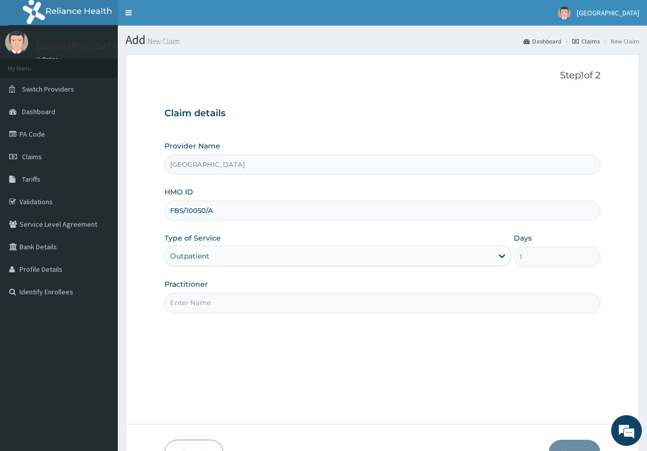
click at [237, 305] on input "Practitioner" at bounding box center [382, 303] width 436 height 20
type input "gp"
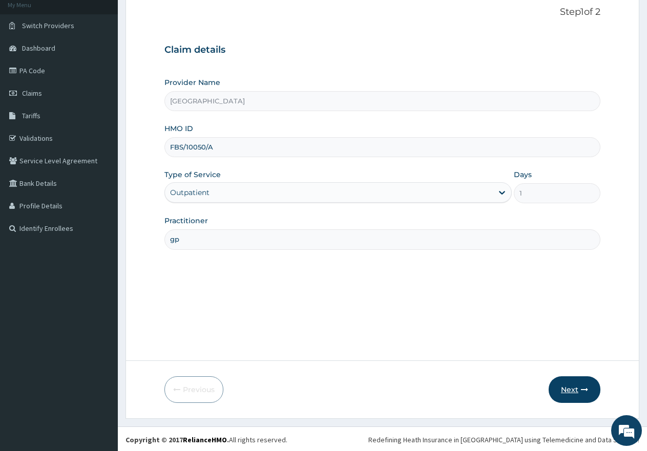
scroll to position [65, 0]
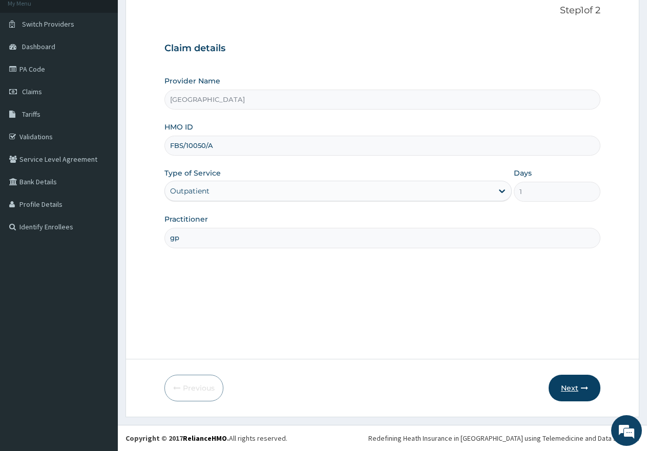
click at [561, 389] on button "Next" at bounding box center [574, 388] width 52 height 27
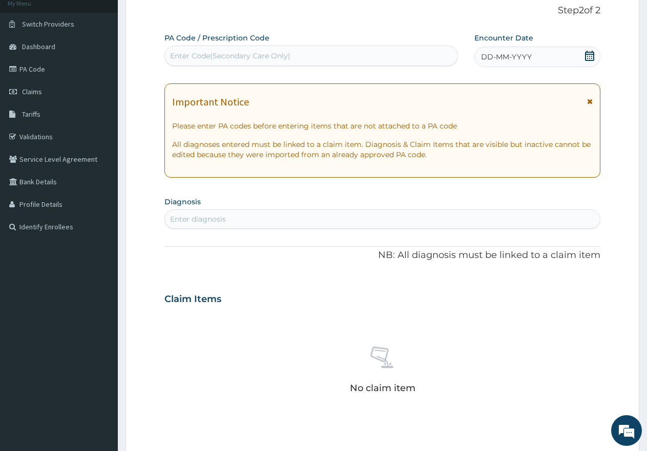
scroll to position [0, 0]
click at [241, 52] on div "Enter Code(Secondary Care Only)" at bounding box center [230, 56] width 120 height 10
paste input "PA/506D49"
type input "PA/506D49"
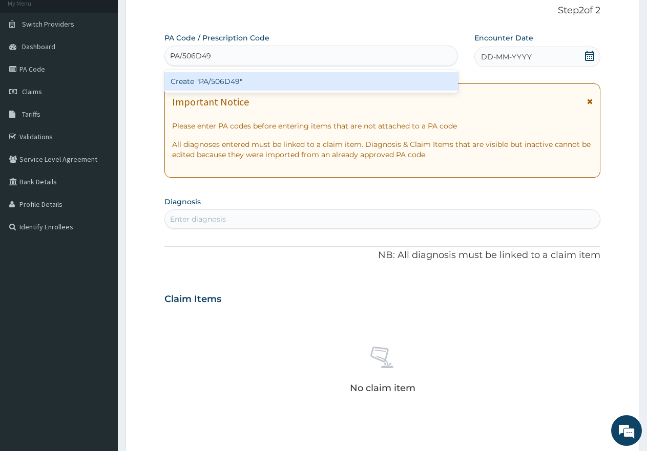
click at [238, 79] on div "Create "PA/506D49"" at bounding box center [310, 81] width 293 height 18
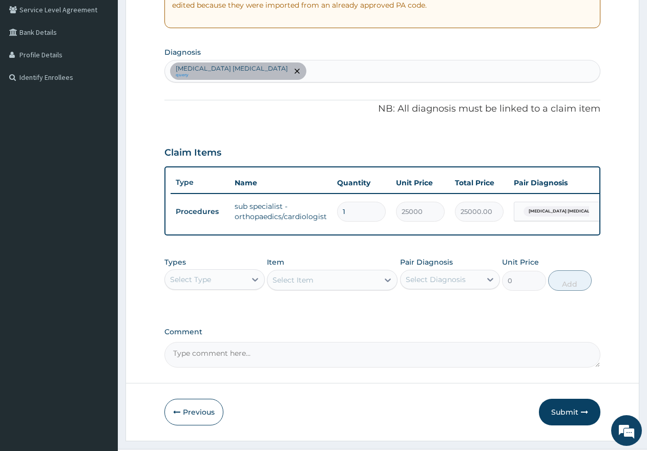
scroll to position [219, 0]
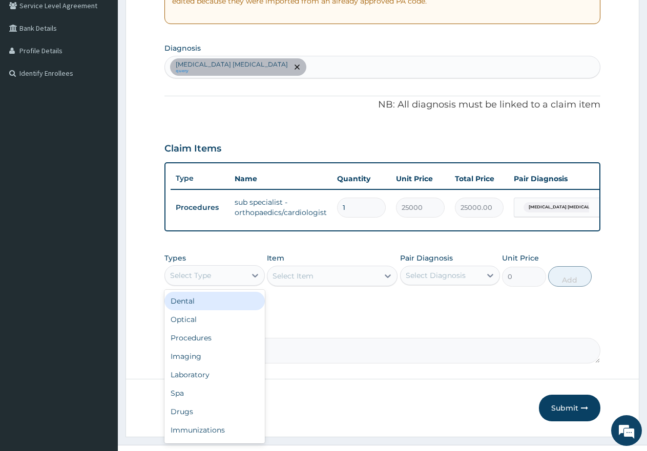
click at [219, 284] on div "Select Type" at bounding box center [205, 275] width 81 height 16
drag, startPoint x: 185, startPoint y: 423, endPoint x: 225, endPoint y: 383, distance: 57.2
click at [186, 421] on div "Drugs" at bounding box center [214, 411] width 100 height 18
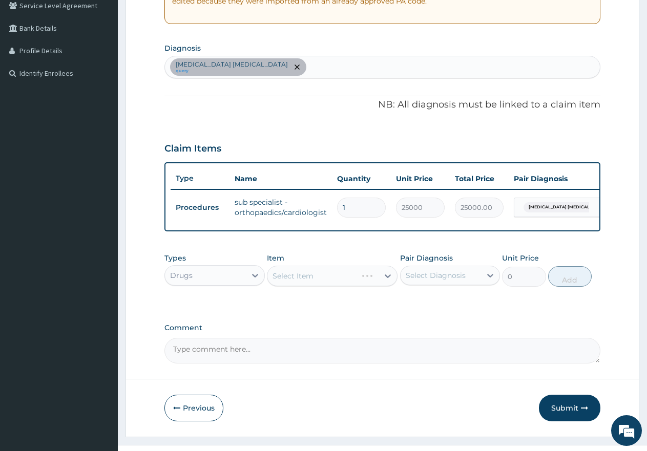
click at [305, 286] on div "Select Item" at bounding box center [332, 276] width 131 height 20
click at [306, 281] on div "Select Item" at bounding box center [292, 276] width 41 height 10
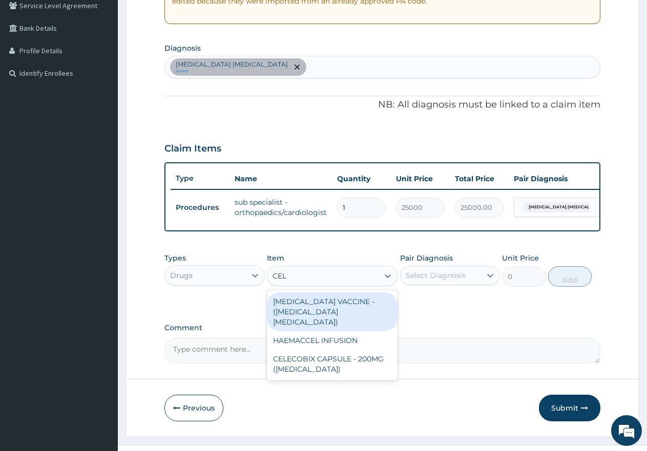
type input "CELE"
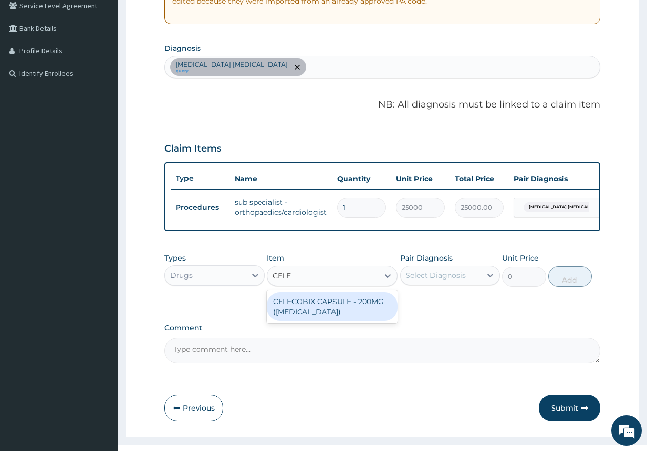
click at [294, 319] on div "CELECOBIX CAPSULE - 200MG (CELEBREX)" at bounding box center [332, 306] width 131 height 29
type input "400"
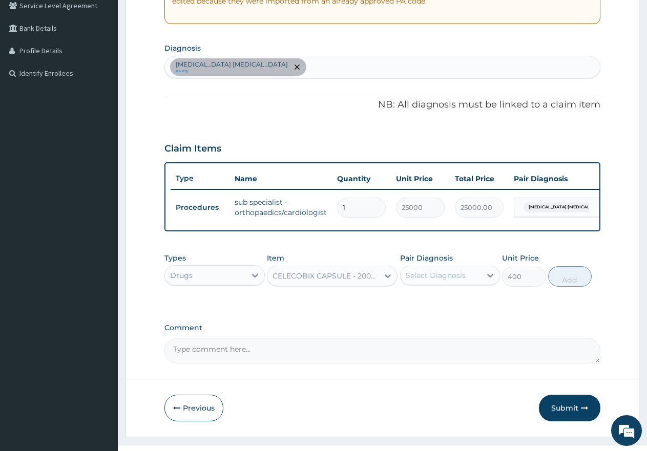
click at [421, 281] on div "Select Diagnosis" at bounding box center [435, 275] width 60 height 10
click at [409, 309] on input "checkbox" at bounding box center [409, 306] width 7 height 7
checkbox input "true"
click at [574, 287] on button "Add" at bounding box center [576, 276] width 44 height 20
type input "0"
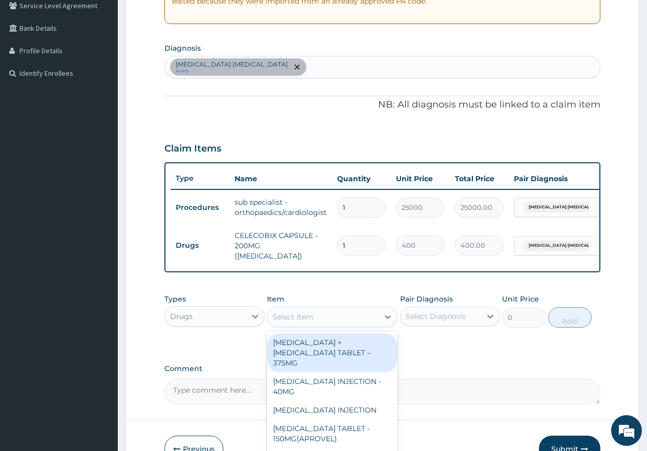
drag, startPoint x: 326, startPoint y: 326, endPoint x: 308, endPoint y: 319, distance: 19.3
click at [326, 325] on div "Select Item" at bounding box center [322, 317] width 111 height 16
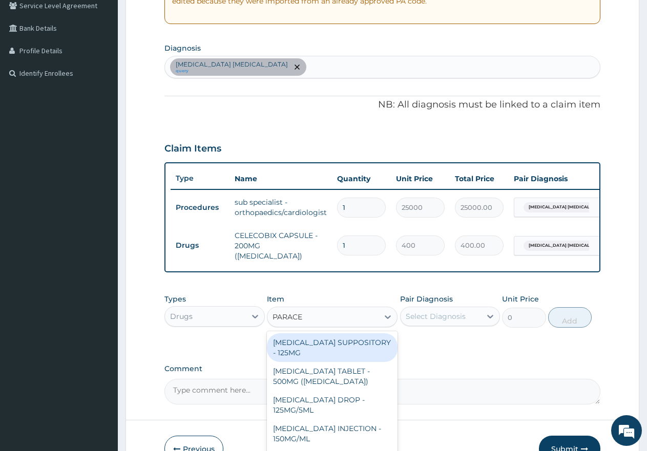
type input "PARACET"
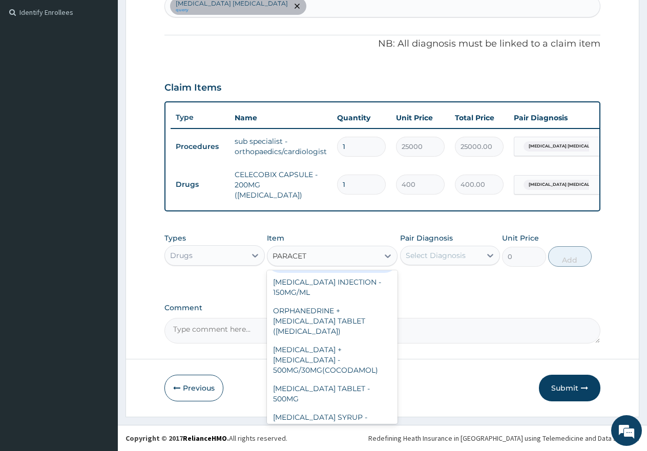
scroll to position [102, 0]
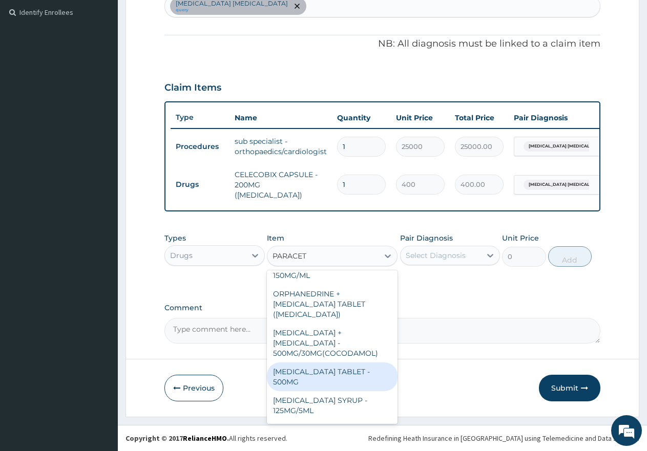
click at [329, 362] on div "[MEDICAL_DATA] TABLET - 500MG" at bounding box center [332, 376] width 131 height 29
type input "60"
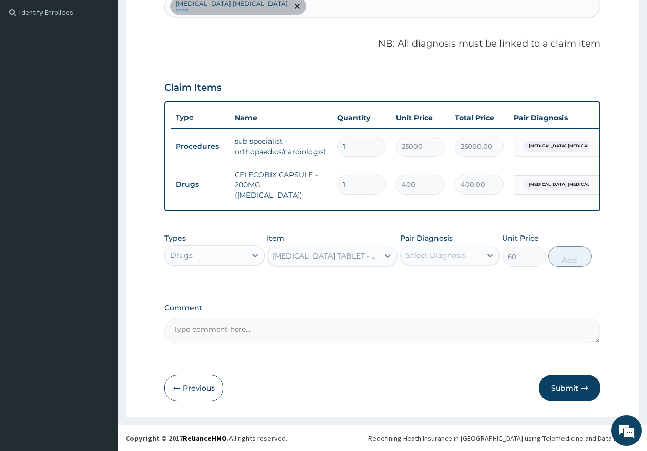
click at [429, 258] on div "Select Diagnosis" at bounding box center [435, 255] width 60 height 10
click at [410, 287] on input "checkbox" at bounding box center [409, 286] width 7 height 7
checkbox input "true"
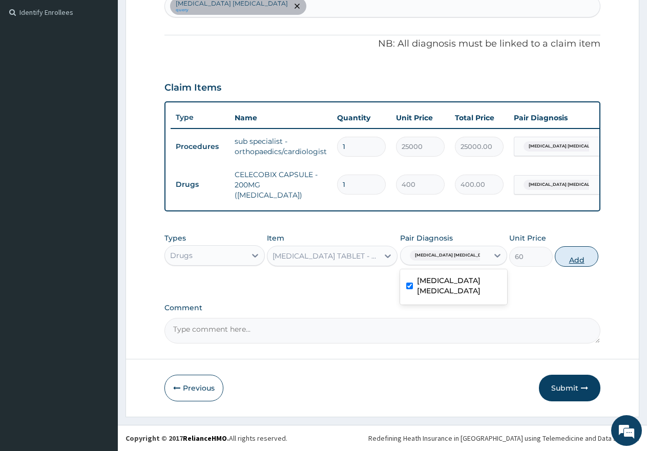
click at [569, 262] on button "Add" at bounding box center [576, 256] width 44 height 20
type input "0"
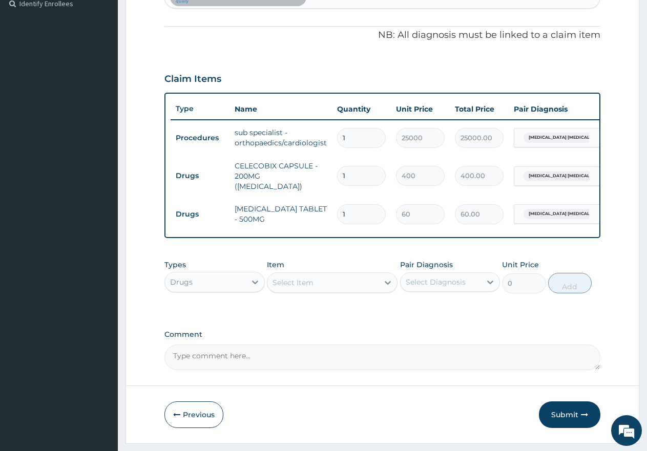
click at [294, 288] on div "Select Item" at bounding box center [292, 282] width 41 height 10
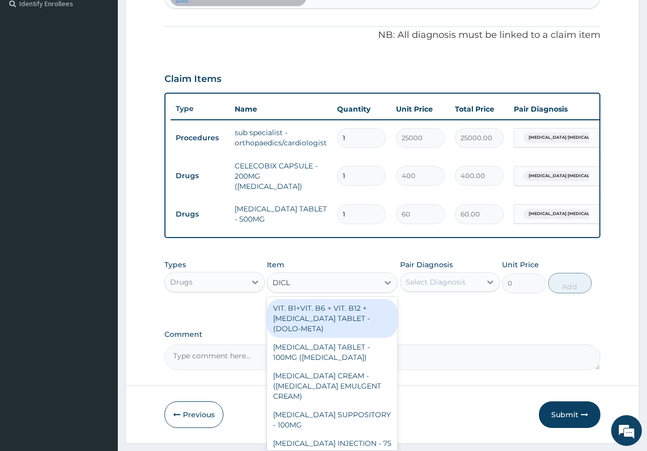
type input "DICLO"
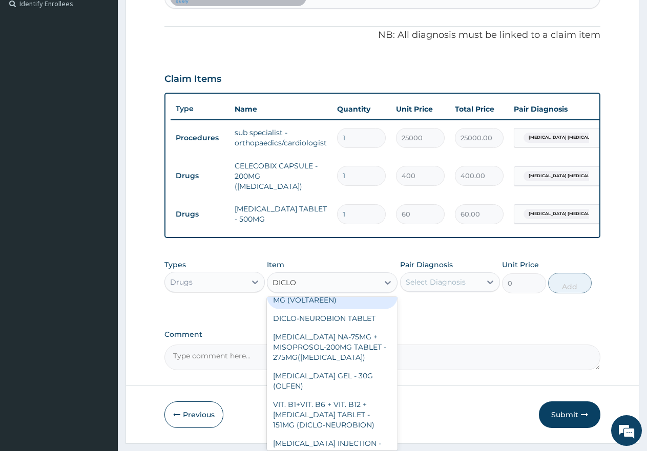
scroll to position [205, 0]
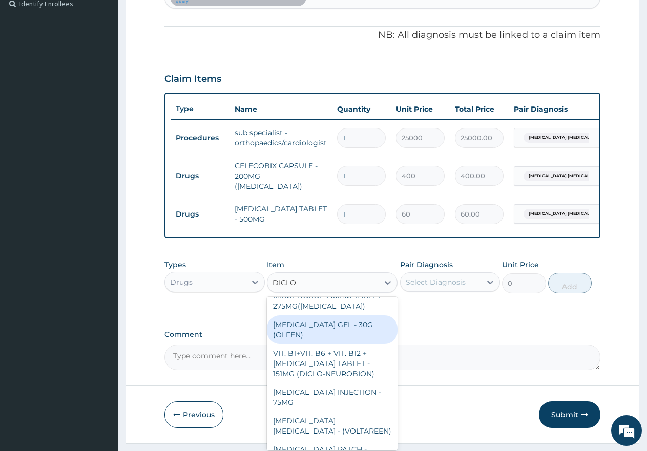
click at [320, 336] on div "[MEDICAL_DATA] GEL - 30G (OLFEN)" at bounding box center [332, 329] width 131 height 29
type input "2000"
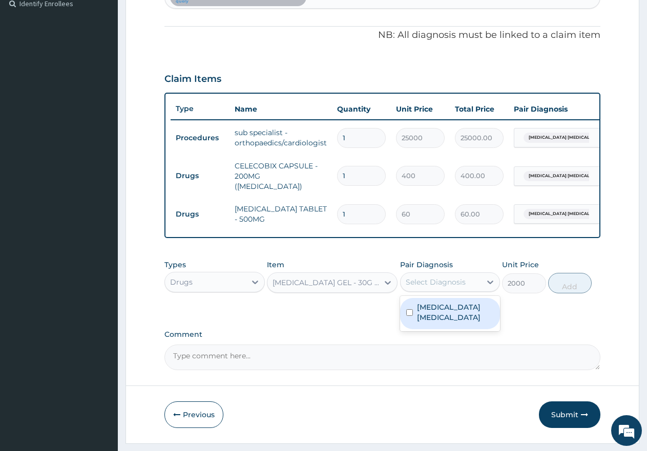
click at [438, 287] on div "Select Diagnosis" at bounding box center [435, 282] width 60 height 10
click at [410, 316] on input "checkbox" at bounding box center [409, 312] width 7 height 7
checkbox input "true"
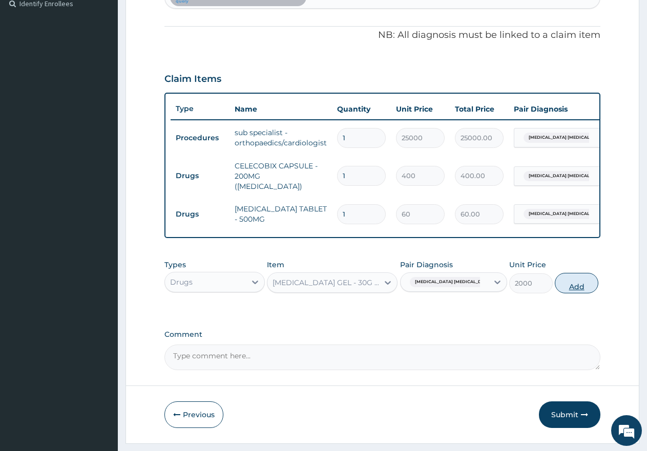
click at [572, 293] on button "Add" at bounding box center [576, 283] width 44 height 20
type input "0"
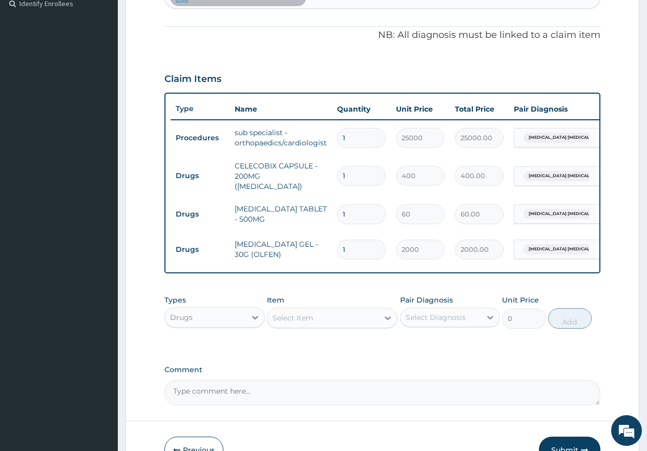
click at [366, 181] on input "1" at bounding box center [361, 176] width 49 height 20
type input "14"
type input "5600.00"
type input "14"
click at [318, 397] on textarea "Comment" at bounding box center [382, 393] width 436 height 26
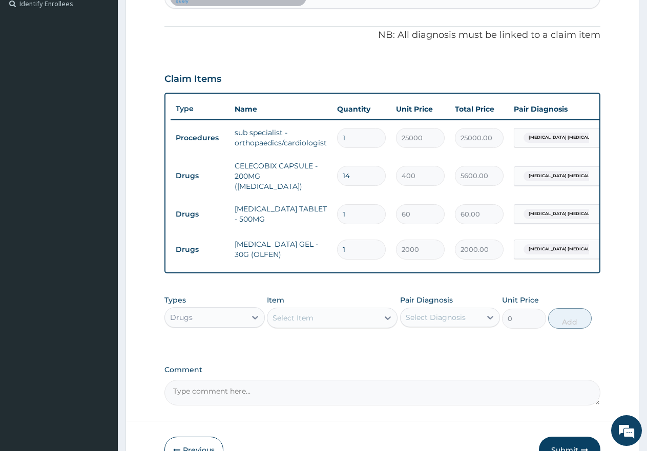
click at [359, 212] on input "1" at bounding box center [361, 214] width 49 height 20
type input "18"
type input "1080.00"
type input "18"
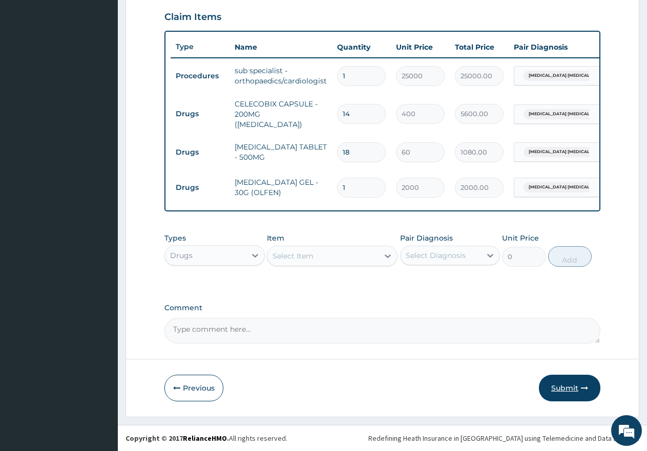
click at [567, 389] on button "Submit" at bounding box center [569, 388] width 61 height 27
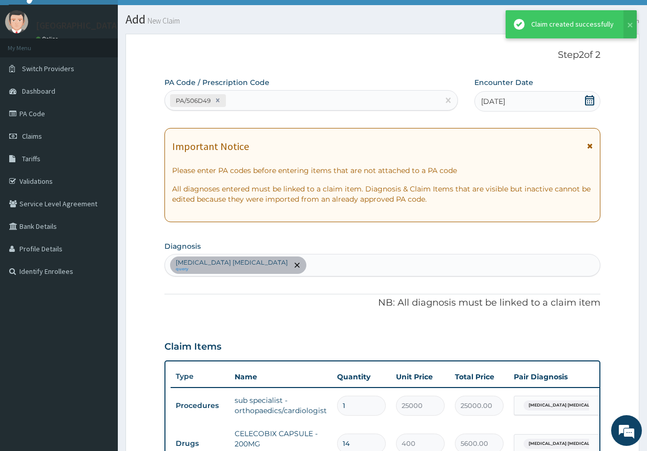
scroll to position [359, 0]
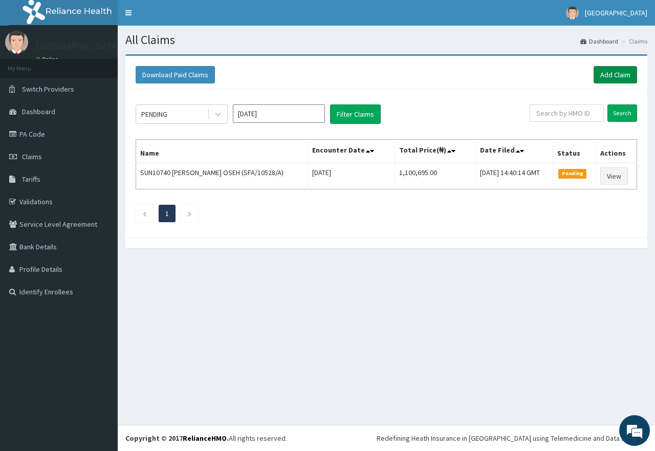
click at [616, 77] on link "Add Claim" at bounding box center [616, 74] width 44 height 17
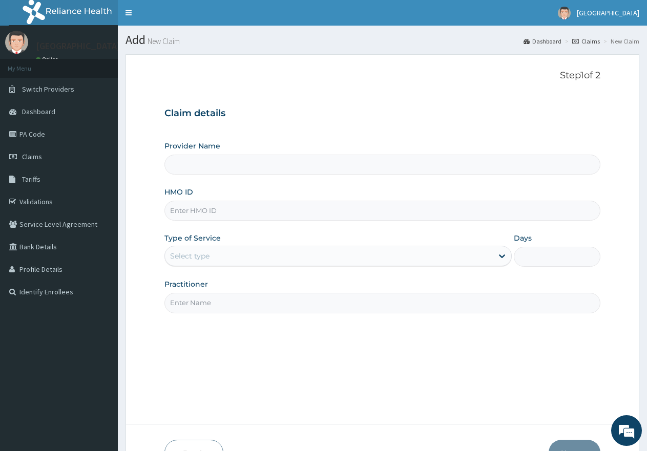
paste input "AOM/10153/B"
type input "AOM/10153/B"
click at [244, 251] on div "Select type" at bounding box center [328, 256] width 327 height 16
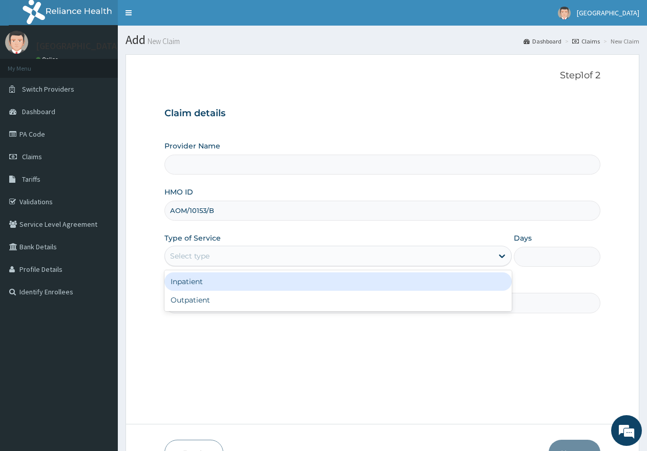
type input "[GEOGRAPHIC_DATA]"
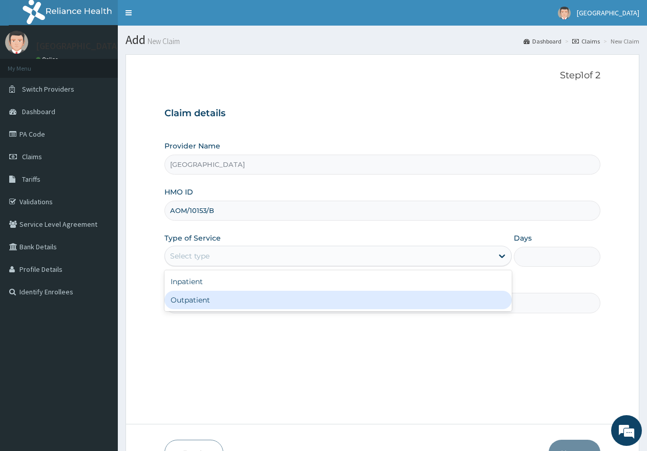
click at [217, 299] on div "Outpatient" at bounding box center [337, 300] width 347 height 18
type input "1"
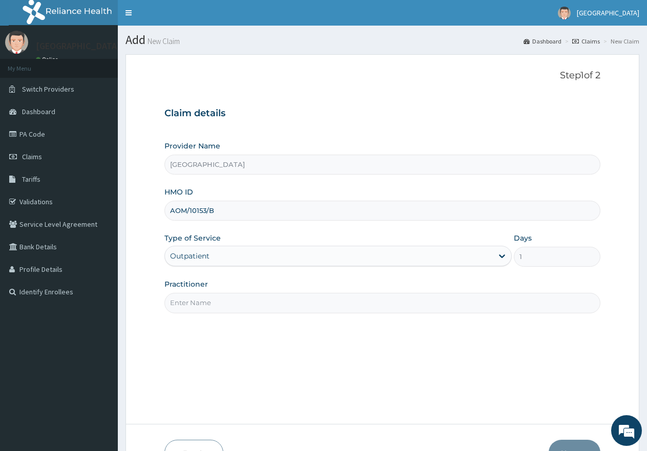
click at [218, 302] on input "Practitioner" at bounding box center [382, 303] width 436 height 20
type input "gp"
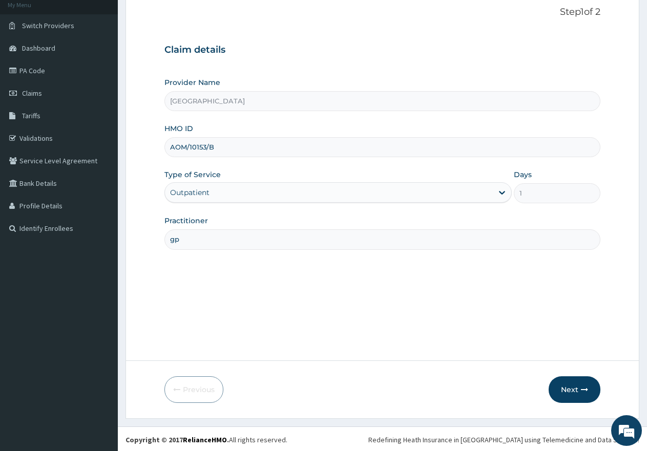
scroll to position [65, 0]
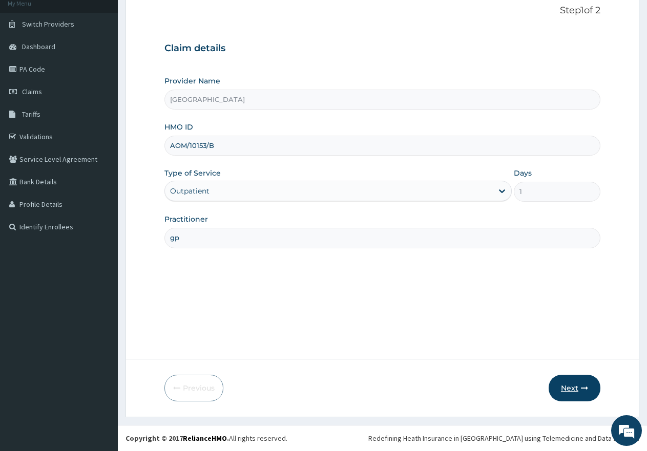
click at [570, 391] on button "Next" at bounding box center [574, 388] width 52 height 27
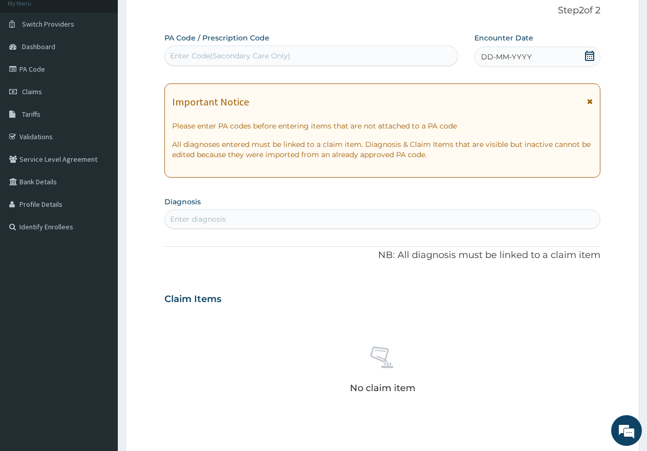
scroll to position [0, 0]
click at [589, 53] on icon at bounding box center [589, 56] width 10 height 10
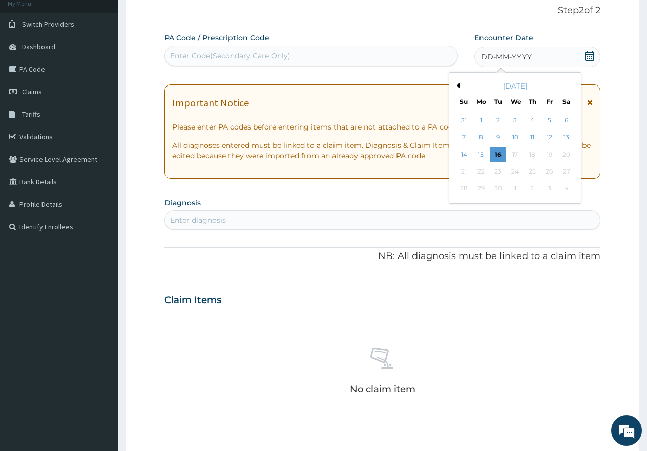
click at [458, 85] on button "Previous Month" at bounding box center [456, 85] width 5 height 5
click at [497, 186] on div "26" at bounding box center [497, 188] width 15 height 15
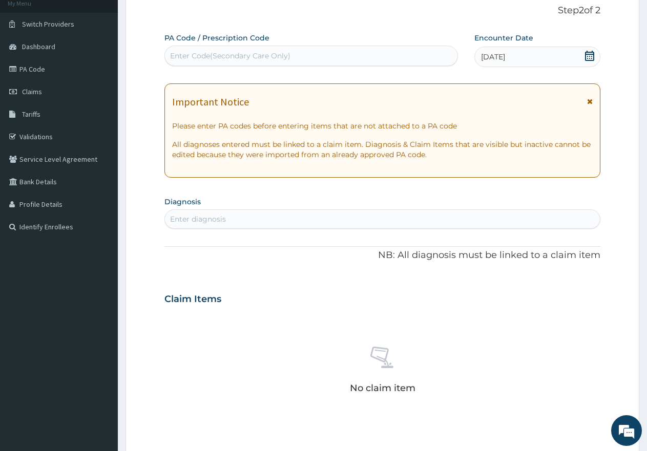
click at [347, 217] on div "Enter diagnosis" at bounding box center [382, 219] width 435 height 16
type input "MALA"
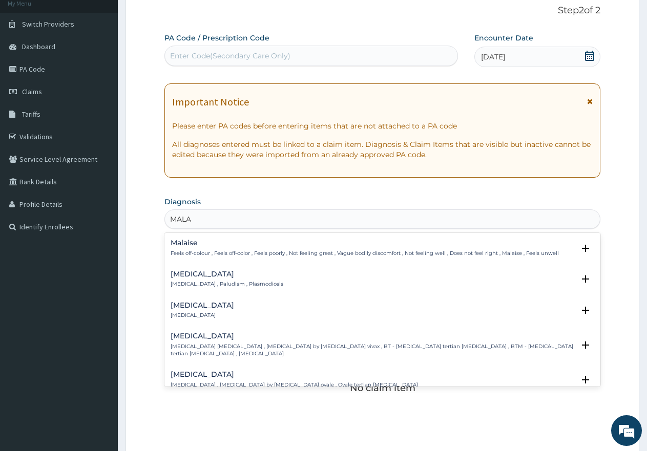
click at [186, 275] on h4 "[MEDICAL_DATA]" at bounding box center [226, 274] width 113 height 8
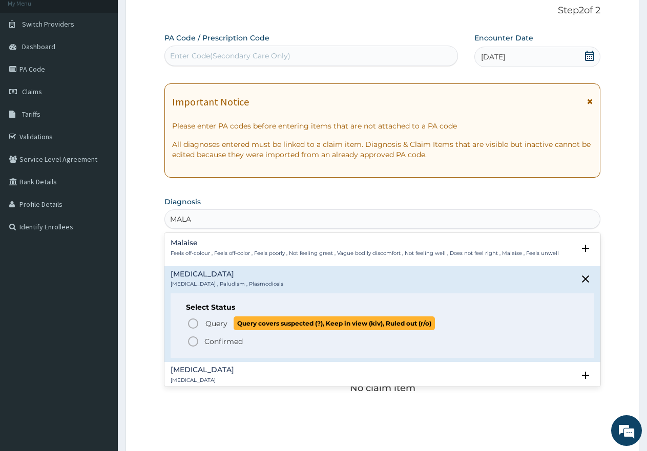
drag, startPoint x: 193, startPoint y: 326, endPoint x: 240, endPoint y: 293, distance: 57.3
click at [195, 324] on icon "status option query" at bounding box center [193, 323] width 12 height 12
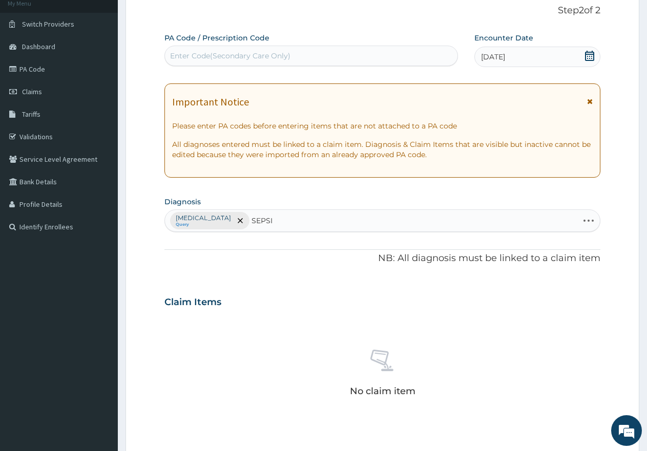
type input "[MEDICAL_DATA]"
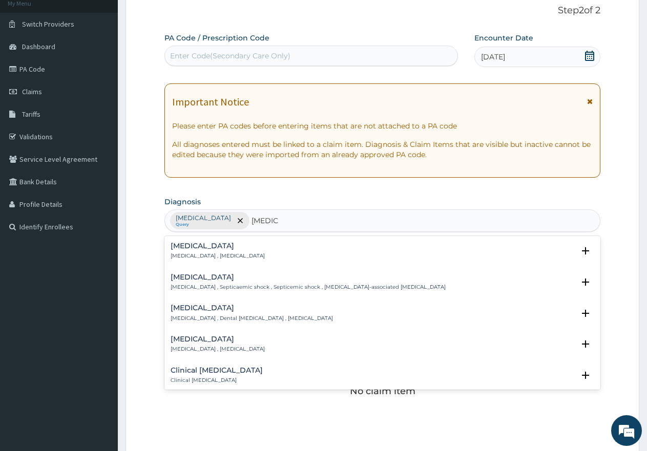
click at [186, 252] on div "Sepsis Systemic infection , Sepsis" at bounding box center [217, 251] width 94 height 18
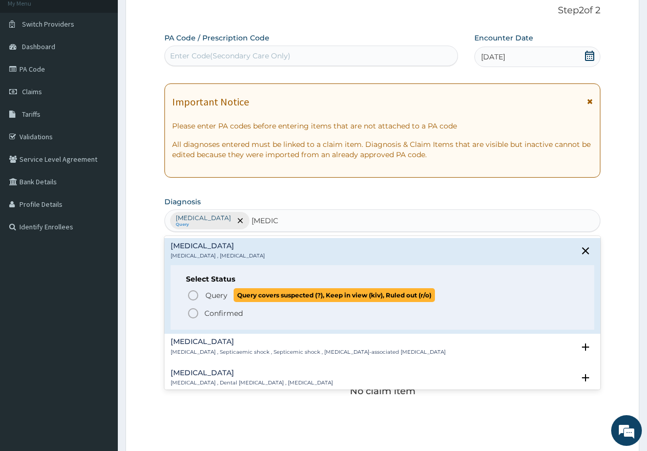
drag, startPoint x: 192, startPoint y: 296, endPoint x: 206, endPoint y: 292, distance: 14.4
click at [192, 296] on icon "status option query" at bounding box center [193, 295] width 12 height 12
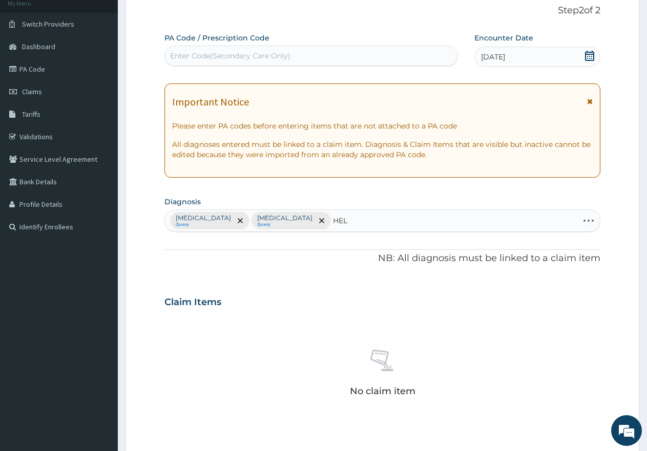
type input "HELM"
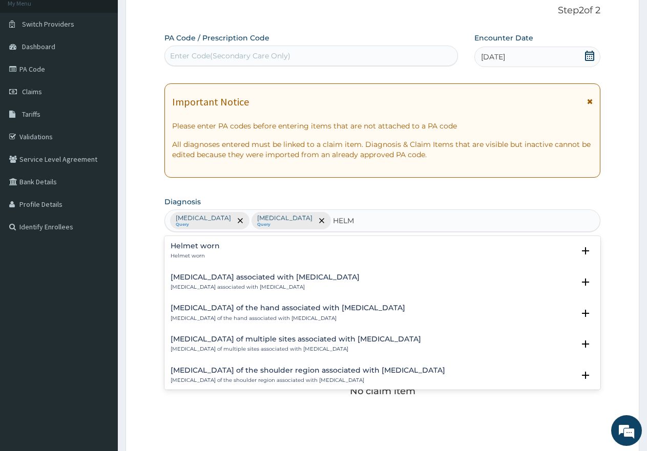
click at [195, 249] on h4 "Helmet worn" at bounding box center [194, 246] width 49 height 8
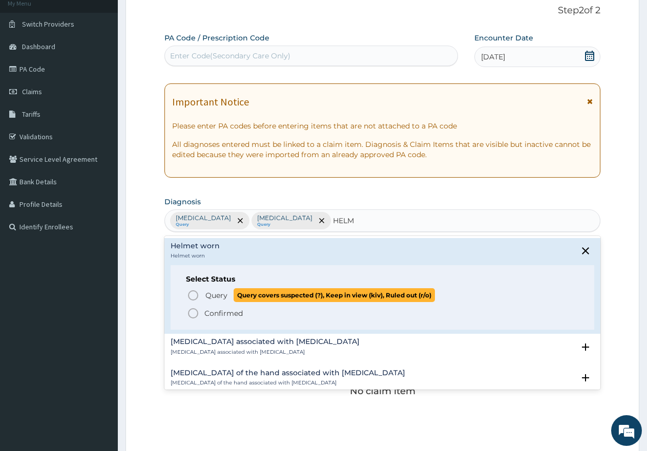
click at [195, 296] on icon "status option query" at bounding box center [193, 295] width 12 height 12
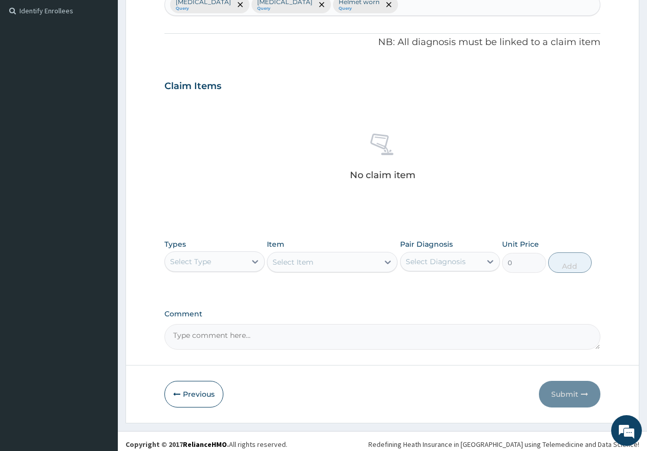
scroll to position [287, 0]
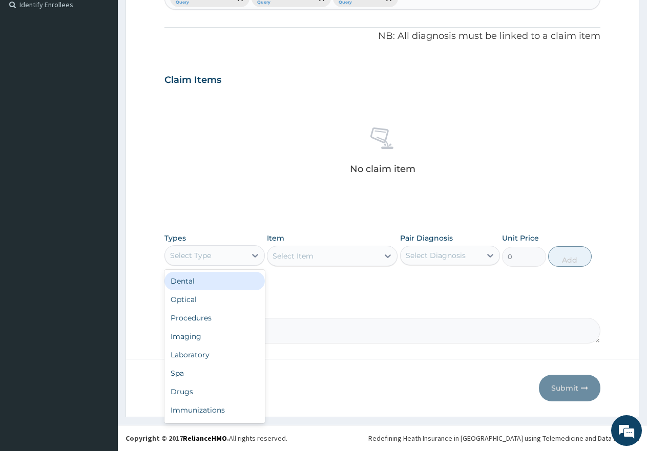
click at [215, 253] on div "Select Type" at bounding box center [205, 255] width 81 height 16
click at [192, 316] on div "Procedures" at bounding box center [214, 318] width 100 height 18
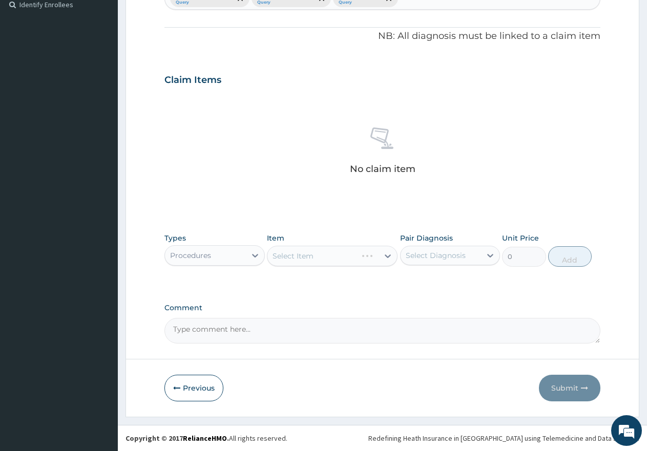
click at [306, 256] on div "Select Item" at bounding box center [332, 256] width 131 height 20
click at [281, 255] on div "Select Item" at bounding box center [332, 256] width 131 height 20
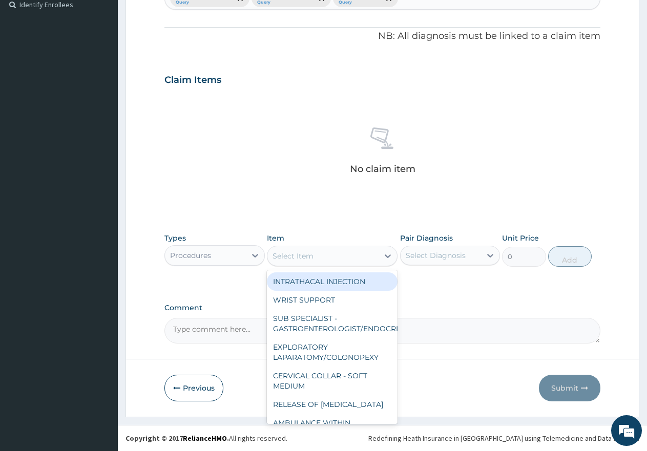
click at [312, 258] on div "Select Item" at bounding box center [292, 256] width 41 height 10
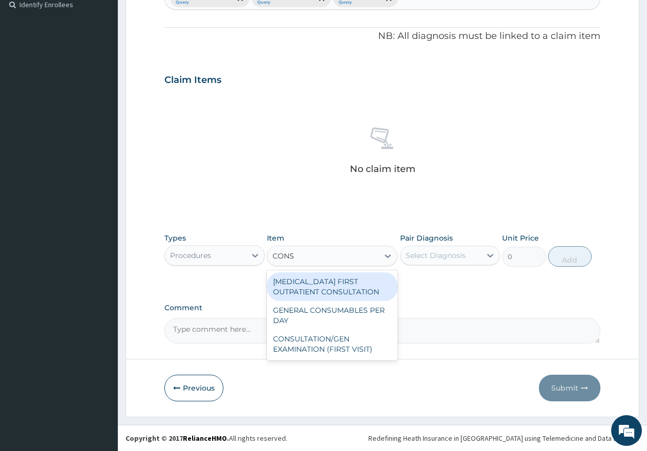
type input "CONS"
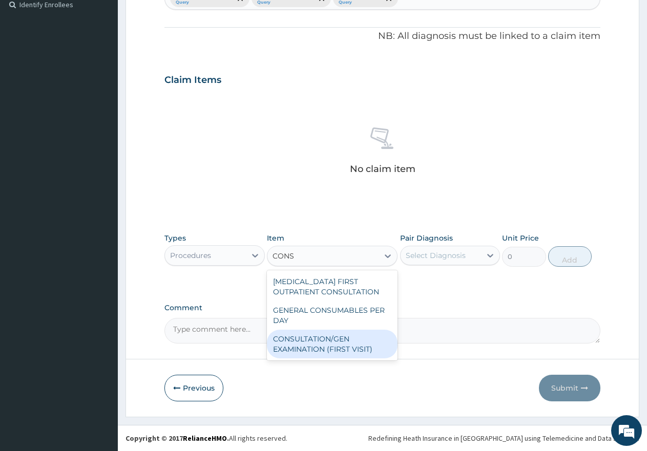
click at [355, 353] on div "CONSULTATION/GEN EXAMINATION (FIRST VISIT)" at bounding box center [332, 344] width 131 height 29
type input "5000"
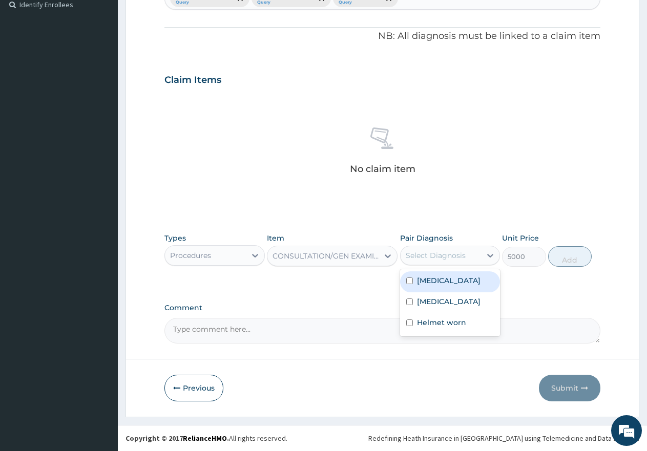
click at [448, 253] on div "Select Diagnosis" at bounding box center [435, 255] width 60 height 10
click at [408, 278] on input "checkbox" at bounding box center [409, 280] width 7 height 7
checkbox input "true"
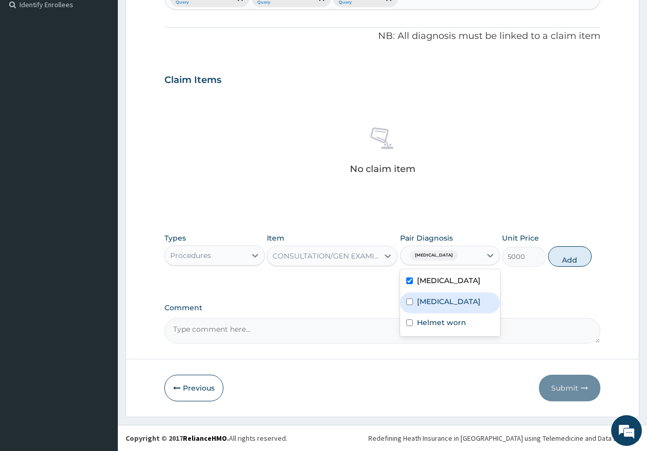
click at [407, 297] on div "Sepsis" at bounding box center [450, 302] width 100 height 21
checkbox input "true"
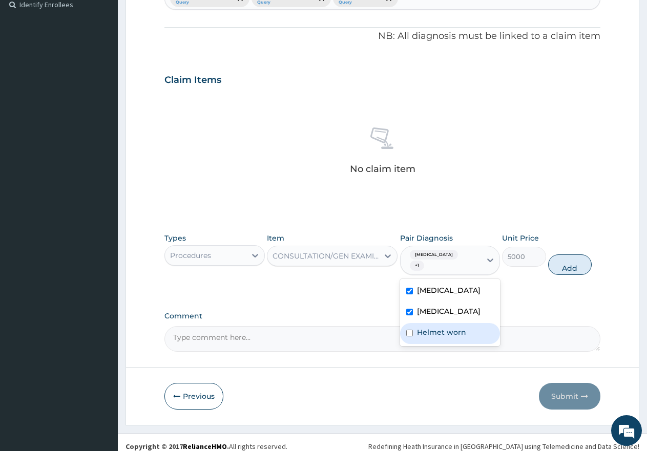
click at [410, 330] on input "checkbox" at bounding box center [409, 333] width 7 height 7
checkbox input "true"
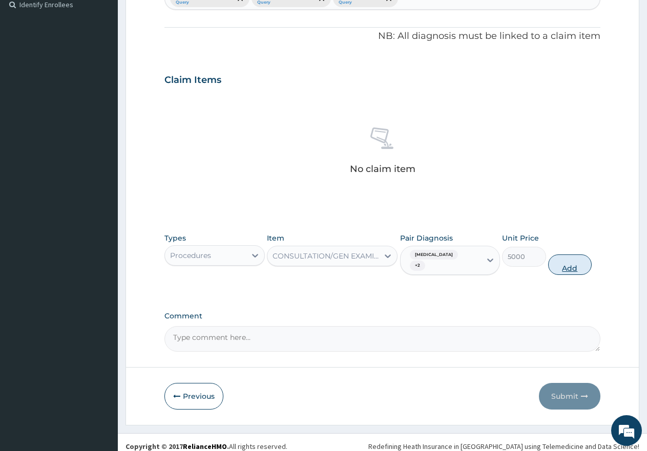
click at [570, 263] on button "Add" at bounding box center [570, 264] width 44 height 20
type input "0"
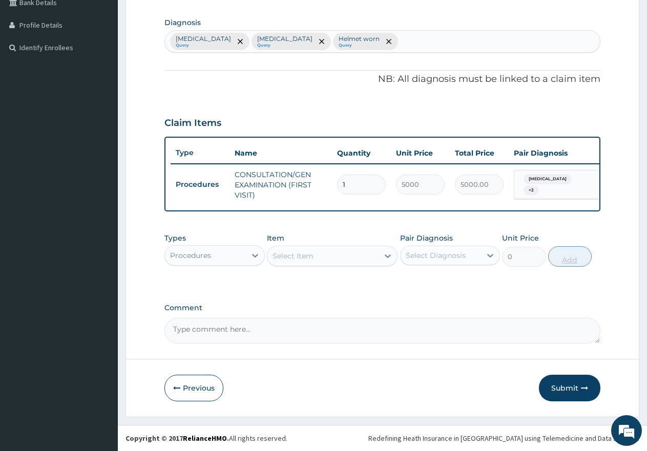
scroll to position [253, 0]
click at [227, 254] on div "Procedures" at bounding box center [205, 255] width 81 height 16
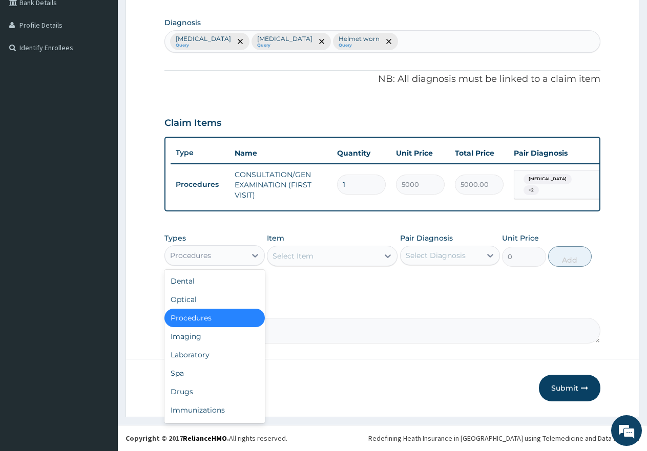
click at [214, 257] on div "Procedures" at bounding box center [205, 255] width 81 height 16
click at [202, 354] on div "Laboratory" at bounding box center [214, 355] width 100 height 18
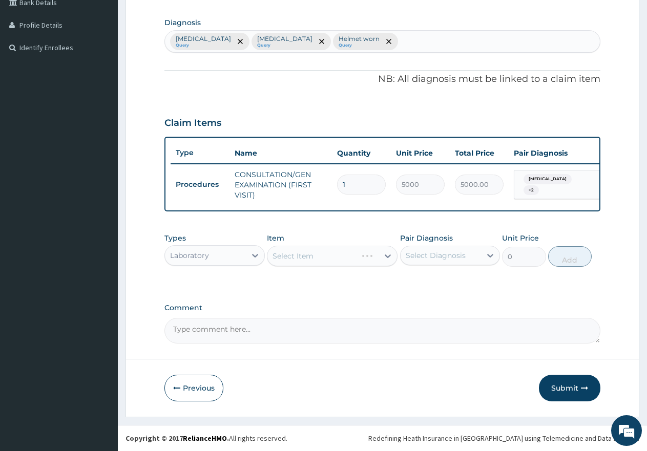
click at [290, 250] on div "Select Item" at bounding box center [332, 256] width 131 height 20
click at [290, 258] on div "Select Item" at bounding box center [292, 256] width 41 height 10
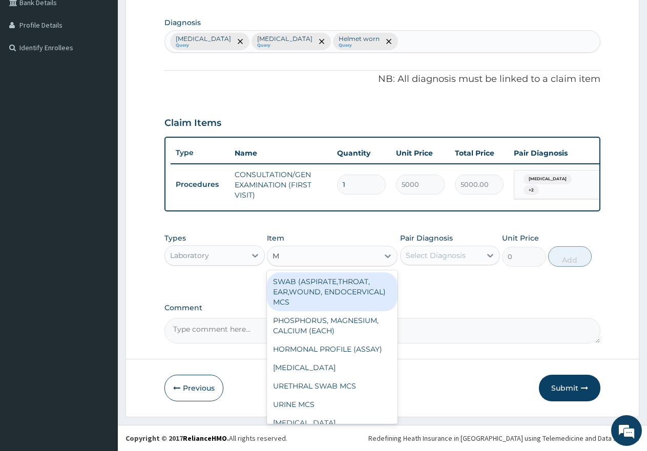
type input "MP"
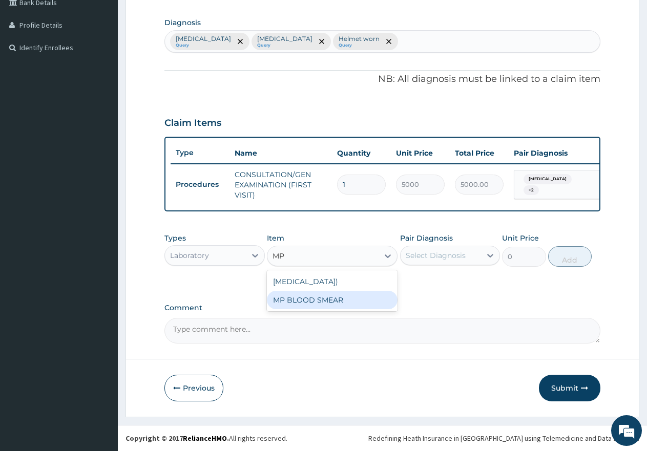
click at [343, 309] on div "MP BLOOD SMEAR" at bounding box center [332, 300] width 131 height 18
type input "2500"
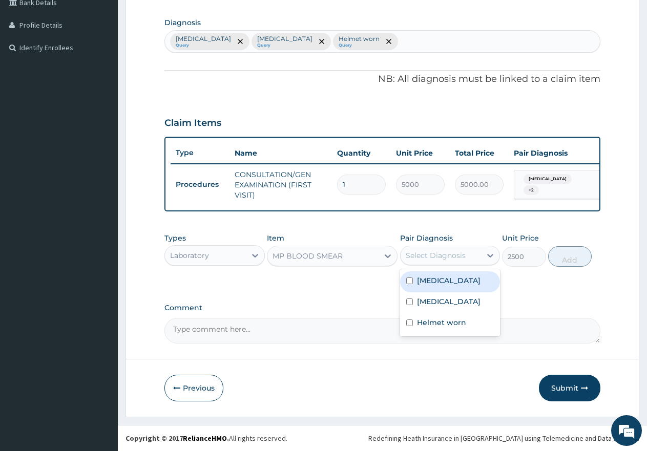
click at [423, 258] on div "Select Diagnosis" at bounding box center [435, 255] width 60 height 10
click at [410, 282] on input "checkbox" at bounding box center [409, 280] width 7 height 7
checkbox input "true"
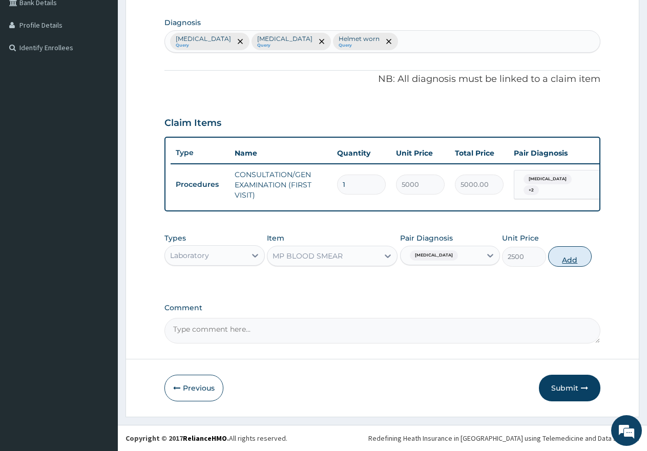
click at [570, 261] on button "Add" at bounding box center [570, 256] width 44 height 20
type input "0"
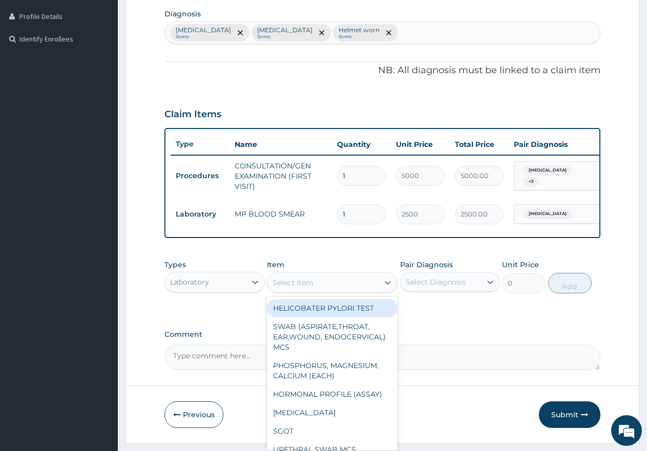
click at [309, 288] on div "Select Item" at bounding box center [292, 282] width 41 height 10
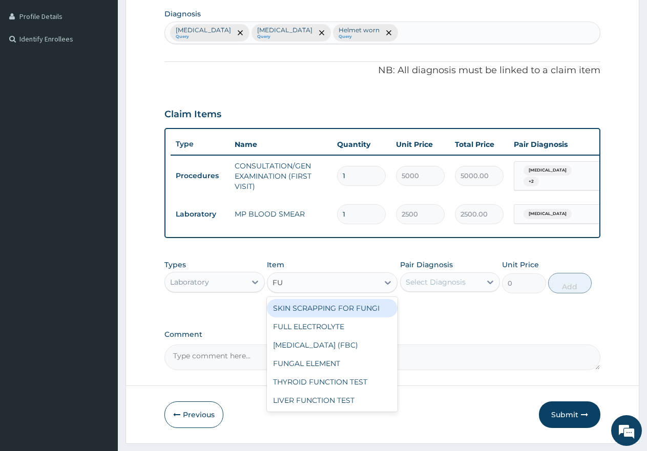
type input "FUL"
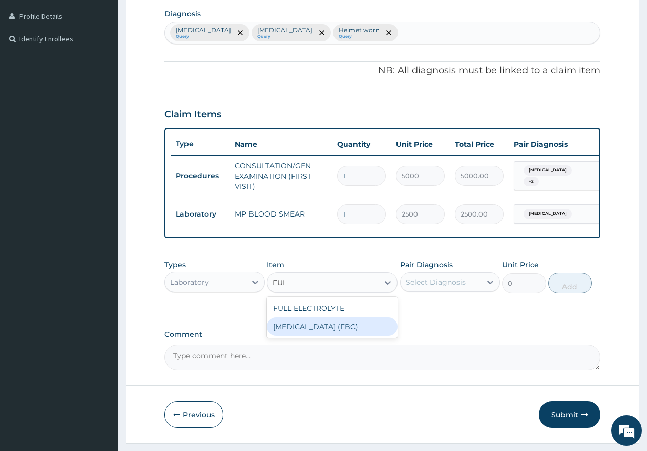
click at [302, 334] on div "[MEDICAL_DATA] (FBC)" at bounding box center [332, 326] width 131 height 18
type input "7000"
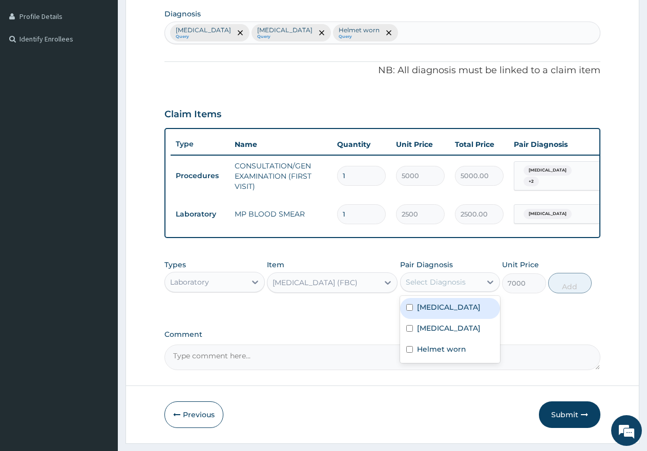
click at [451, 287] on div "Select Diagnosis" at bounding box center [435, 282] width 60 height 10
click at [410, 332] on input "checkbox" at bounding box center [409, 328] width 7 height 7
checkbox input "true"
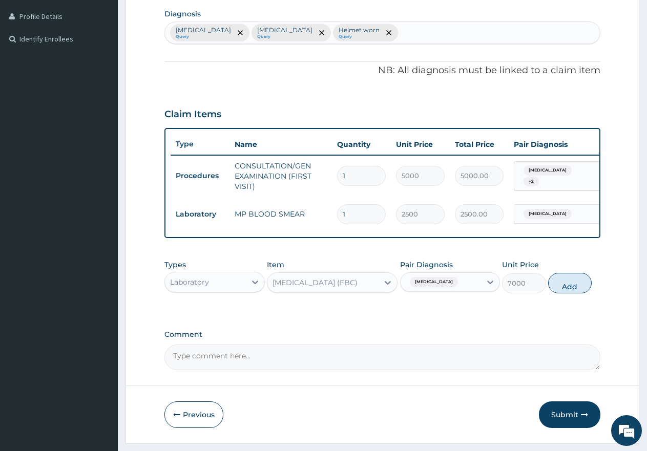
click at [580, 293] on button "Add" at bounding box center [570, 283] width 44 height 20
type input "0"
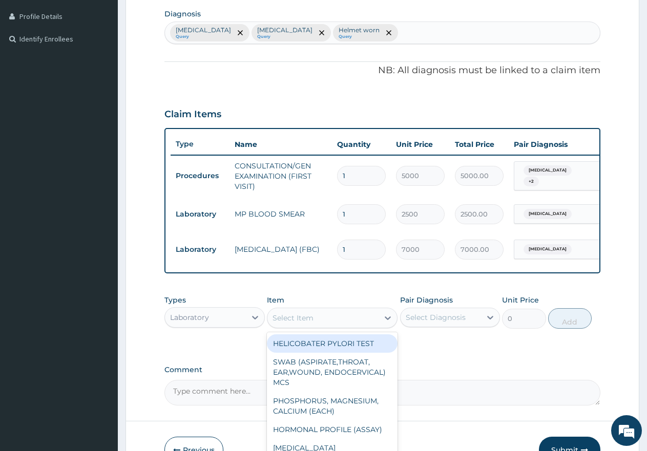
click at [317, 326] on div "Select Item" at bounding box center [322, 318] width 111 height 16
click at [230, 325] on div "Laboratory" at bounding box center [205, 317] width 81 height 16
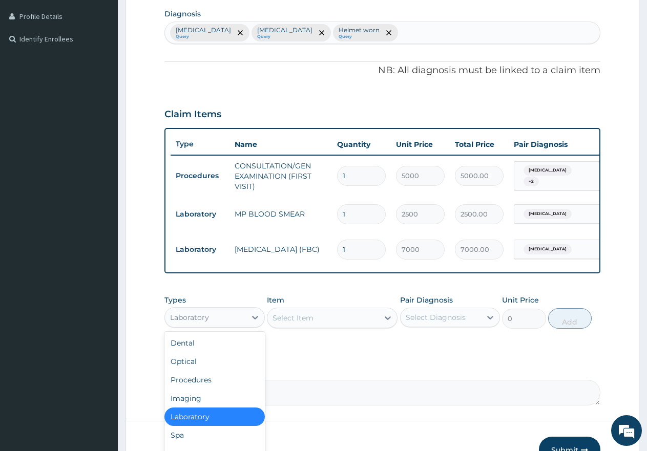
scroll to position [35, 0]
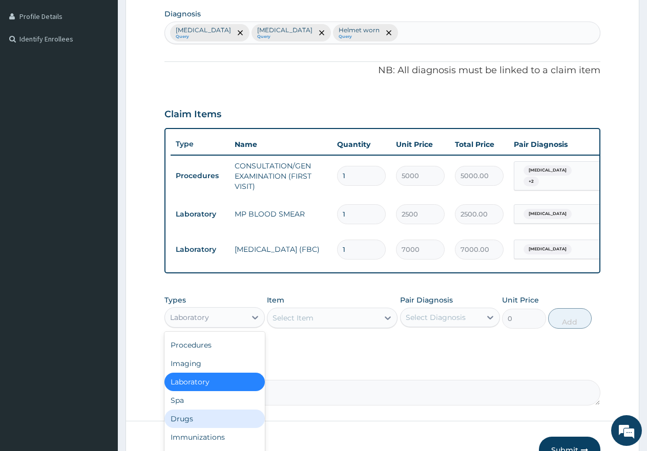
click at [196, 424] on div "Drugs" at bounding box center [214, 419] width 100 height 18
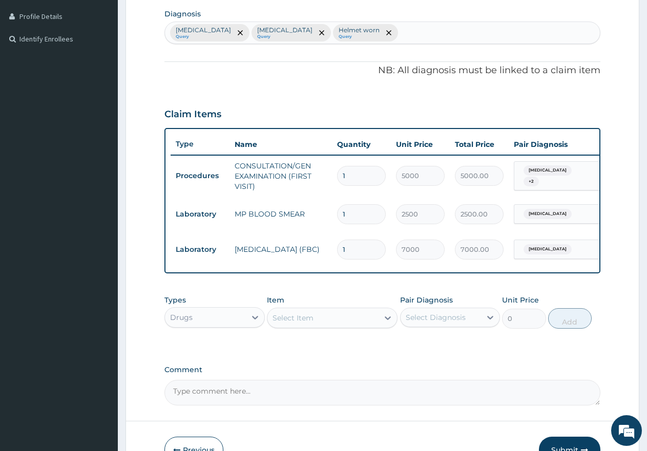
click at [343, 318] on div "Select Item" at bounding box center [322, 318] width 111 height 16
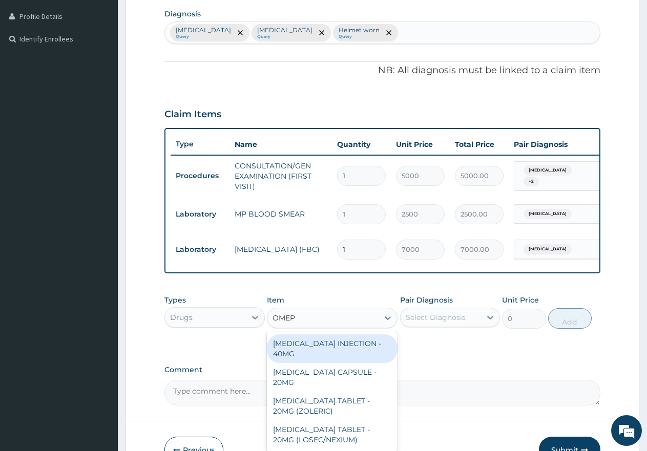
type input "OMEPR"
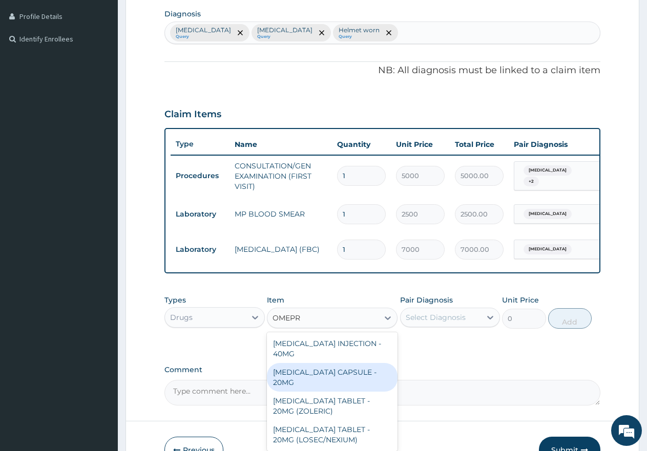
drag, startPoint x: 344, startPoint y: 382, endPoint x: 356, endPoint y: 374, distance: 14.1
click at [346, 380] on div "OMEPRAZOLE CAPSULE - 20MG" at bounding box center [332, 377] width 131 height 29
type input "250"
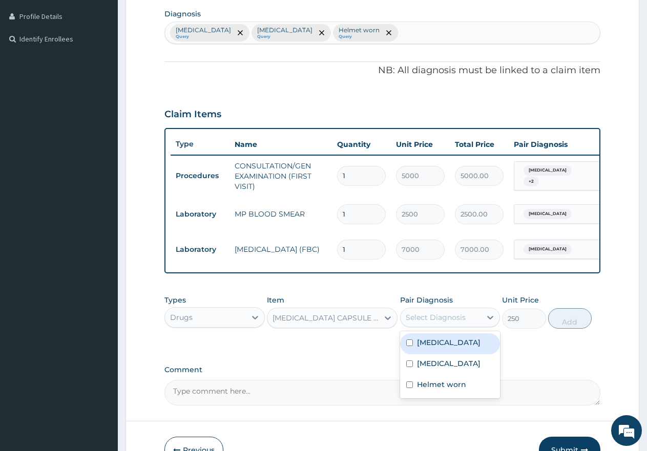
click at [441, 323] on div "Select Diagnosis" at bounding box center [435, 317] width 60 height 10
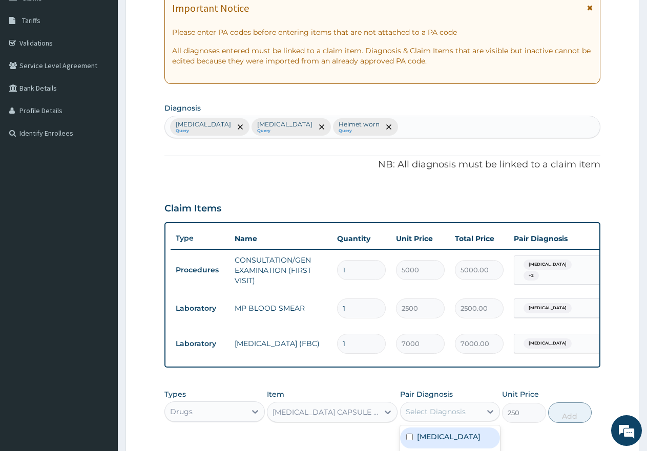
scroll to position [151, 0]
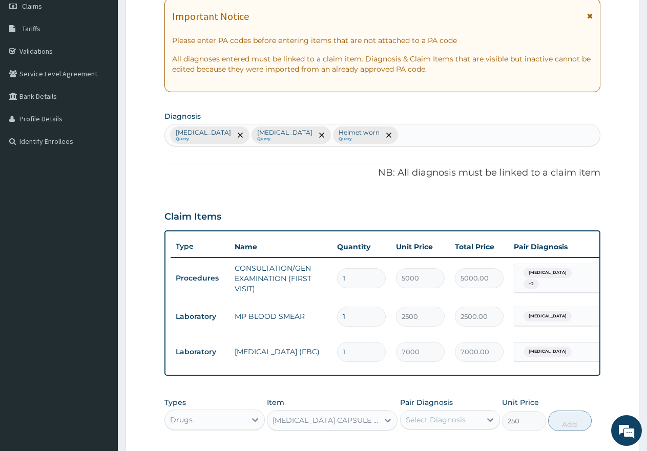
click at [381, 134] on div "Malaria Query Sepsis Query Helmet worn Query" at bounding box center [382, 135] width 435 height 22
type input "PUD"
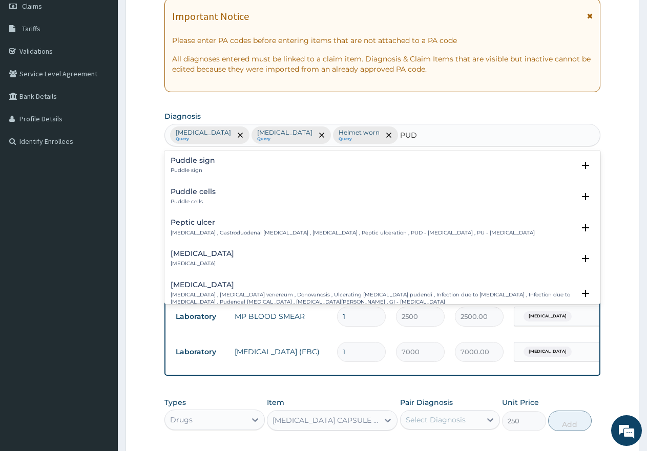
click at [195, 228] on div "Peptic ulcer Peptic ulcer , Gastroduodenal ulcer , Peptic ulcer disease , Pepti…" at bounding box center [352, 228] width 364 height 18
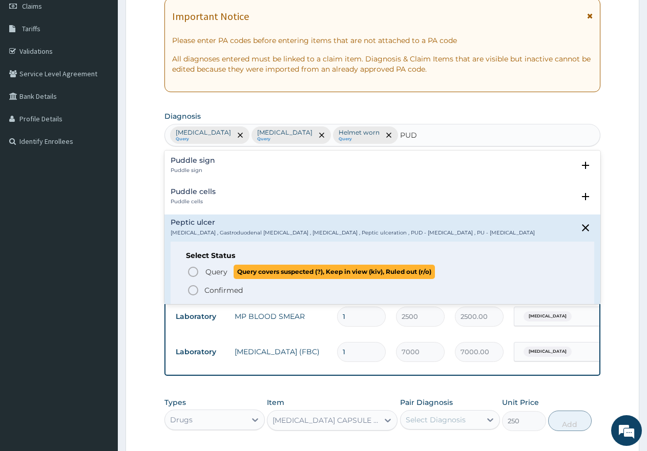
click at [192, 271] on icon "status option query" at bounding box center [193, 272] width 12 height 12
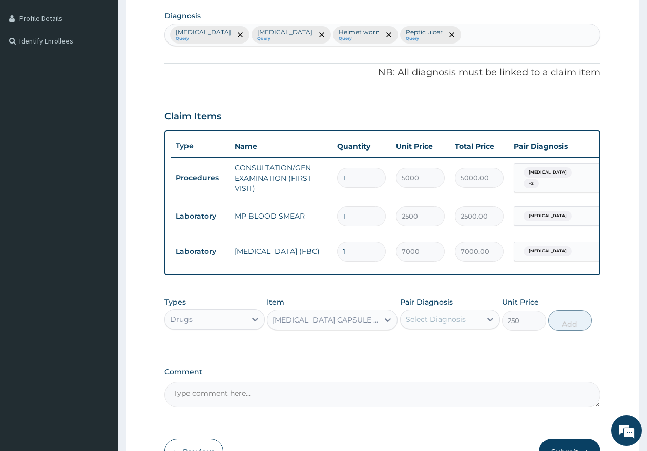
scroll to position [253, 0]
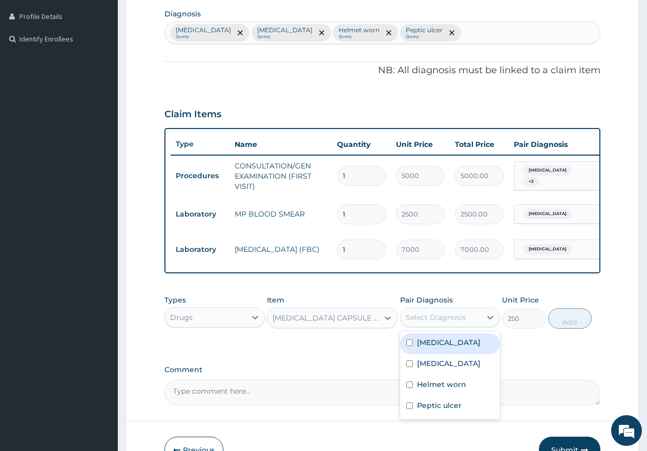
click at [449, 323] on div "Select Diagnosis" at bounding box center [435, 317] width 60 height 10
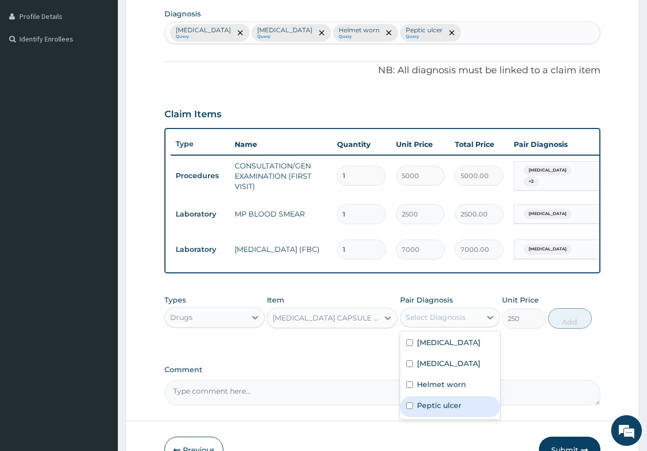
drag, startPoint x: 409, startPoint y: 412, endPoint x: 512, endPoint y: 389, distance: 105.9
click at [413, 410] on div "Peptic ulcer" at bounding box center [450, 406] width 100 height 21
checkbox input "true"
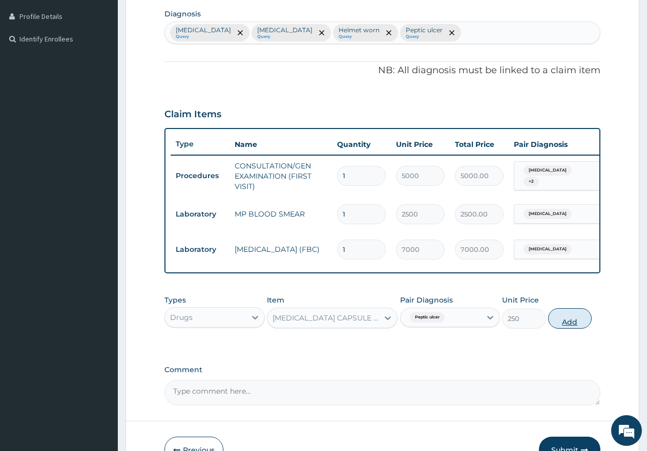
click at [569, 329] on button "Add" at bounding box center [570, 318] width 44 height 20
type input "0"
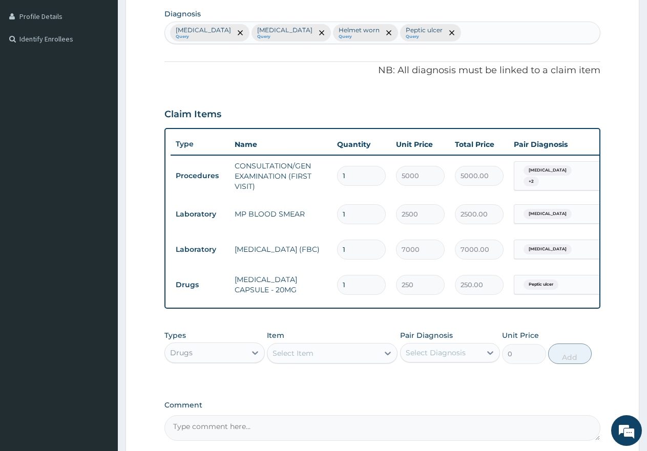
click at [313, 358] on div "Select Item" at bounding box center [292, 353] width 41 height 10
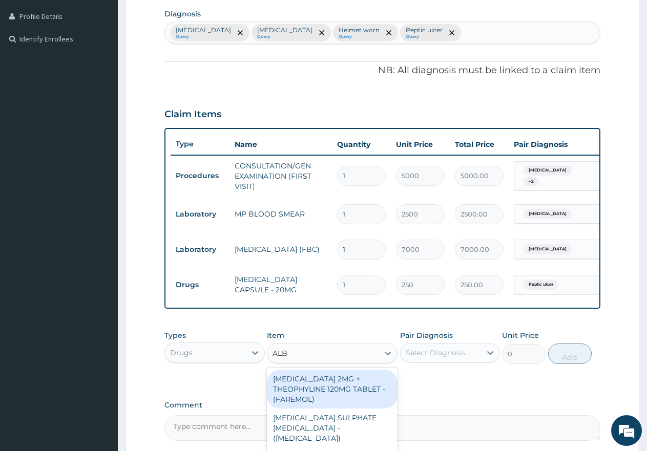
type input "ALBE"
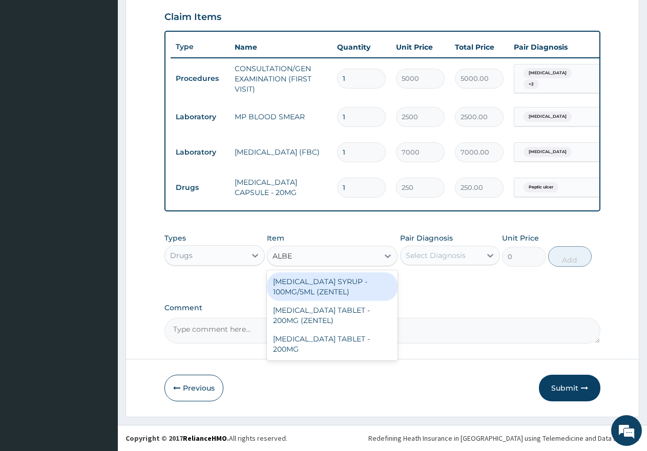
scroll to position [355, 0]
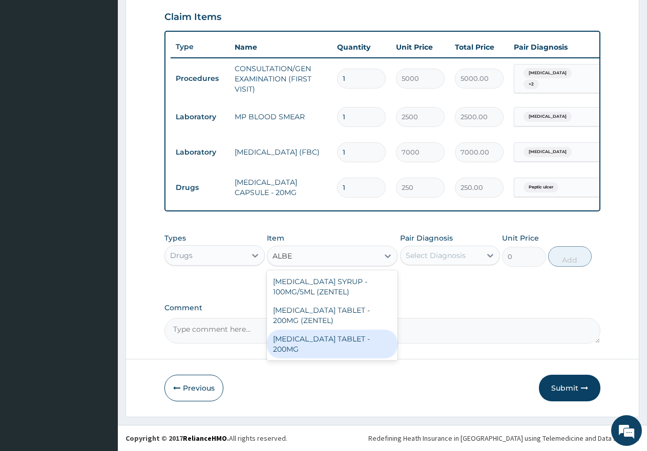
click at [346, 341] on div "ALBENDAZOLE TABLET - 200MG" at bounding box center [332, 344] width 131 height 29
type input "500"
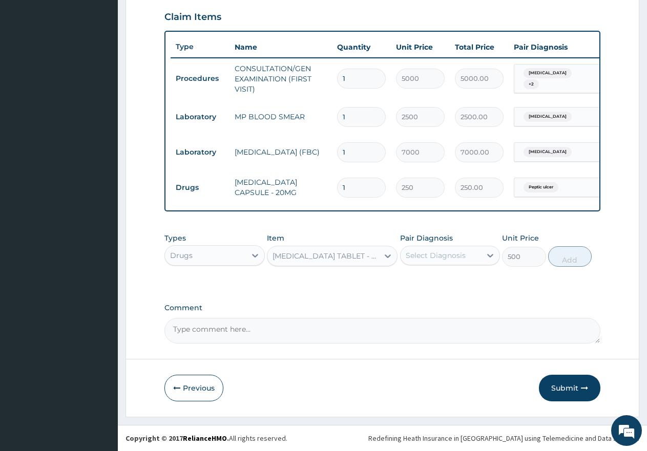
click at [427, 261] on div "Select Diagnosis" at bounding box center [435, 255] width 60 height 10
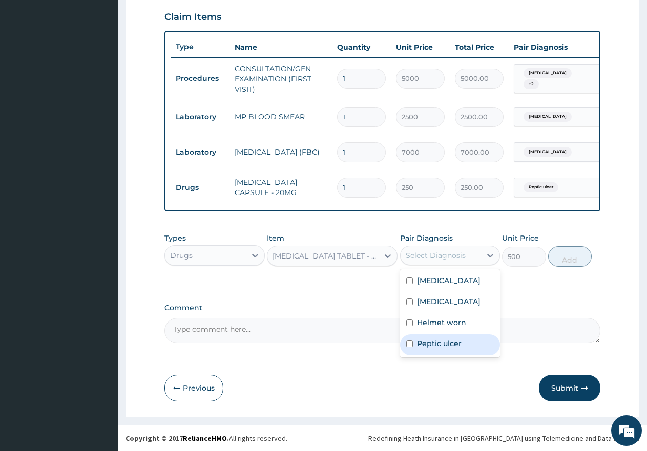
click at [412, 346] on input "checkbox" at bounding box center [409, 343] width 7 height 7
checkbox input "true"
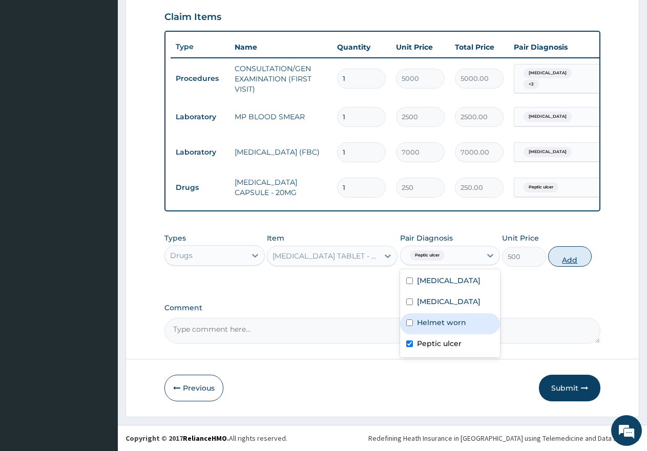
click at [576, 265] on button "Add" at bounding box center [570, 256] width 44 height 20
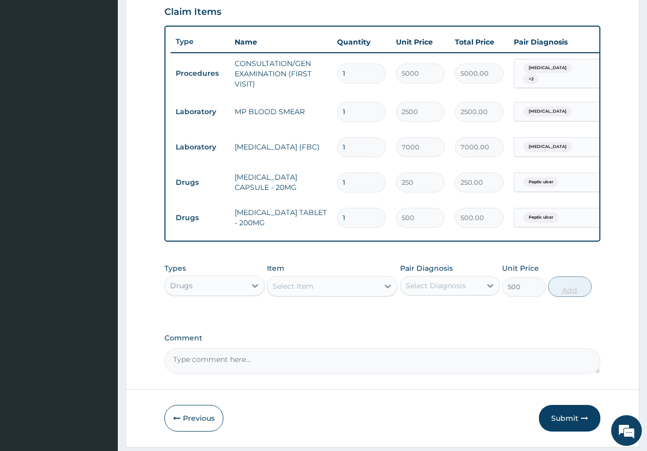
type input "0"
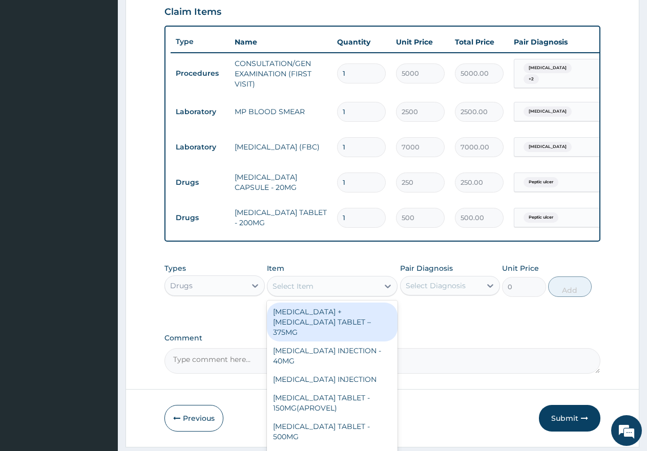
click at [328, 294] on div "Select Item" at bounding box center [322, 286] width 111 height 16
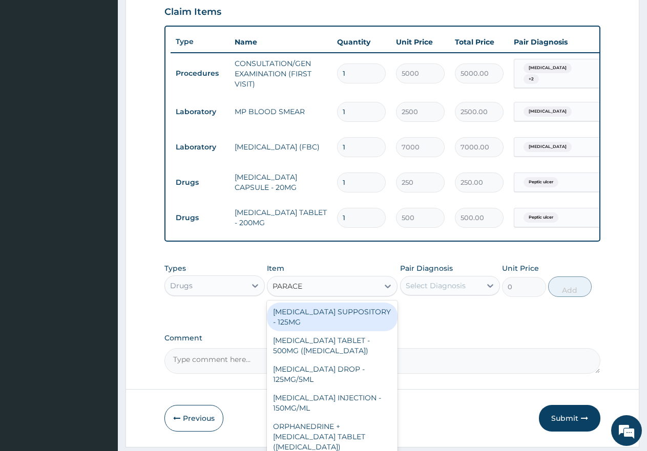
type input "PARACET"
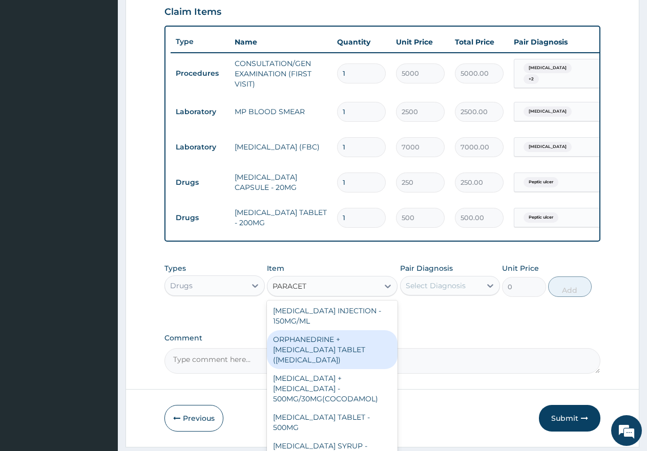
scroll to position [119, 0]
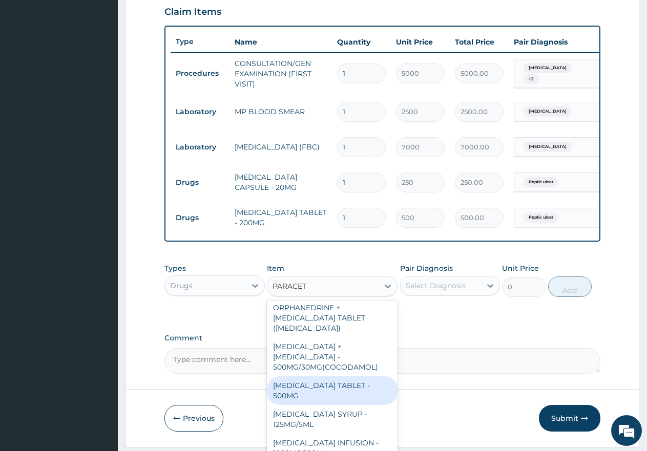
click at [328, 385] on div "[MEDICAL_DATA] TABLET - 500MG" at bounding box center [332, 390] width 131 height 29
type input "60"
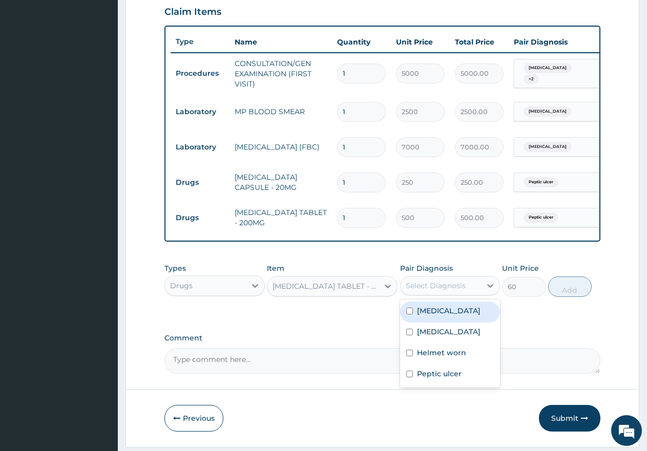
click at [442, 291] on div "Select Diagnosis" at bounding box center [435, 286] width 60 height 10
drag, startPoint x: 408, startPoint y: 317, endPoint x: 408, endPoint y: 333, distance: 15.9
click at [408, 314] on input "checkbox" at bounding box center [409, 311] width 7 height 7
checkbox input "true"
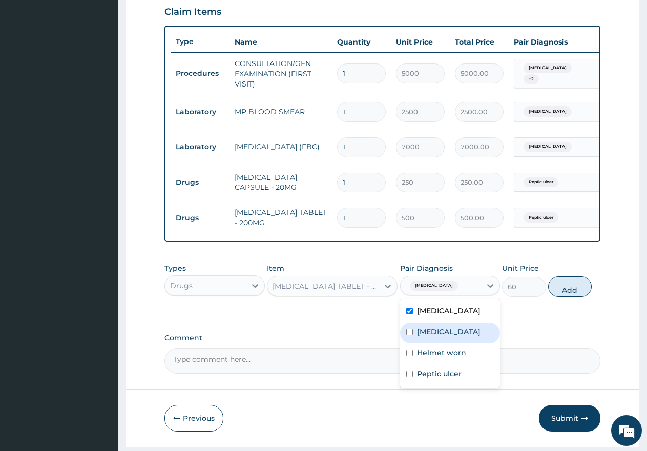
click at [408, 344] on div "[MEDICAL_DATA]" at bounding box center [450, 333] width 100 height 21
checkbox input "true"
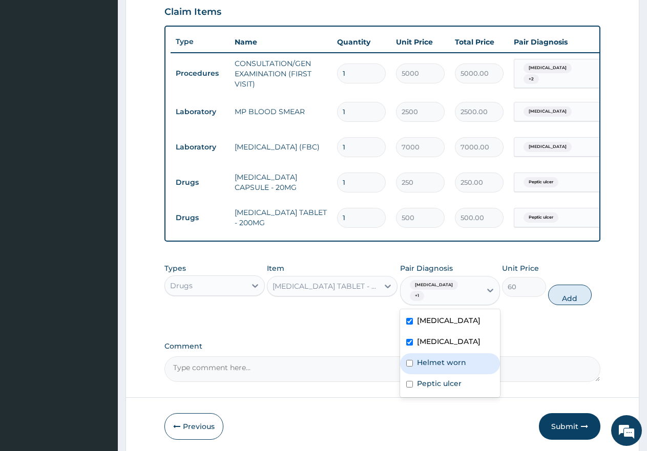
click at [410, 368] on div "Helmet worn" at bounding box center [450, 363] width 100 height 21
checkbox input "true"
drag, startPoint x: 406, startPoint y: 383, endPoint x: 415, endPoint y: 382, distance: 9.2
click at [409, 383] on input "checkbox" at bounding box center [409, 384] width 7 height 7
checkbox input "true"
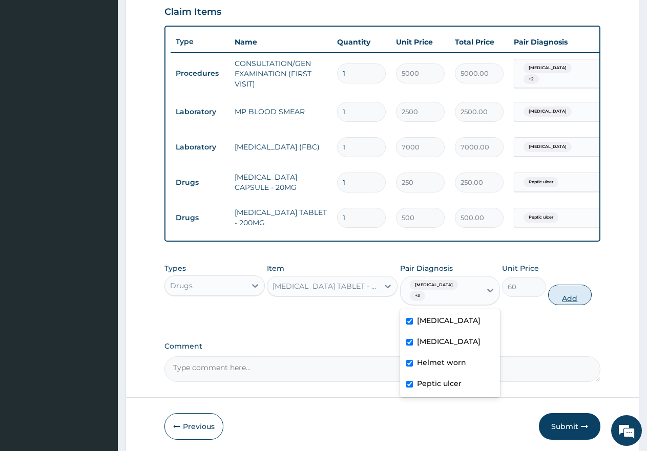
click at [569, 299] on button "Add" at bounding box center [570, 295] width 44 height 20
type input "0"
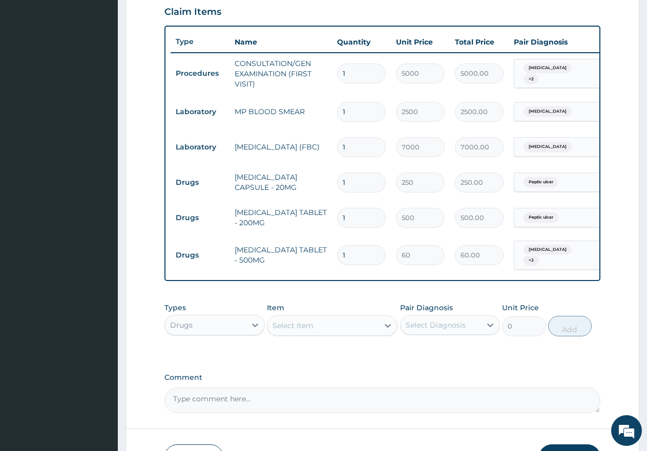
type input "18"
type input "1080.00"
type input "18"
drag, startPoint x: 357, startPoint y: 219, endPoint x: 332, endPoint y: 211, distance: 25.7
click at [332, 211] on td "1" at bounding box center [361, 218] width 59 height 30
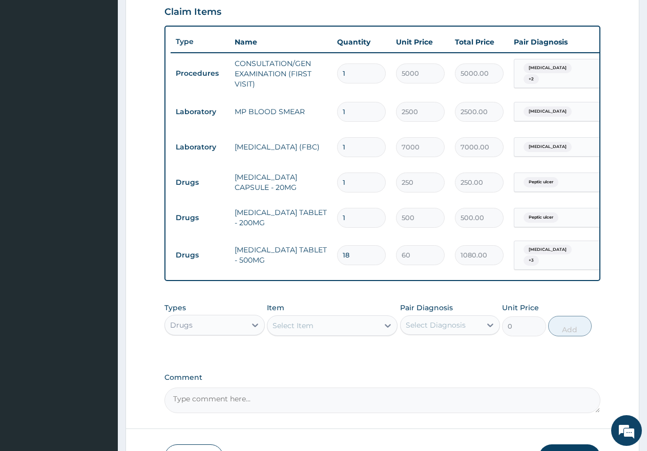
type input "2"
type input "1000.00"
type input "2"
click at [368, 183] on input "1" at bounding box center [361, 183] width 49 height 20
type input "14"
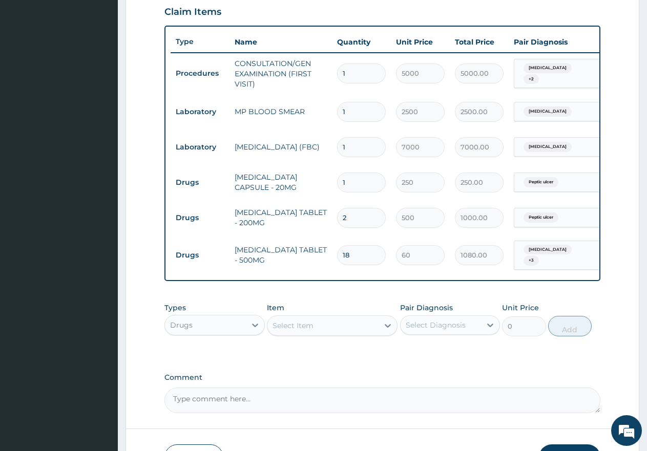
type input "3500.00"
type input "14"
click at [334, 333] on div "Select Item" at bounding box center [322, 325] width 111 height 16
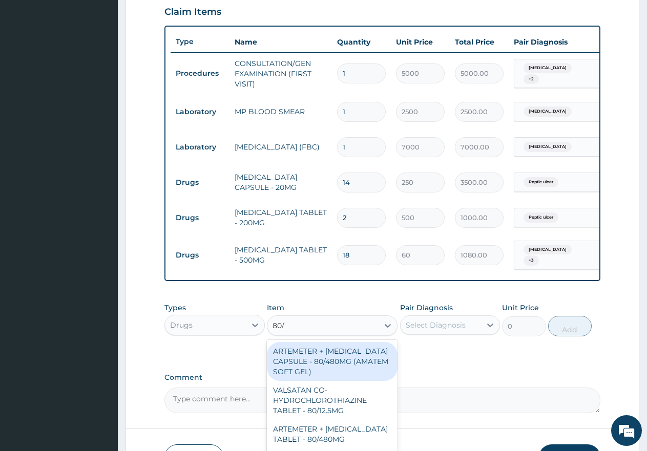
type input "80/4"
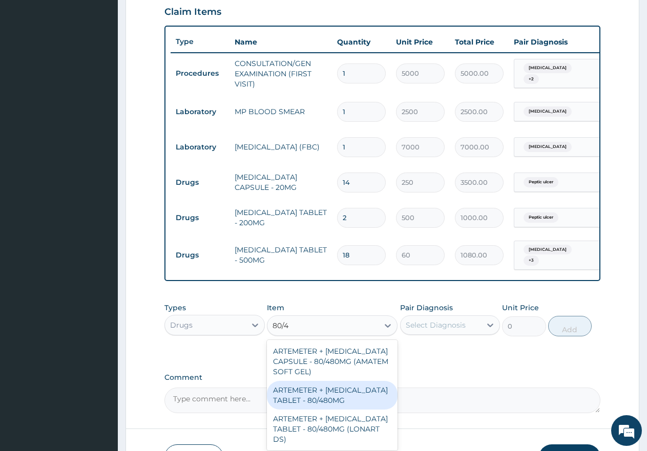
click at [333, 398] on div "ARTEMETER + [MEDICAL_DATA] TABLET - 80/480MG" at bounding box center [332, 395] width 131 height 29
type input "650"
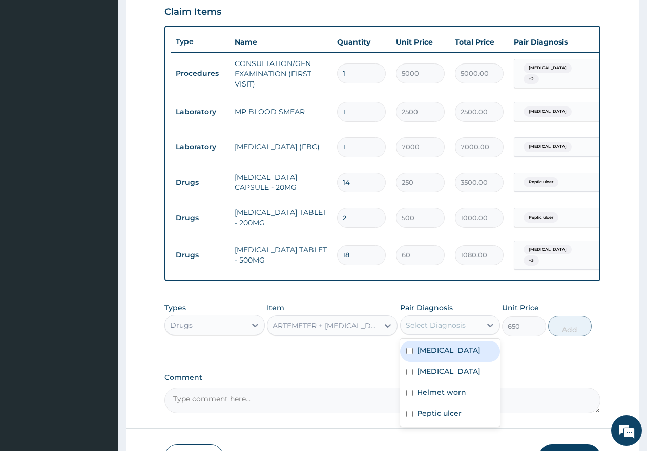
click at [431, 329] on div "Select Diagnosis" at bounding box center [435, 325] width 60 height 10
click at [412, 354] on input "checkbox" at bounding box center [409, 351] width 7 height 7
checkbox input "true"
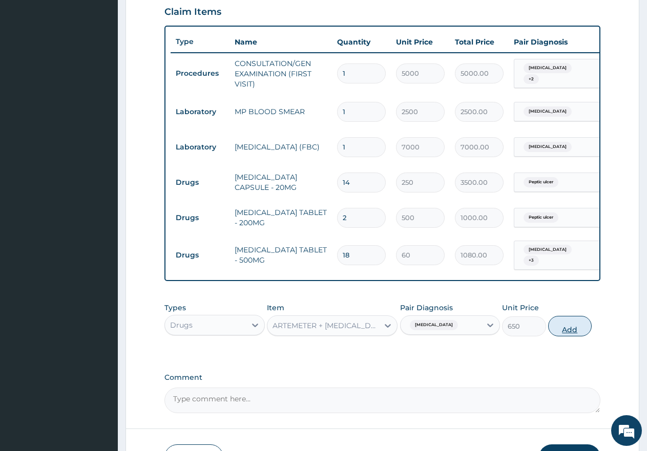
click at [571, 336] on button "Add" at bounding box center [570, 326] width 44 height 20
type input "0"
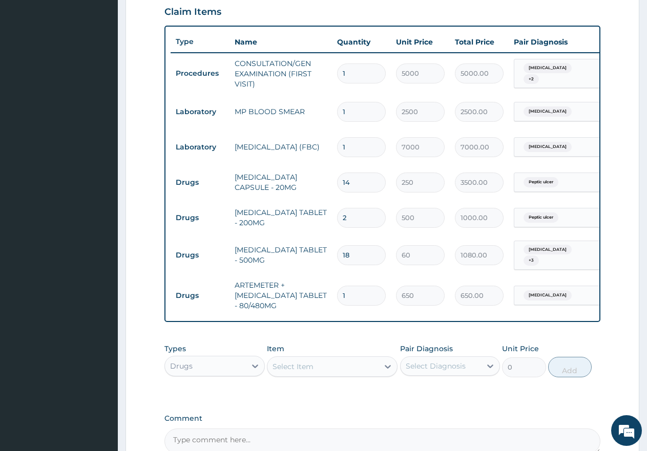
type input "0.00"
type input "6"
type input "3900.00"
type input "6"
click at [290, 365] on div "Select Item" at bounding box center [322, 366] width 111 height 16
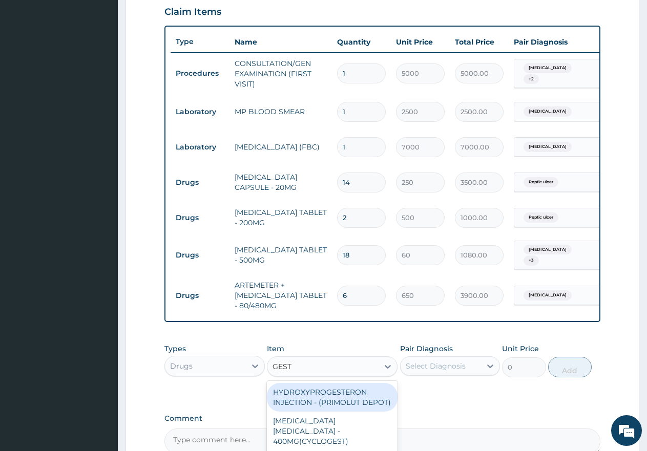
type input "GESTI"
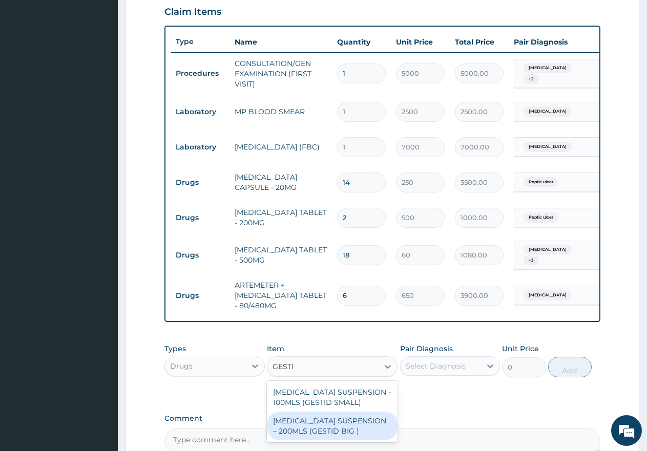
drag, startPoint x: 335, startPoint y: 431, endPoint x: 343, endPoint y: 428, distance: 7.9
click at [336, 431] on div "ANTACID SUSPENSION – 200MLS (GESTID BIG )" at bounding box center [332, 426] width 131 height 29
type input "3000"
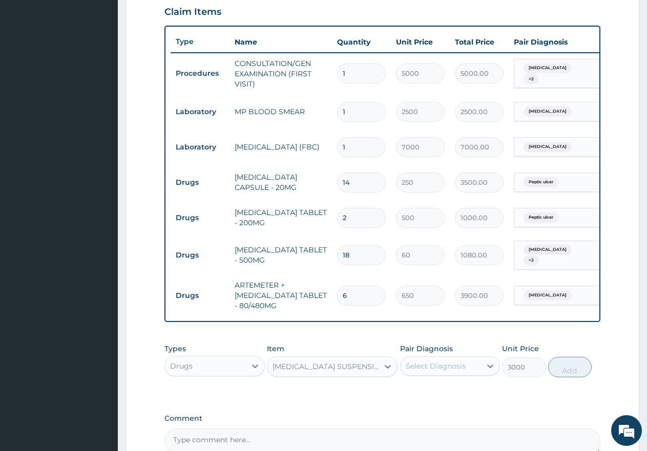
click at [445, 371] on div "Select Diagnosis" at bounding box center [435, 366] width 60 height 10
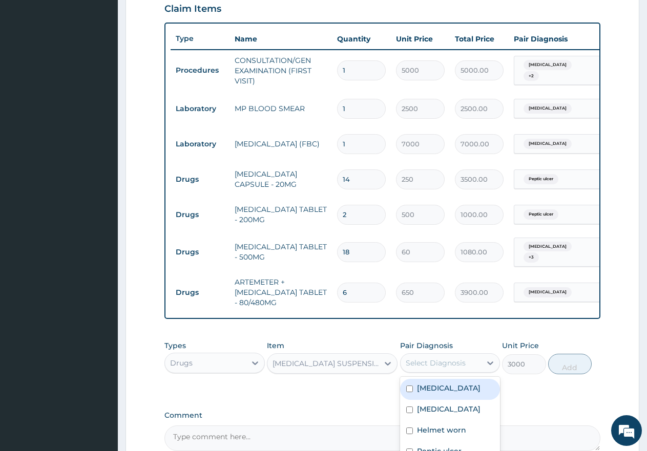
scroll to position [458, 0]
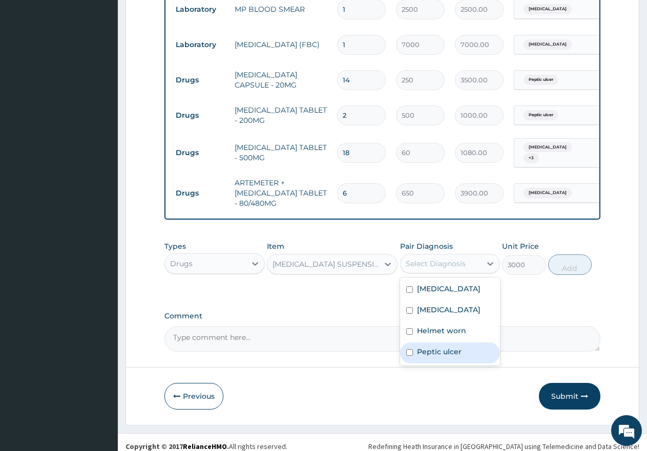
click at [412, 354] on input "checkbox" at bounding box center [409, 352] width 7 height 7
checkbox input "true"
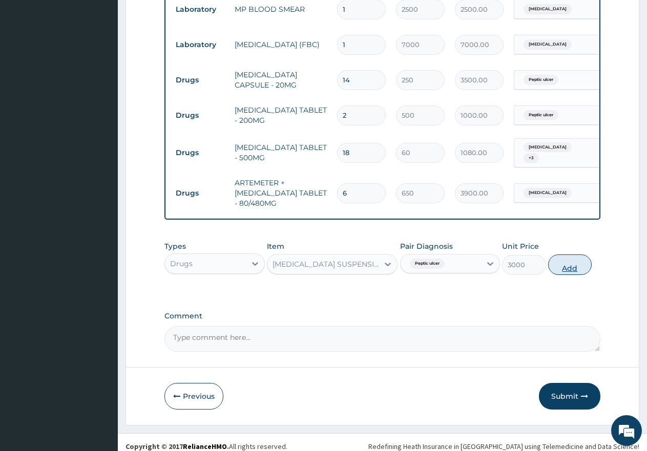
click at [569, 275] on button "Add" at bounding box center [570, 264] width 44 height 20
type input "0"
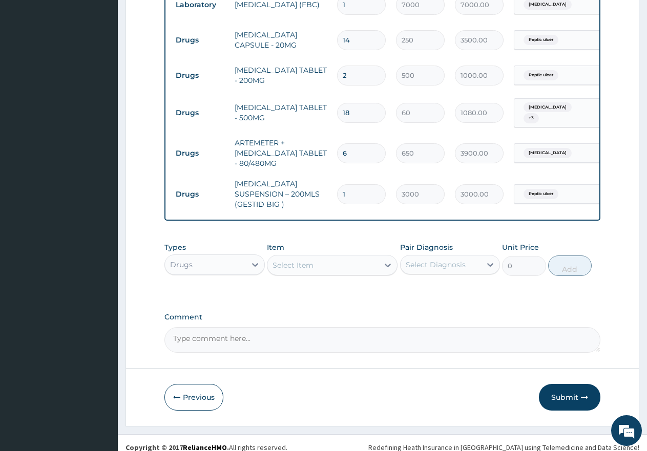
scroll to position [506, 0]
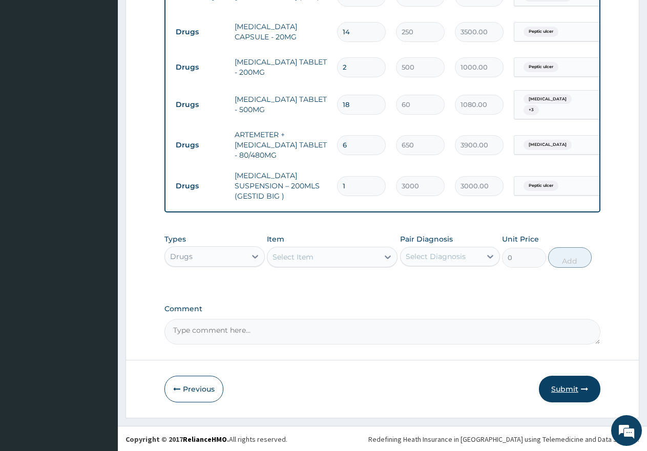
click at [578, 391] on button "Submit" at bounding box center [569, 389] width 61 height 27
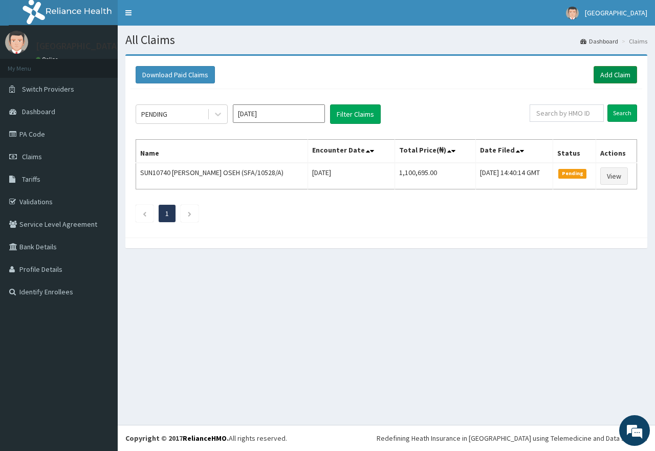
click at [602, 75] on link "Add Claim" at bounding box center [616, 74] width 44 height 17
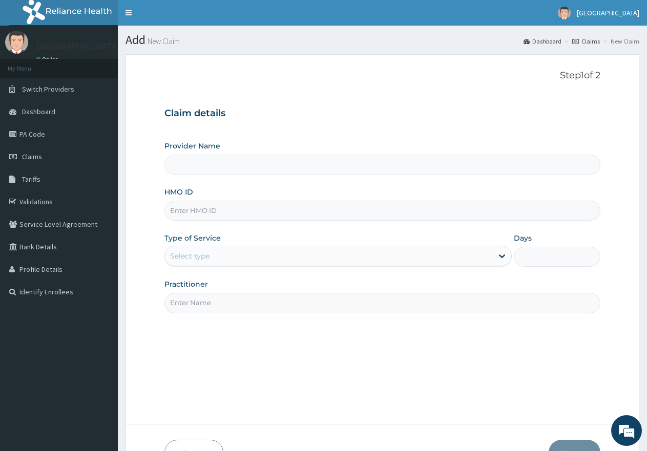
type input "AOM/10153/E"
type input "[GEOGRAPHIC_DATA]"
type input "AOM/10153/E"
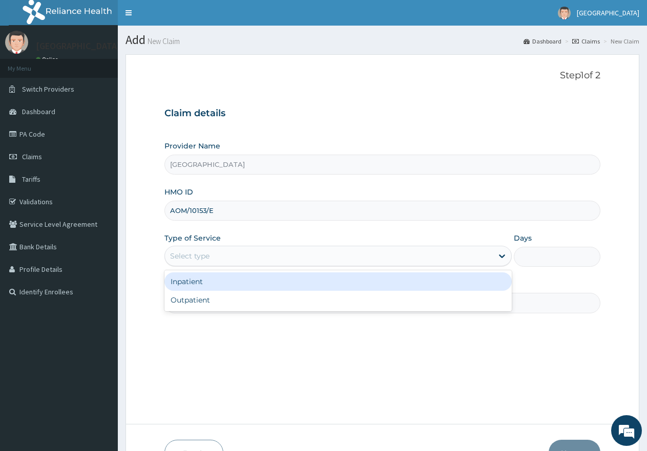
click at [262, 250] on div "Select type" at bounding box center [328, 256] width 327 height 16
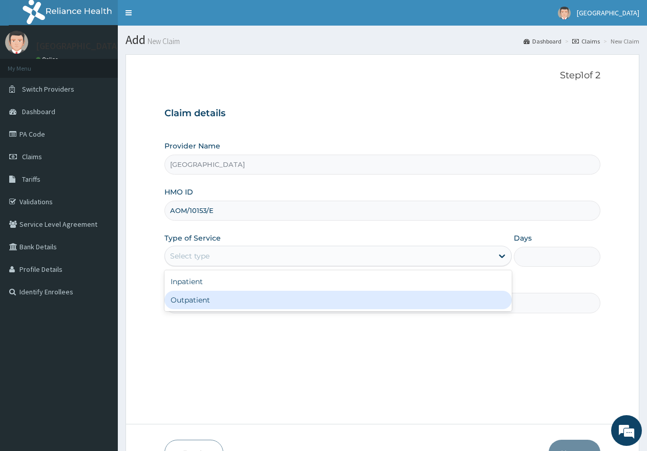
click at [242, 302] on div "Outpatient" at bounding box center [337, 300] width 347 height 18
type input "1"
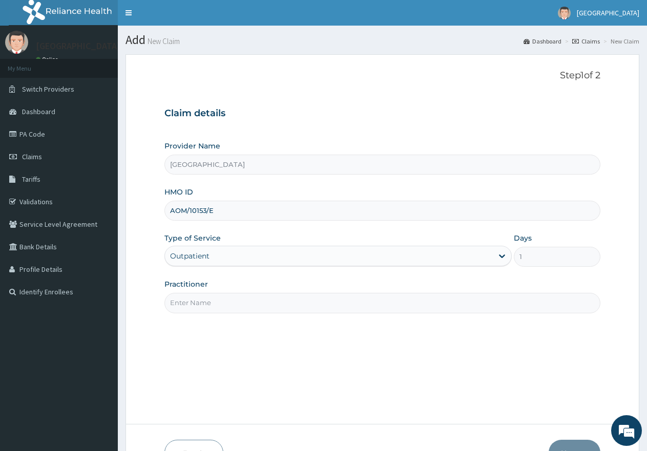
click at [242, 302] on input "Practitioner" at bounding box center [382, 303] width 436 height 20
type input "gp"
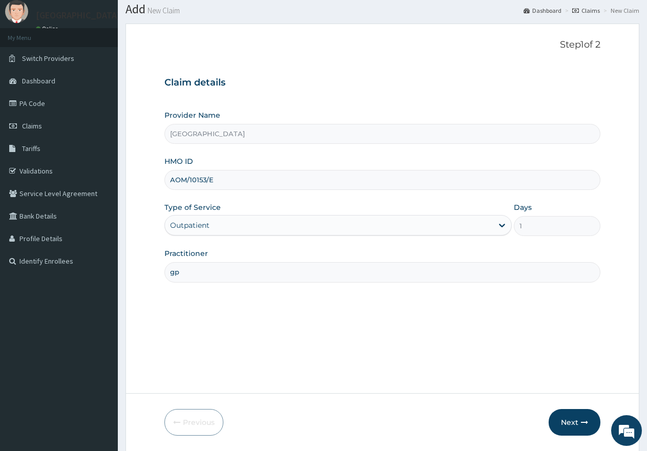
scroll to position [65, 0]
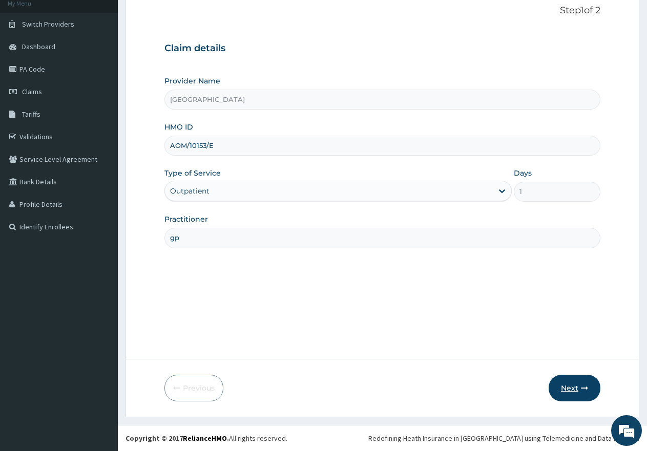
click at [561, 392] on button "Next" at bounding box center [574, 388] width 52 height 27
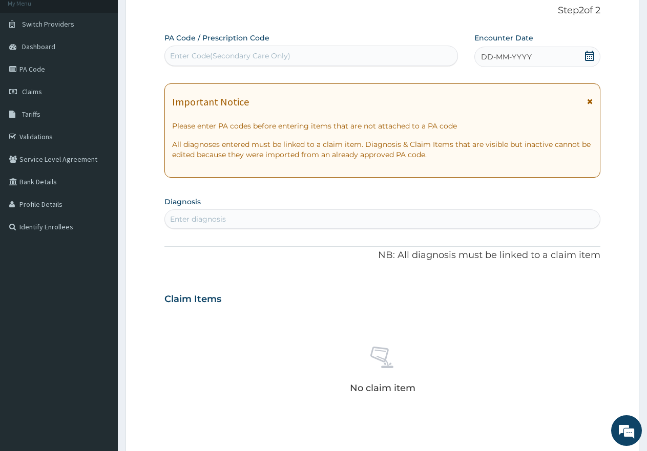
scroll to position [0, 0]
click at [592, 55] on icon at bounding box center [589, 56] width 10 height 10
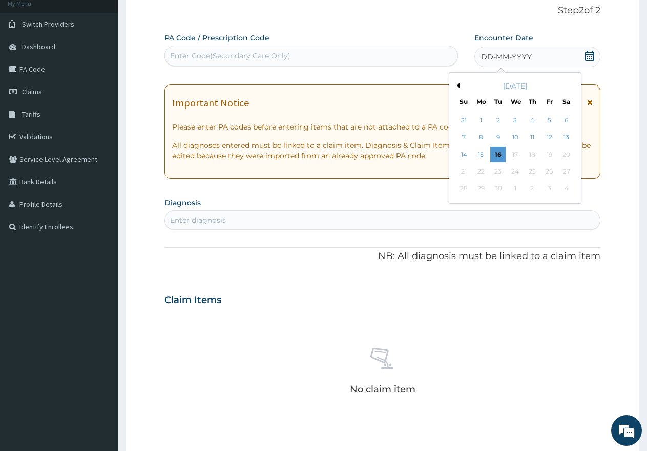
click at [458, 85] on button "Previous Month" at bounding box center [456, 85] width 5 height 5
click at [498, 187] on div "26" at bounding box center [497, 188] width 15 height 15
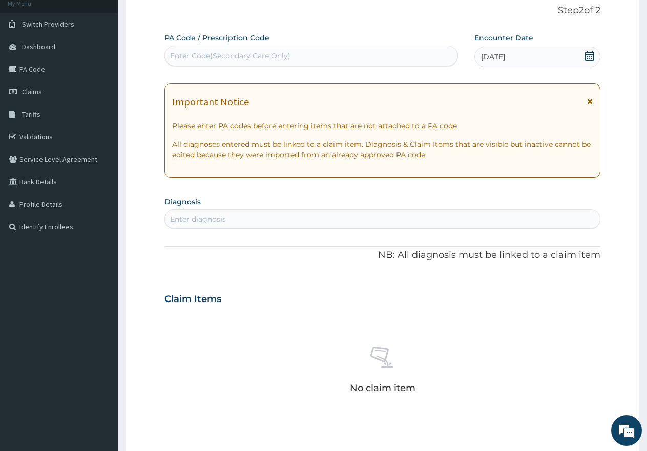
click at [365, 219] on div "Enter diagnosis" at bounding box center [382, 219] width 435 height 16
type input "RTI"
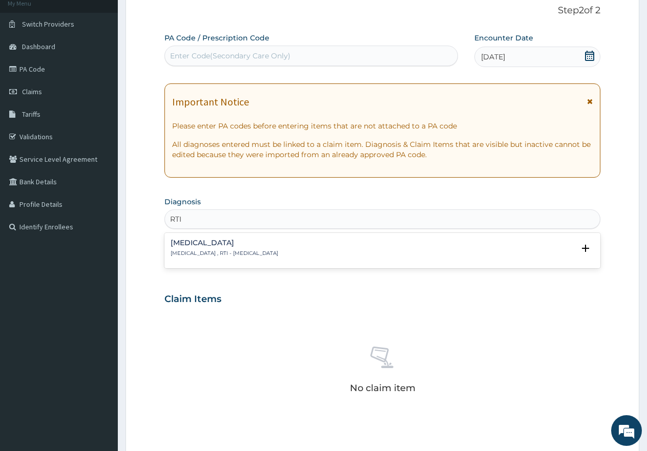
click at [220, 251] on p "[MEDICAL_DATA] , RTI - [MEDICAL_DATA]" at bounding box center [224, 253] width 108 height 7
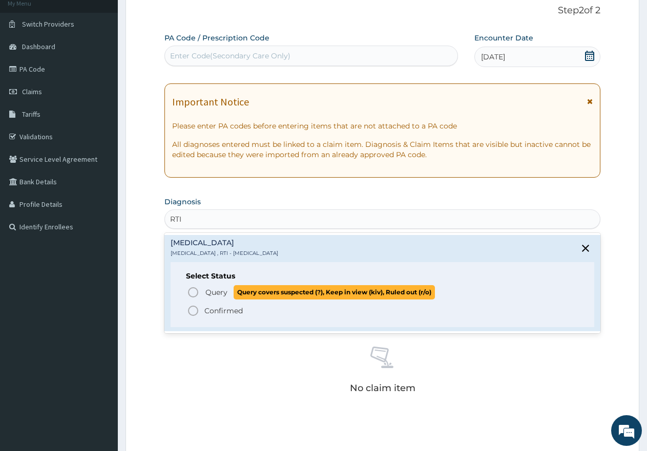
click at [195, 291] on icon "status option query" at bounding box center [193, 292] width 12 height 12
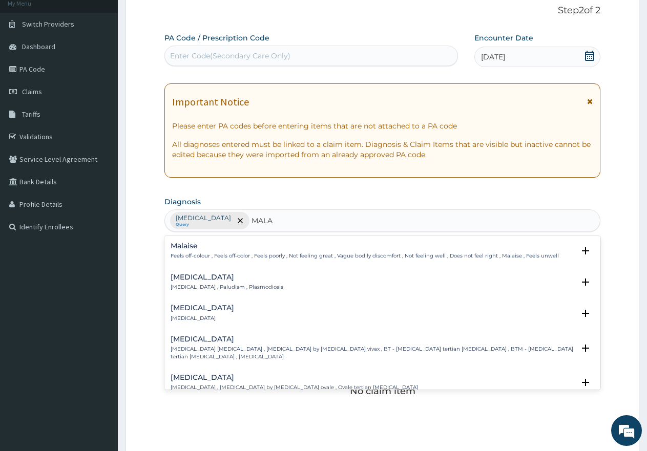
click at [190, 281] on h4 "[MEDICAL_DATA]" at bounding box center [226, 277] width 113 height 8
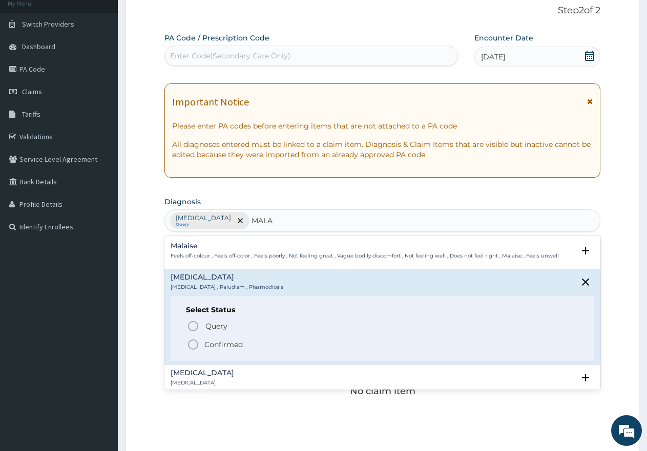
type input "MALA"
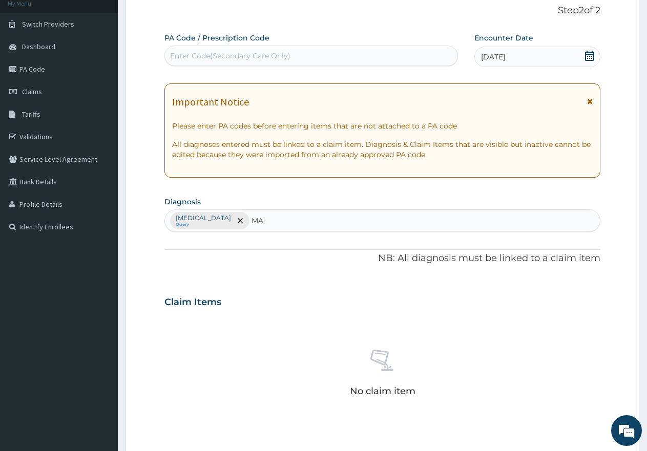
type input "MALA"
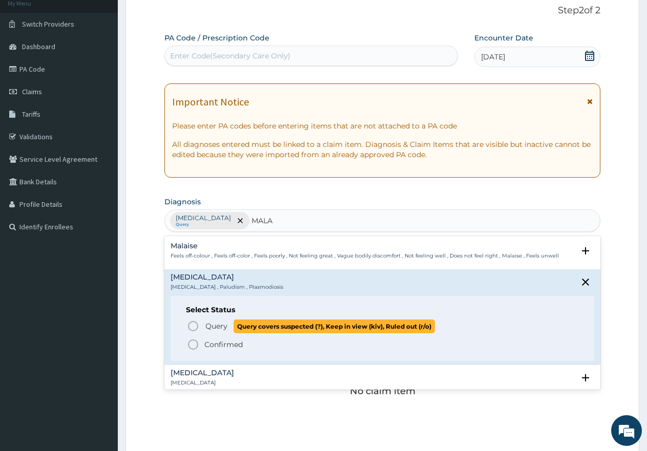
click at [191, 325] on icon "status option query" at bounding box center [193, 326] width 12 height 12
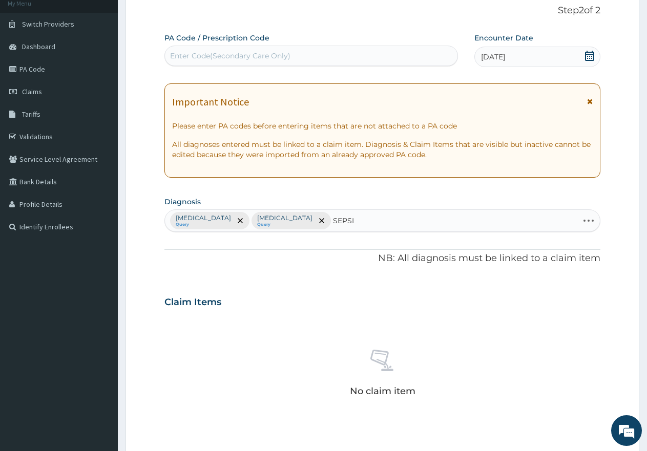
type input "[MEDICAL_DATA]"
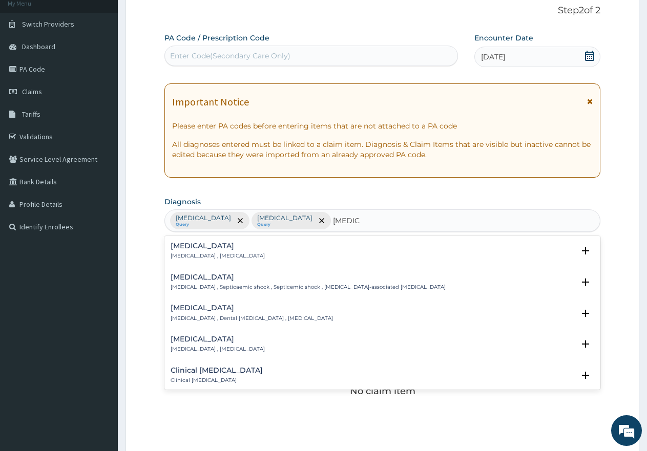
click at [180, 244] on h4 "[MEDICAL_DATA]" at bounding box center [217, 246] width 94 height 8
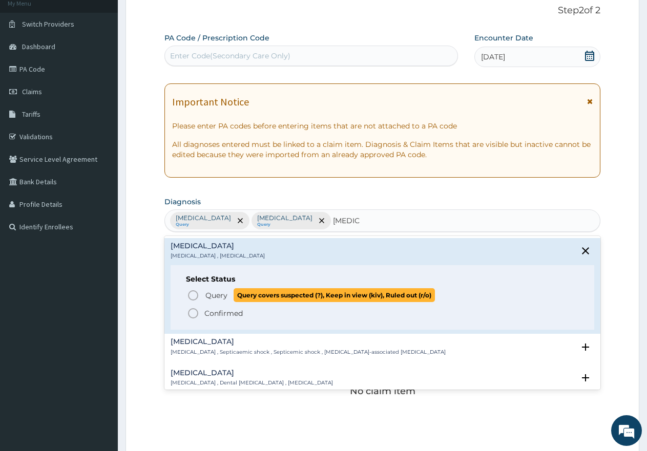
click at [192, 292] on icon "status option query" at bounding box center [193, 295] width 12 height 12
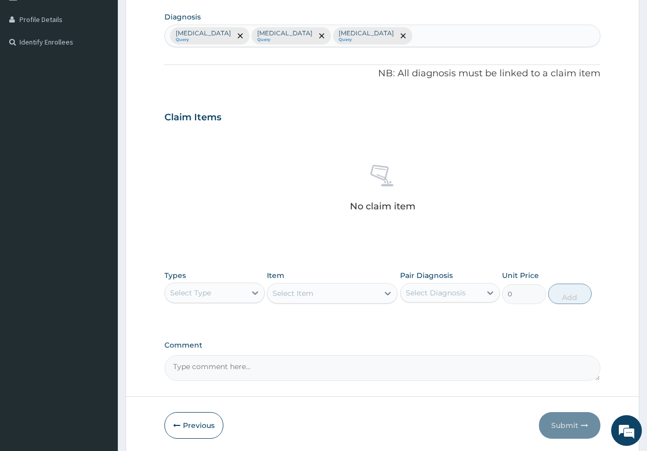
scroll to position [287, 0]
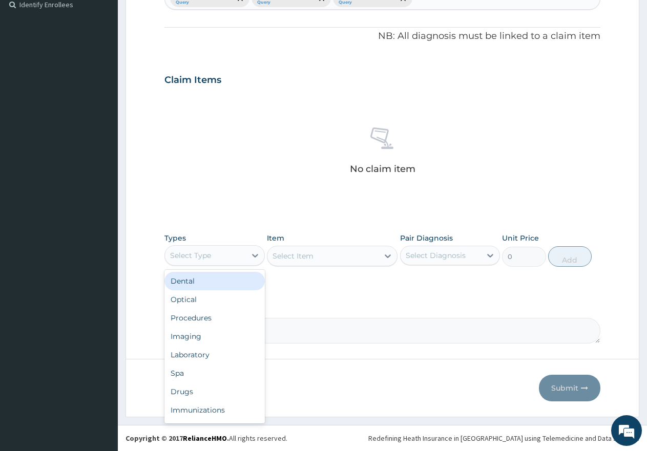
click at [237, 254] on div "Select Type" at bounding box center [205, 255] width 81 height 16
click at [205, 315] on div "Procedures" at bounding box center [214, 318] width 100 height 18
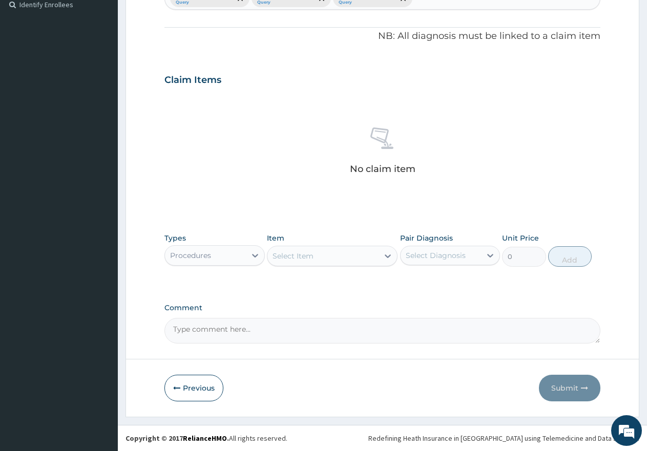
click at [305, 259] on div "Select Item" at bounding box center [292, 256] width 41 height 10
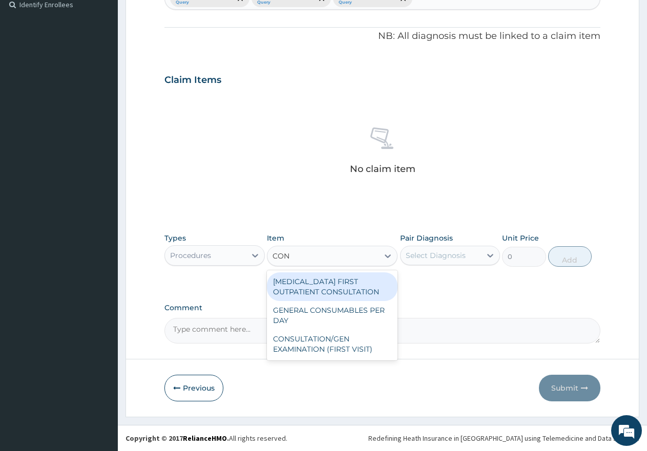
type input "CONS"
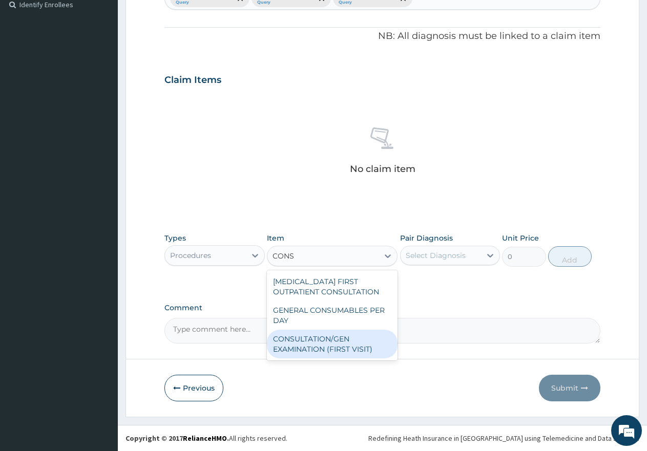
click at [322, 354] on div "CONSULTATION/GEN EXAMINATION (FIRST VISIT)" at bounding box center [332, 344] width 131 height 29
type input "5000"
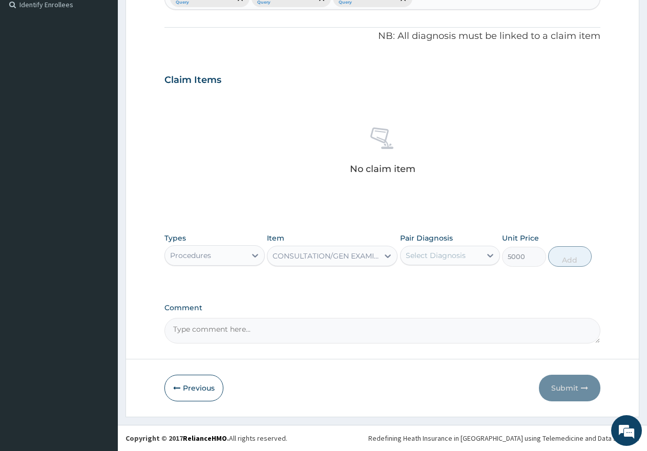
click at [422, 251] on div "Select Diagnosis" at bounding box center [435, 255] width 60 height 10
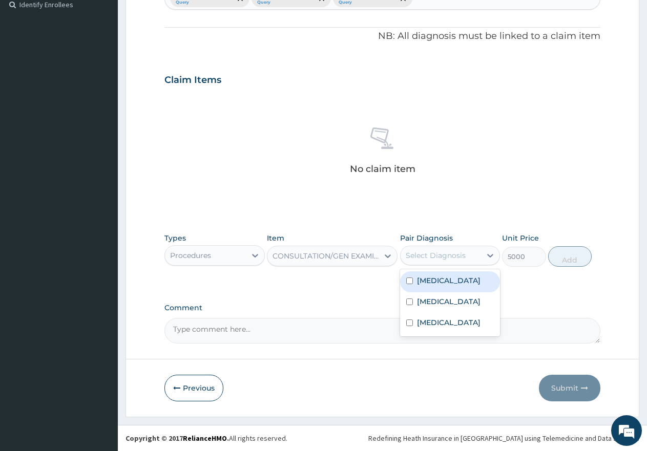
drag, startPoint x: 405, startPoint y: 283, endPoint x: 407, endPoint y: 299, distance: 15.9
click at [405, 284] on div "[MEDICAL_DATA]" at bounding box center [450, 281] width 100 height 21
checkbox input "true"
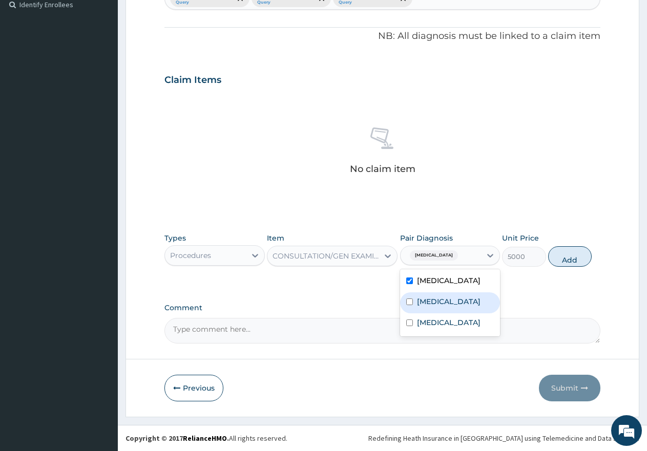
click at [409, 305] on input "checkbox" at bounding box center [409, 301] width 7 height 7
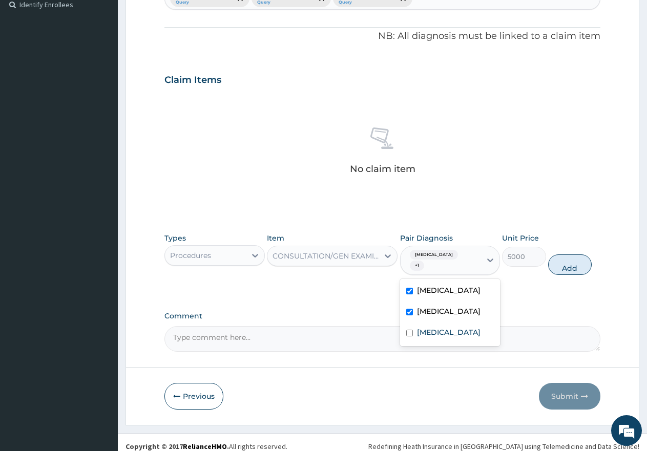
click at [407, 323] on div "[MEDICAL_DATA]" at bounding box center [450, 312] width 100 height 21
checkbox input "false"
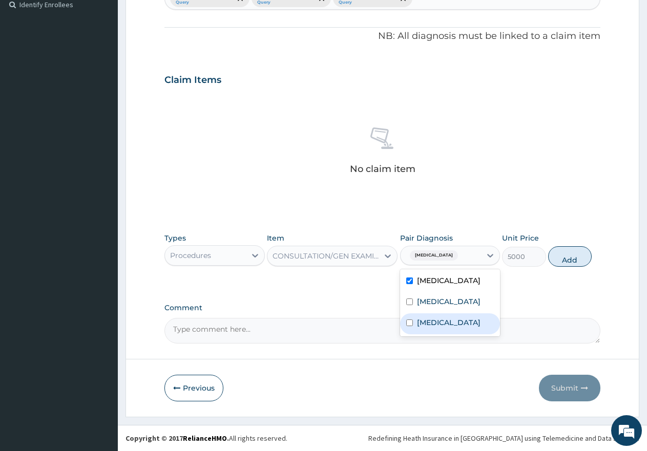
drag, startPoint x: 412, startPoint y: 345, endPoint x: 419, endPoint y: 333, distance: 13.1
click at [413, 336] on div "[MEDICAL_DATA] [MEDICAL_DATA] [MEDICAL_DATA]" at bounding box center [450, 302] width 100 height 67
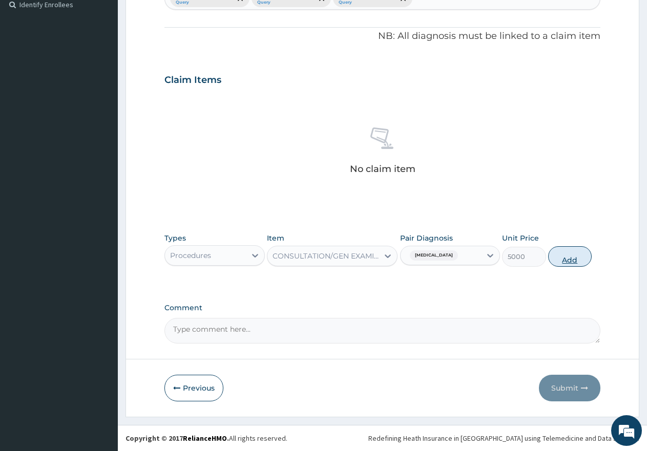
click at [571, 262] on button "Add" at bounding box center [570, 256] width 44 height 20
type input "0"
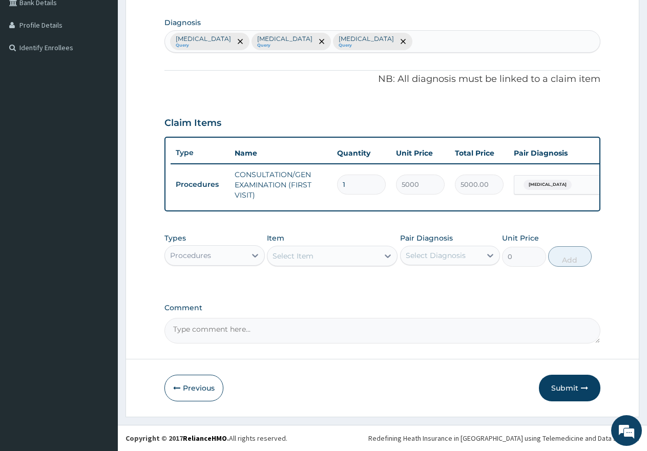
click at [237, 256] on div "Procedures" at bounding box center [205, 255] width 81 height 16
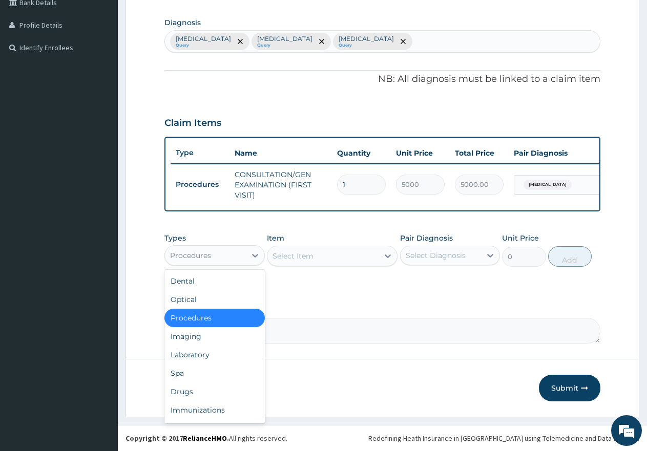
click at [206, 250] on div "Procedures" at bounding box center [190, 255] width 41 height 10
click at [192, 353] on div "Laboratory" at bounding box center [214, 355] width 100 height 18
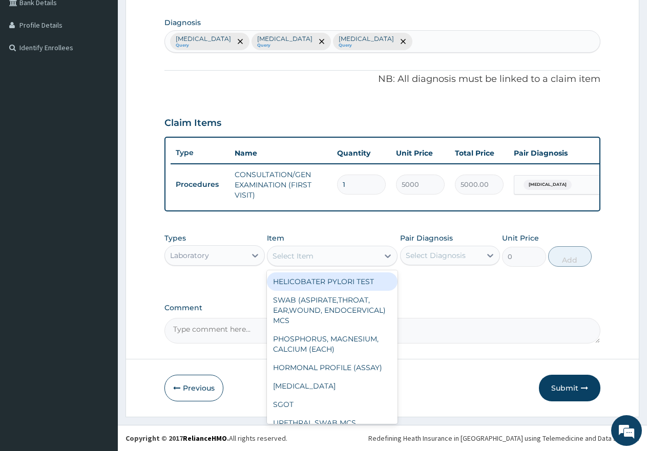
click at [345, 248] on div "Select Item" at bounding box center [322, 256] width 111 height 16
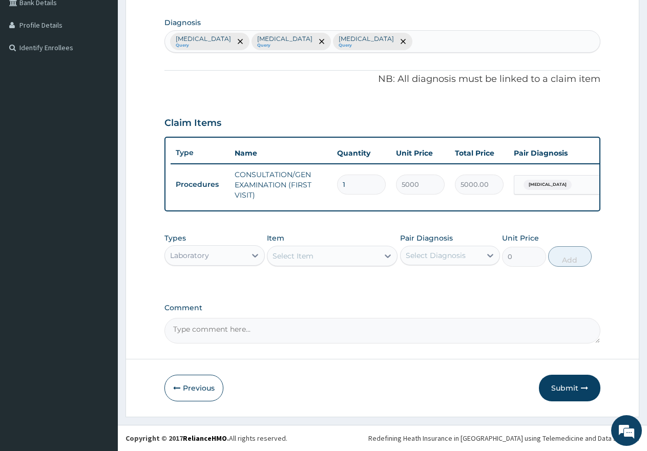
click at [309, 251] on div "Select Item" at bounding box center [292, 256] width 41 height 10
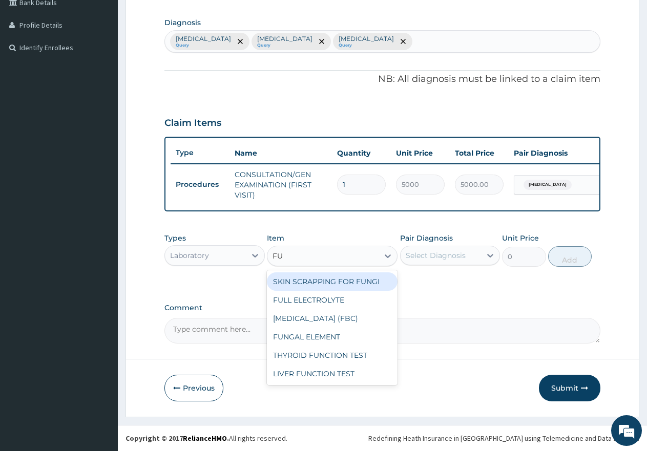
type input "FUL"
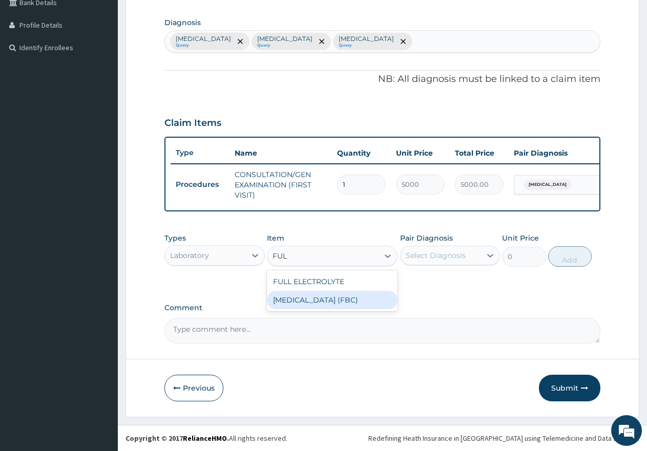
click at [307, 298] on div "[MEDICAL_DATA] (FBC)" at bounding box center [332, 300] width 131 height 18
type input "7000"
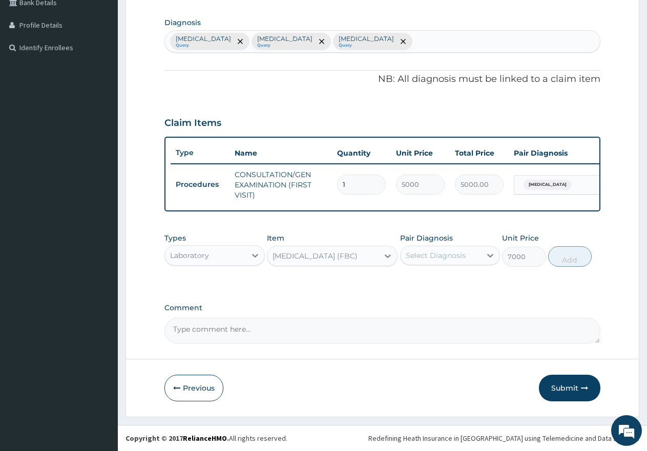
click at [437, 261] on div "Select Diagnosis" at bounding box center [440, 255] width 81 height 16
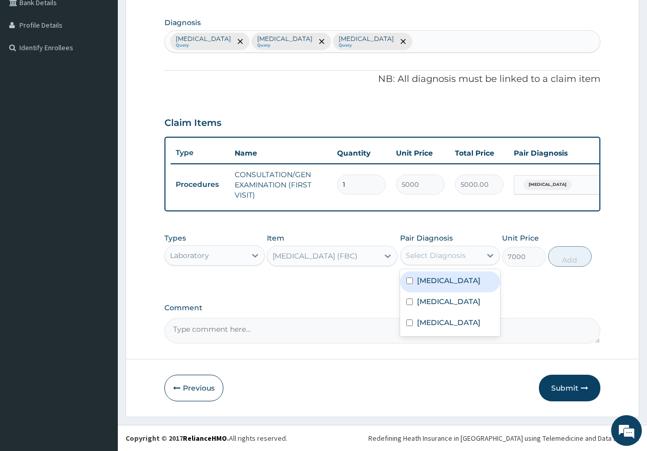
click at [406, 284] on input "checkbox" at bounding box center [409, 280] width 7 height 7
checkbox input "true"
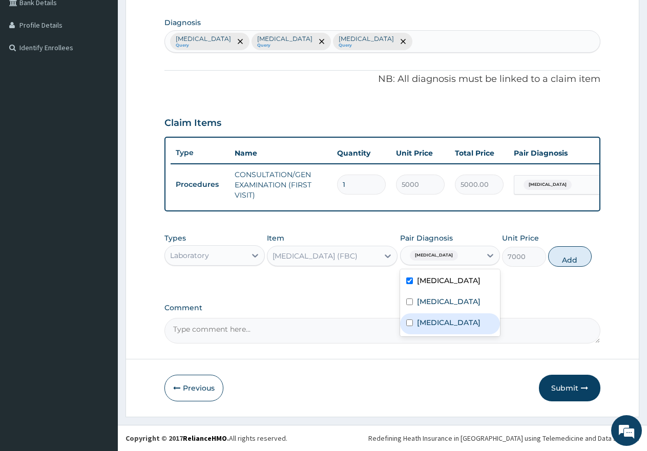
drag, startPoint x: 405, startPoint y: 332, endPoint x: 432, endPoint y: 327, distance: 27.1
click at [410, 326] on input "checkbox" at bounding box center [409, 322] width 7 height 7
checkbox input "true"
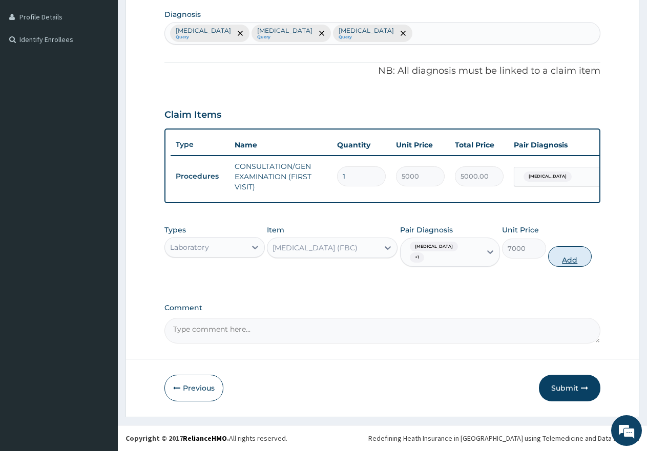
click at [574, 267] on button "Add" at bounding box center [570, 256] width 44 height 20
type input "0"
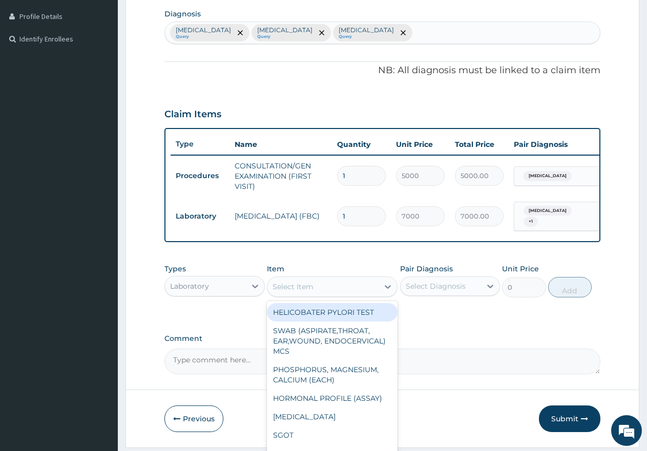
click at [326, 295] on div "Select Item" at bounding box center [322, 286] width 111 height 16
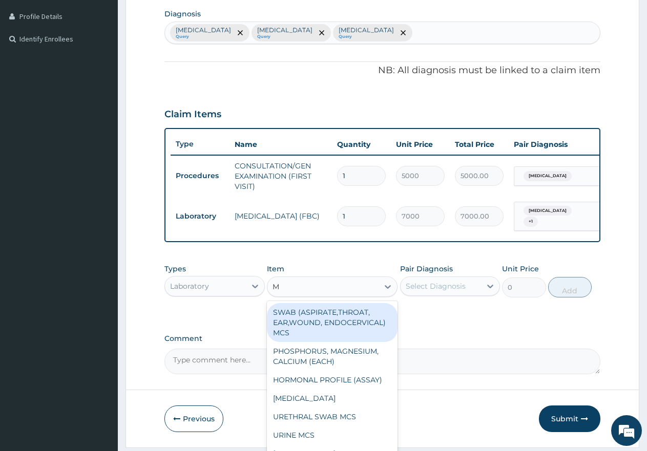
type input "MP"
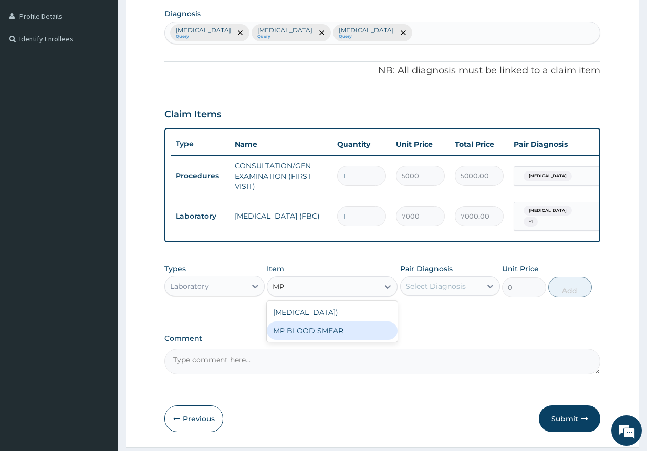
click at [303, 340] on div "MP BLOOD SMEAR" at bounding box center [332, 331] width 131 height 18
type input "2500"
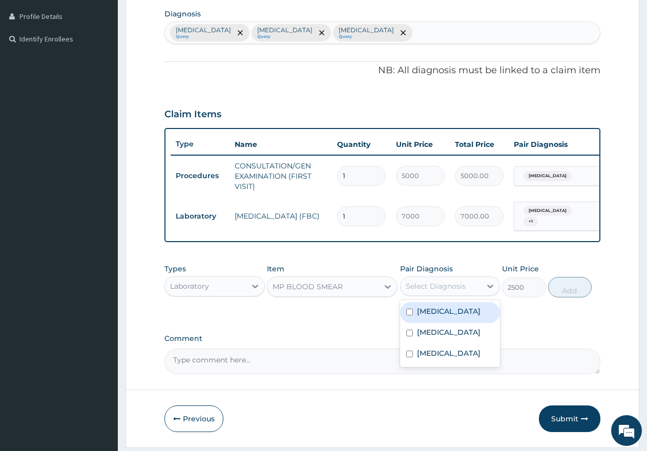
click at [431, 291] on div "Select Diagnosis" at bounding box center [435, 286] width 60 height 10
click at [405, 344] on div "[MEDICAL_DATA]" at bounding box center [450, 333] width 100 height 21
checkbox input "true"
click at [576, 297] on button "Add" at bounding box center [570, 287] width 44 height 20
type input "0"
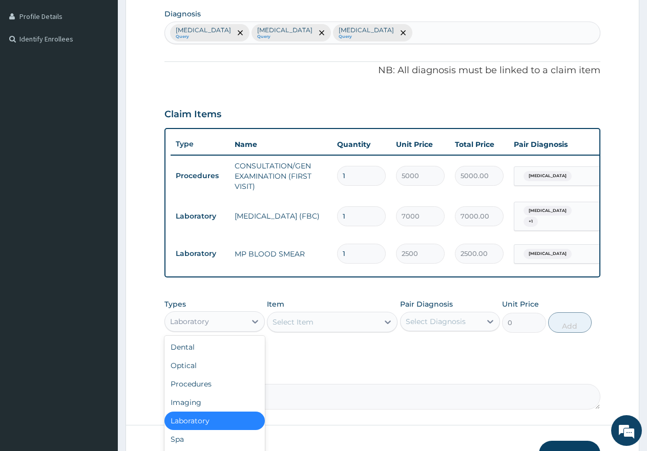
click at [229, 330] on div "Laboratory" at bounding box center [205, 321] width 81 height 16
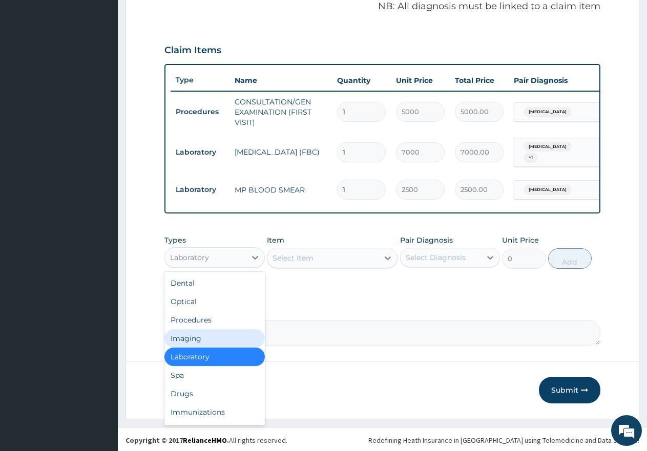
scroll to position [328, 0]
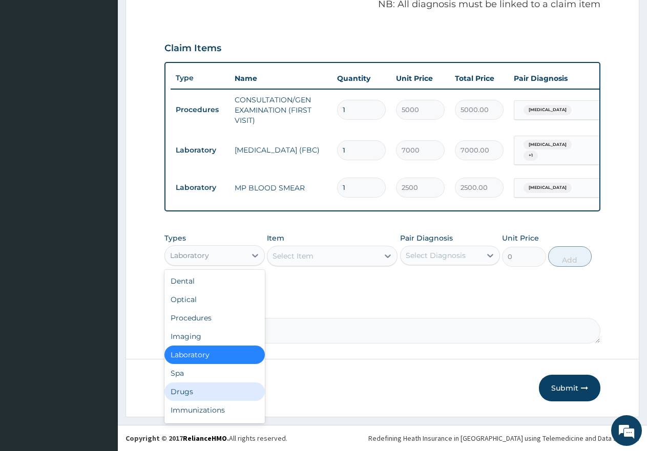
click at [191, 392] on div "Drugs" at bounding box center [214, 391] width 100 height 18
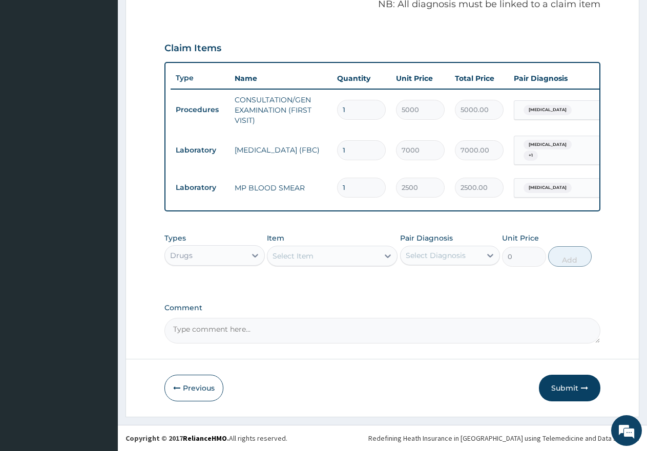
click at [308, 253] on div "Select Item" at bounding box center [292, 256] width 41 height 10
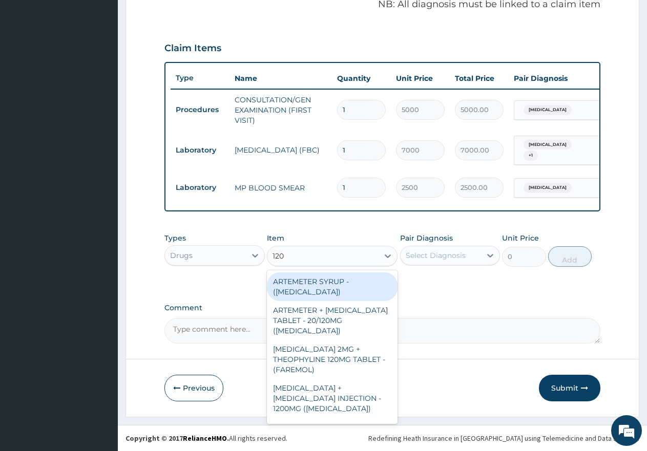
type input "120M"
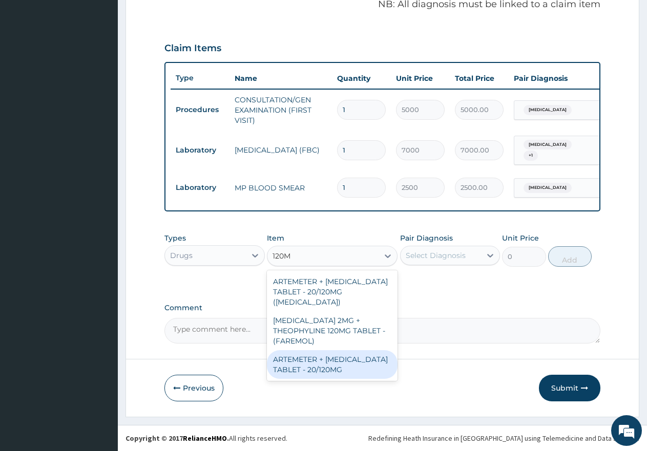
drag, startPoint x: 303, startPoint y: 356, endPoint x: 350, endPoint y: 345, distance: 48.4
click at [307, 356] on div "ARTEMETER + [MEDICAL_DATA] TABLET - 20/120MG" at bounding box center [332, 364] width 131 height 29
type input "350"
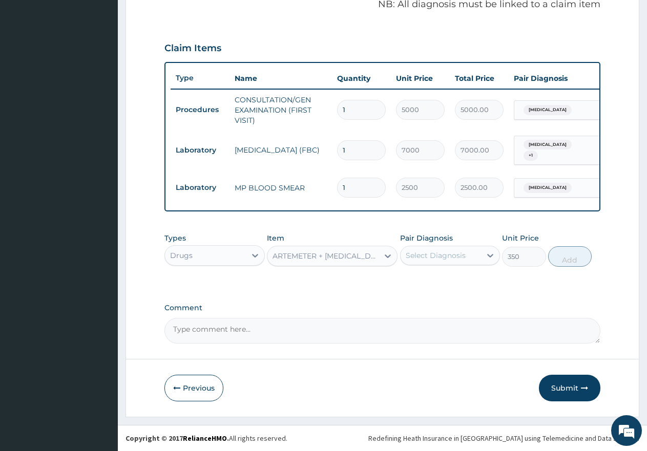
click at [444, 256] on div "Select Diagnosis" at bounding box center [435, 255] width 60 height 10
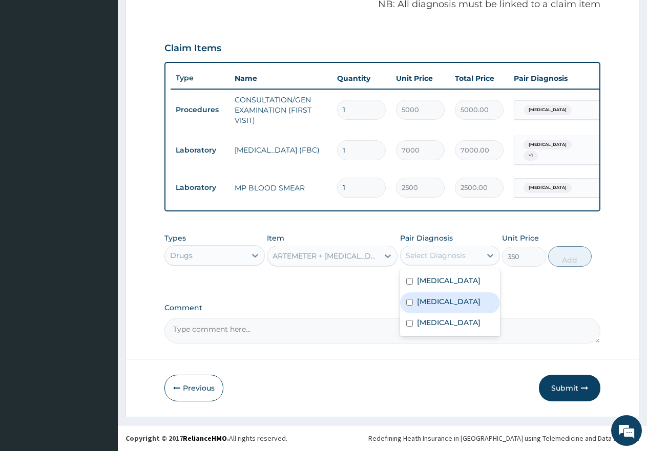
click at [406, 306] on input "checkbox" at bounding box center [409, 302] width 7 height 7
checkbox input "true"
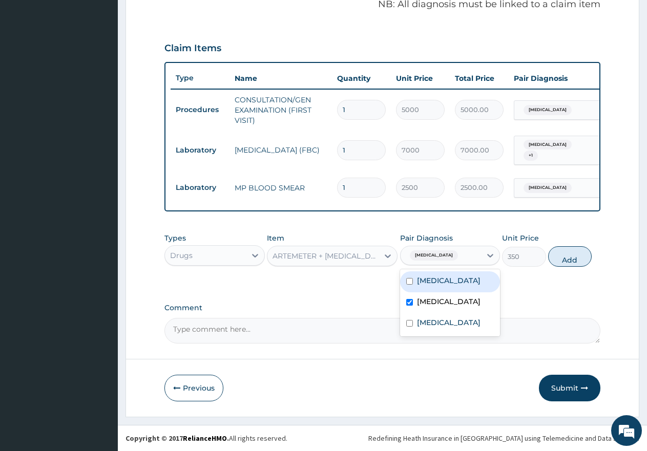
click at [573, 256] on button "Add" at bounding box center [570, 256] width 44 height 20
type input "0"
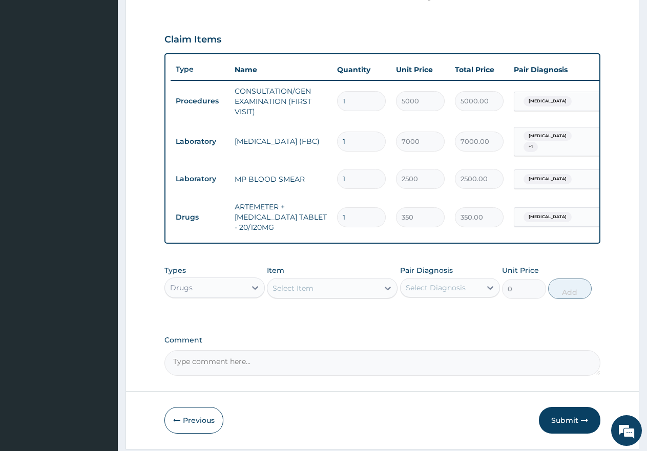
type input "12"
type input "4200.00"
type input "12"
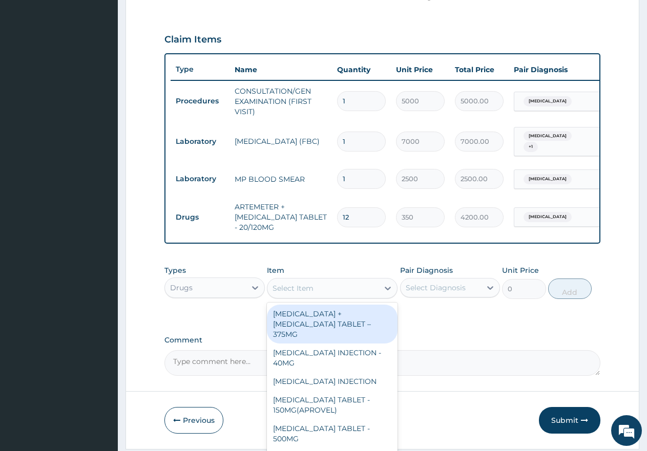
click at [299, 293] on div "Select Item" at bounding box center [292, 288] width 41 height 10
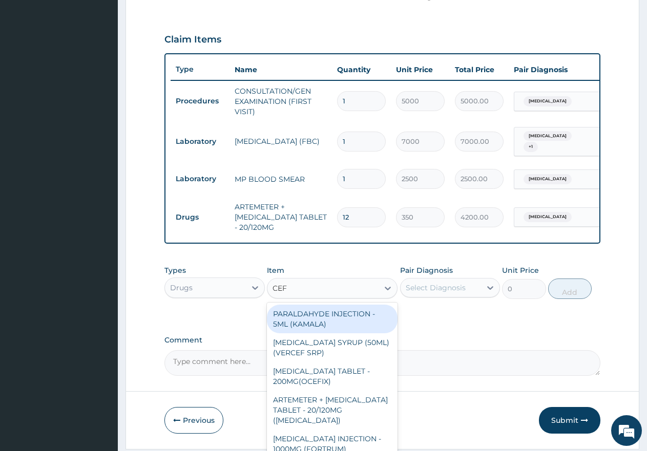
type input "CEFU"
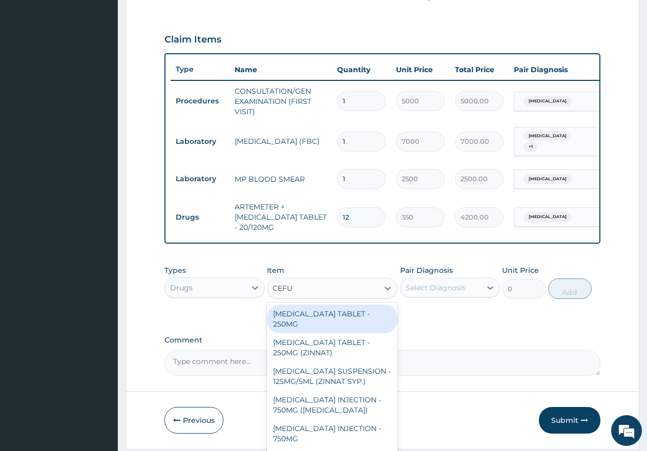
drag, startPoint x: 306, startPoint y: 328, endPoint x: 314, endPoint y: 326, distance: 8.3
click at [306, 328] on div "[MEDICAL_DATA] TABLET - 250MG" at bounding box center [332, 319] width 131 height 29
type input "750"
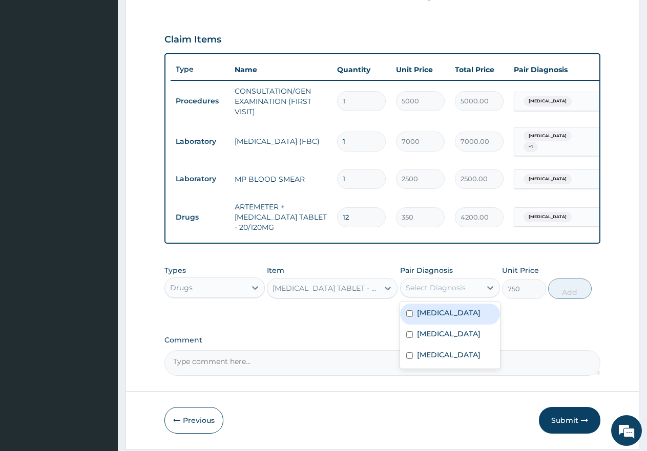
click at [419, 293] on div "Select Diagnosis" at bounding box center [435, 288] width 60 height 10
click at [411, 317] on input "checkbox" at bounding box center [409, 313] width 7 height 7
checkbox input "true"
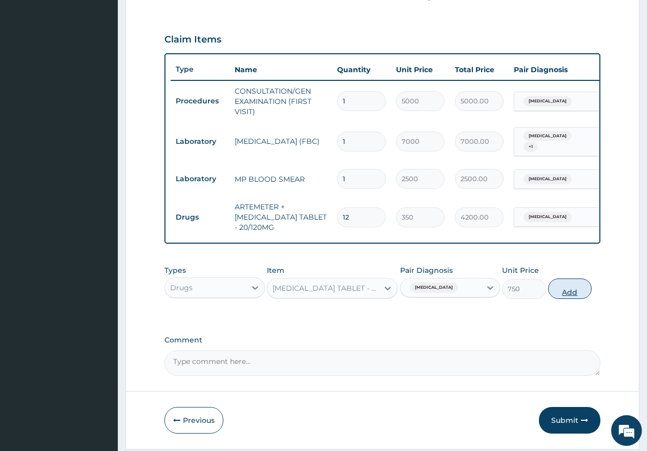
click at [569, 299] on button "Add" at bounding box center [570, 288] width 44 height 20
type input "0"
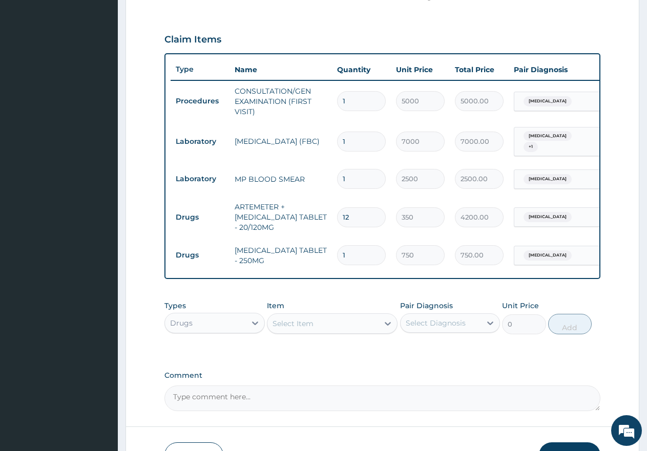
type input "10"
type input "7500.00"
type input "10"
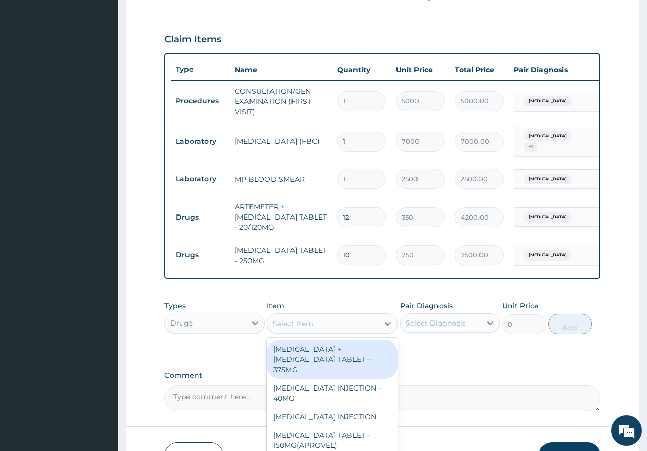
click at [313, 332] on div "Select Item" at bounding box center [322, 323] width 111 height 16
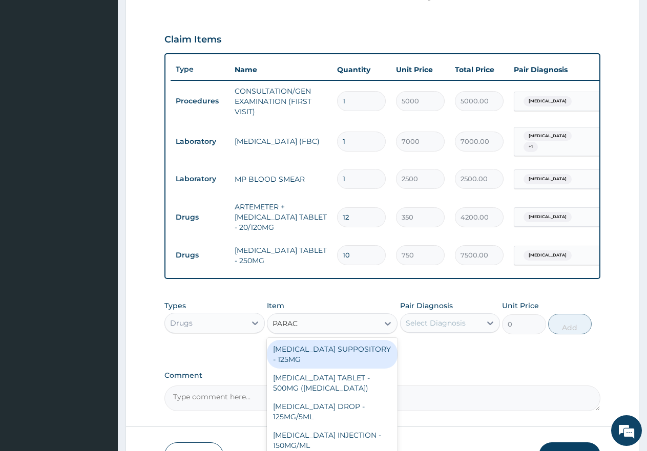
type input "PARACE"
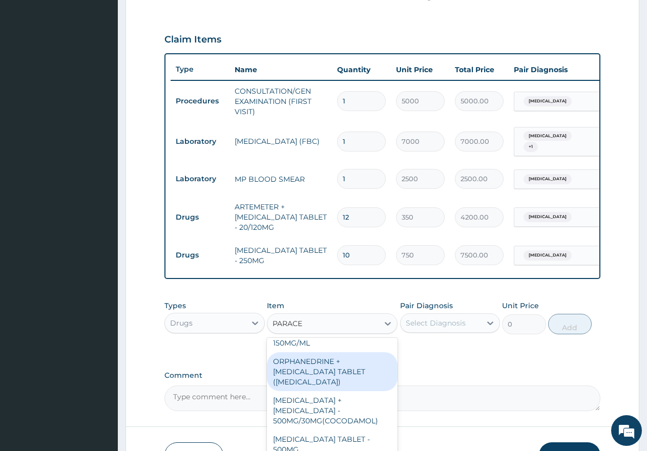
scroll to position [119, 0]
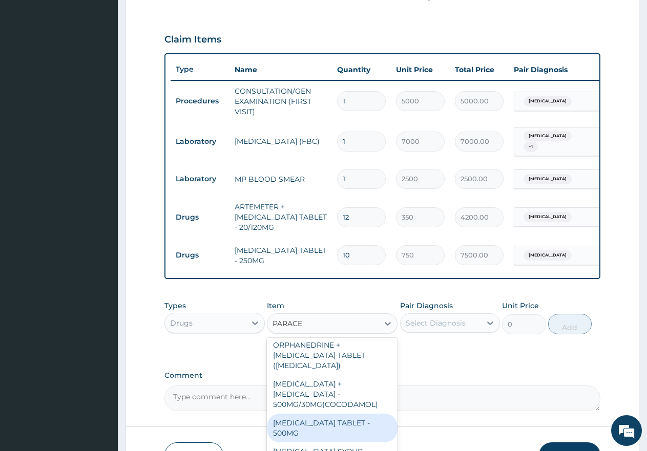
click at [301, 416] on div "[MEDICAL_DATA] TABLET - 500MG" at bounding box center [332, 428] width 131 height 29
type input "60"
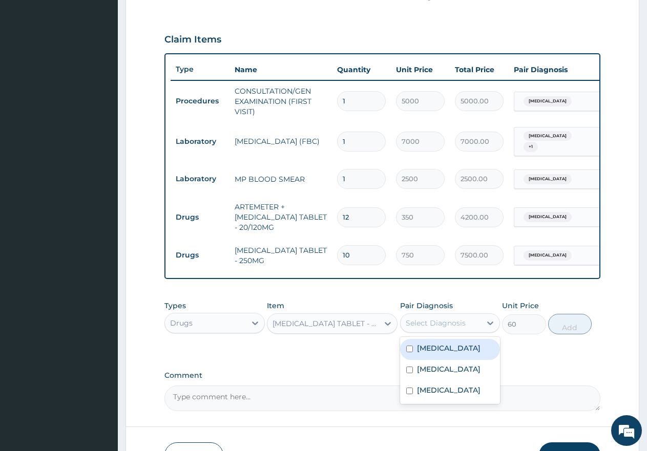
click at [463, 328] on div "Select Diagnosis" at bounding box center [435, 323] width 60 height 10
click at [406, 352] on input "checkbox" at bounding box center [409, 349] width 7 height 7
checkbox input "true"
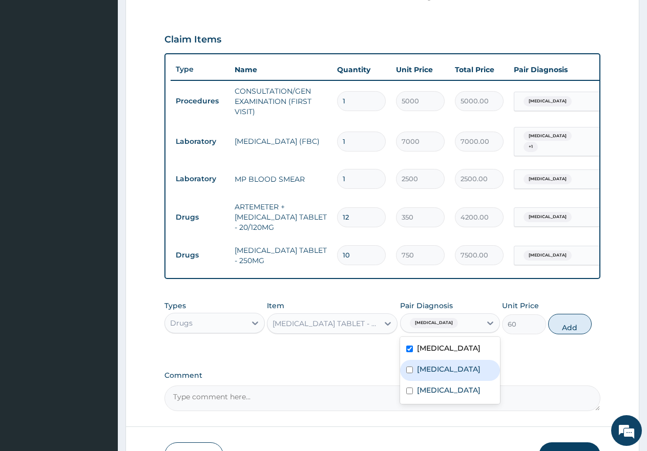
drag, startPoint x: 411, startPoint y: 389, endPoint x: 426, endPoint y: 386, distance: 15.6
click at [411, 373] on input "checkbox" at bounding box center [409, 370] width 7 height 7
checkbox input "true"
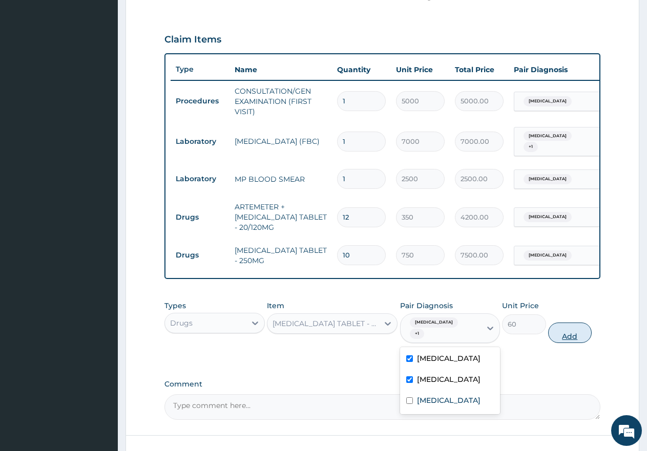
click at [567, 342] on button "Add" at bounding box center [570, 333] width 44 height 20
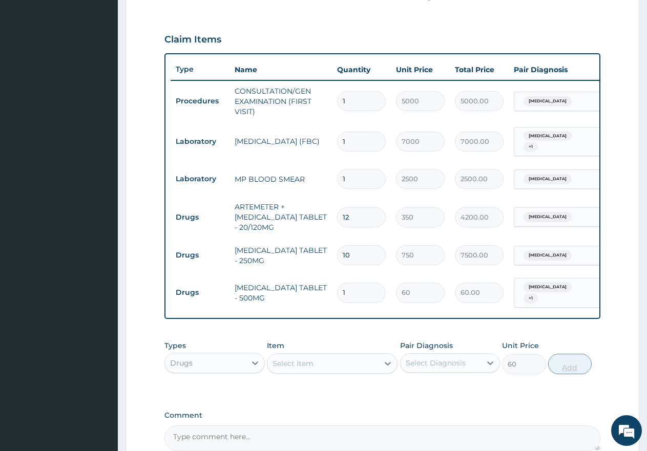
type input "0"
type input "0.00"
type input "9"
type input "540.00"
type input "9"
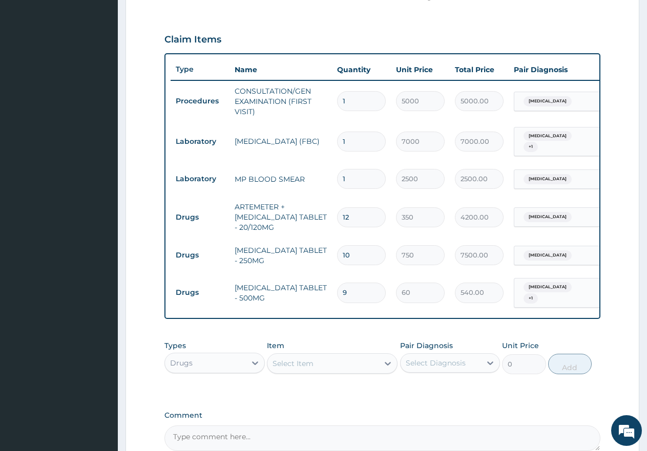
click at [339, 371] on div "Select Item" at bounding box center [322, 363] width 111 height 16
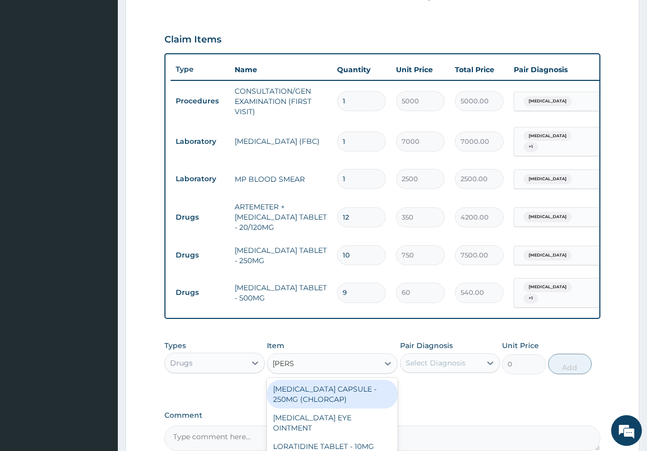
type input "LORAT"
click at [319, 392] on div "LORATIDINE TABLET - 10MG (LORATYN)" at bounding box center [332, 394] width 131 height 29
type input "175"
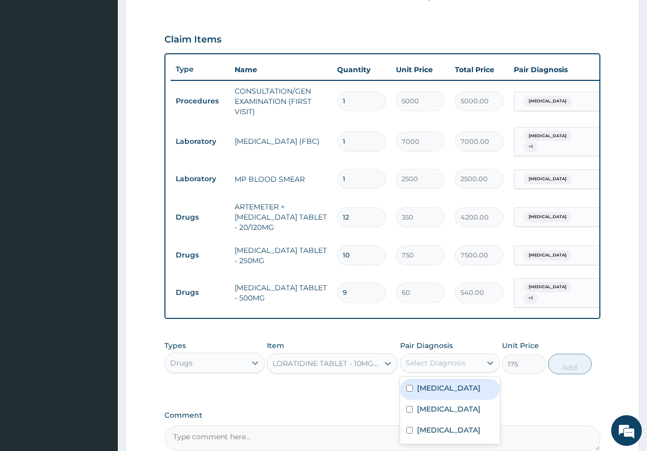
click at [420, 368] on div "Select Diagnosis" at bounding box center [435, 363] width 60 height 10
click at [413, 400] on div "[MEDICAL_DATA]" at bounding box center [450, 389] width 100 height 21
checkbox input "true"
click at [574, 374] on button "Add" at bounding box center [570, 364] width 44 height 20
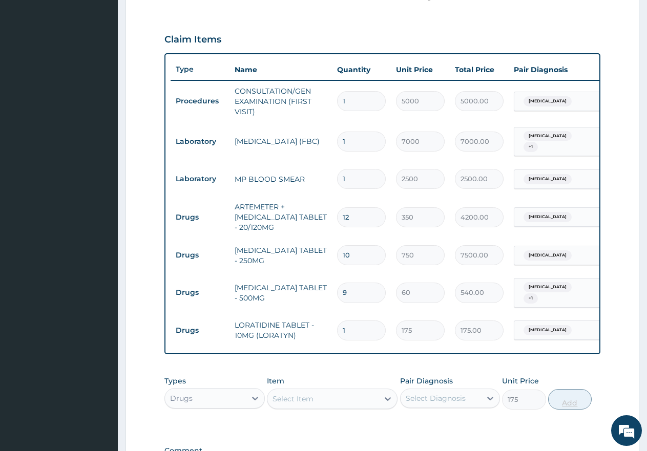
type input "0"
type input "0.00"
type input "3"
type input "525.00"
type input "3"
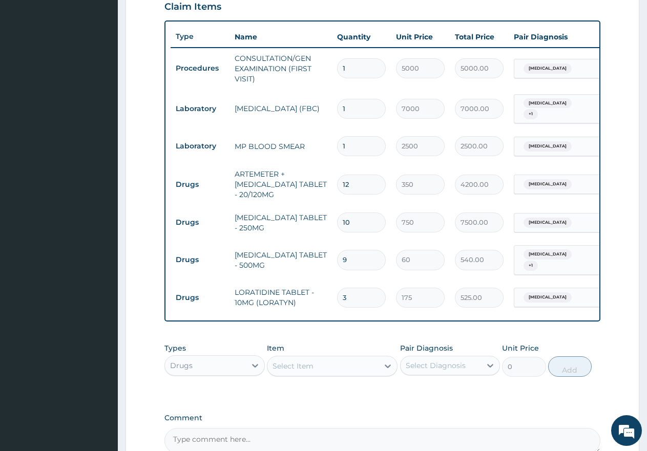
scroll to position [379, 0]
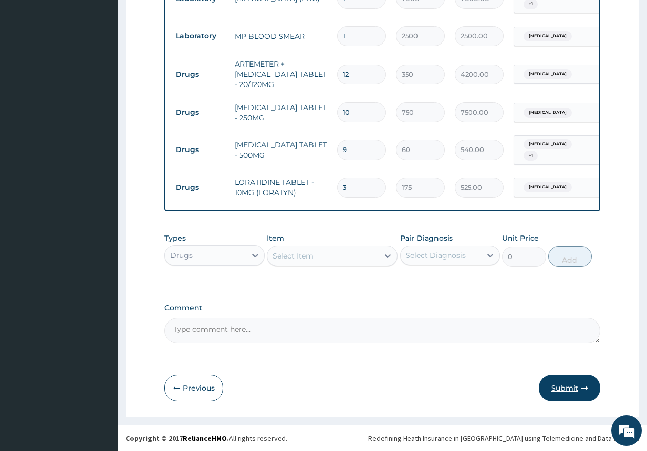
click at [553, 387] on button "Submit" at bounding box center [569, 388] width 61 height 27
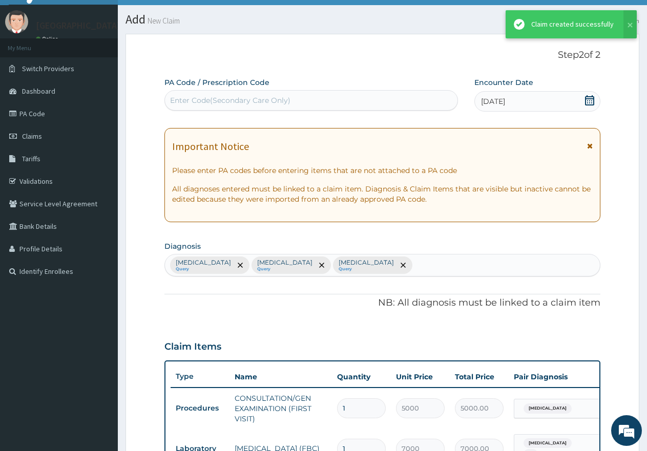
scroll to position [479, 0]
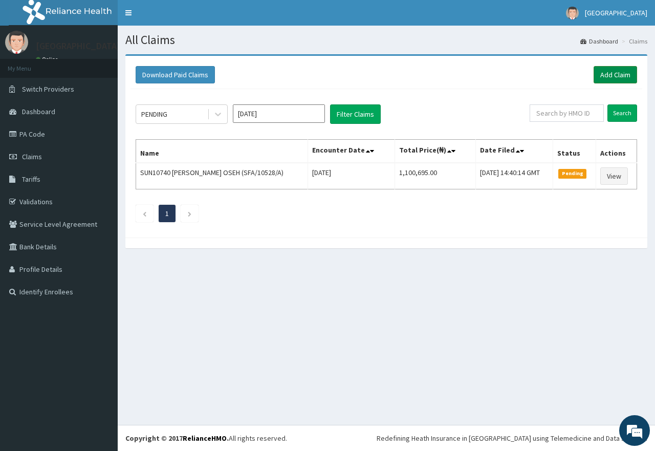
click at [620, 75] on link "Add Claim" at bounding box center [616, 74] width 44 height 17
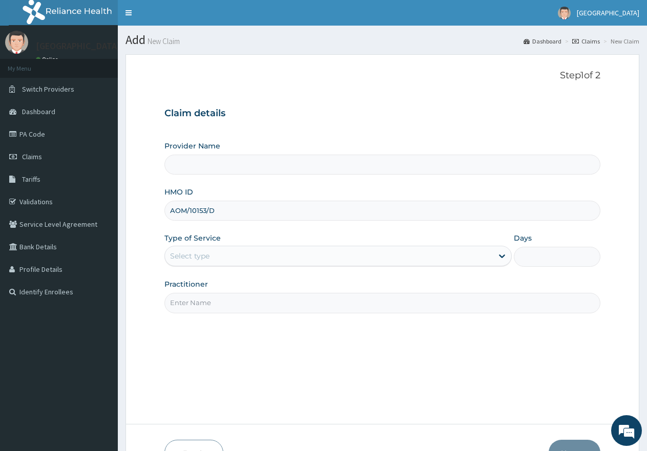
type input "AOM/10153/D"
click at [219, 257] on div "Select type" at bounding box center [328, 256] width 327 height 16
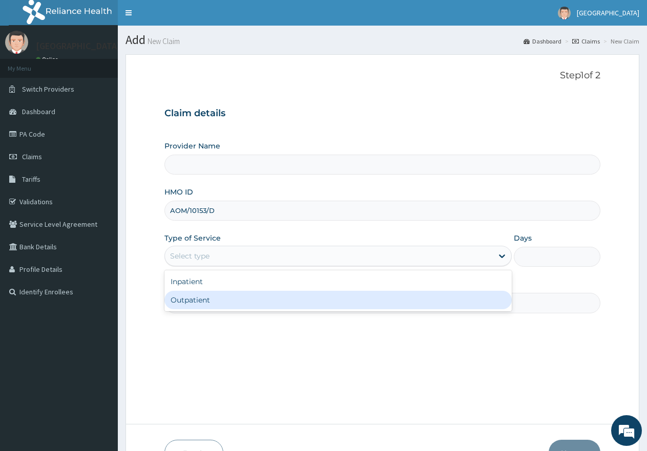
click at [209, 302] on div "Outpatient" at bounding box center [337, 300] width 347 height 18
type input "1"
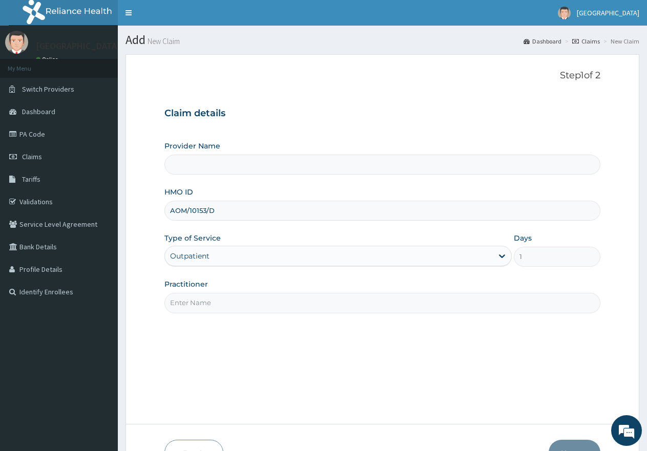
click at [210, 302] on input "Practitioner" at bounding box center [382, 303] width 436 height 20
type input "gp"
type input "[GEOGRAPHIC_DATA]"
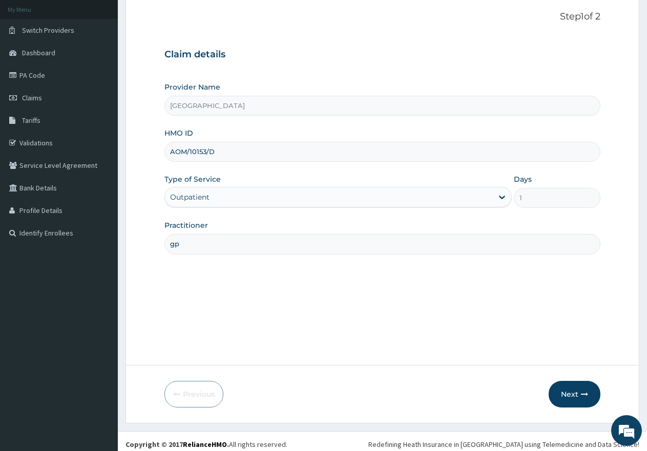
scroll to position [65, 0]
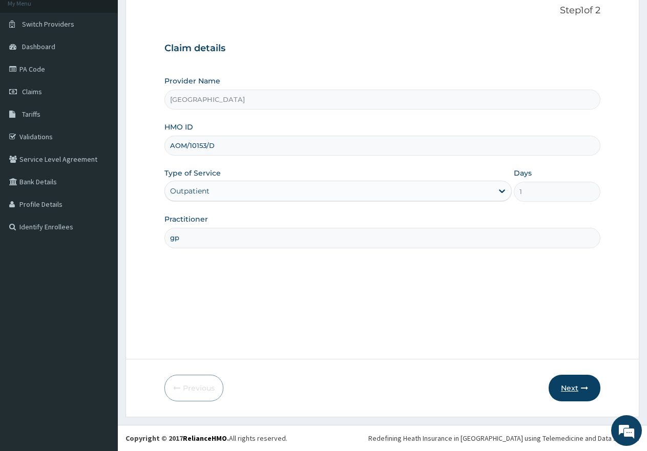
click at [562, 389] on button "Next" at bounding box center [574, 388] width 52 height 27
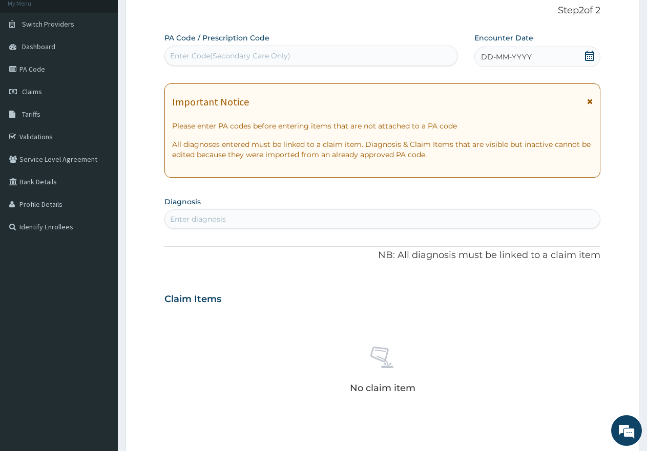
scroll to position [0, 0]
click at [591, 56] on icon at bounding box center [589, 56] width 9 height 10
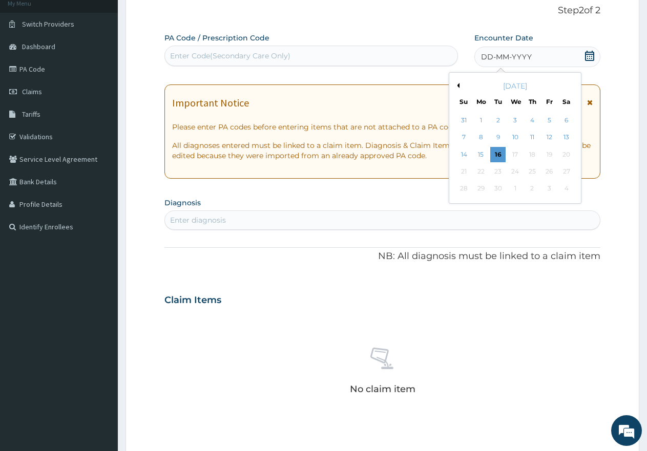
click at [457, 85] on button "Previous Month" at bounding box center [456, 85] width 5 height 5
click at [499, 189] on div "26" at bounding box center [497, 188] width 15 height 15
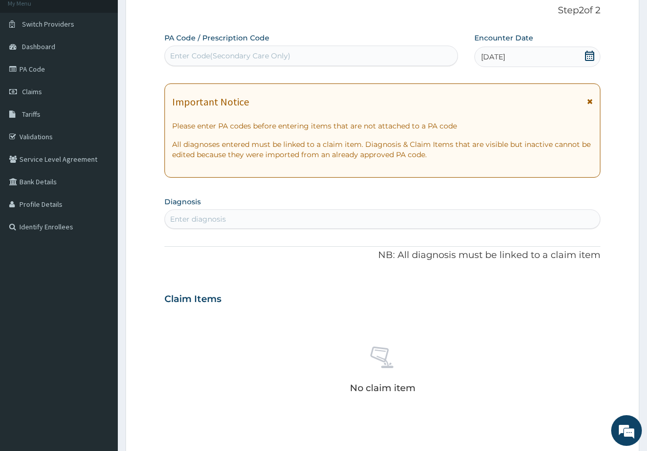
click at [295, 216] on div "Enter diagnosis" at bounding box center [382, 219] width 435 height 16
type input "[MEDICAL_DATA]"
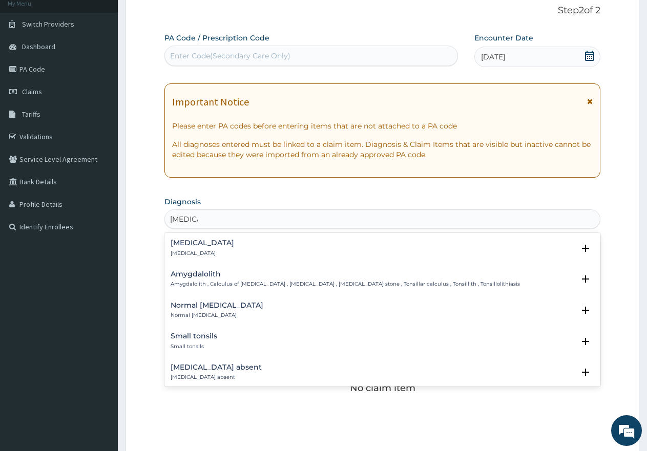
click at [208, 249] on div "[MEDICAL_DATA] [MEDICAL_DATA]" at bounding box center [381, 248] width 423 height 18
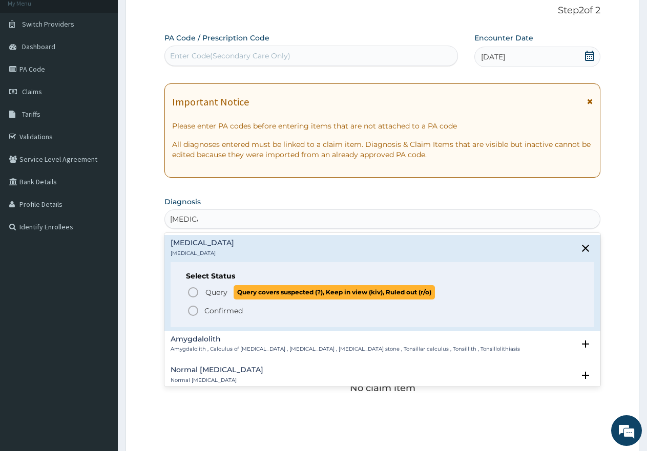
click at [190, 293] on icon "status option query" at bounding box center [193, 292] width 12 height 12
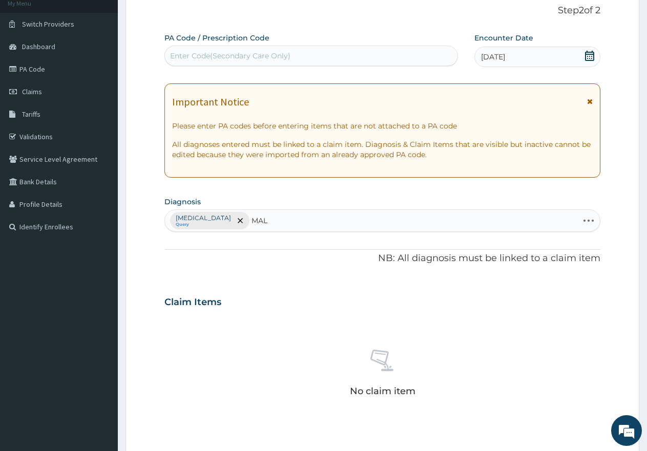
type input "MALA"
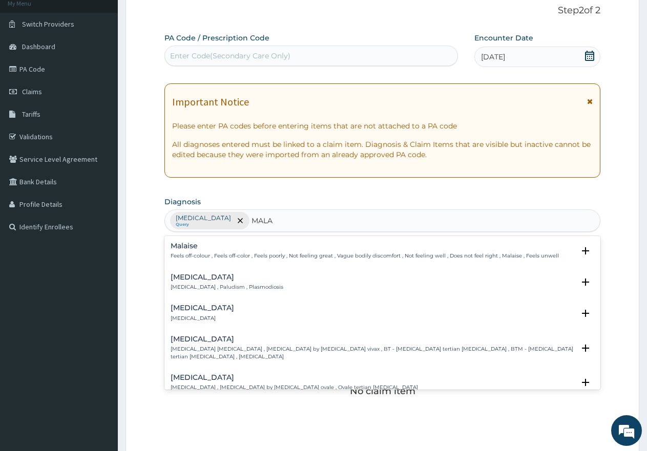
click at [184, 279] on h4 "[MEDICAL_DATA]" at bounding box center [226, 277] width 113 height 8
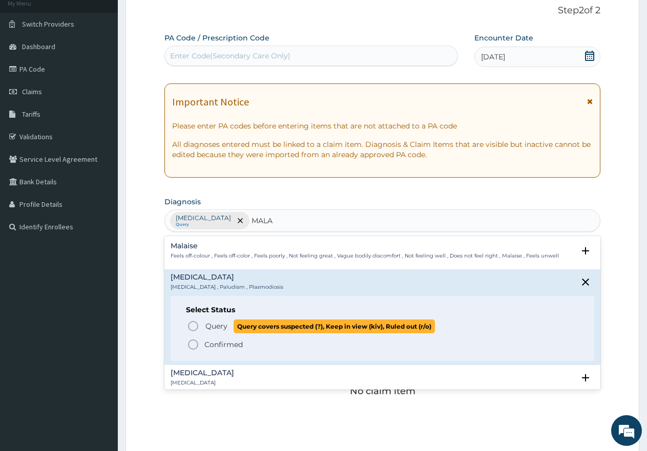
click at [191, 328] on icon "status option query" at bounding box center [193, 326] width 12 height 12
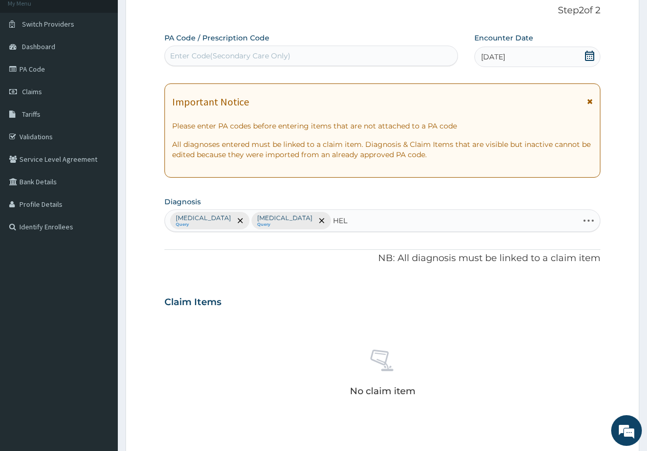
type input "HELM"
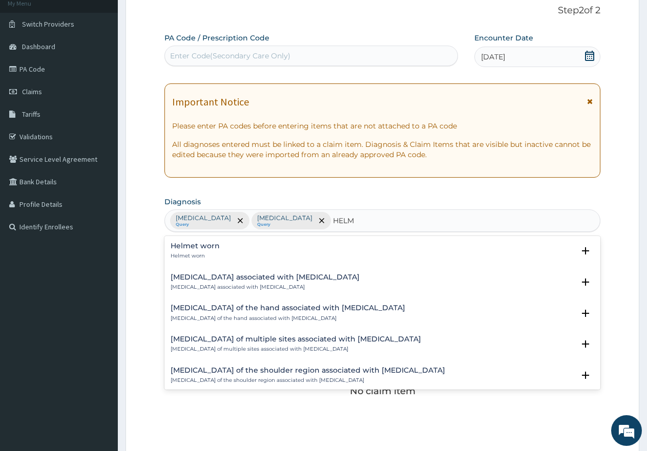
click at [197, 244] on h4 "Helmet worn" at bounding box center [194, 246] width 49 height 8
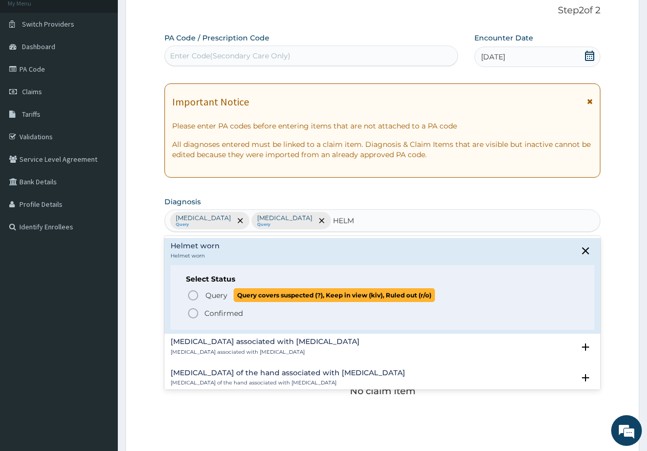
click at [191, 294] on icon "status option query" at bounding box center [193, 295] width 12 height 12
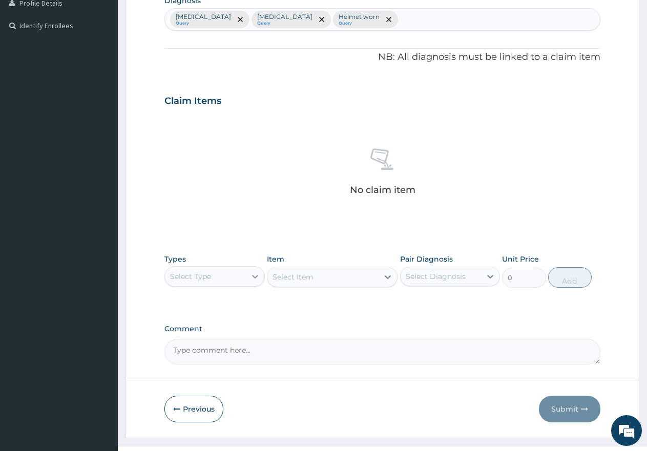
scroll to position [270, 0]
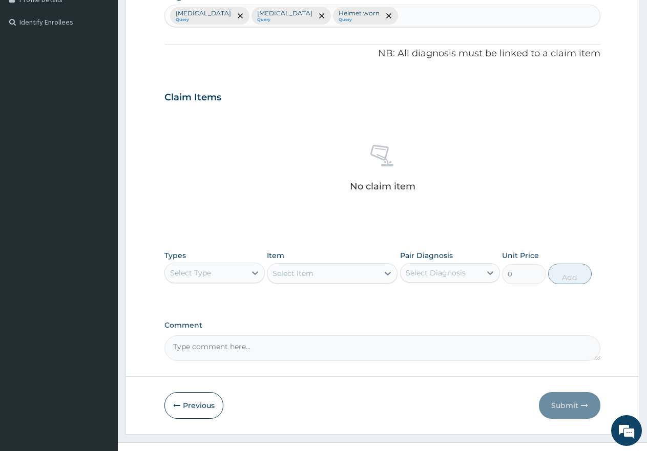
click at [225, 271] on div "Select Type" at bounding box center [205, 273] width 81 height 16
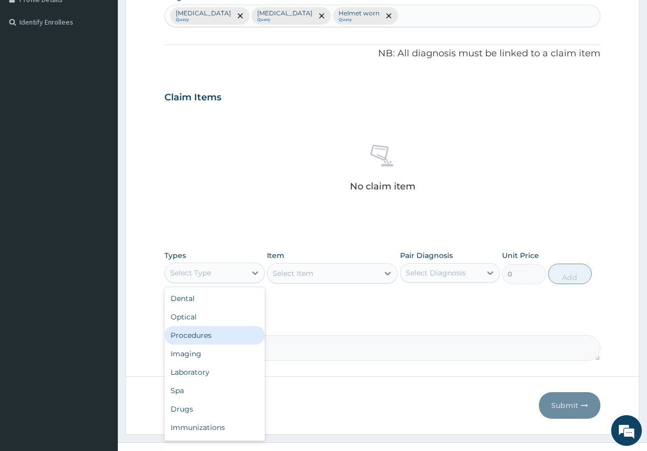
click at [206, 335] on div "Procedures" at bounding box center [214, 335] width 100 height 18
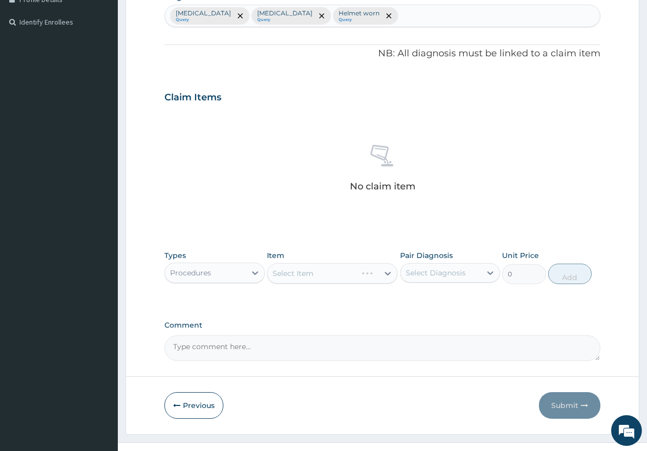
click at [327, 274] on div "Select Item" at bounding box center [332, 273] width 131 height 20
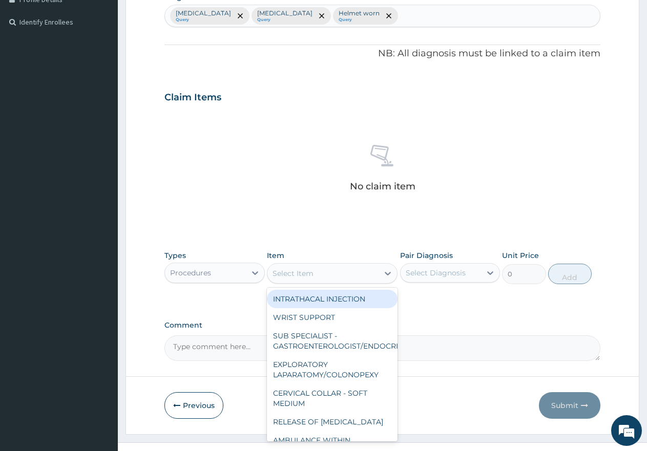
click at [310, 268] on div "Select Item" at bounding box center [292, 273] width 41 height 10
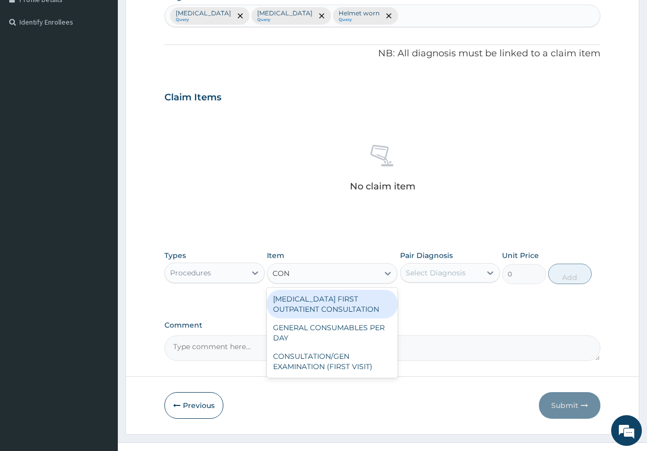
type input "CONS"
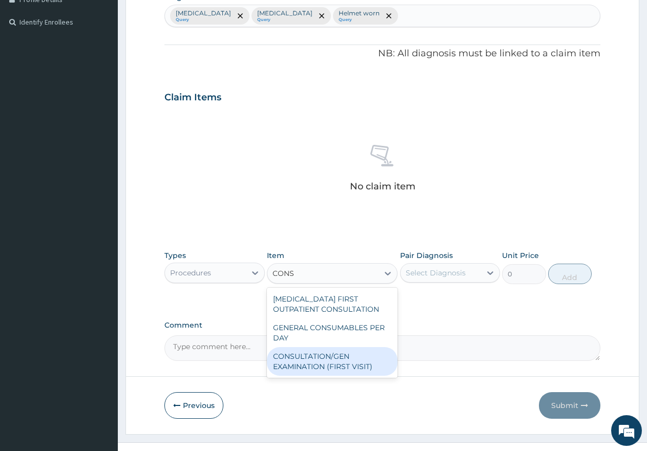
click at [308, 355] on div "CONSULTATION/GEN EXAMINATION (FIRST VISIT)" at bounding box center [332, 361] width 131 height 29
type input "5000"
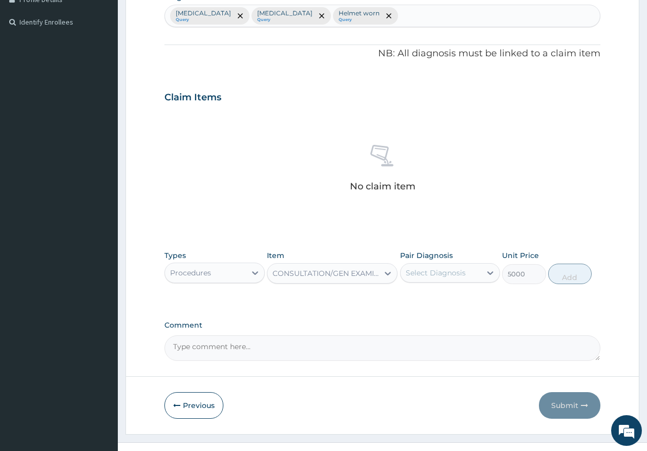
click at [455, 268] on div "Select Diagnosis" at bounding box center [435, 273] width 60 height 10
click at [411, 293] on div "Tonsillitis" at bounding box center [450, 299] width 100 height 21
checkbox input "true"
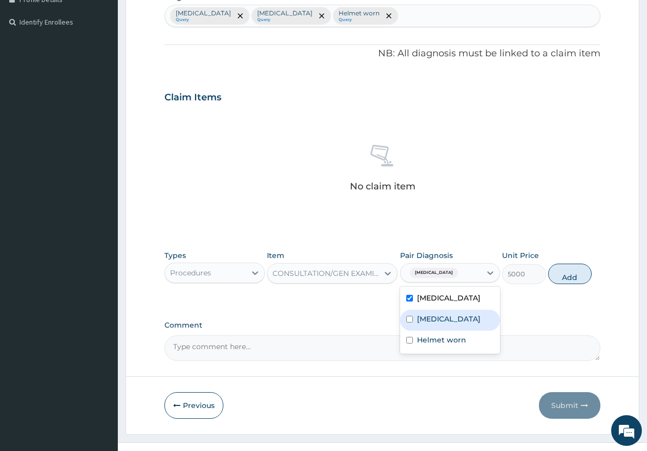
click at [409, 316] on input "checkbox" at bounding box center [409, 319] width 7 height 7
checkbox input "true"
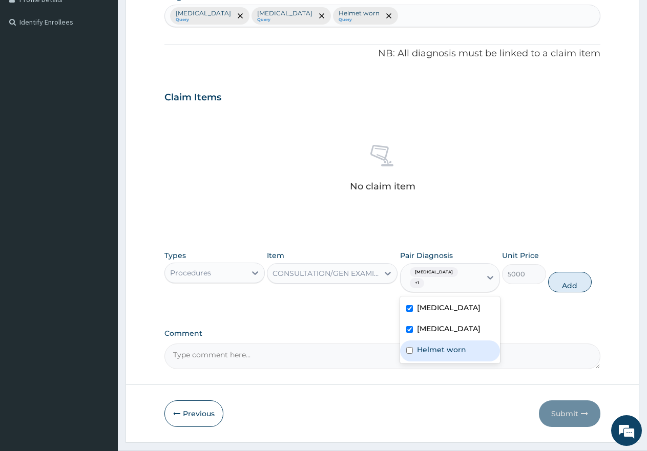
click at [413, 344] on div "Helmet worn" at bounding box center [450, 350] width 100 height 21
checkbox input "true"
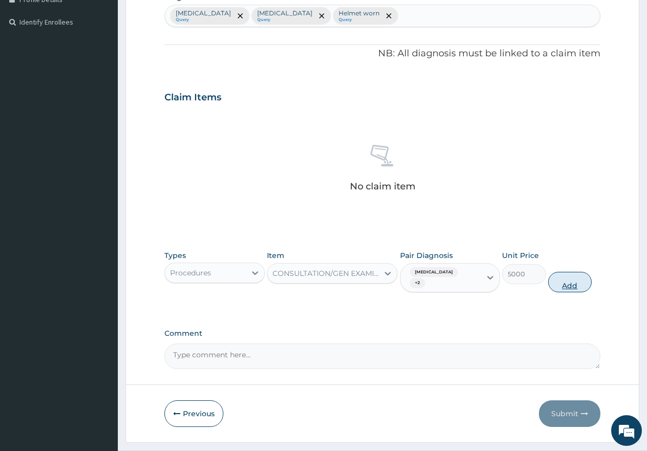
click at [567, 278] on button "Add" at bounding box center [570, 282] width 44 height 20
type input "0"
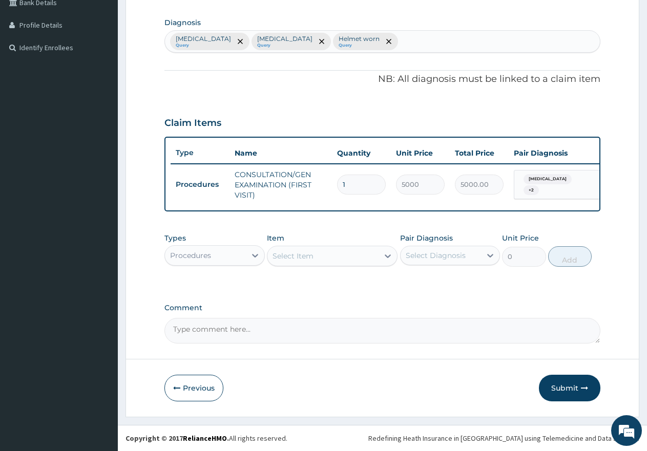
click at [227, 254] on div "Procedures" at bounding box center [205, 255] width 81 height 16
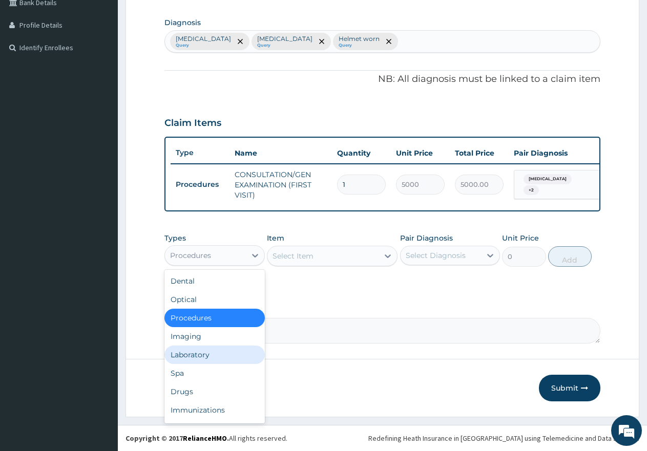
click at [200, 353] on div "Laboratory" at bounding box center [214, 355] width 100 height 18
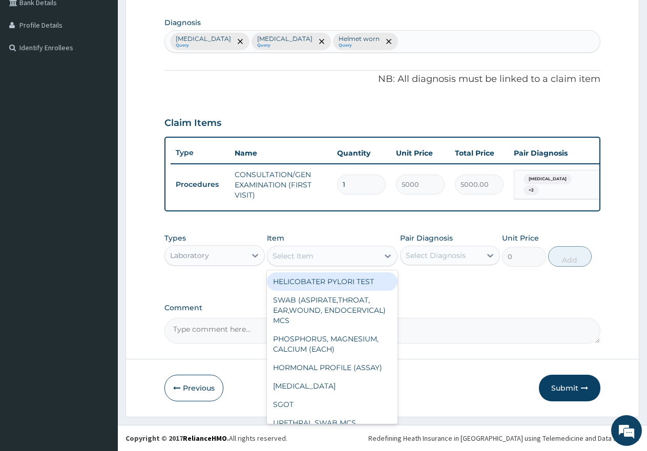
click at [315, 255] on div "Select Item" at bounding box center [322, 256] width 111 height 16
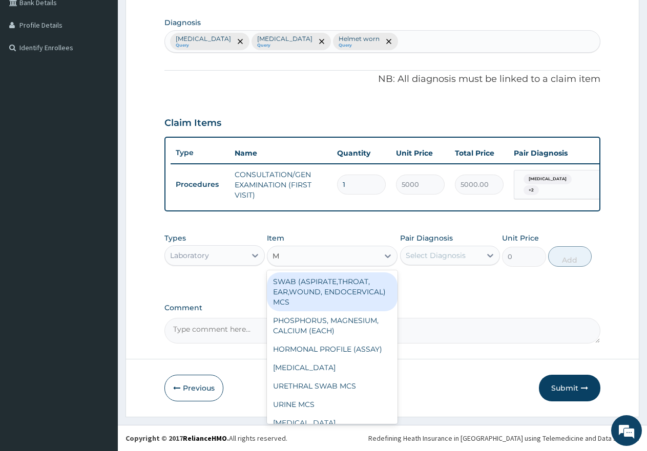
type input "MP"
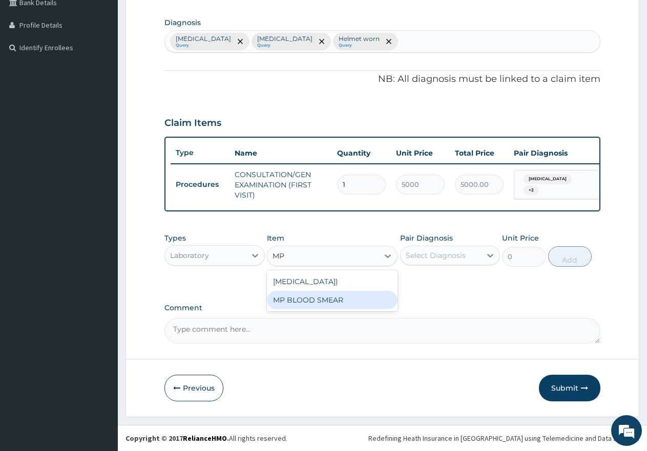
click at [296, 309] on div "MP BLOOD SMEAR" at bounding box center [332, 300] width 131 height 18
type input "2500"
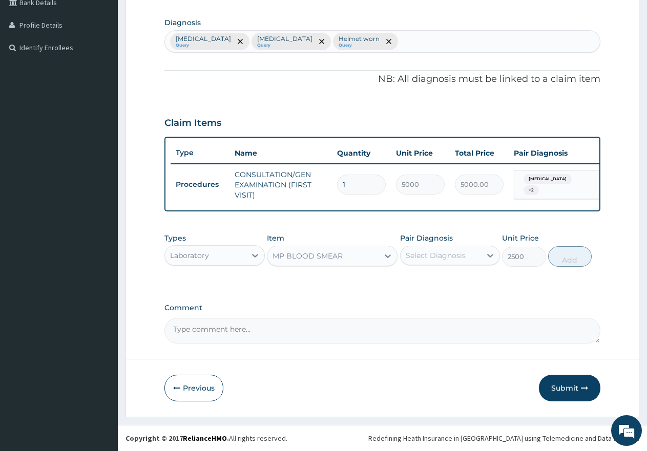
click at [435, 256] on div "Select Diagnosis" at bounding box center [435, 255] width 60 height 10
click at [407, 296] on div "[MEDICAL_DATA]" at bounding box center [450, 302] width 100 height 21
checkbox input "true"
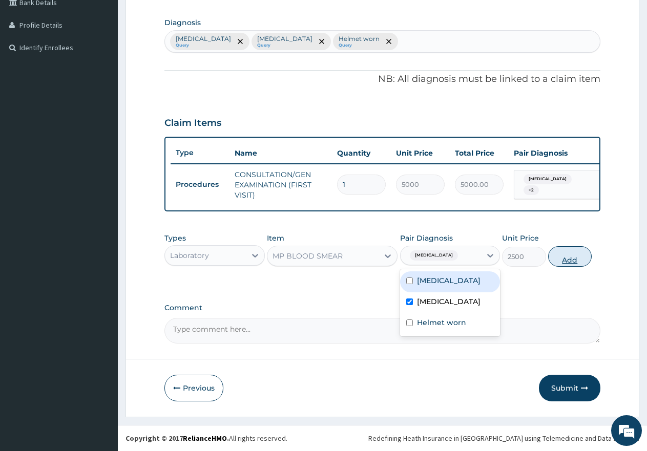
click at [563, 263] on button "Add" at bounding box center [570, 256] width 44 height 20
type input "0"
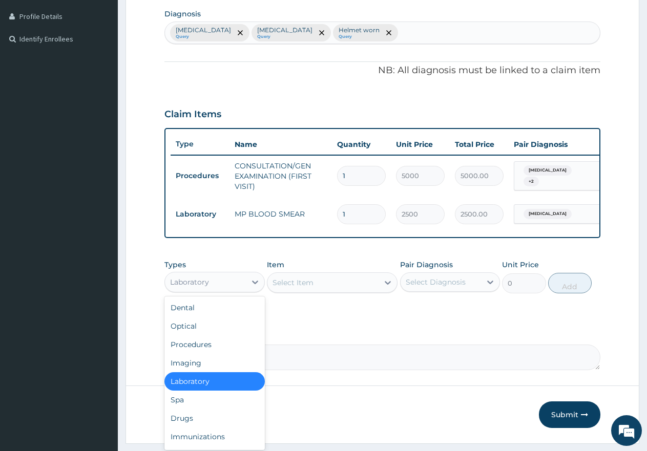
click at [213, 287] on div "Laboratory" at bounding box center [205, 282] width 81 height 16
click at [185, 425] on div "Drugs" at bounding box center [214, 418] width 100 height 18
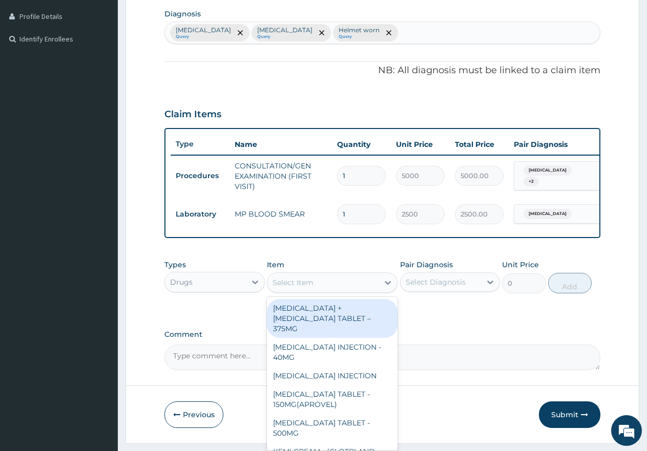
click at [317, 290] on div "Select Item" at bounding box center [322, 282] width 111 height 16
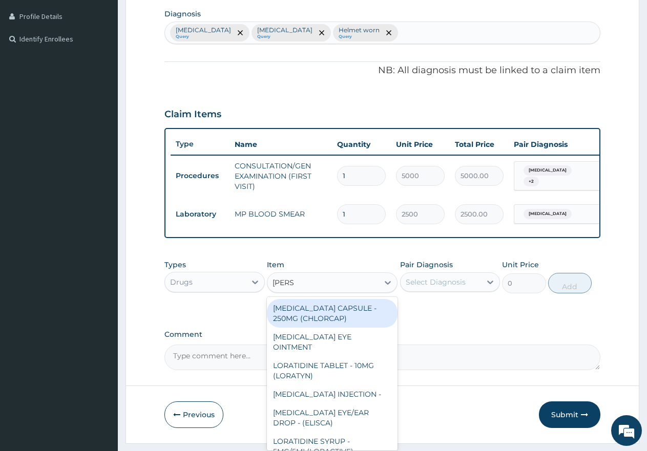
type input "LORAT"
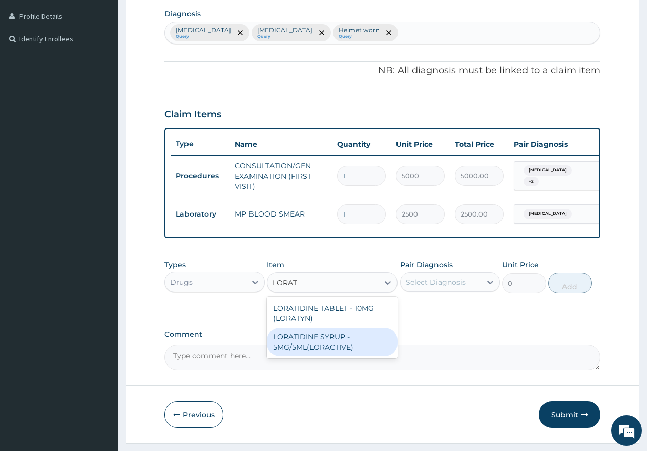
click at [284, 348] on div "LORATIDINE SYRUP - 5MG/5ML(LORACTIVE)" at bounding box center [332, 342] width 131 height 29
type input "2200"
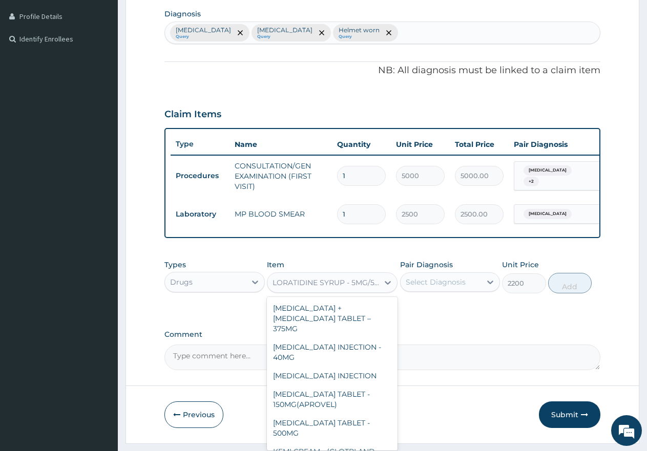
click at [337, 288] on div "LORATIDINE SYRUP - 5MG/5ML(LORACTIVE)" at bounding box center [325, 282] width 107 height 10
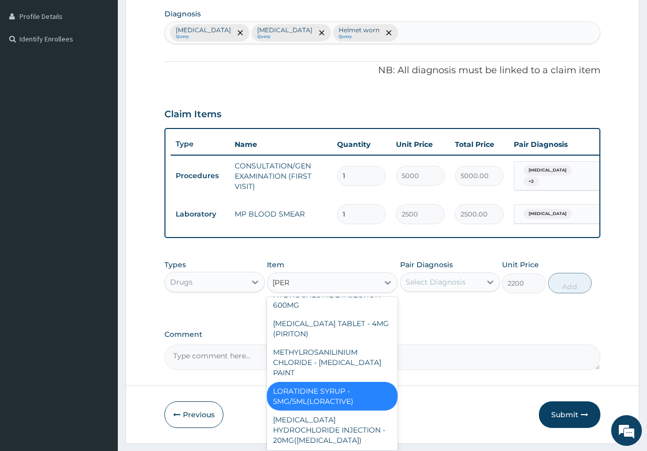
scroll to position [40, 0]
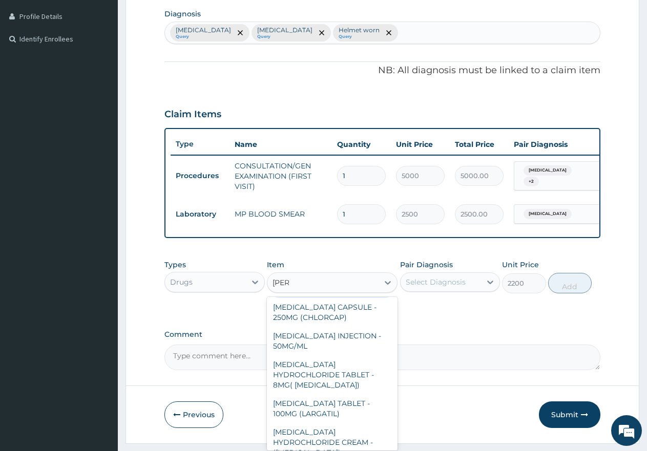
type input "LORAT"
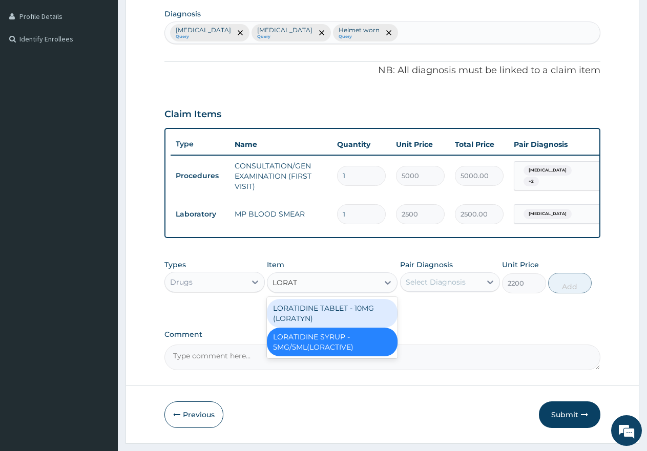
scroll to position [0, 0]
click at [321, 317] on div "LORATIDINE TABLET - 10MG (LORATYN)" at bounding box center [332, 313] width 131 height 29
type input "175"
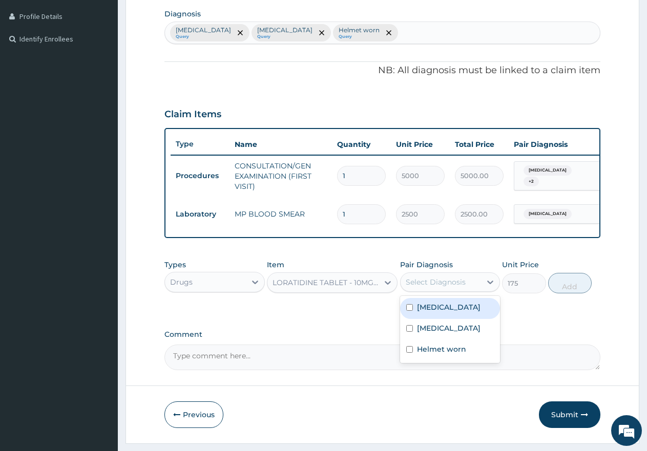
click at [430, 287] on div "Select Diagnosis" at bounding box center [435, 282] width 60 height 10
click at [409, 311] on input "checkbox" at bounding box center [409, 307] width 7 height 7
checkbox input "true"
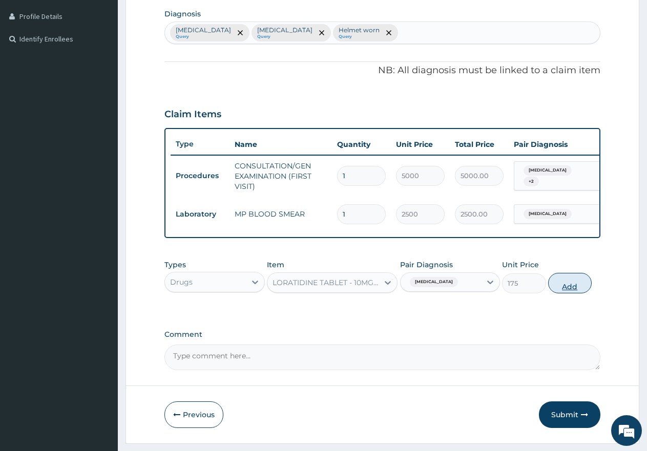
click at [577, 293] on button "Add" at bounding box center [570, 283] width 44 height 20
type input "0"
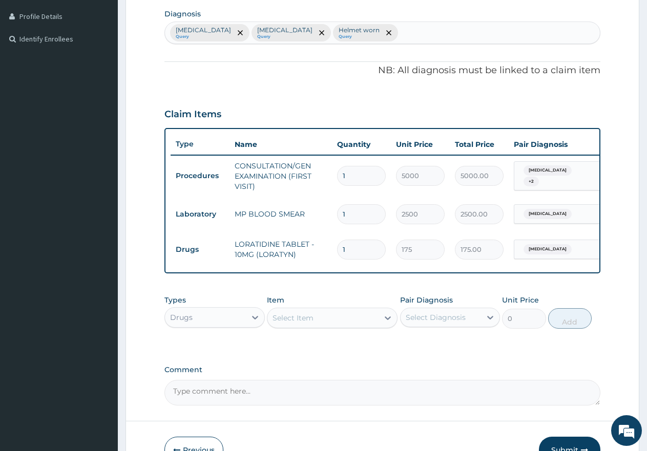
click at [373, 31] on div "Tonsillitis Query Malaria Query Helmet worn Query" at bounding box center [382, 33] width 435 height 22
type input "ARI"
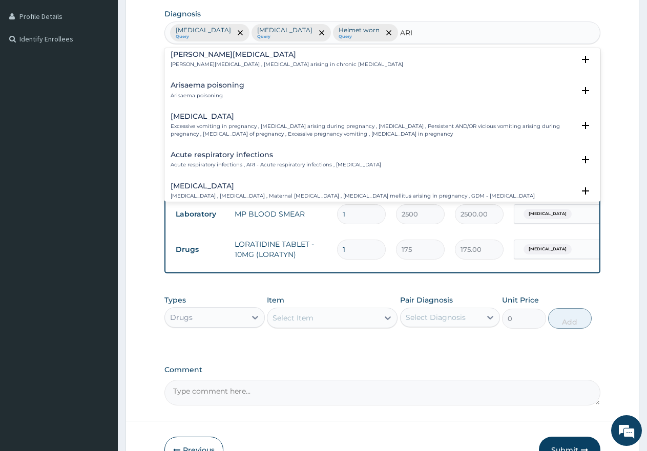
scroll to position [51, 0]
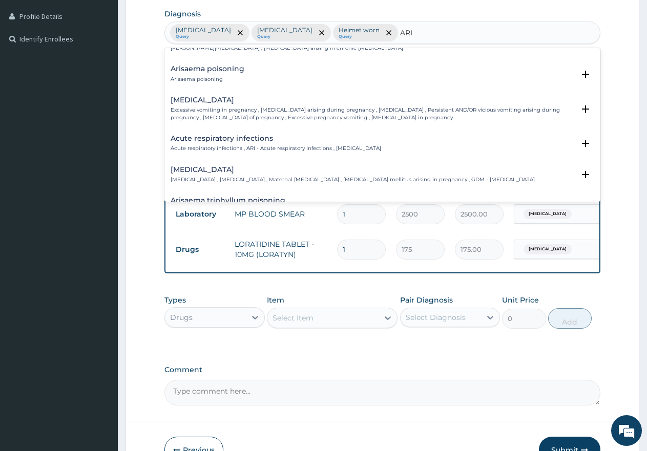
click at [217, 136] on h4 "Acute respiratory infections" at bounding box center [275, 139] width 210 height 8
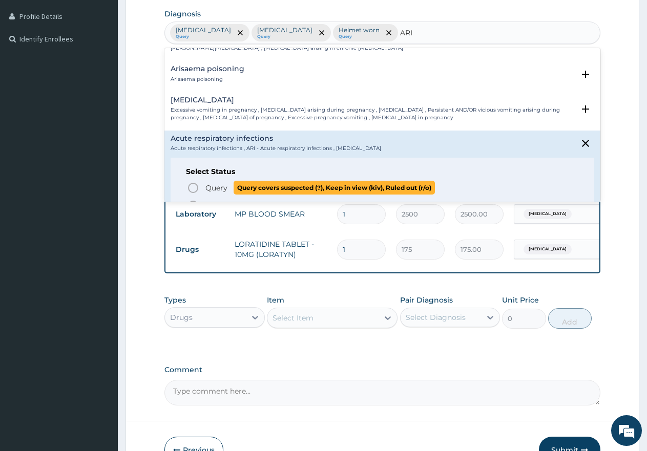
click at [195, 188] on icon "status option query" at bounding box center [193, 188] width 12 height 12
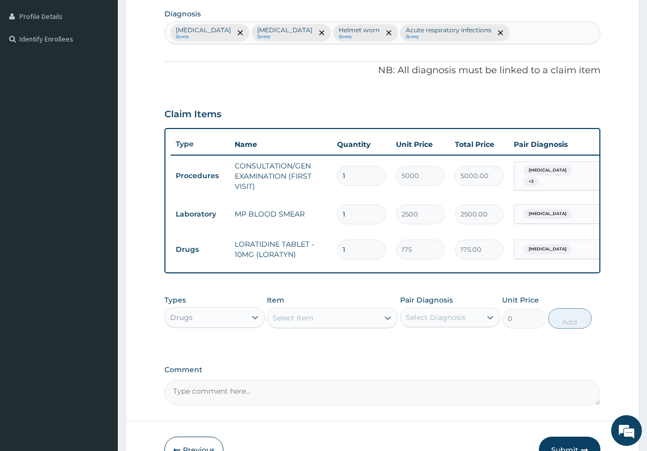
click at [370, 252] on input "1" at bounding box center [361, 250] width 49 height 20
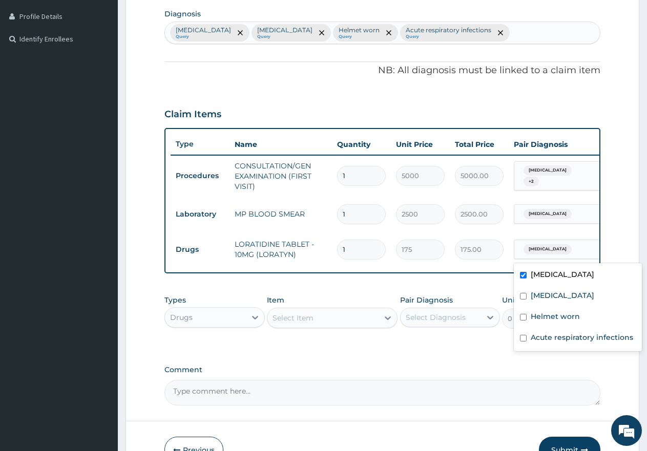
click at [575, 254] on input "text" at bounding box center [575, 249] width 1 height 10
click at [519, 337] on div "Acute respiratory infections" at bounding box center [577, 338] width 128 height 21
checkbox input "true"
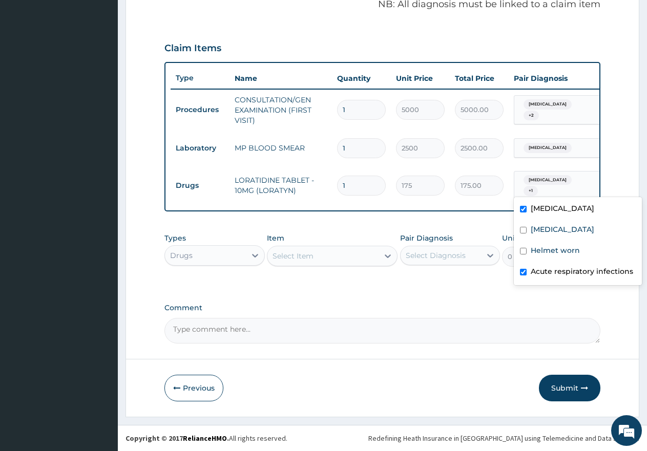
scroll to position [324, 0]
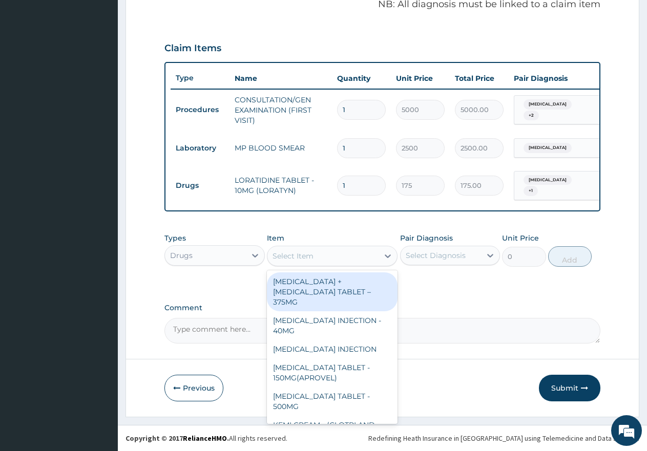
click at [288, 253] on div "Select Item" at bounding box center [292, 256] width 41 height 10
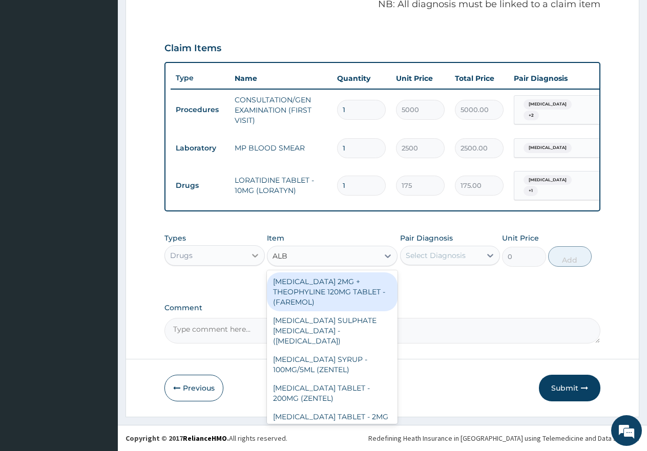
type input "ALBE"
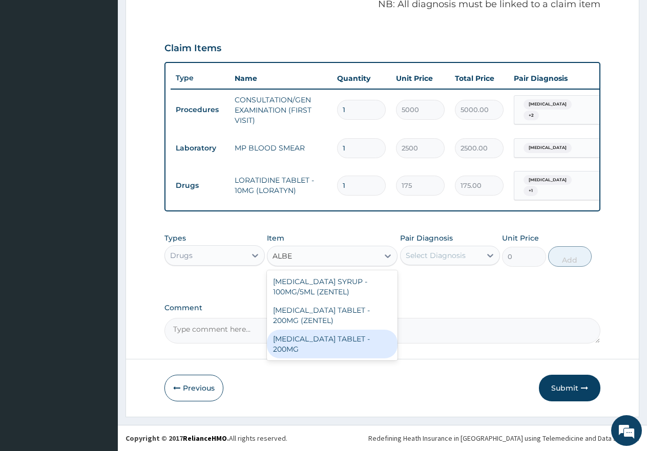
click at [351, 334] on div "ALBENDAZOLE TABLET - 200MG" at bounding box center [332, 344] width 131 height 29
type input "500"
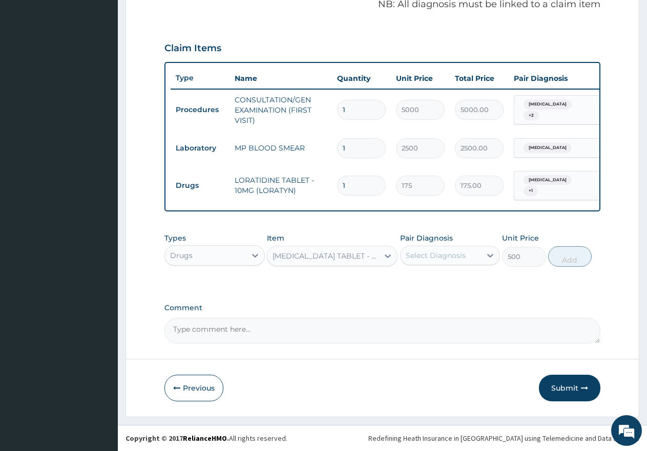
click at [434, 251] on div "Select Diagnosis" at bounding box center [435, 255] width 60 height 10
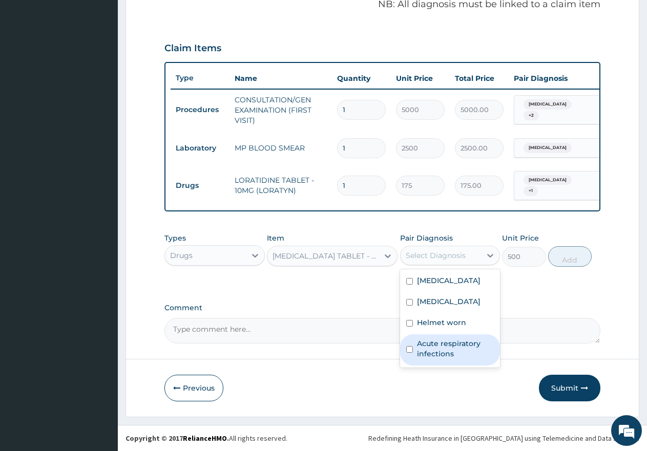
click at [413, 347] on div "Acute respiratory infections" at bounding box center [450, 349] width 100 height 31
checkbox input "true"
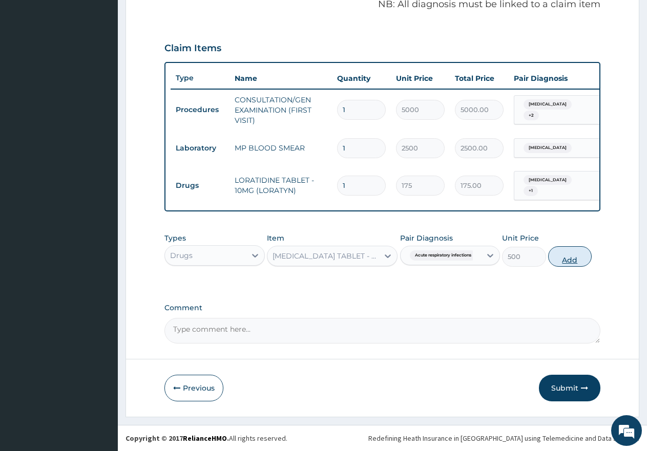
click at [575, 266] on button "Add" at bounding box center [570, 256] width 44 height 20
type input "0"
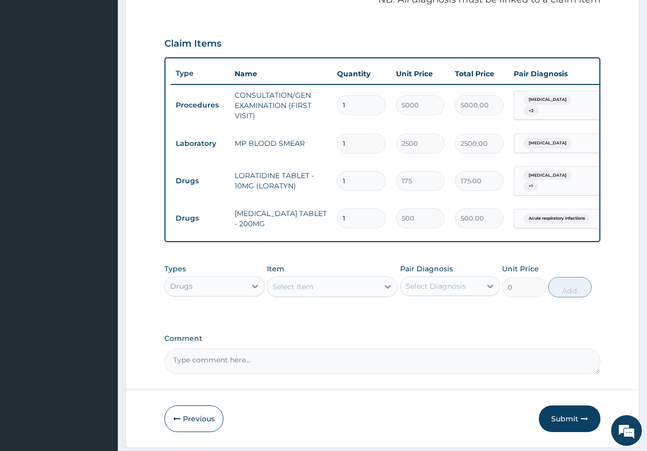
type input "0.00"
type input "2"
type input "1000.00"
type input "2"
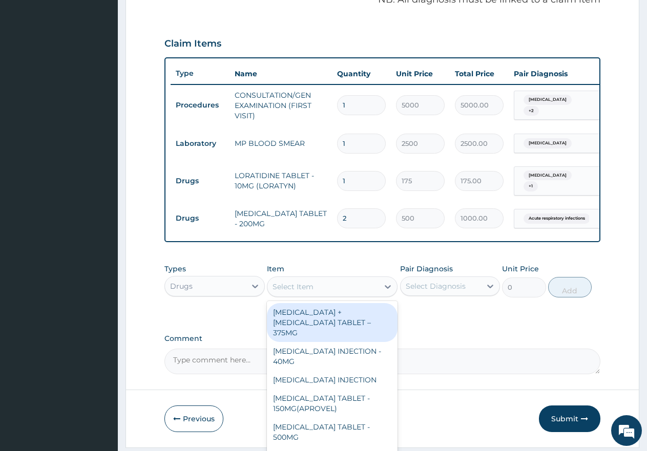
click at [310, 292] on div "Select Item" at bounding box center [292, 287] width 41 height 10
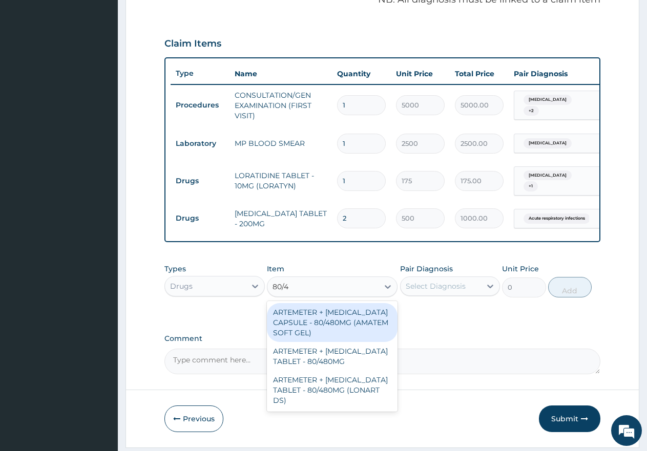
type input "80/48"
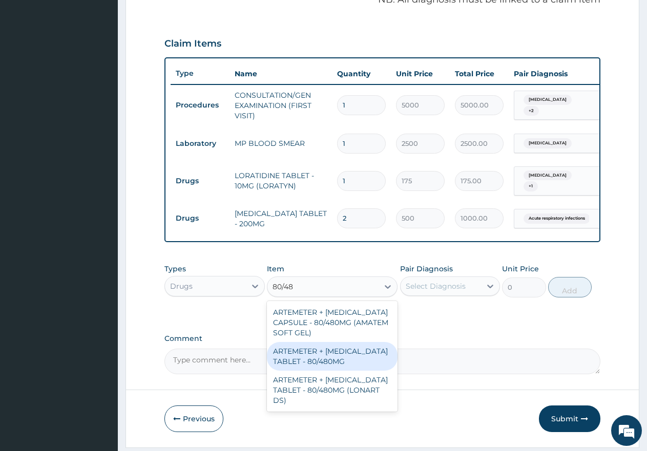
click at [290, 357] on div "ARTEMETER + [MEDICAL_DATA] TABLET - 80/480MG" at bounding box center [332, 356] width 131 height 29
type input "650"
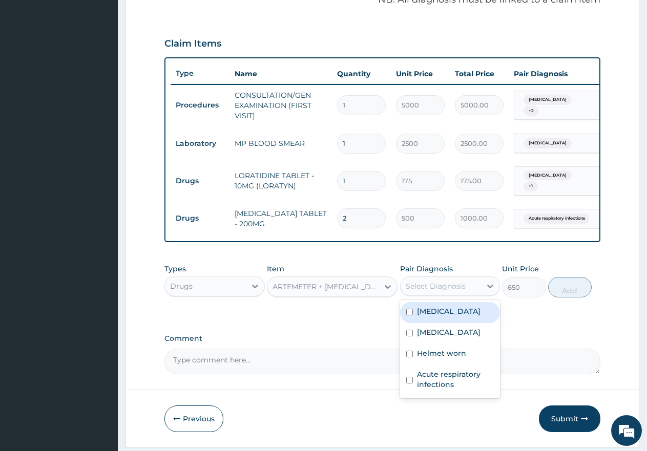
click at [453, 285] on div "Select Diagnosis" at bounding box center [440, 286] width 81 height 16
click at [410, 336] on input "checkbox" at bounding box center [409, 333] width 7 height 7
checkbox input "true"
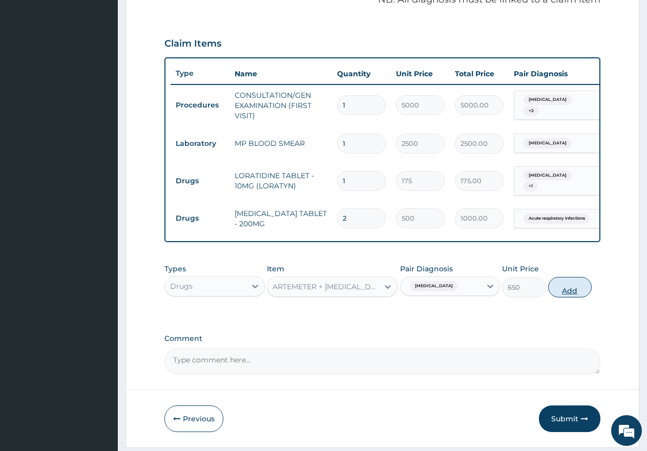
click at [581, 293] on button "Add" at bounding box center [570, 287] width 44 height 20
type input "0"
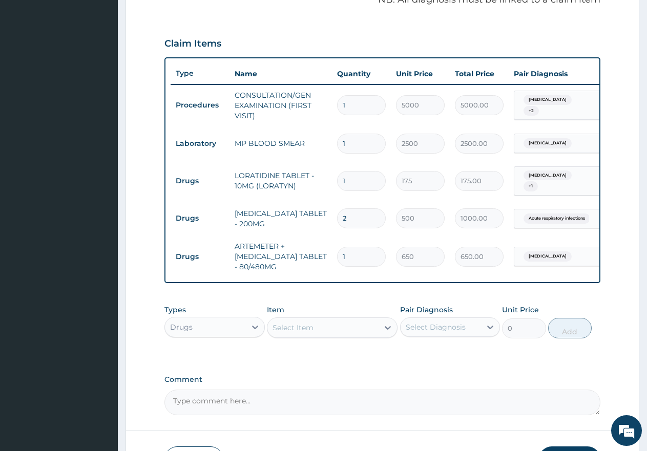
type input "0.00"
type input "6"
type input "3900.00"
type input "6"
click at [352, 336] on div "Select Item" at bounding box center [322, 327] width 111 height 16
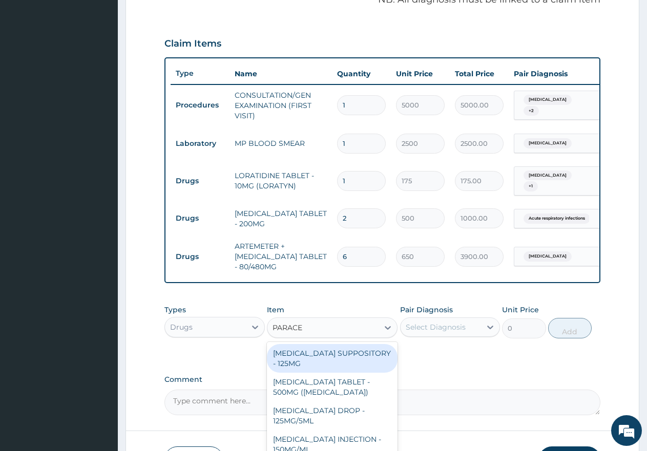
type input "PARACET"
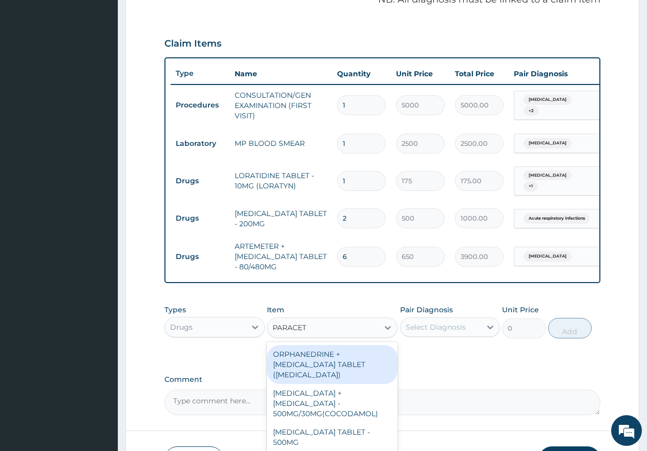
scroll to position [119, 0]
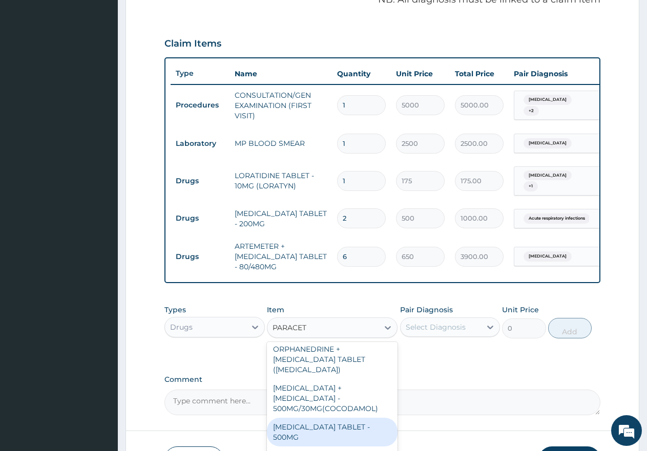
drag, startPoint x: 303, startPoint y: 423, endPoint x: 336, endPoint y: 394, distance: 43.9
click at [303, 423] on div "[MEDICAL_DATA] TABLET - 500MG" at bounding box center [332, 432] width 131 height 29
type input "60"
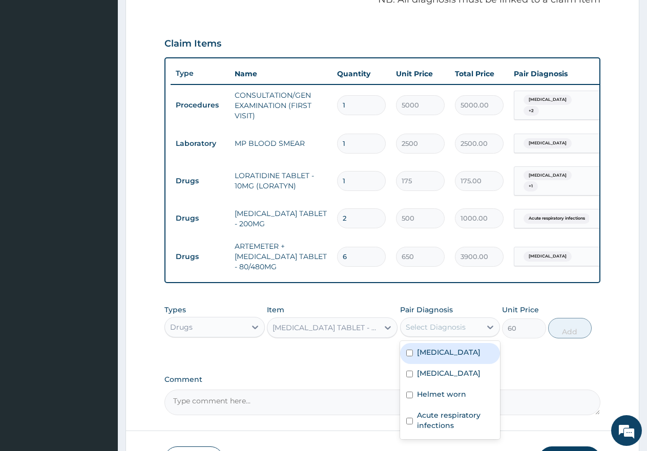
click at [436, 332] on div "Select Diagnosis" at bounding box center [435, 327] width 60 height 10
click at [412, 354] on input "checkbox" at bounding box center [409, 353] width 7 height 7
checkbox input "true"
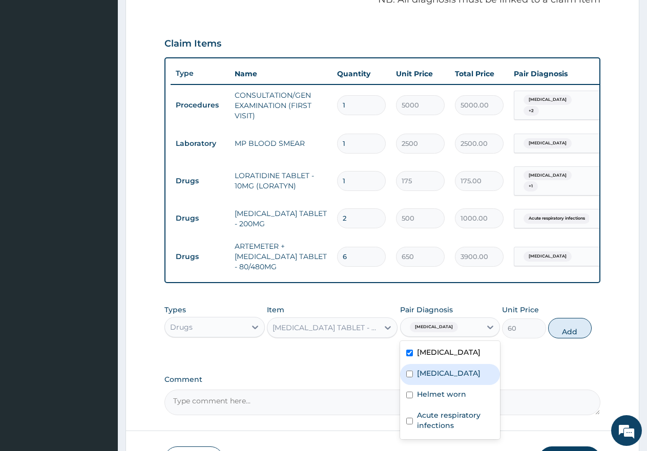
click at [407, 372] on div "[MEDICAL_DATA]" at bounding box center [450, 374] width 100 height 21
checkbox input "true"
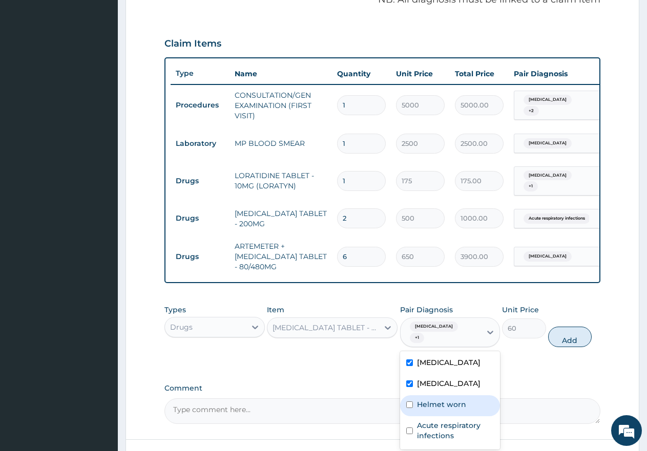
click at [408, 403] on div "Helmet worn" at bounding box center [450, 405] width 100 height 21
checkbox input "true"
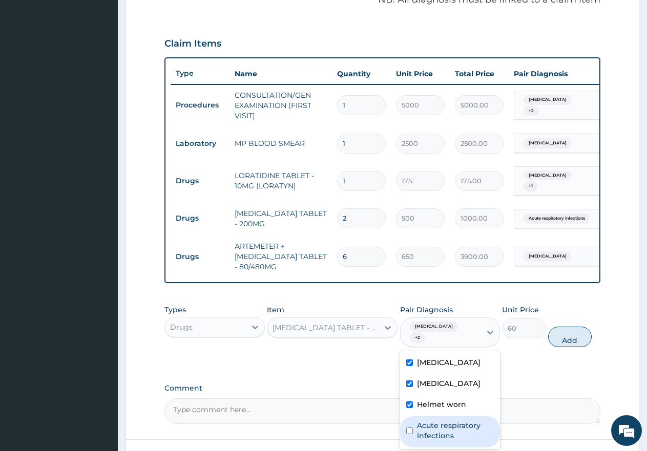
drag, startPoint x: 409, startPoint y: 423, endPoint x: 426, endPoint y: 416, distance: 19.3
click at [410, 427] on input "checkbox" at bounding box center [409, 430] width 7 height 7
checkbox input "true"
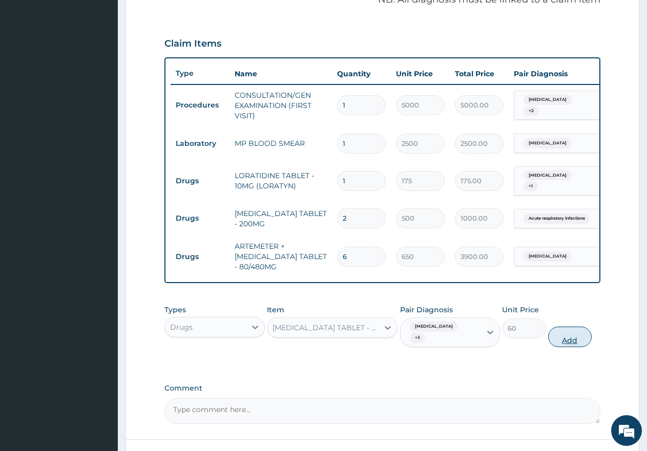
click at [572, 338] on button "Add" at bounding box center [570, 337] width 44 height 20
type input "0"
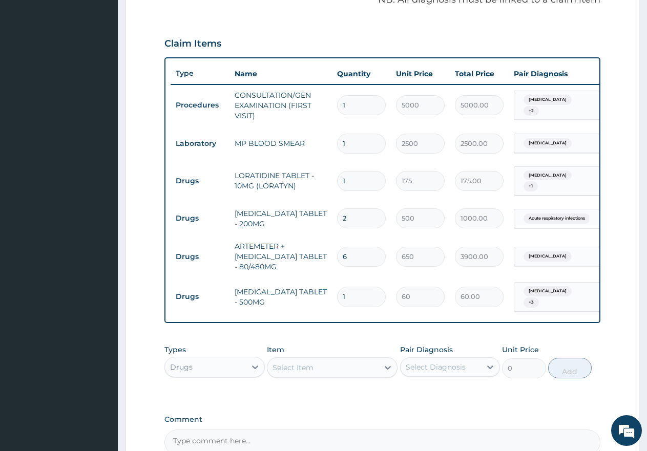
type input "12"
type input "720.00"
type input "12"
click at [350, 174] on input "1" at bounding box center [361, 181] width 49 height 20
type input "0.00"
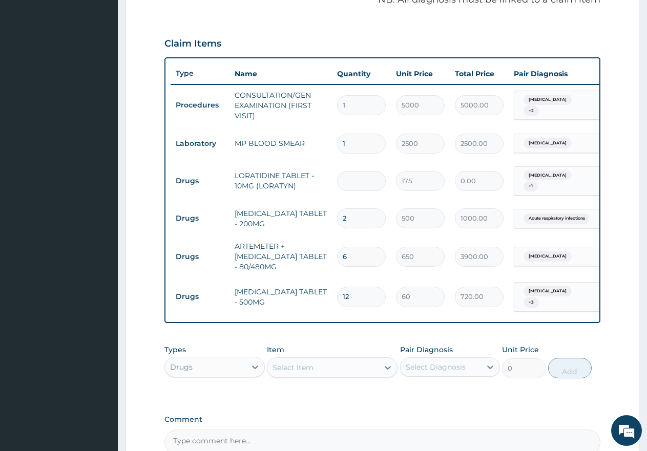
type input "5"
type input "875.00"
type input "5"
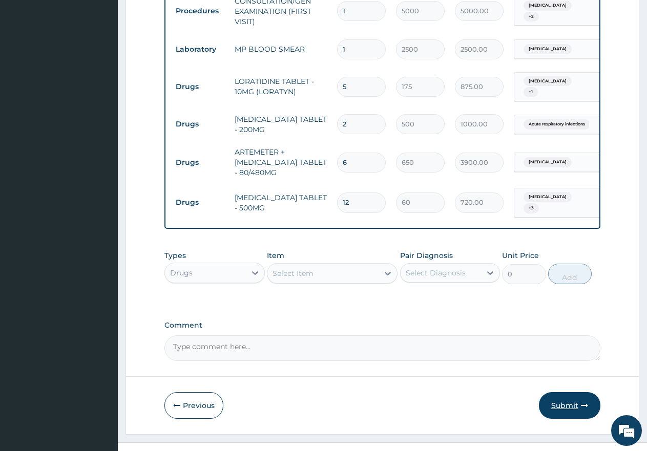
scroll to position [426, 0]
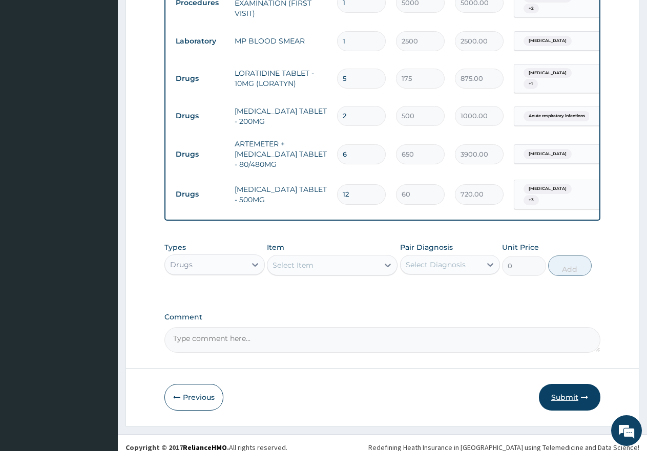
click at [564, 395] on button "Submit" at bounding box center [569, 397] width 61 height 27
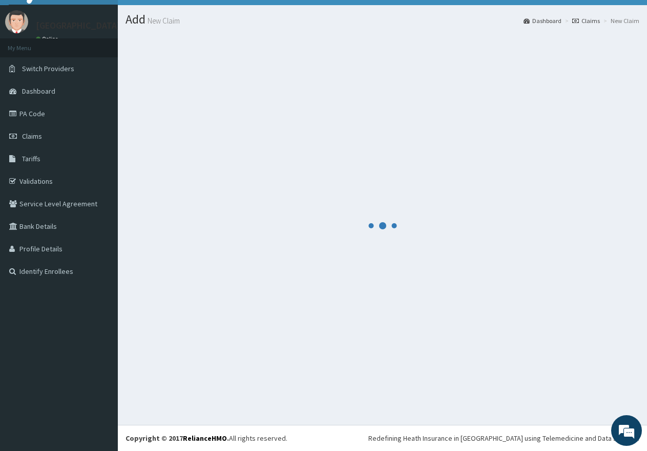
scroll to position [20, 0]
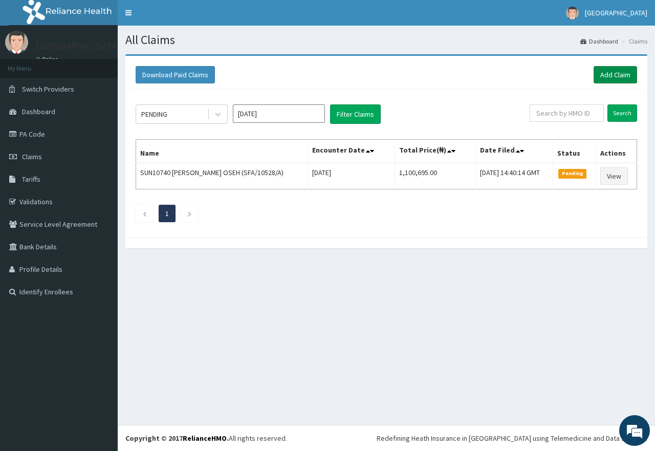
click at [628, 75] on link "Add Claim" at bounding box center [616, 74] width 44 height 17
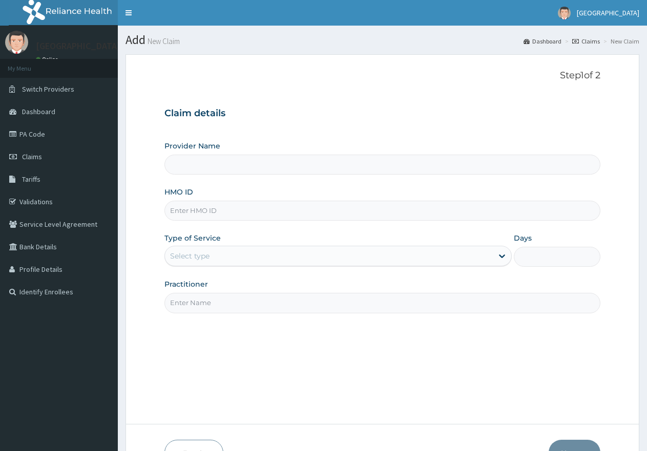
paste input "EHT/10001/A"
type input "EHT/10001/A"
click at [267, 255] on div "Select type" at bounding box center [328, 256] width 327 height 16
type input "1"
type input "[GEOGRAPHIC_DATA]"
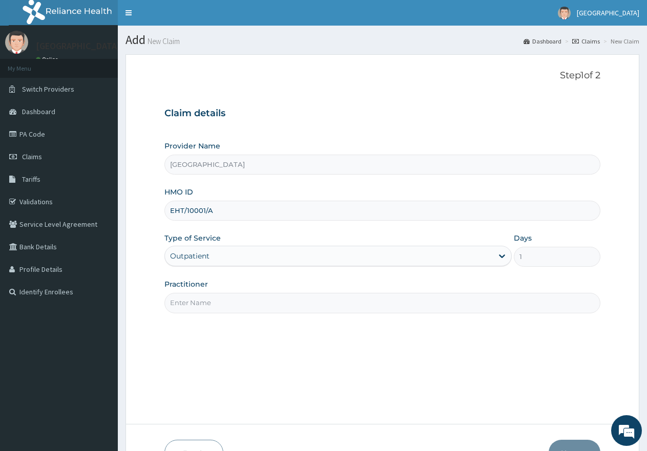
drag, startPoint x: 267, startPoint y: 255, endPoint x: 245, endPoint y: 301, distance: 49.9
click at [245, 301] on input "Practitioner" at bounding box center [382, 303] width 436 height 20
click at [251, 307] on input "Practitioner" at bounding box center [382, 303] width 436 height 20
type input "gp"
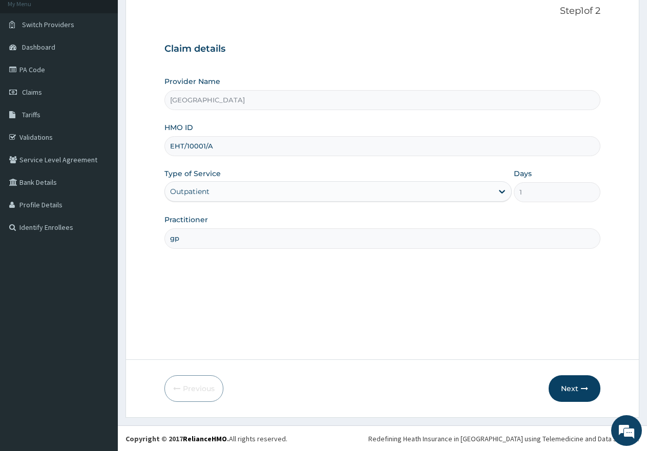
scroll to position [65, 0]
click at [573, 396] on button "Next" at bounding box center [574, 388] width 52 height 27
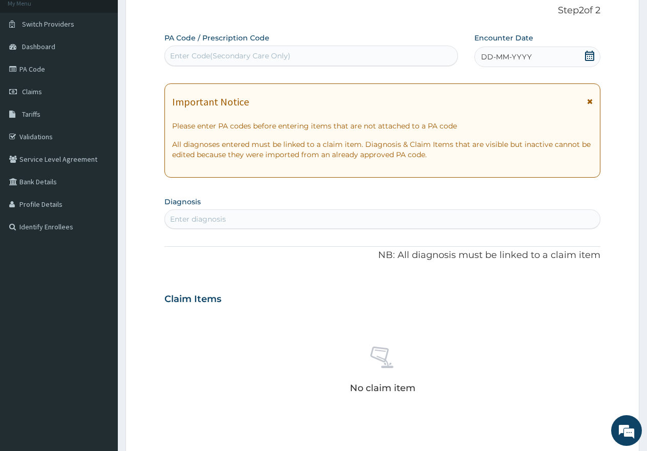
scroll to position [0, 0]
click at [289, 54] on div "Enter Code(Secondary Care Only)" at bounding box center [230, 56] width 120 height 10
paste input "PA/3ABFCC"
type input "PA/3ABFCC"
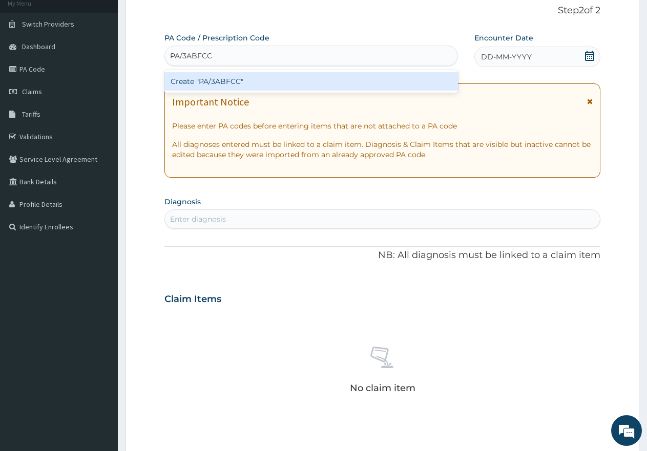
click at [242, 83] on div "Create "PA/3ABFCC"" at bounding box center [310, 81] width 293 height 18
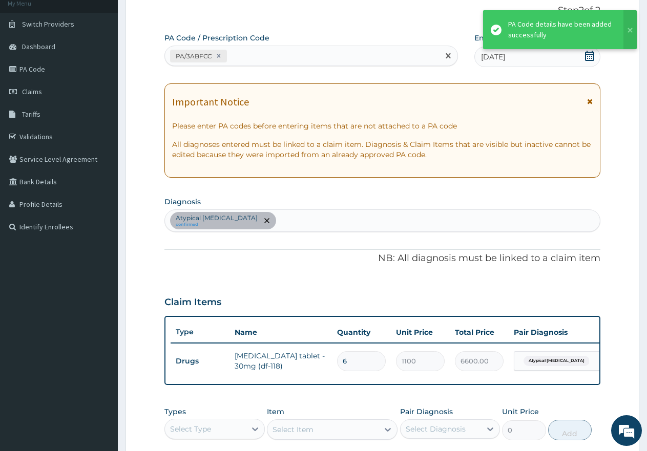
click at [297, 58] on div "PA/3ABFCC" at bounding box center [302, 56] width 274 height 17
paste input "PA/5D4B4F"
type input "PA/5D4B4F"
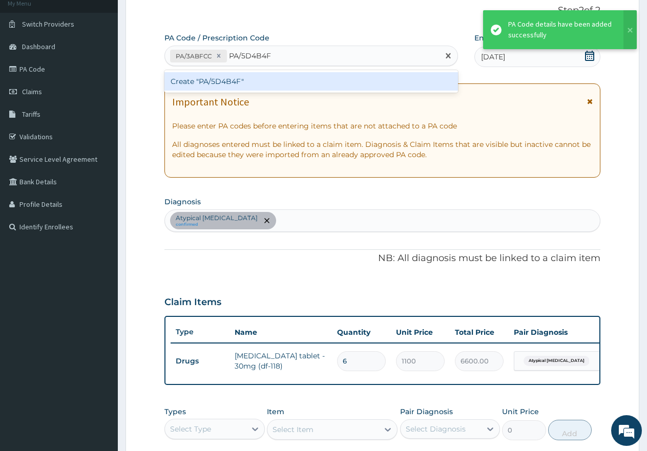
click at [259, 78] on div "Create "PA/5D4B4F"" at bounding box center [310, 81] width 293 height 18
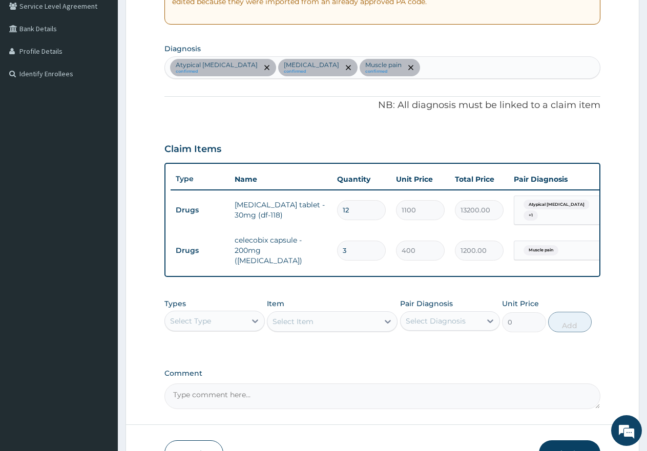
scroll to position [219, 0]
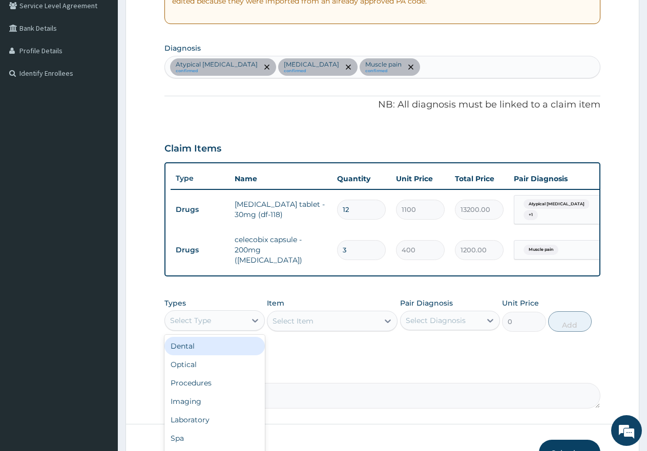
click at [215, 318] on div "Select Type" at bounding box center [205, 320] width 81 height 16
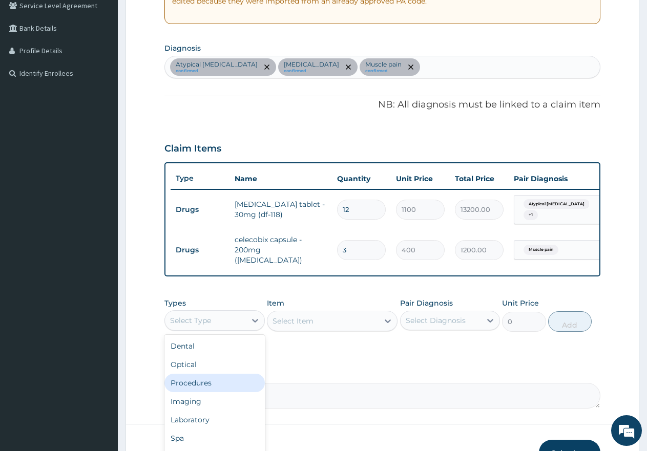
drag, startPoint x: 198, startPoint y: 389, endPoint x: 204, endPoint y: 385, distance: 7.1
click at [201, 387] on div "Procedures" at bounding box center [214, 383] width 100 height 18
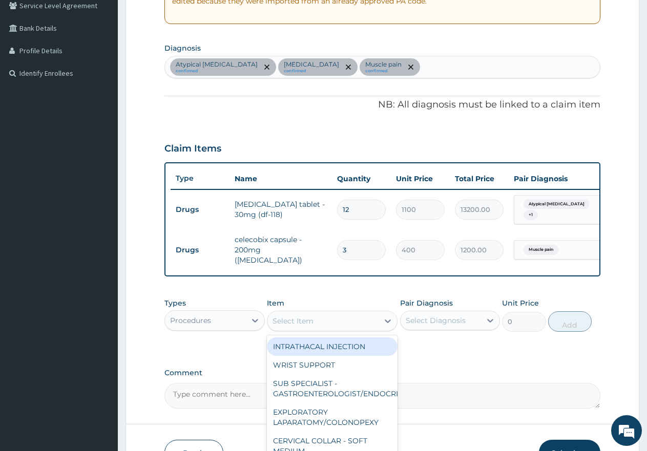
click at [310, 326] on div "Select Item" at bounding box center [292, 321] width 41 height 10
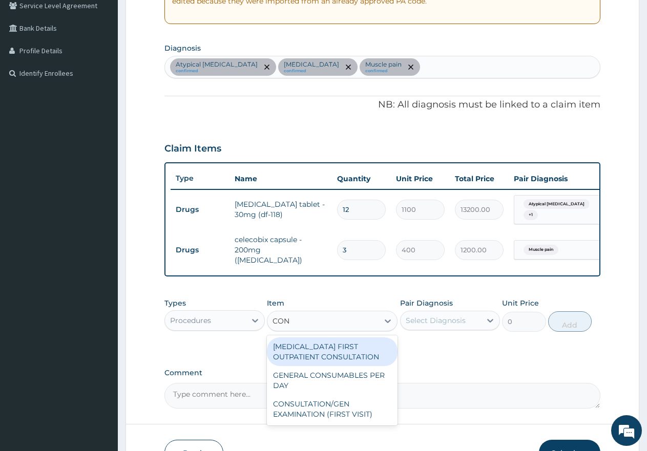
type input "CONS"
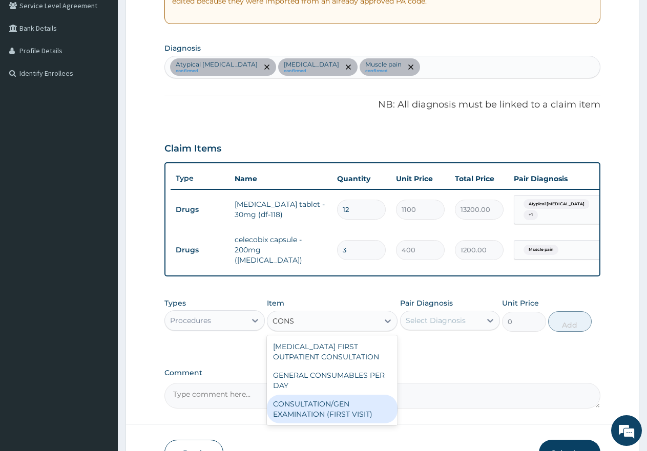
drag, startPoint x: 324, startPoint y: 412, endPoint x: 358, endPoint y: 382, distance: 45.4
click at [325, 412] on div "CONSULTATION/GEN EXAMINATION (FIRST VISIT)" at bounding box center [332, 409] width 131 height 29
type input "5000"
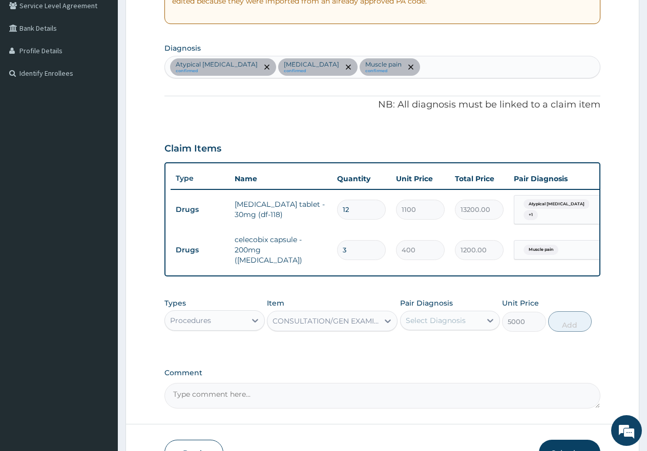
click at [437, 323] on div "Select Diagnosis" at bounding box center [435, 320] width 60 height 10
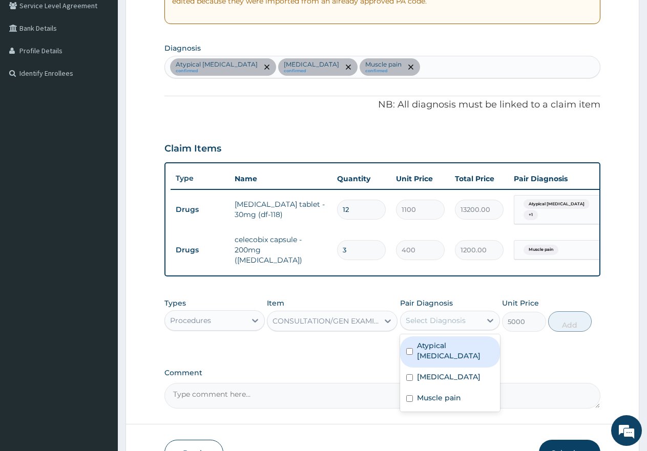
drag, startPoint x: 407, startPoint y: 349, endPoint x: 408, endPoint y: 365, distance: 16.4
click at [408, 350] on input "checkbox" at bounding box center [409, 351] width 7 height 7
checkbox input "true"
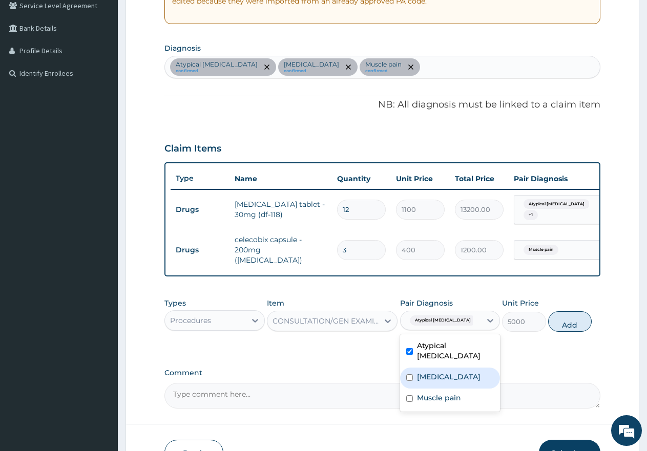
click at [410, 375] on div "[MEDICAL_DATA]" at bounding box center [450, 378] width 100 height 21
checkbox input "true"
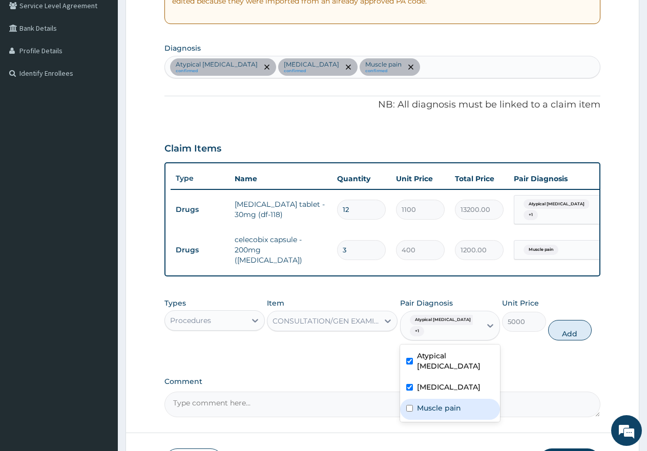
click at [411, 399] on div "Muscle pain" at bounding box center [450, 409] width 100 height 21
checkbox input "true"
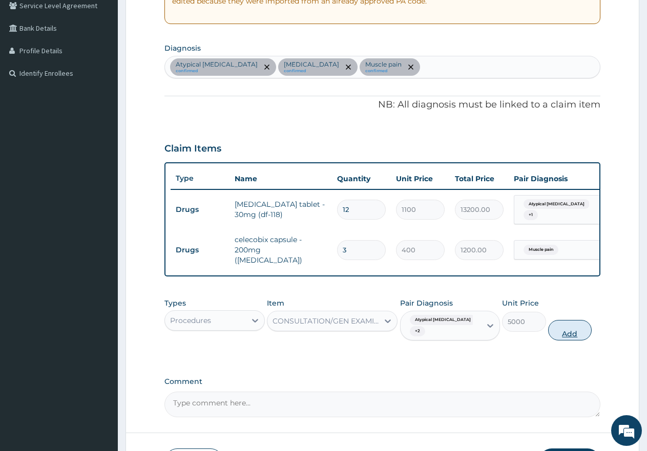
click at [570, 338] on button "Add" at bounding box center [570, 330] width 44 height 20
type input "0"
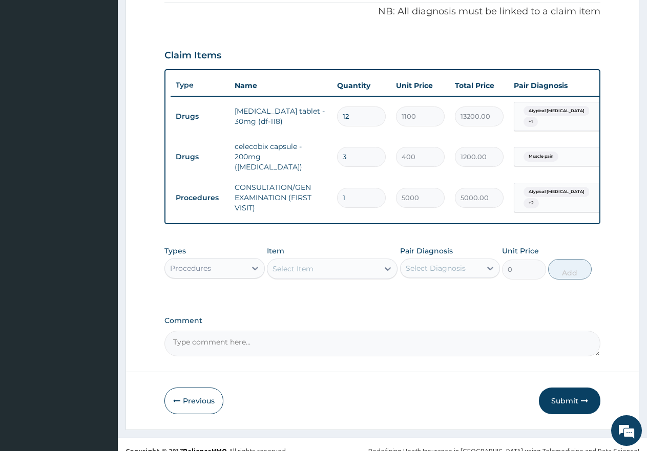
scroll to position [328, 0]
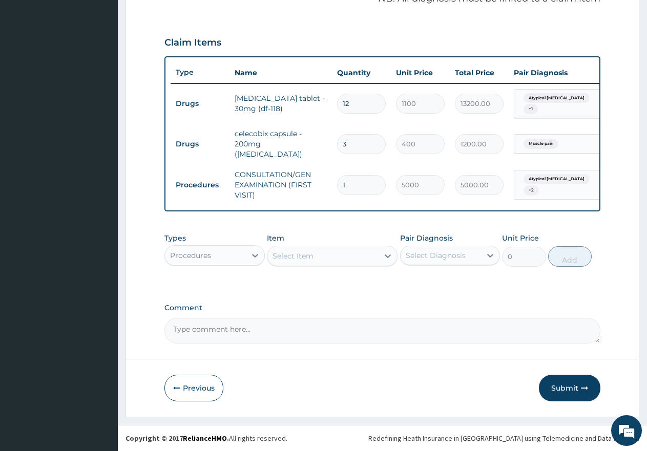
click at [565, 390] on button "Submit" at bounding box center [569, 388] width 61 height 27
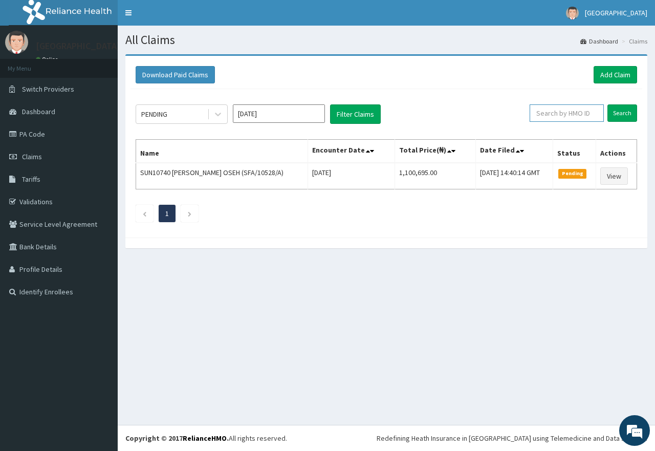
click at [570, 113] on input "text" at bounding box center [567, 112] width 74 height 17
paste input "HBN/10024/C"
type input "HBN/10024/C"
click at [623, 115] on input "Search" at bounding box center [623, 112] width 30 height 17
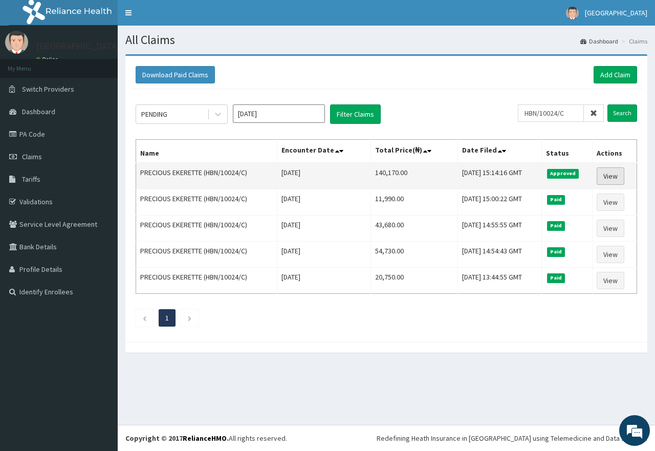
click at [613, 173] on link "View" at bounding box center [611, 175] width 28 height 17
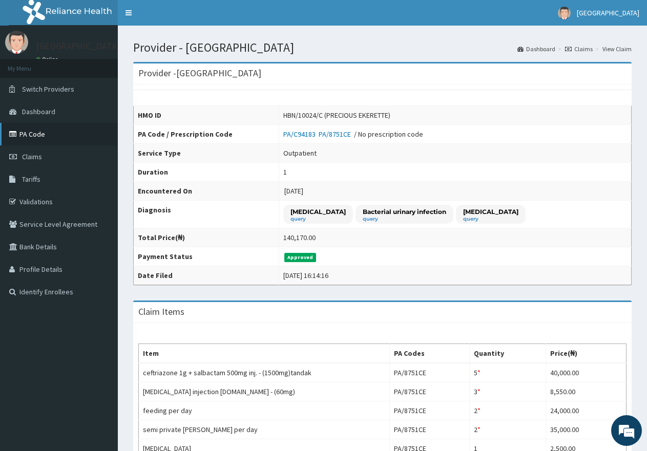
click at [30, 133] on link "PA Code" at bounding box center [59, 134] width 118 height 23
